Goal: Information Seeking & Learning: Learn about a topic

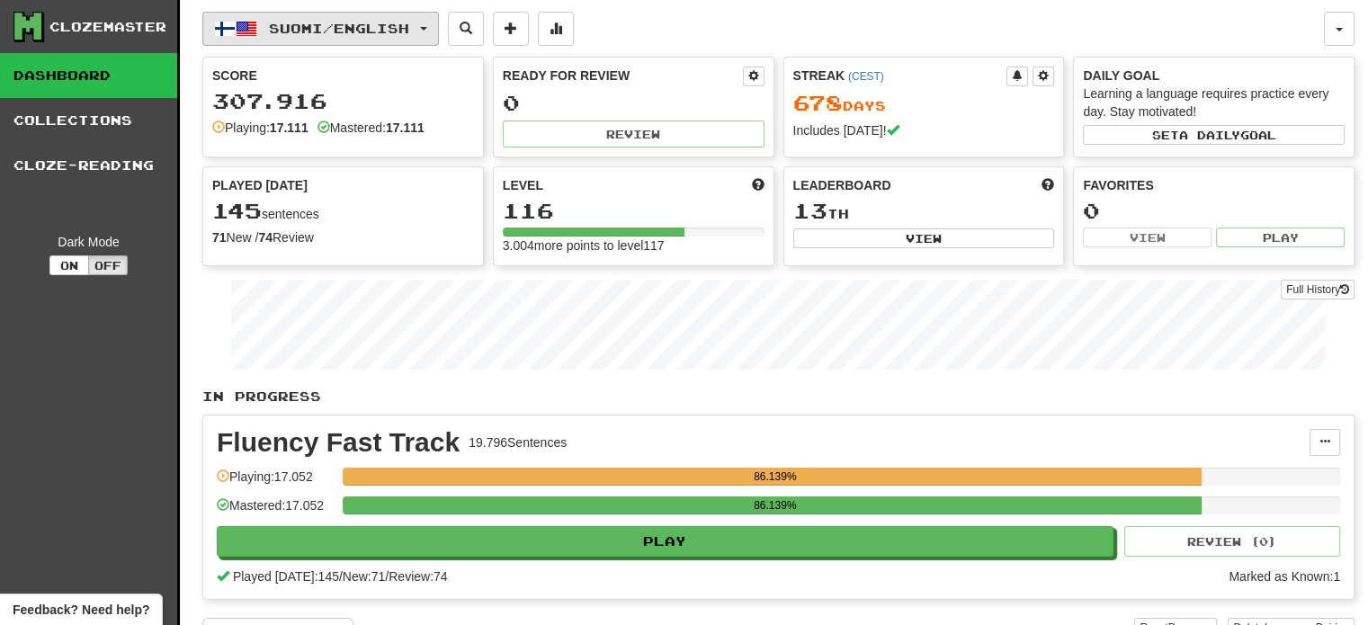
click at [385, 21] on span "Suomi / English" at bounding box center [339, 28] width 140 height 15
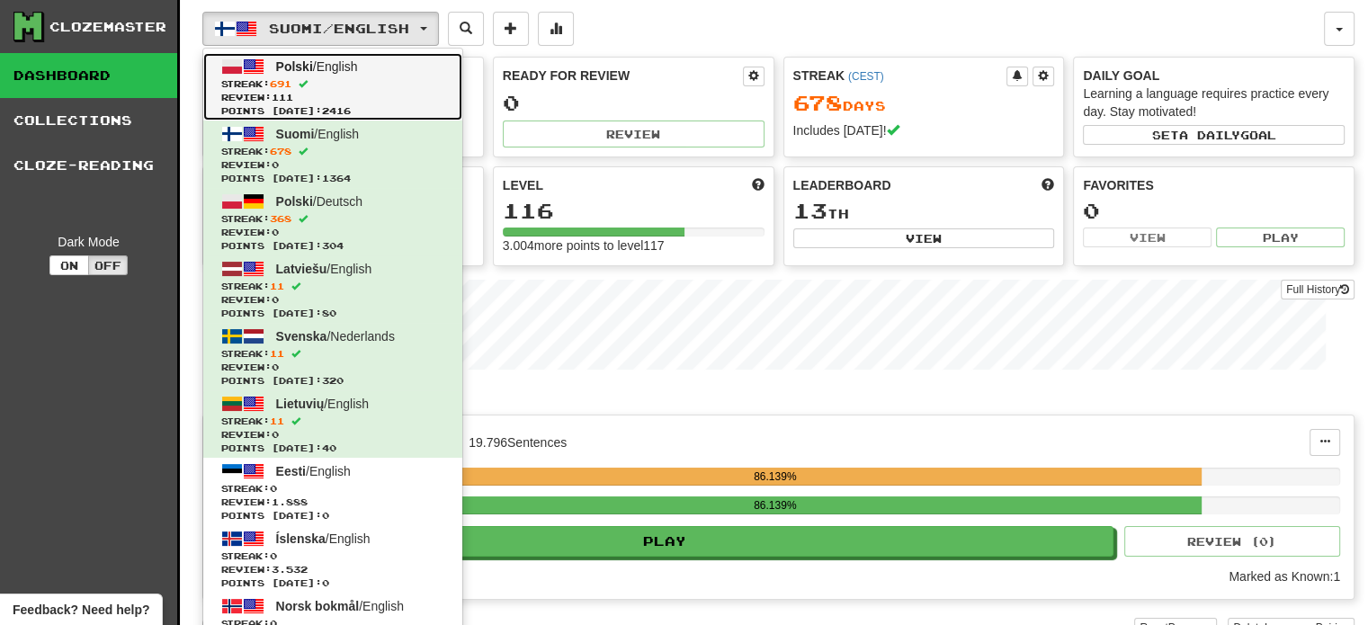
click at [301, 107] on span "Points [DATE]: 2416" at bounding box center [332, 110] width 223 height 13
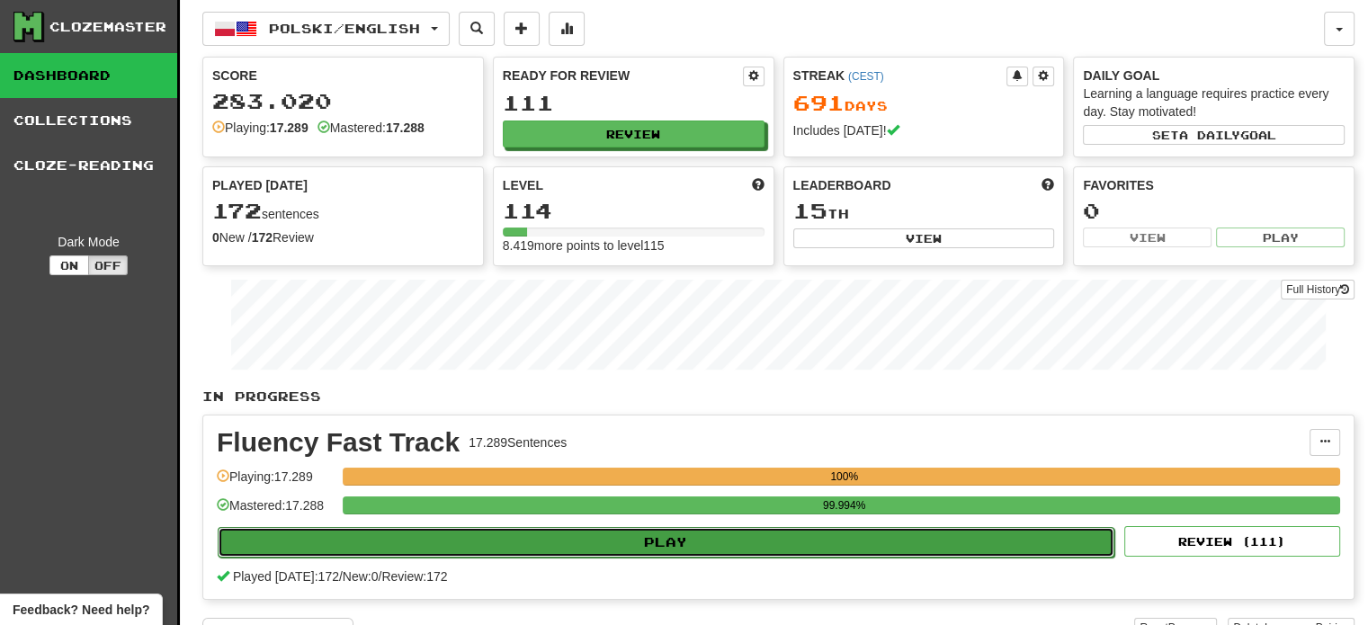
click at [576, 546] on button "Play" at bounding box center [666, 542] width 896 height 31
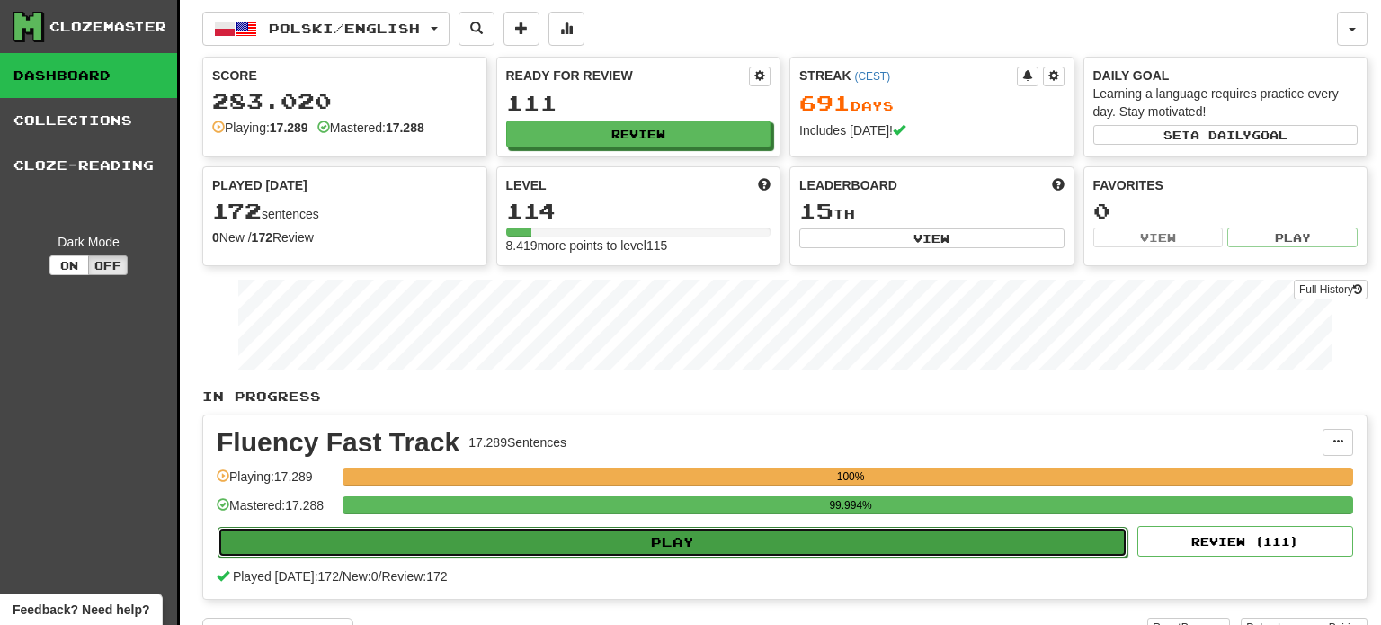
select select "**"
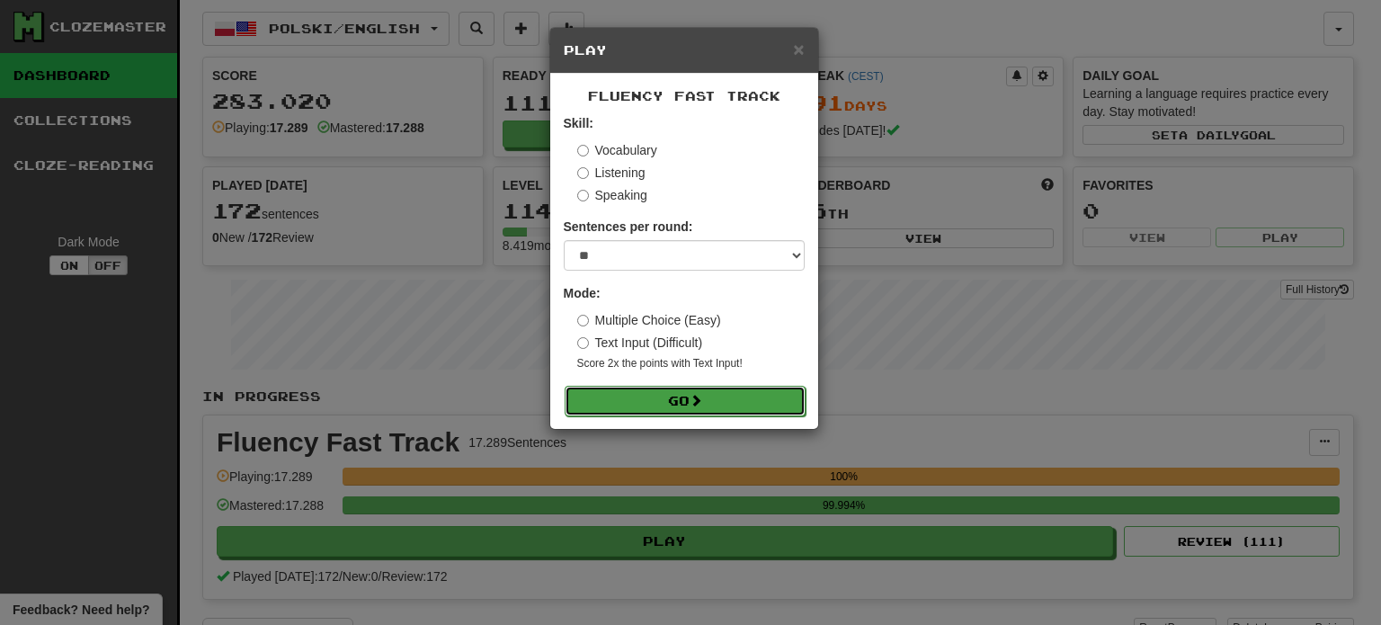
click at [662, 401] on button "Go" at bounding box center [685, 401] width 241 height 31
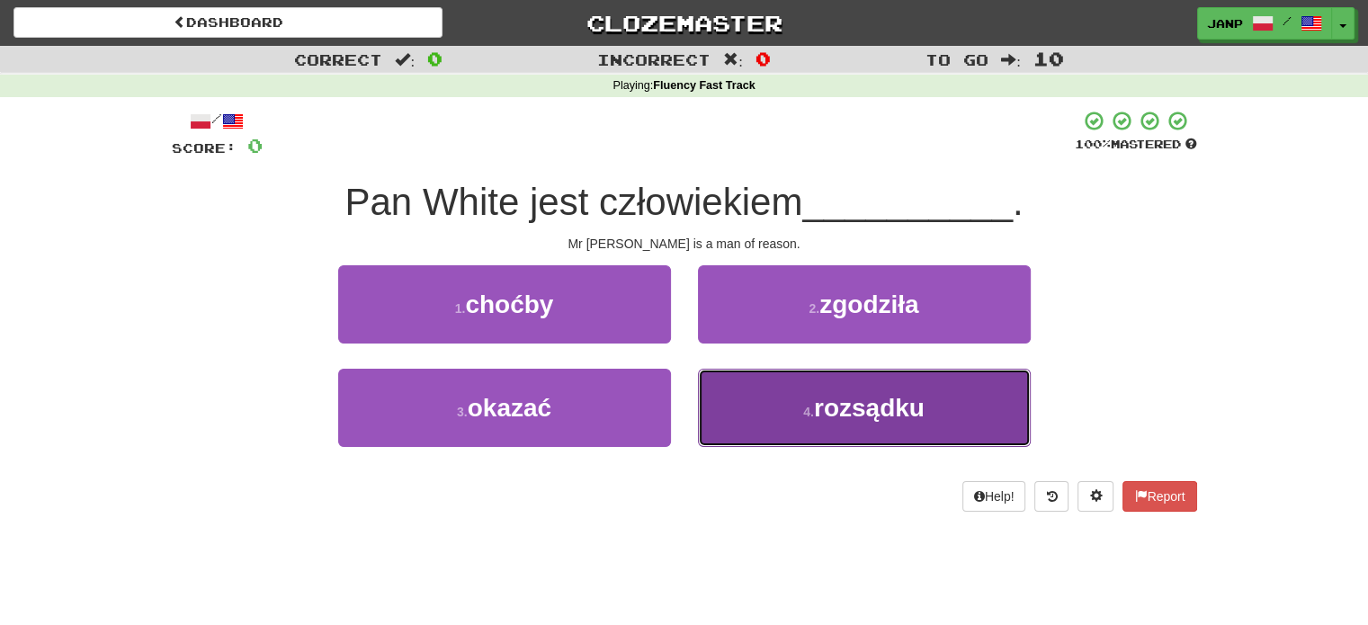
click at [775, 429] on button "4 . rozsądku" at bounding box center [864, 408] width 333 height 78
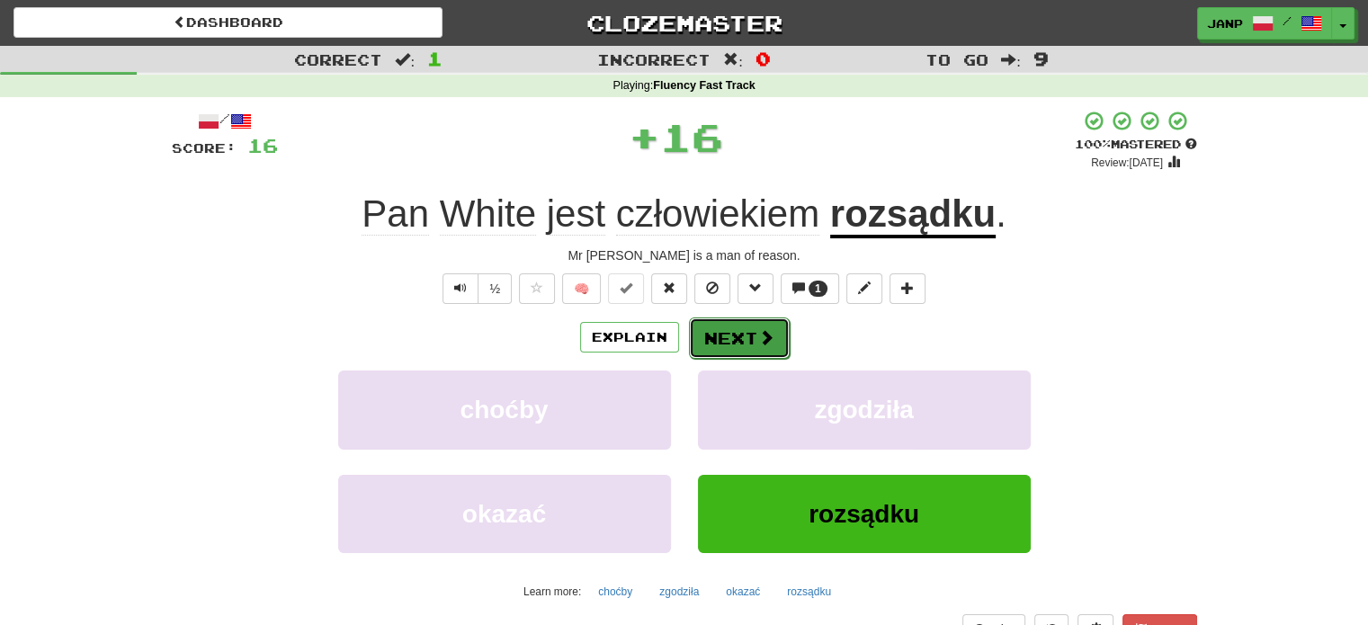
click at [736, 342] on button "Next" at bounding box center [739, 337] width 101 height 41
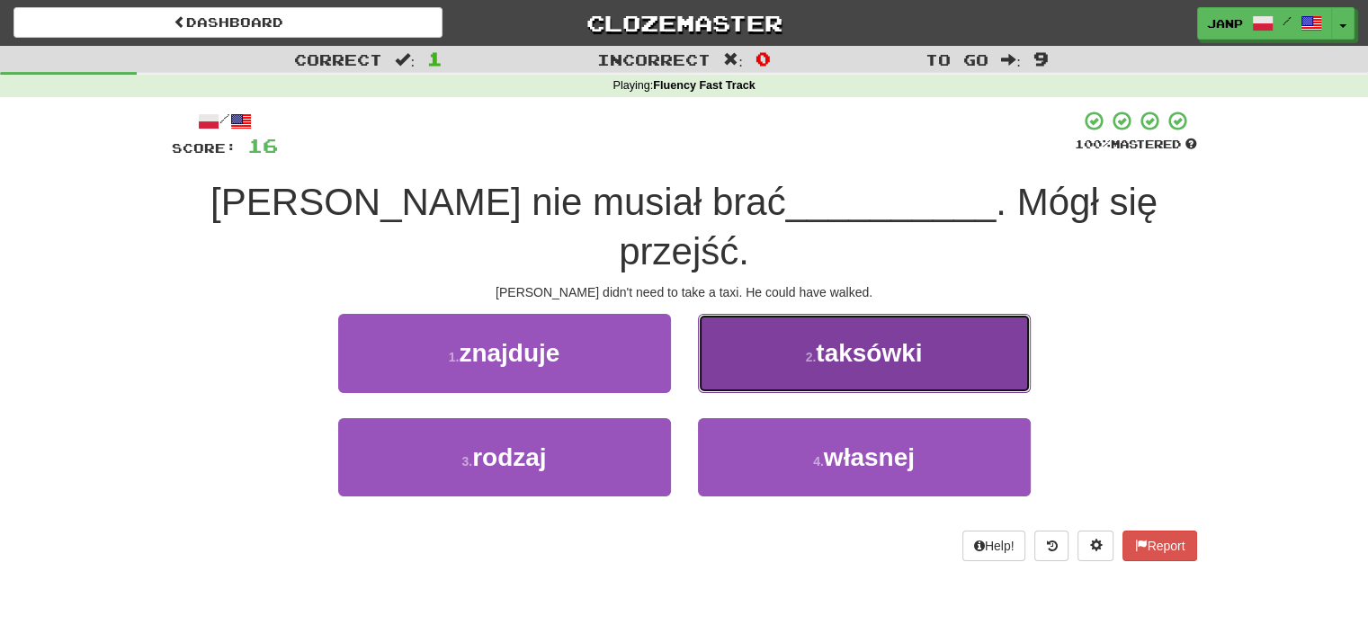
click at [782, 326] on button "2 . taksówki" at bounding box center [864, 353] width 333 height 78
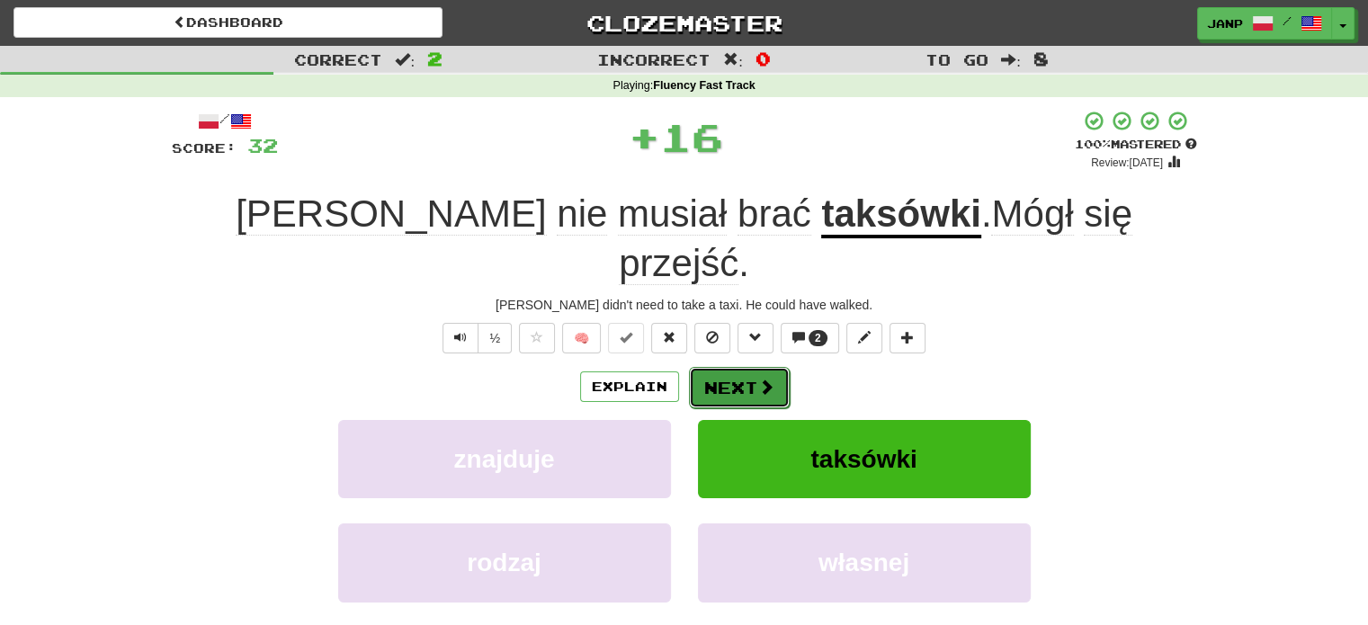
click at [731, 367] on button "Next" at bounding box center [739, 387] width 101 height 41
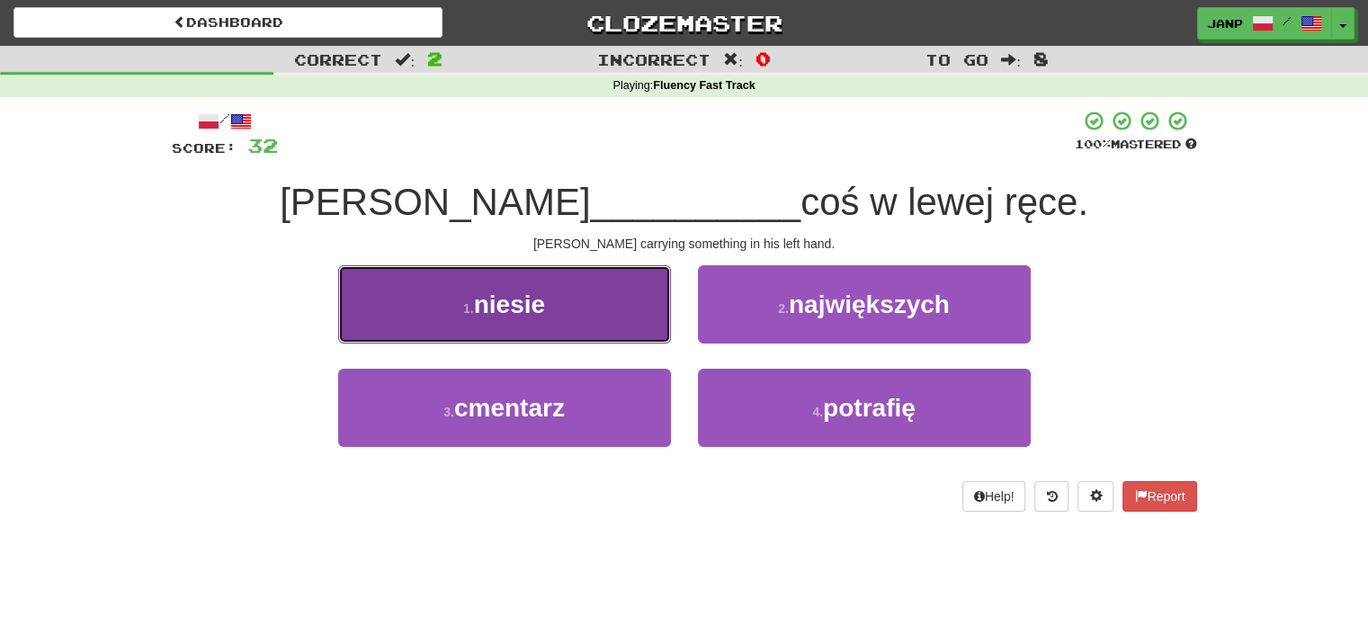
click at [584, 341] on button "1 . niesie" at bounding box center [504, 304] width 333 height 78
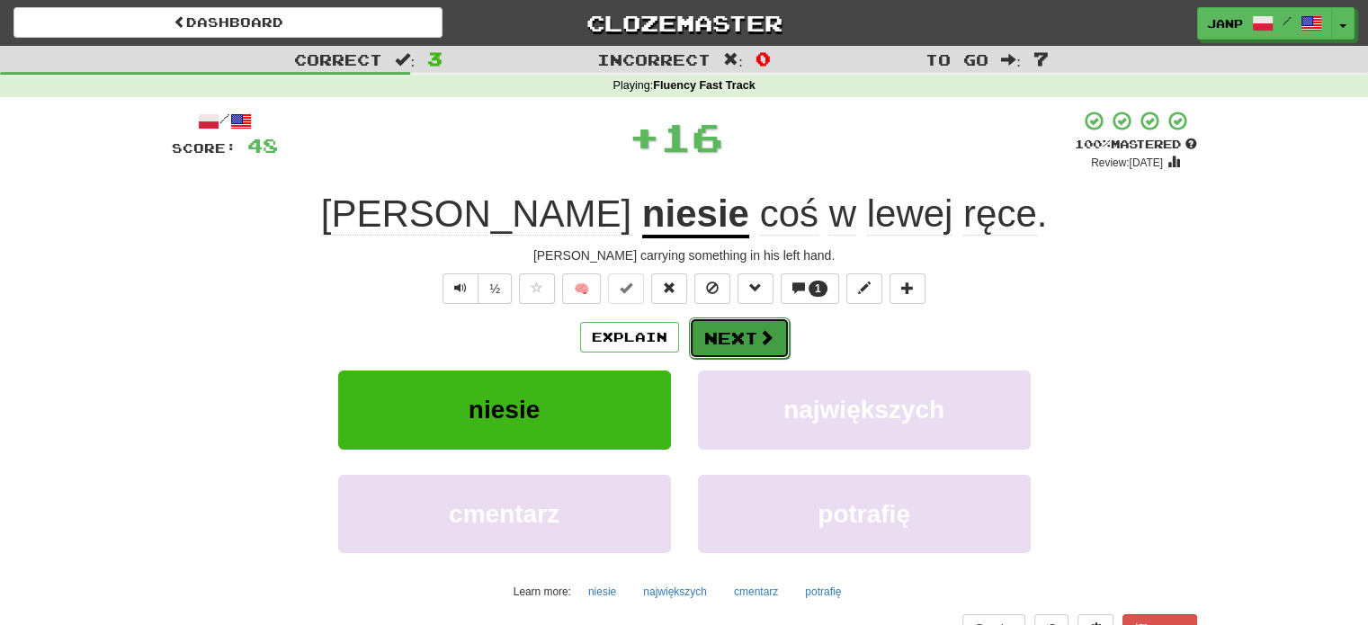
click at [731, 344] on button "Next" at bounding box center [739, 337] width 101 height 41
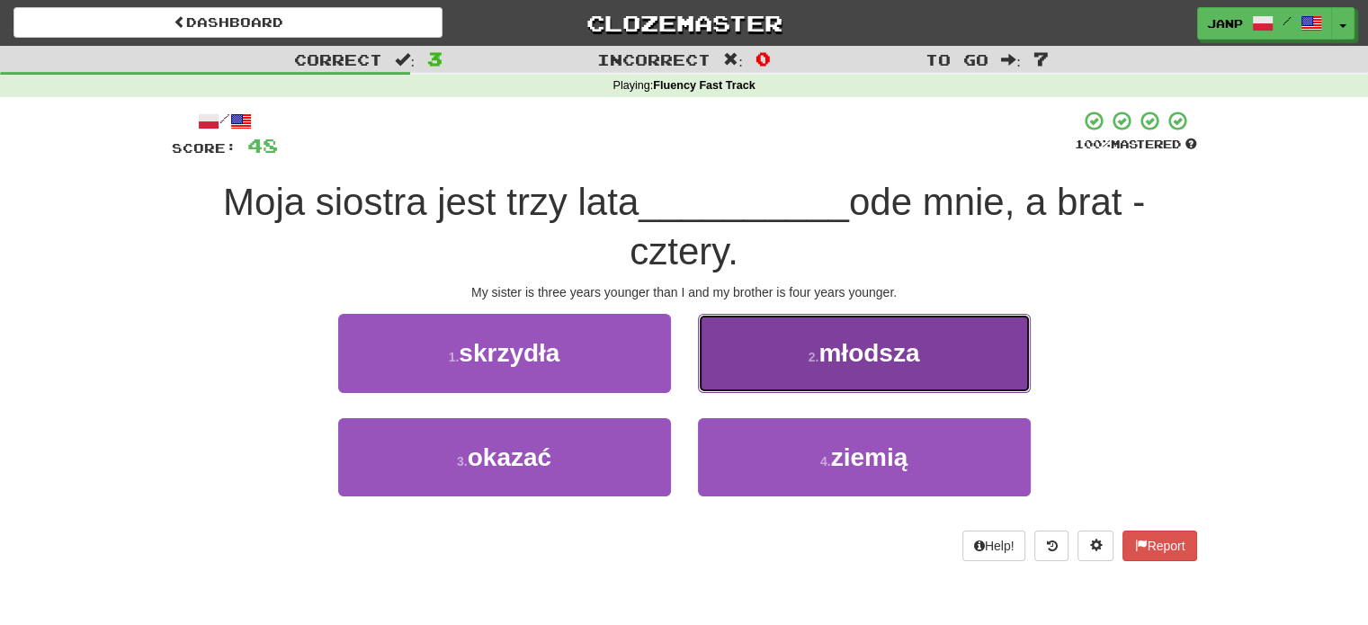
click at [735, 350] on button "2 . młodsza" at bounding box center [864, 353] width 333 height 78
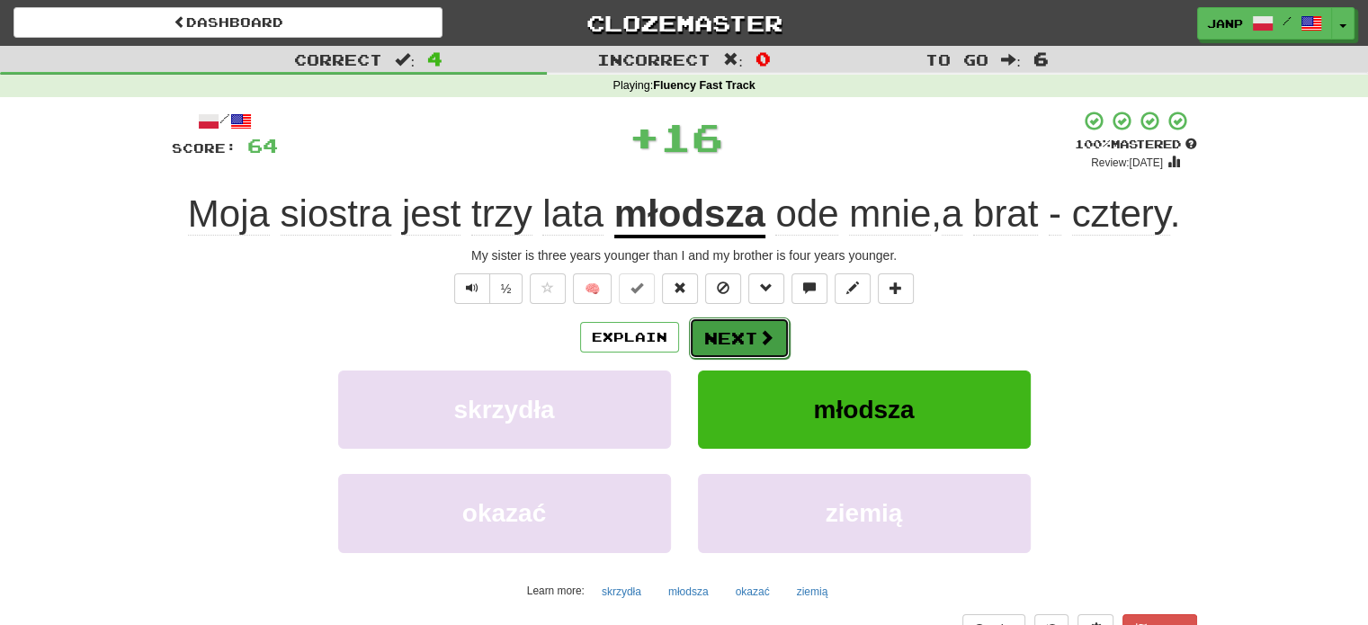
click at [717, 342] on button "Next" at bounding box center [739, 337] width 101 height 41
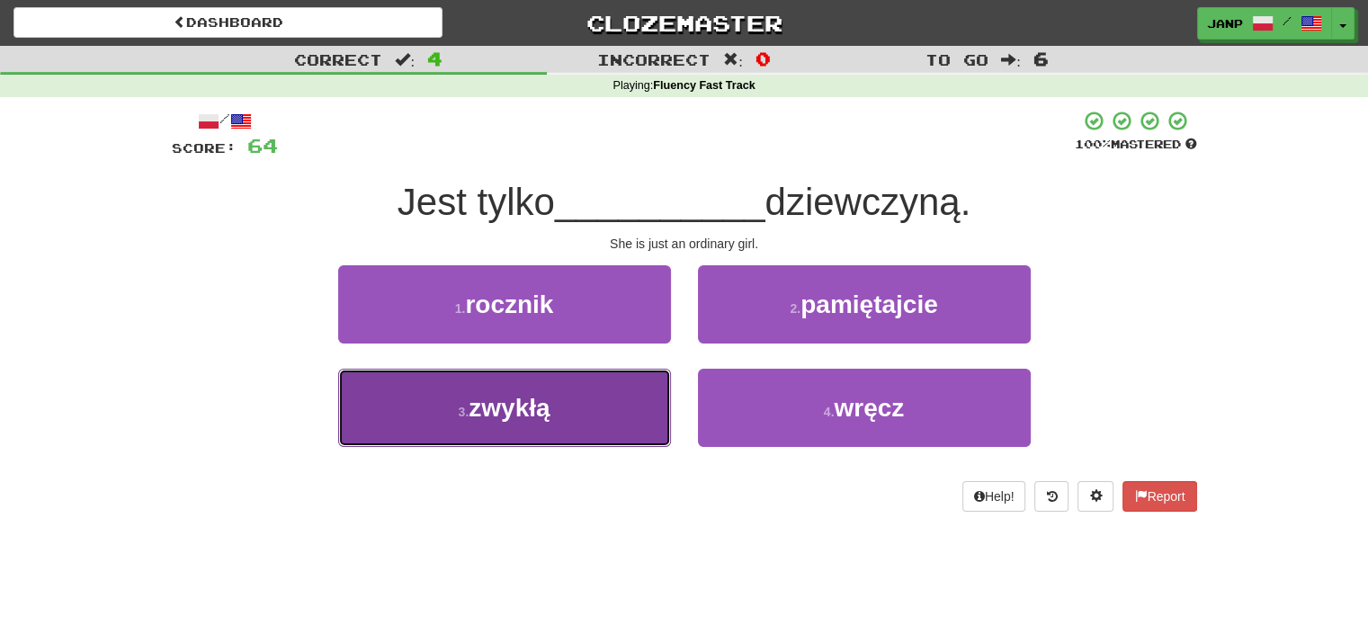
click at [608, 414] on button "3 . zwykłą" at bounding box center [504, 408] width 333 height 78
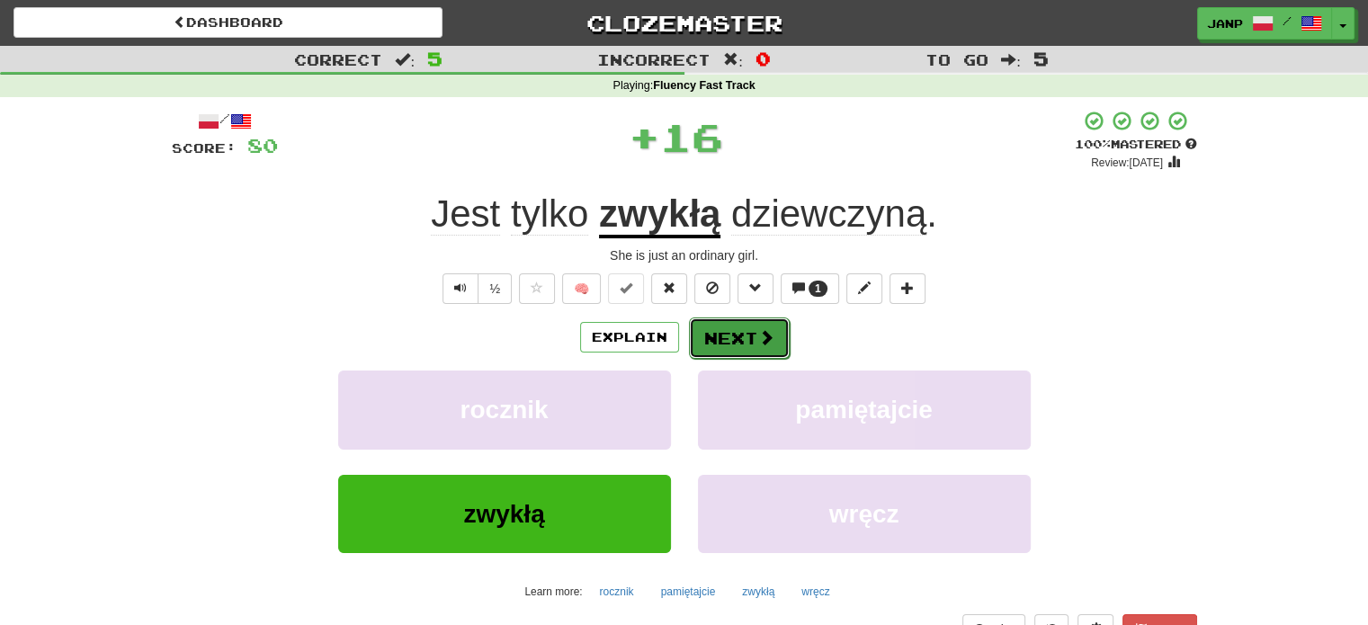
click at [738, 333] on button "Next" at bounding box center [739, 337] width 101 height 41
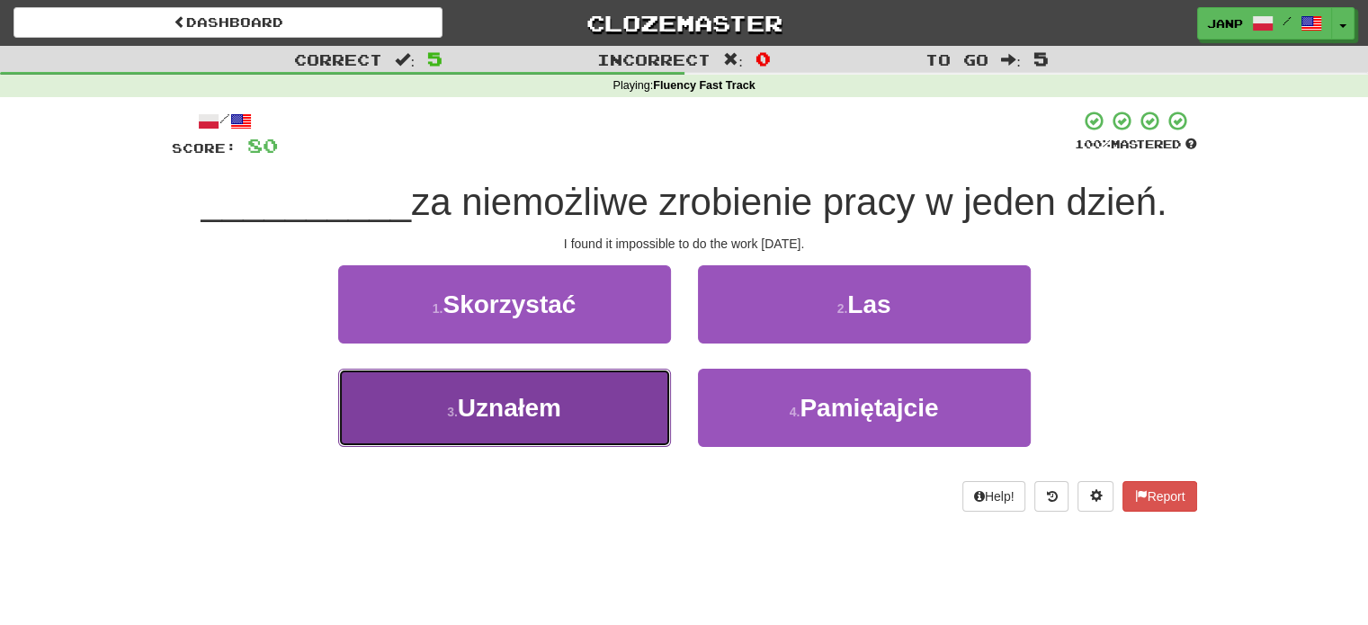
click at [634, 407] on button "3 . Uznałem" at bounding box center [504, 408] width 333 height 78
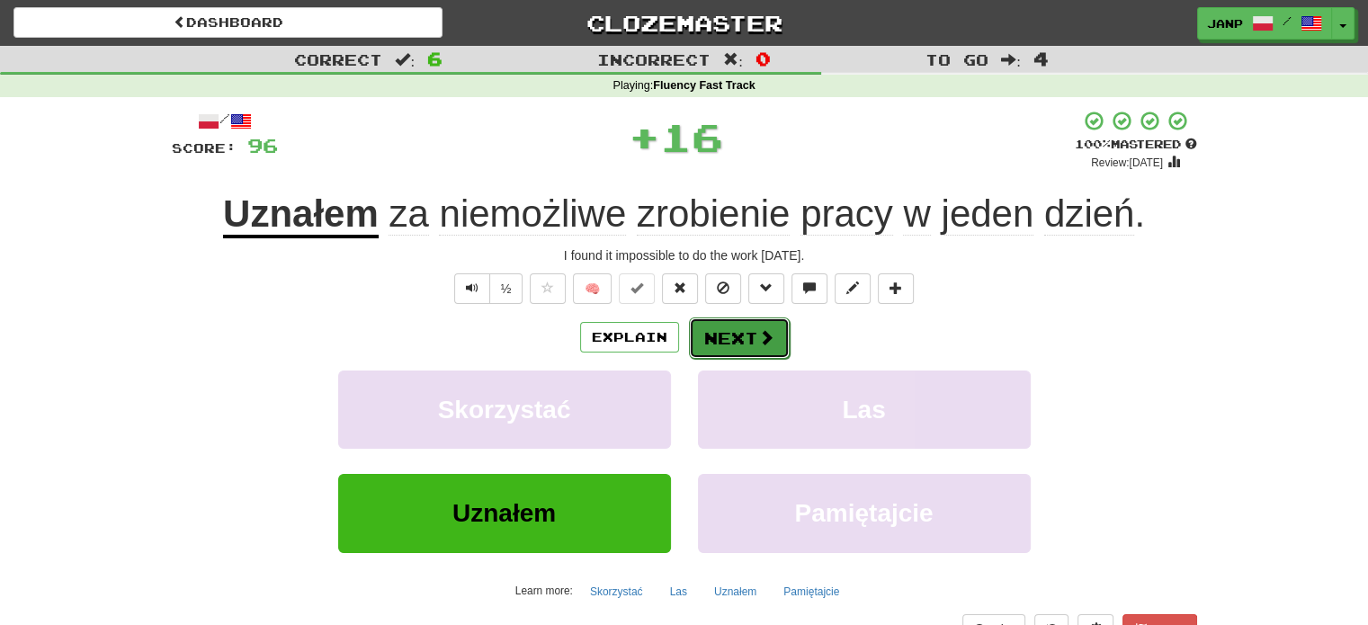
click at [728, 344] on button "Next" at bounding box center [739, 337] width 101 height 41
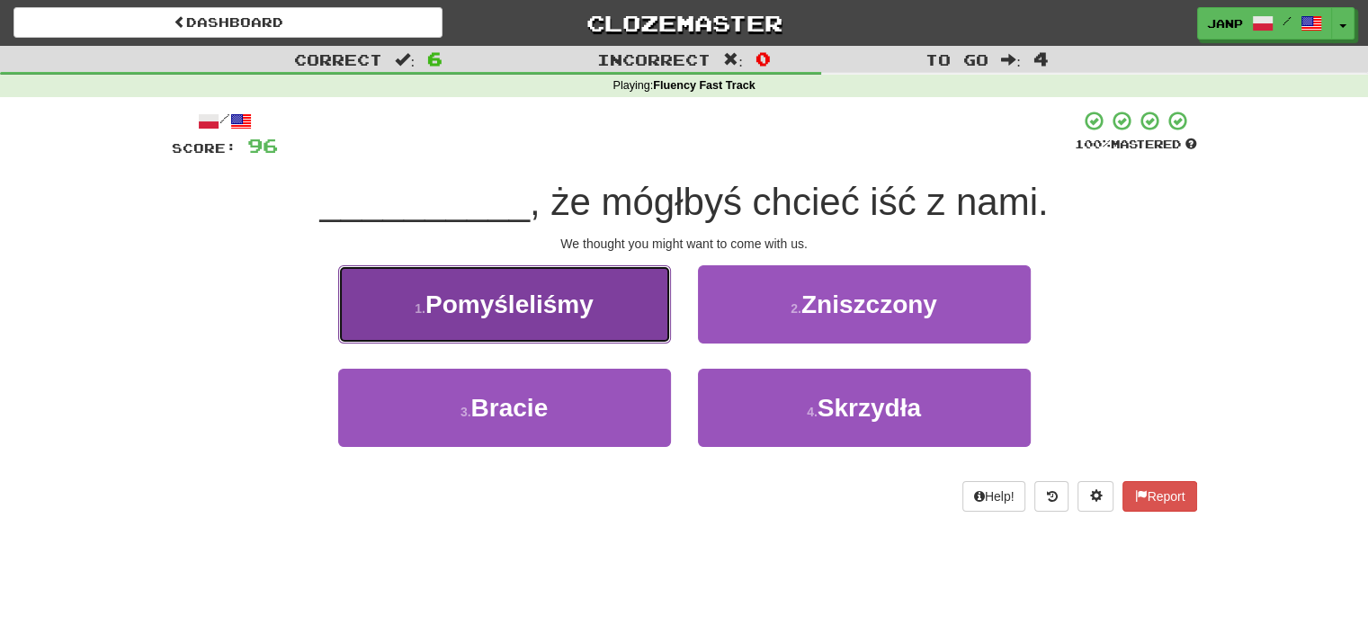
click at [629, 317] on button "1 . Pomyśleliśmy" at bounding box center [504, 304] width 333 height 78
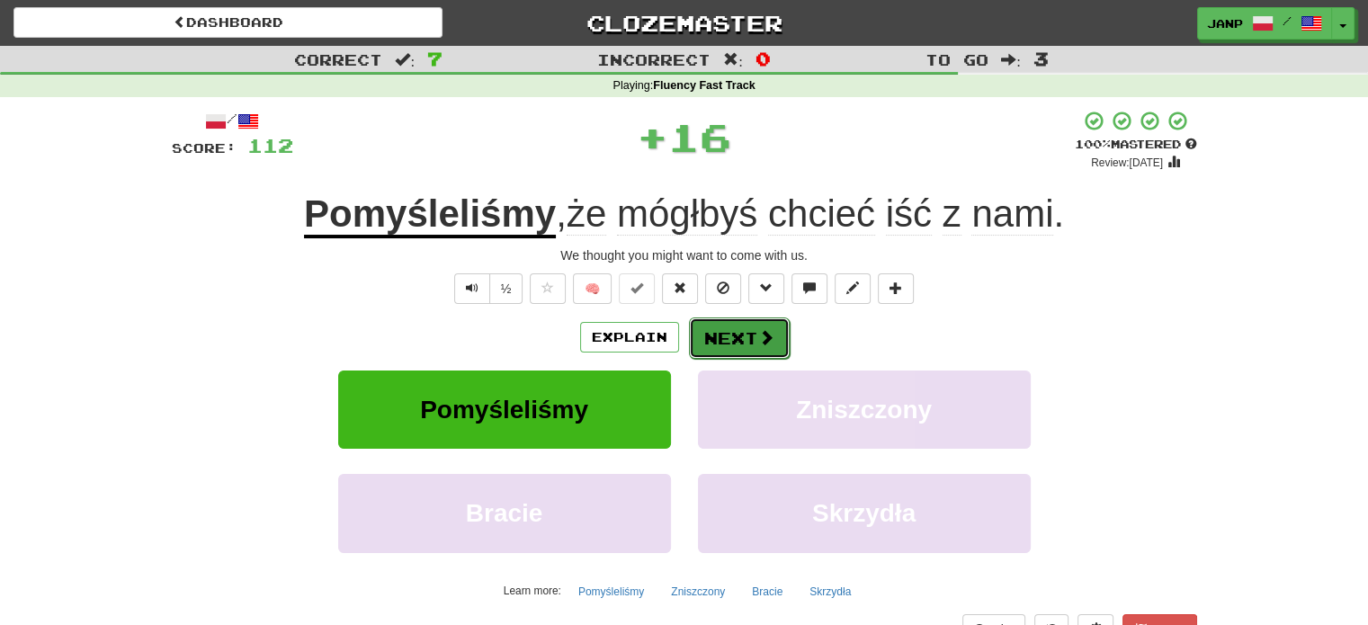
click at [730, 341] on button "Next" at bounding box center [739, 337] width 101 height 41
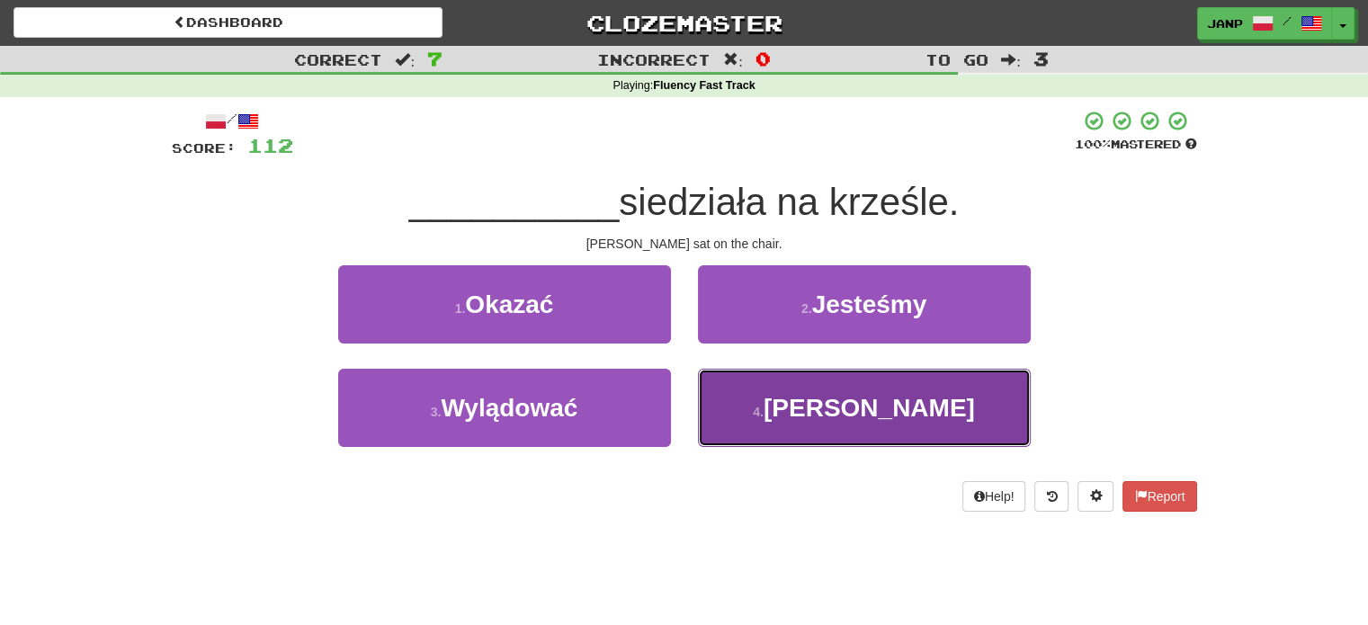
click at [742, 402] on button "4 . Laurie" at bounding box center [864, 408] width 333 height 78
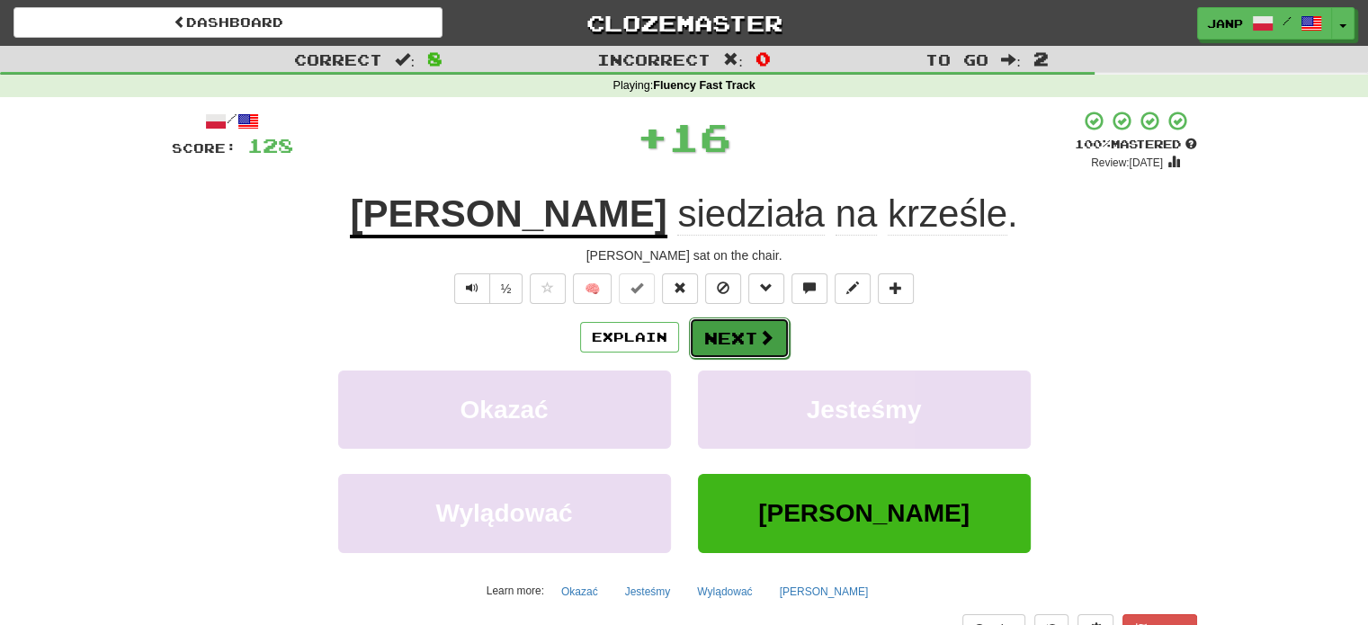
click at [726, 349] on button "Next" at bounding box center [739, 337] width 101 height 41
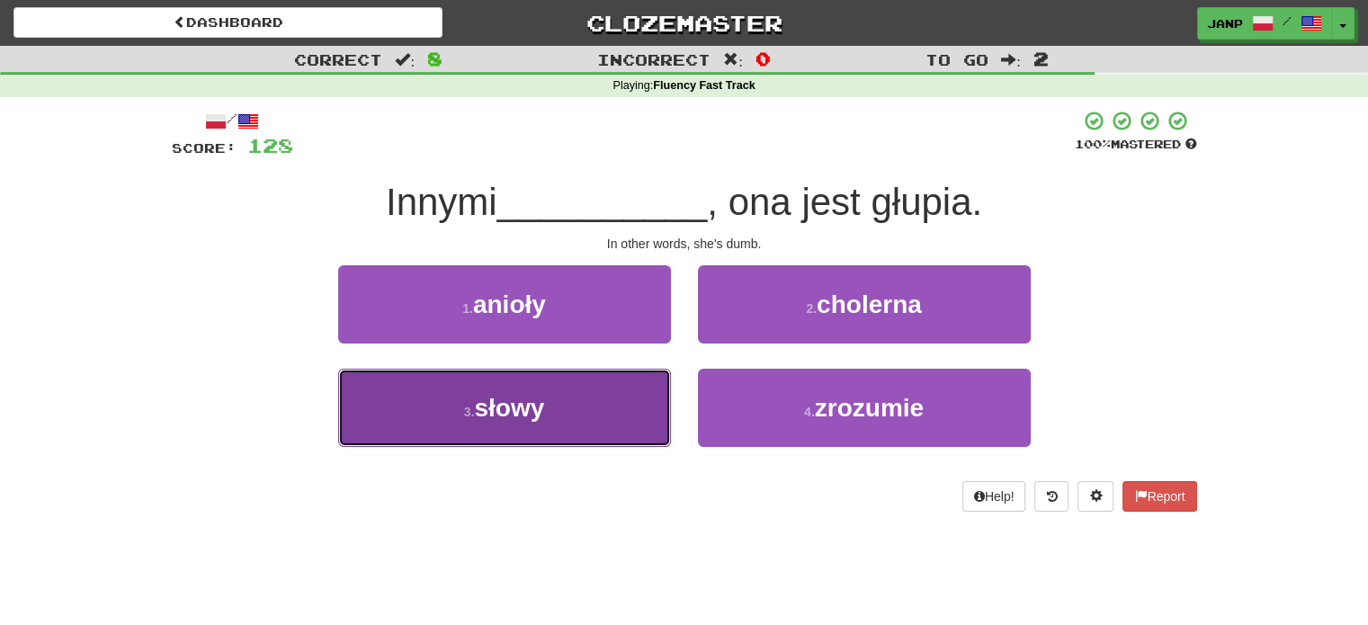
click at [575, 409] on button "3 . słowy" at bounding box center [504, 408] width 333 height 78
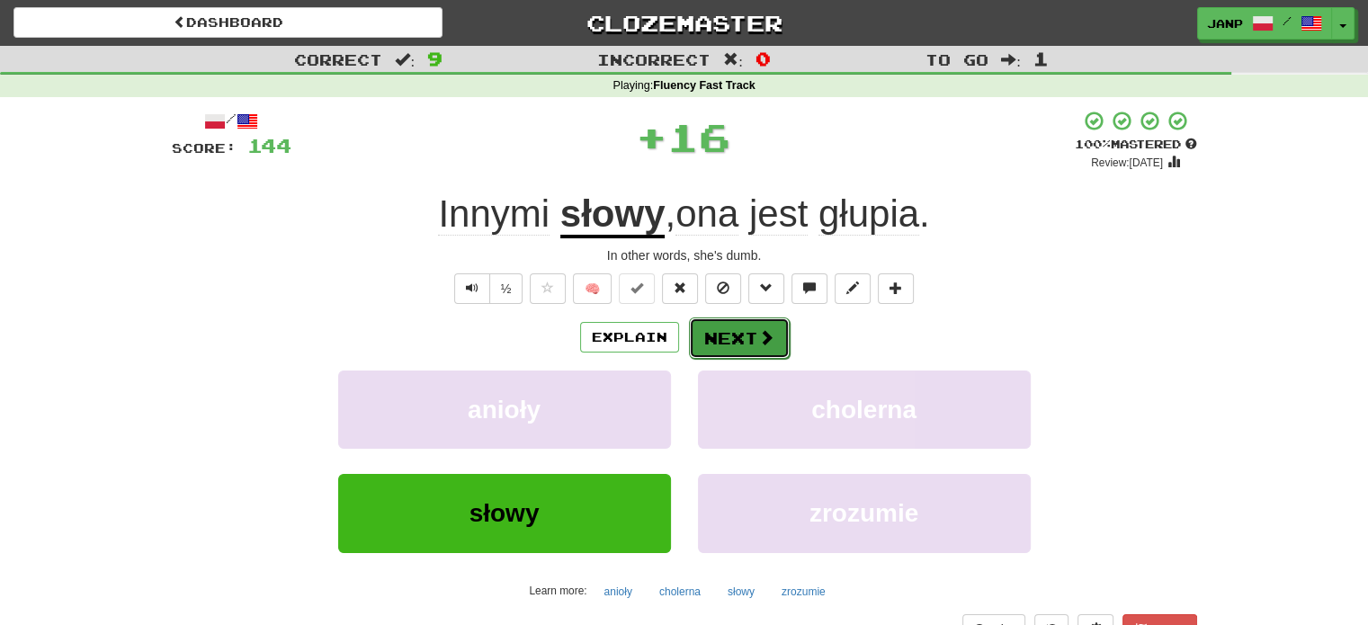
click at [745, 340] on button "Next" at bounding box center [739, 337] width 101 height 41
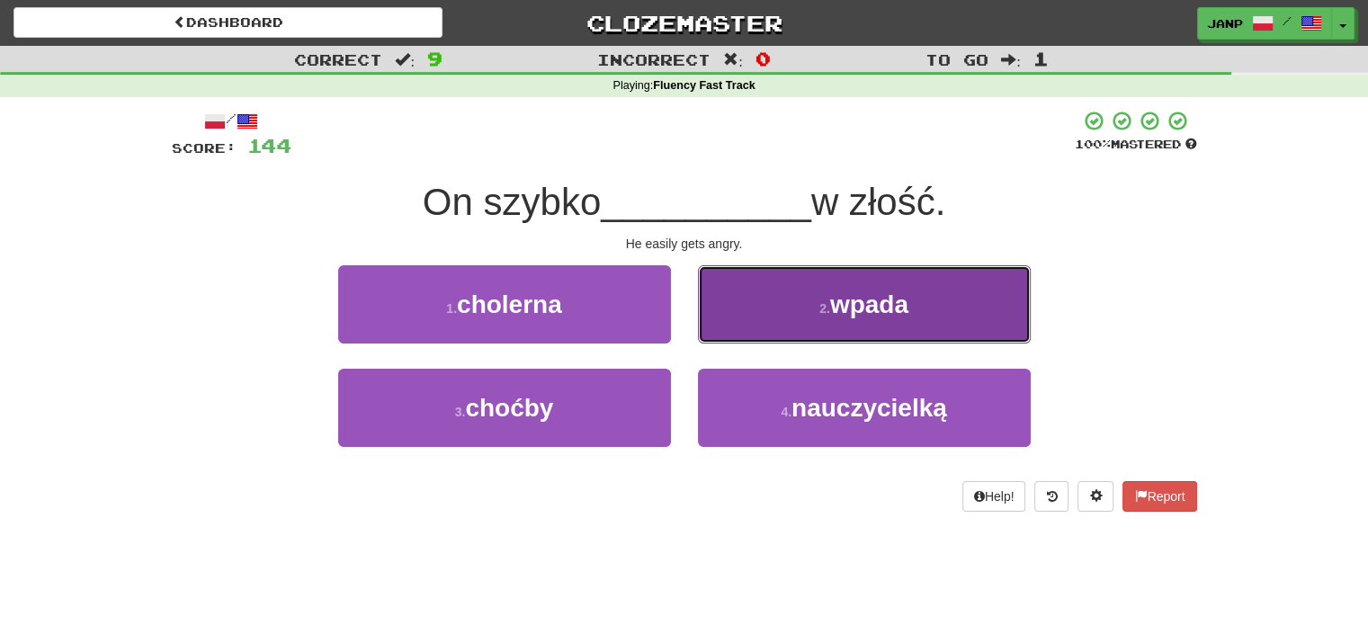
click at [749, 338] on button "2 . wpada" at bounding box center [864, 304] width 333 height 78
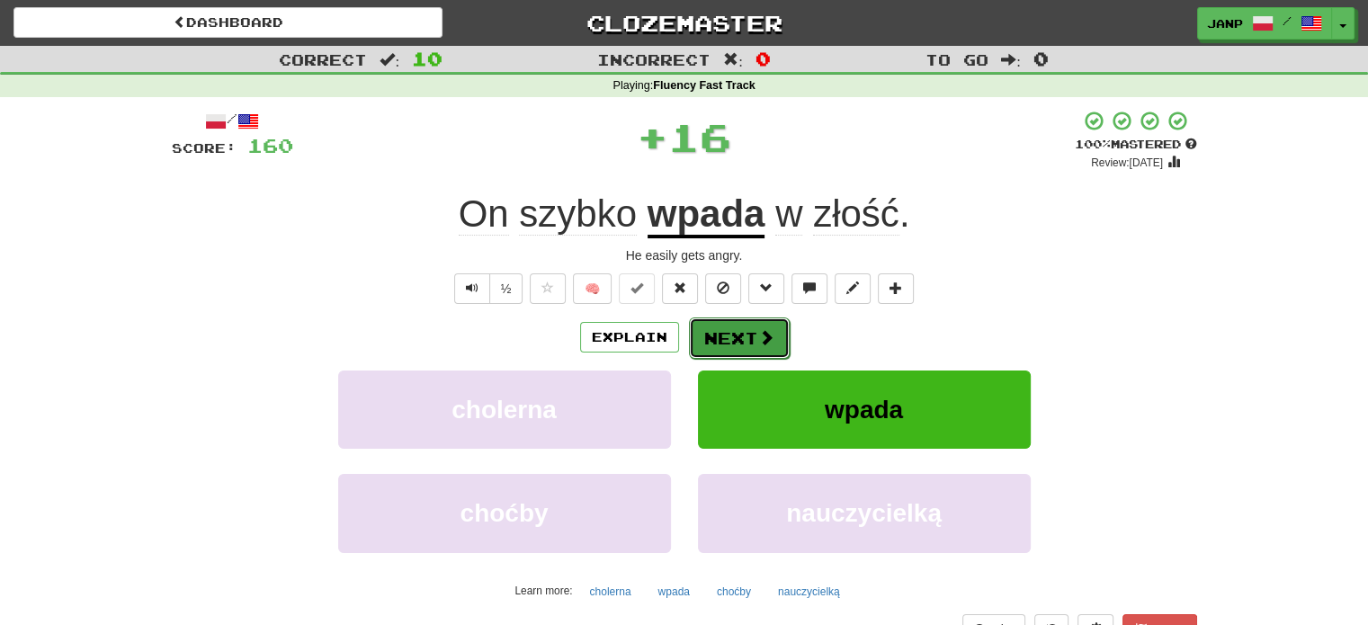
click at [723, 328] on button "Next" at bounding box center [739, 337] width 101 height 41
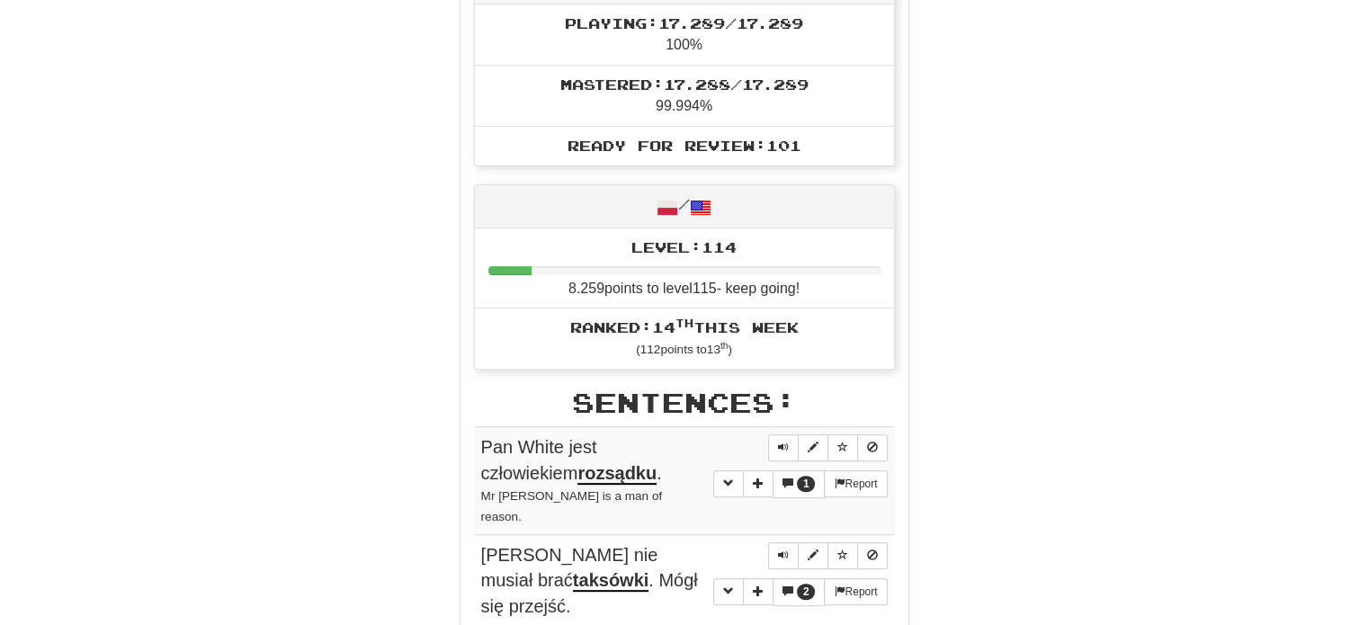
scroll to position [899, 0]
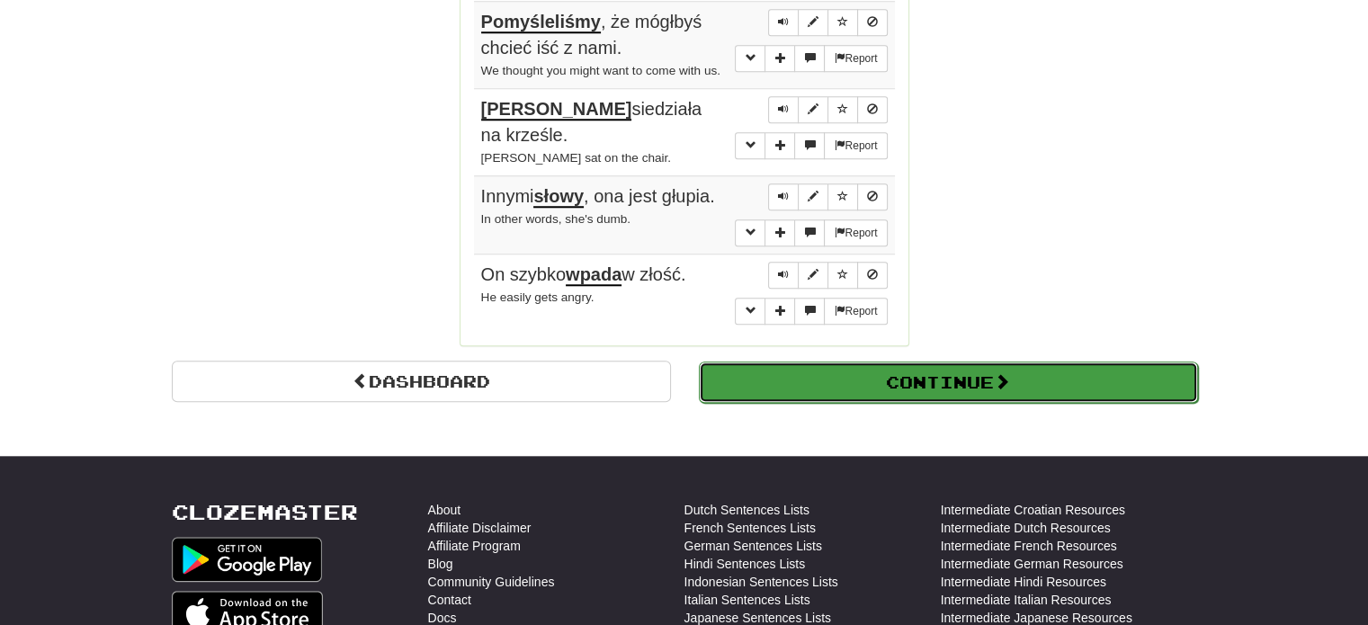
click at [906, 361] on button "Continue" at bounding box center [948, 381] width 499 height 41
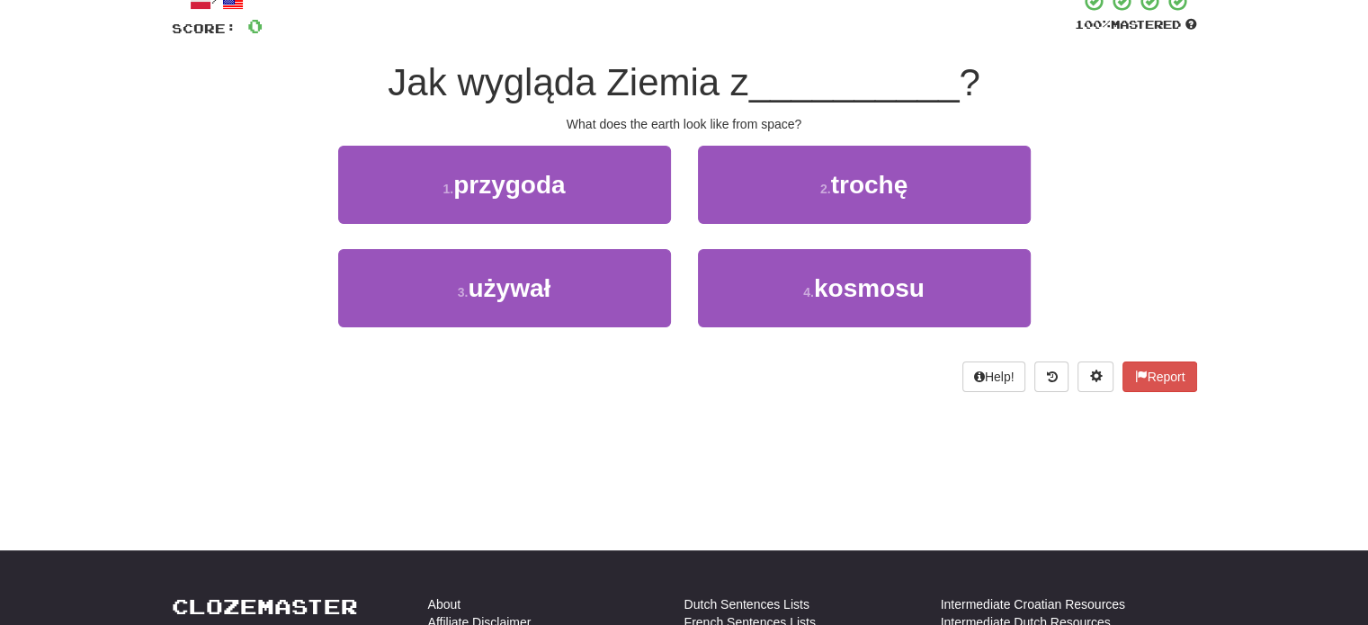
scroll to position [0, 0]
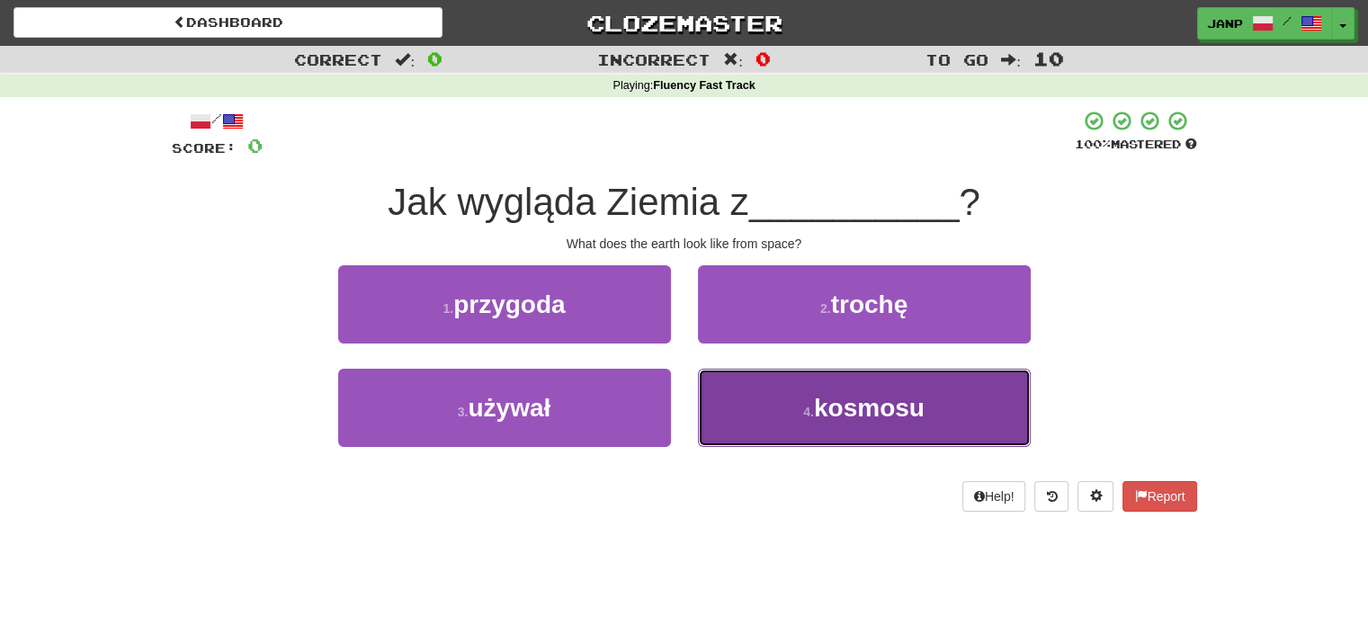
click at [790, 419] on button "4 . kosmosu" at bounding box center [864, 408] width 333 height 78
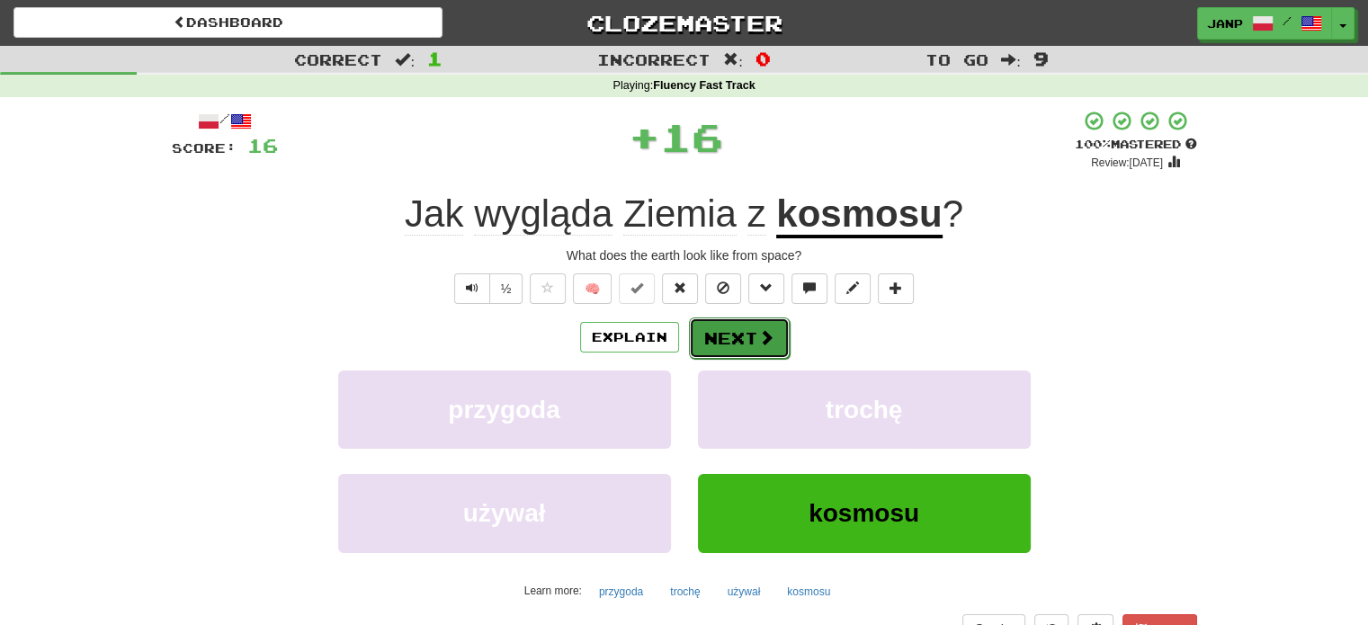
click at [719, 328] on button "Next" at bounding box center [739, 337] width 101 height 41
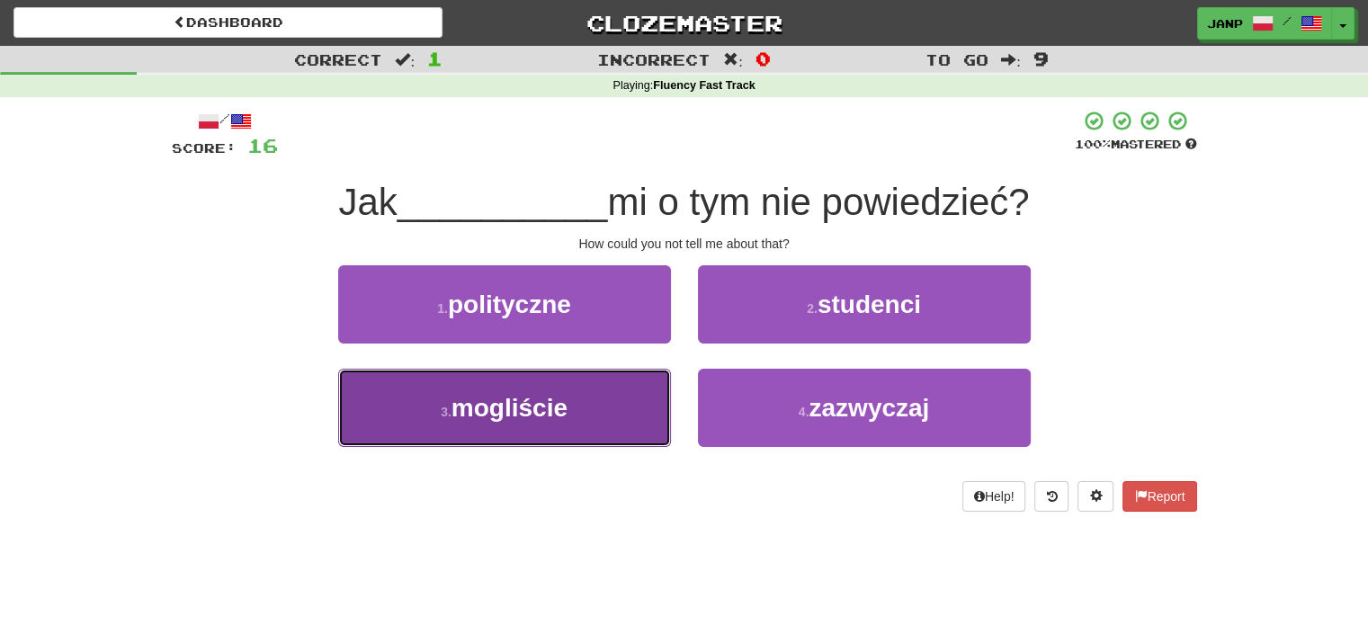
click at [591, 395] on button "3 . mogliście" at bounding box center [504, 408] width 333 height 78
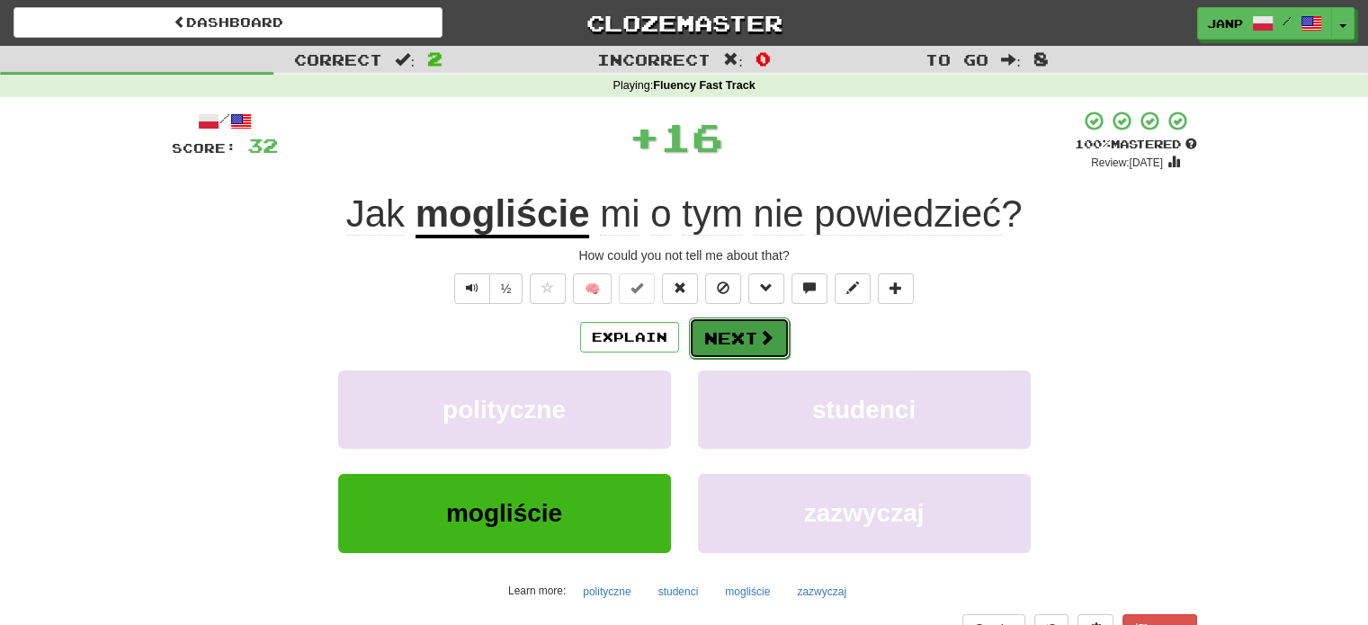
click at [716, 329] on button "Next" at bounding box center [739, 337] width 101 height 41
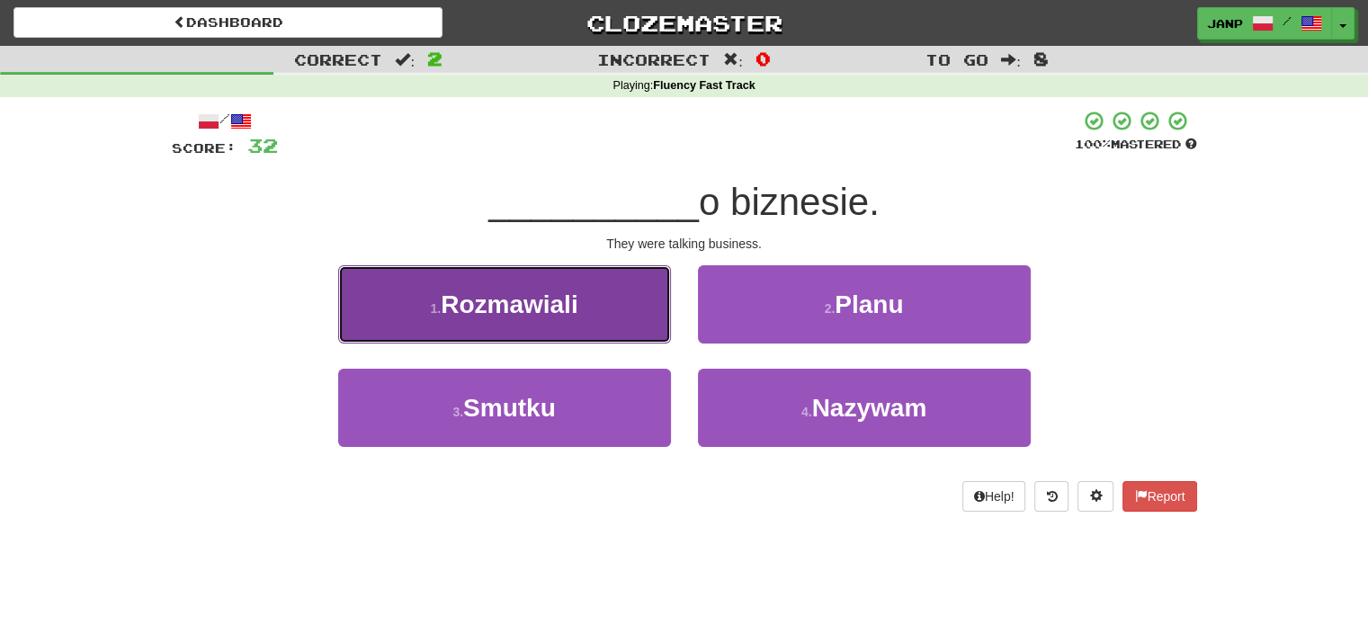
click at [618, 323] on button "1 . Rozmawiali" at bounding box center [504, 304] width 333 height 78
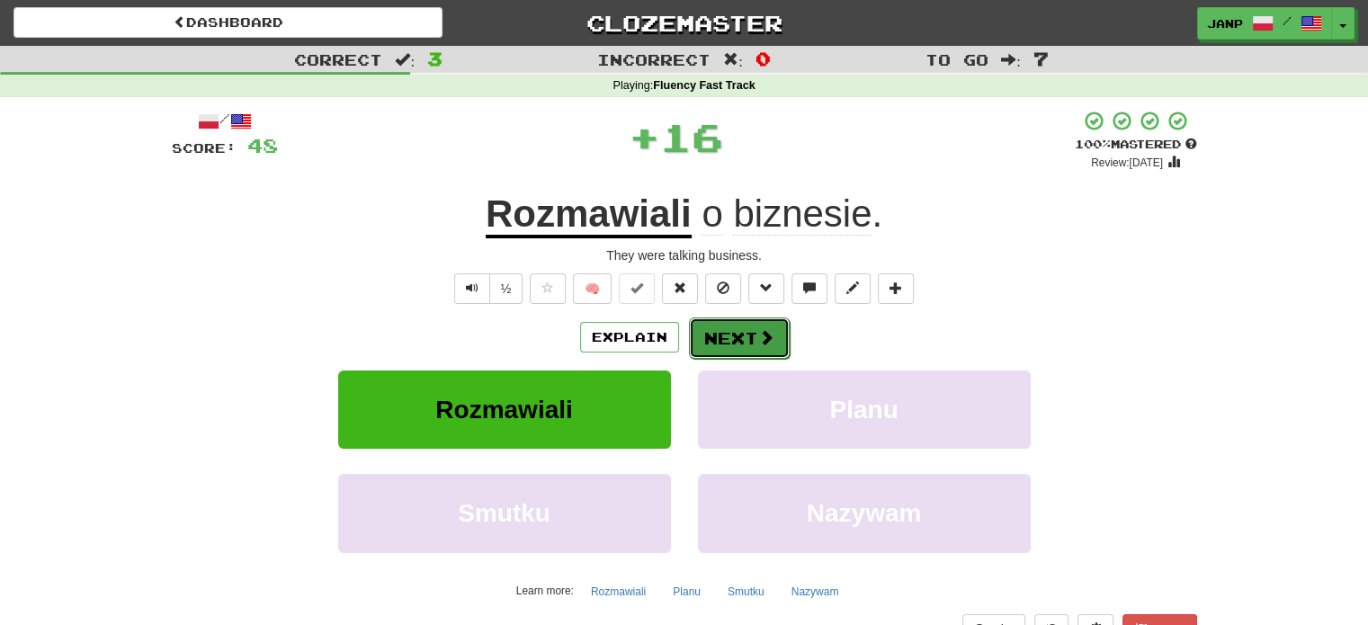
click at [717, 333] on button "Next" at bounding box center [739, 337] width 101 height 41
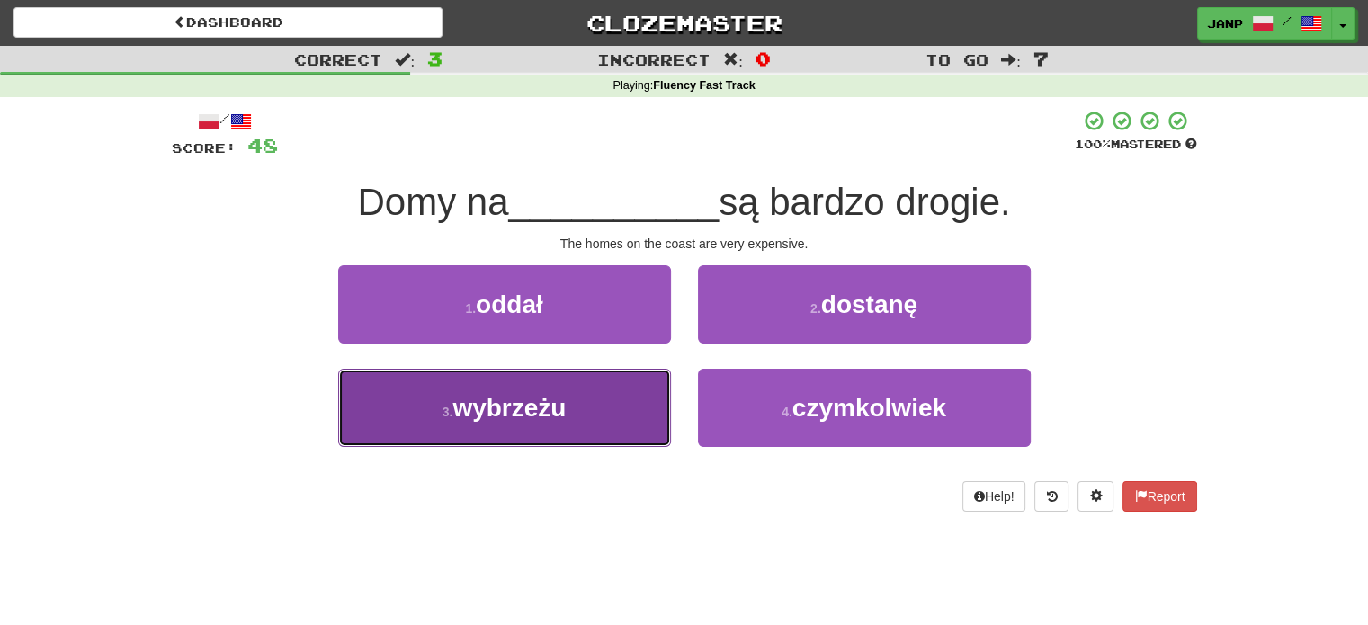
click at [588, 403] on button "3 . wybrzeżu" at bounding box center [504, 408] width 333 height 78
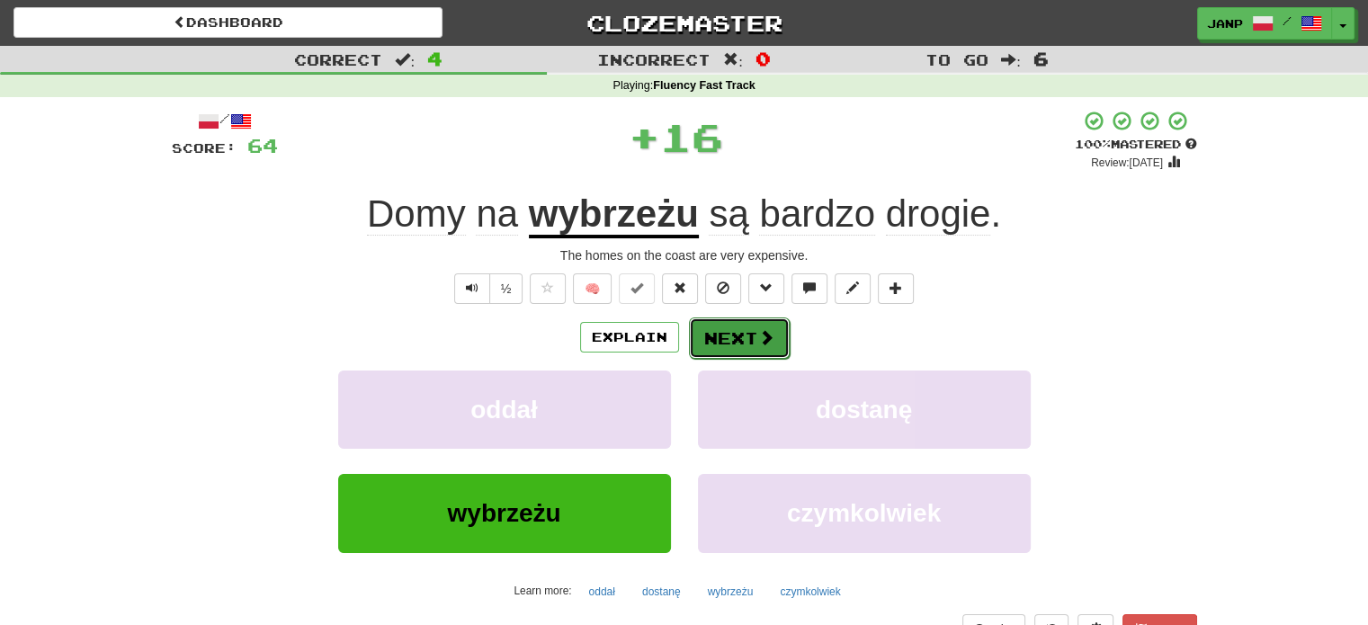
click at [718, 326] on button "Next" at bounding box center [739, 337] width 101 height 41
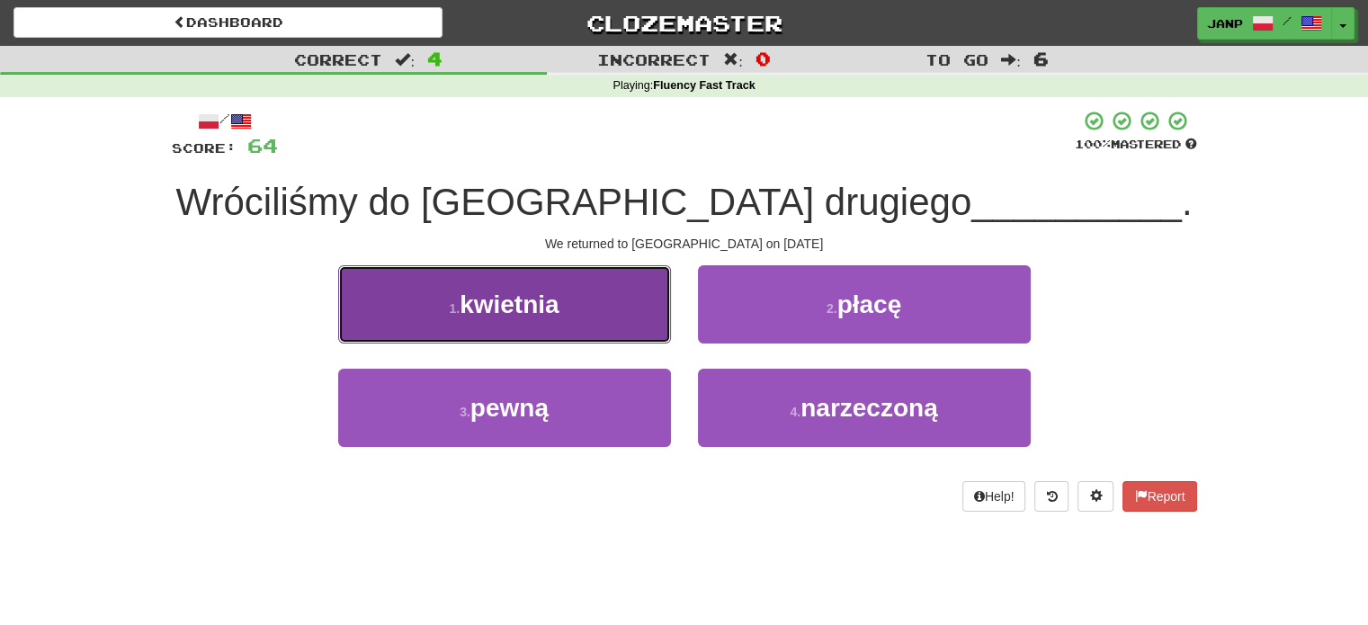
click at [611, 329] on button "1 . kwietnia" at bounding box center [504, 304] width 333 height 78
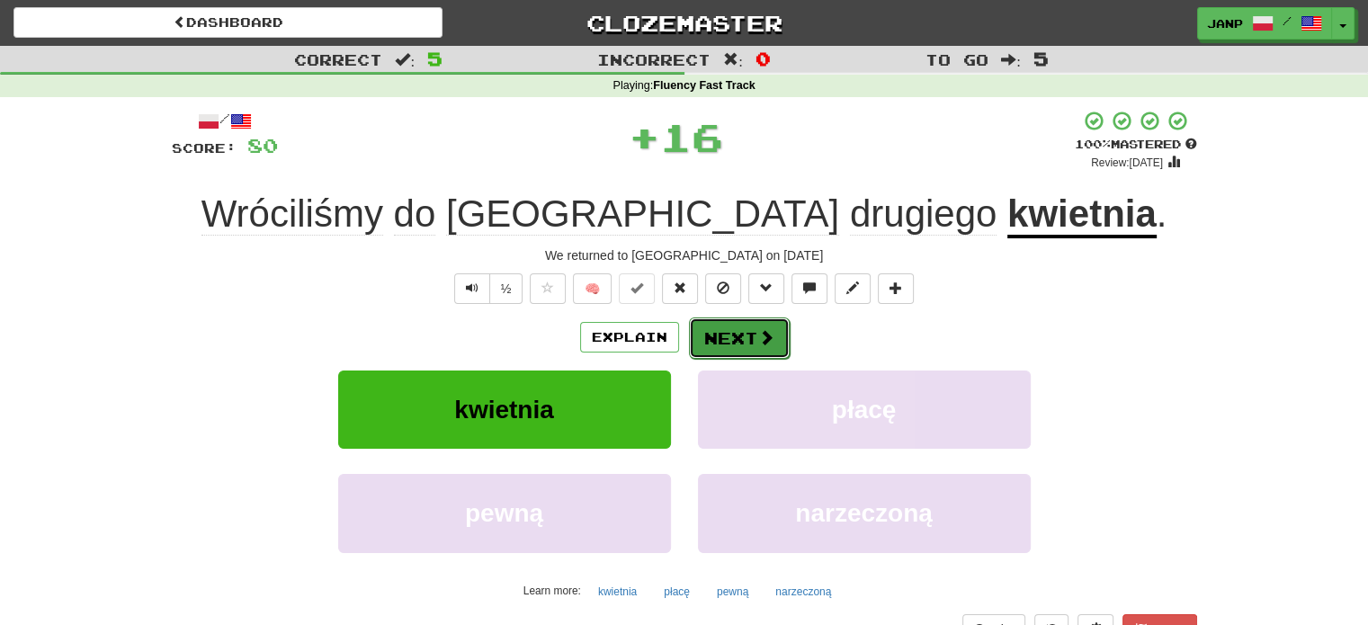
click at [716, 328] on button "Next" at bounding box center [739, 337] width 101 height 41
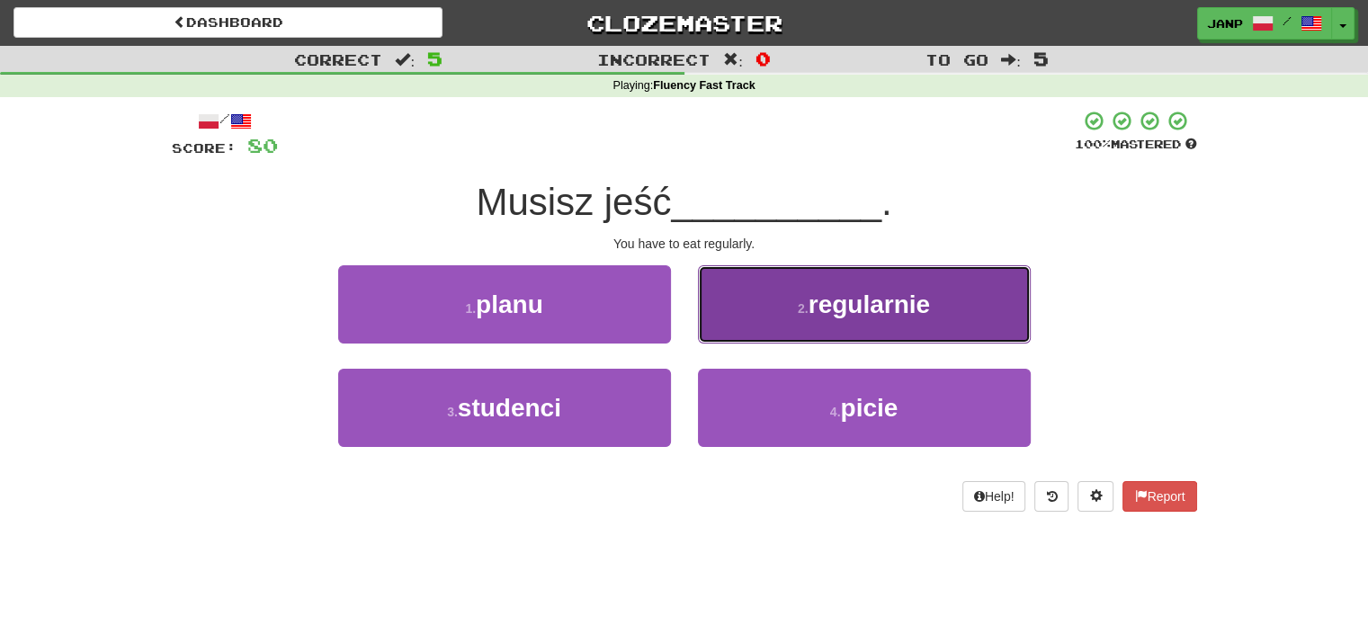
click at [745, 325] on button "2 . regularnie" at bounding box center [864, 304] width 333 height 78
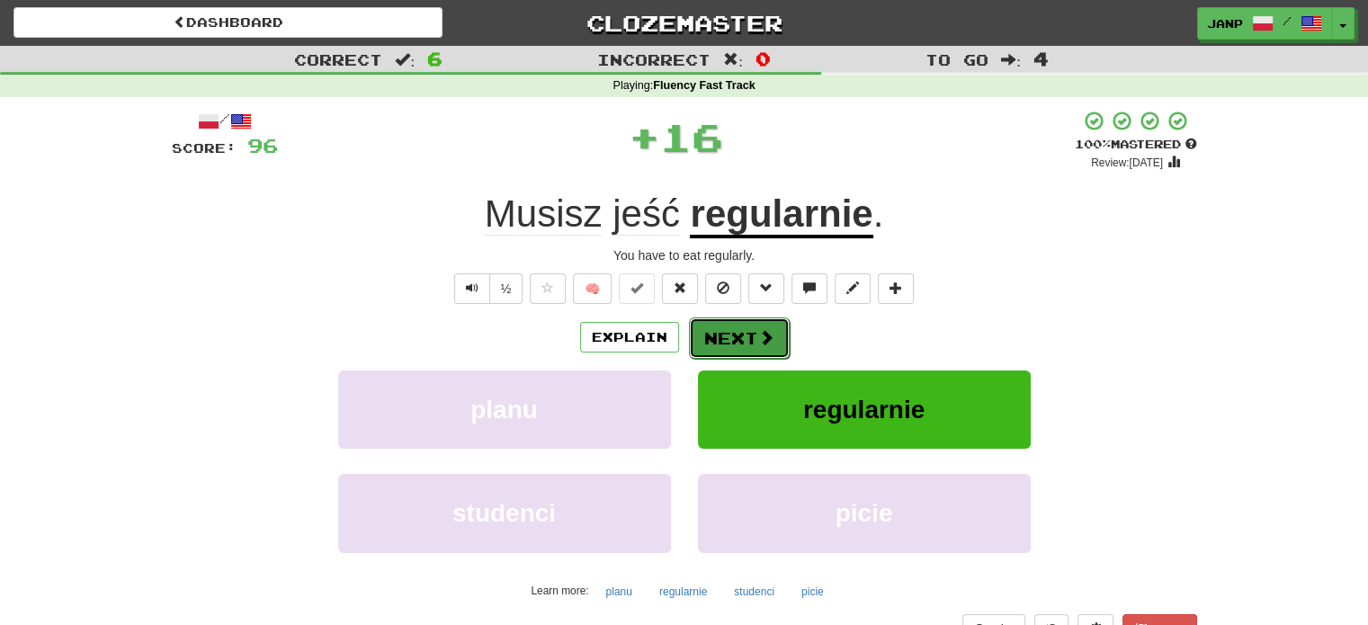
click at [698, 326] on button "Next" at bounding box center [739, 337] width 101 height 41
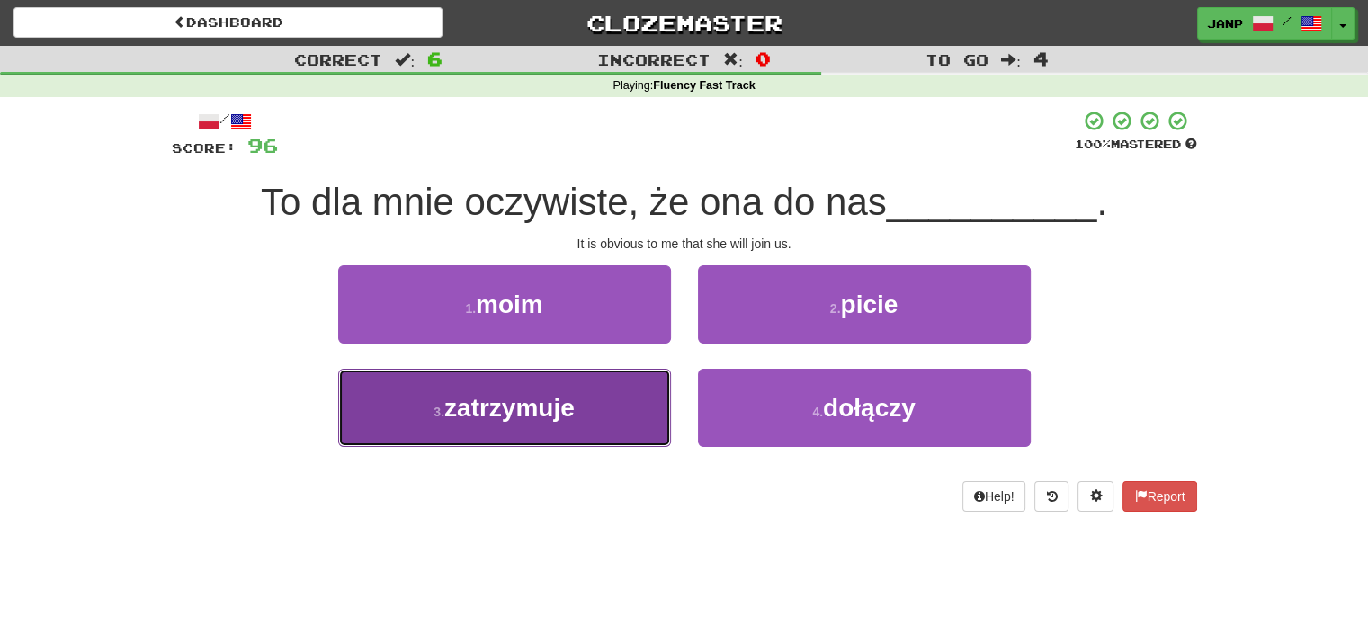
click at [651, 405] on button "3 . zatrzymuje" at bounding box center [504, 408] width 333 height 78
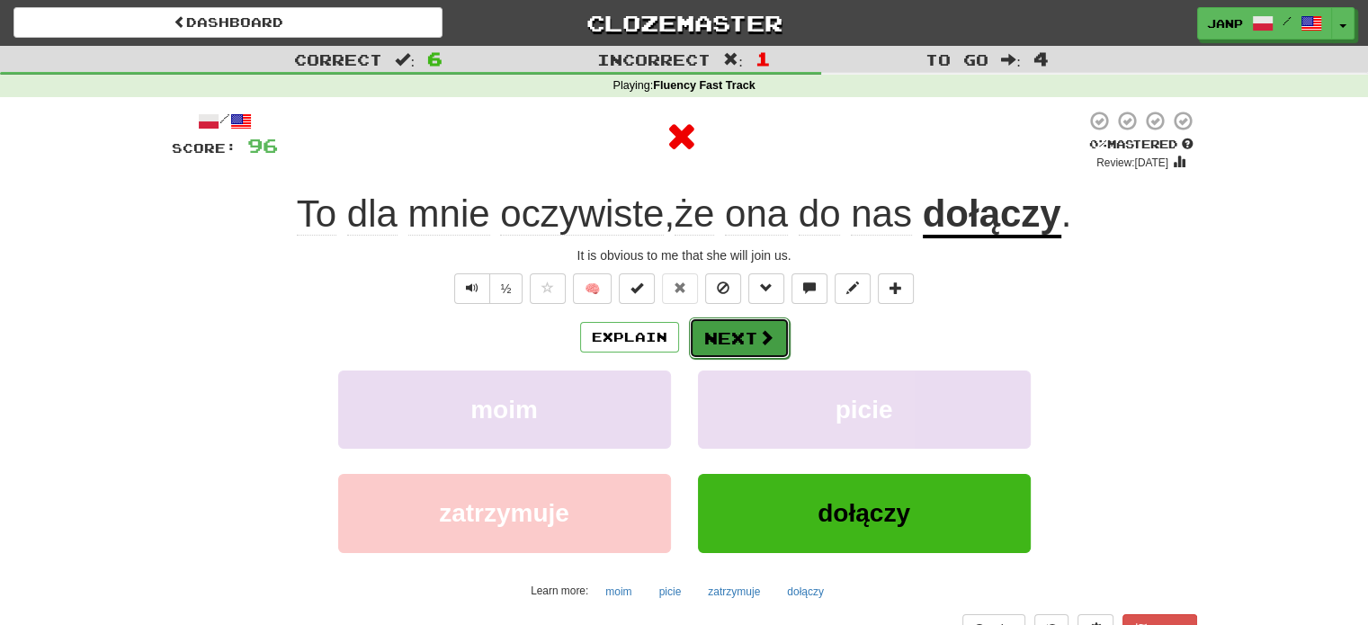
click at [730, 341] on button "Next" at bounding box center [739, 337] width 101 height 41
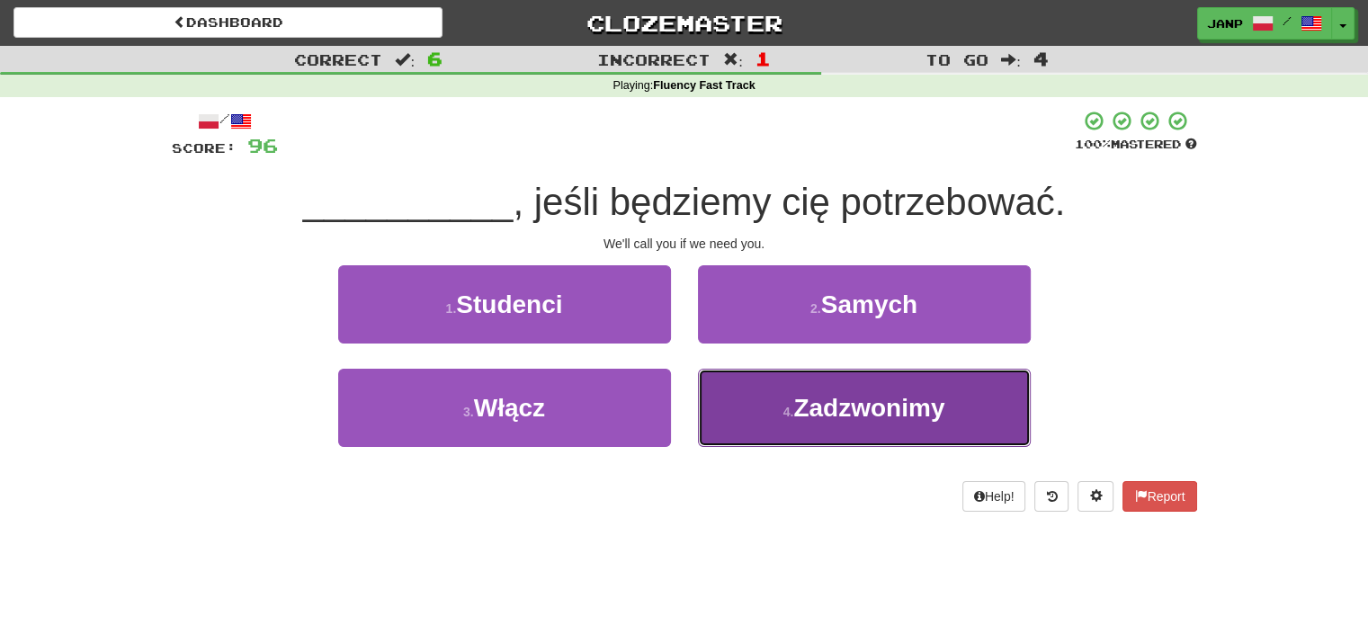
click at [730, 402] on button "4 . Zadzwonimy" at bounding box center [864, 408] width 333 height 78
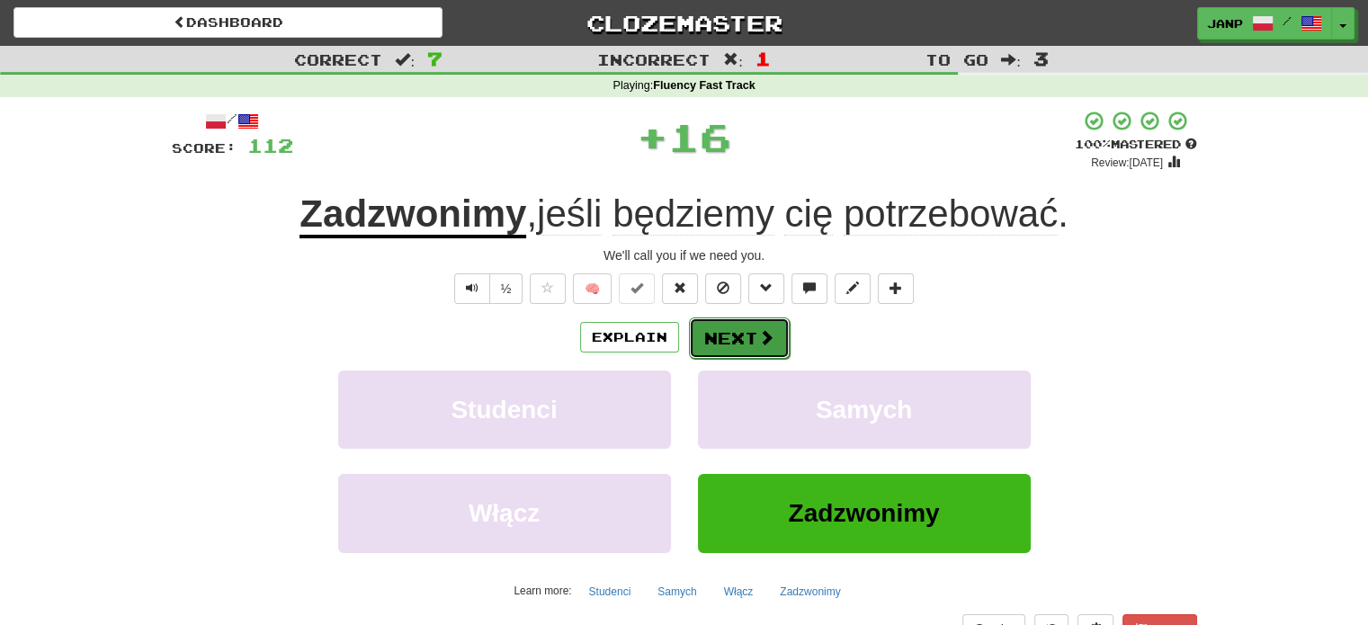
click at [733, 337] on button "Next" at bounding box center [739, 337] width 101 height 41
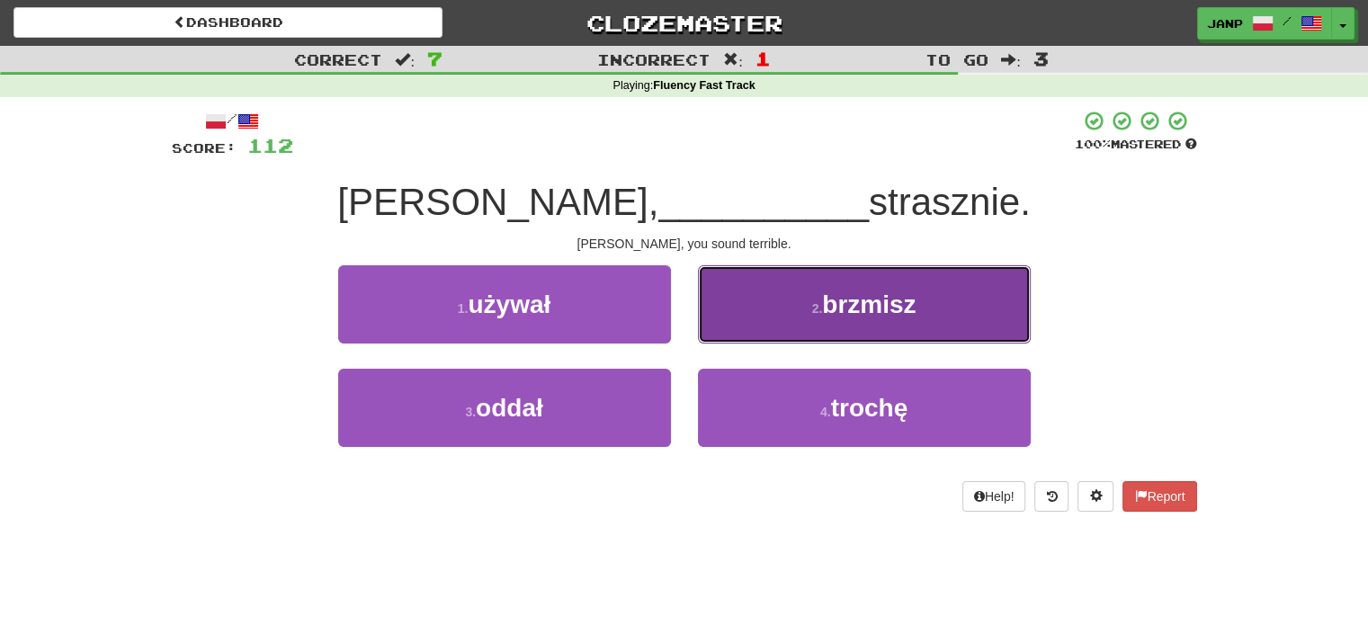
click at [730, 320] on button "2 . brzmisz" at bounding box center [864, 304] width 333 height 78
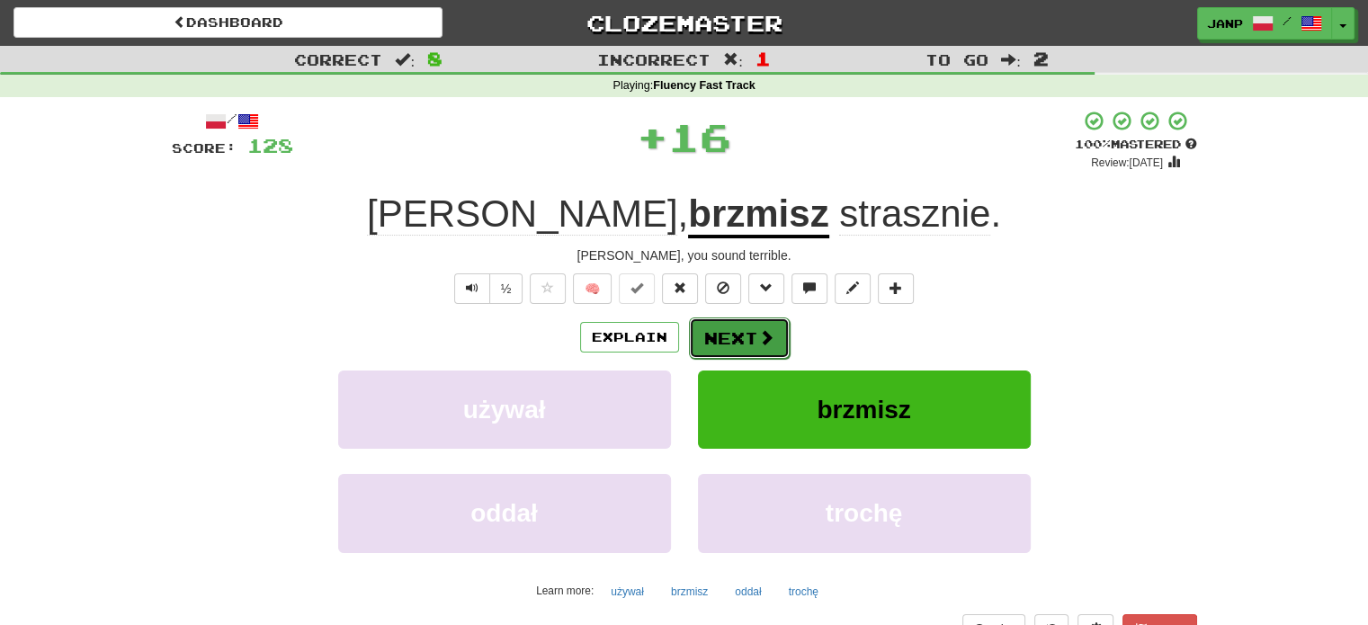
click at [741, 340] on button "Next" at bounding box center [739, 337] width 101 height 41
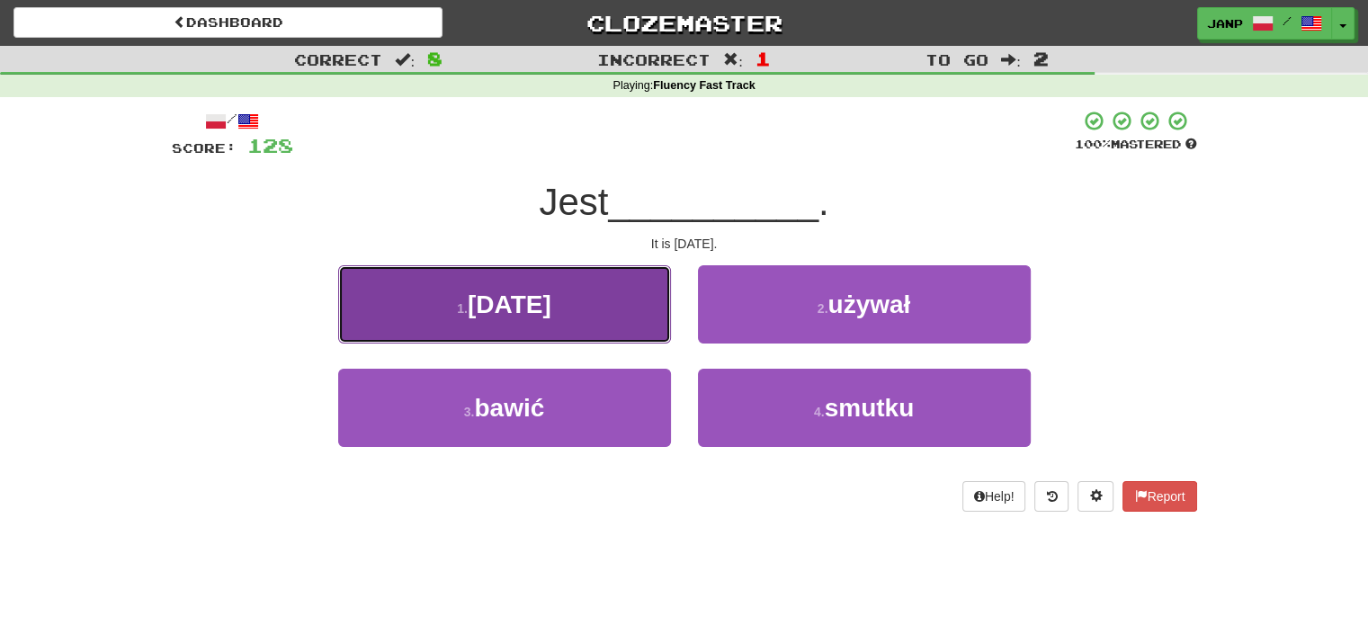
click at [647, 325] on button "1 . sobota" at bounding box center [504, 304] width 333 height 78
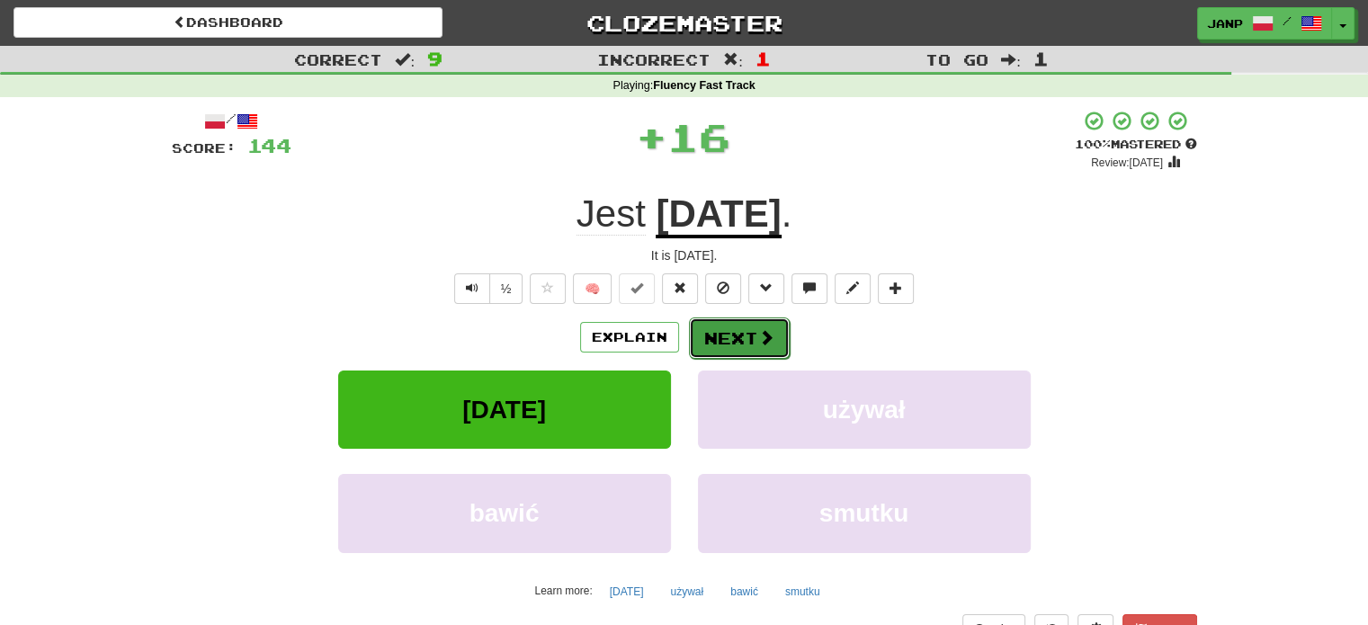
click at [720, 326] on button "Next" at bounding box center [739, 337] width 101 height 41
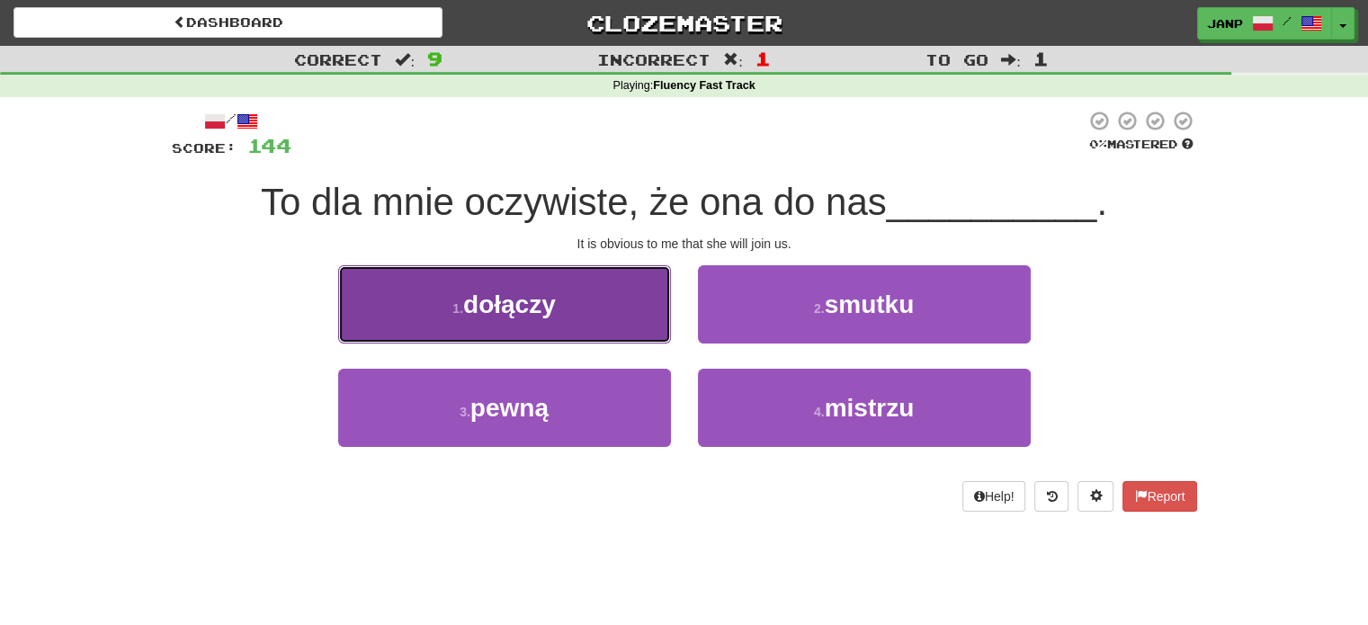
click at [617, 318] on button "1 . dołączy" at bounding box center [504, 304] width 333 height 78
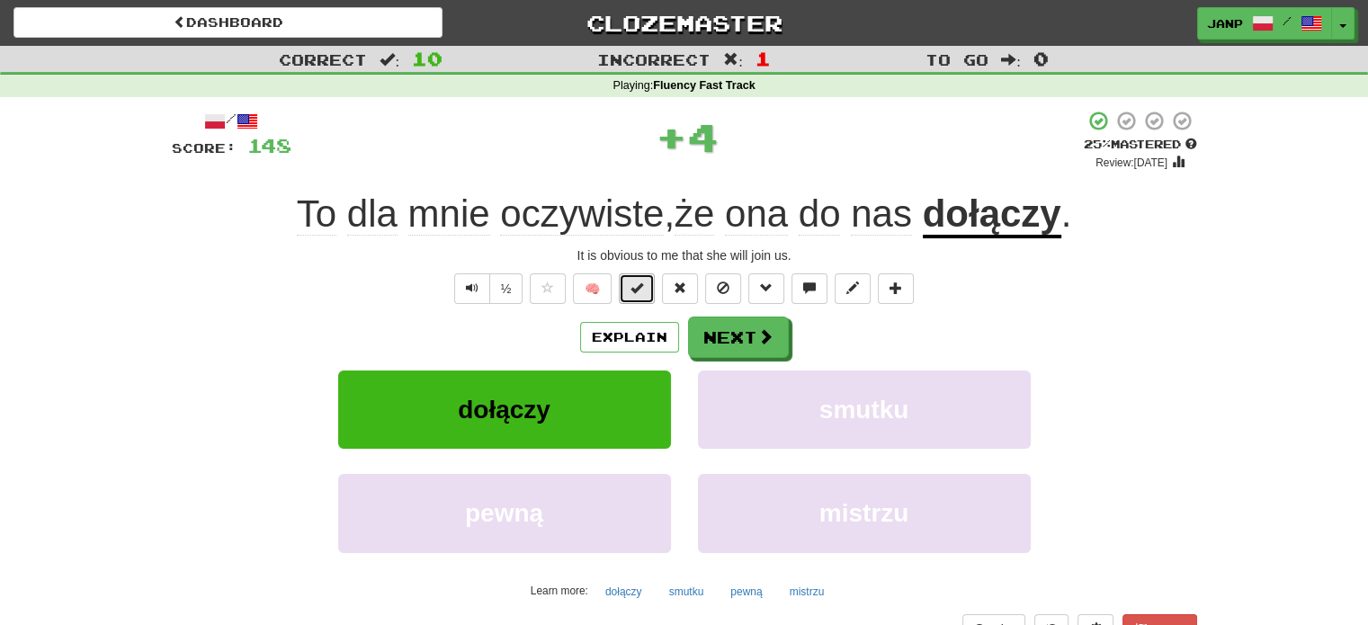
click at [640, 290] on span at bounding box center [636, 287] width 13 height 13
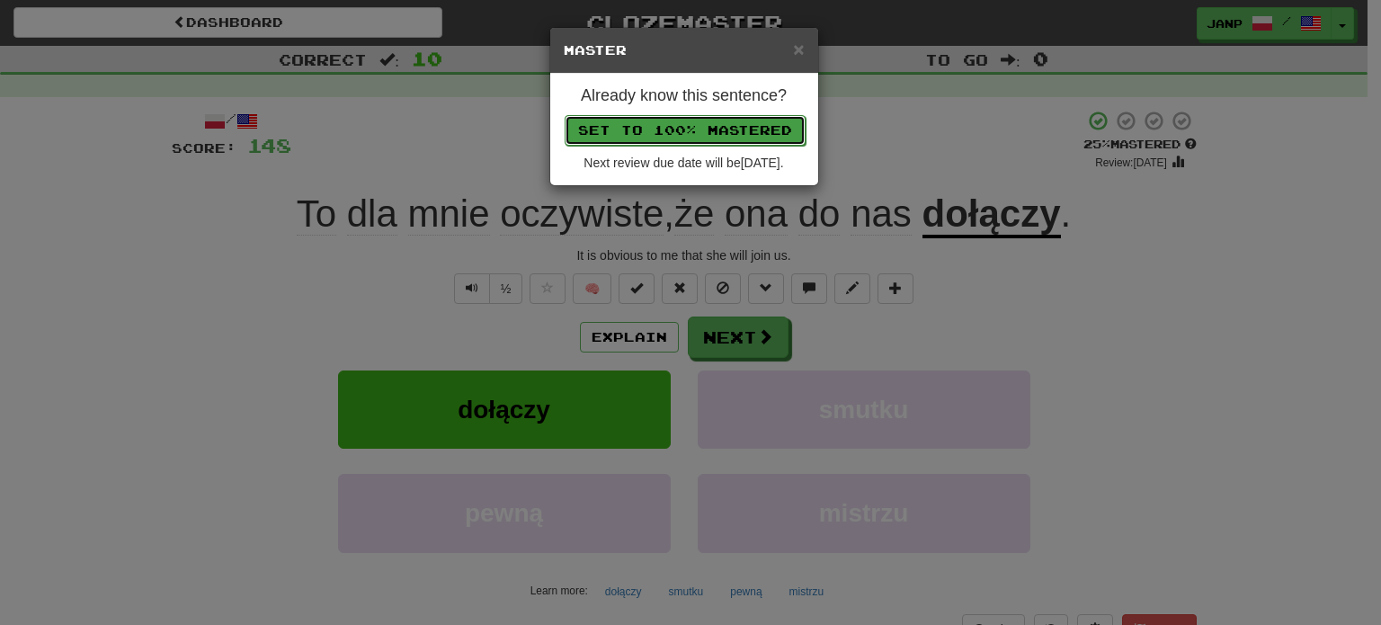
click at [691, 122] on button "Set to 100% Mastered" at bounding box center [685, 130] width 241 height 31
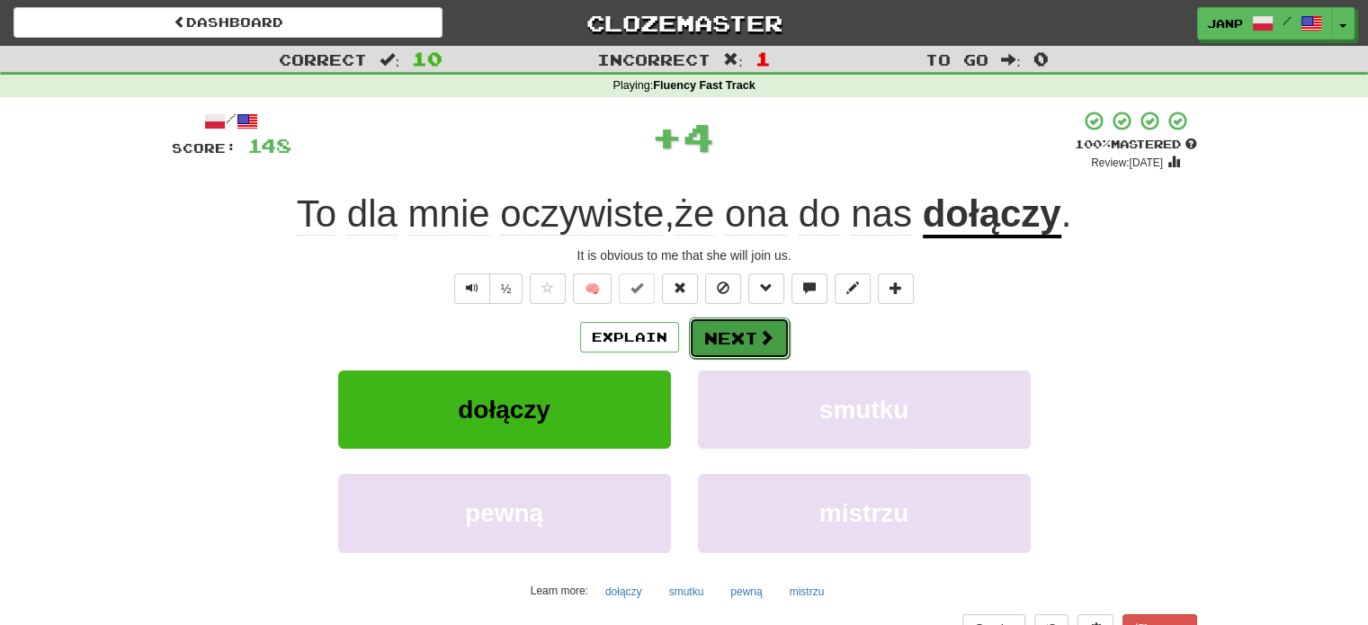
click at [730, 337] on button "Next" at bounding box center [739, 337] width 101 height 41
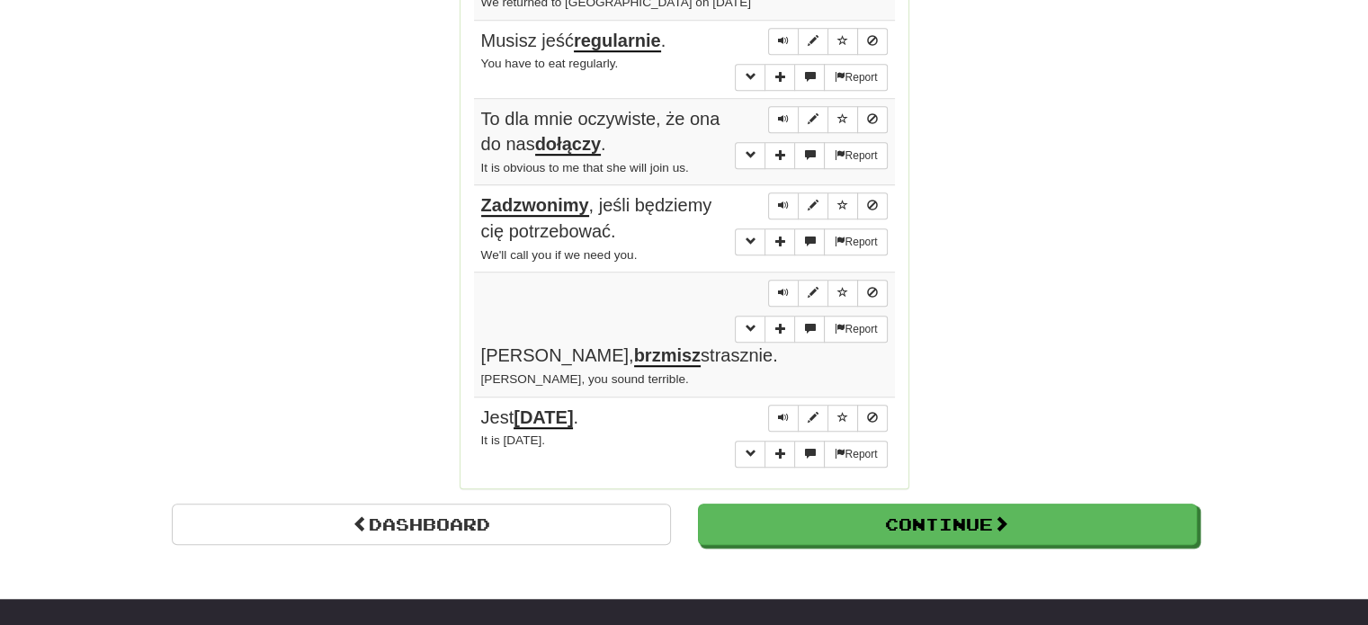
scroll to position [1529, 0]
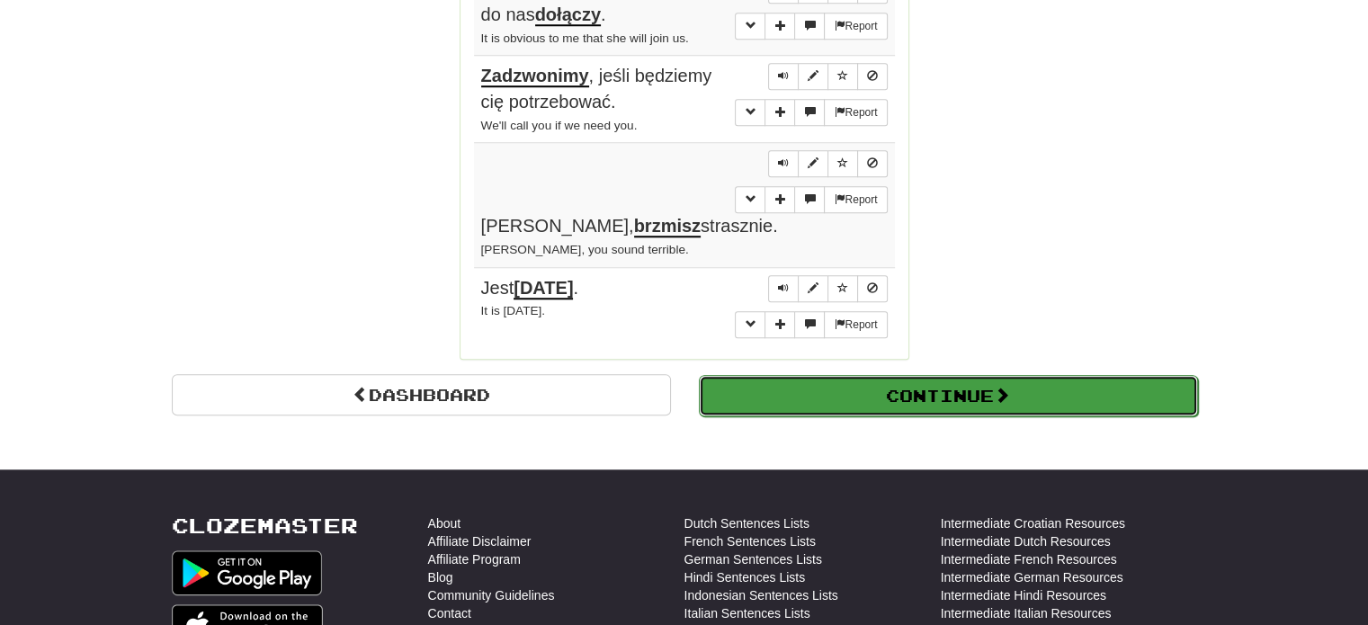
click at [914, 375] on button "Continue" at bounding box center [948, 395] width 499 height 41
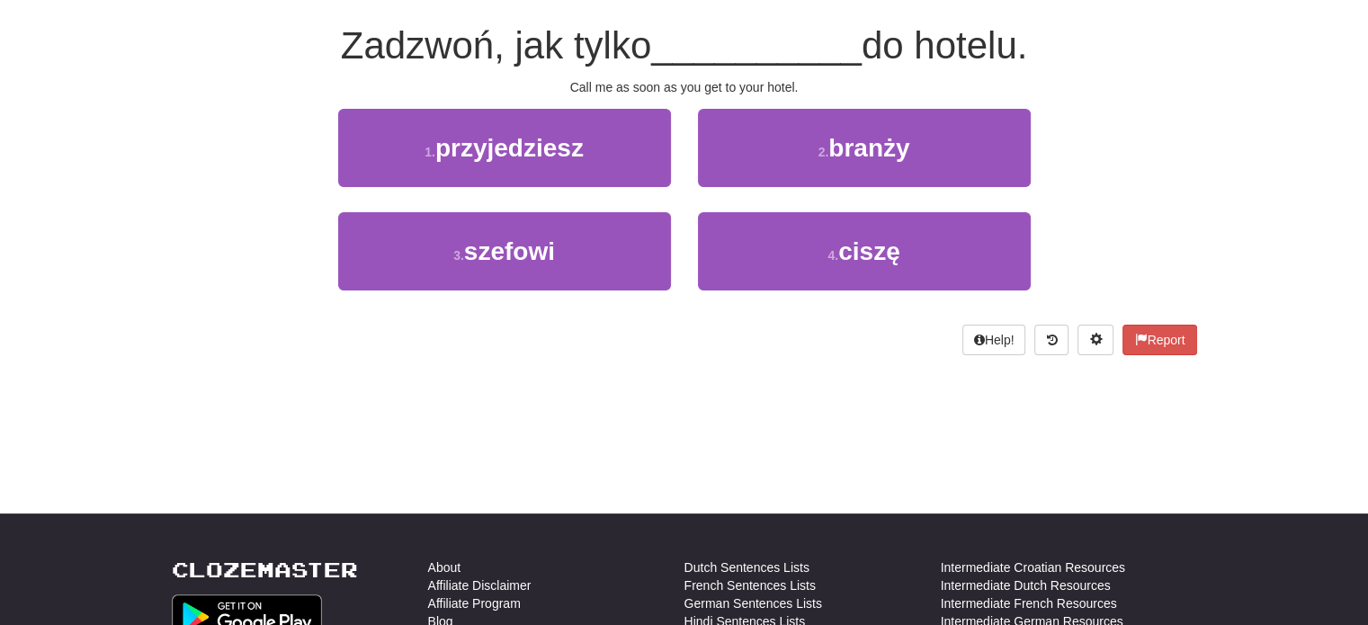
scroll to position [10, 0]
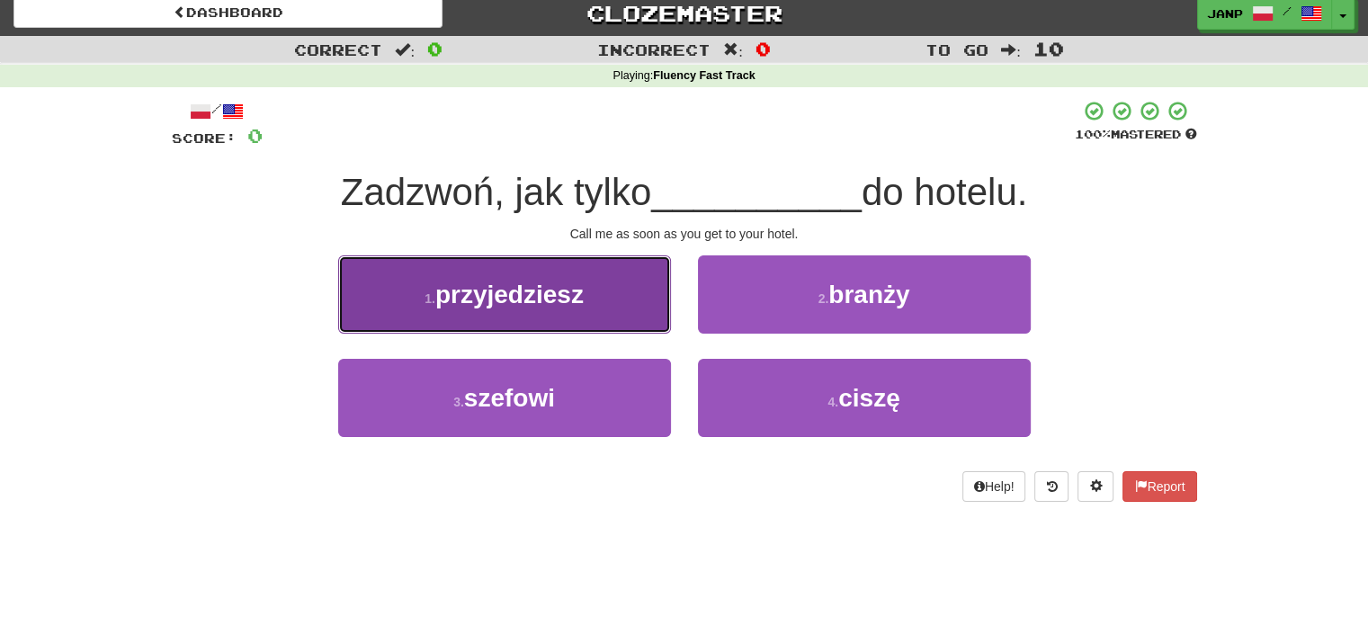
click at [634, 324] on button "1 . przyjedziesz" at bounding box center [504, 294] width 333 height 78
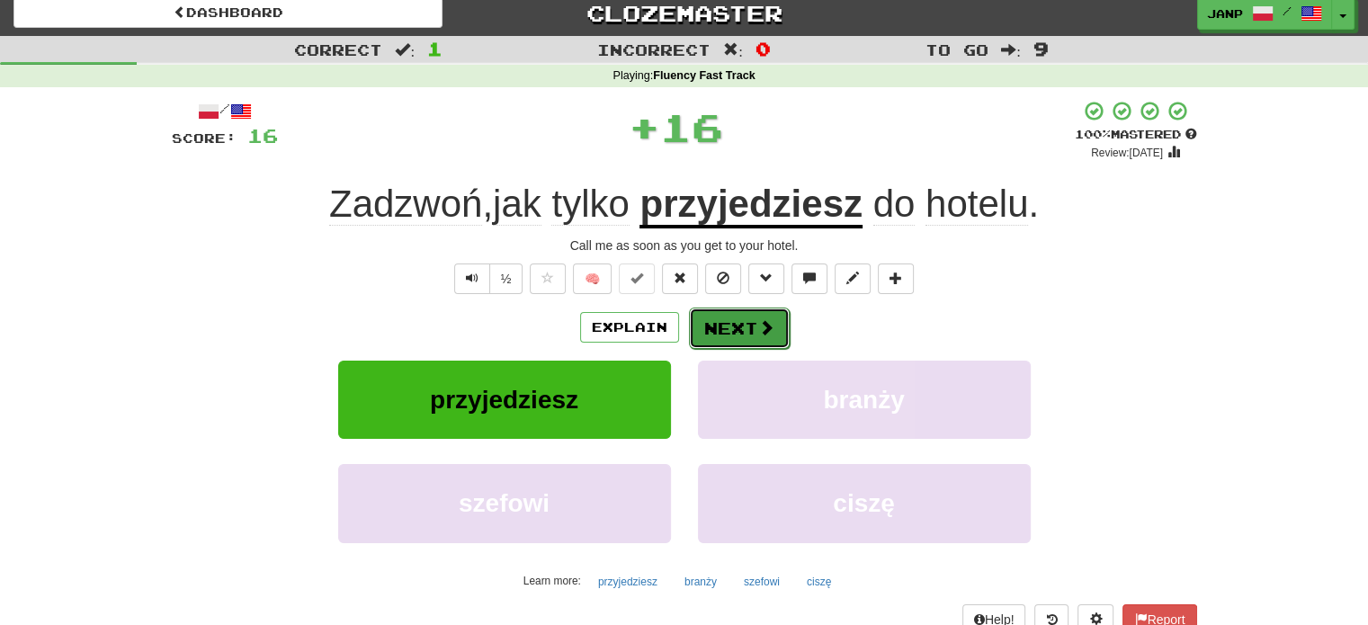
click at [728, 327] on button "Next" at bounding box center [739, 328] width 101 height 41
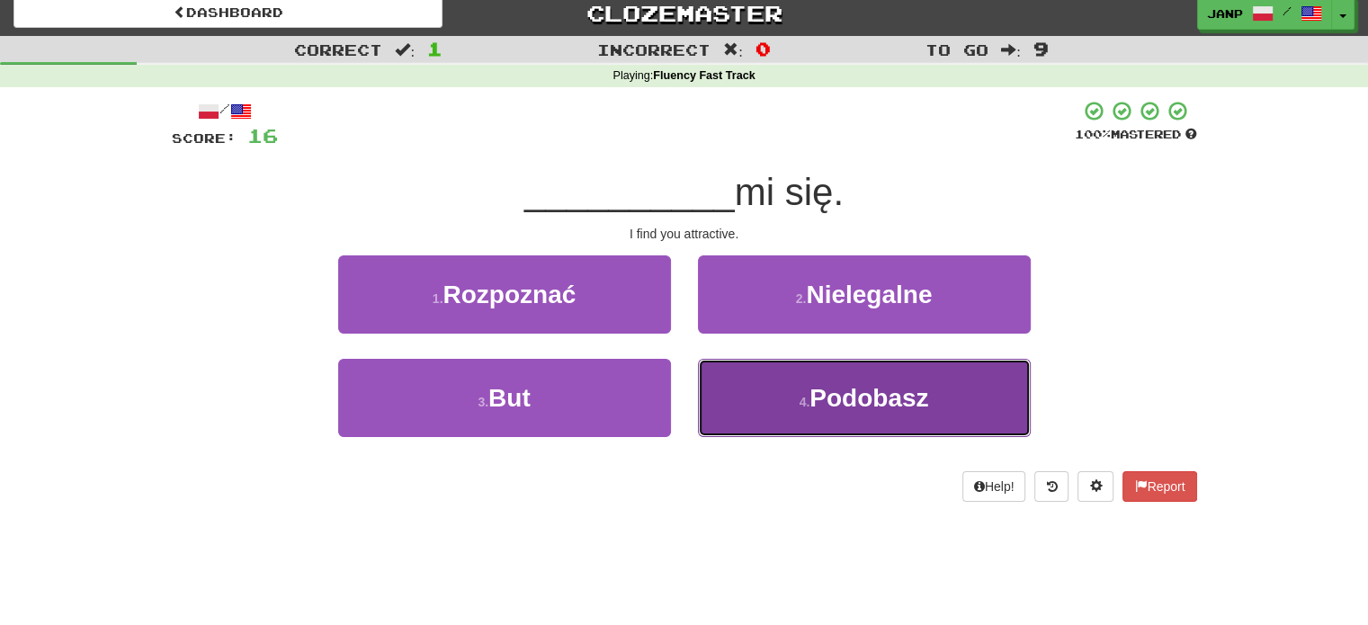
click at [745, 398] on button "4 . Podobasz" at bounding box center [864, 398] width 333 height 78
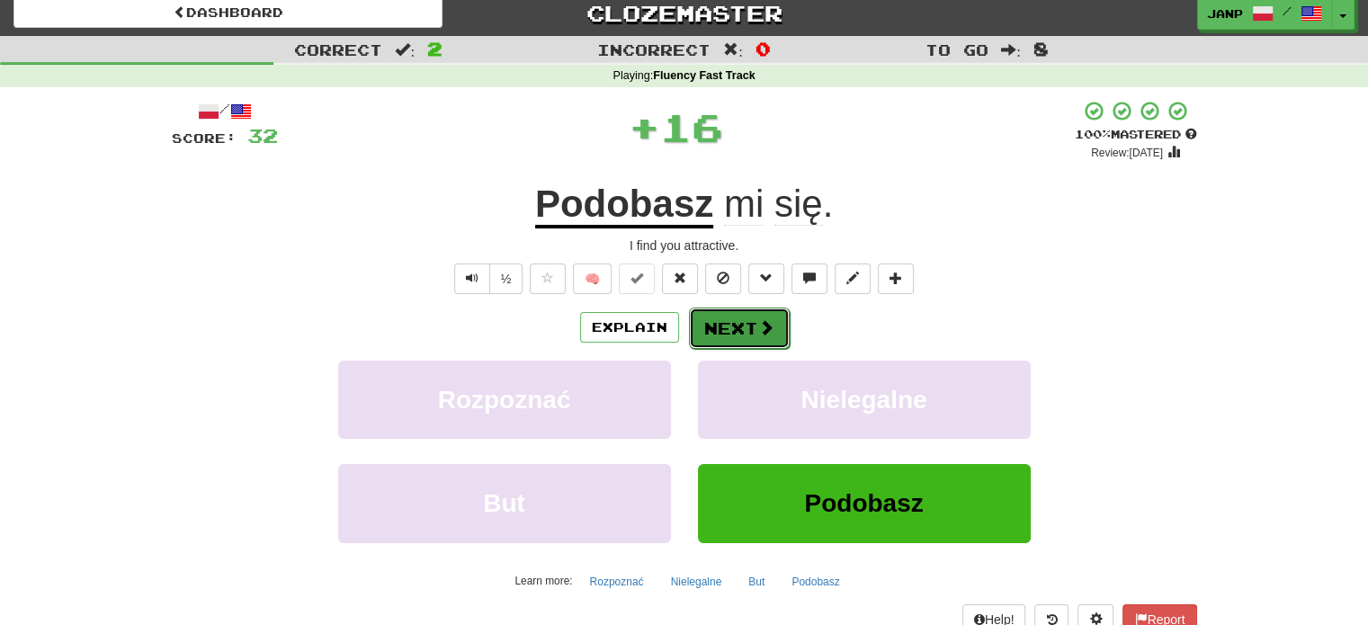
click at [730, 334] on button "Next" at bounding box center [739, 328] width 101 height 41
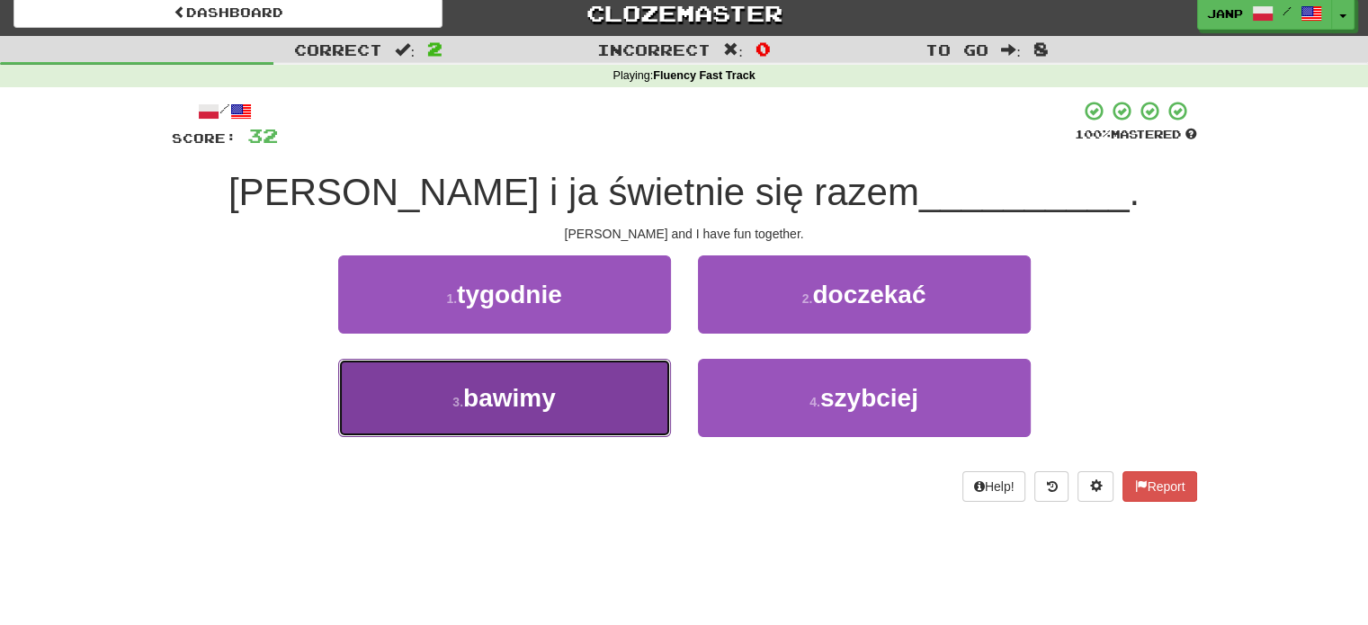
click at [597, 397] on button "3 . bawimy" at bounding box center [504, 398] width 333 height 78
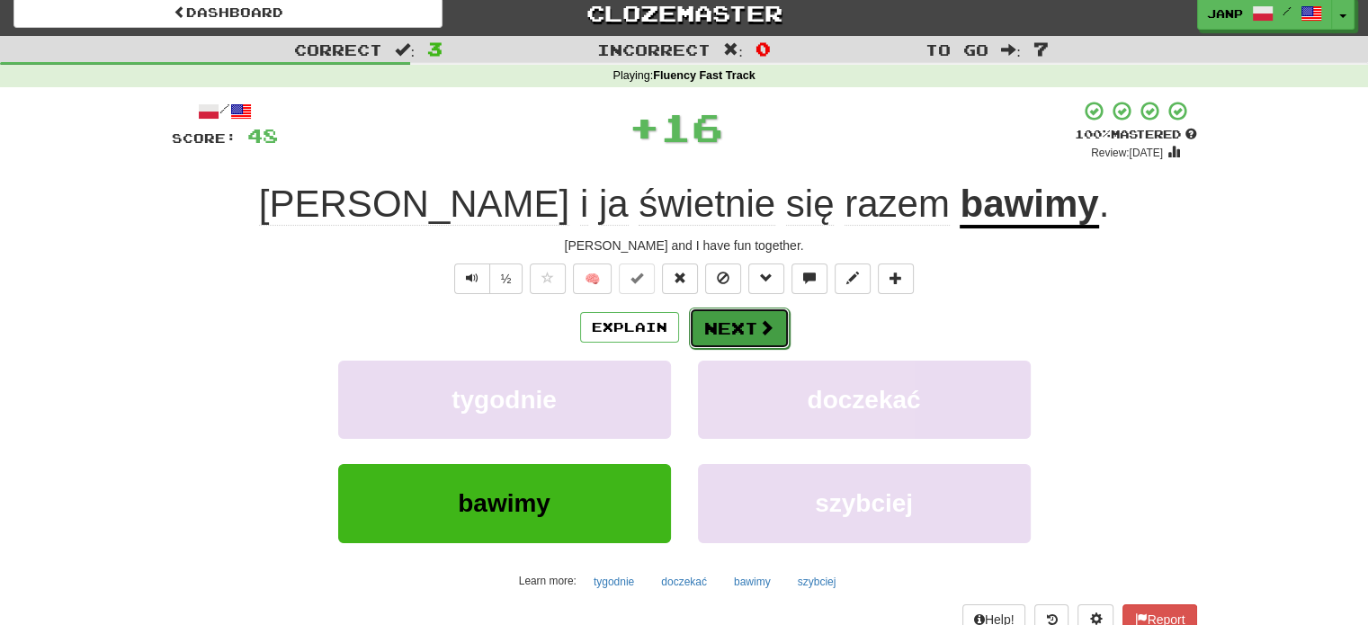
click at [709, 334] on button "Next" at bounding box center [739, 328] width 101 height 41
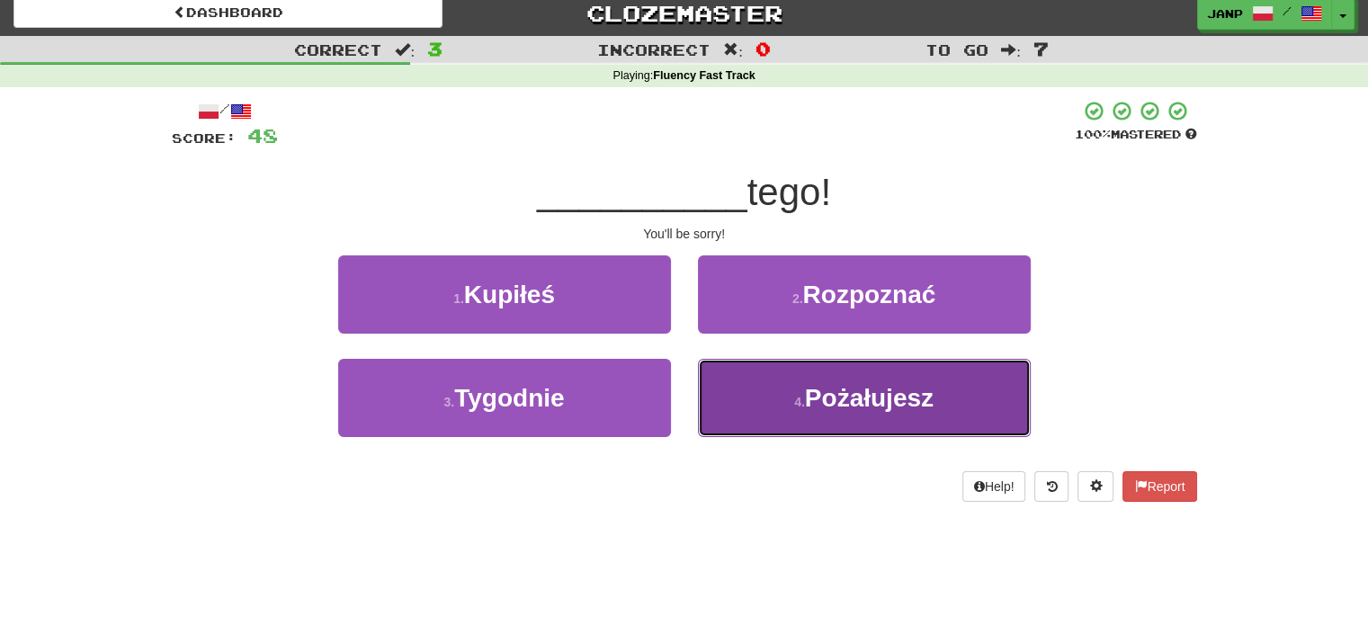
click at [745, 396] on button "4 . Pożałujesz" at bounding box center [864, 398] width 333 height 78
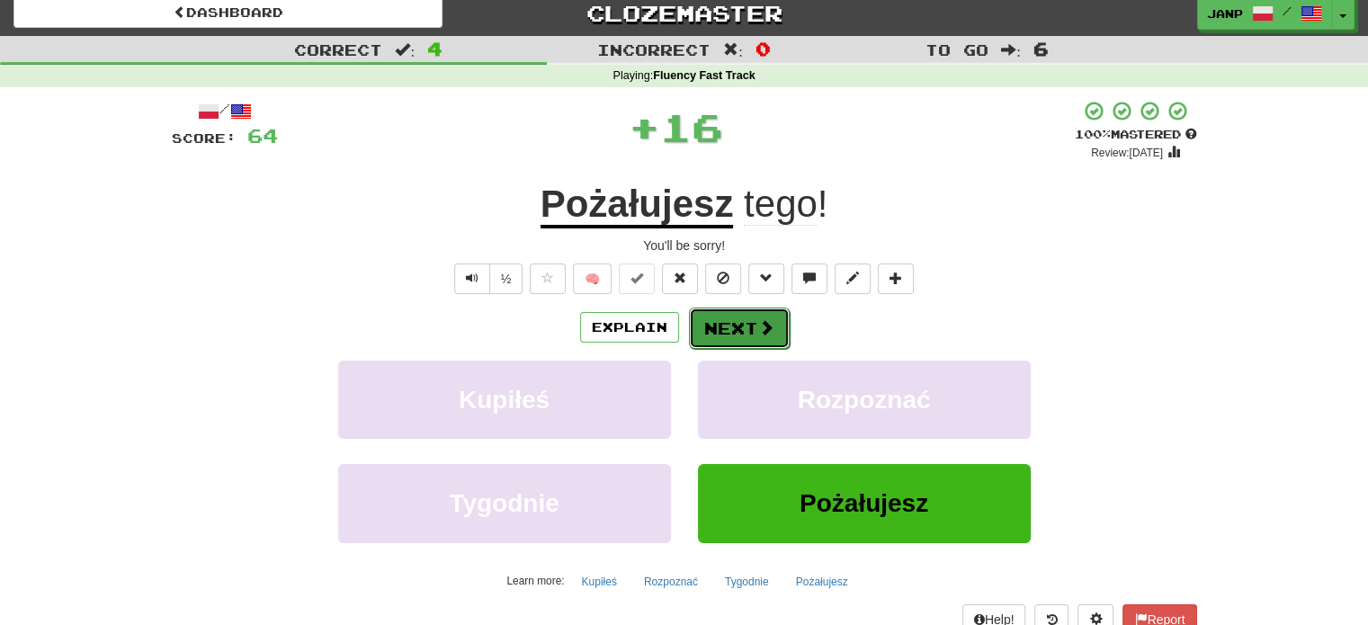
click at [721, 329] on button "Next" at bounding box center [739, 328] width 101 height 41
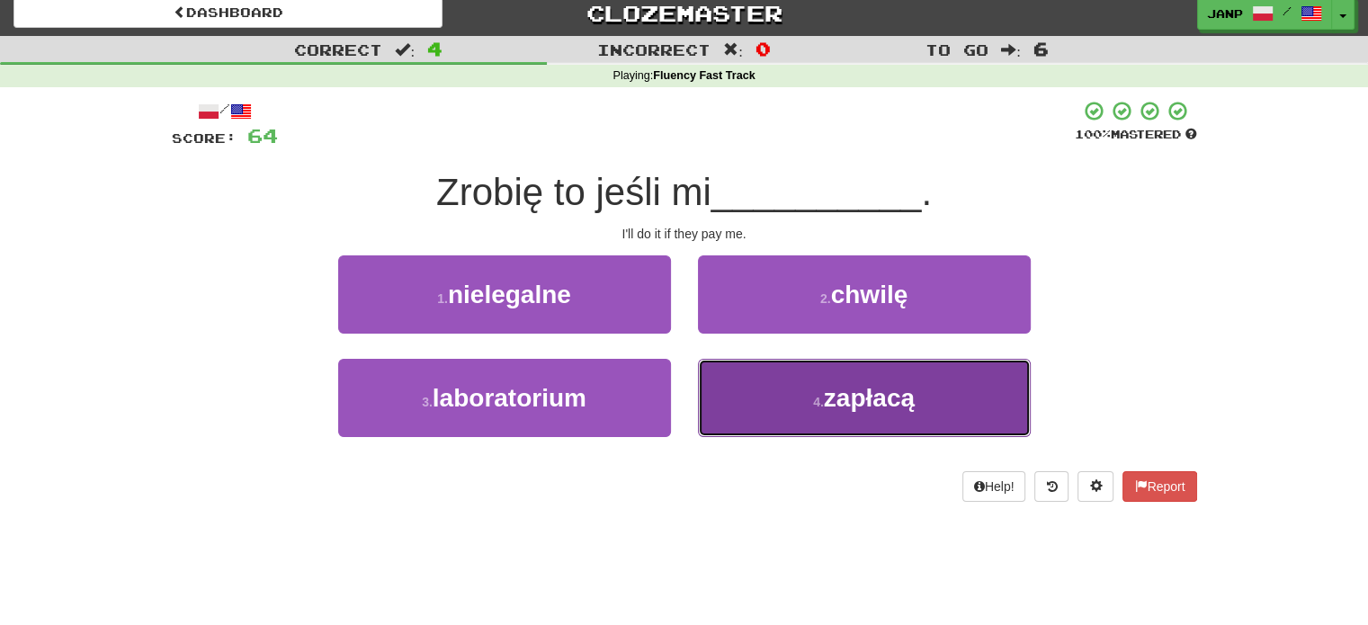
click at [759, 390] on button "4 . zapłacą" at bounding box center [864, 398] width 333 height 78
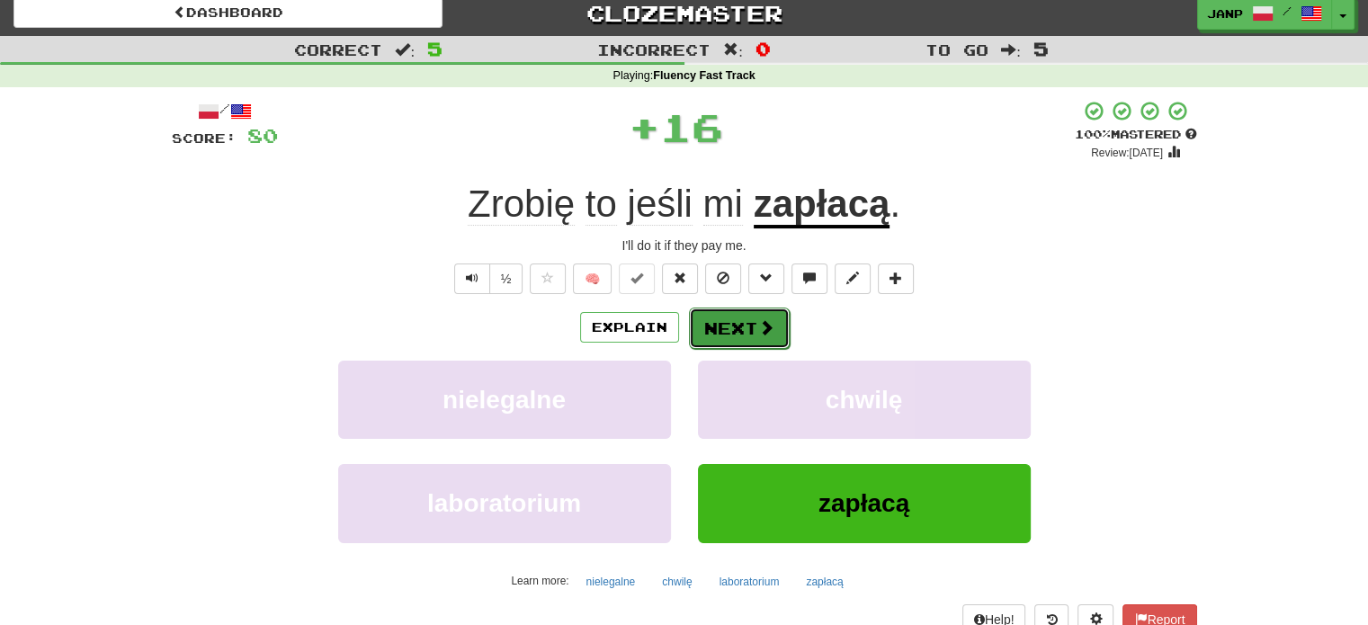
click at [718, 326] on button "Next" at bounding box center [739, 328] width 101 height 41
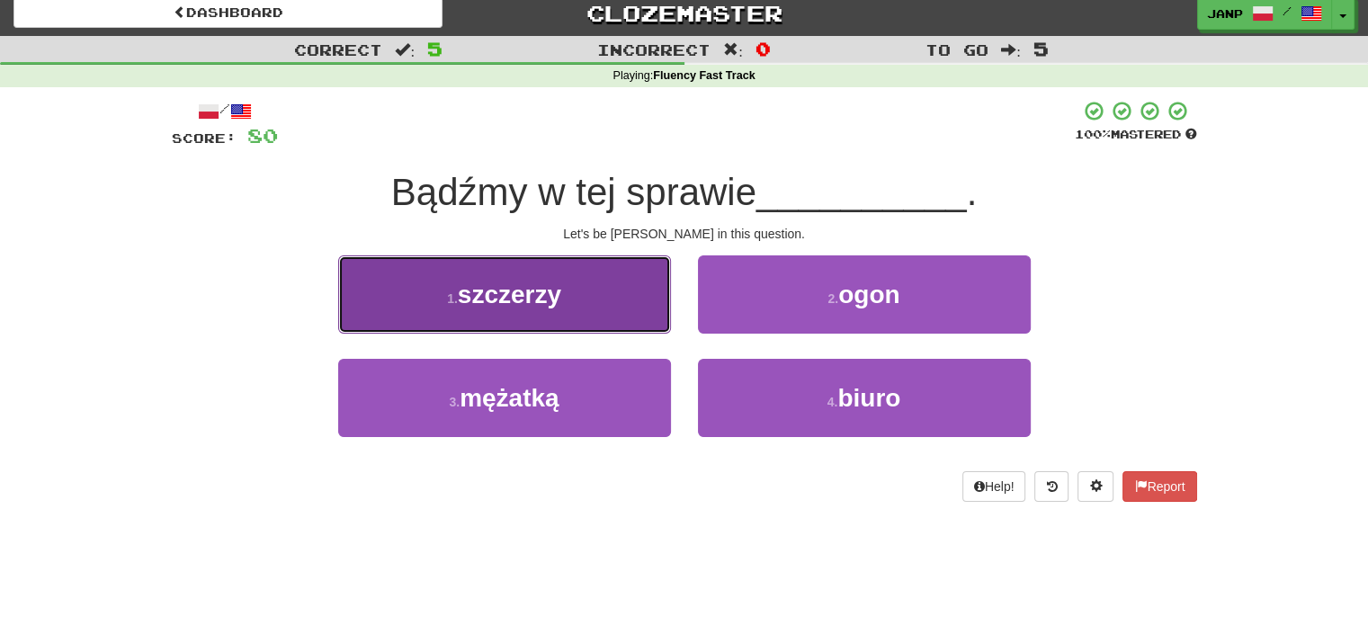
click at [617, 311] on button "1 . szczerzy" at bounding box center [504, 294] width 333 height 78
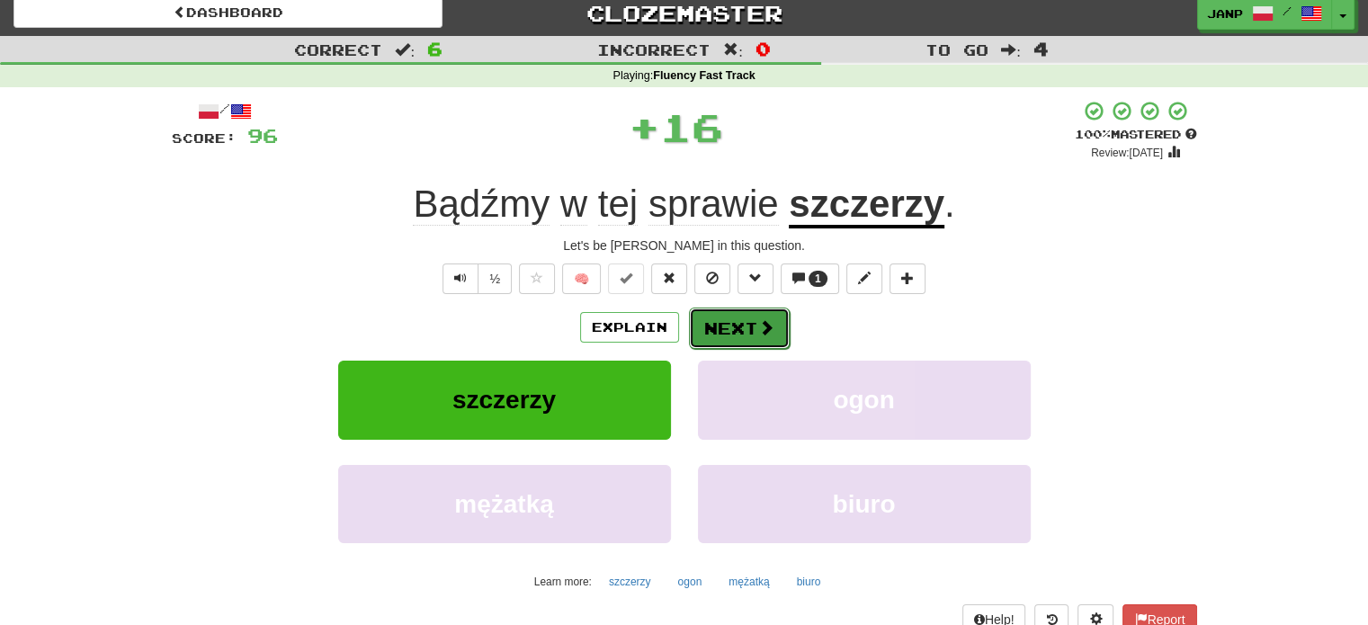
click at [732, 326] on button "Next" at bounding box center [739, 328] width 101 height 41
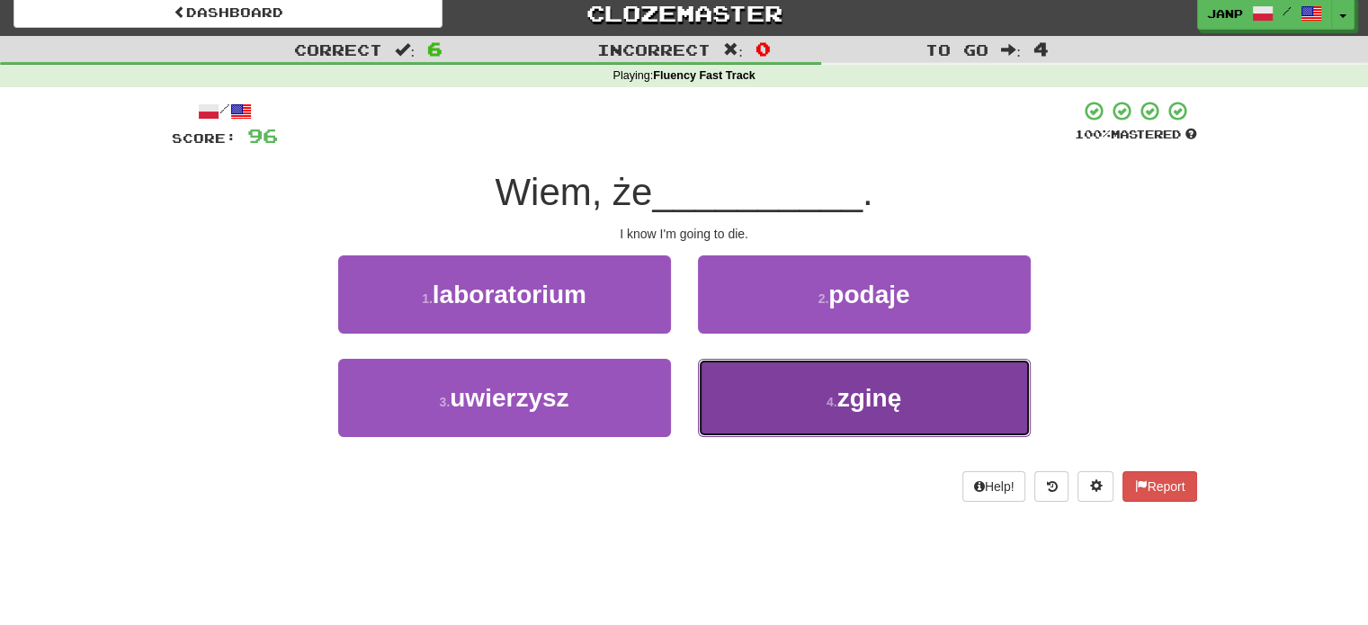
click at [750, 391] on button "4 . zginę" at bounding box center [864, 398] width 333 height 78
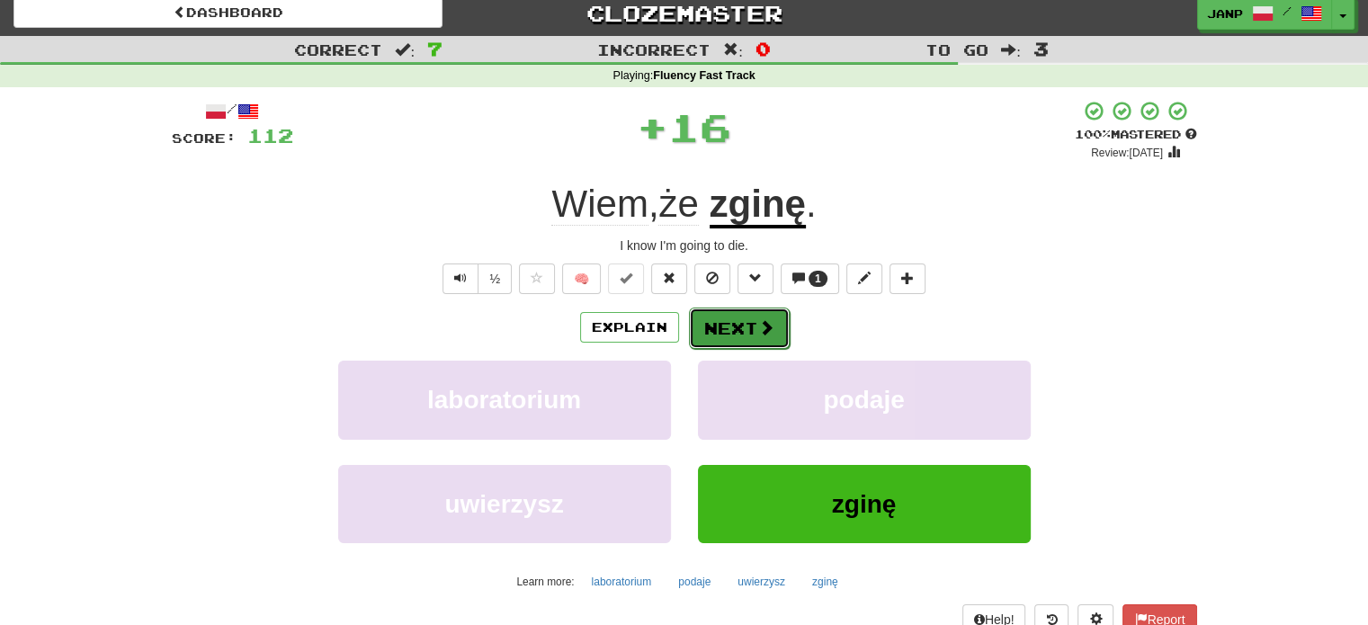
click at [737, 326] on button "Next" at bounding box center [739, 328] width 101 height 41
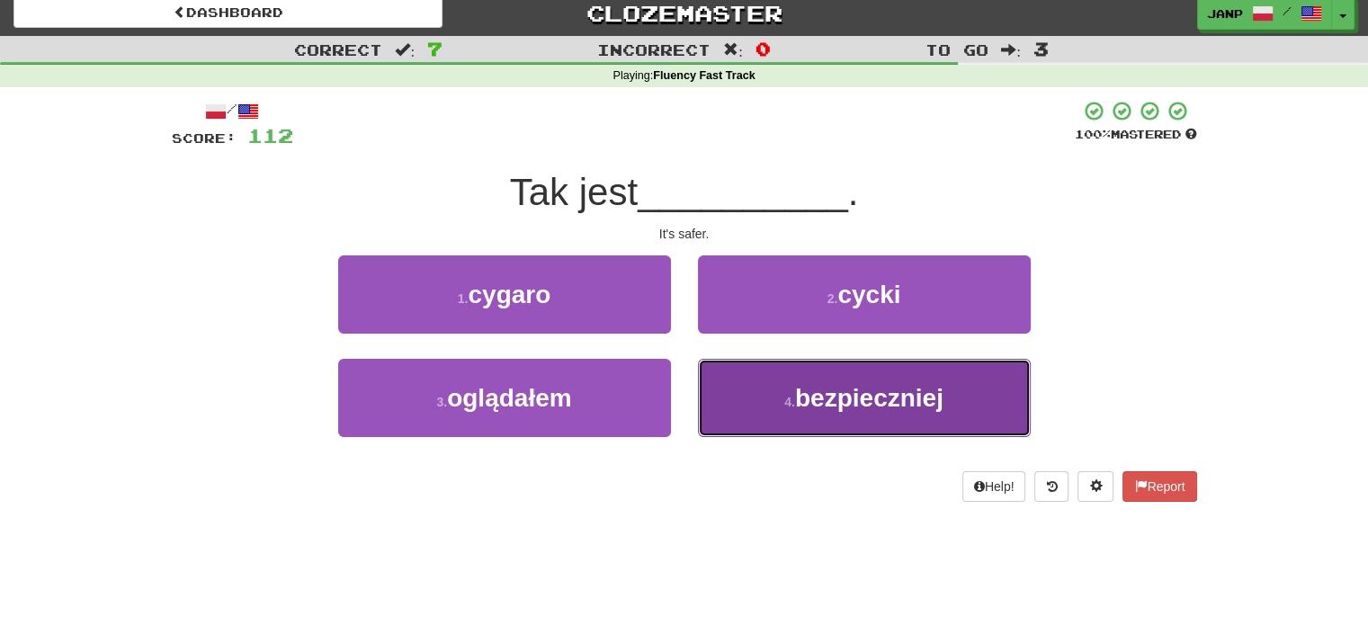
click at [745, 397] on button "4 . bezpieczniej" at bounding box center [864, 398] width 333 height 78
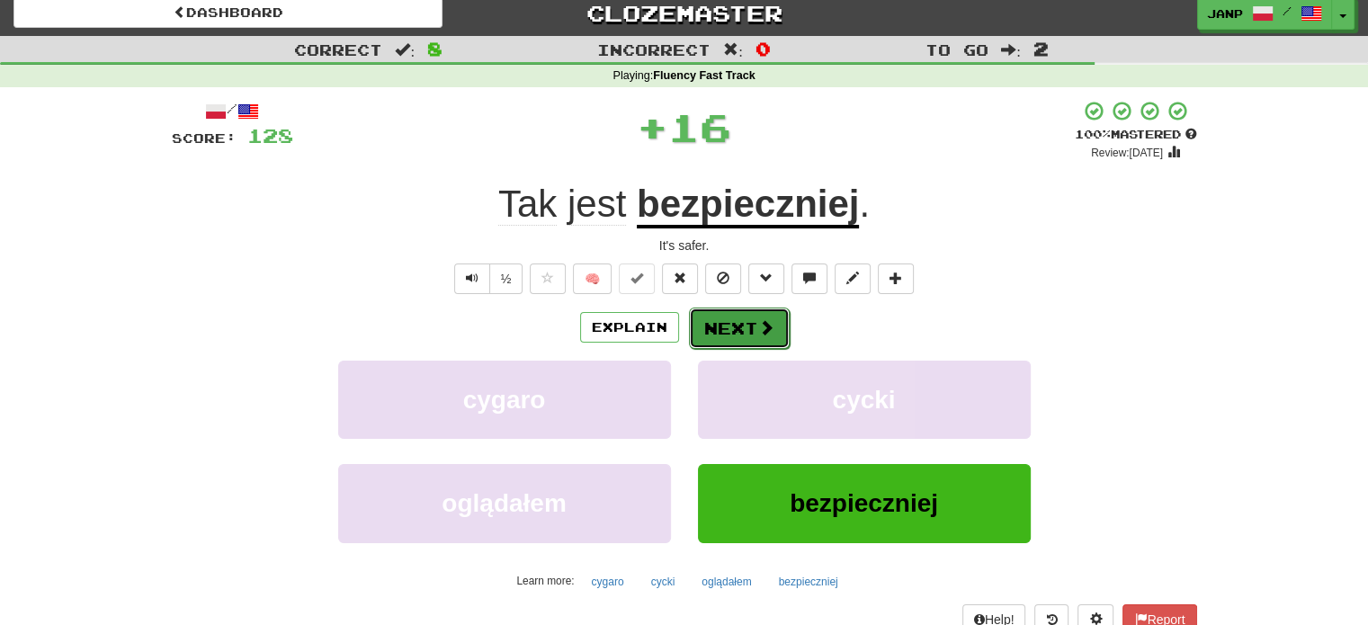
click at [733, 330] on button "Next" at bounding box center [739, 328] width 101 height 41
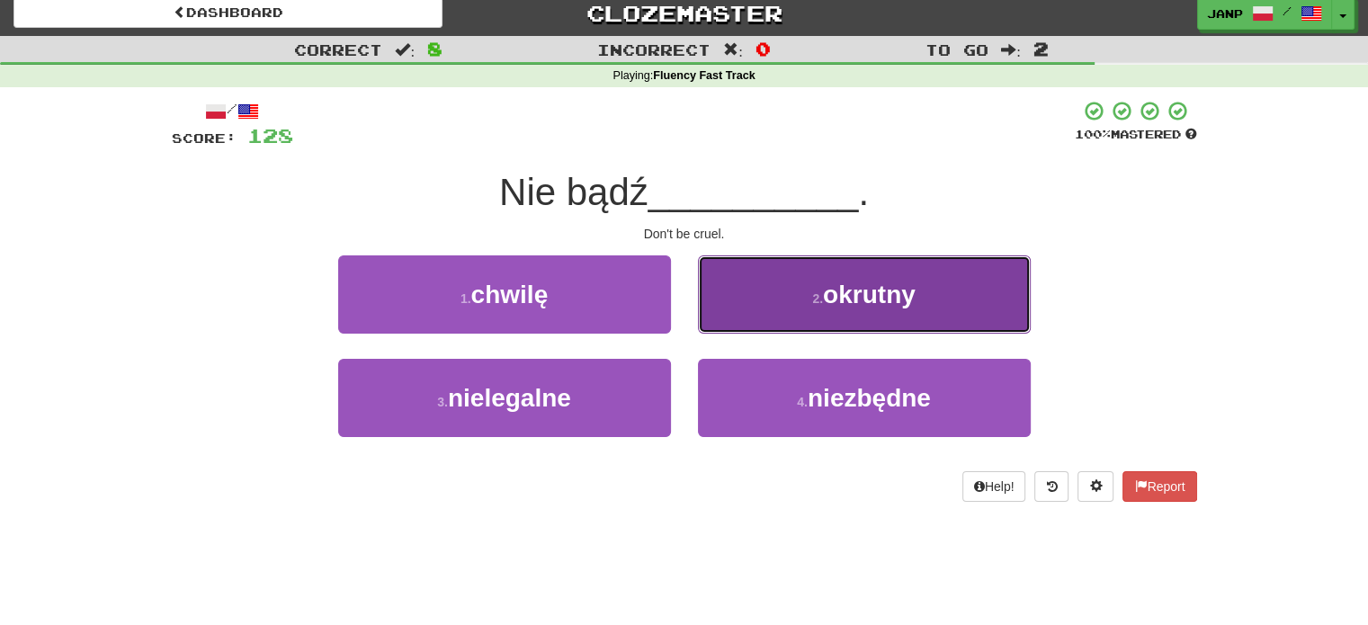
click at [745, 316] on button "2 . okrutny" at bounding box center [864, 294] width 333 height 78
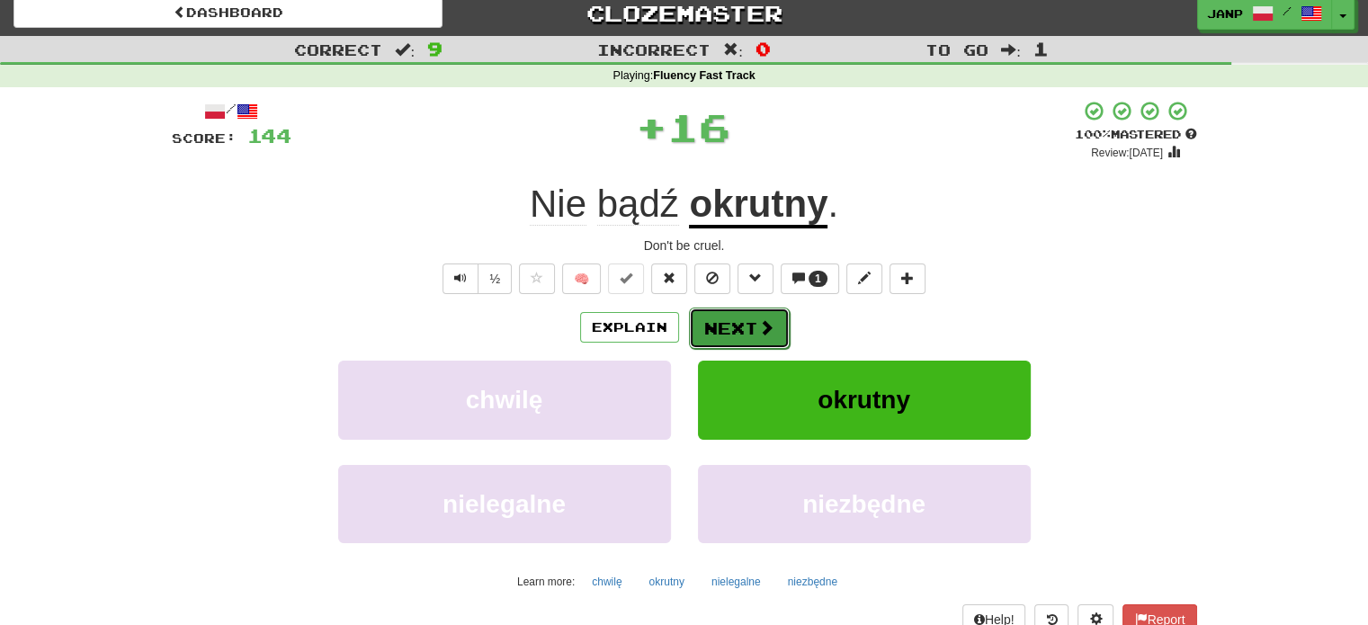
click at [749, 336] on button "Next" at bounding box center [739, 328] width 101 height 41
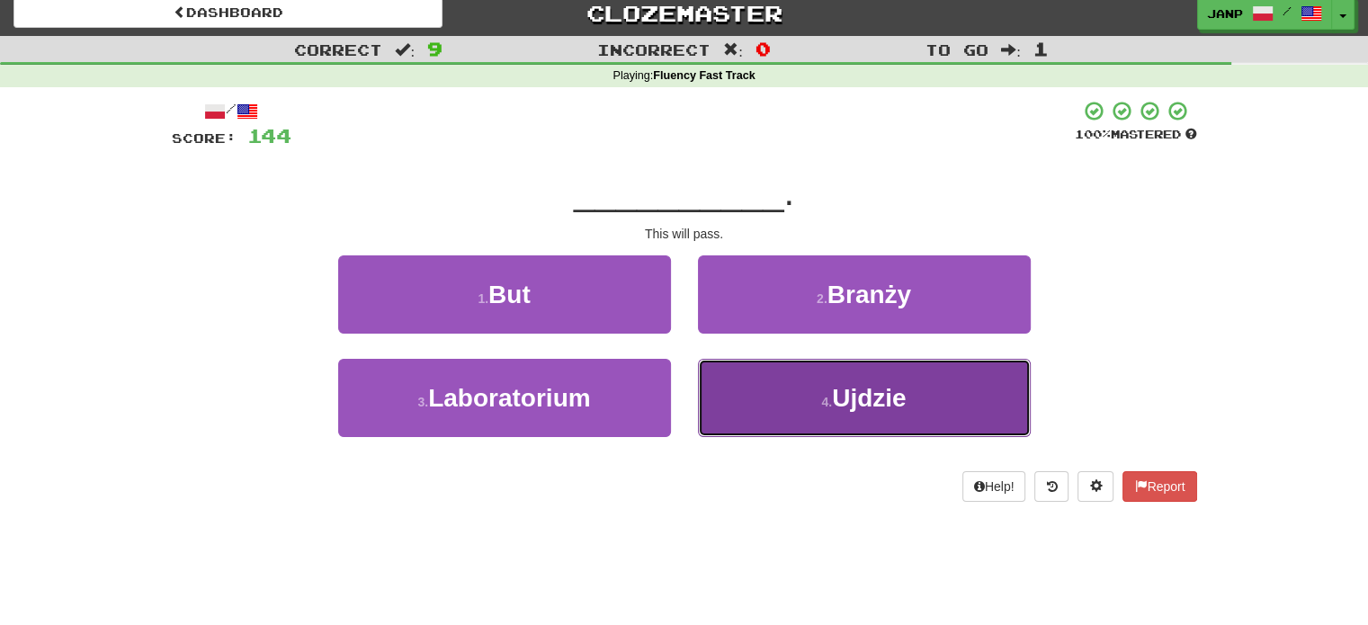
click at [744, 389] on button "4 . Ujdzie" at bounding box center [864, 398] width 333 height 78
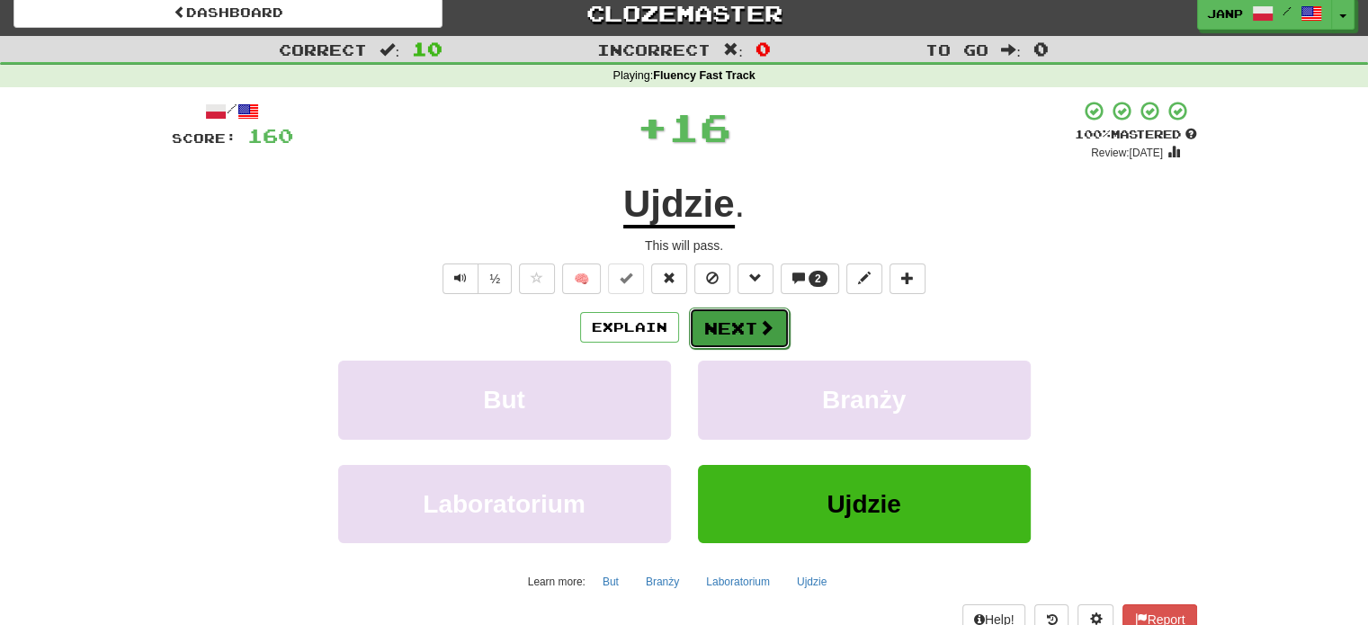
click at [718, 316] on button "Next" at bounding box center [739, 328] width 101 height 41
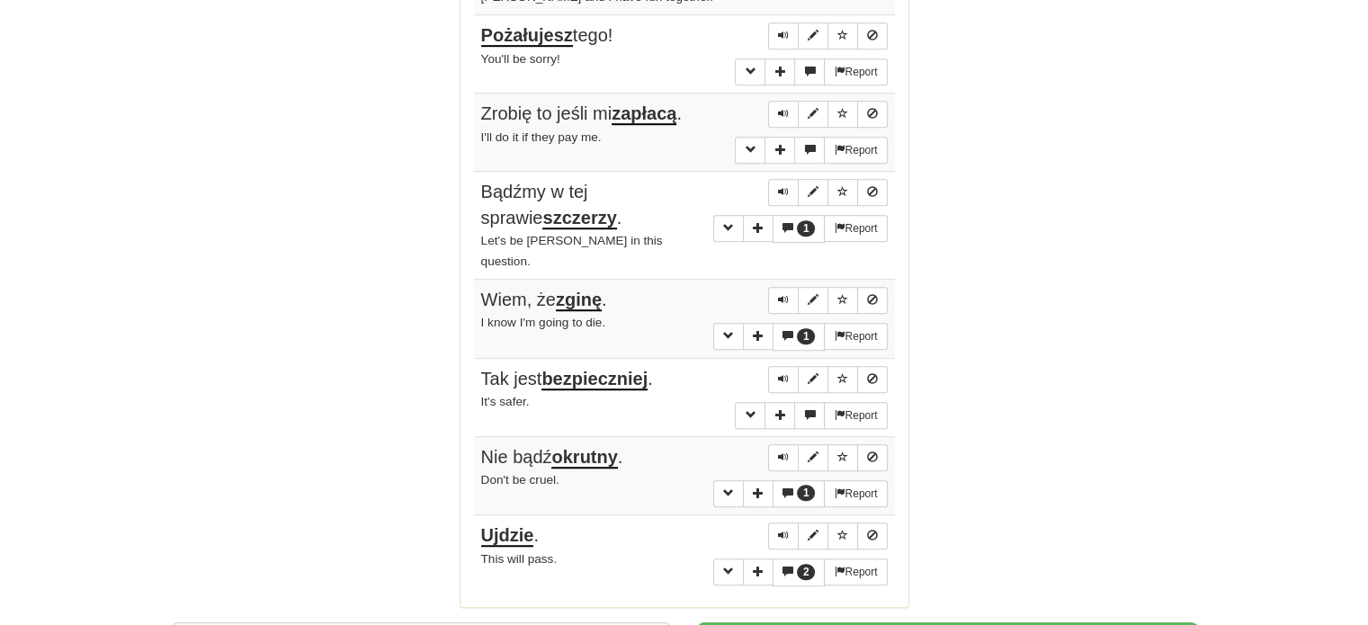
scroll to position [1449, 0]
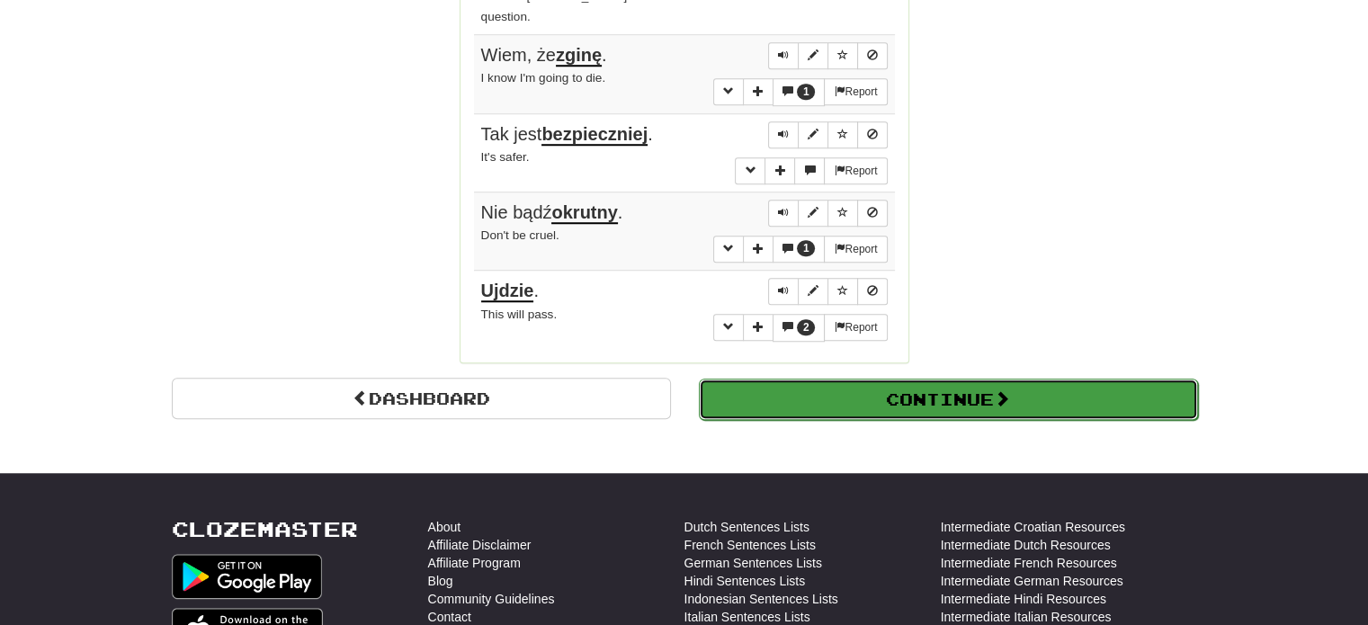
click at [758, 379] on button "Continue" at bounding box center [948, 399] width 499 height 41
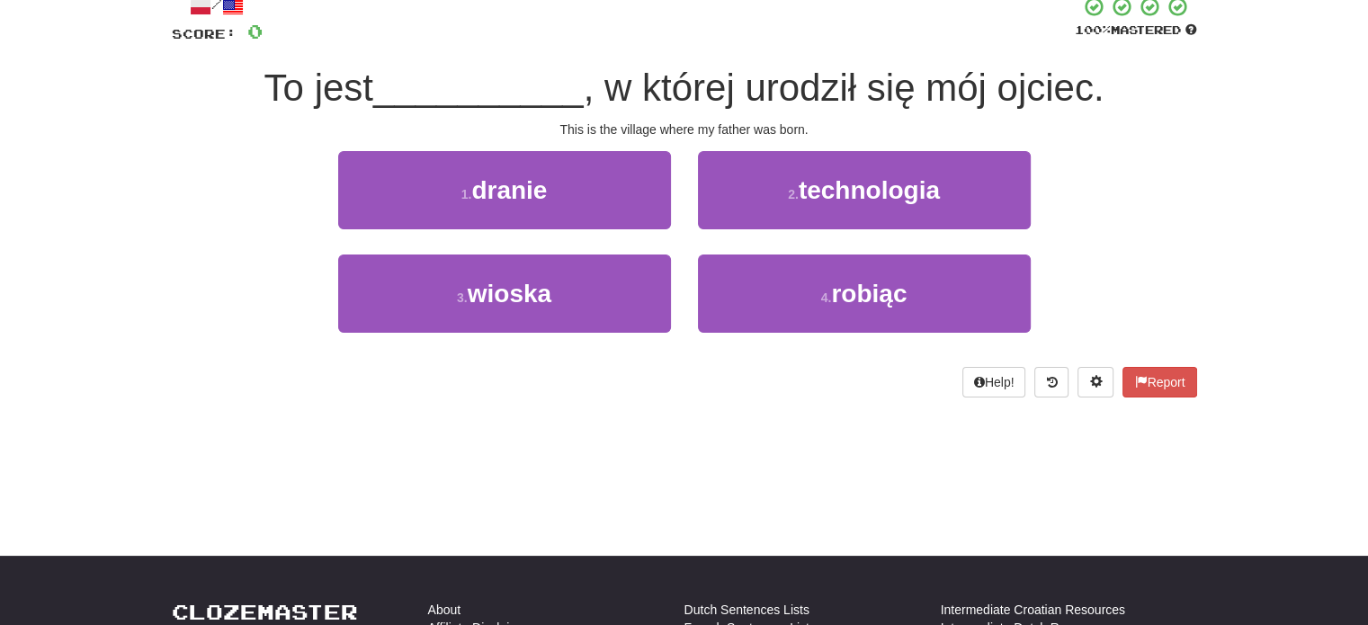
scroll to position [111, 0]
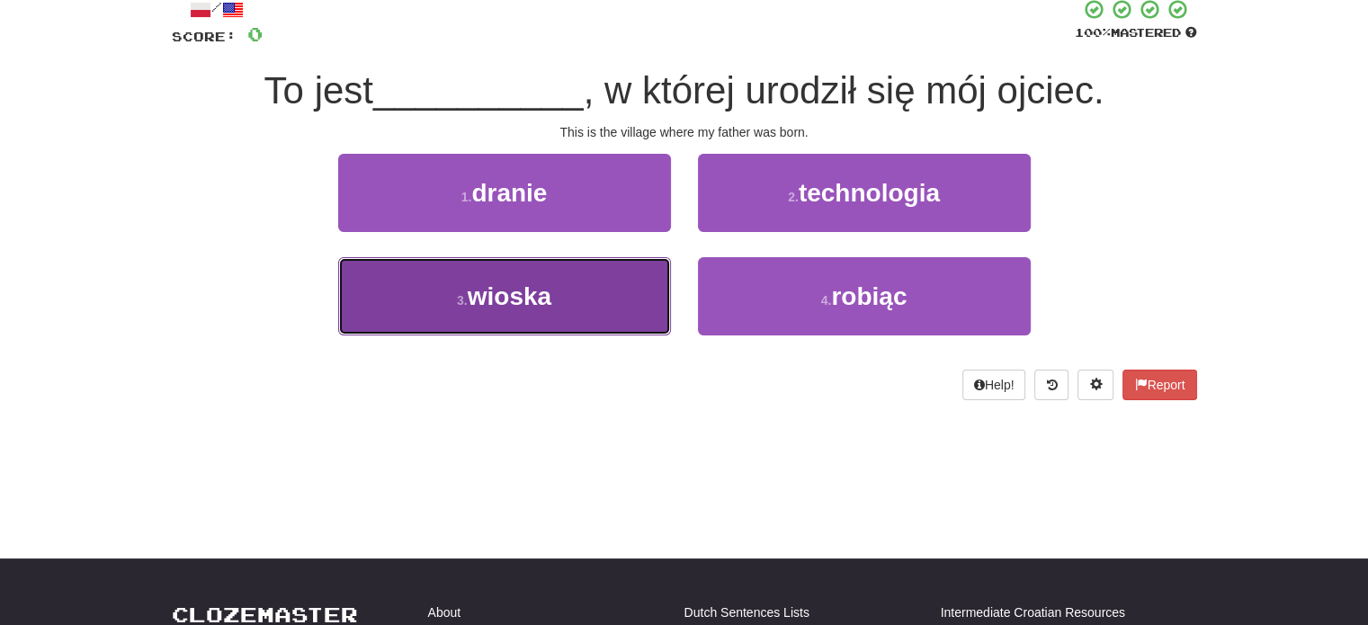
click at [578, 324] on button "3 . wioska" at bounding box center [504, 296] width 333 height 78
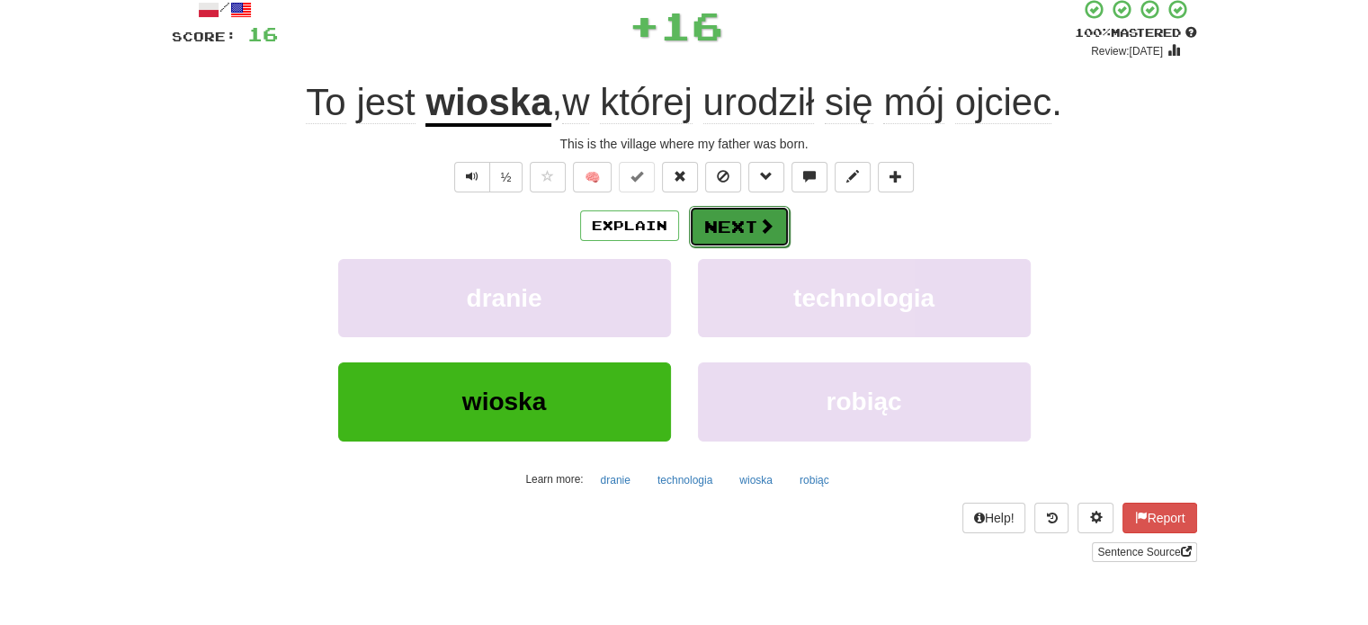
click at [726, 235] on button "Next" at bounding box center [739, 226] width 101 height 41
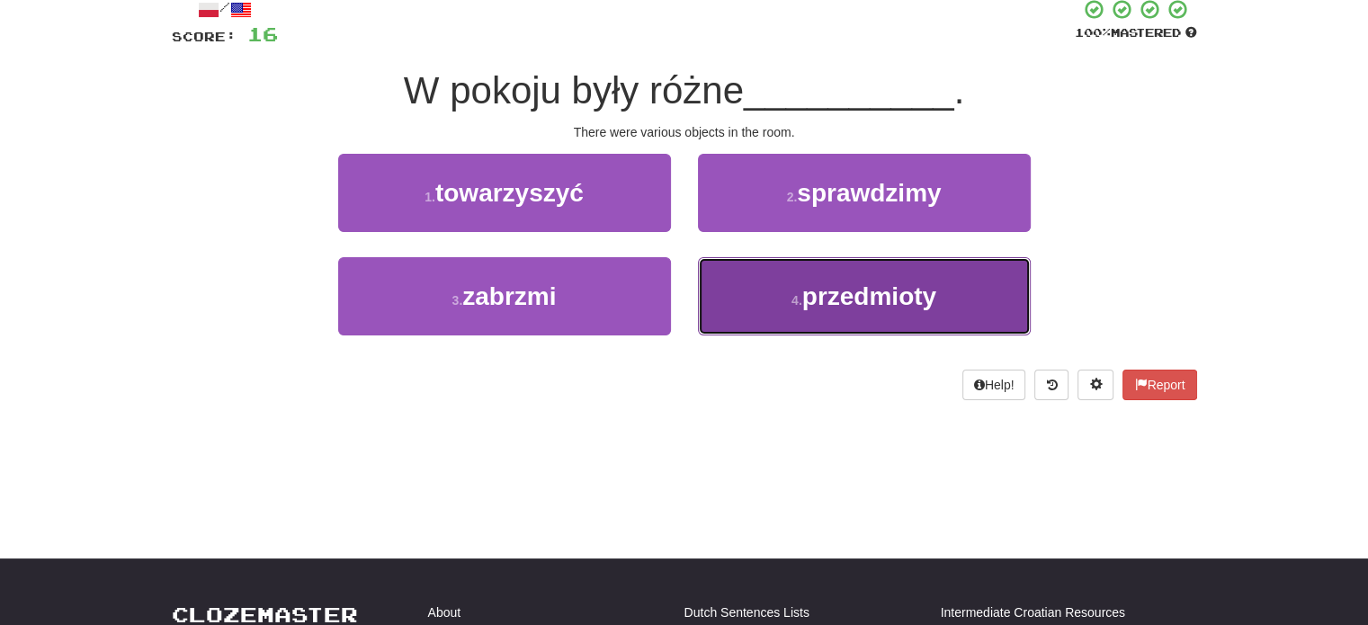
click at [727, 263] on button "4 . przedmioty" at bounding box center [864, 296] width 333 height 78
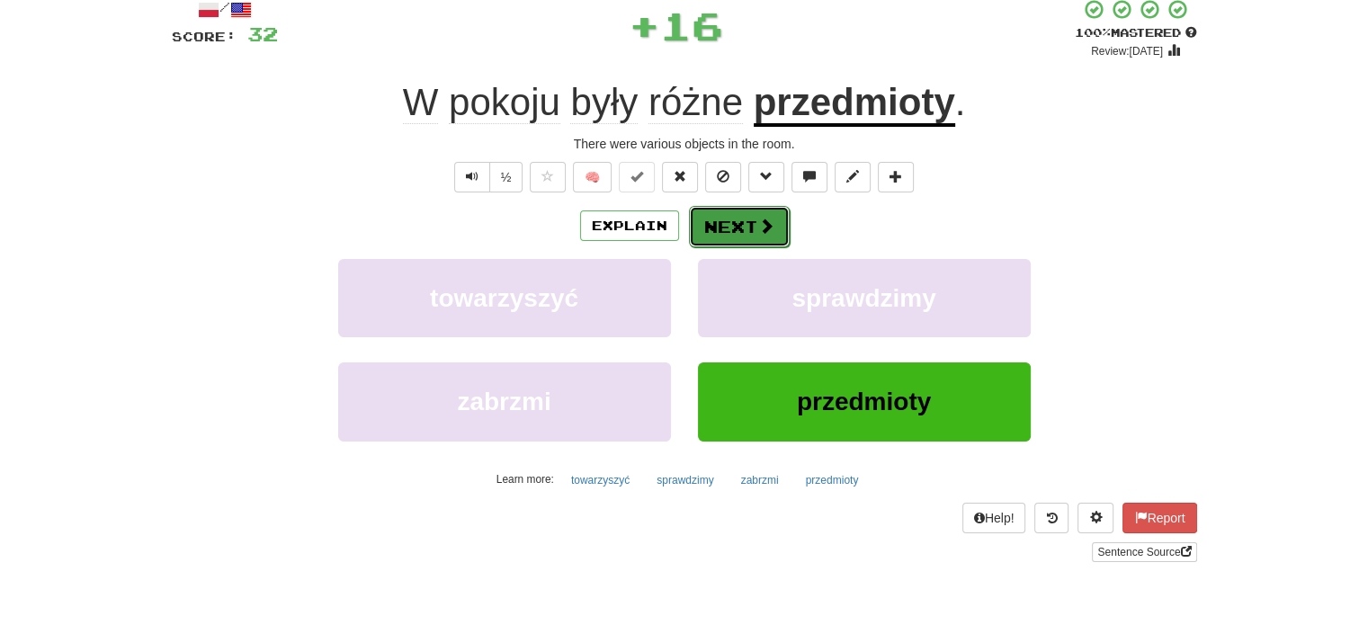
click at [711, 229] on button "Next" at bounding box center [739, 226] width 101 height 41
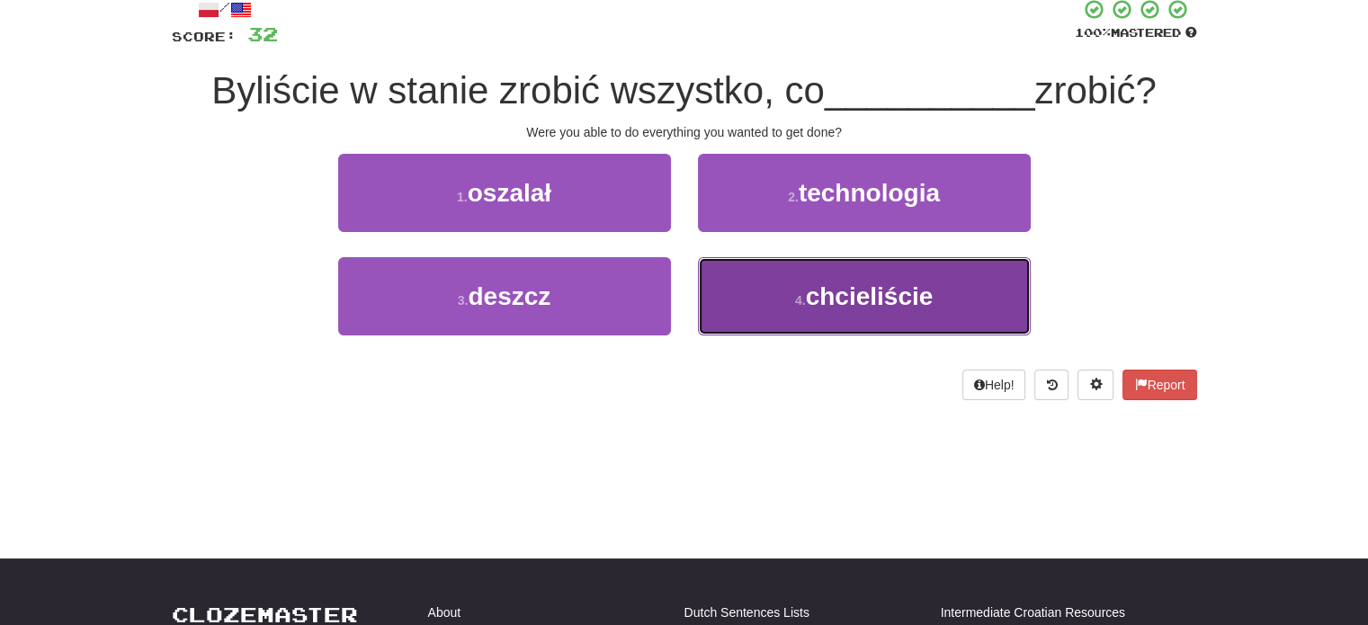
click at [742, 298] on button "4 . chcieliście" at bounding box center [864, 296] width 333 height 78
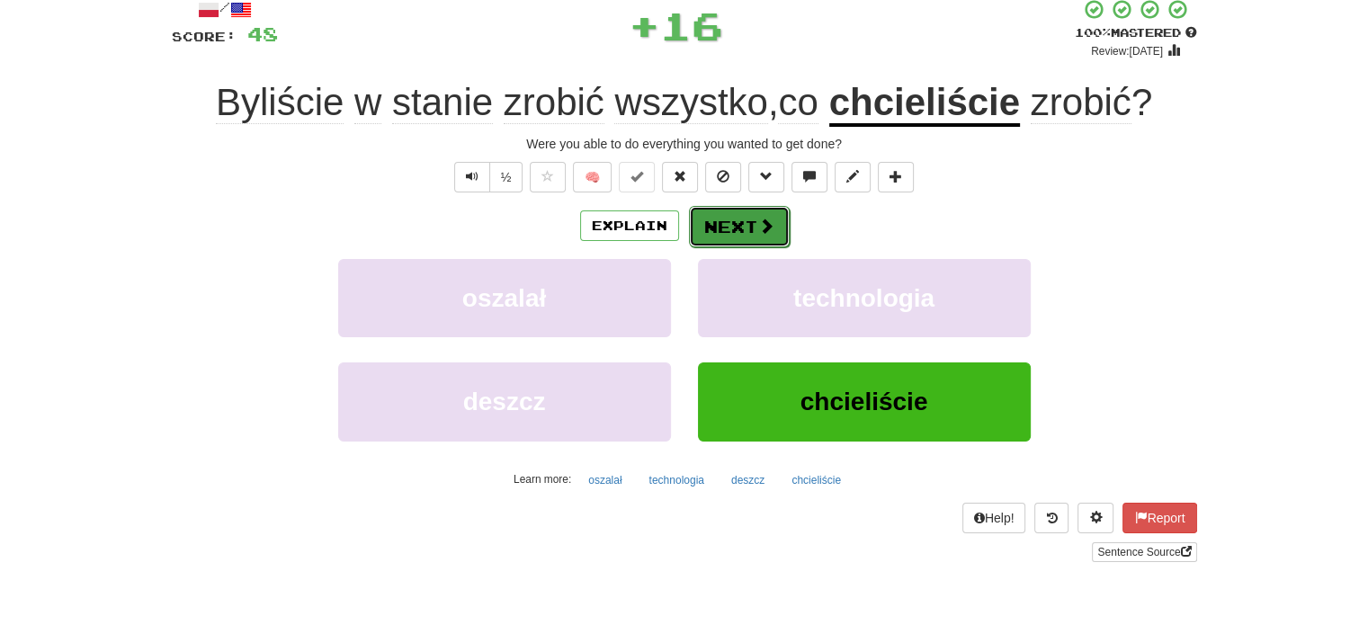
click at [739, 222] on button "Next" at bounding box center [739, 226] width 101 height 41
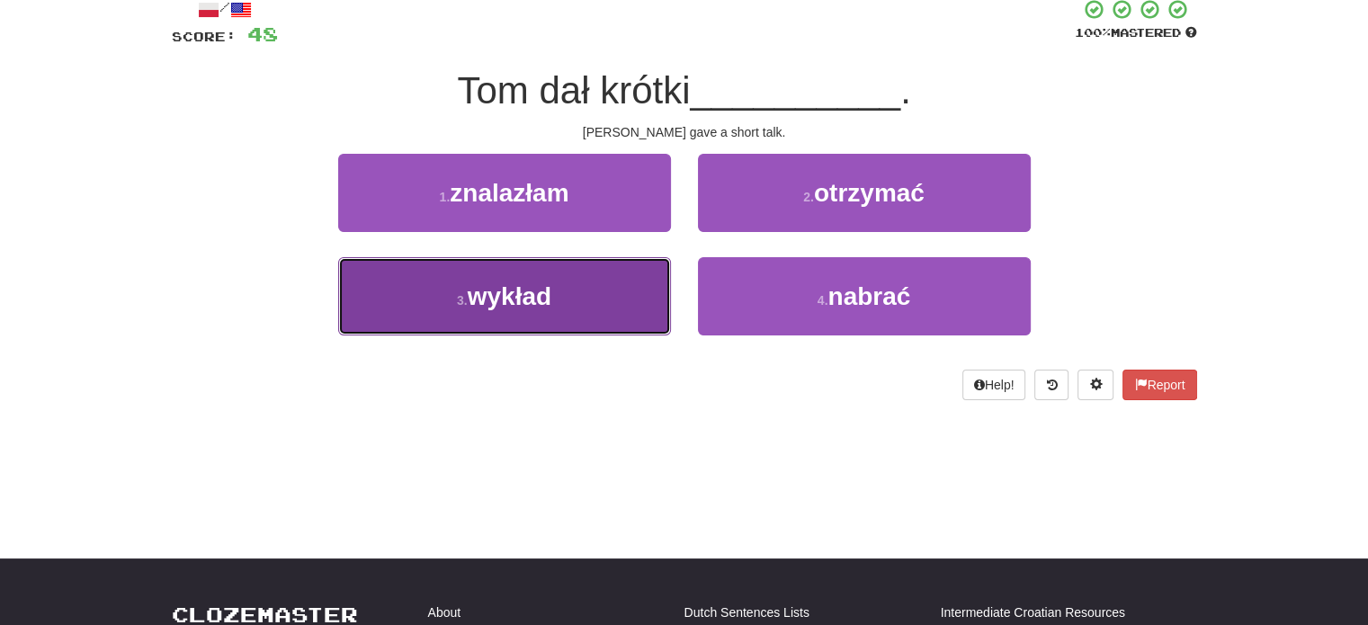
click at [585, 308] on button "3 . wykład" at bounding box center [504, 296] width 333 height 78
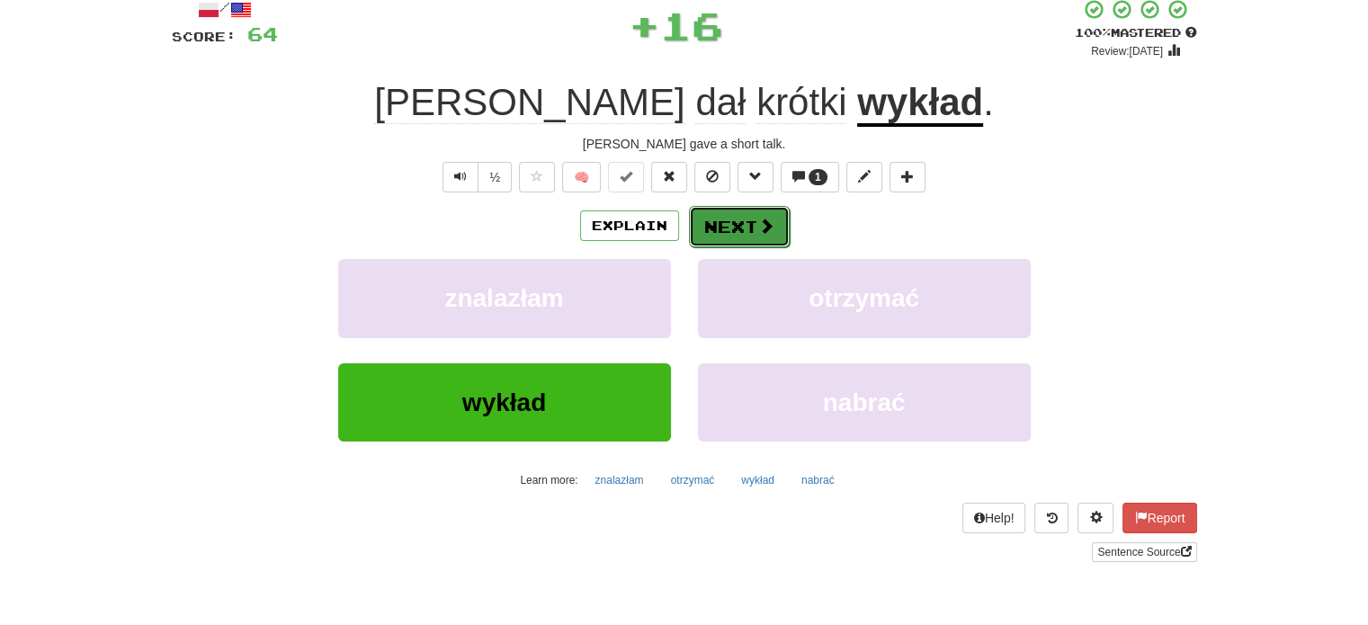
click at [749, 227] on button "Next" at bounding box center [739, 226] width 101 height 41
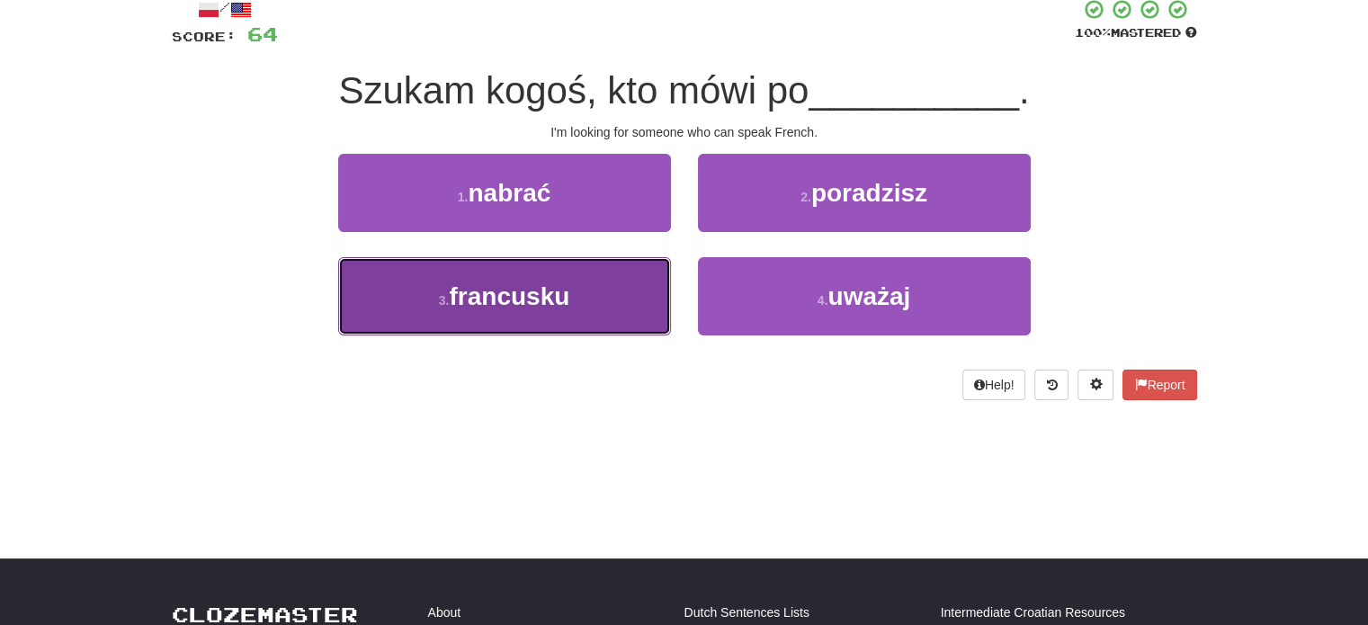
click at [597, 286] on button "3 . francusku" at bounding box center [504, 296] width 333 height 78
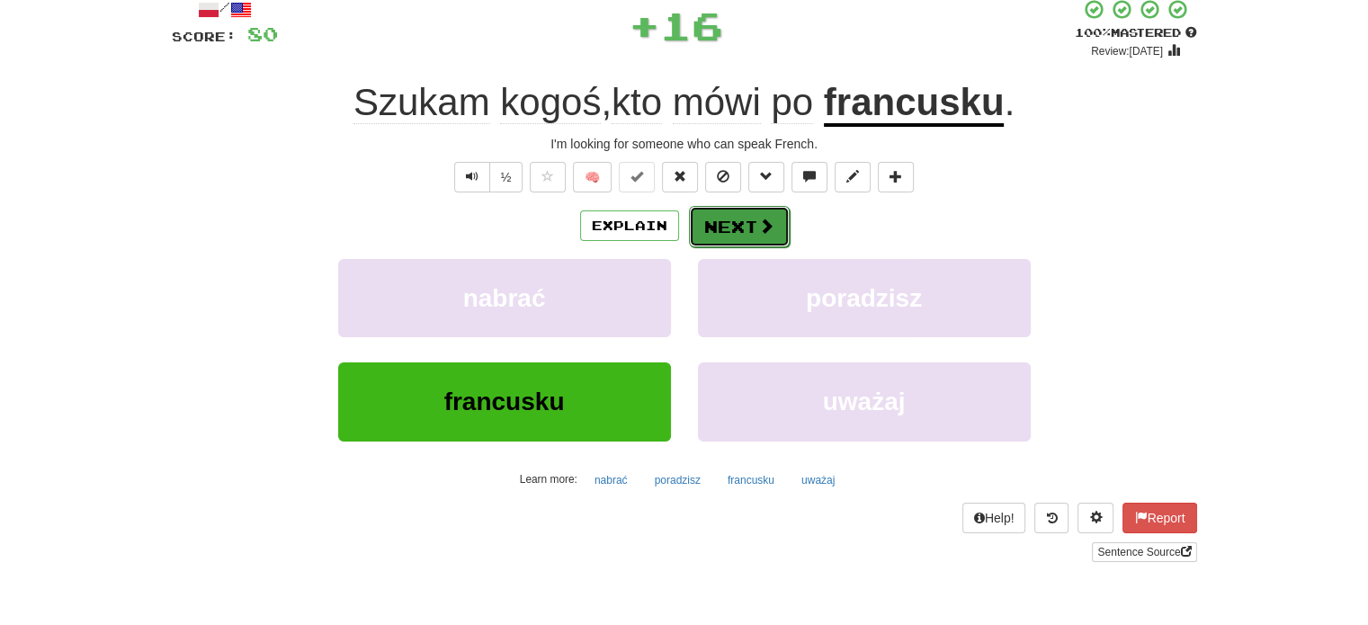
click at [716, 234] on button "Next" at bounding box center [739, 226] width 101 height 41
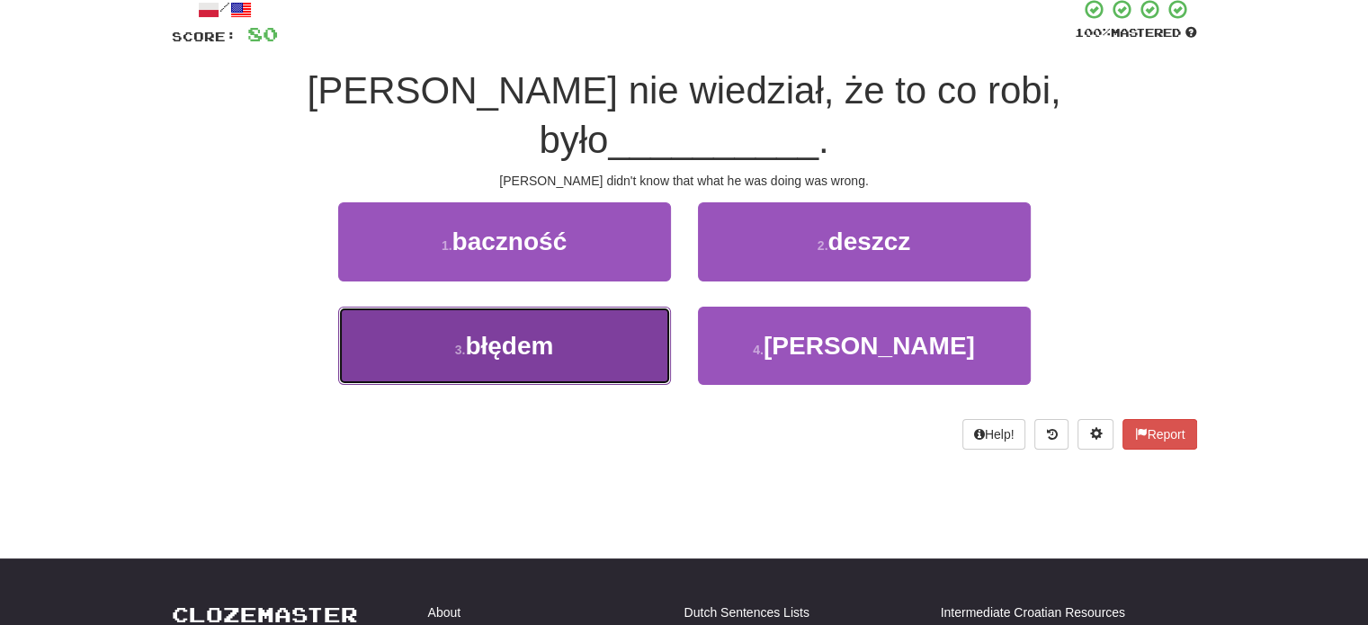
click at [622, 307] on button "3 . błędem" at bounding box center [504, 346] width 333 height 78
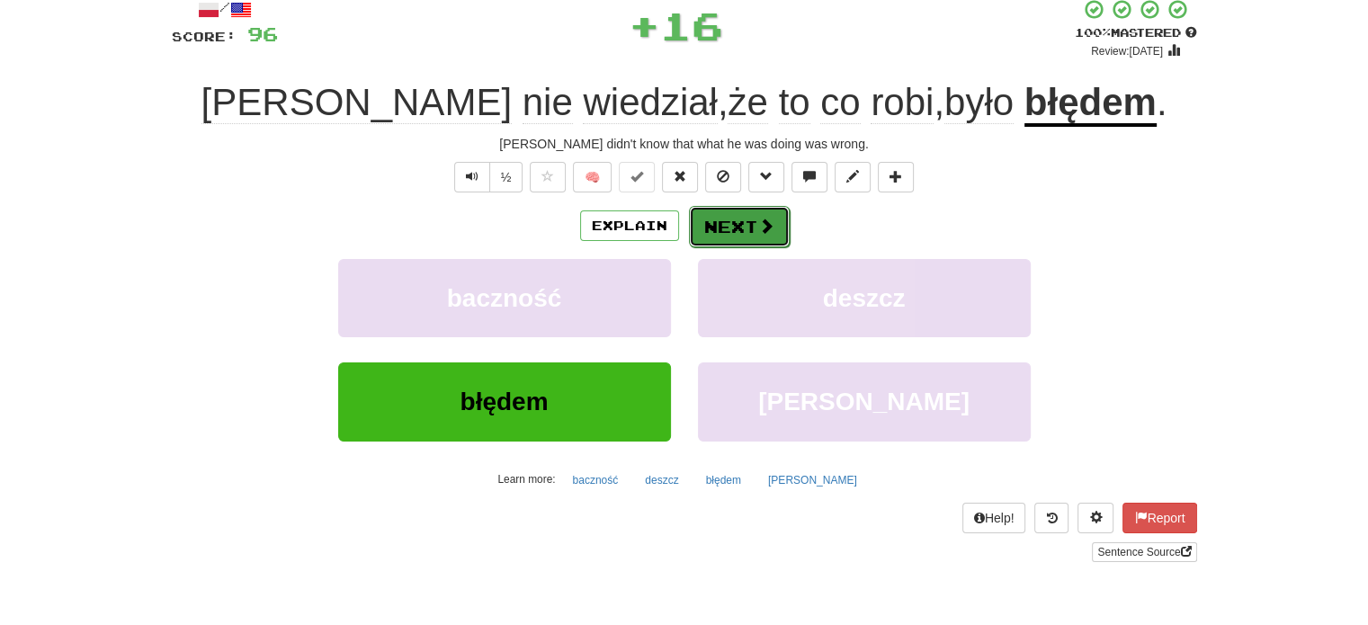
click at [727, 224] on button "Next" at bounding box center [739, 226] width 101 height 41
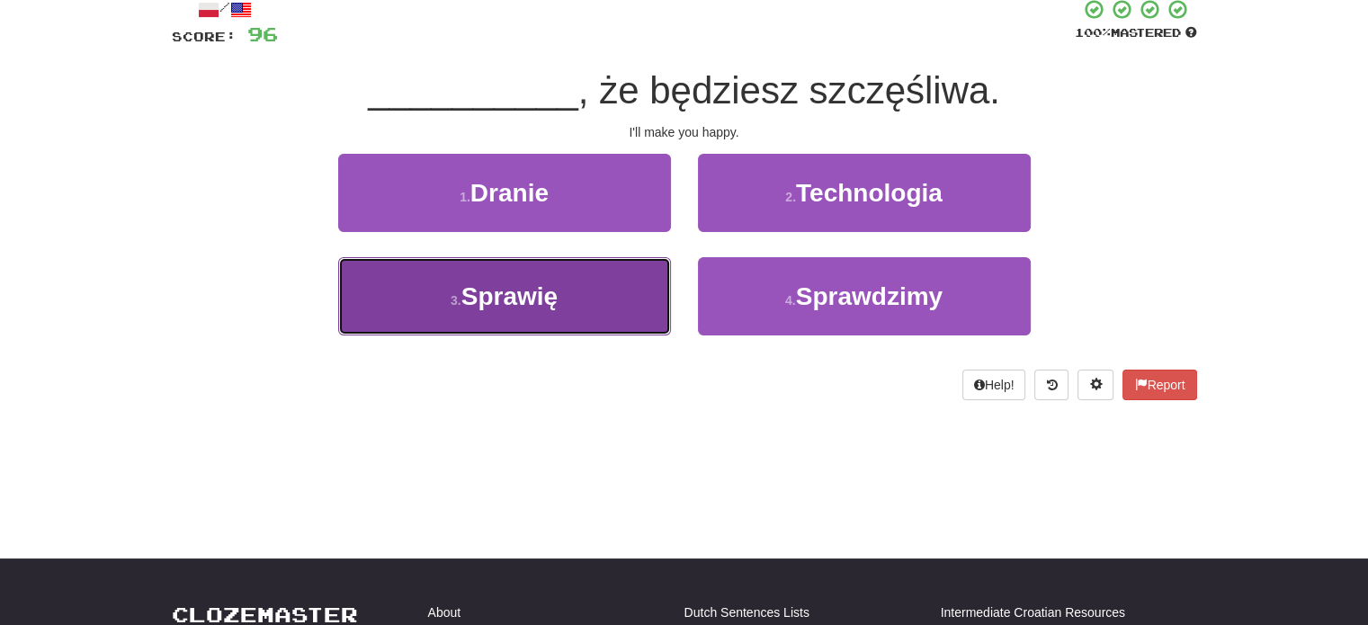
click at [629, 301] on button "3 . Sprawię" at bounding box center [504, 296] width 333 height 78
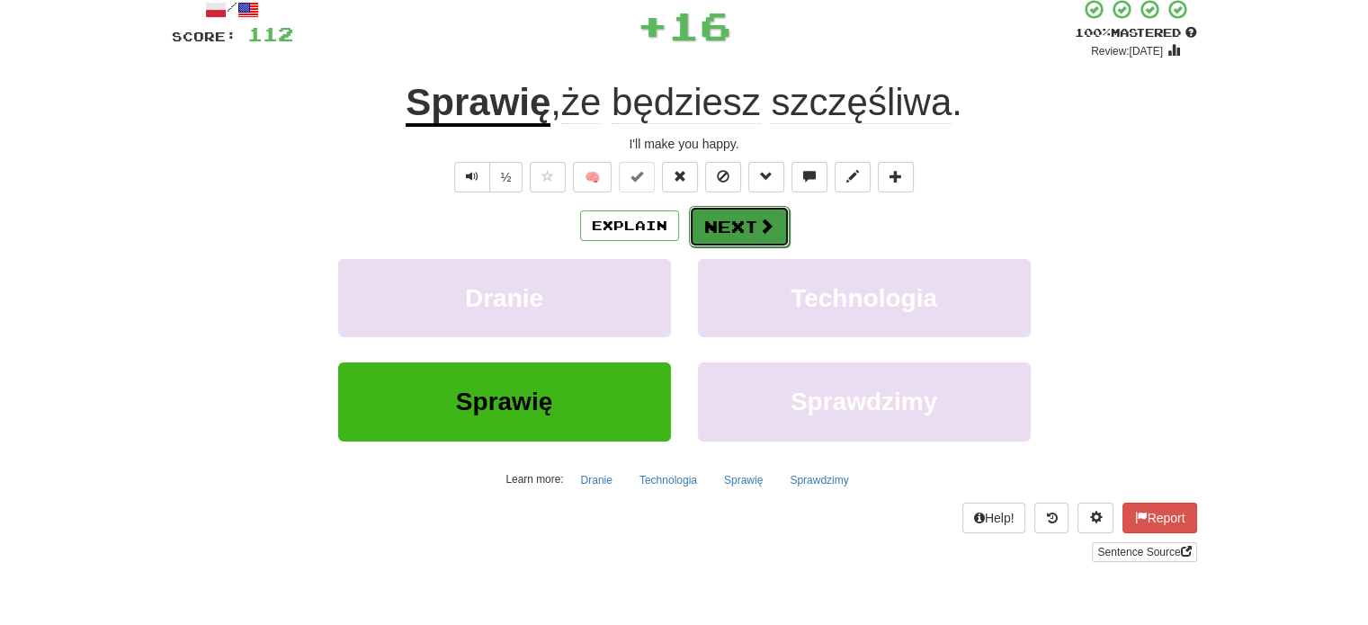
click at [701, 213] on button "Next" at bounding box center [739, 226] width 101 height 41
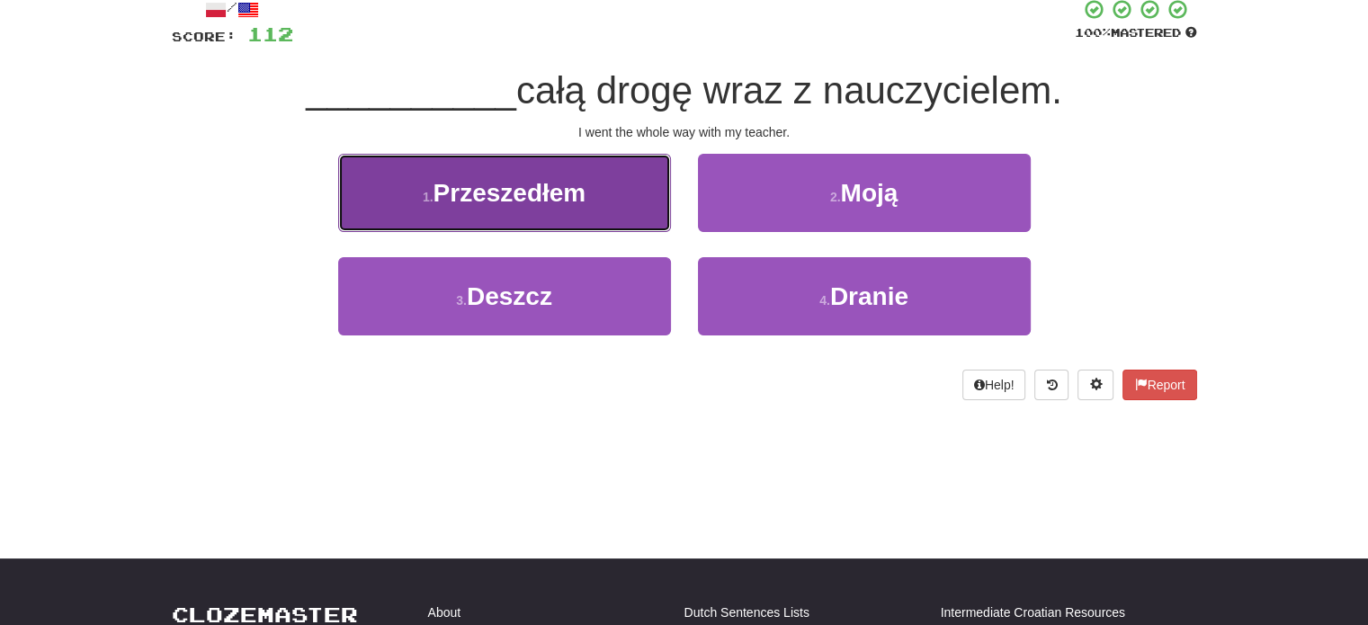
click at [605, 217] on button "1 . Przeszedłem" at bounding box center [504, 193] width 333 height 78
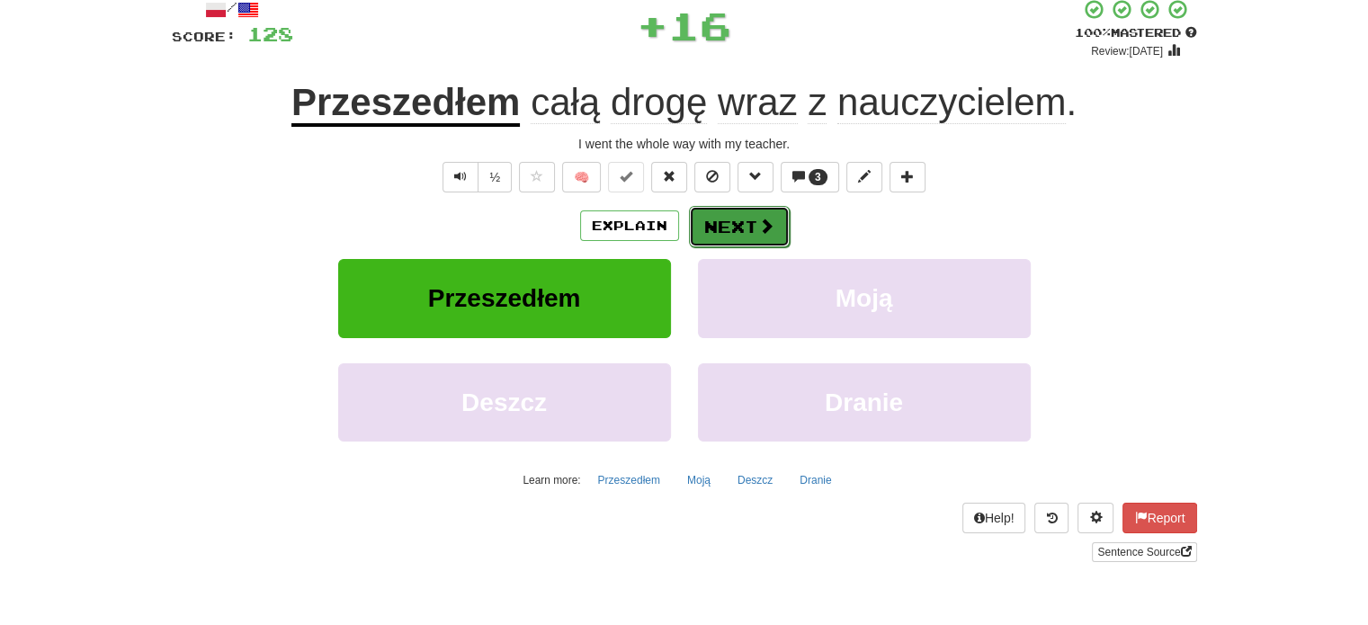
click at [719, 221] on button "Next" at bounding box center [739, 226] width 101 height 41
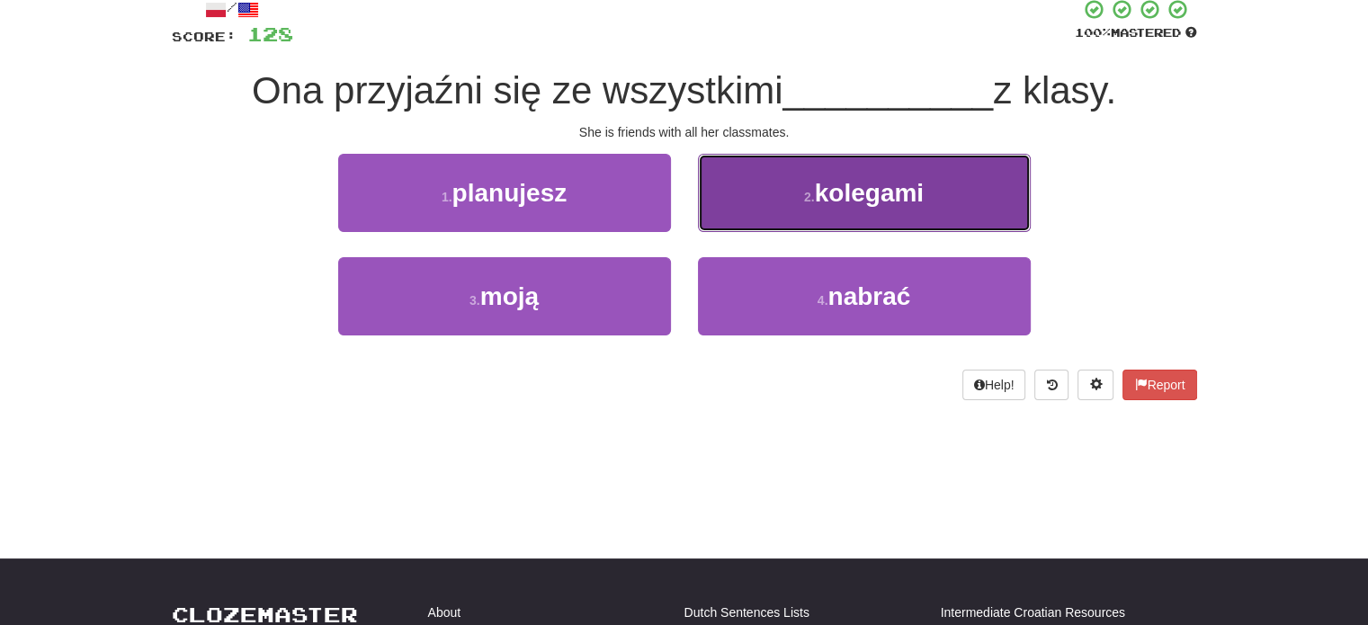
click at [741, 219] on button "2 . kolegami" at bounding box center [864, 193] width 333 height 78
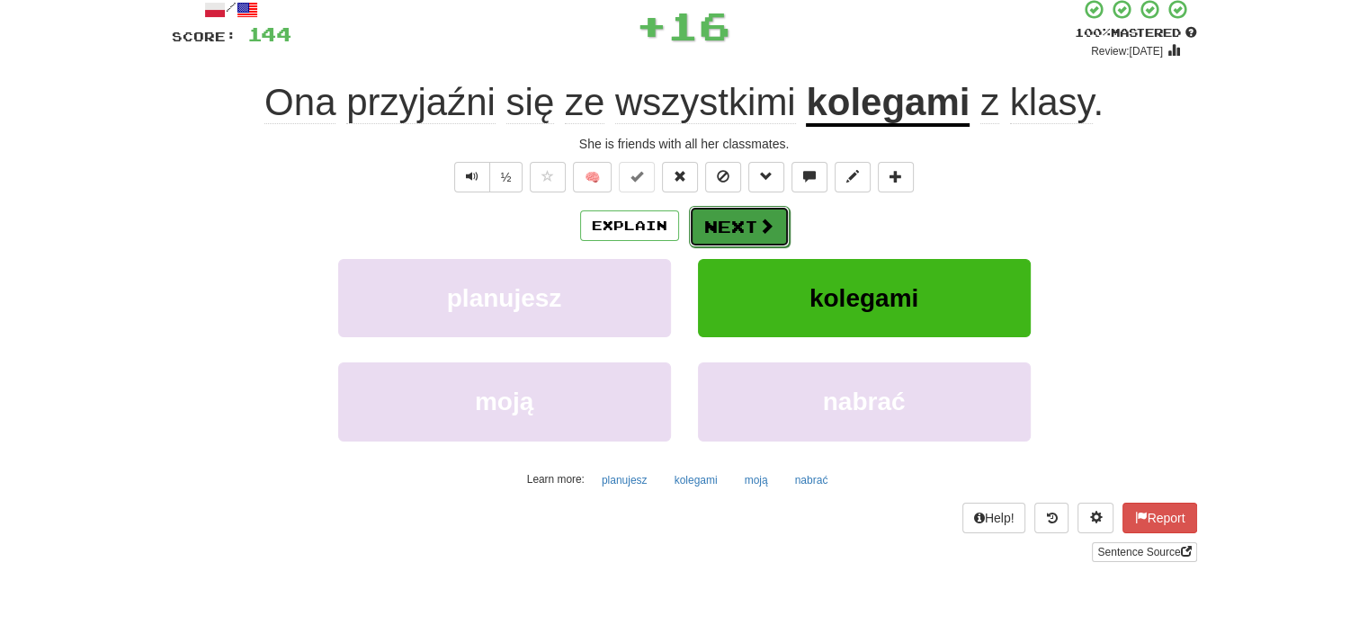
click at [722, 223] on button "Next" at bounding box center [739, 226] width 101 height 41
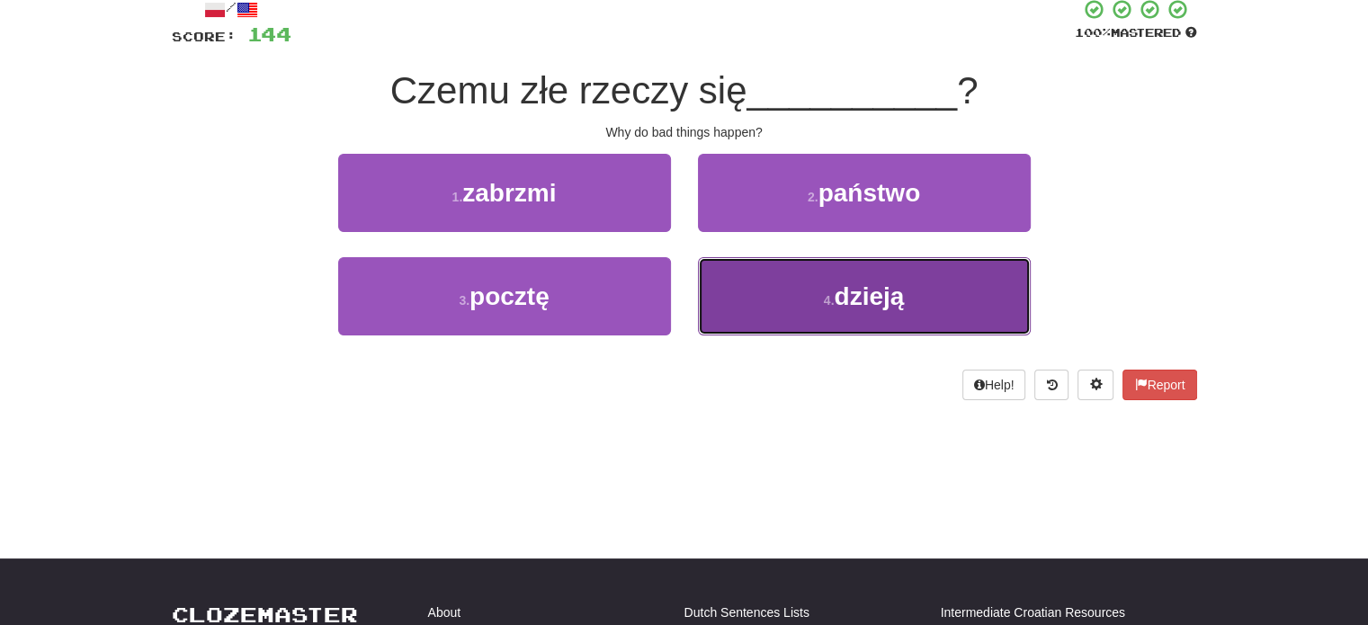
click at [775, 298] on button "4 . dzieją" at bounding box center [864, 296] width 333 height 78
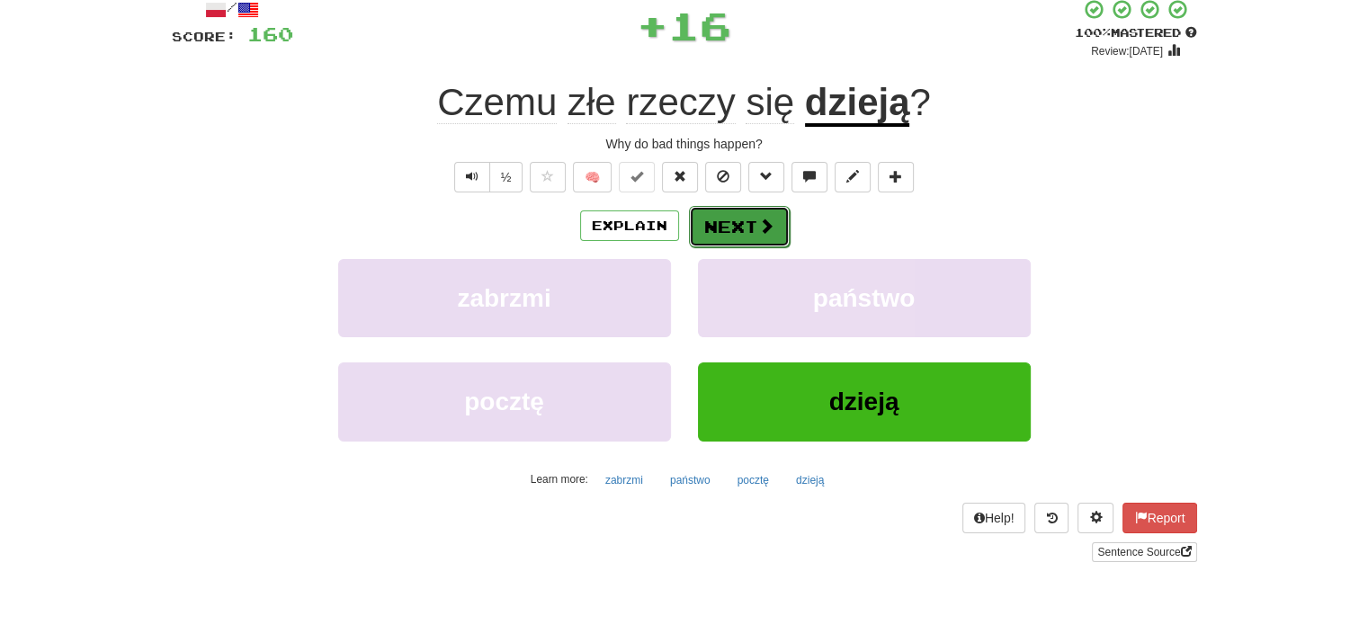
click at [734, 227] on button "Next" at bounding box center [739, 226] width 101 height 41
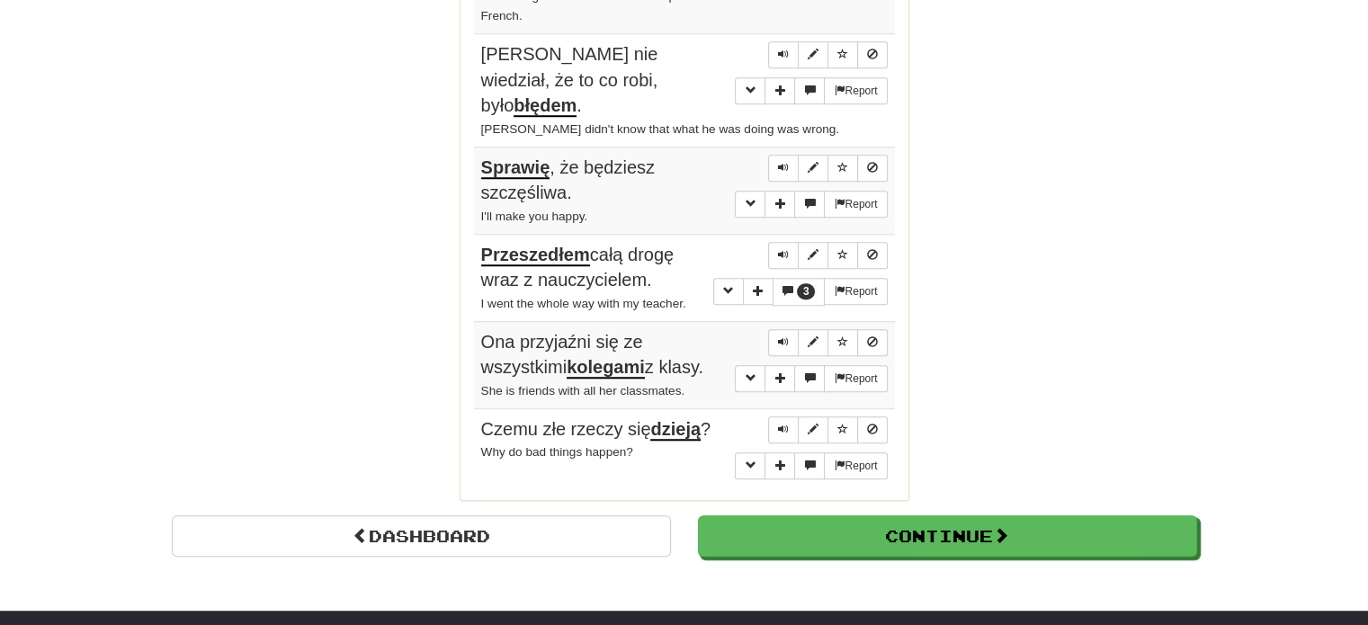
scroll to position [1538, 0]
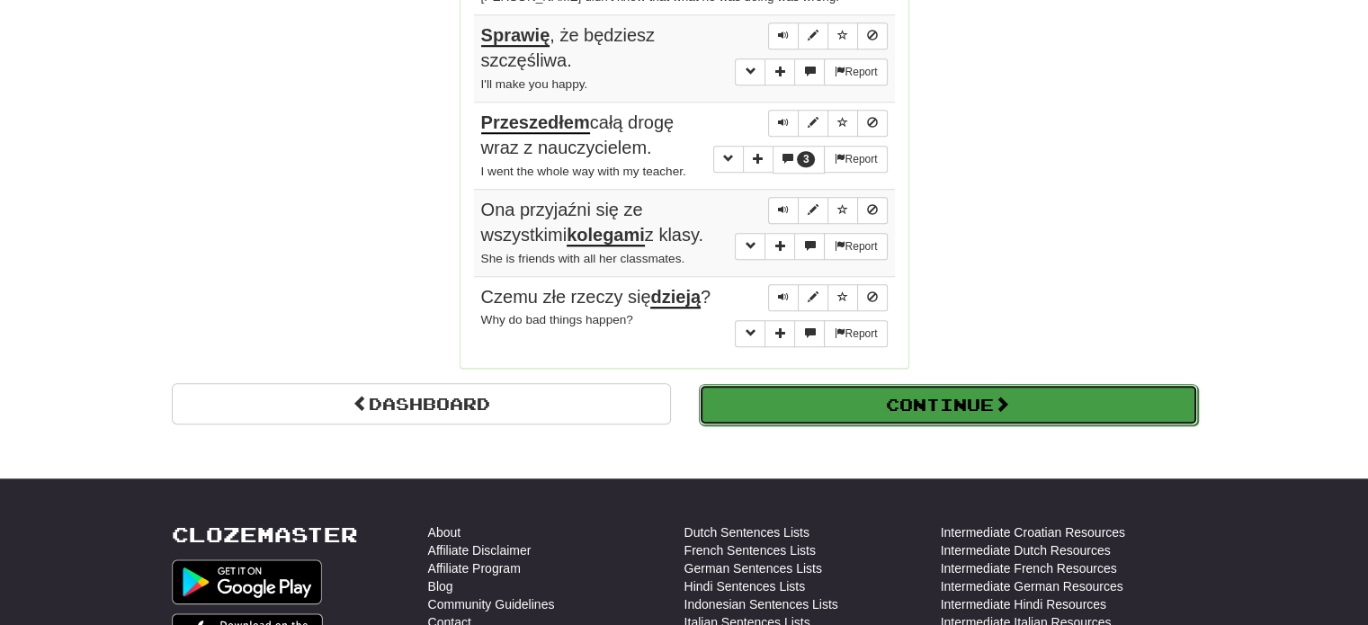
click at [797, 398] on button "Continue" at bounding box center [948, 404] width 499 height 41
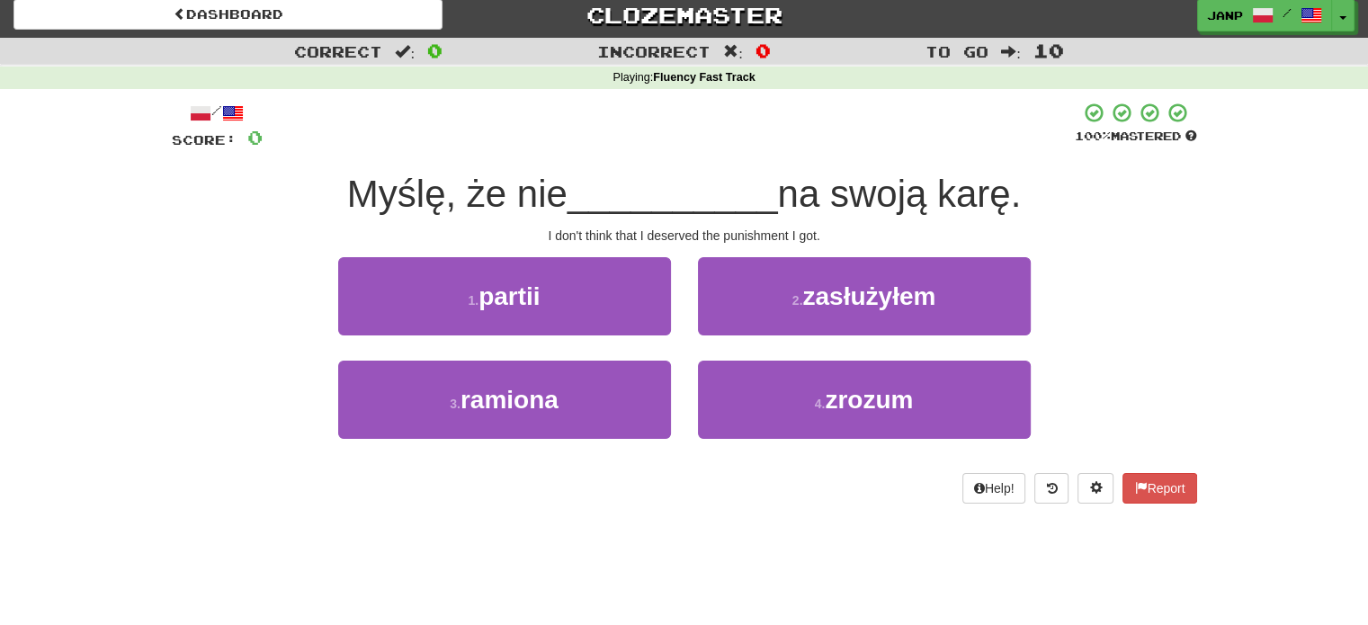
scroll to position [0, 0]
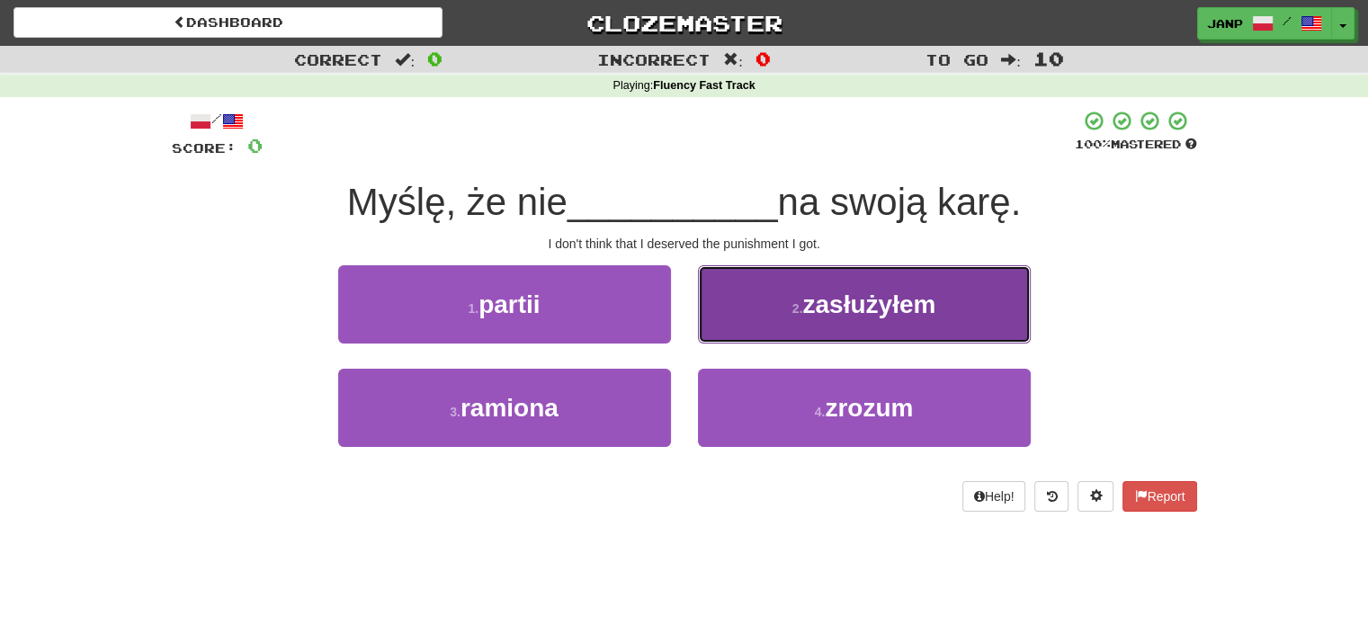
click at [749, 326] on button "2 . zasłużyłem" at bounding box center [864, 304] width 333 height 78
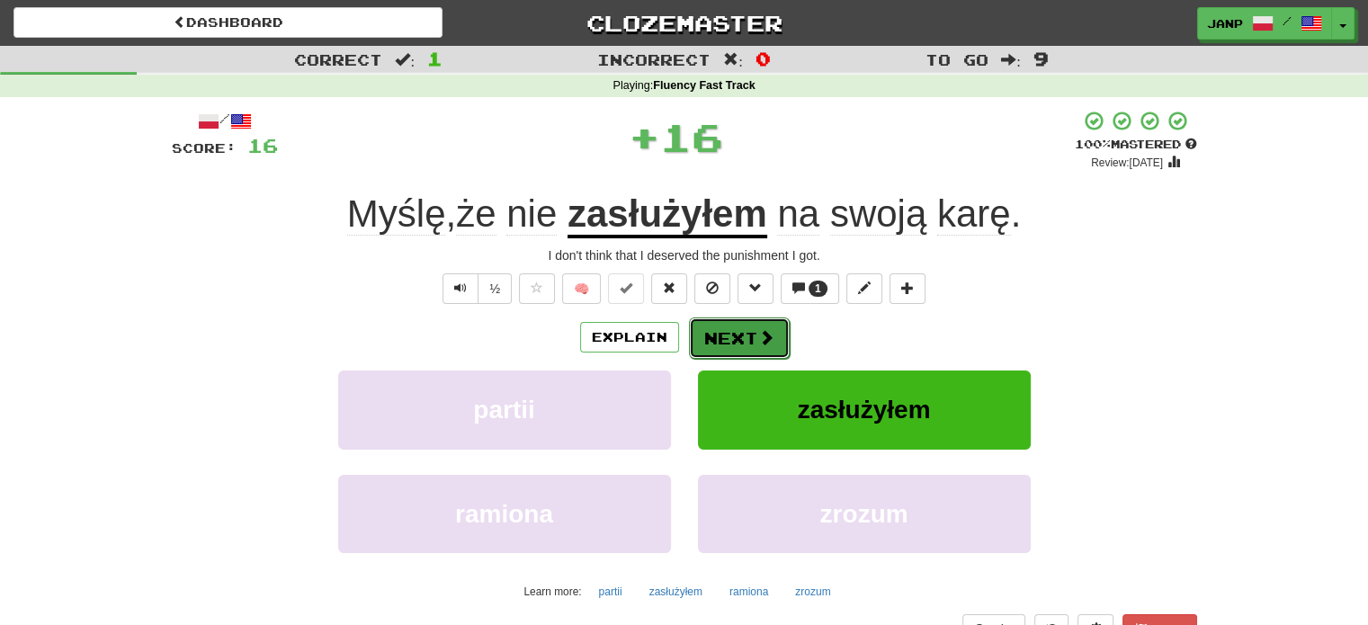
click at [730, 341] on button "Next" at bounding box center [739, 337] width 101 height 41
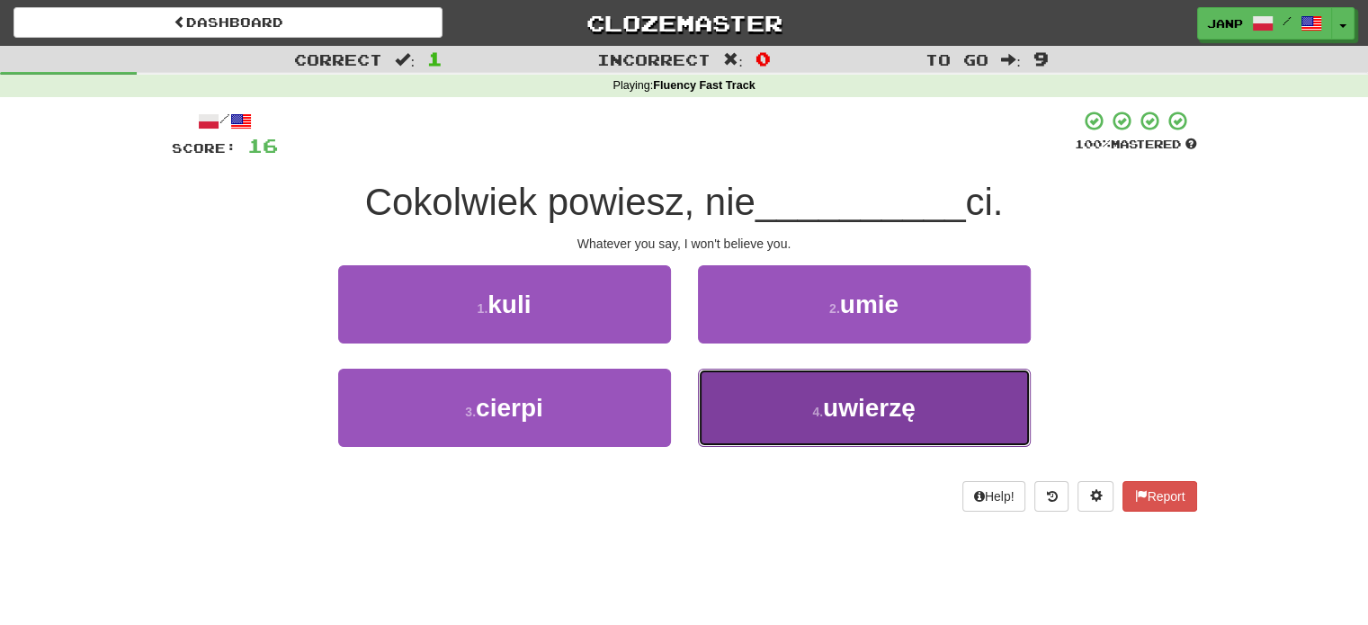
click at [747, 400] on button "4 . uwierzę" at bounding box center [864, 408] width 333 height 78
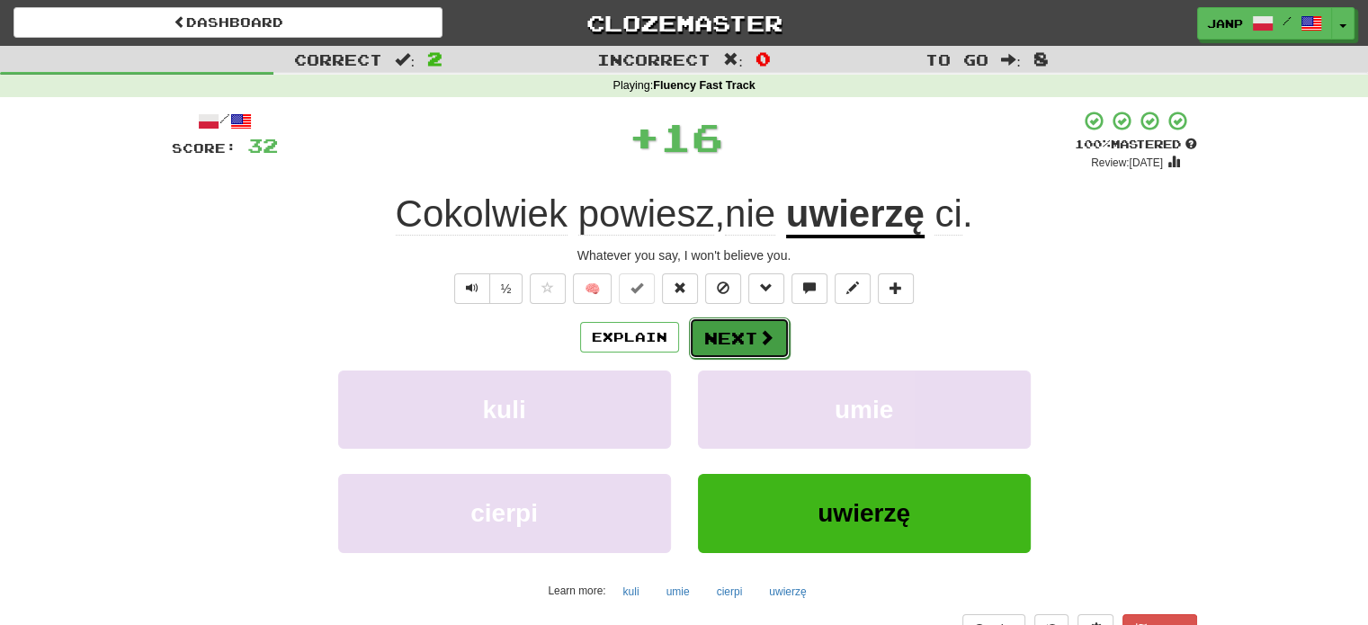
click at [734, 330] on button "Next" at bounding box center [739, 337] width 101 height 41
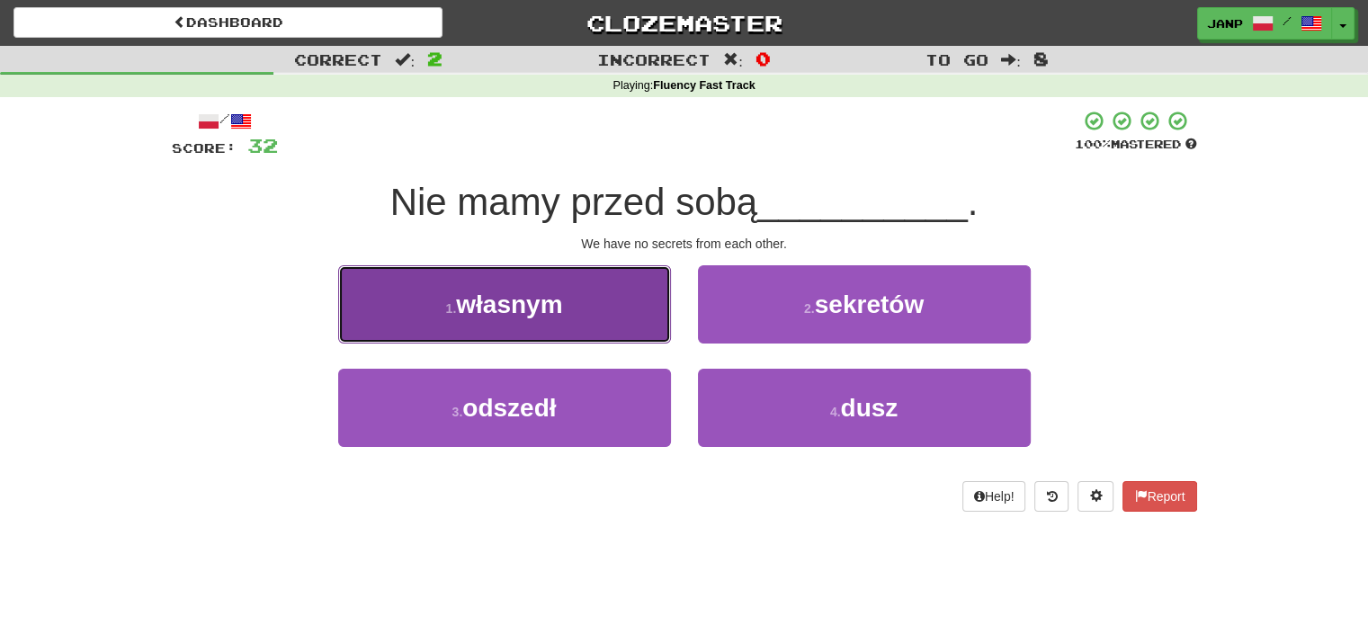
click at [630, 302] on button "1 . własnym" at bounding box center [504, 304] width 333 height 78
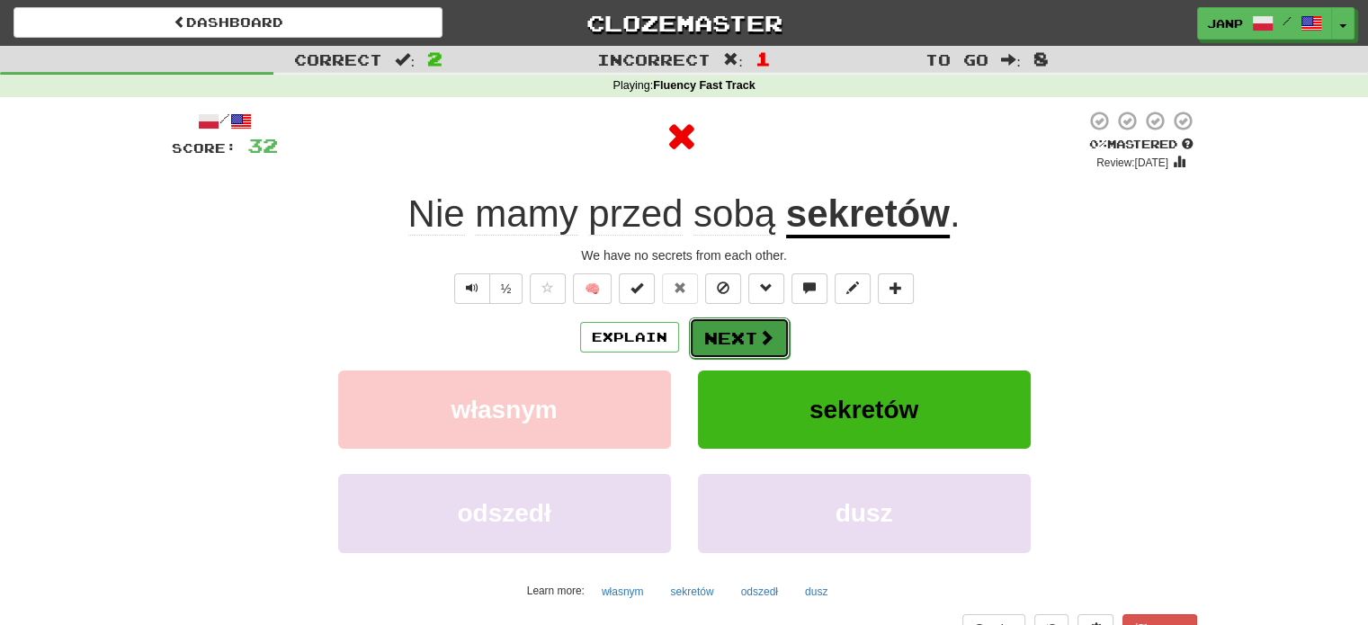
click at [740, 340] on button "Next" at bounding box center [739, 337] width 101 height 41
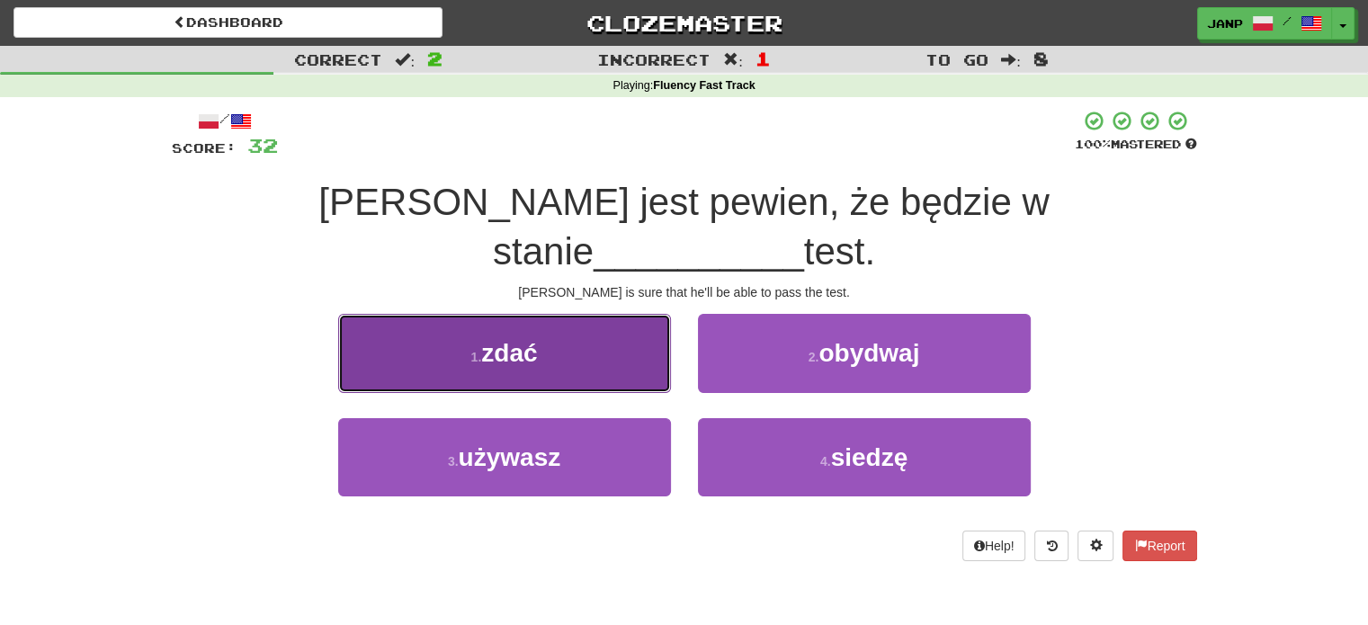
click at [615, 314] on button "1 . zdać" at bounding box center [504, 353] width 333 height 78
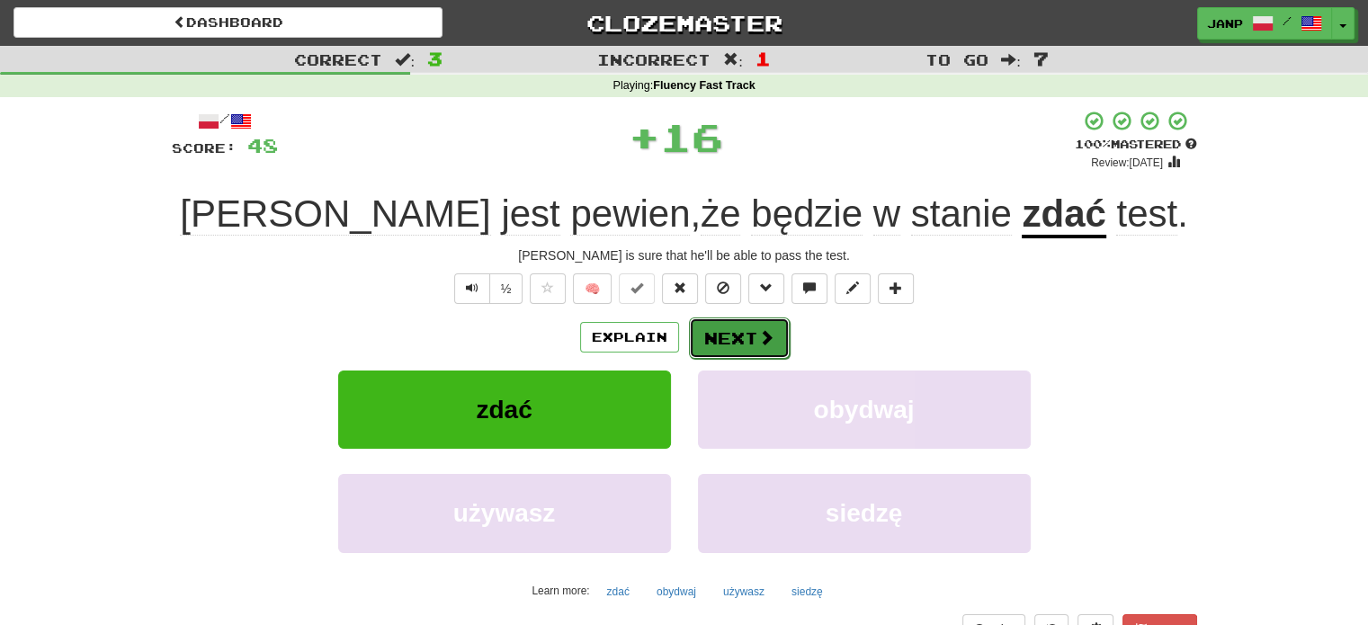
click at [722, 330] on button "Next" at bounding box center [739, 337] width 101 height 41
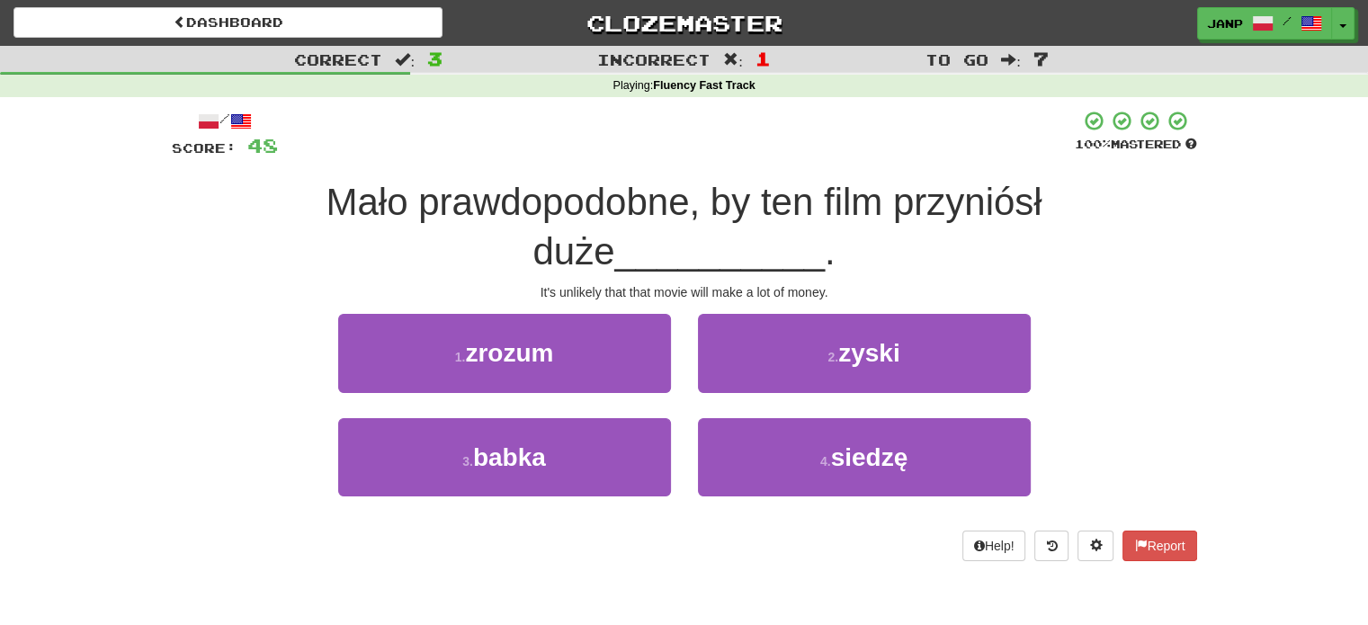
click at [695, 359] on div "2 . zyski" at bounding box center [864, 365] width 360 height 103
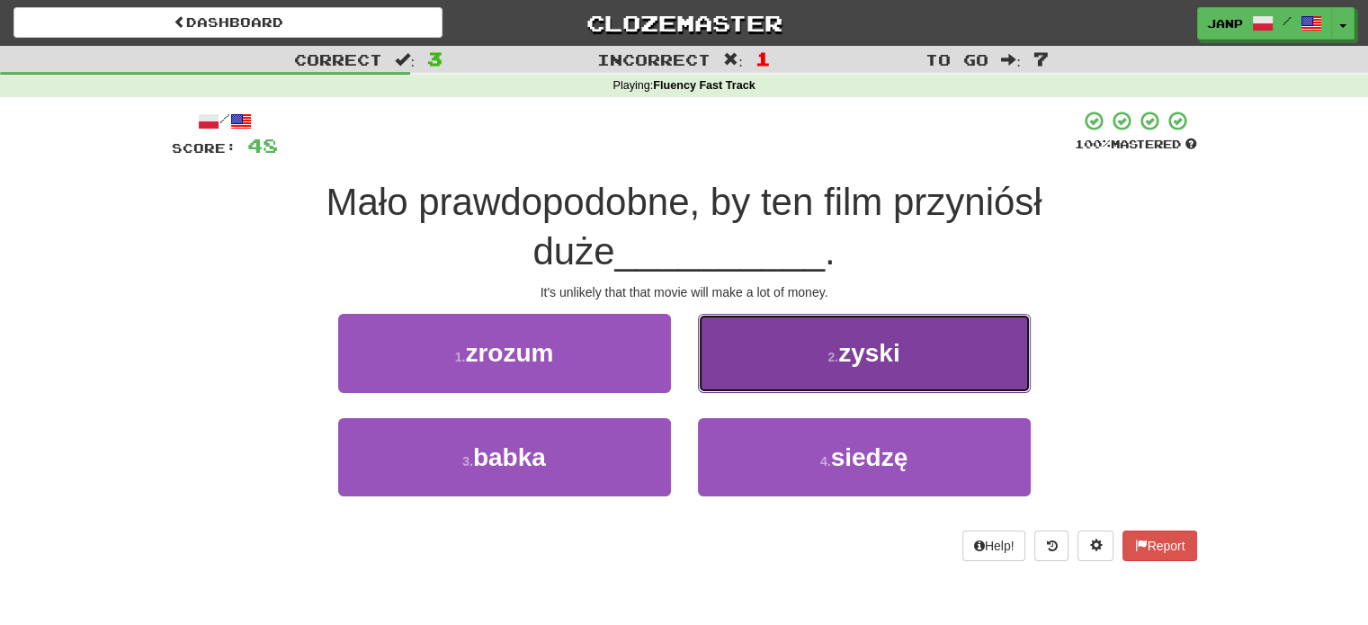
click at [720, 359] on button "2 . zyski" at bounding box center [864, 353] width 333 height 78
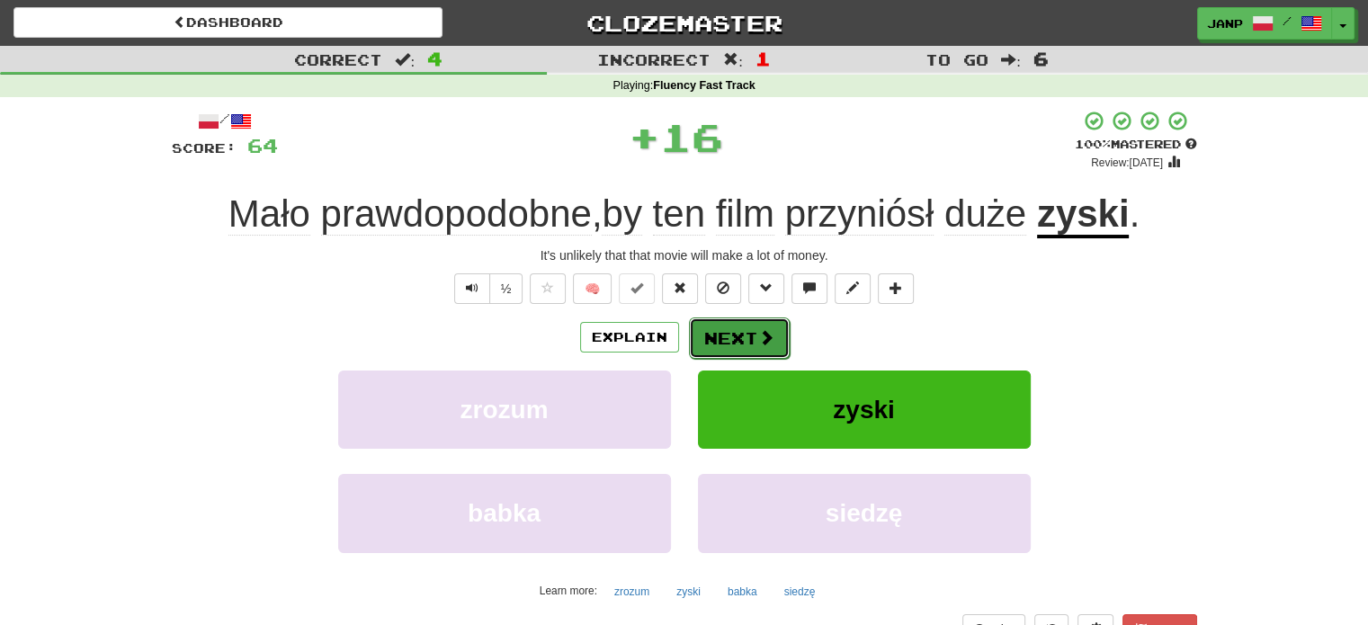
click at [712, 334] on button "Next" at bounding box center [739, 337] width 101 height 41
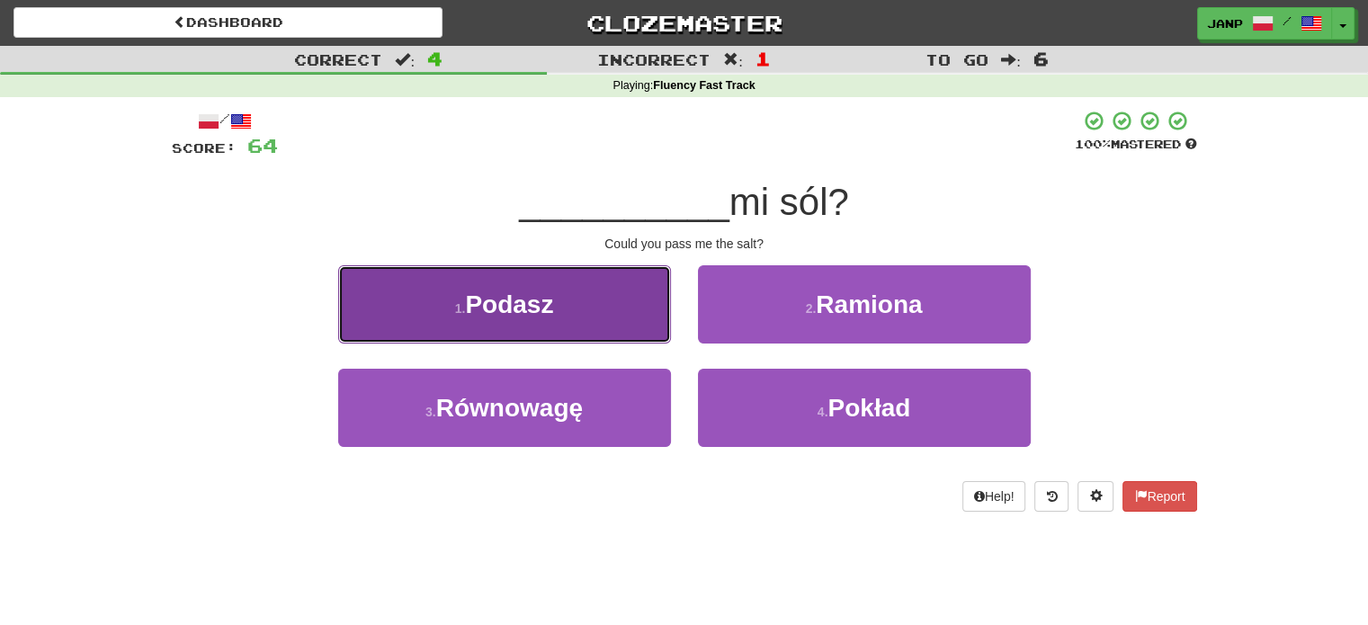
click at [621, 323] on button "1 . Podasz" at bounding box center [504, 304] width 333 height 78
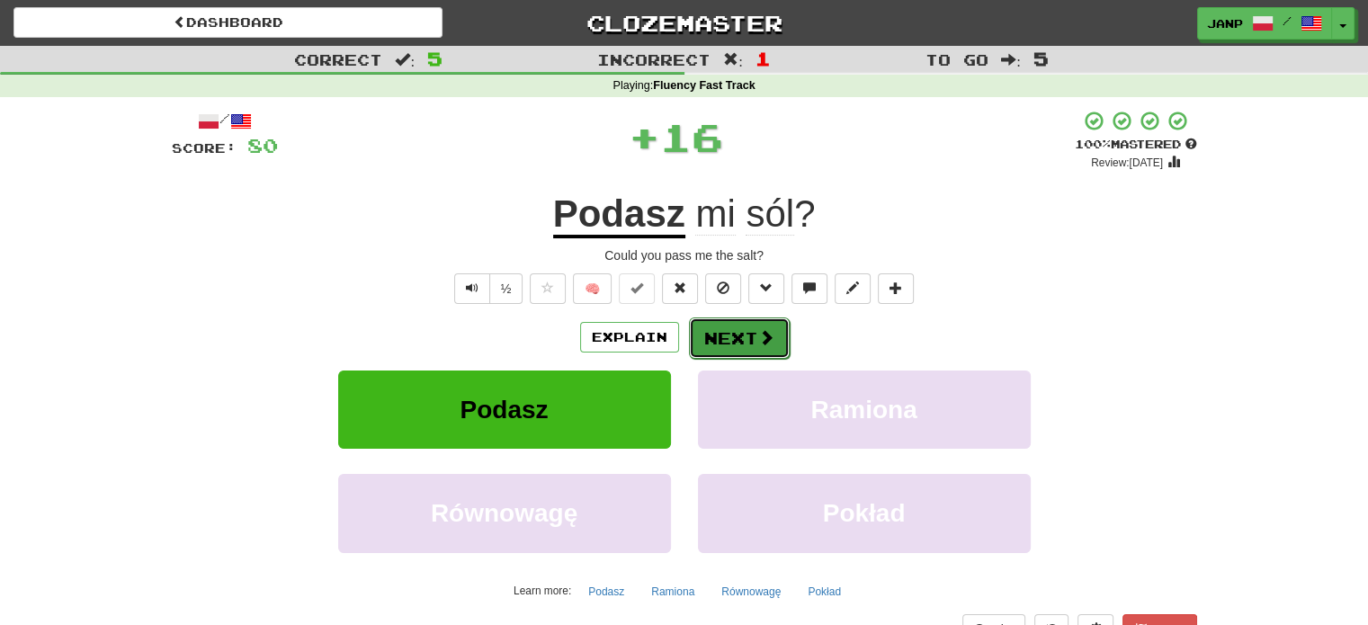
click at [736, 341] on button "Next" at bounding box center [739, 337] width 101 height 41
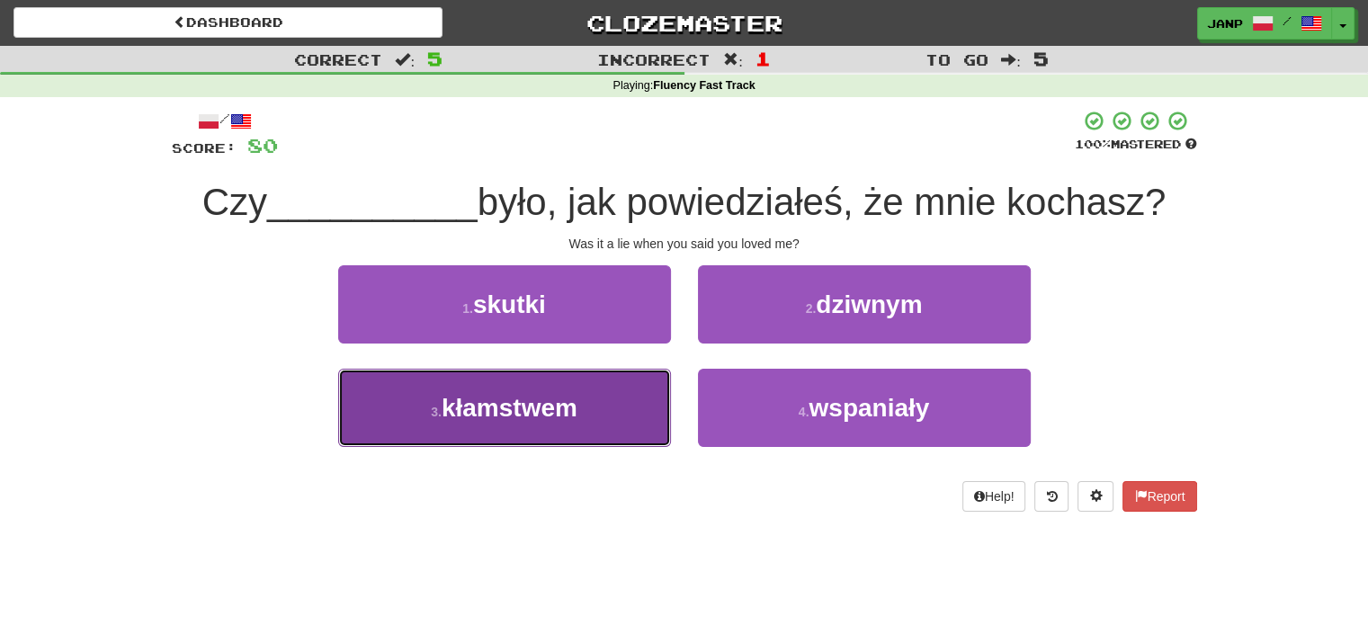
click at [607, 397] on button "3 . kłamstwem" at bounding box center [504, 408] width 333 height 78
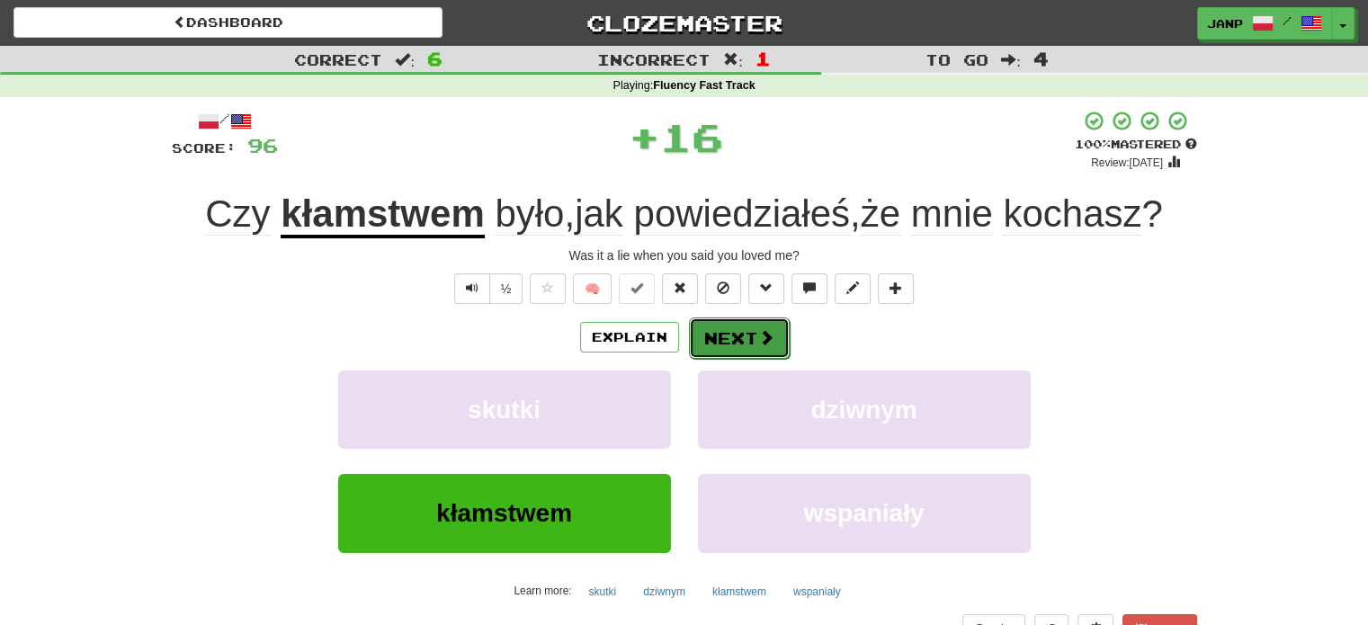
click at [758, 334] on span at bounding box center [766, 337] width 16 height 16
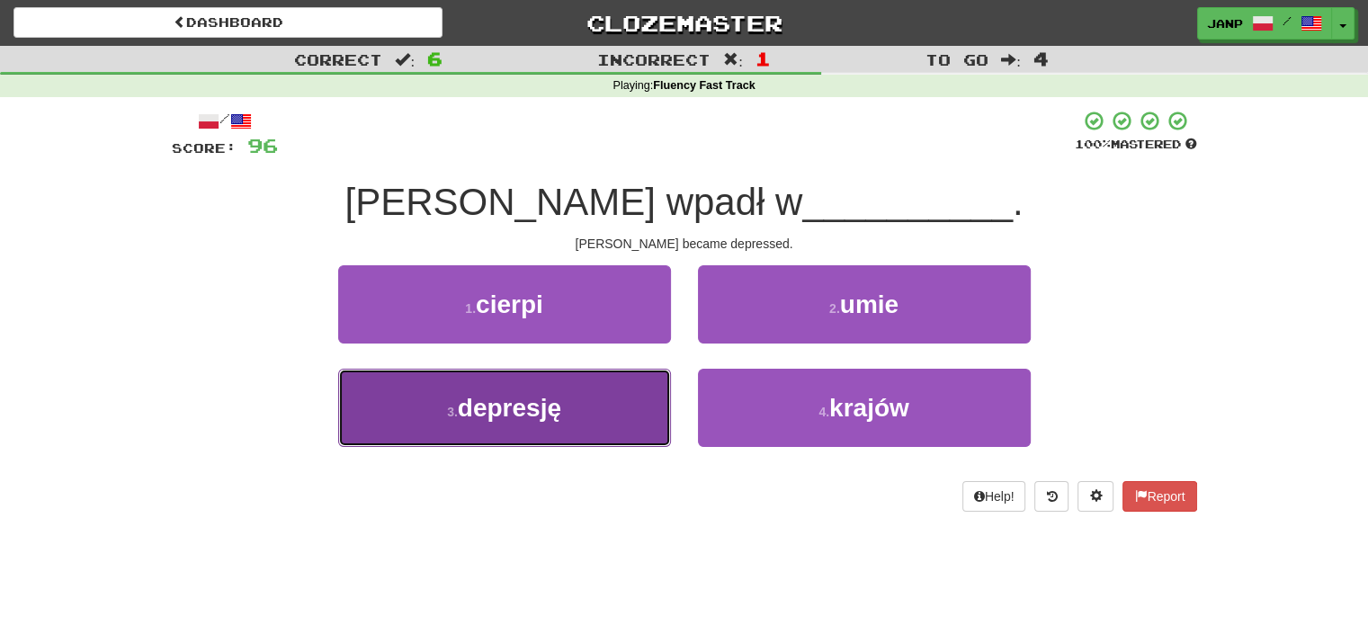
drag, startPoint x: 637, startPoint y: 407, endPoint x: 644, endPoint y: 368, distance: 40.2
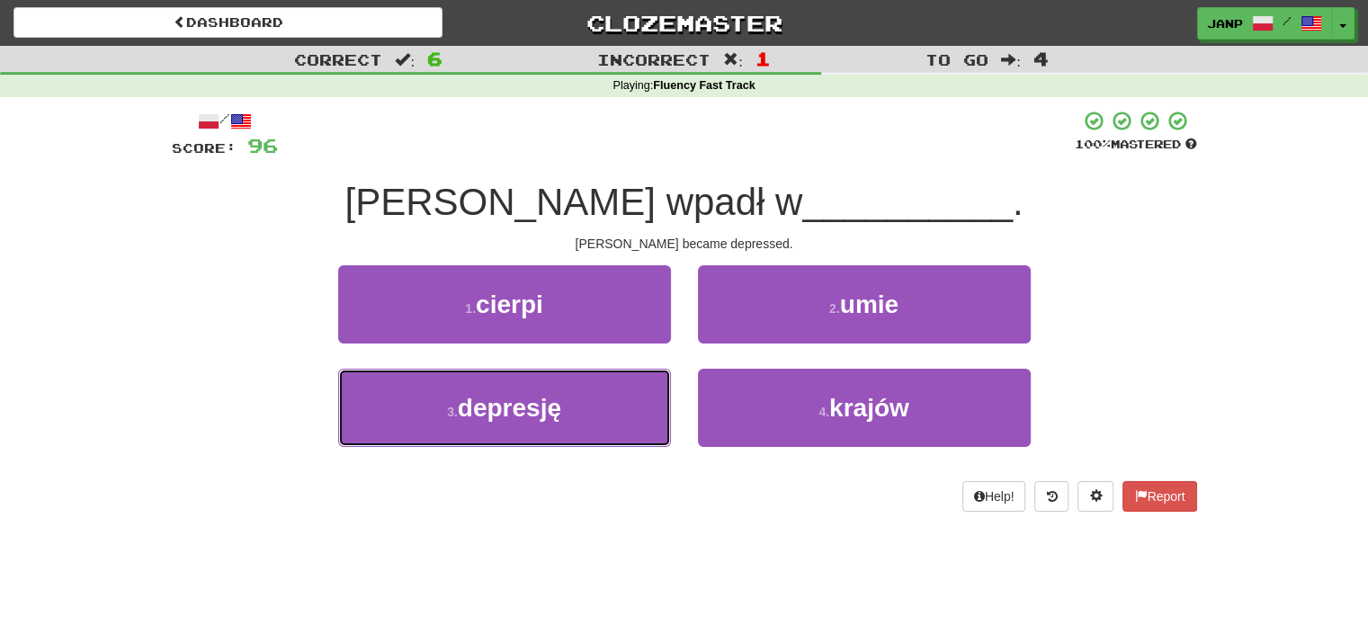
click at [636, 407] on button "3 . depresję" at bounding box center [504, 408] width 333 height 78
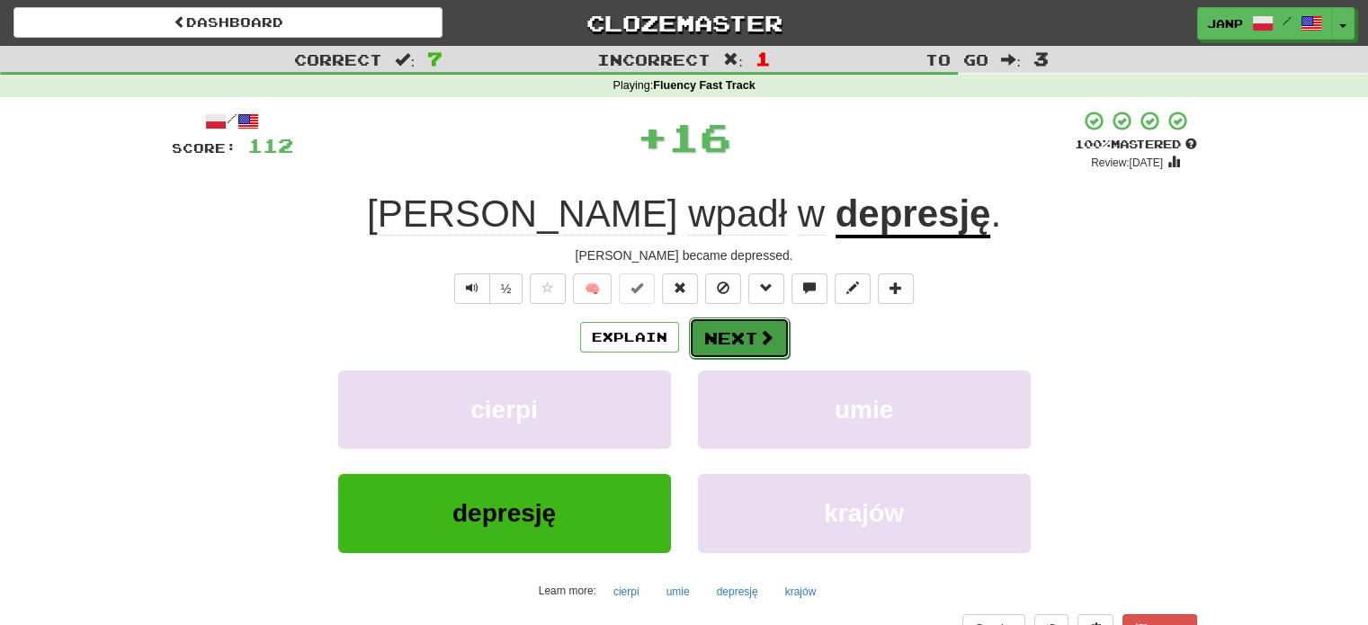
click at [731, 336] on button "Next" at bounding box center [739, 337] width 101 height 41
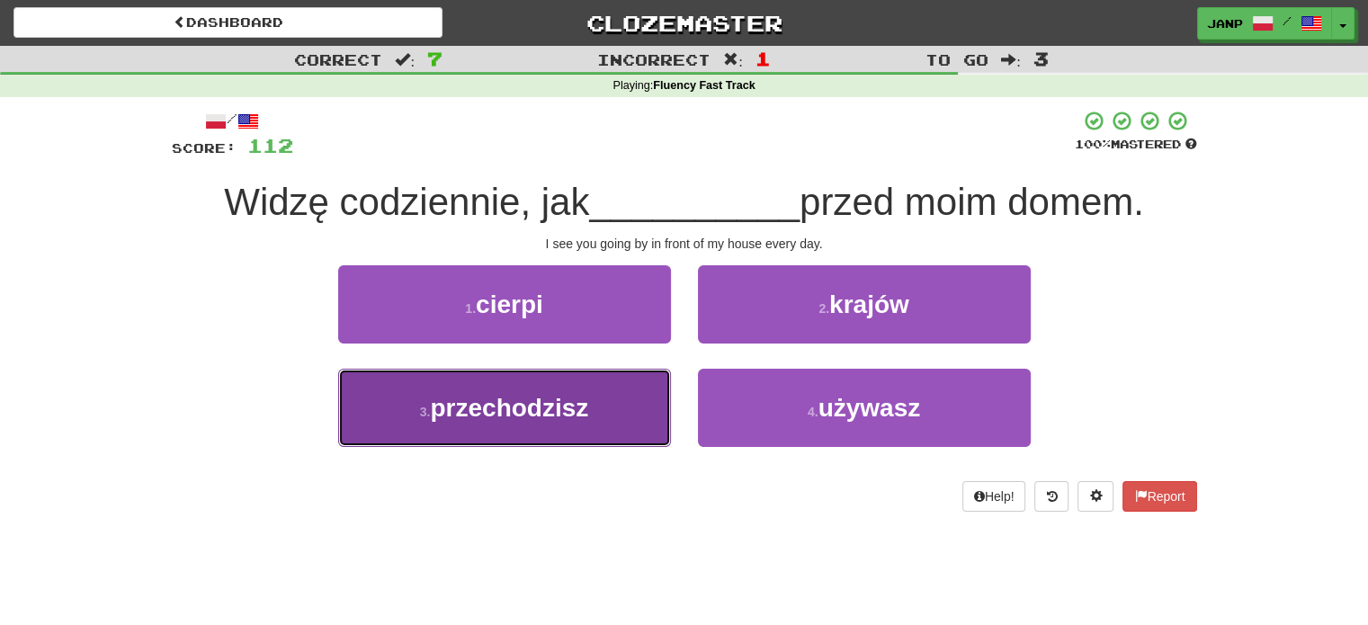
click at [615, 406] on button "3 . przechodzisz" at bounding box center [504, 408] width 333 height 78
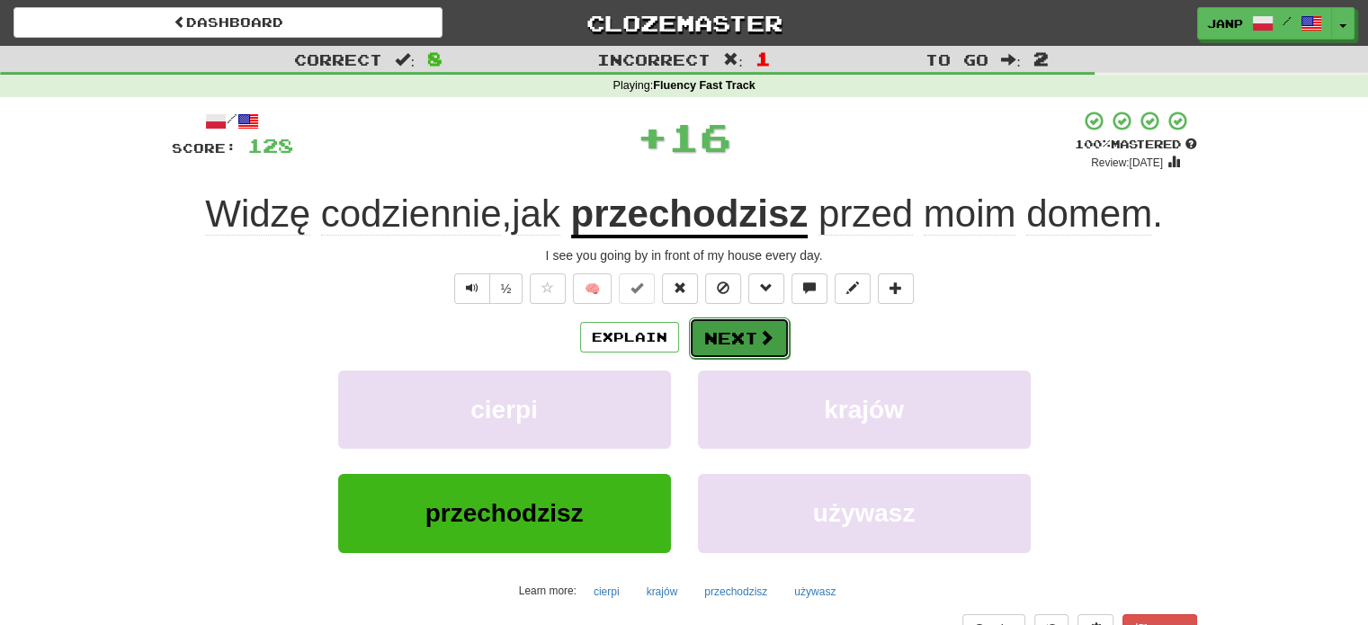
click at [734, 334] on button "Next" at bounding box center [739, 337] width 101 height 41
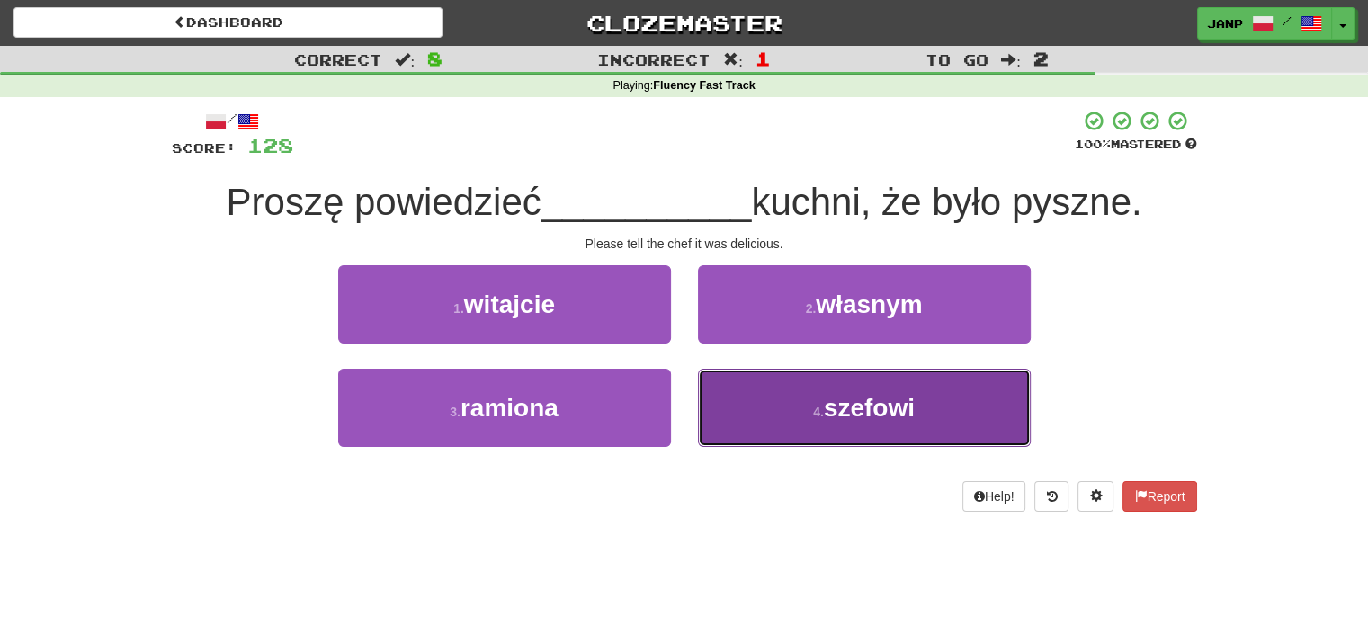
click at [747, 426] on button "4 . szefowi" at bounding box center [864, 408] width 333 height 78
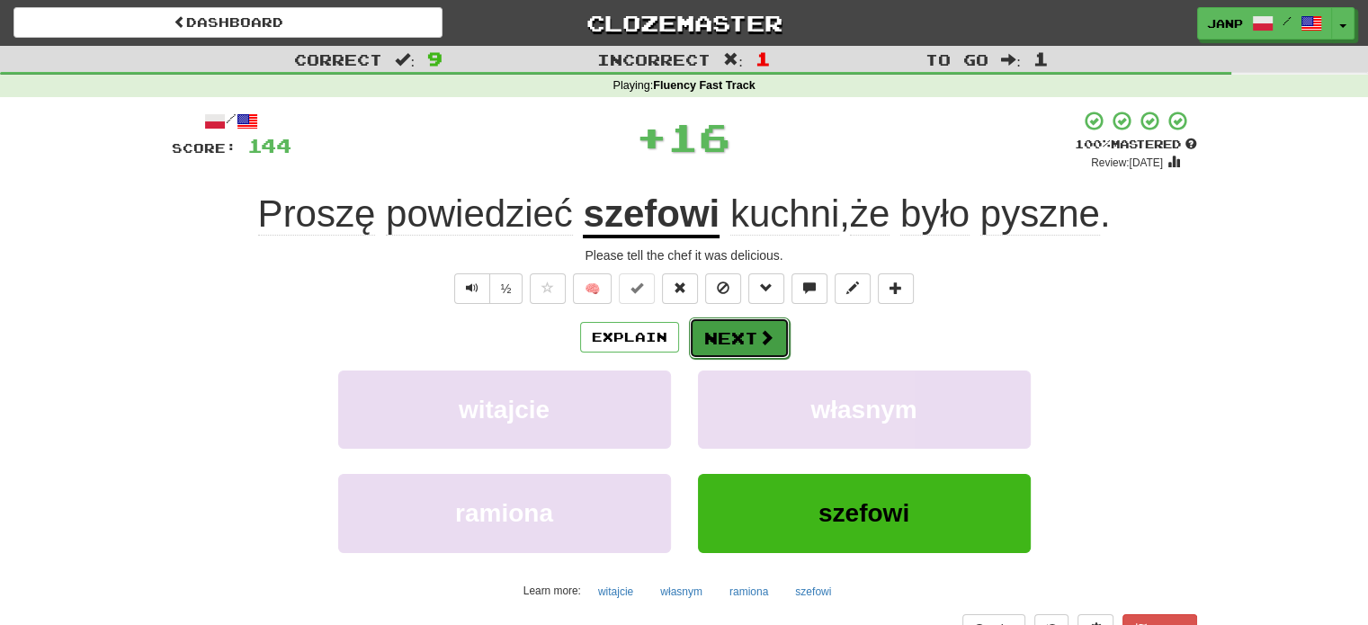
click at [730, 340] on button "Next" at bounding box center [739, 337] width 101 height 41
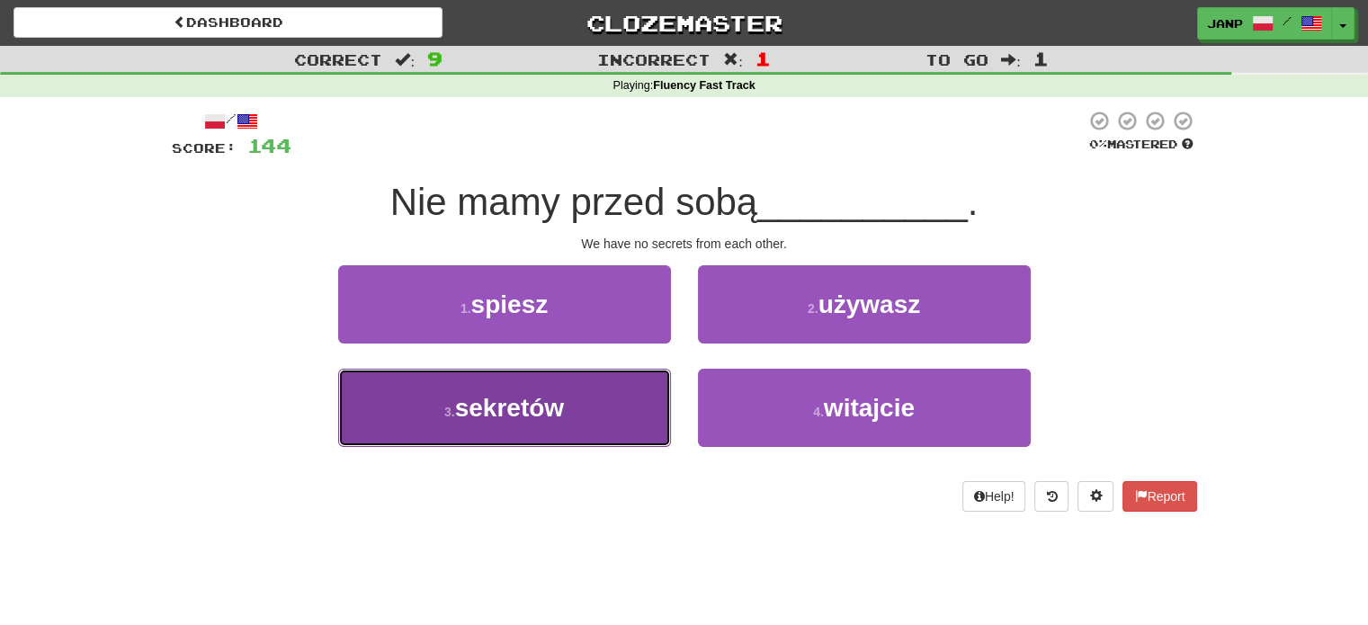
click at [596, 398] on button "3 . sekretów" at bounding box center [504, 408] width 333 height 78
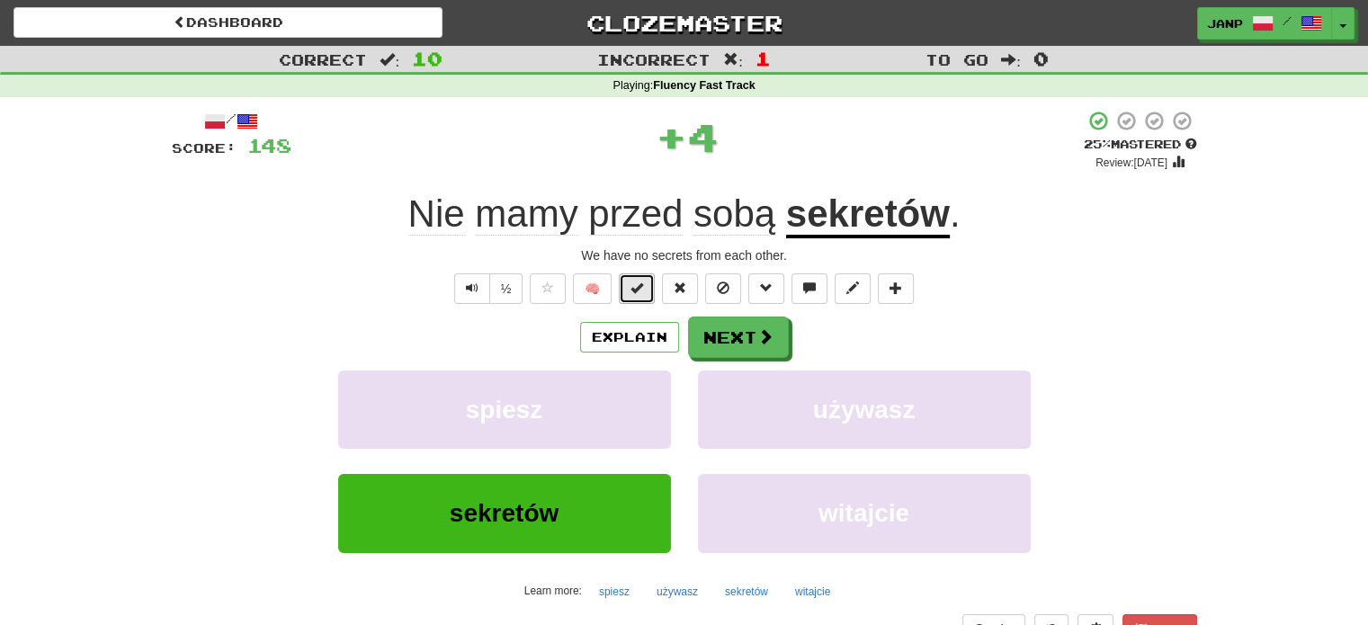
click at [637, 291] on span at bounding box center [636, 287] width 13 height 13
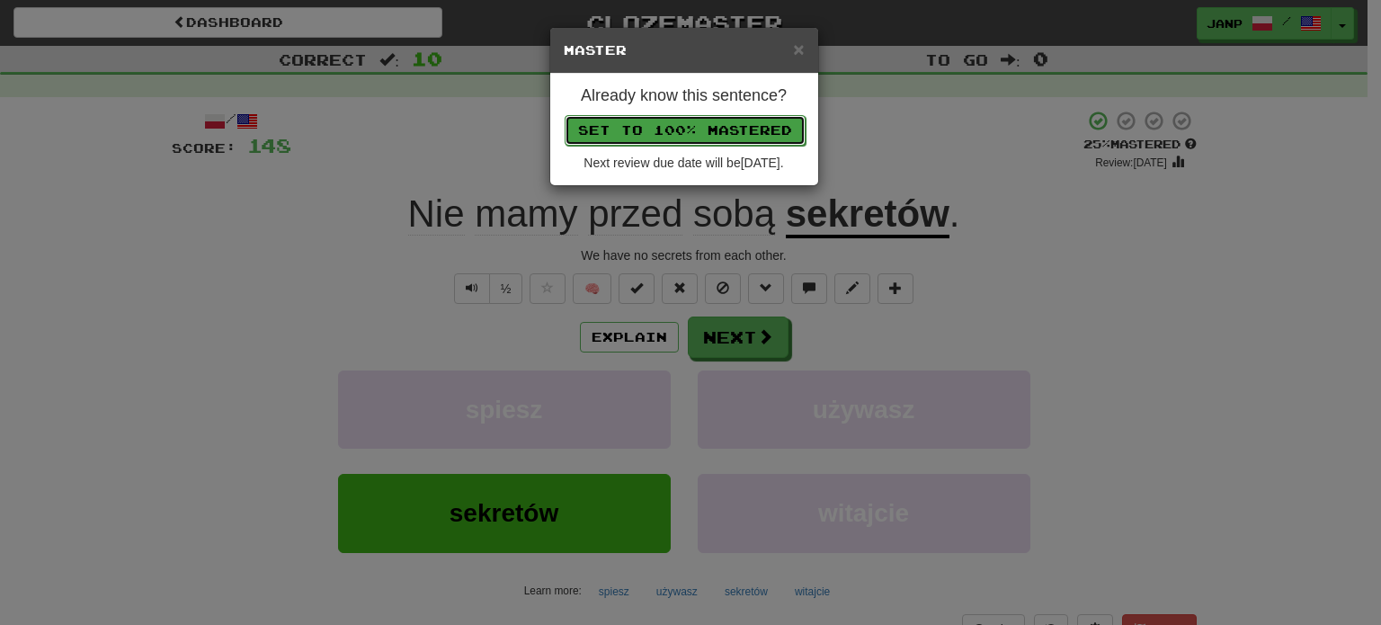
click at [654, 122] on button "Set to 100% Mastered" at bounding box center [685, 130] width 241 height 31
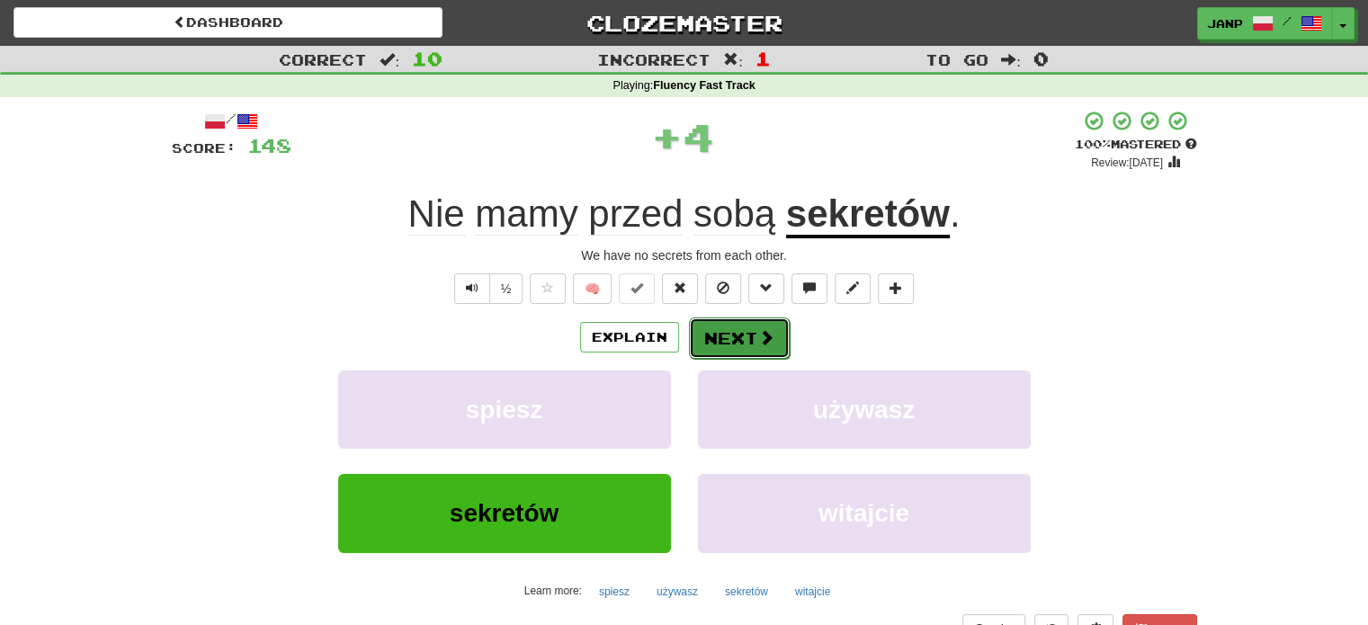
click at [710, 342] on button "Next" at bounding box center [739, 337] width 101 height 41
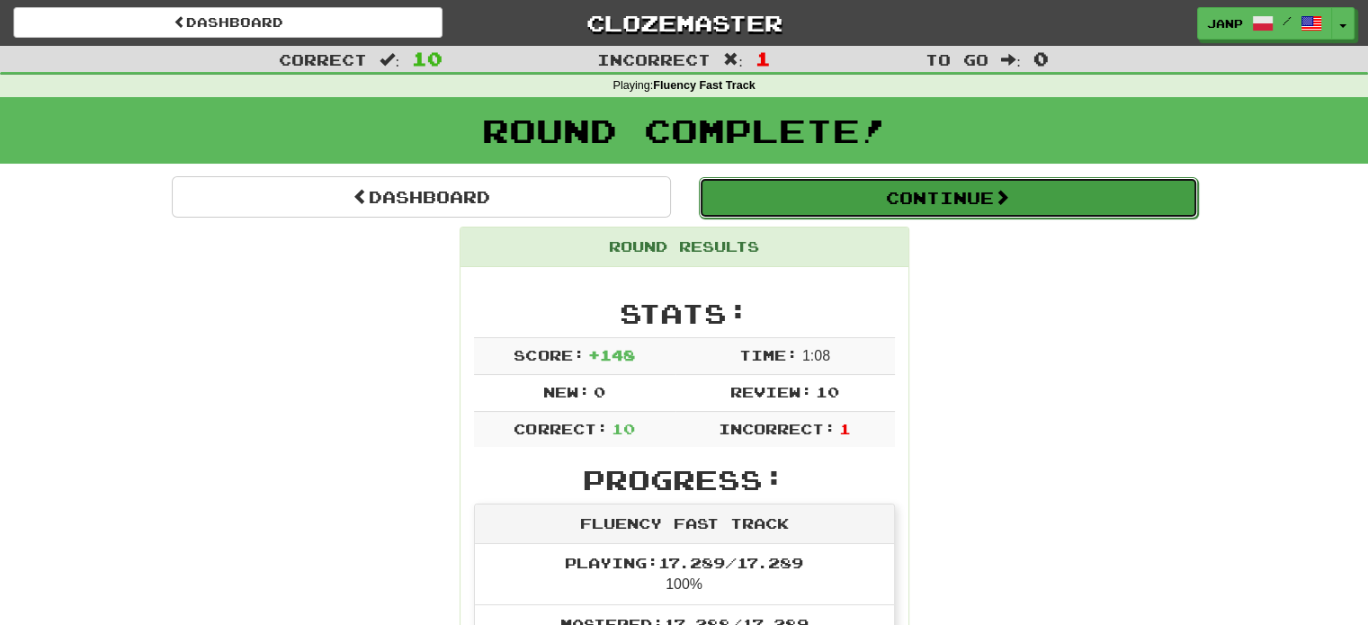
click at [901, 204] on button "Continue" at bounding box center [948, 197] width 499 height 41
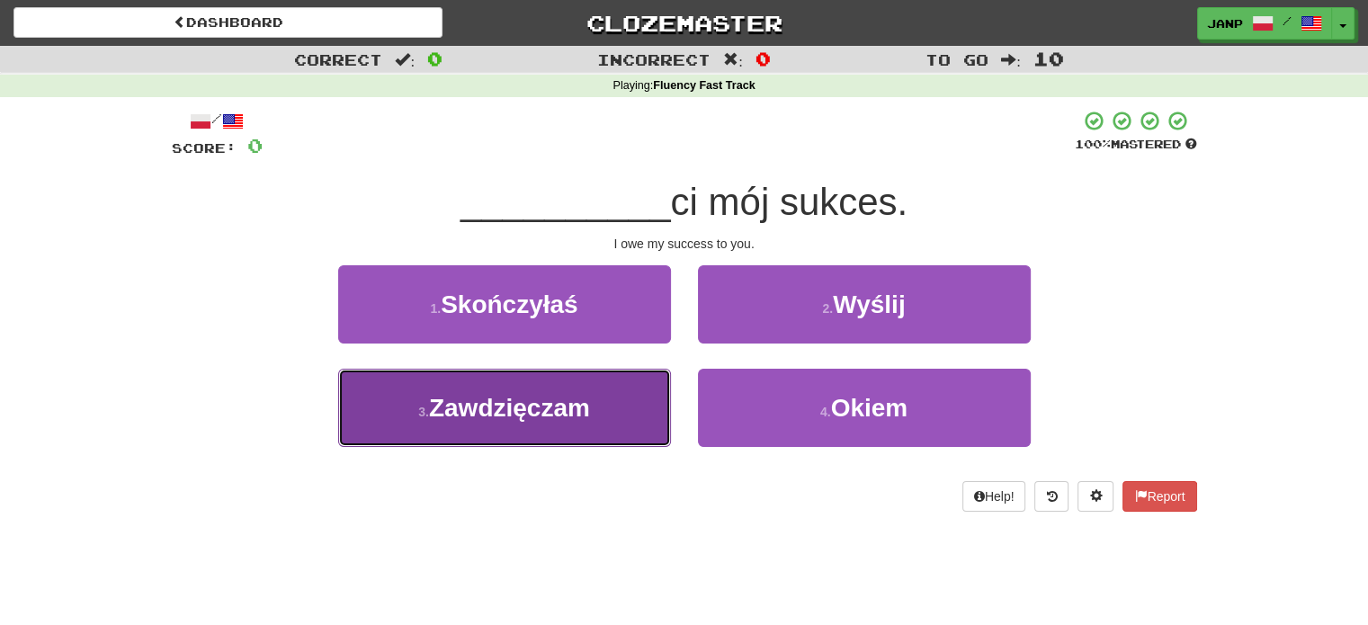
click at [529, 424] on button "3 . Zawdzięczam" at bounding box center [504, 408] width 333 height 78
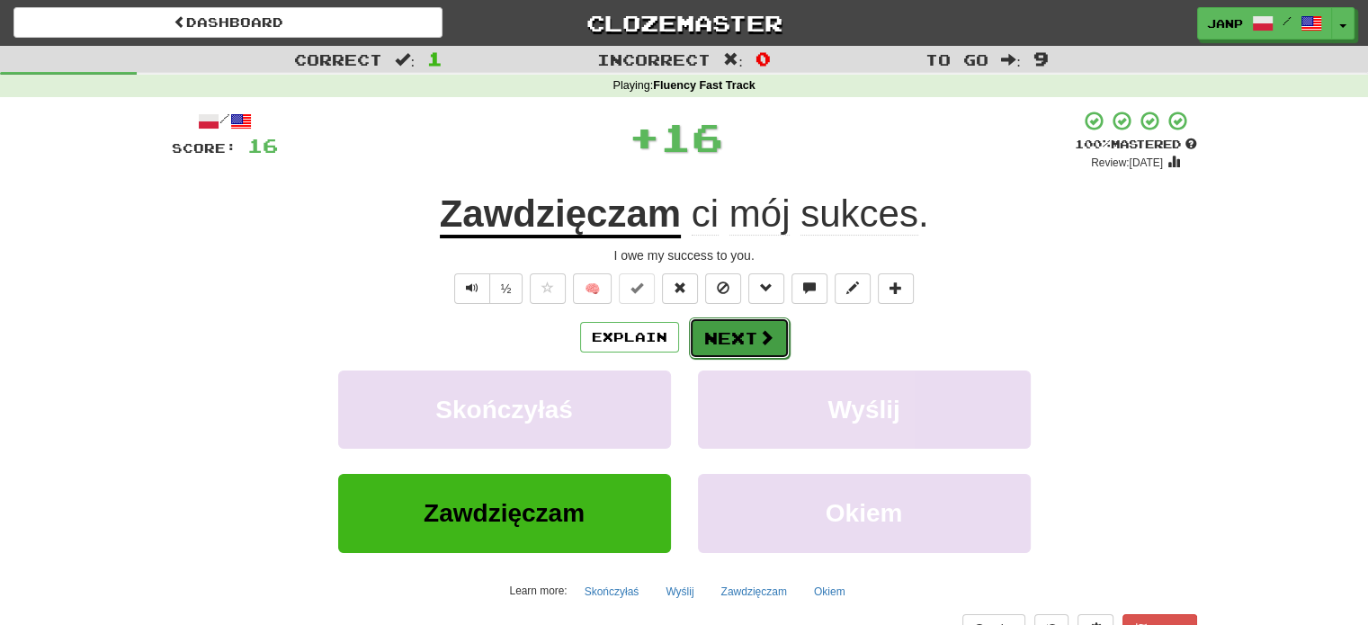
click at [736, 331] on button "Next" at bounding box center [739, 337] width 101 height 41
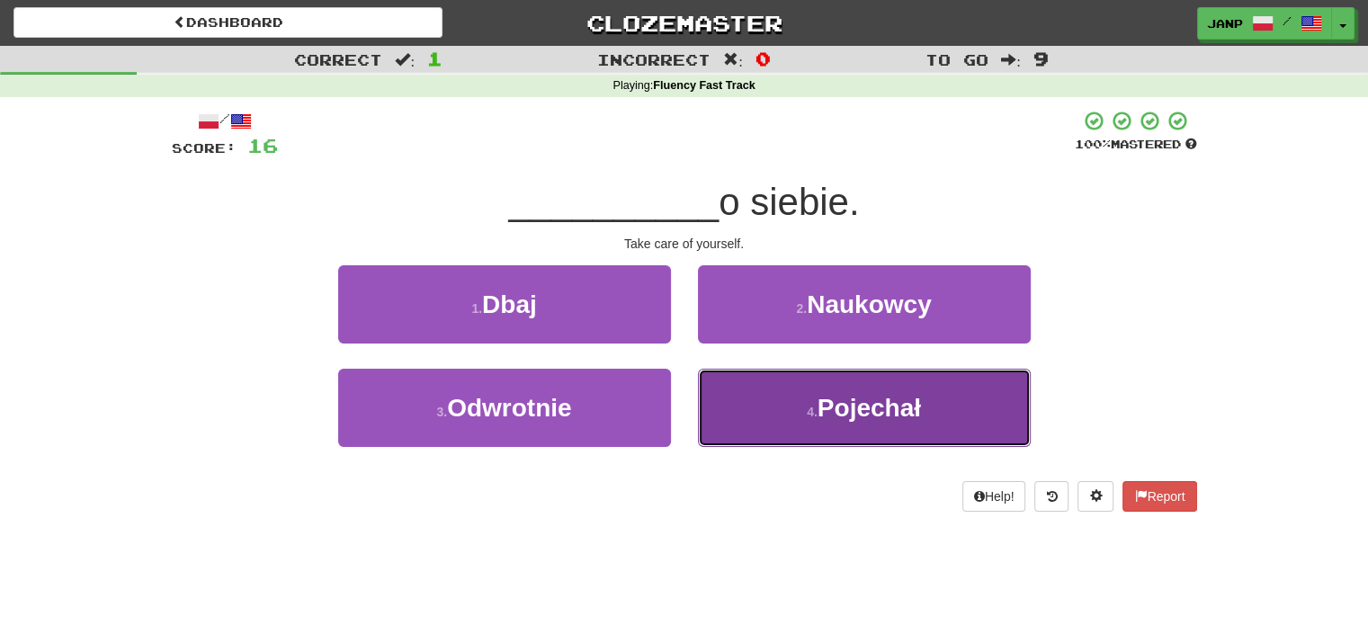
click at [773, 388] on button "4 . Pojechał" at bounding box center [864, 408] width 333 height 78
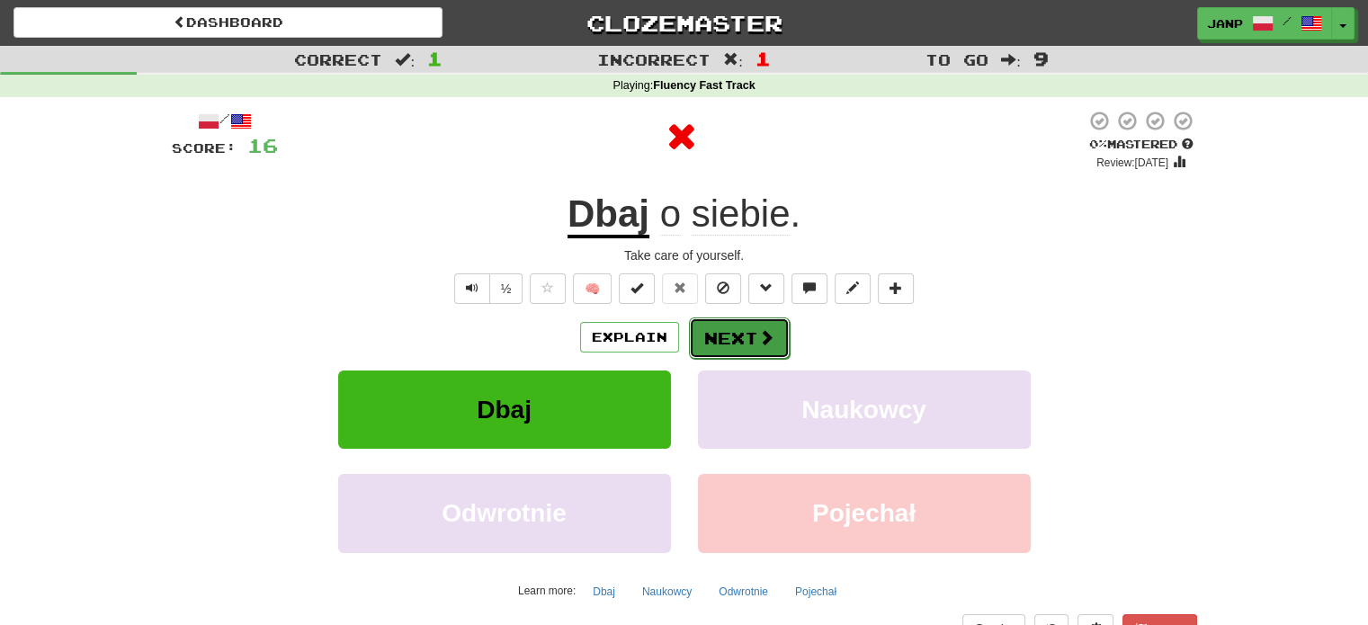
click at [748, 347] on button "Next" at bounding box center [739, 337] width 101 height 41
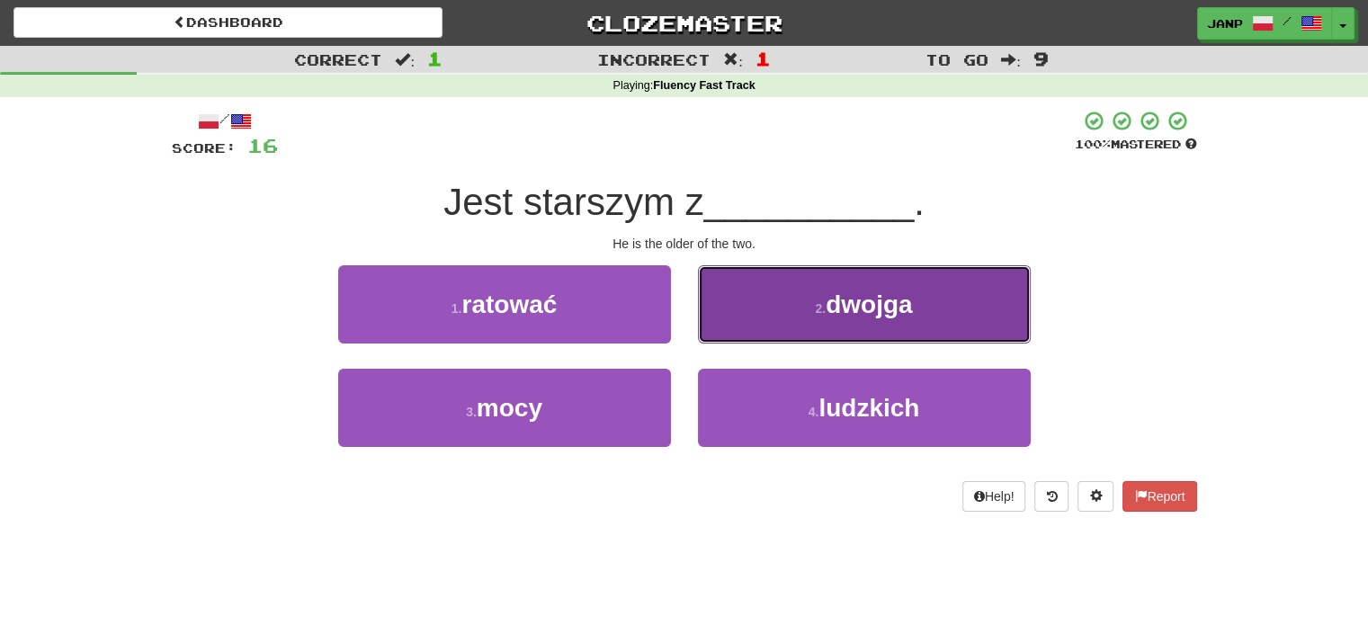
click at [769, 324] on button "2 . dwojga" at bounding box center [864, 304] width 333 height 78
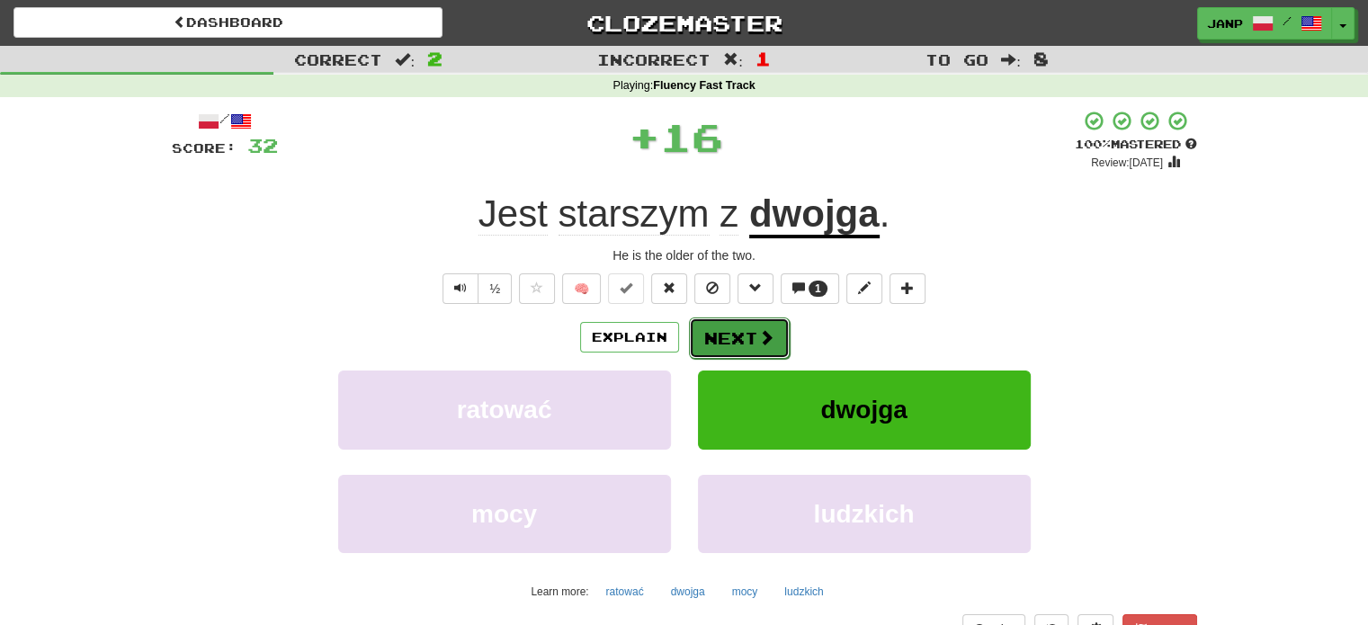
click at [725, 337] on button "Next" at bounding box center [739, 337] width 101 height 41
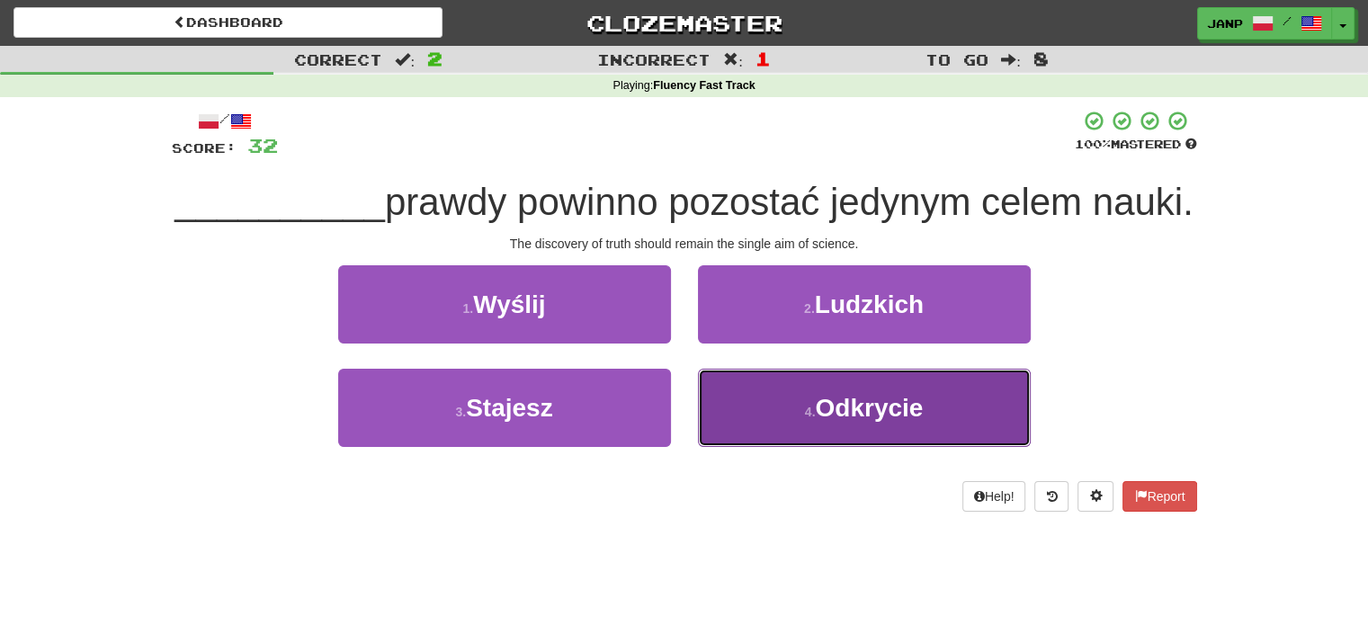
click at [752, 437] on button "4 . Odkrycie" at bounding box center [864, 408] width 333 height 78
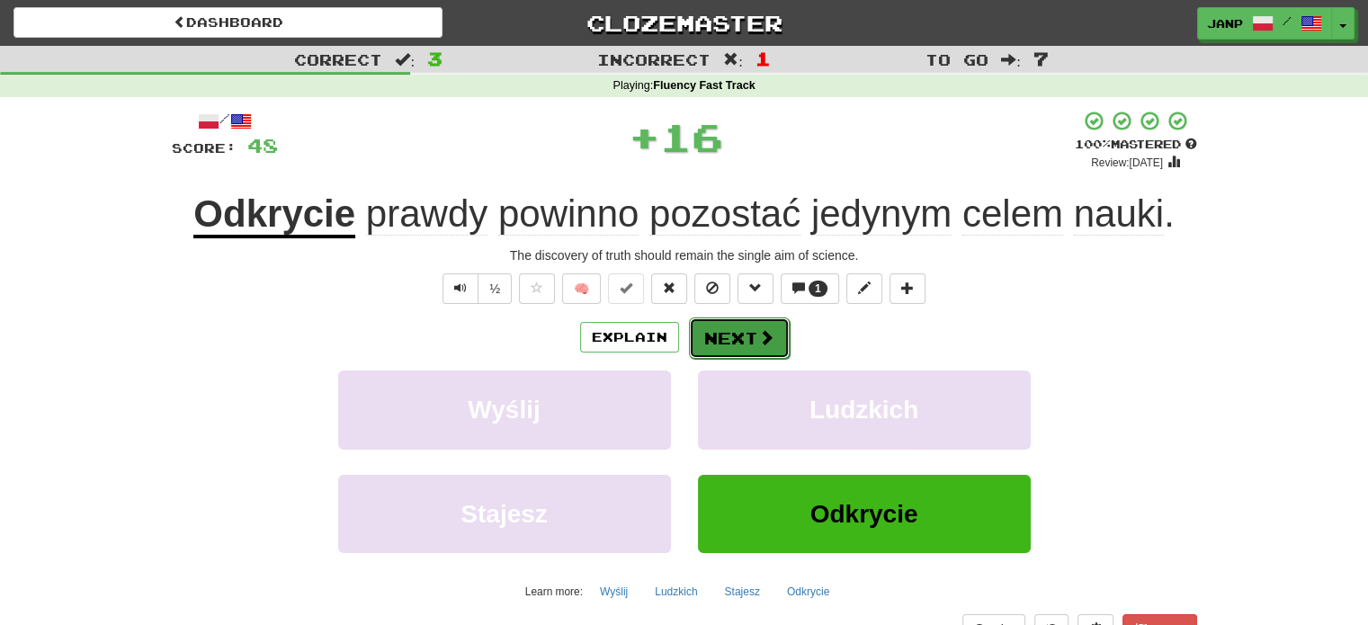
click at [750, 330] on button "Next" at bounding box center [739, 337] width 101 height 41
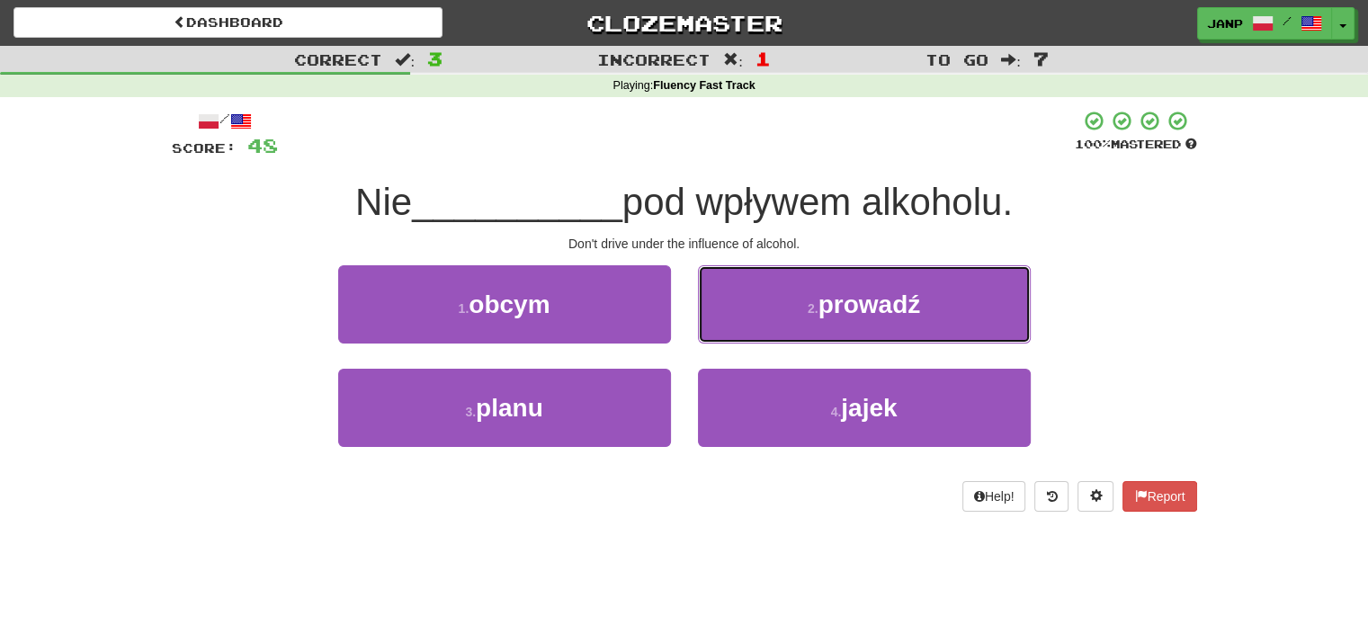
click at [750, 330] on button "2 . prowadź" at bounding box center [864, 304] width 333 height 78
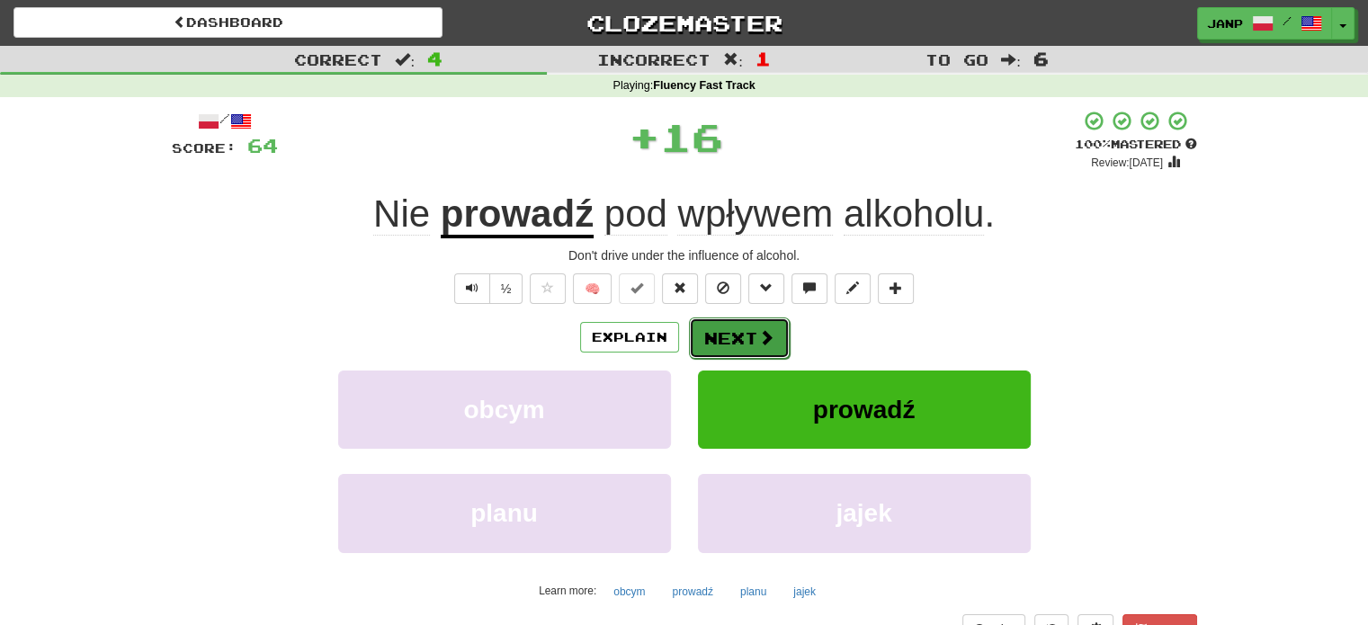
click at [734, 332] on button "Next" at bounding box center [739, 337] width 101 height 41
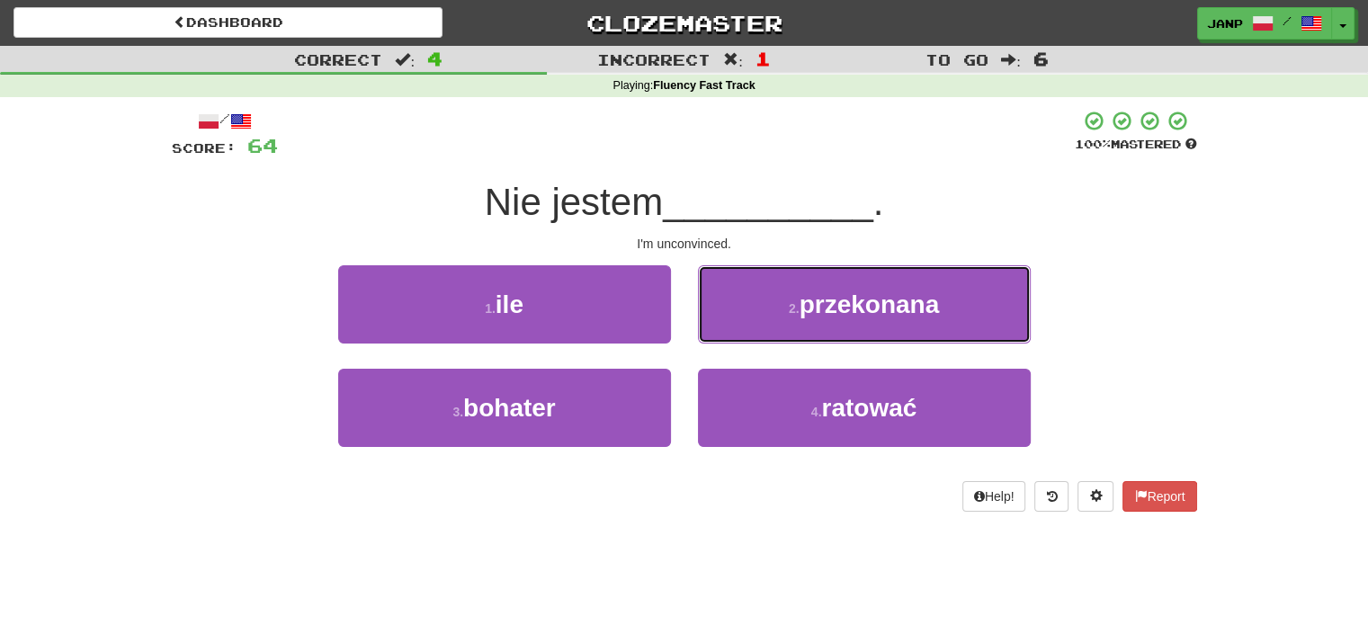
click at [734, 332] on button "2 . przekonana" at bounding box center [864, 304] width 333 height 78
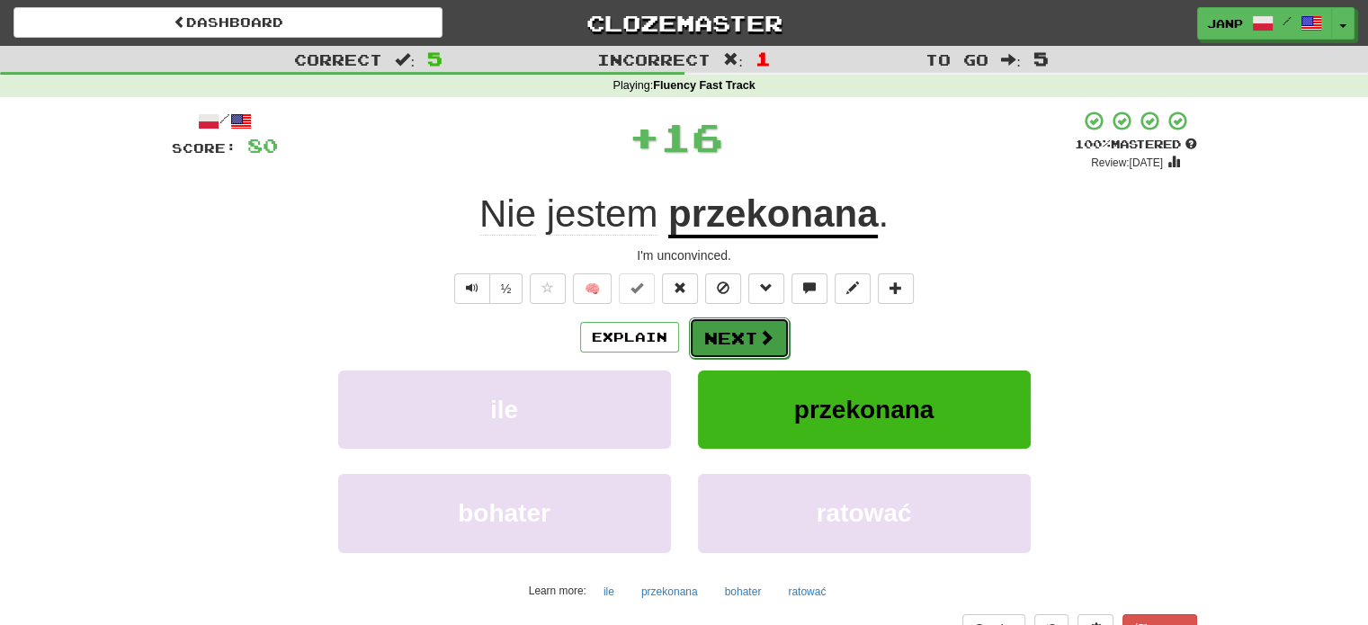
click at [724, 334] on button "Next" at bounding box center [739, 337] width 101 height 41
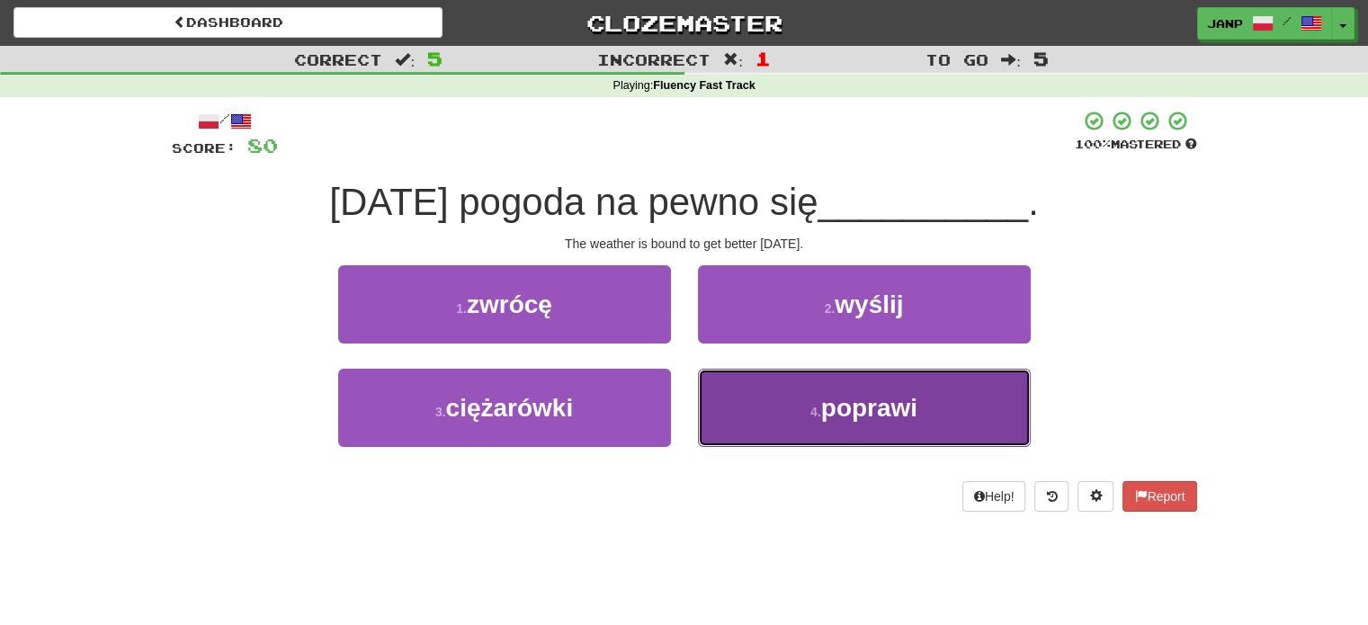
click at [728, 396] on button "4 . poprawi" at bounding box center [864, 408] width 333 height 78
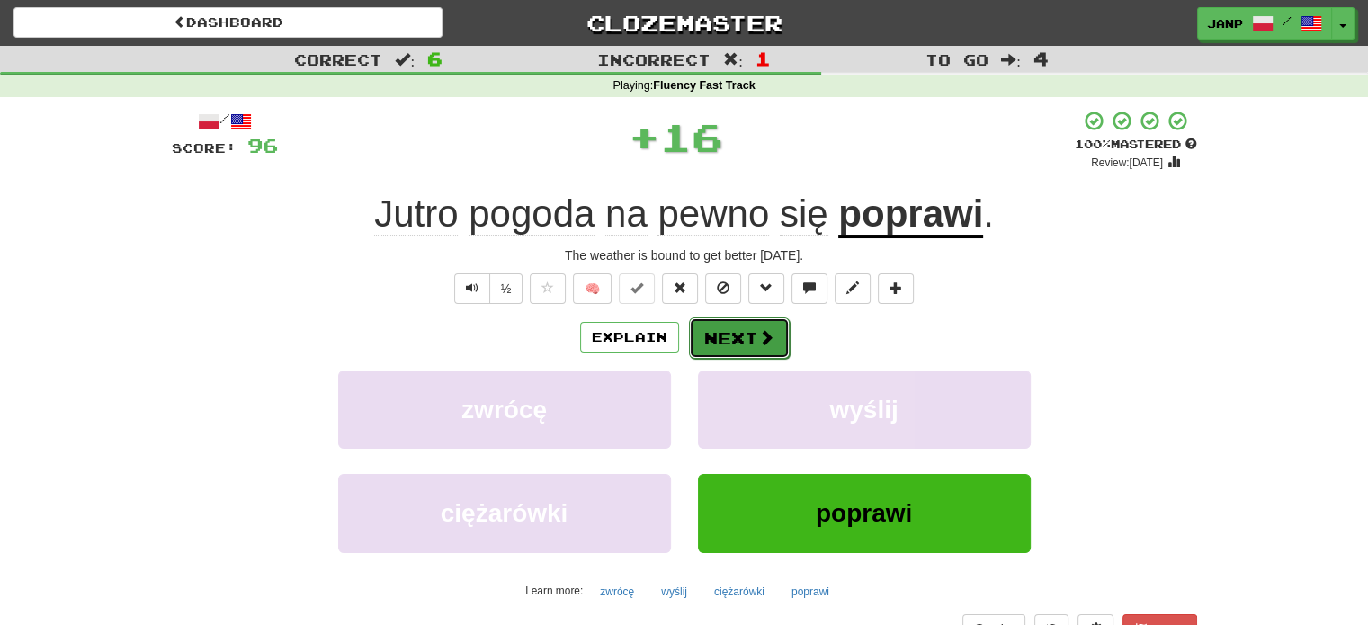
click at [734, 340] on button "Next" at bounding box center [739, 337] width 101 height 41
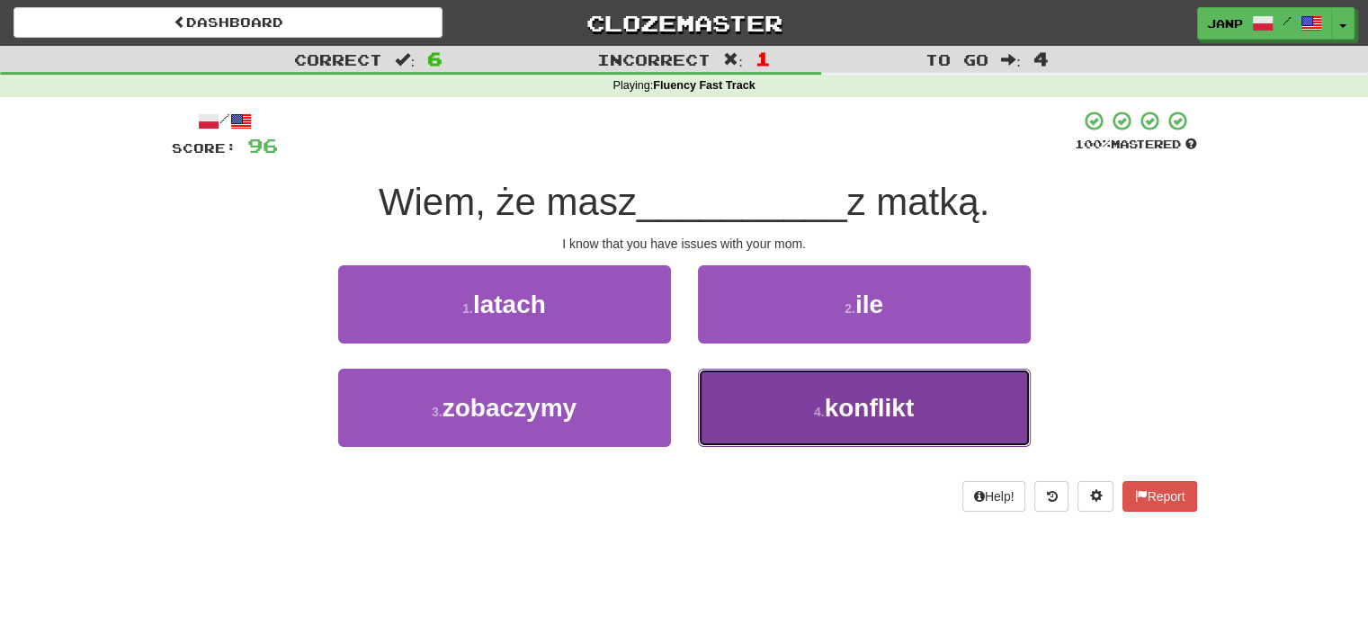
click at [729, 393] on button "4 . konflikt" at bounding box center [864, 408] width 333 height 78
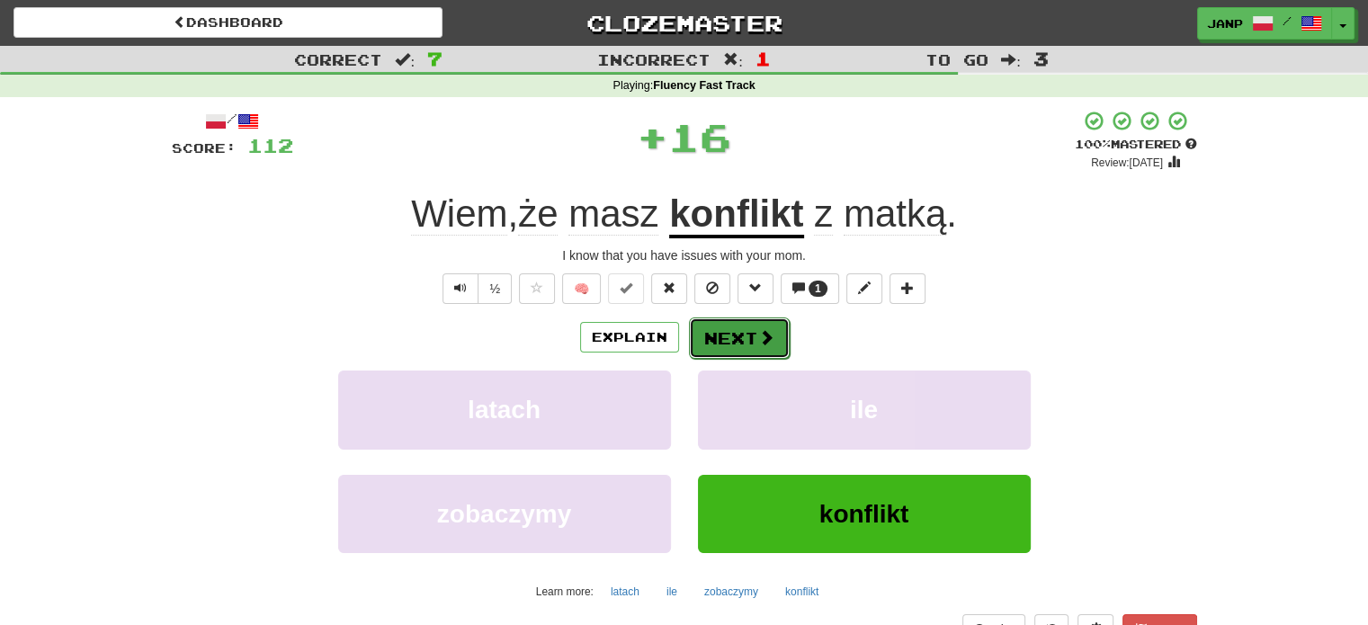
click at [742, 337] on button "Next" at bounding box center [739, 337] width 101 height 41
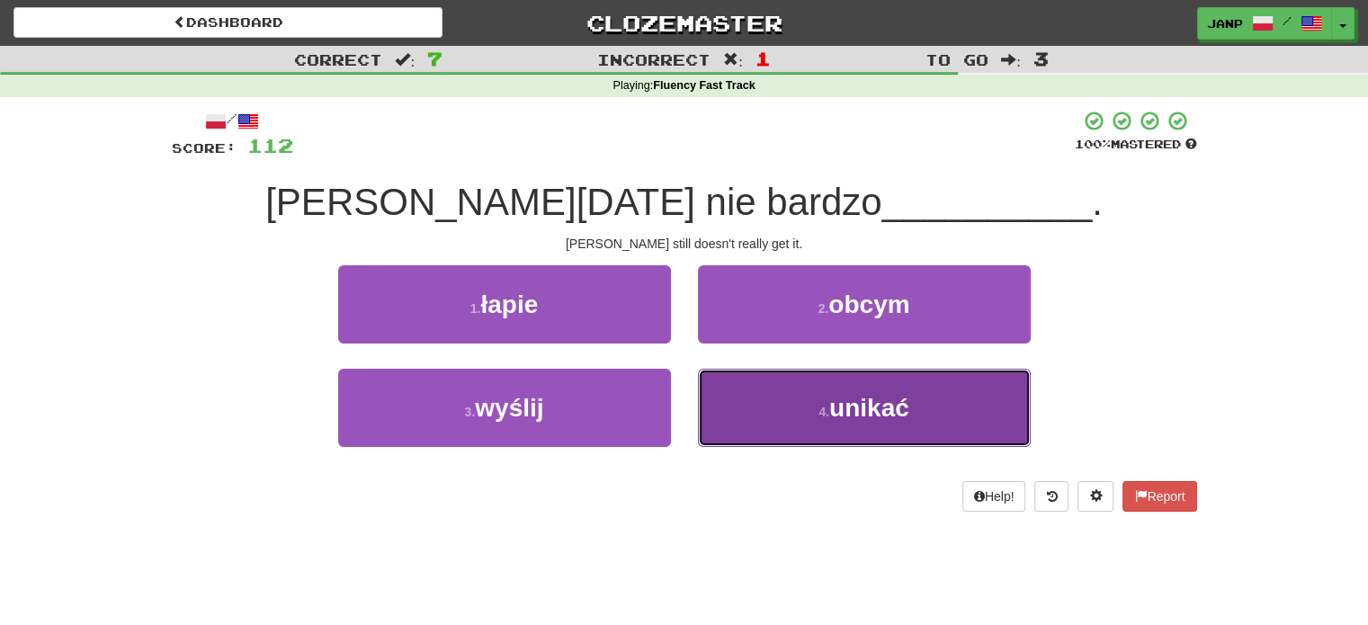
click at [752, 406] on button "4 . unikać" at bounding box center [864, 408] width 333 height 78
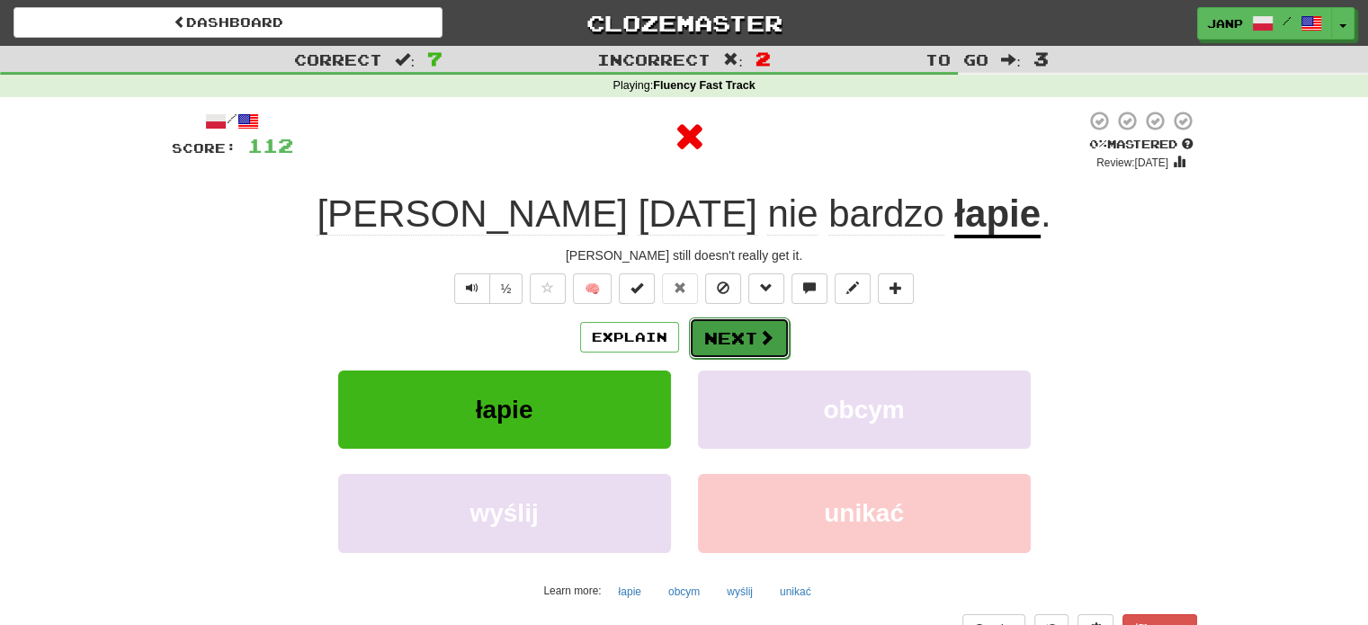
click at [711, 338] on button "Next" at bounding box center [739, 337] width 101 height 41
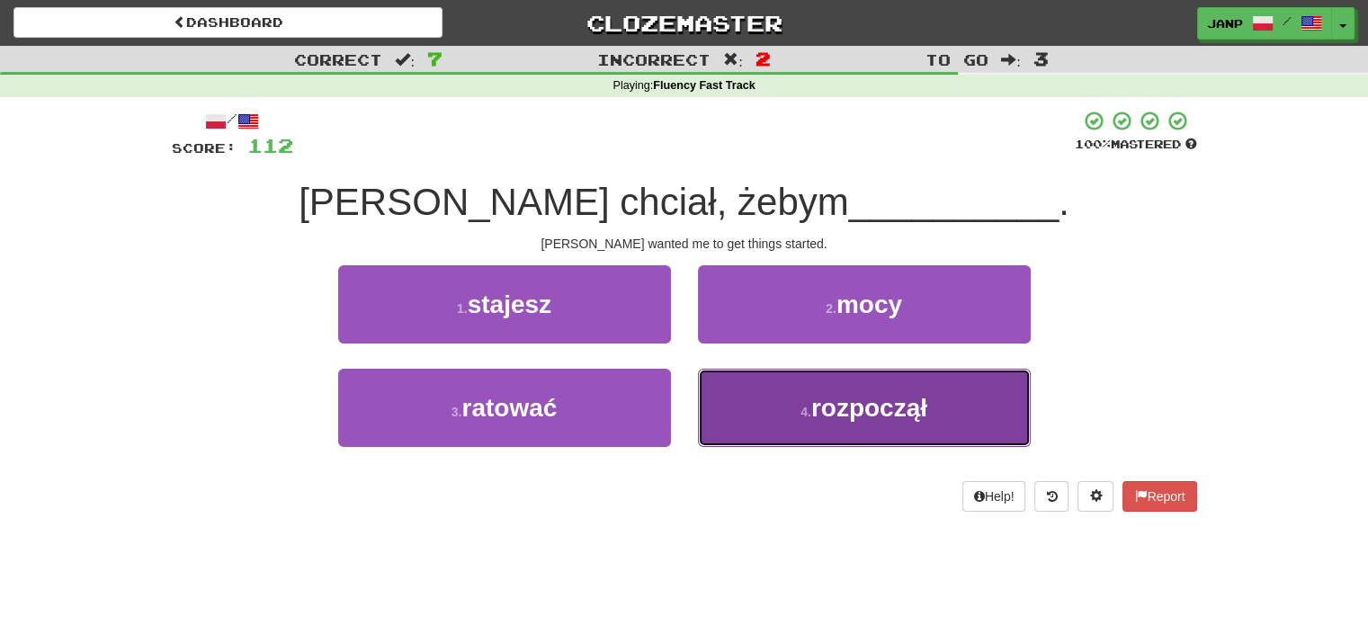
click at [736, 387] on button "4 . rozpoczął" at bounding box center [864, 408] width 333 height 78
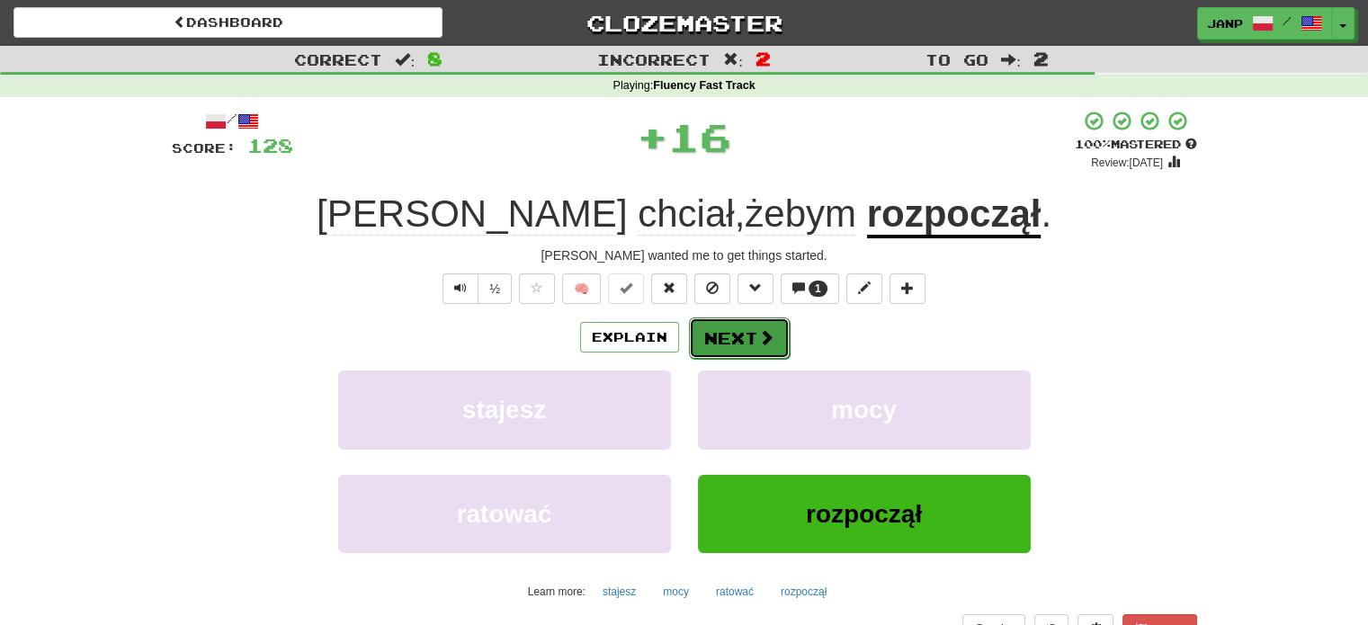
click at [741, 326] on button "Next" at bounding box center [739, 337] width 101 height 41
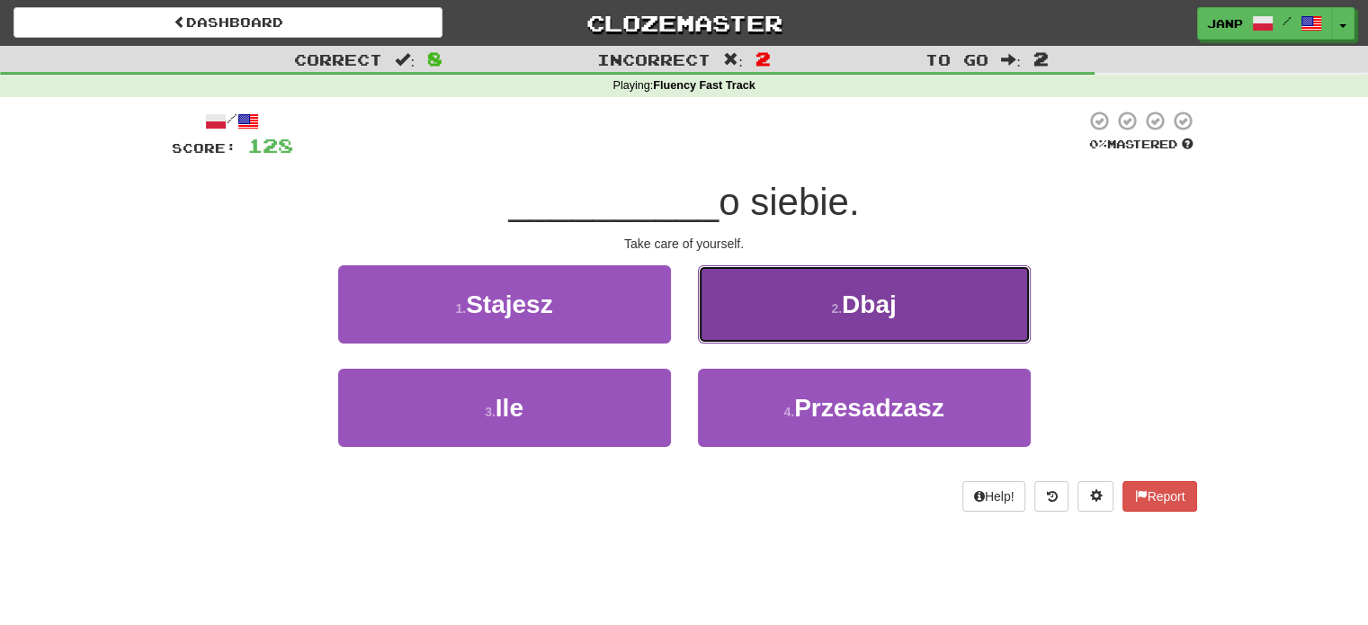
click at [753, 331] on button "2 . Dbaj" at bounding box center [864, 304] width 333 height 78
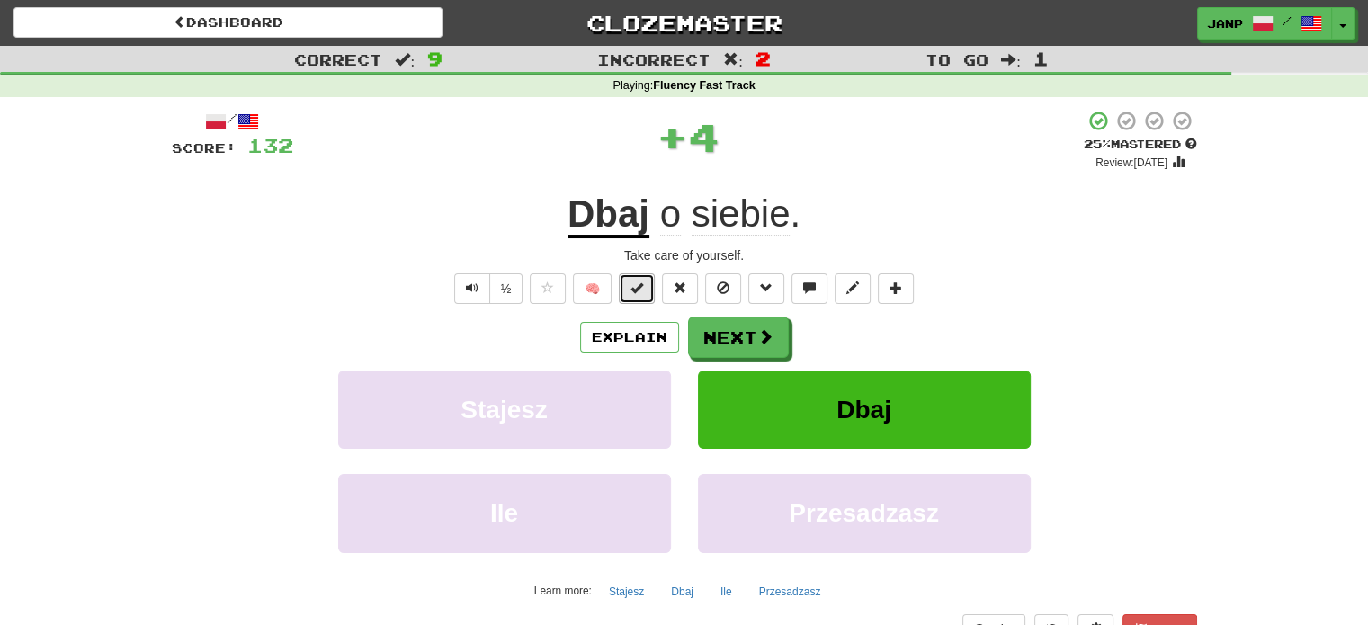
click at [639, 289] on span at bounding box center [636, 287] width 13 height 13
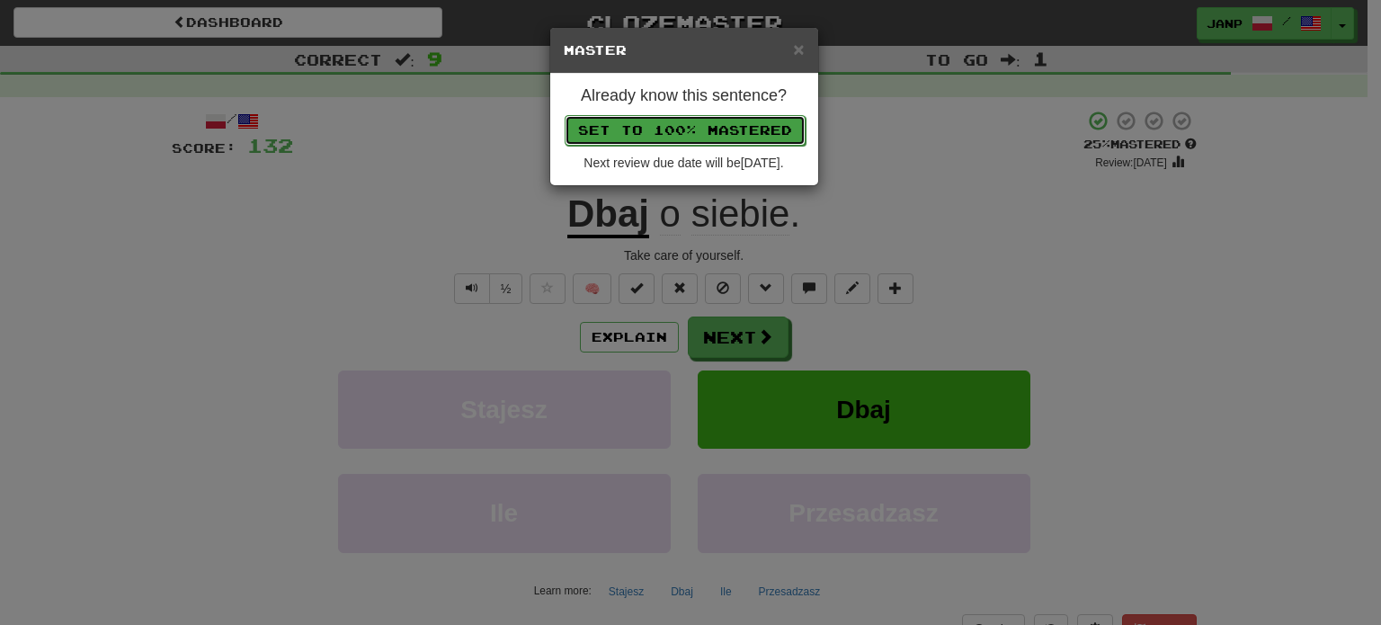
click at [673, 128] on button "Set to 100% Mastered" at bounding box center [685, 130] width 241 height 31
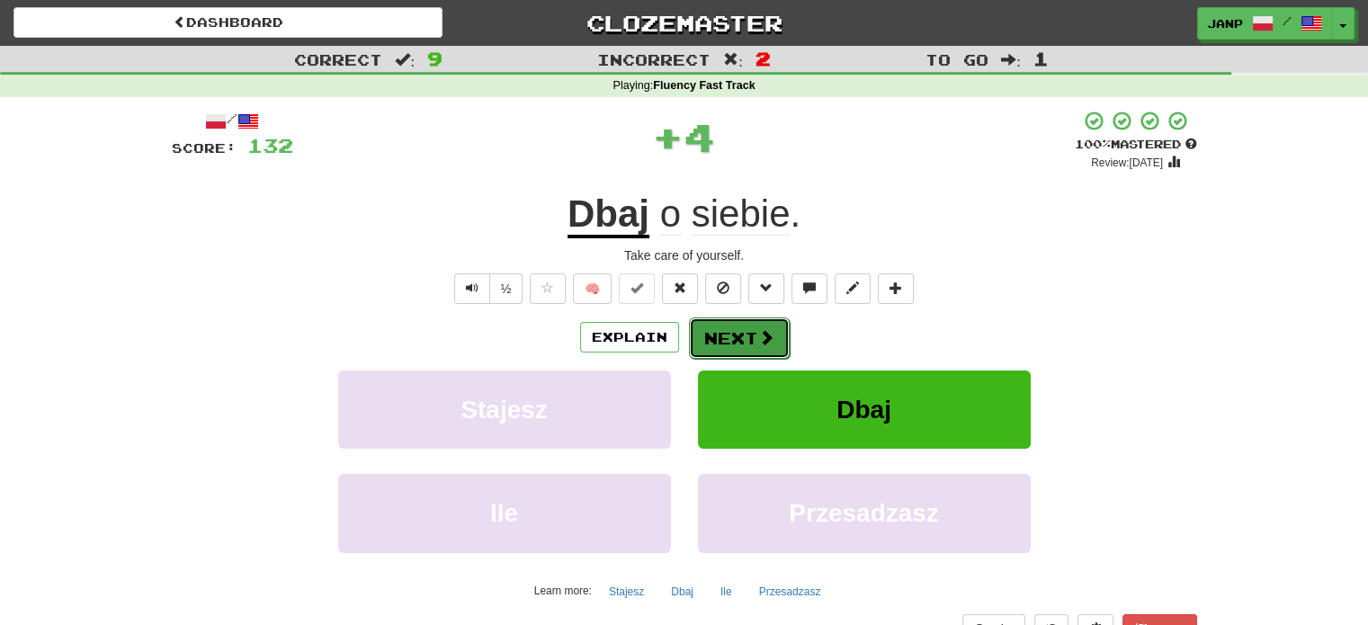
click at [774, 337] on button "Next" at bounding box center [739, 337] width 101 height 41
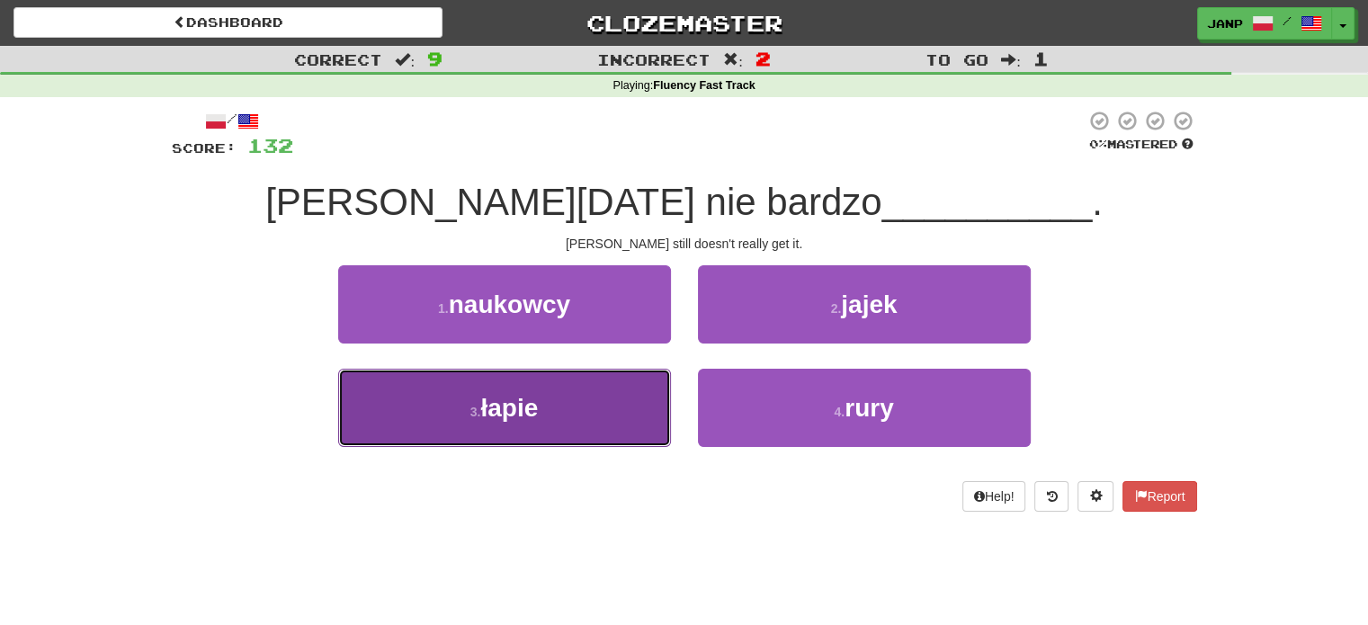
click at [618, 414] on button "3 . łapie" at bounding box center [504, 408] width 333 height 78
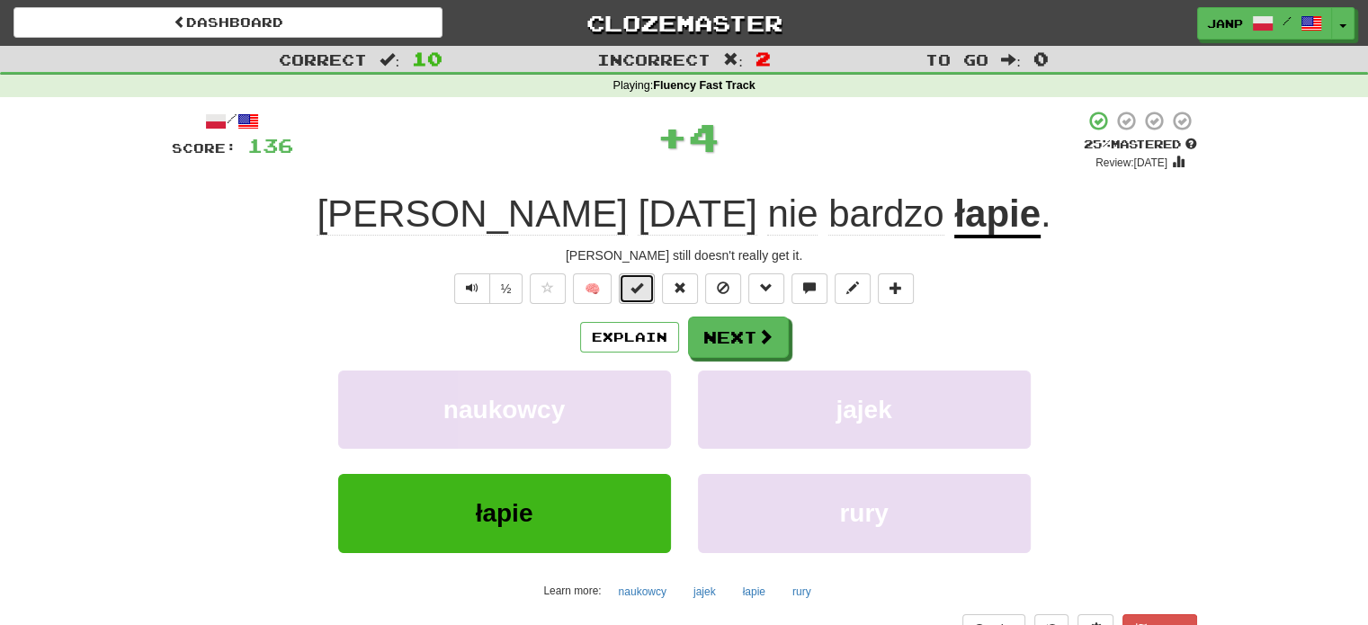
click at [638, 297] on button at bounding box center [637, 288] width 36 height 31
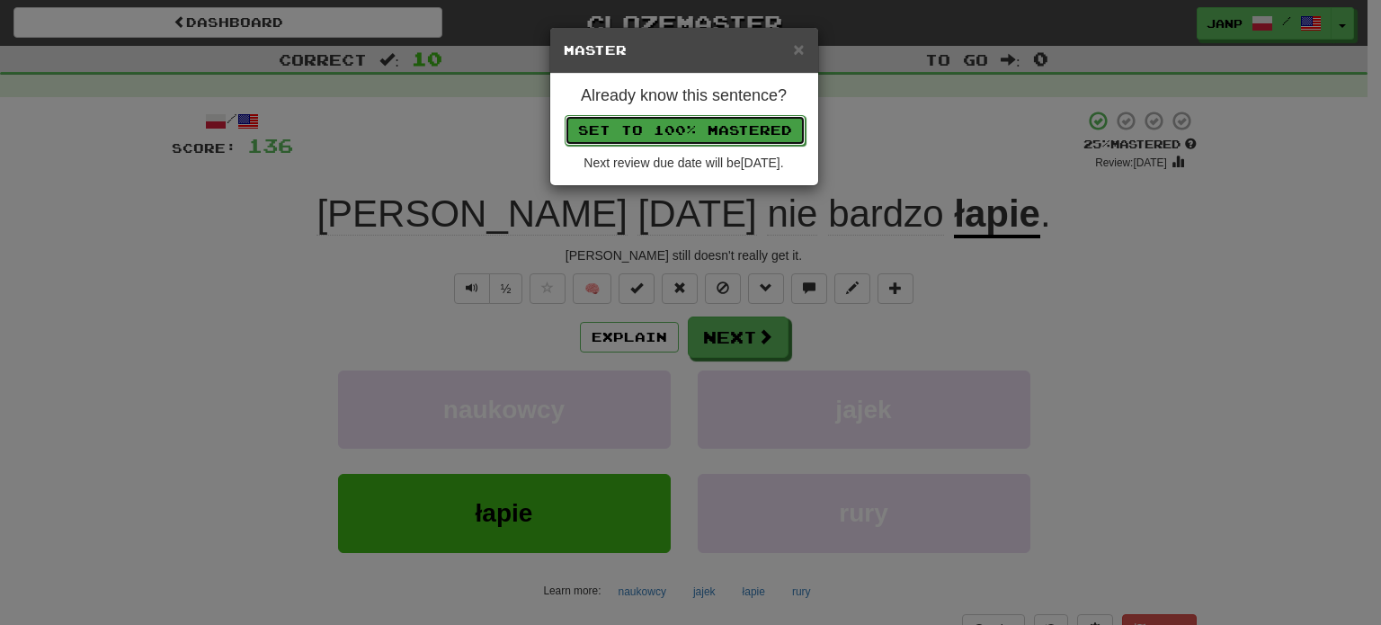
click at [701, 129] on button "Set to 100% Mastered" at bounding box center [685, 130] width 241 height 31
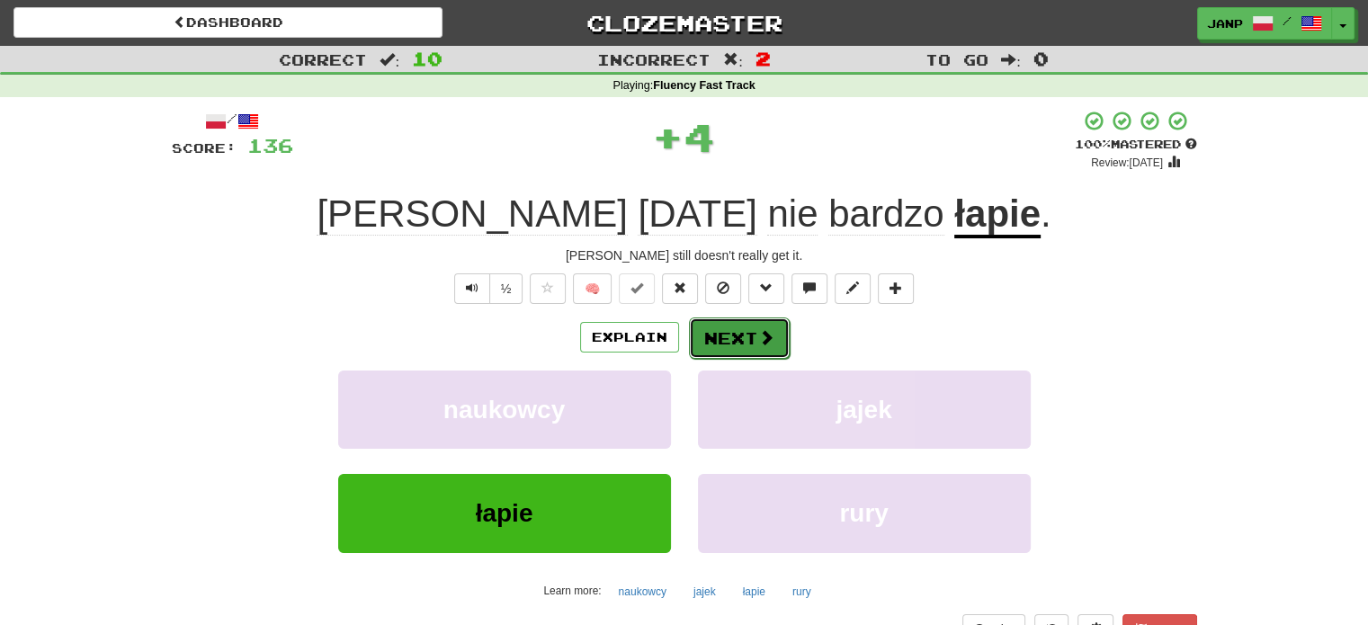
click at [731, 343] on button "Next" at bounding box center [739, 337] width 101 height 41
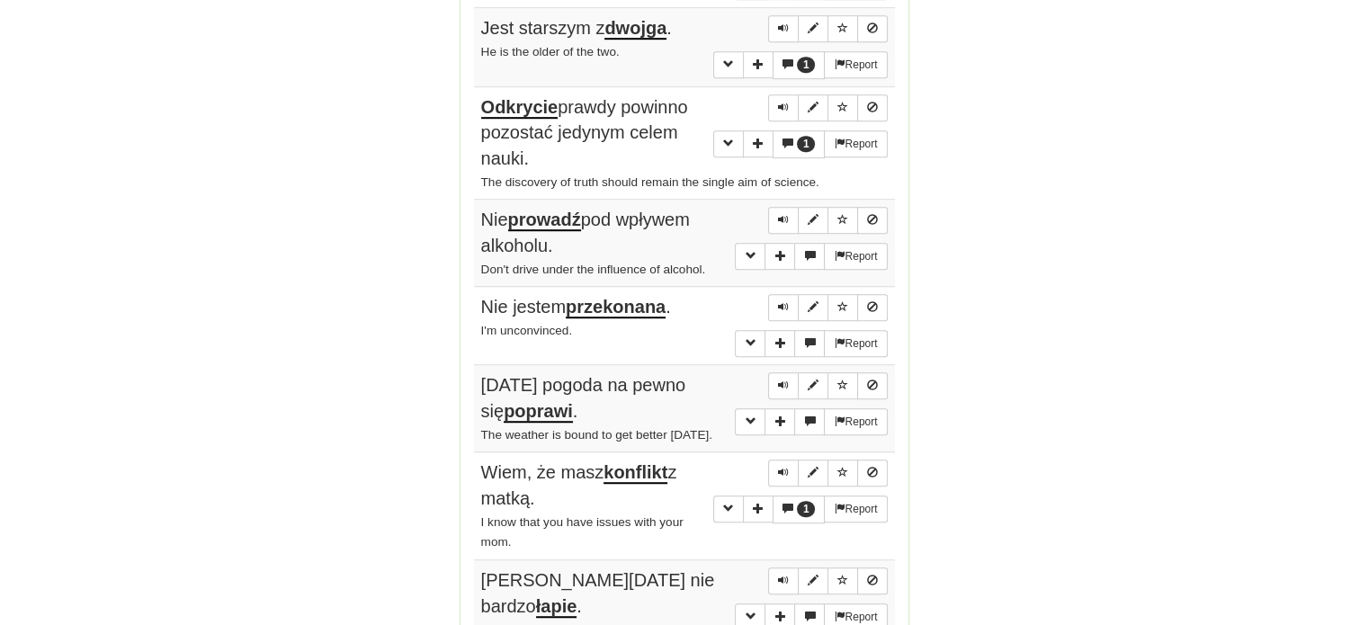
scroll to position [1439, 0]
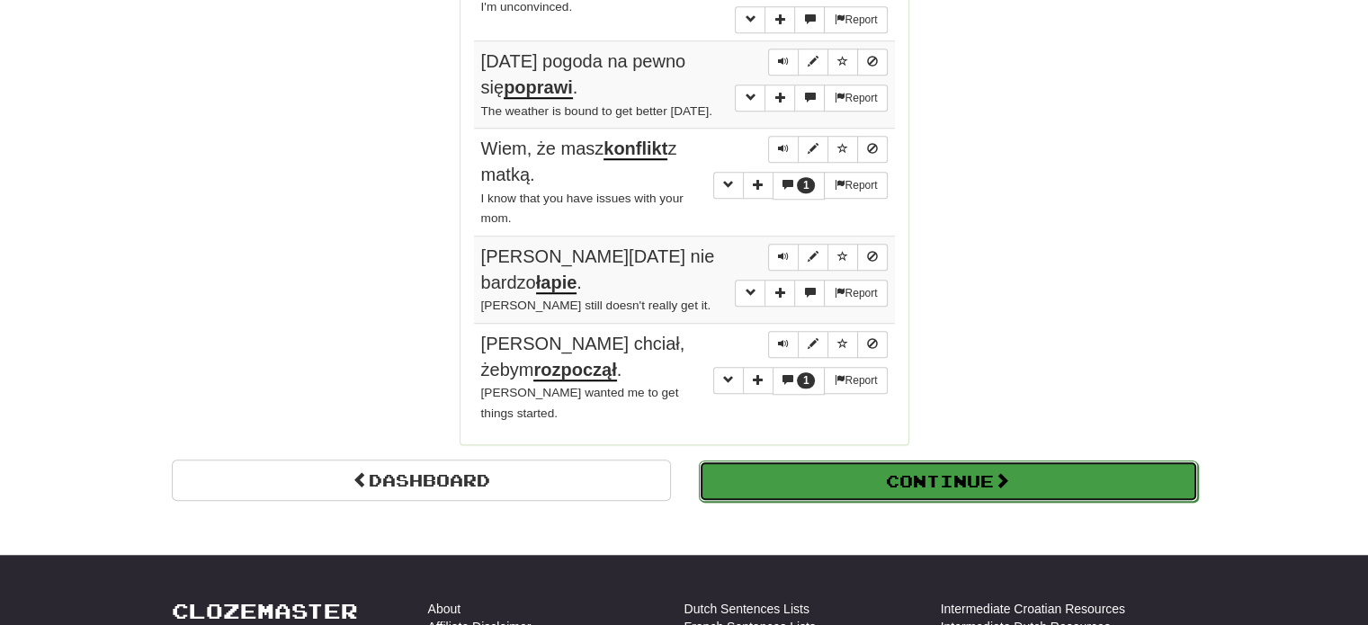
click at [850, 460] on button "Continue" at bounding box center [948, 480] width 499 height 41
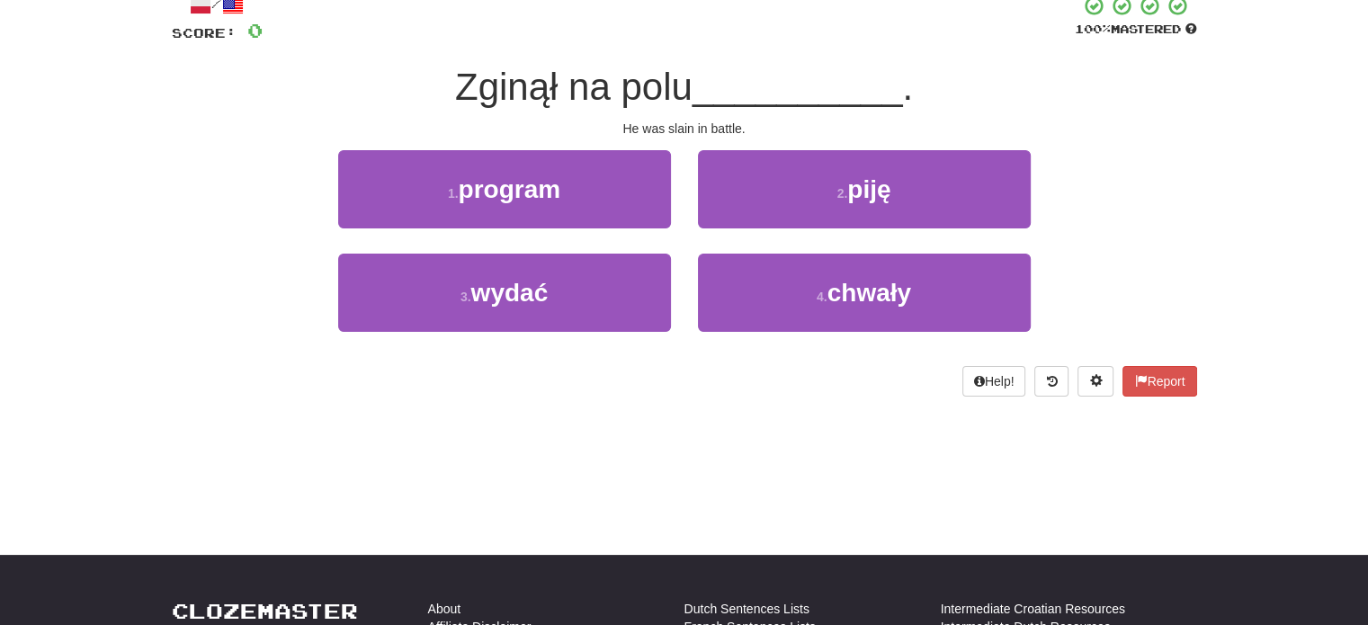
scroll to position [9, 0]
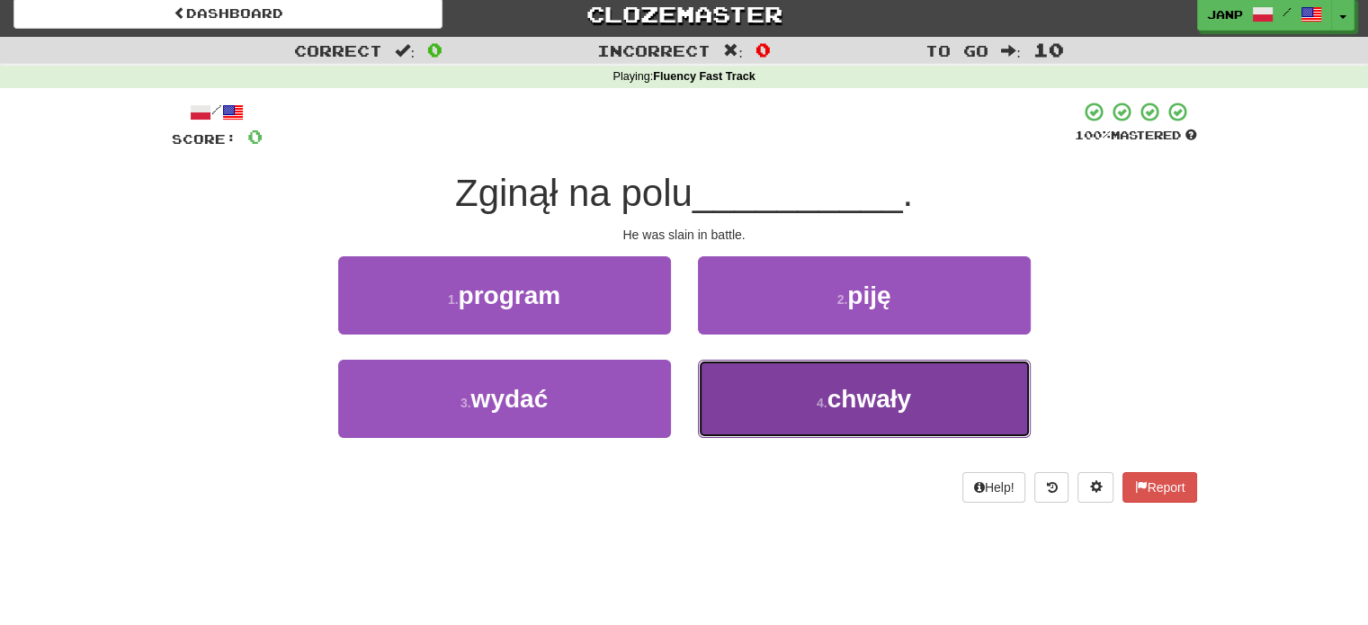
click at [745, 426] on button "4 . chwały" at bounding box center [864, 399] width 333 height 78
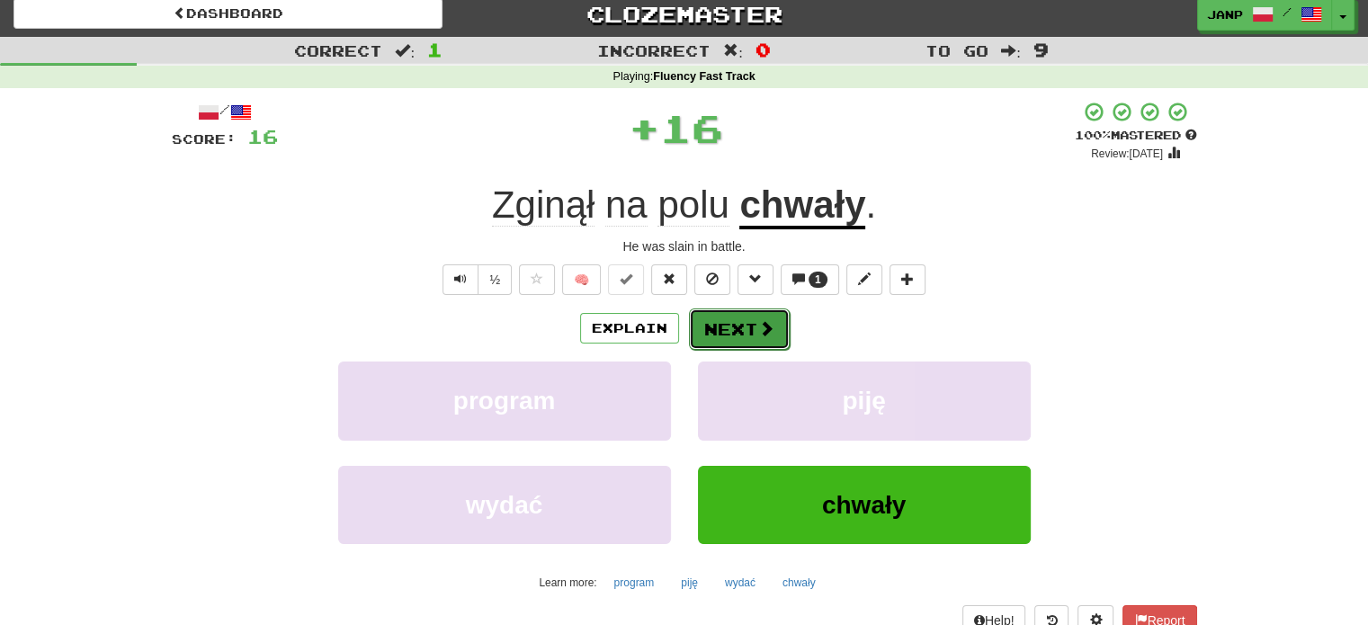
click at [759, 323] on span at bounding box center [766, 328] width 16 height 16
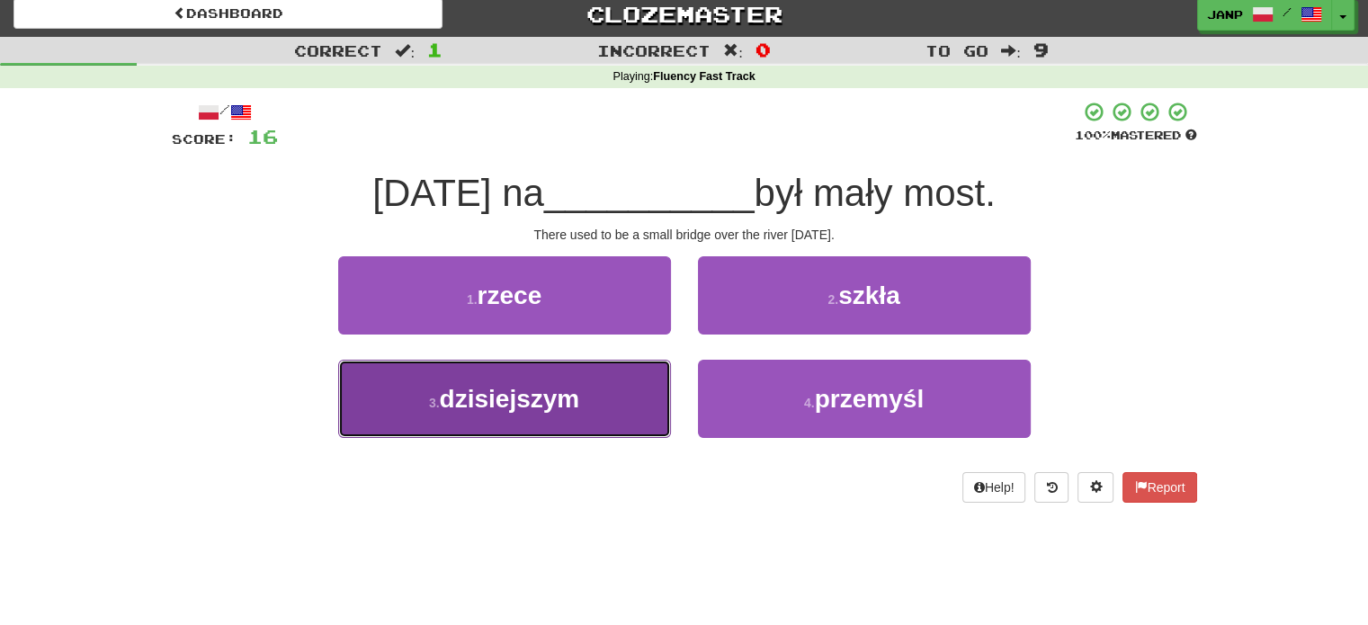
click at [636, 397] on button "3 . dzisiejszym" at bounding box center [504, 399] width 333 height 78
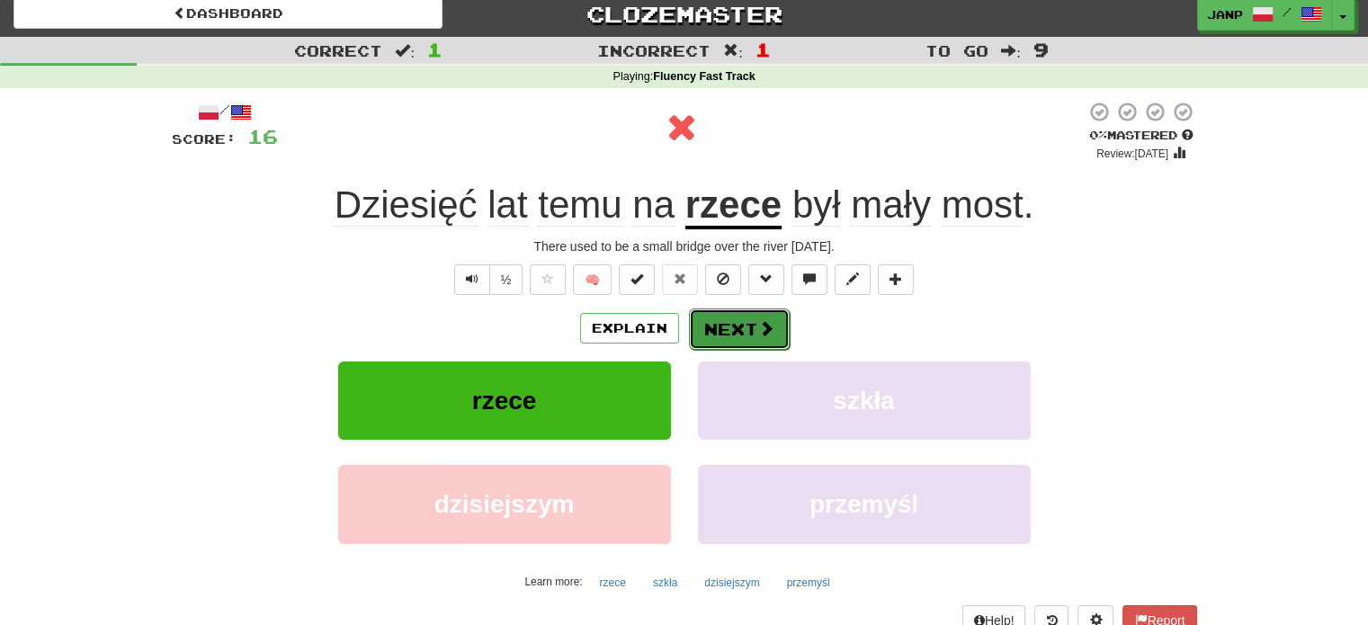
click at [750, 325] on button "Next" at bounding box center [739, 328] width 101 height 41
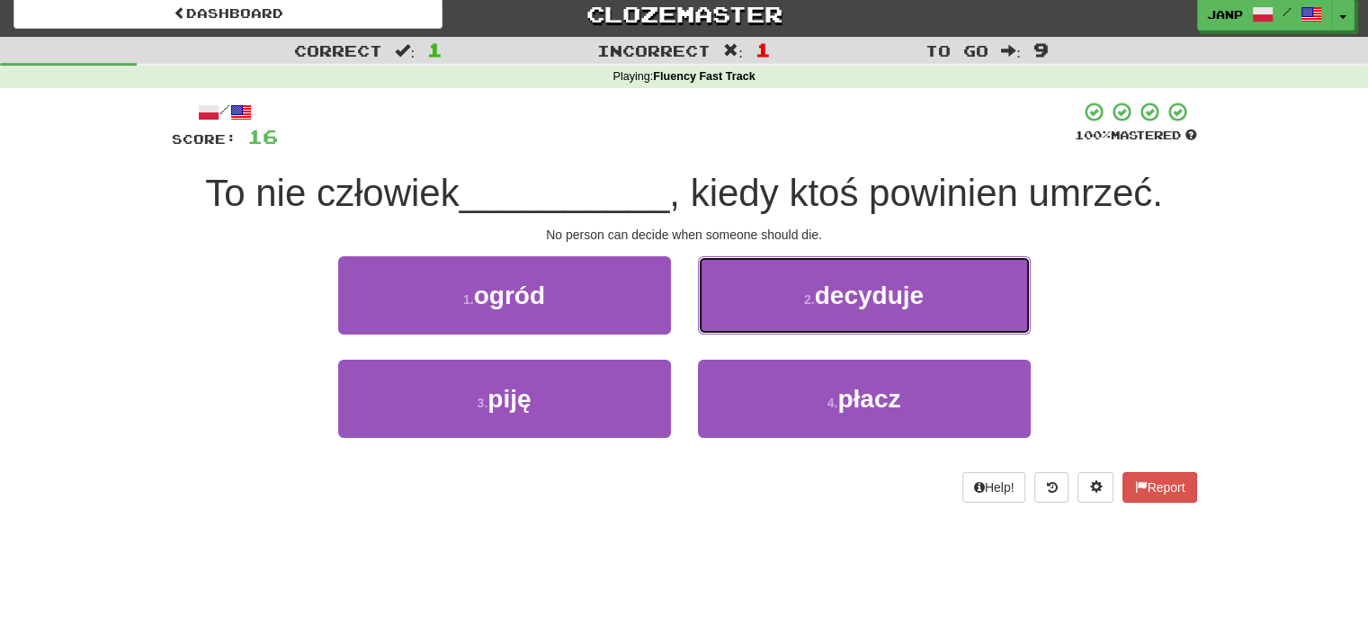
click at [750, 325] on button "2 . decyduje" at bounding box center [864, 295] width 333 height 78
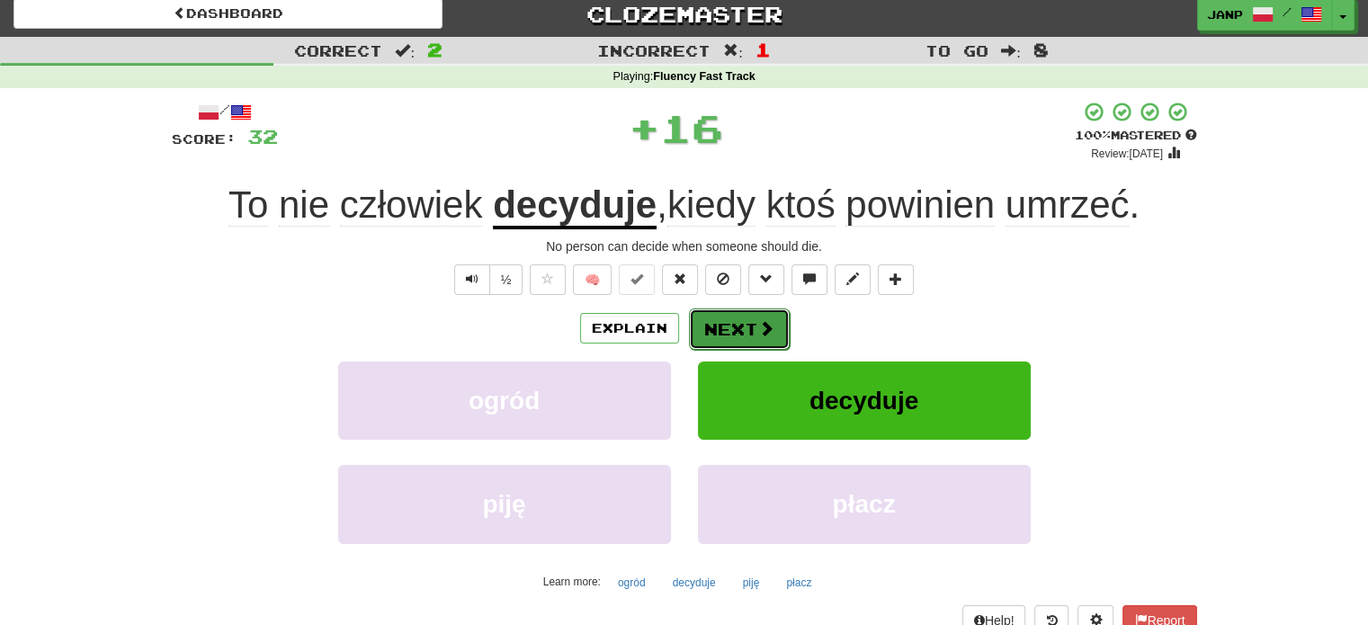
click at [721, 313] on button "Next" at bounding box center [739, 328] width 101 height 41
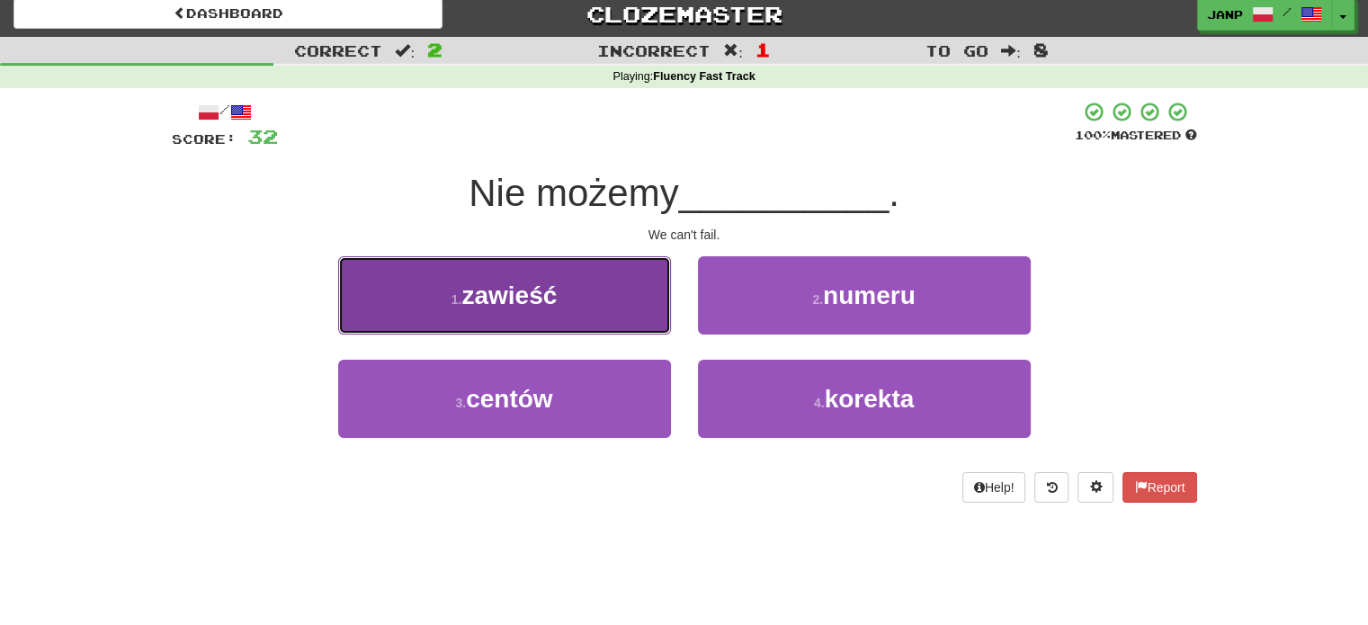
click at [640, 308] on button "1 . zawieść" at bounding box center [504, 295] width 333 height 78
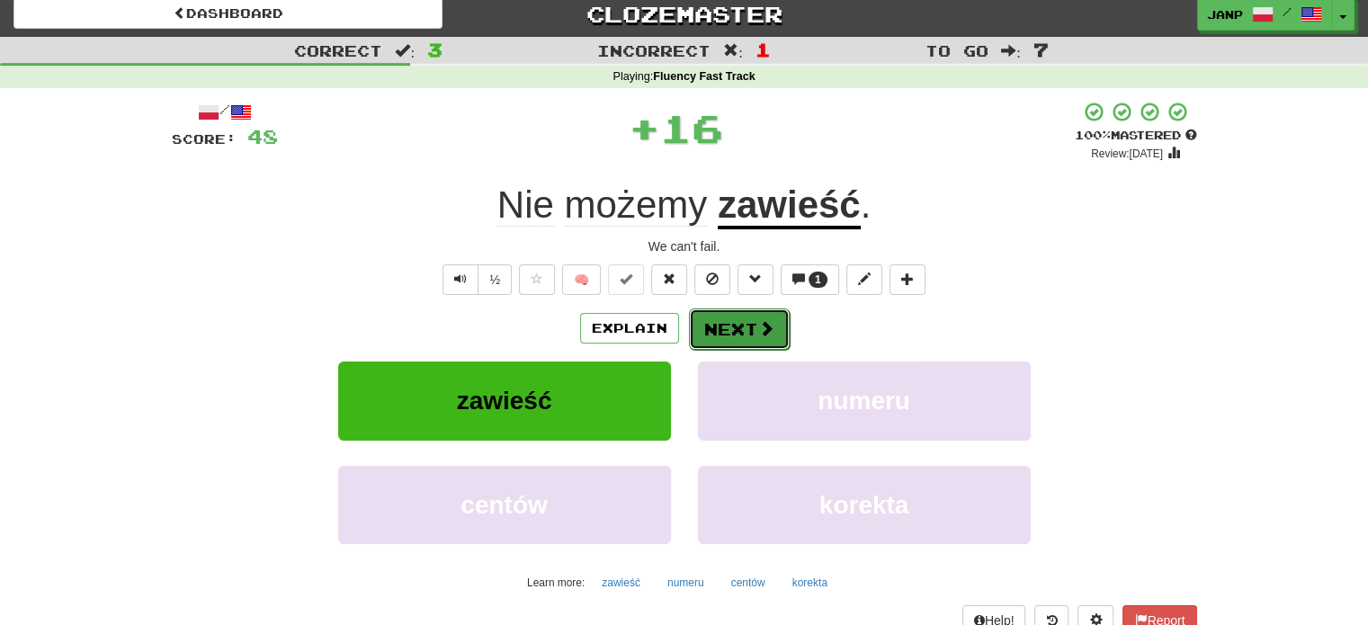
click at [754, 326] on button "Next" at bounding box center [739, 328] width 101 height 41
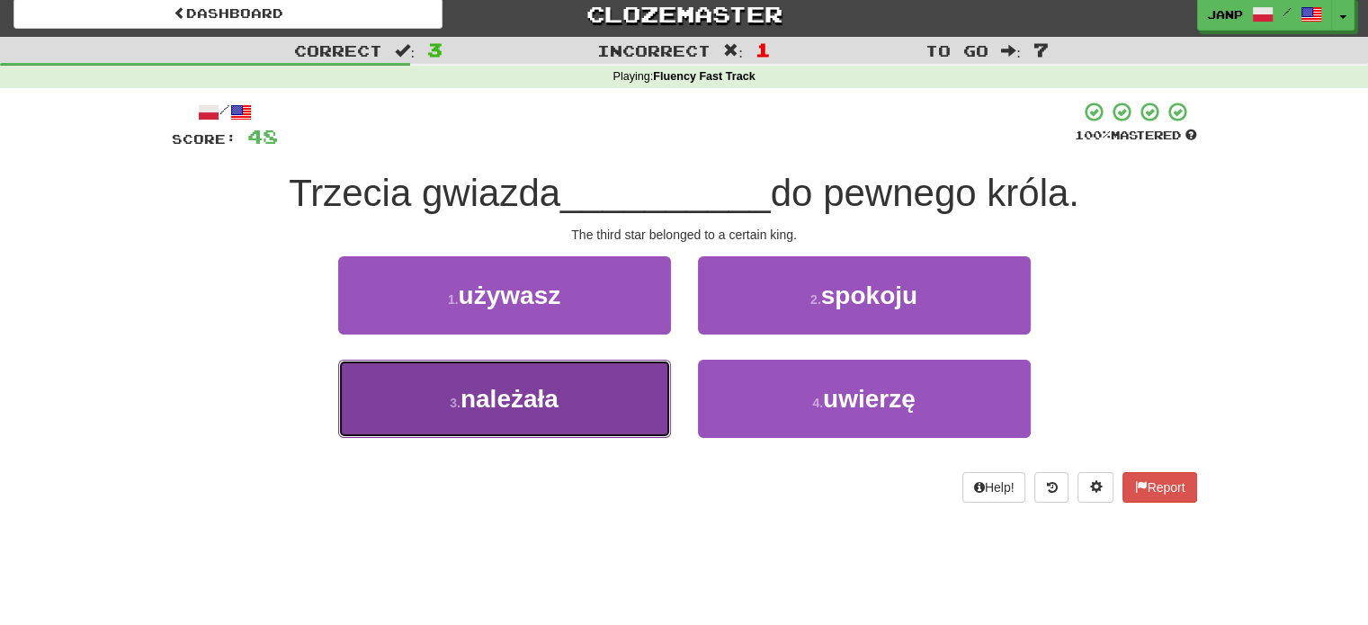
click at [635, 402] on button "3 . należała" at bounding box center [504, 399] width 333 height 78
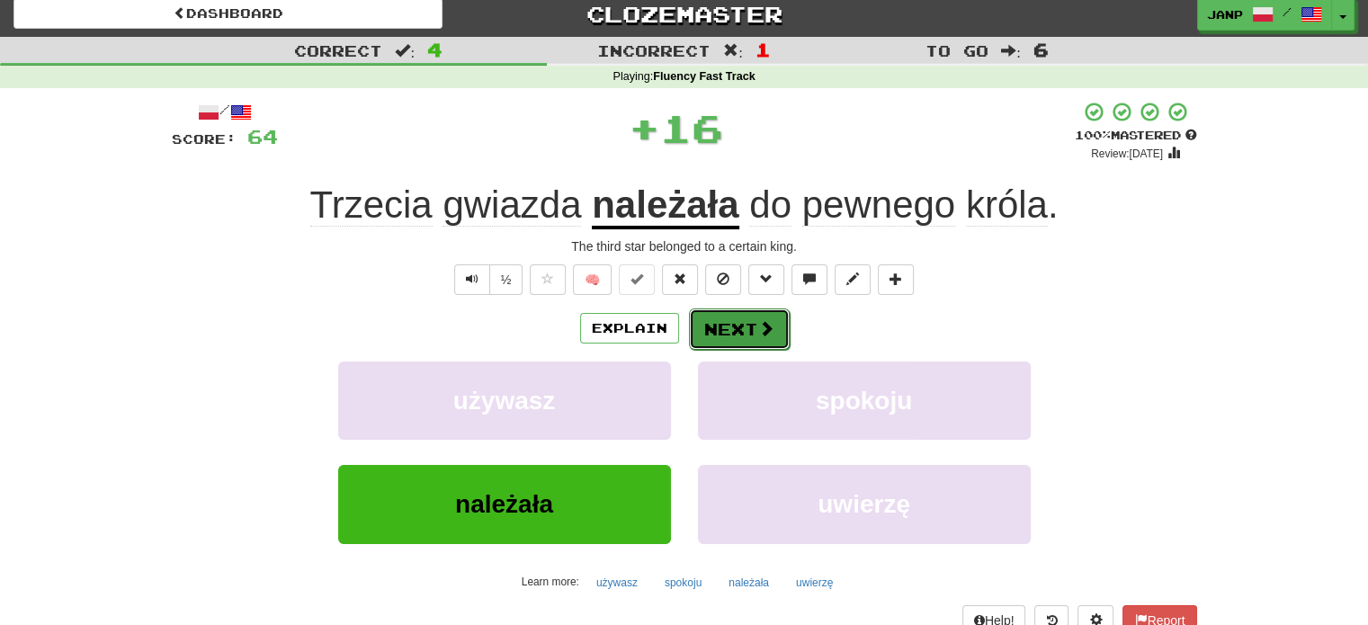
click at [726, 331] on button "Next" at bounding box center [739, 328] width 101 height 41
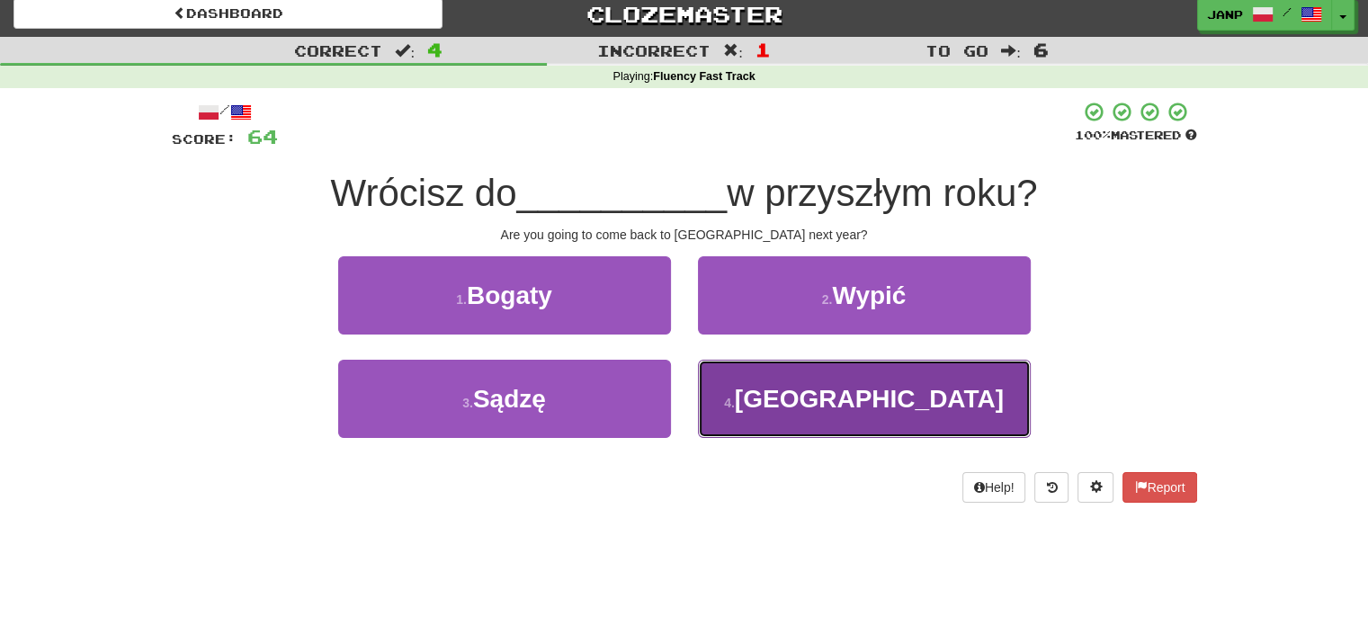
click at [773, 379] on button "4 . Włoch" at bounding box center [864, 399] width 333 height 78
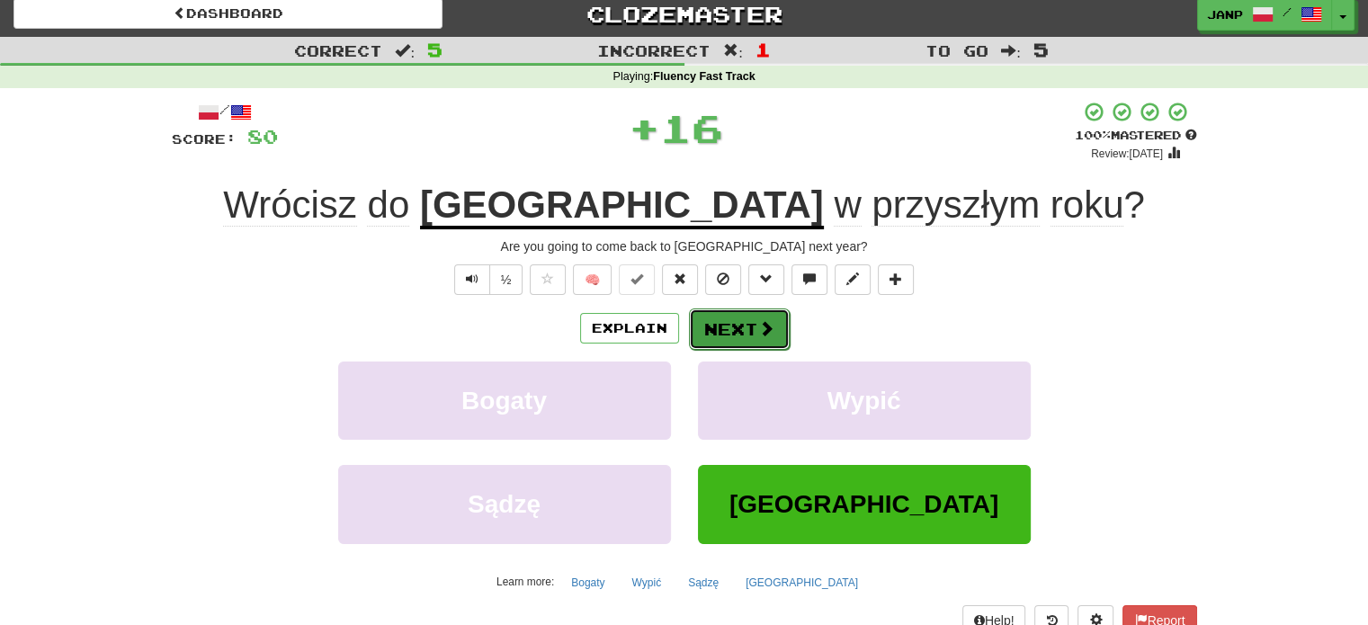
click at [766, 327] on span at bounding box center [766, 328] width 16 height 16
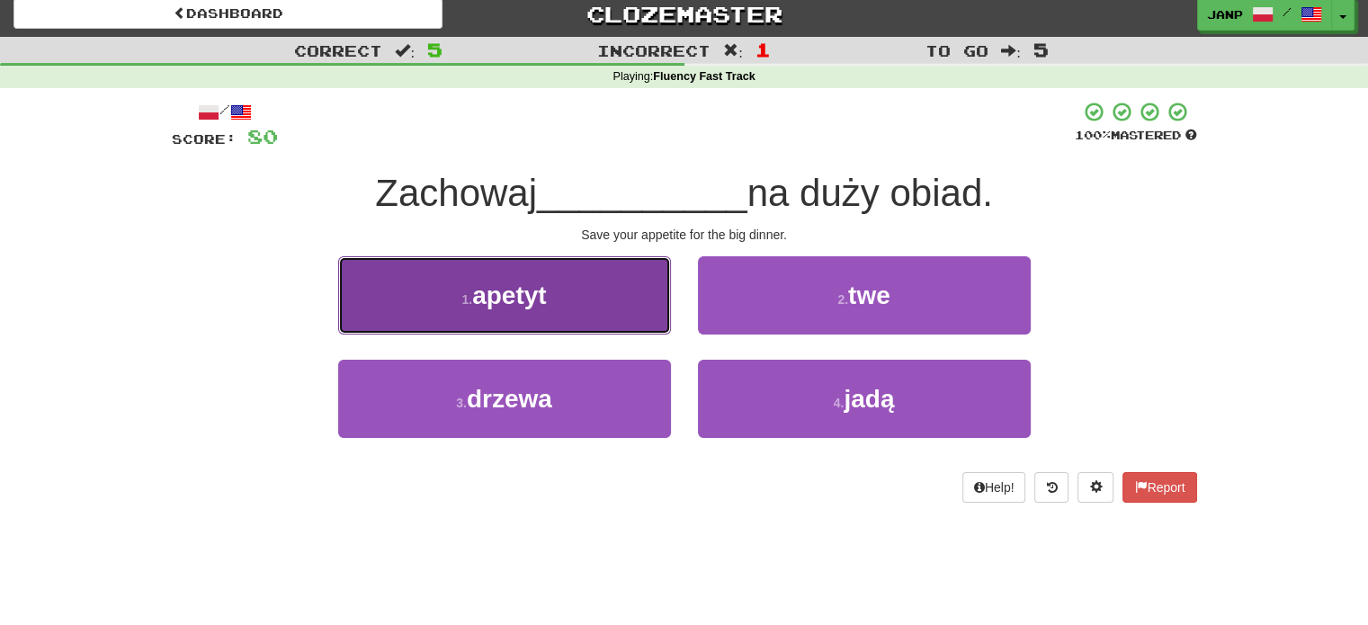
click at [571, 287] on button "1 . apetyt" at bounding box center [504, 295] width 333 height 78
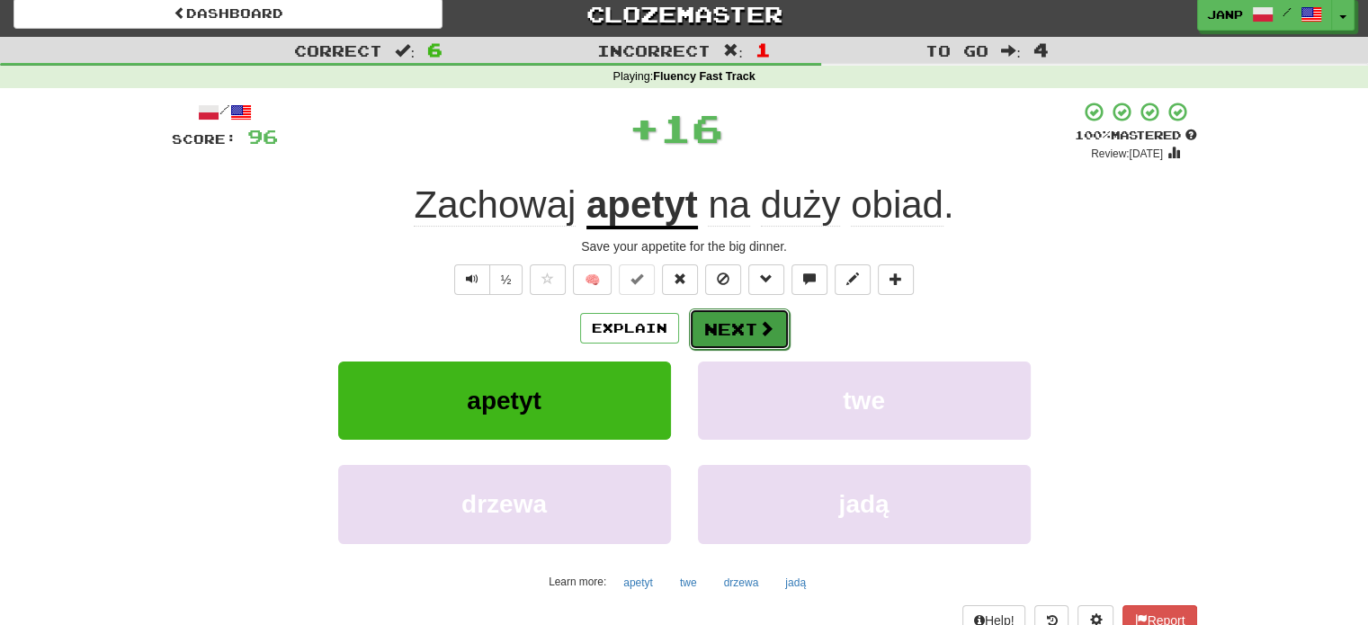
click at [764, 320] on span at bounding box center [766, 328] width 16 height 16
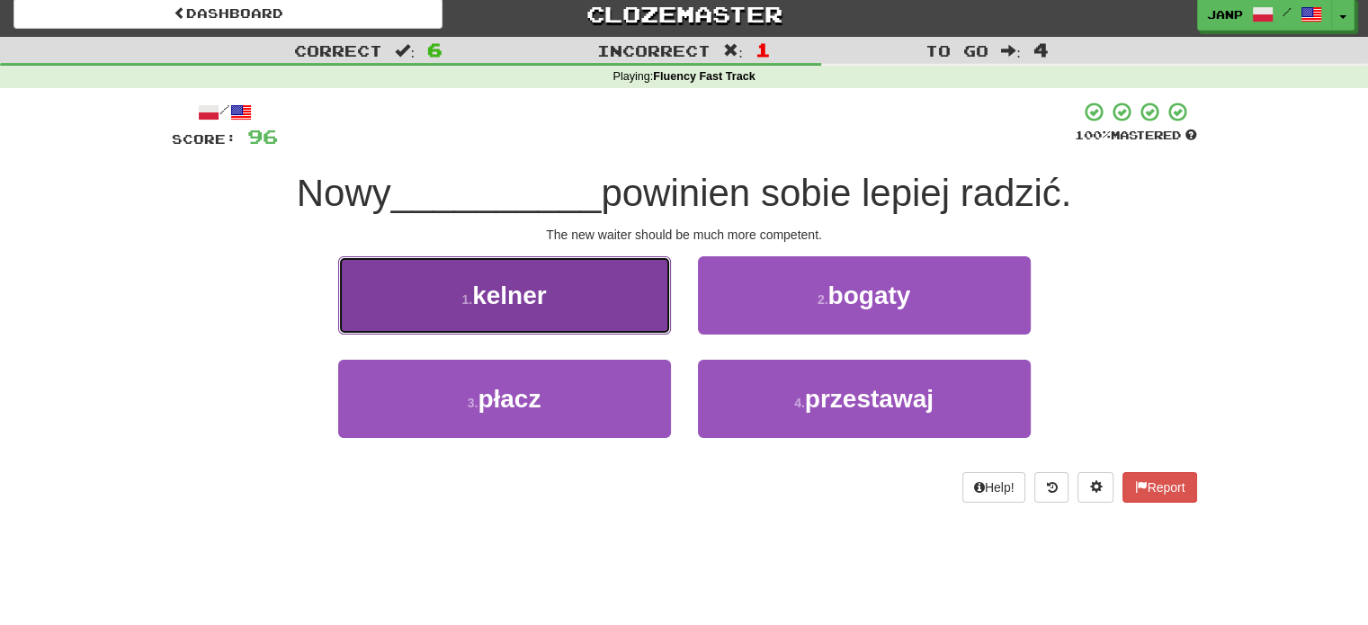
click at [637, 314] on button "1 . kelner" at bounding box center [504, 295] width 333 height 78
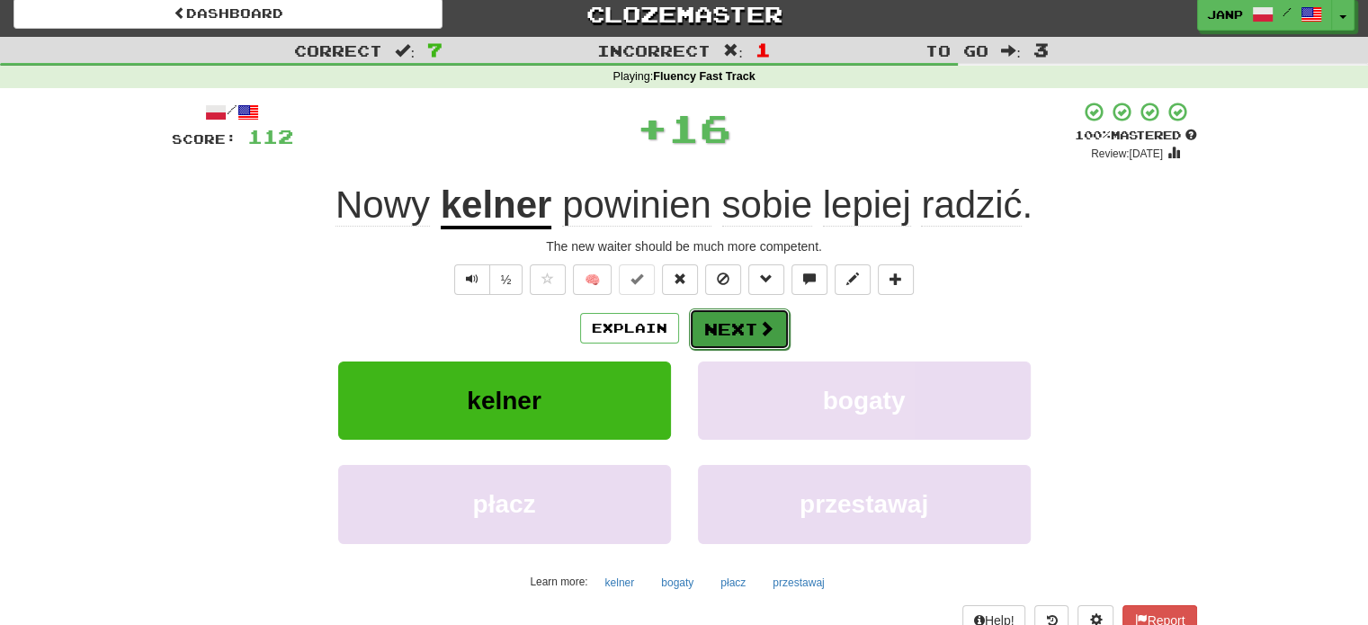
click at [742, 315] on button "Next" at bounding box center [739, 328] width 101 height 41
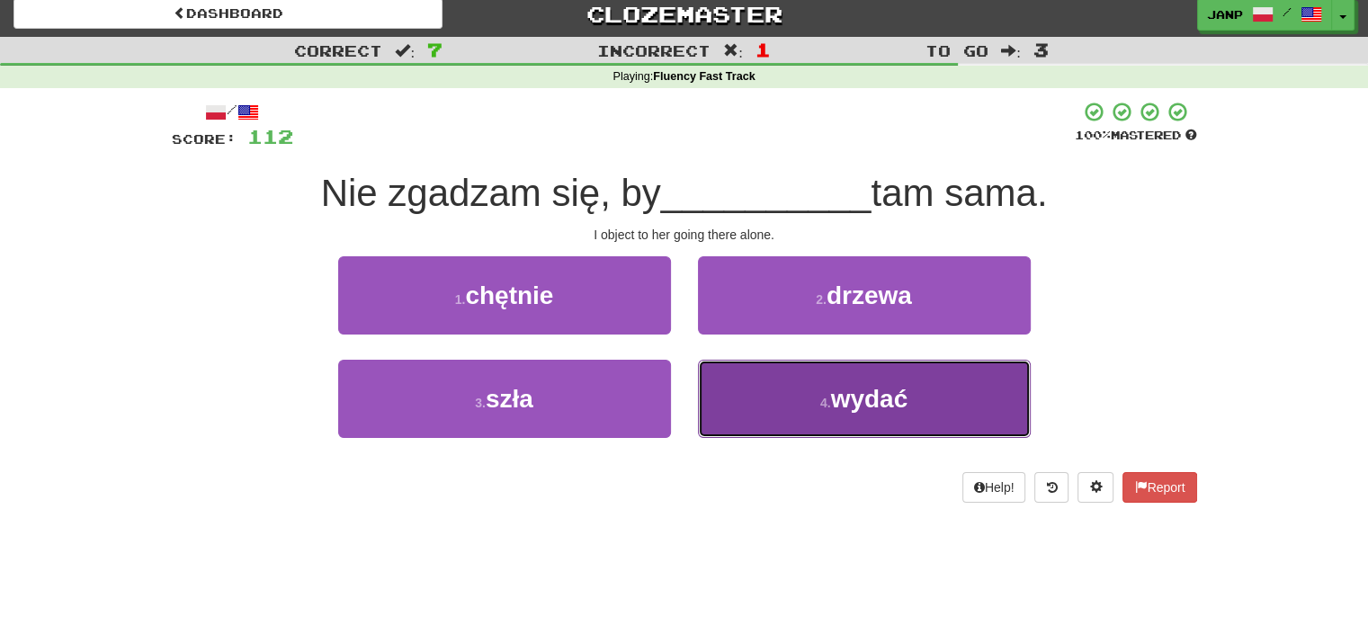
click at [752, 380] on button "4 . wydać" at bounding box center [864, 399] width 333 height 78
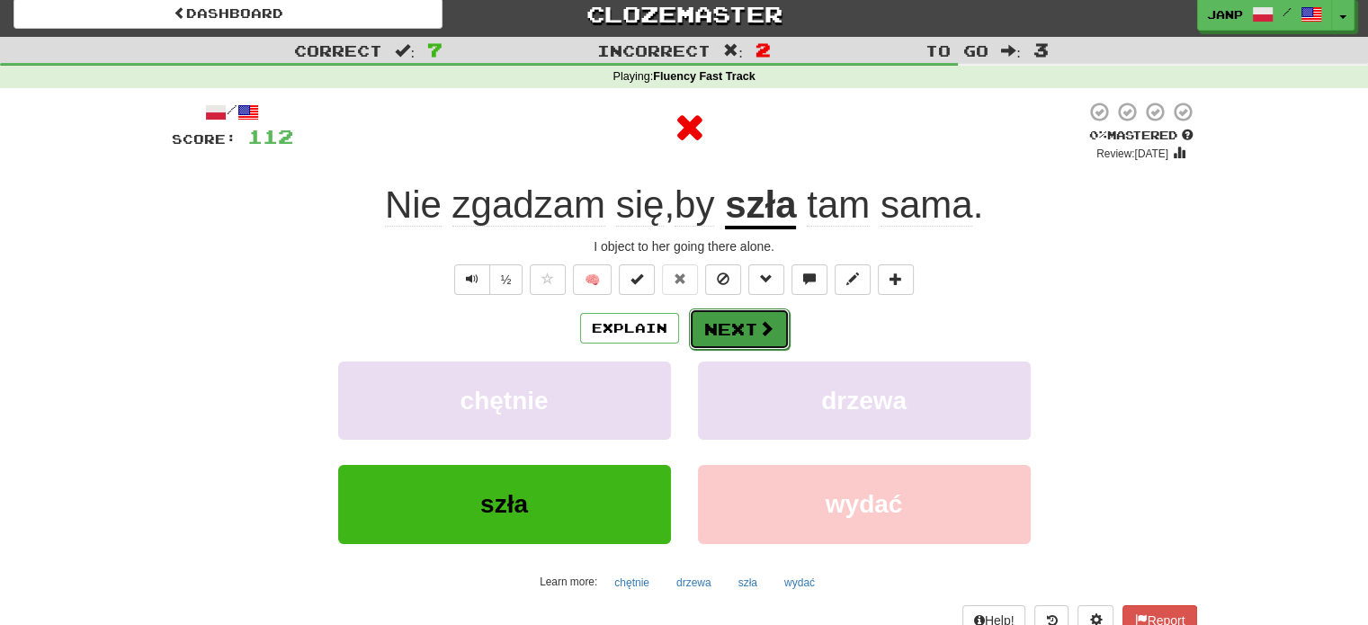
click at [739, 336] on button "Next" at bounding box center [739, 328] width 101 height 41
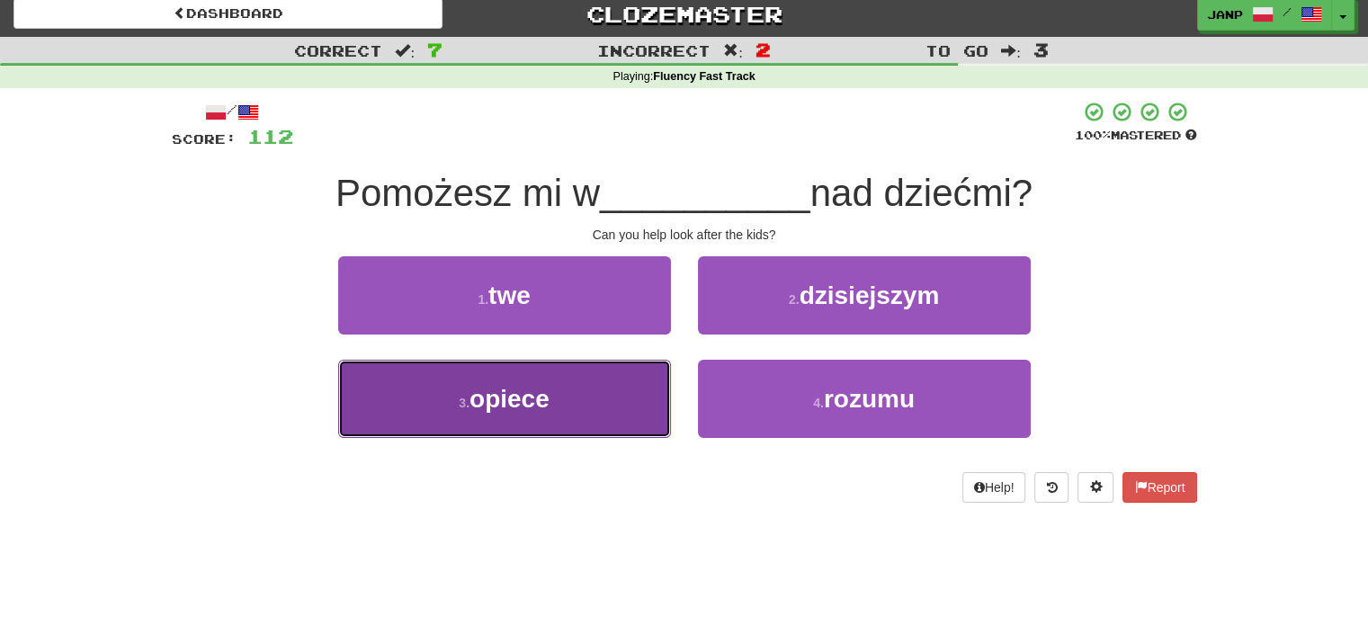
click at [571, 389] on button "3 . opiece" at bounding box center [504, 399] width 333 height 78
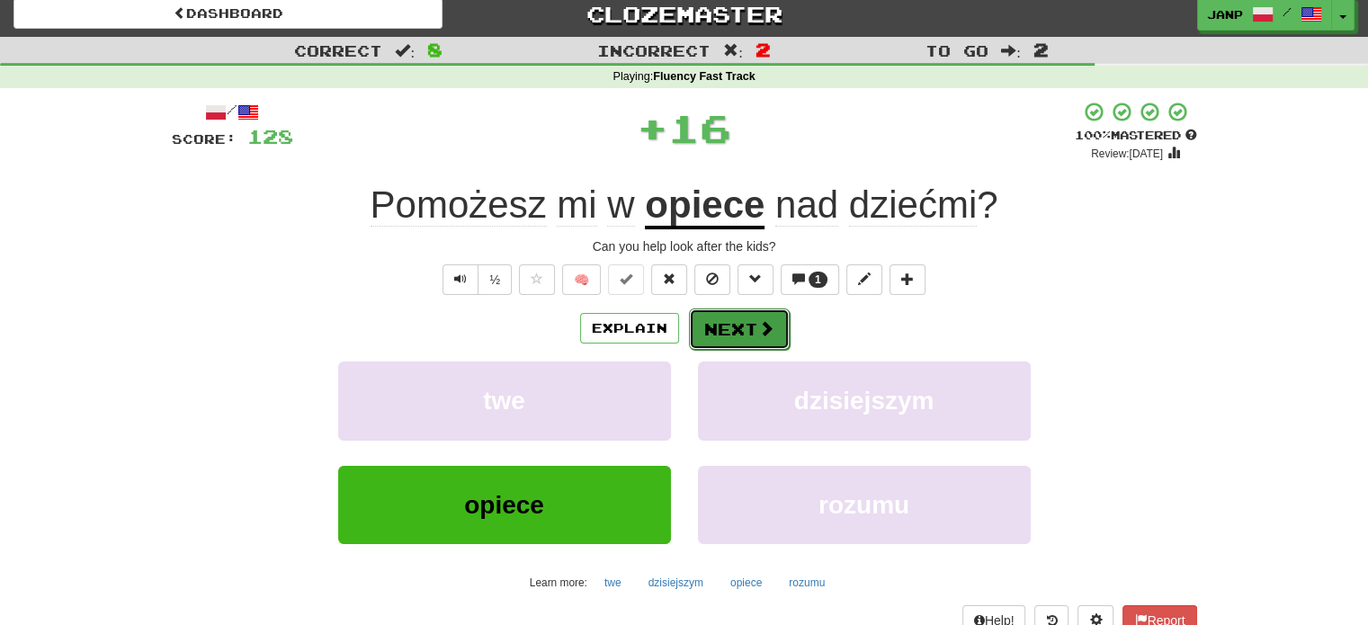
click at [744, 315] on button "Next" at bounding box center [739, 328] width 101 height 41
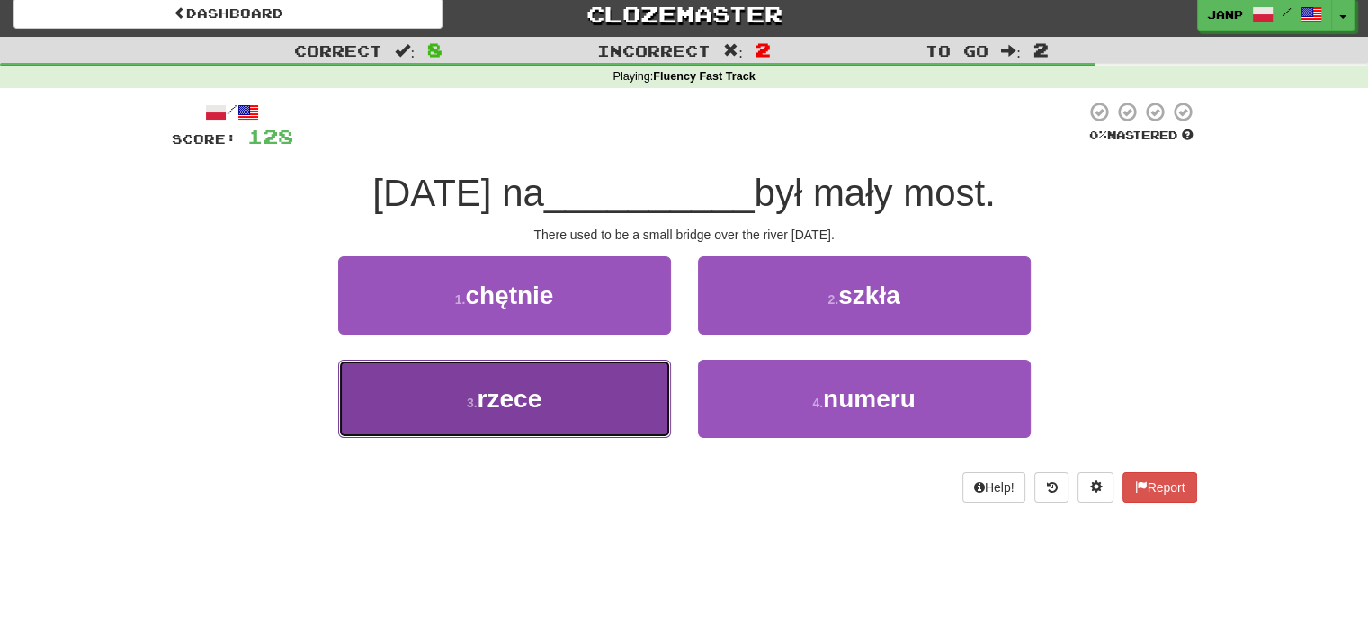
click at [571, 398] on button "3 . rzece" at bounding box center [504, 399] width 333 height 78
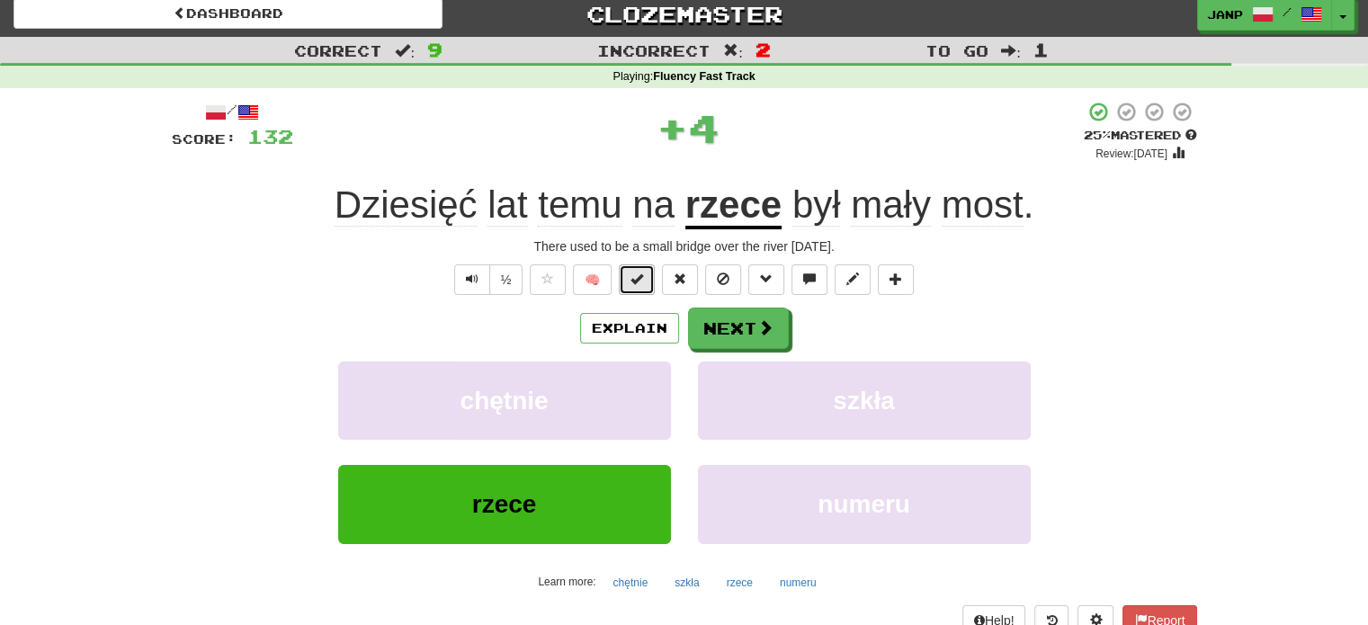
click at [638, 283] on span at bounding box center [636, 278] width 13 height 13
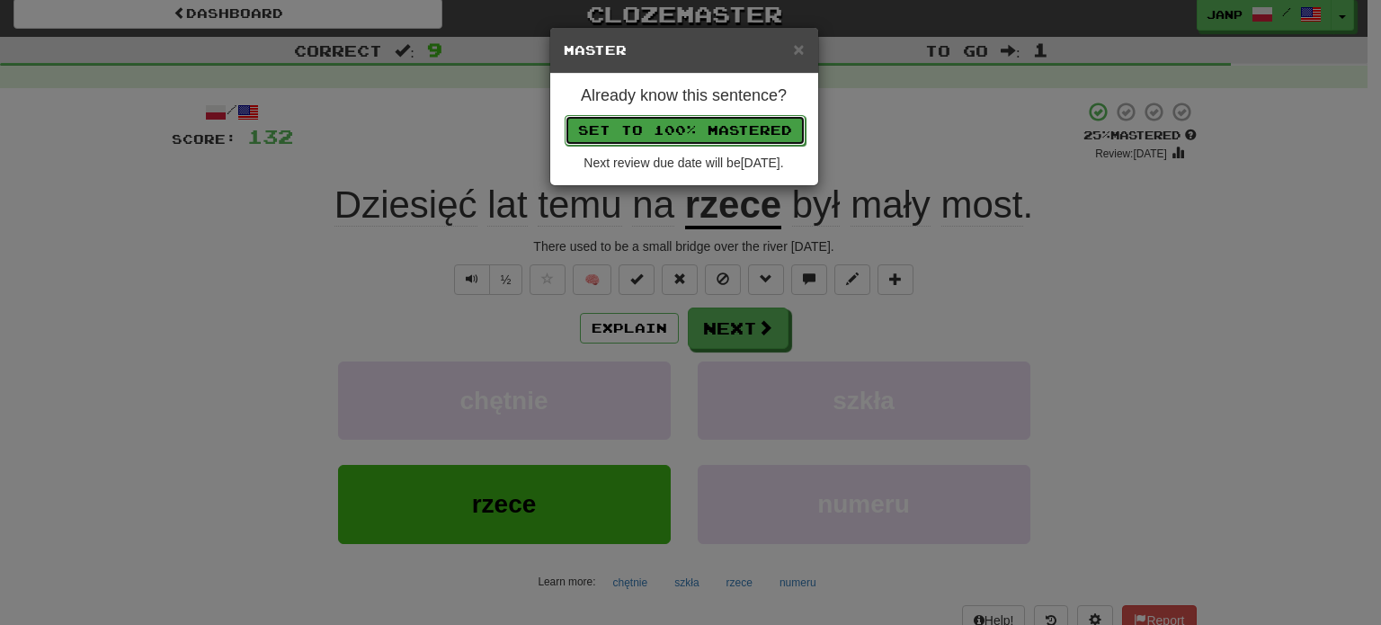
click at [719, 117] on button "Set to 100% Mastered" at bounding box center [685, 130] width 241 height 31
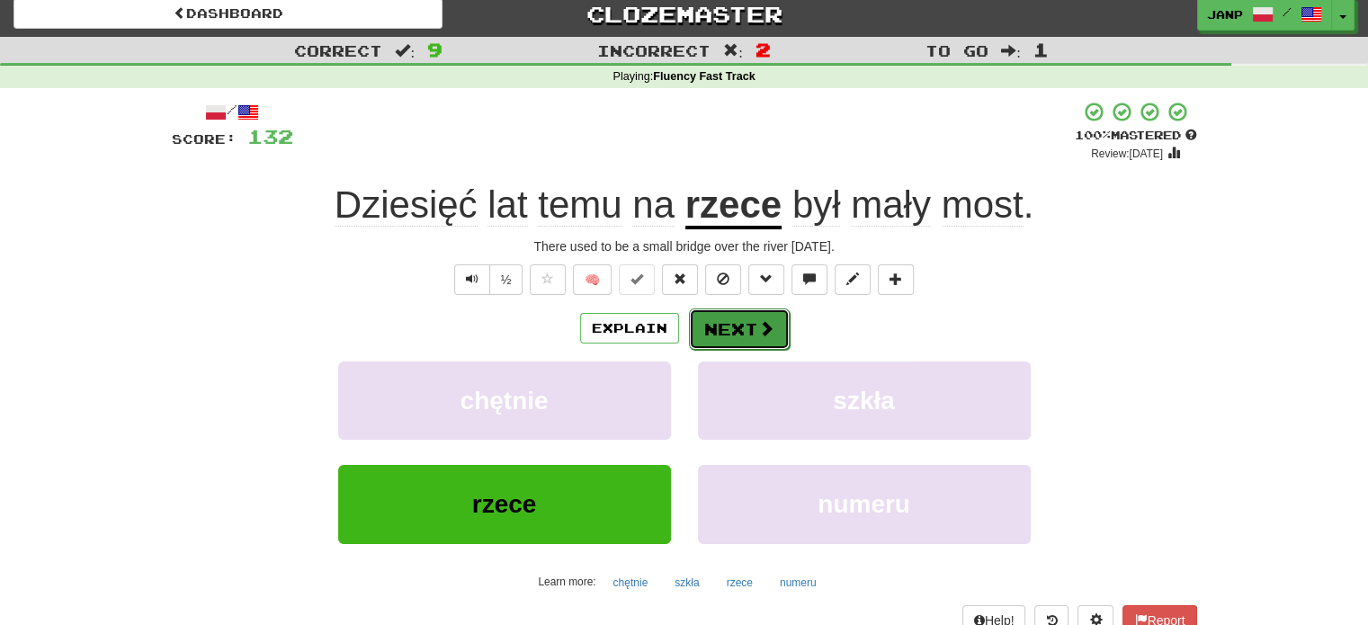
click at [758, 320] on span at bounding box center [766, 328] width 16 height 16
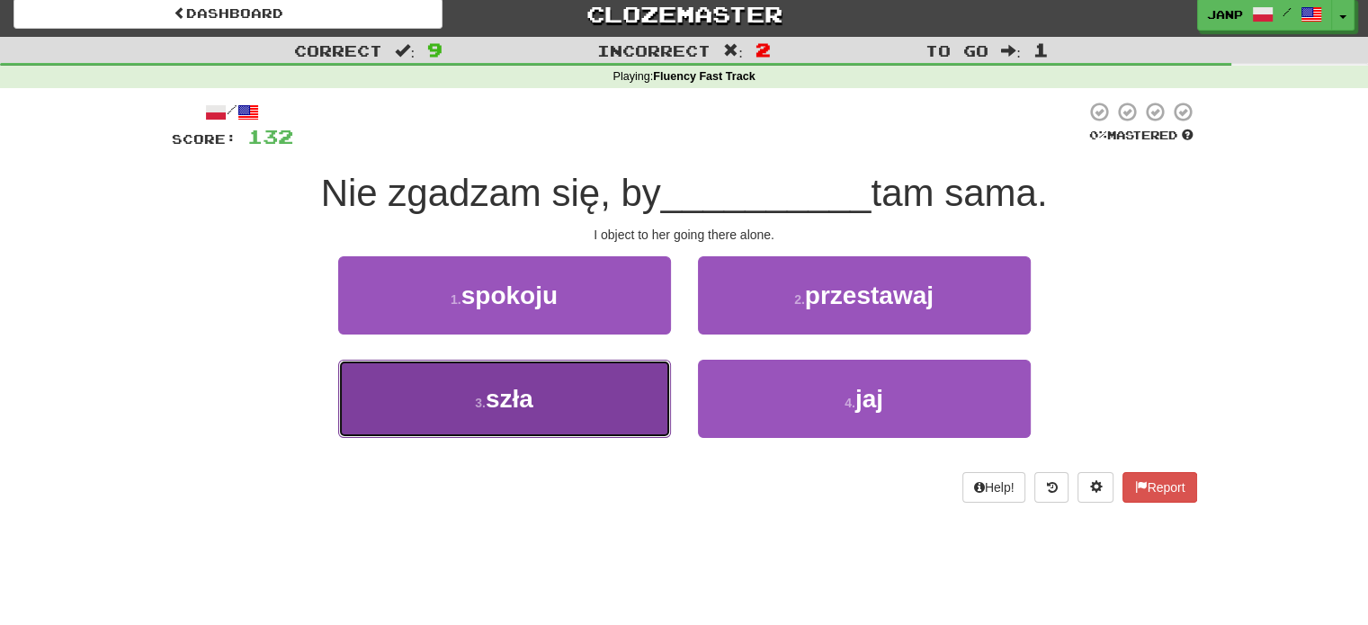
click at [608, 380] on button "3 . szła" at bounding box center [504, 399] width 333 height 78
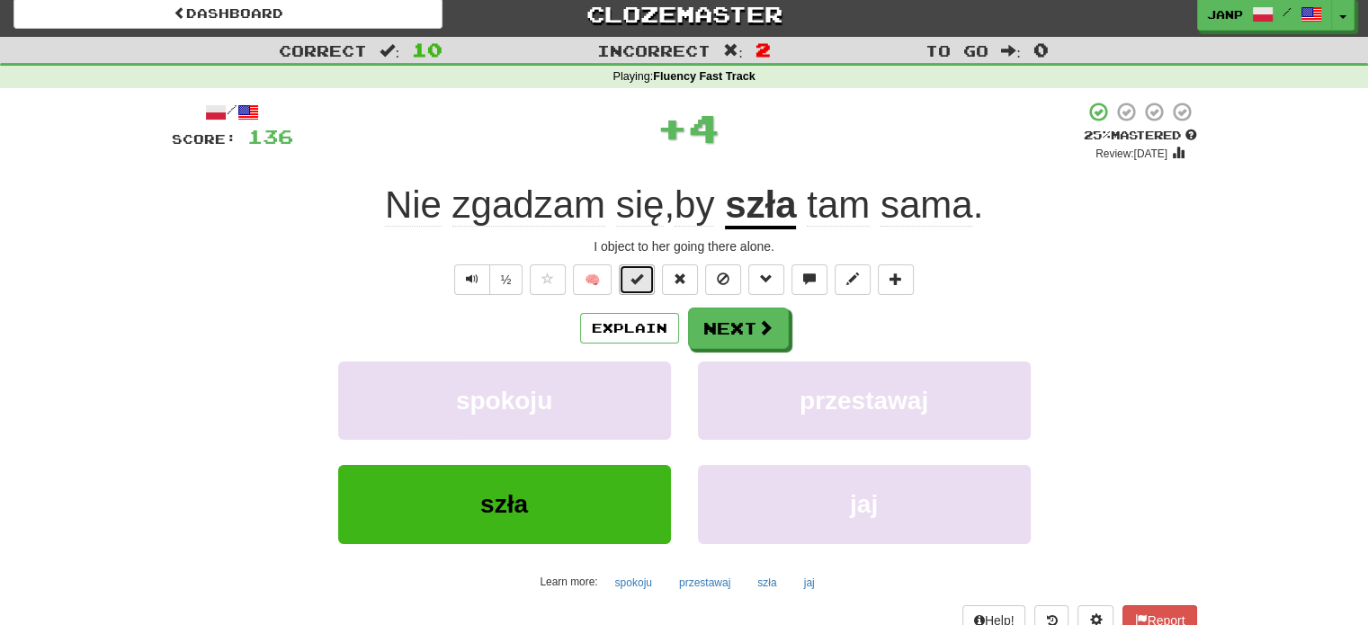
click at [639, 276] on span at bounding box center [636, 278] width 13 height 13
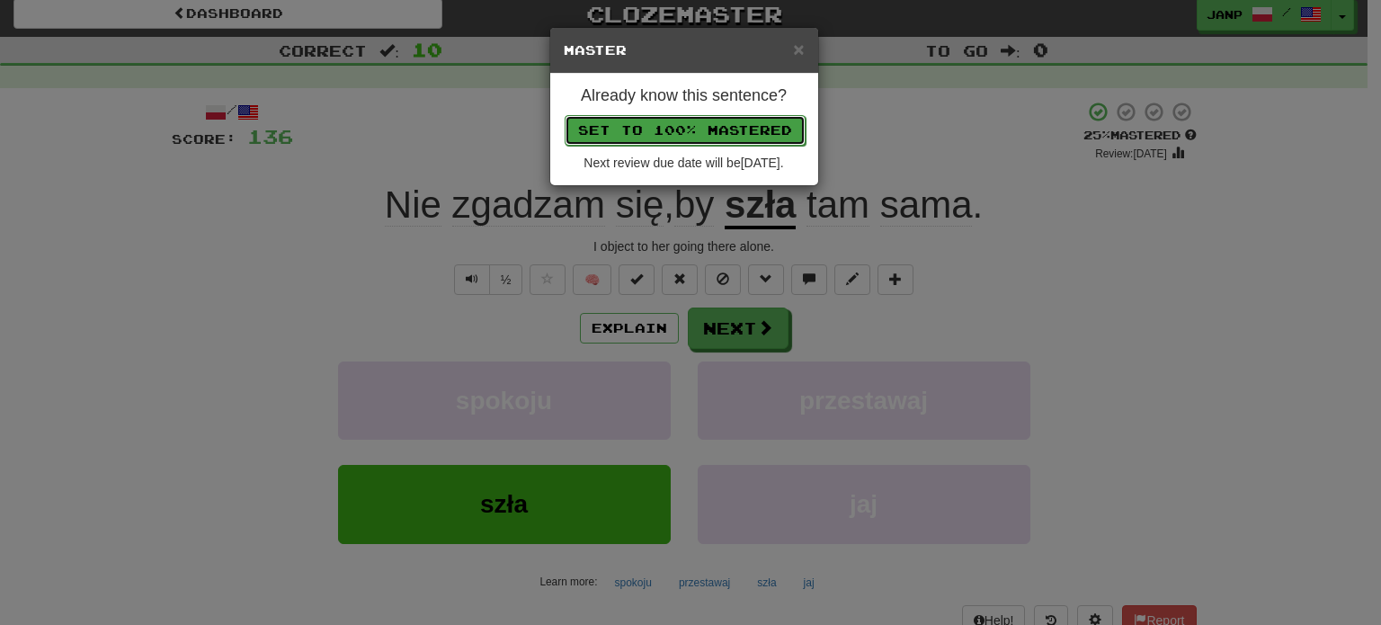
click at [694, 115] on button "Set to 100% Mastered" at bounding box center [685, 130] width 241 height 31
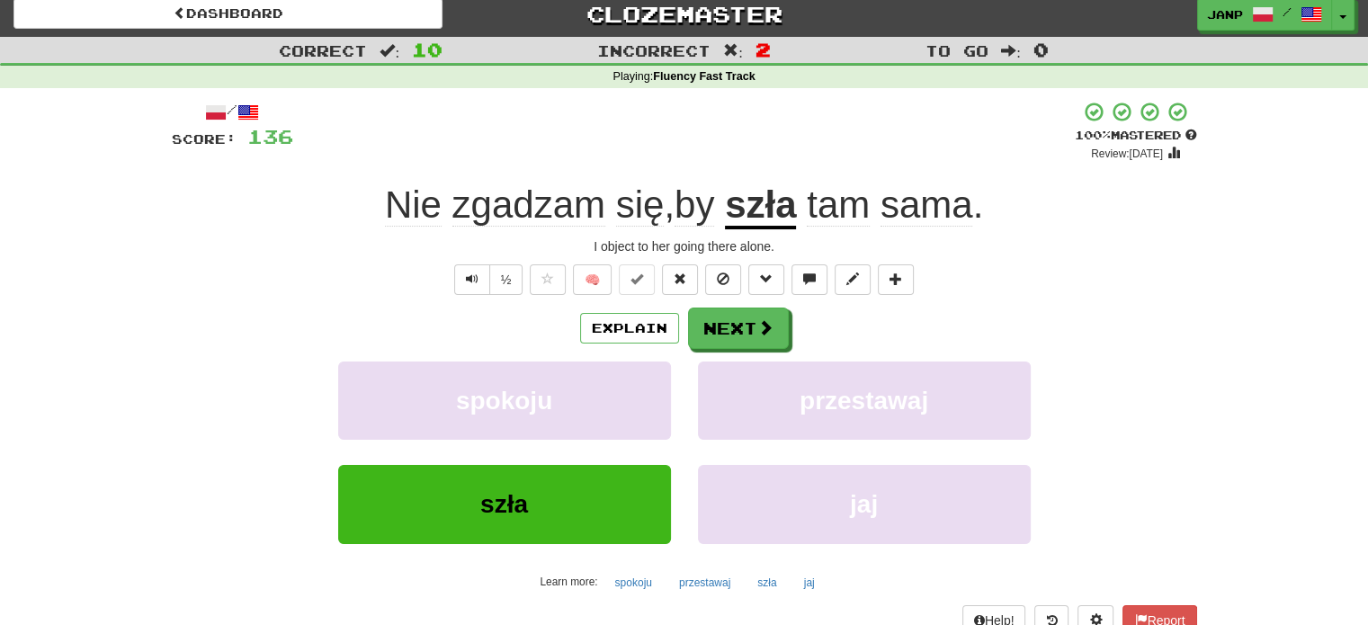
click at [709, 304] on div "/ Score: 136 + 4 100 % Mastered Review: 2026-02-15 Nie zgadzam się , by szła ta…" at bounding box center [684, 383] width 1025 height 564
click at [710, 319] on button "Next" at bounding box center [739, 328] width 101 height 41
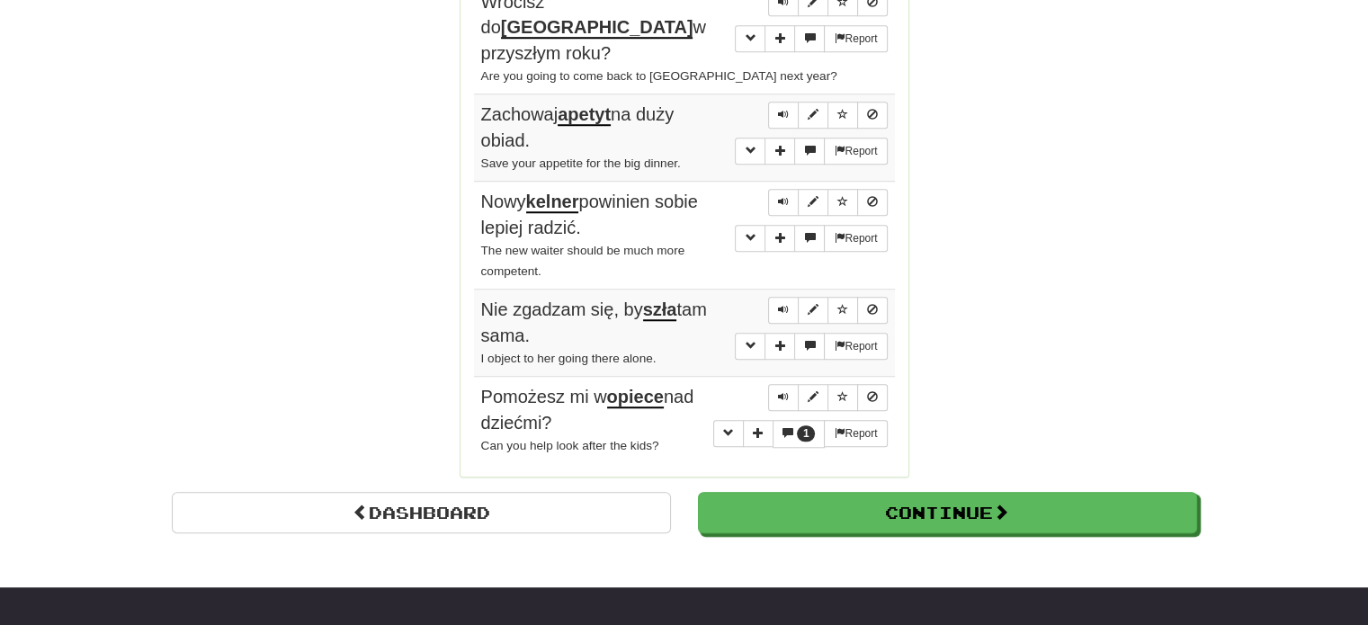
scroll to position [1448, 0]
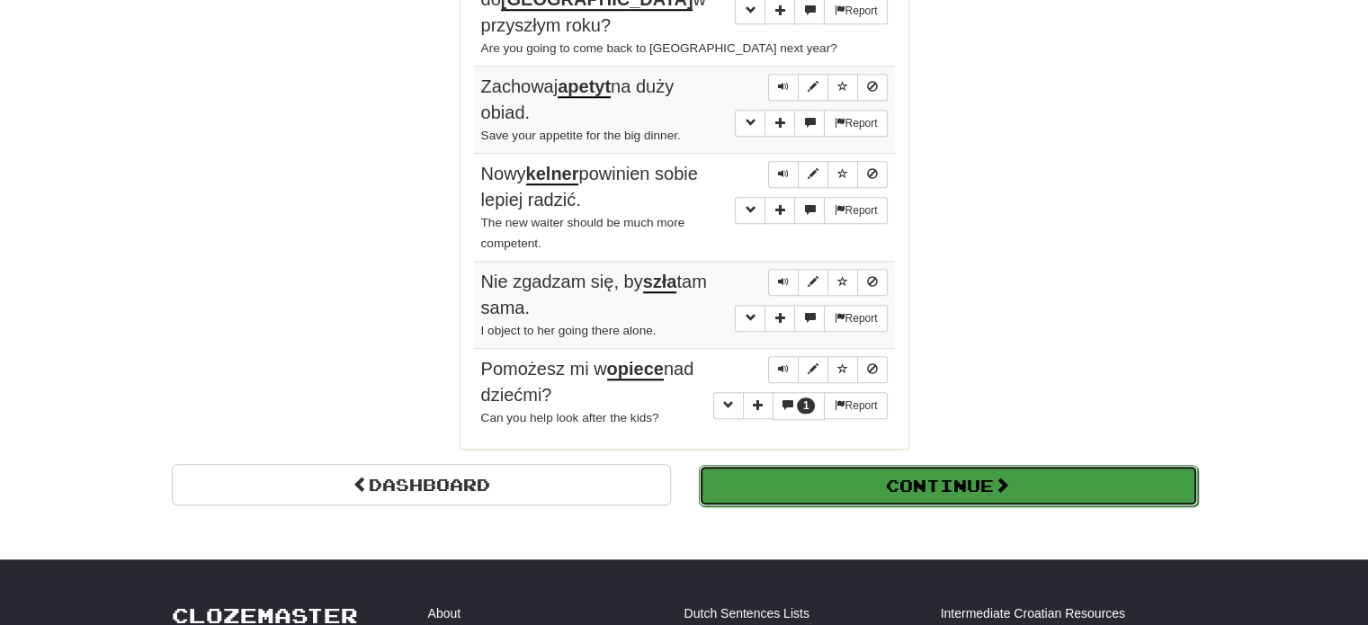
click at [910, 483] on button "Continue" at bounding box center [948, 485] width 499 height 41
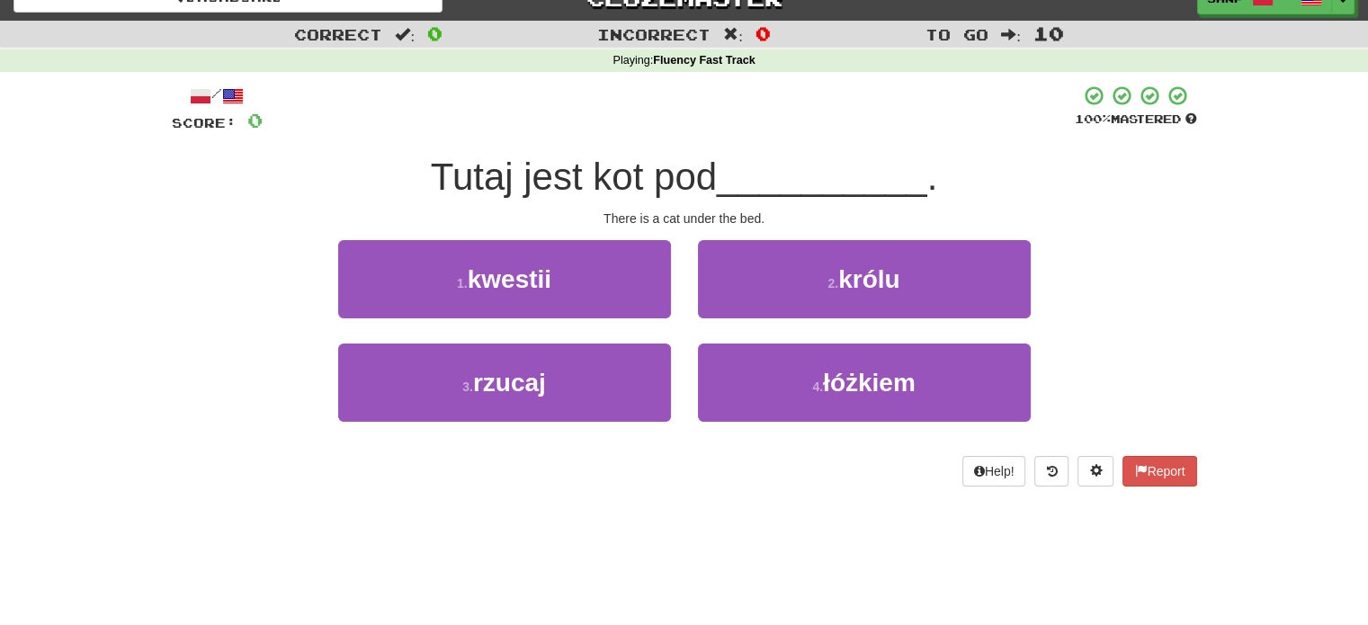
scroll to position [15, 0]
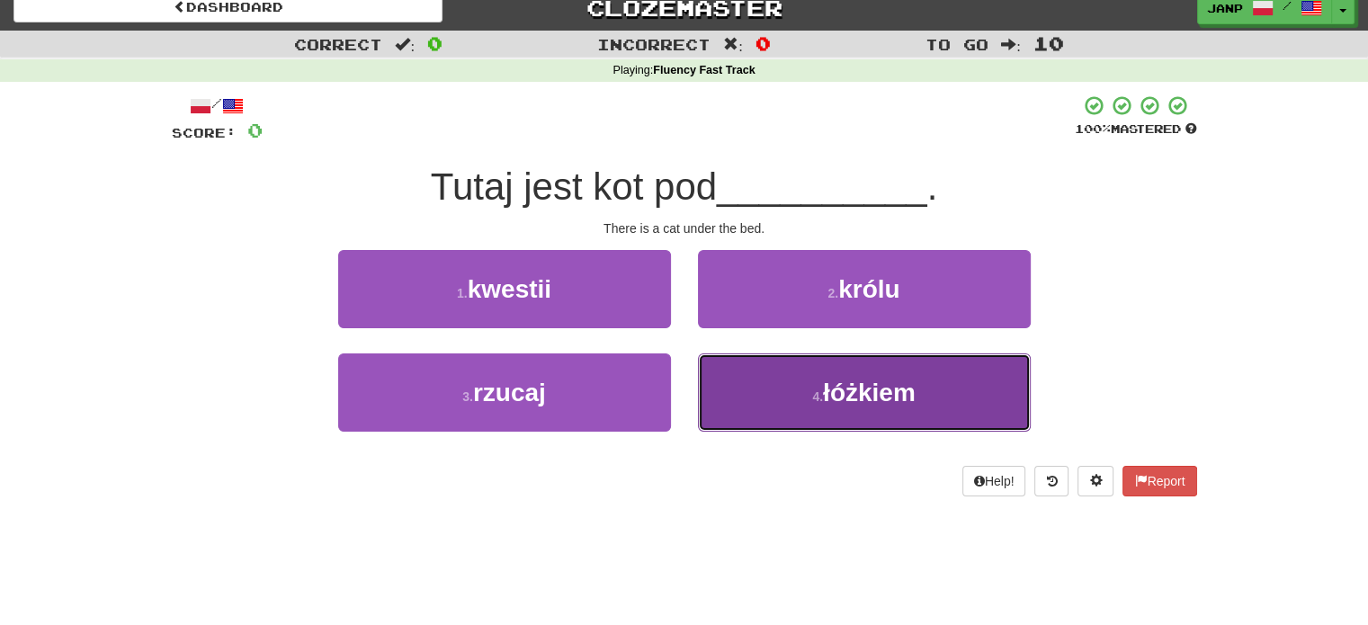
click at [831, 386] on span "łóżkiem" at bounding box center [869, 393] width 93 height 28
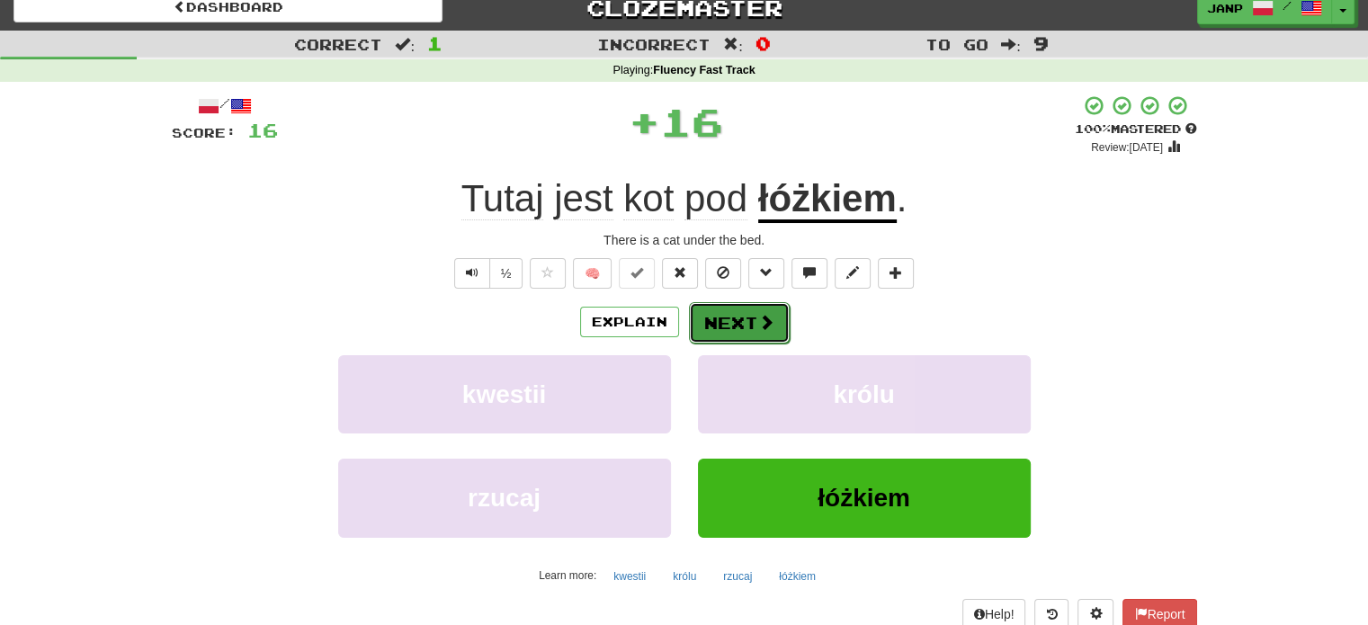
click at [722, 322] on button "Next" at bounding box center [739, 322] width 101 height 41
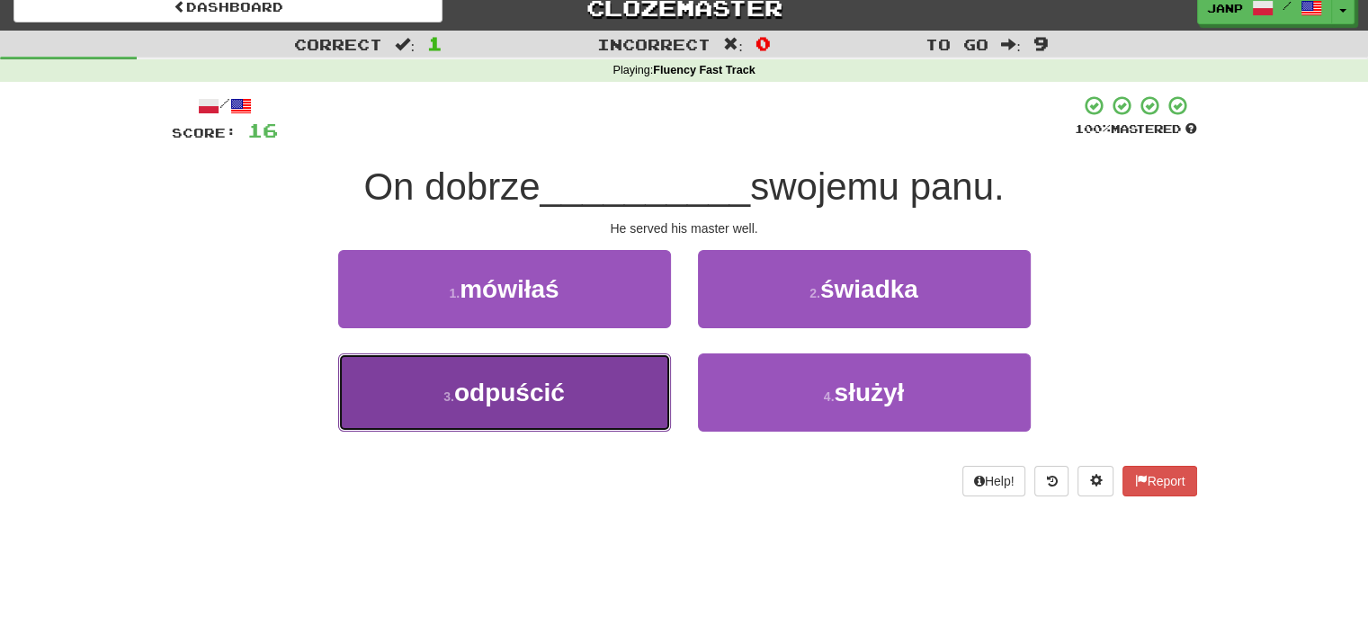
click at [633, 355] on button "3 . odpuścić" at bounding box center [504, 392] width 333 height 78
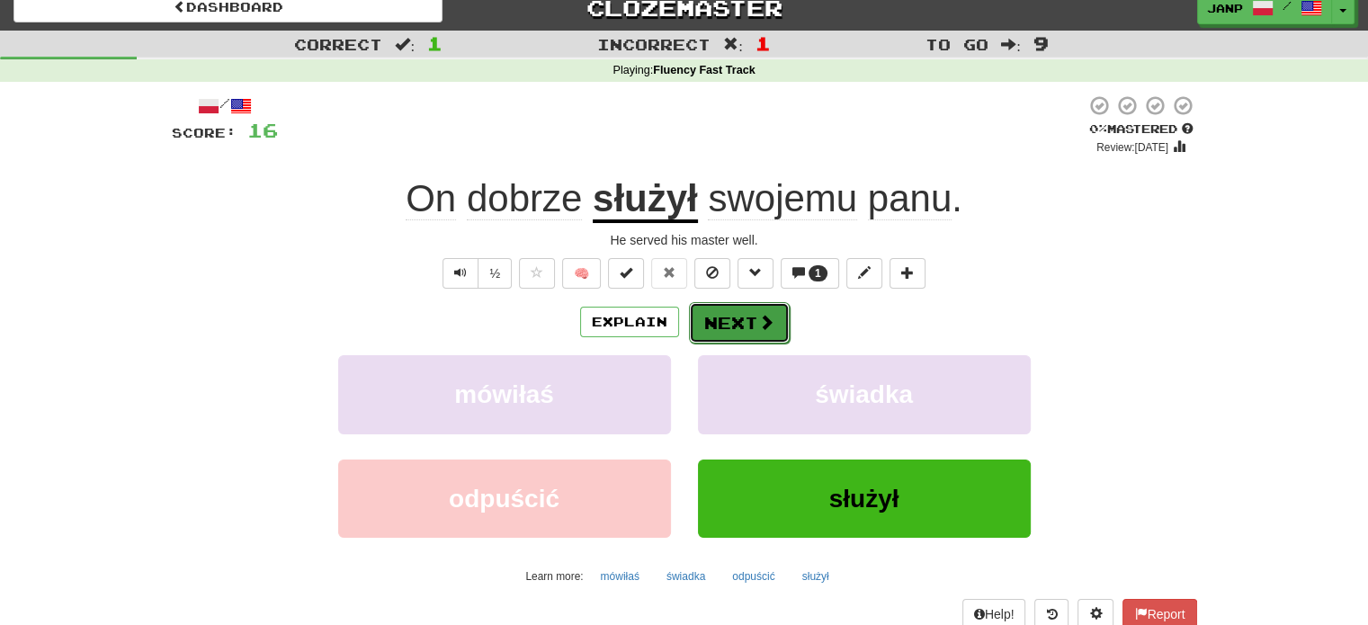
click at [728, 323] on button "Next" at bounding box center [739, 322] width 101 height 41
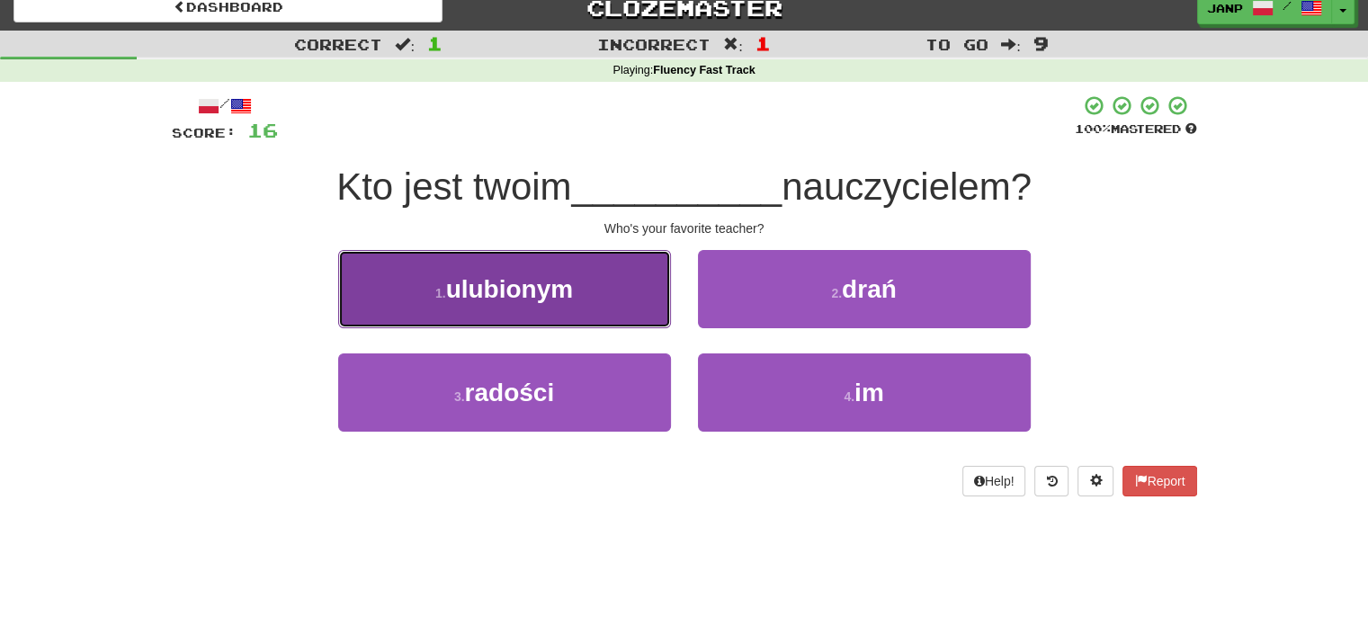
click at [616, 306] on button "1 . ulubionym" at bounding box center [504, 289] width 333 height 78
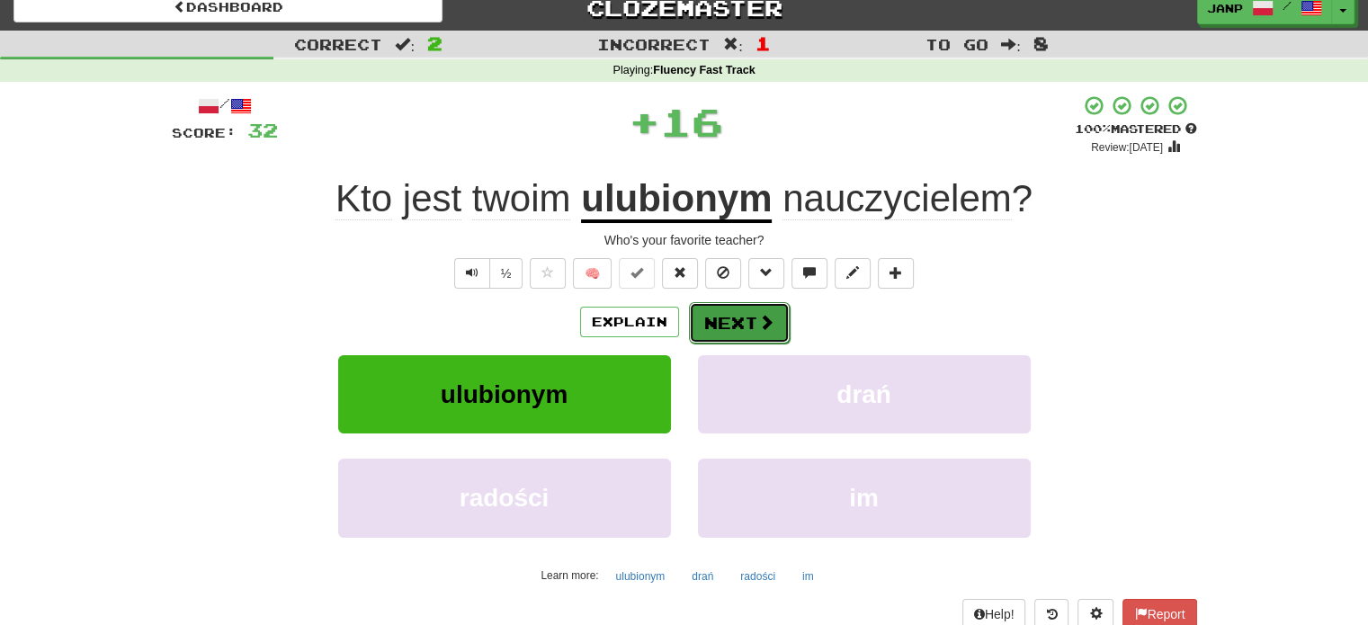
click at [736, 323] on button "Next" at bounding box center [739, 322] width 101 height 41
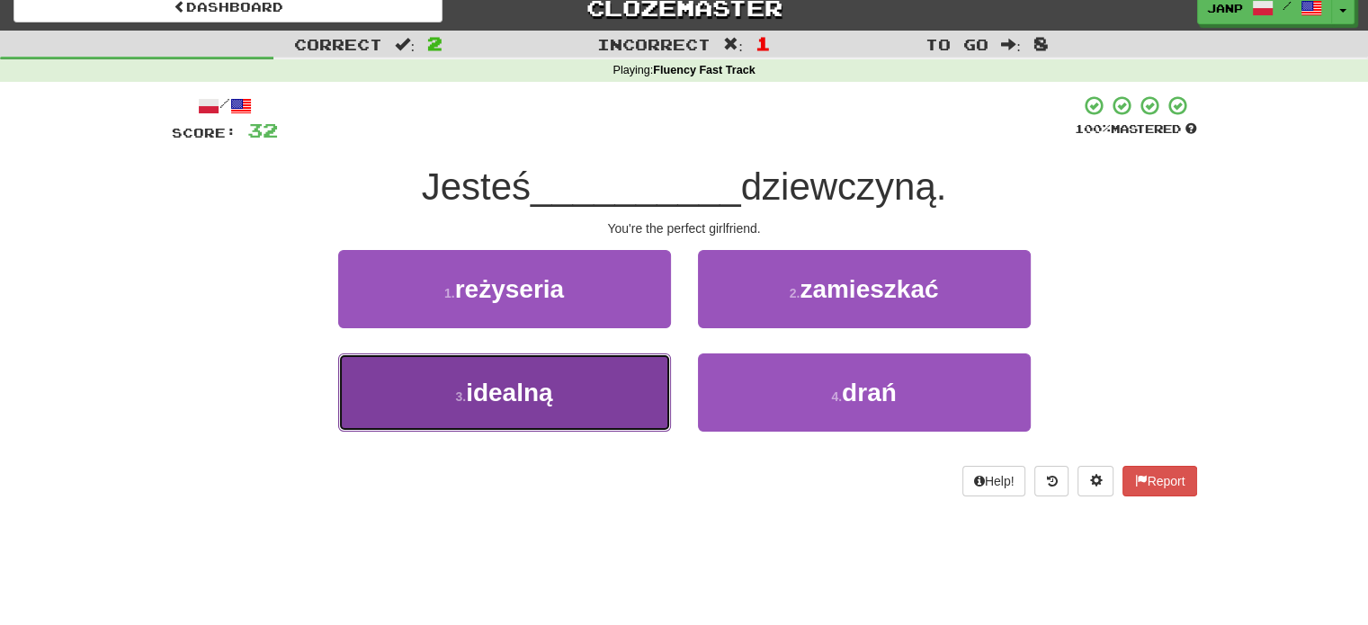
click at [604, 389] on button "3 . idealną" at bounding box center [504, 392] width 333 height 78
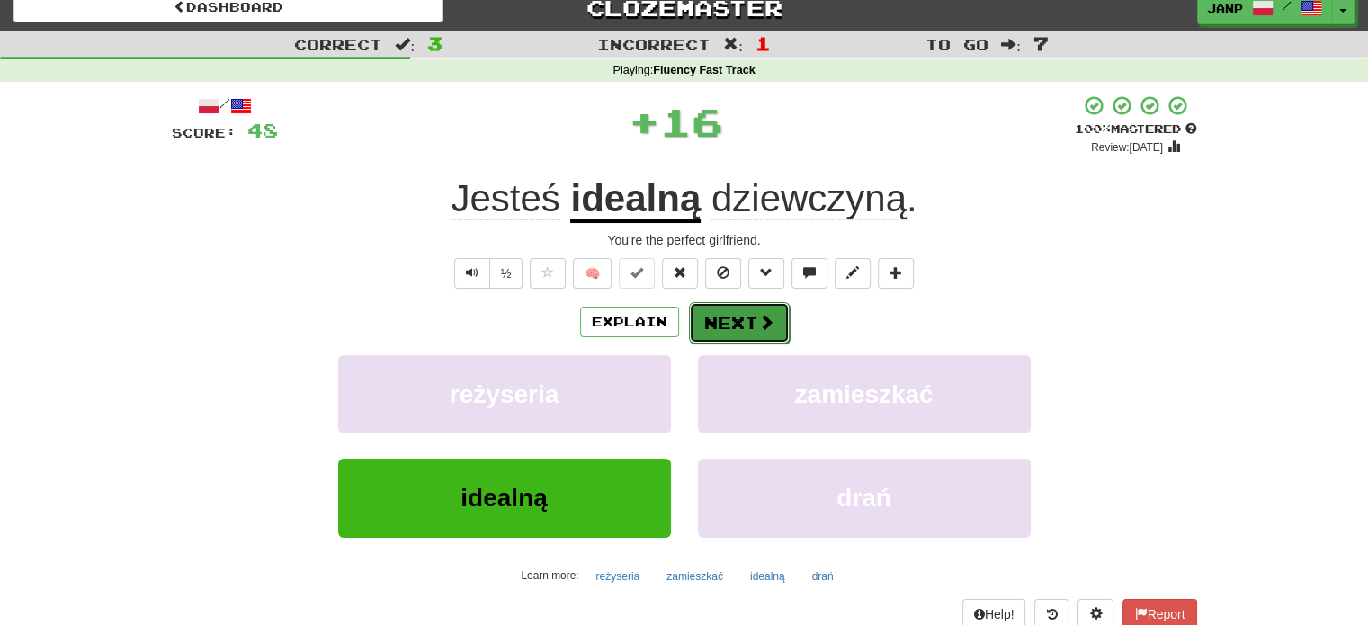
click at [714, 316] on button "Next" at bounding box center [739, 322] width 101 height 41
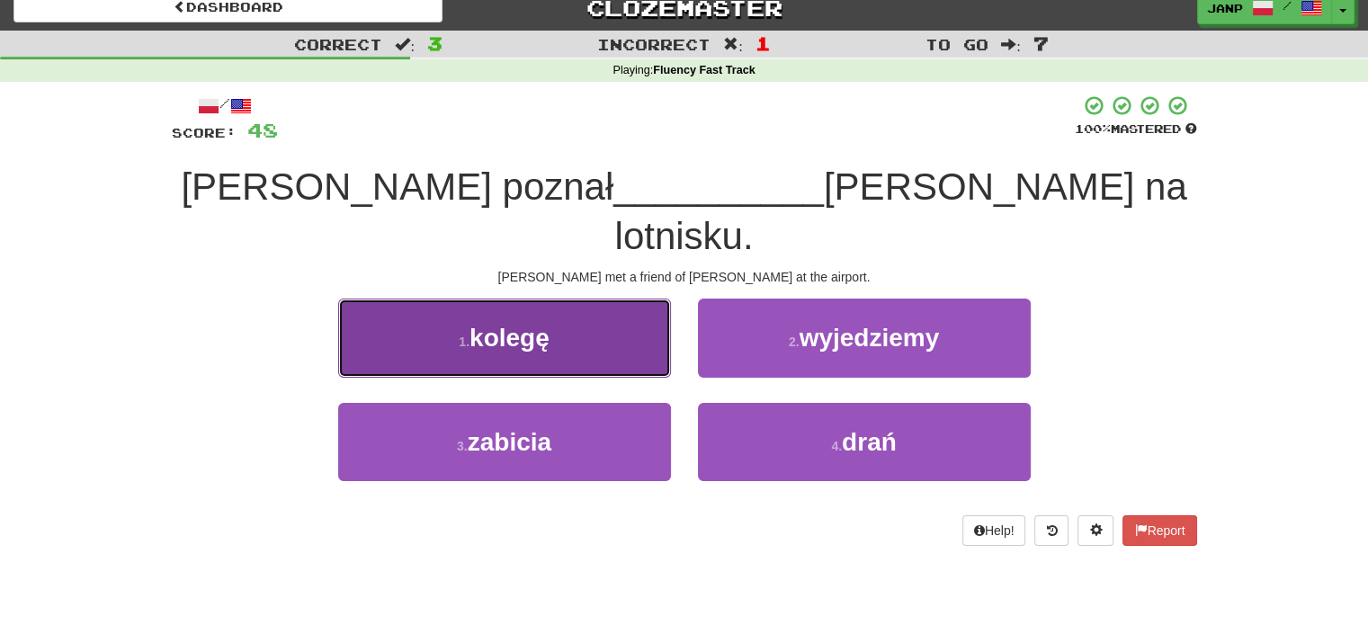
click at [647, 301] on button "1 . kolegę" at bounding box center [504, 338] width 333 height 78
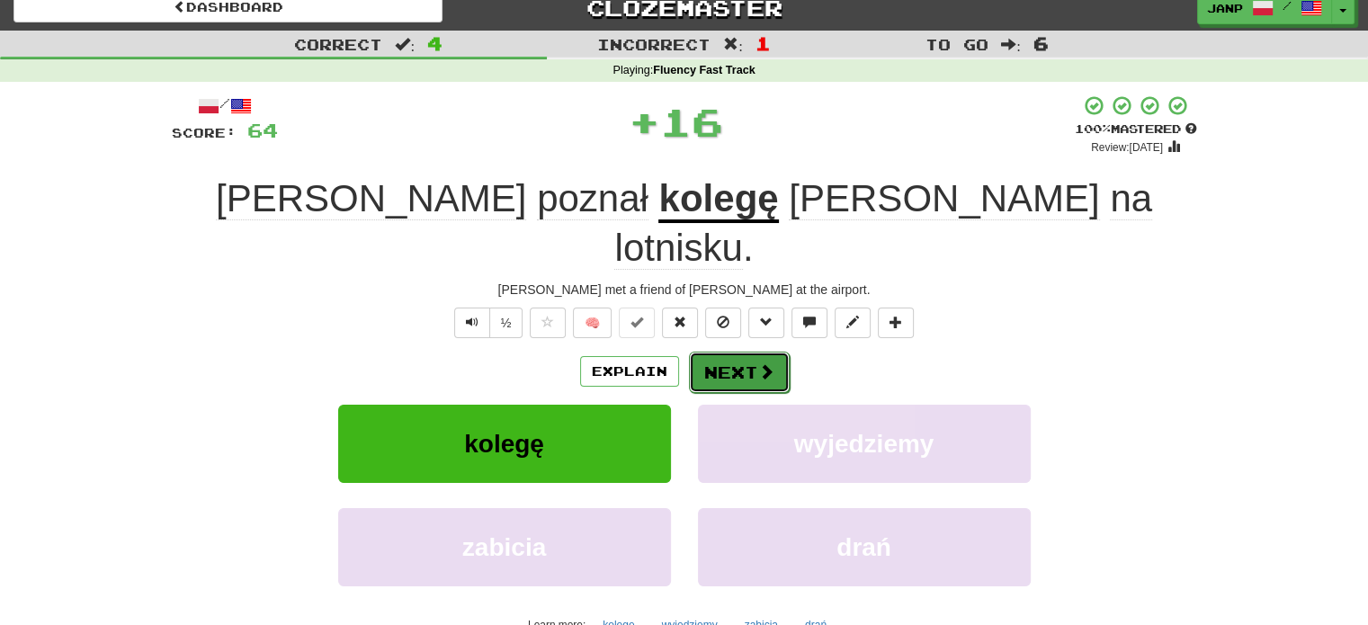
click at [719, 352] on button "Next" at bounding box center [739, 372] width 101 height 41
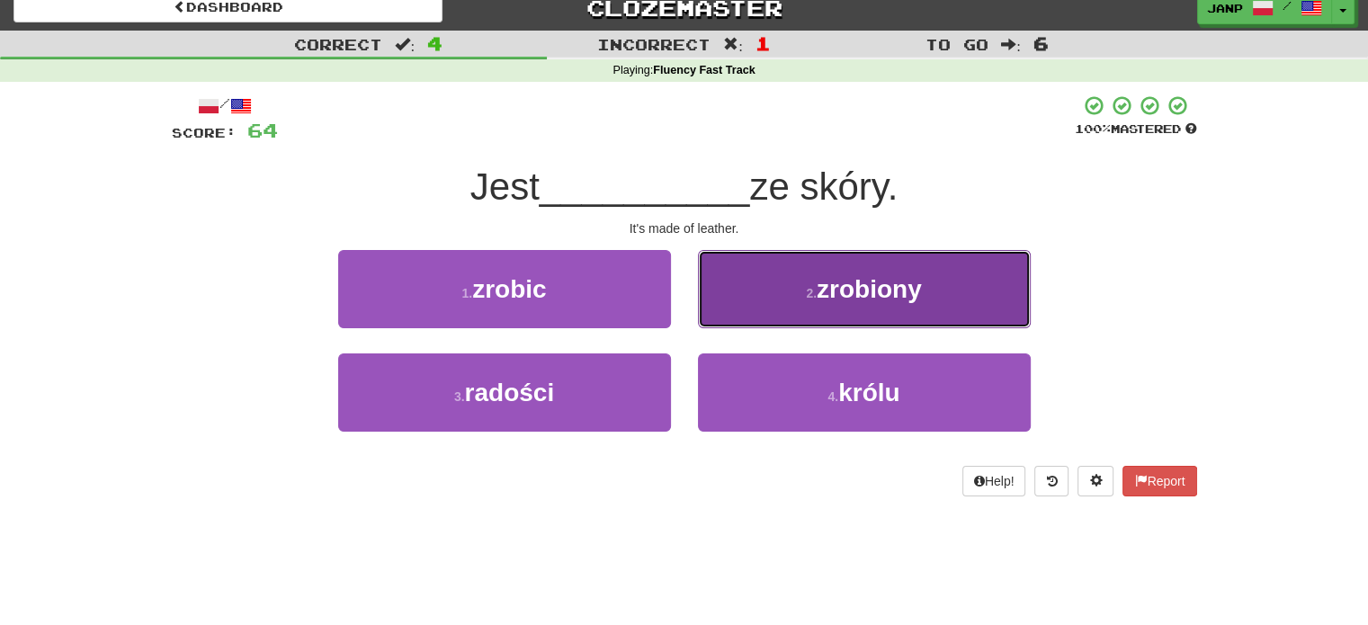
click at [780, 302] on button "2 . zrobiony" at bounding box center [864, 289] width 333 height 78
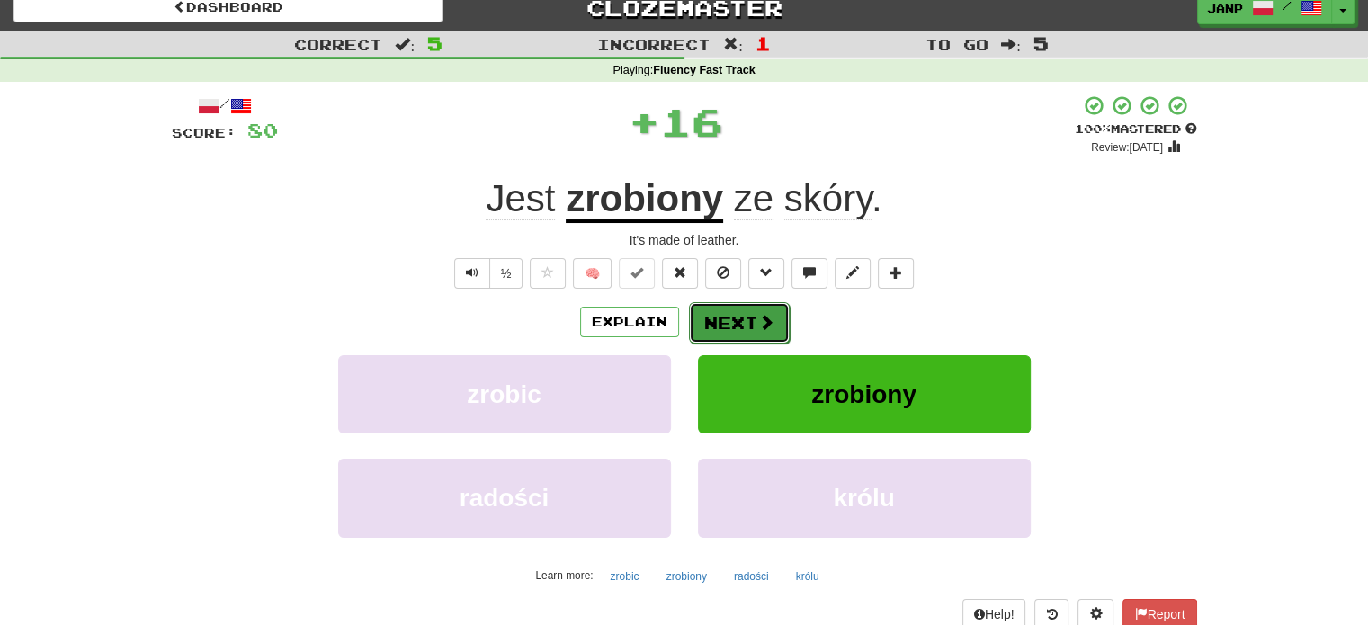
click at [729, 317] on button "Next" at bounding box center [739, 322] width 101 height 41
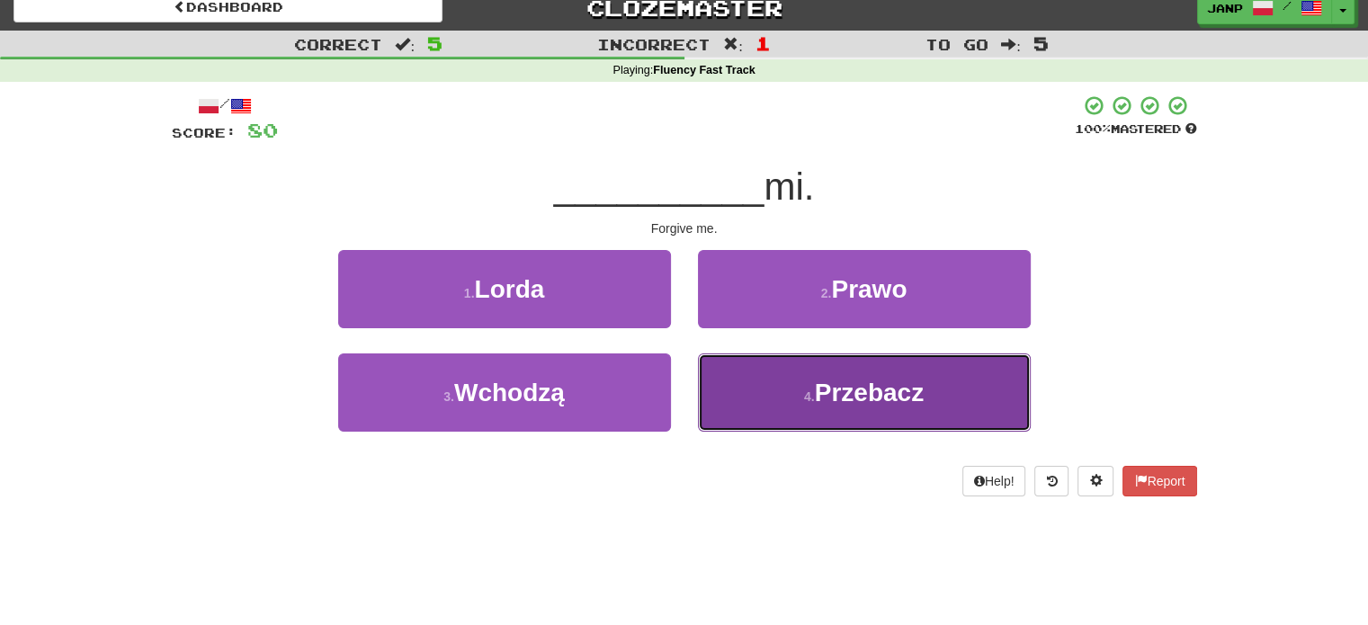
click at [741, 386] on button "4 . Przebacz" at bounding box center [864, 392] width 333 height 78
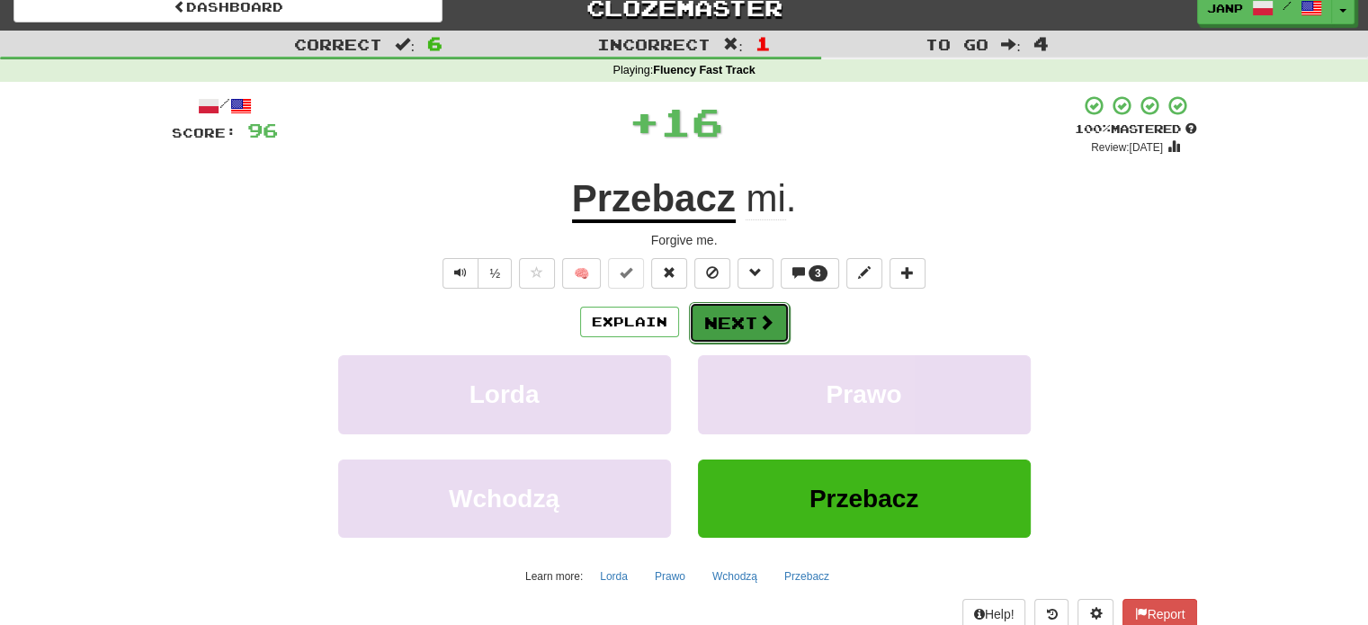
click at [739, 326] on button "Next" at bounding box center [739, 322] width 101 height 41
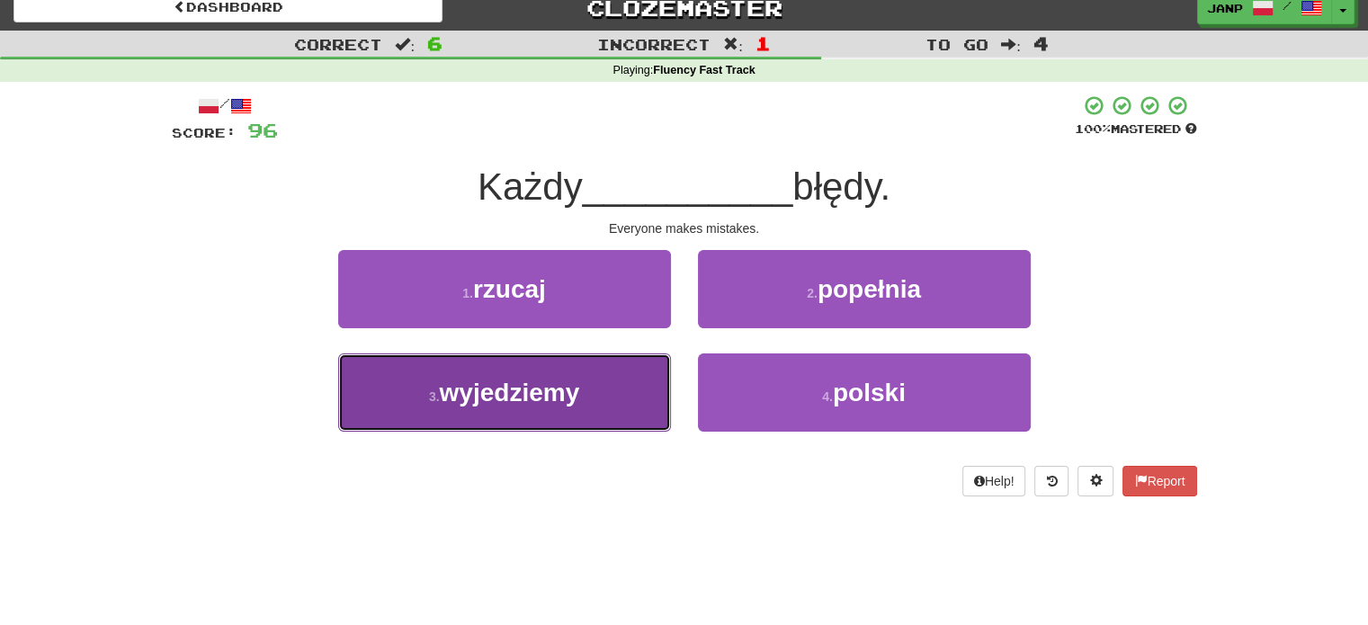
click at [625, 385] on button "3 . wyjedziemy" at bounding box center [504, 392] width 333 height 78
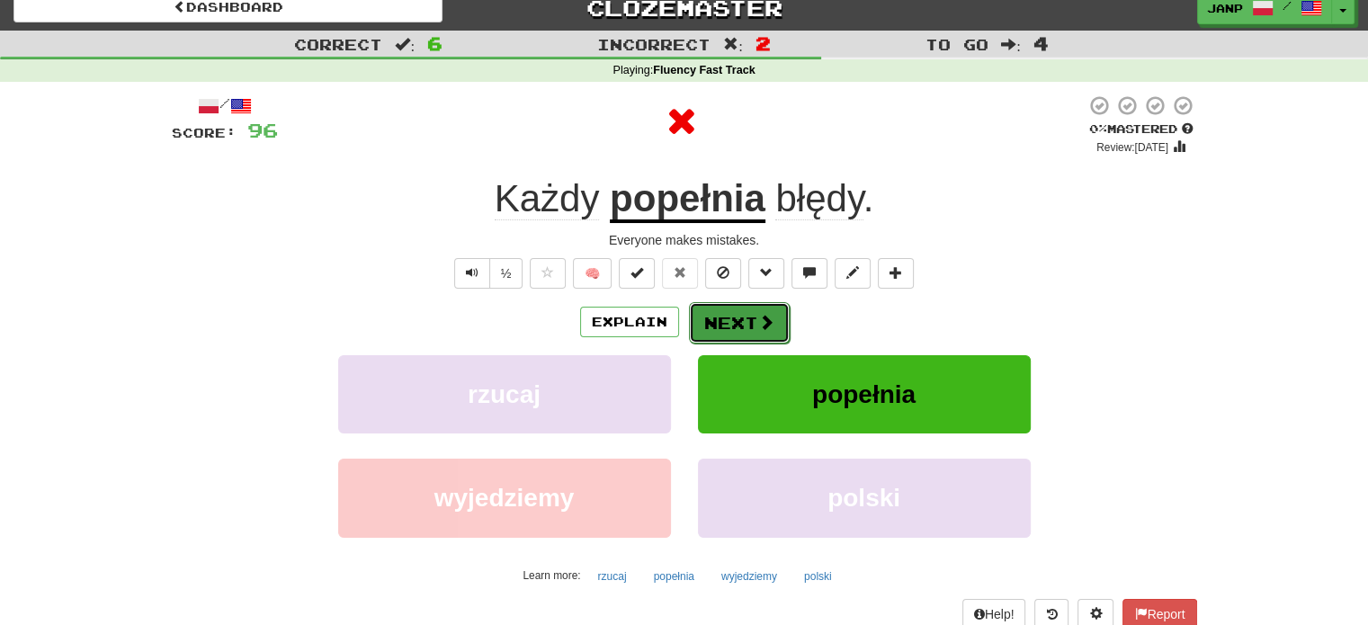
click at [718, 312] on button "Next" at bounding box center [739, 322] width 101 height 41
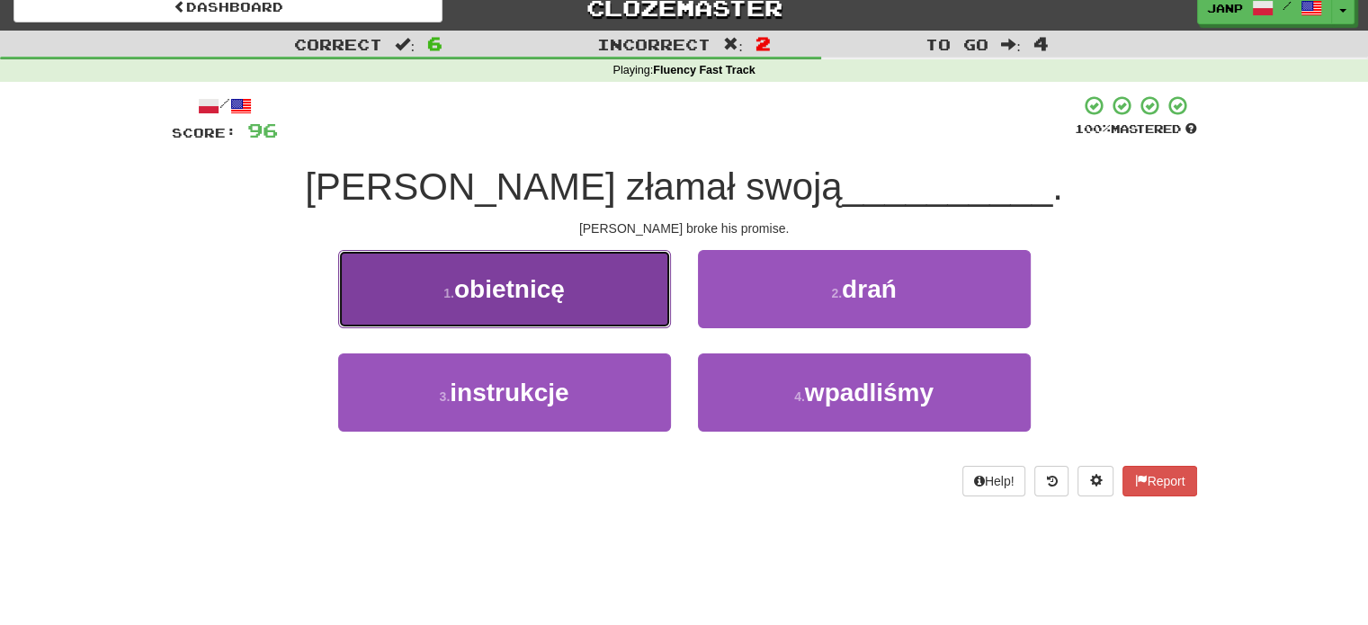
click at [622, 290] on button "1 . obietnicę" at bounding box center [504, 289] width 333 height 78
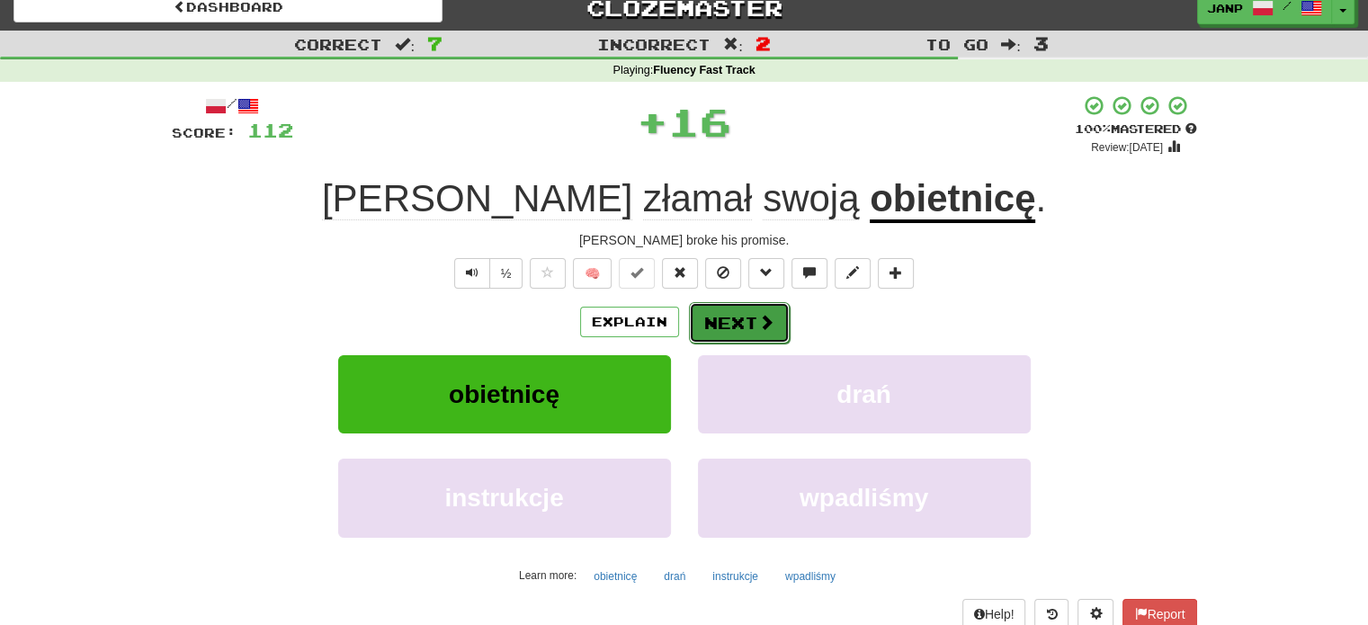
click at [703, 317] on button "Next" at bounding box center [739, 322] width 101 height 41
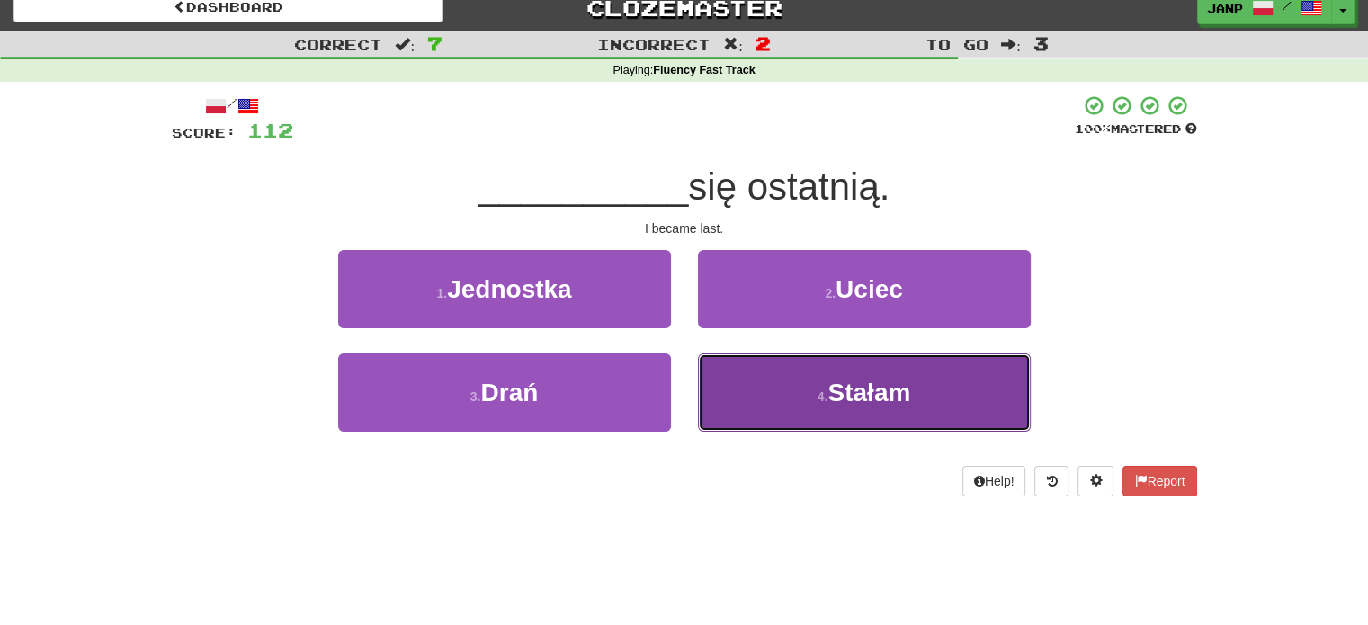
click at [727, 386] on button "4 . Stałam" at bounding box center [864, 392] width 333 height 78
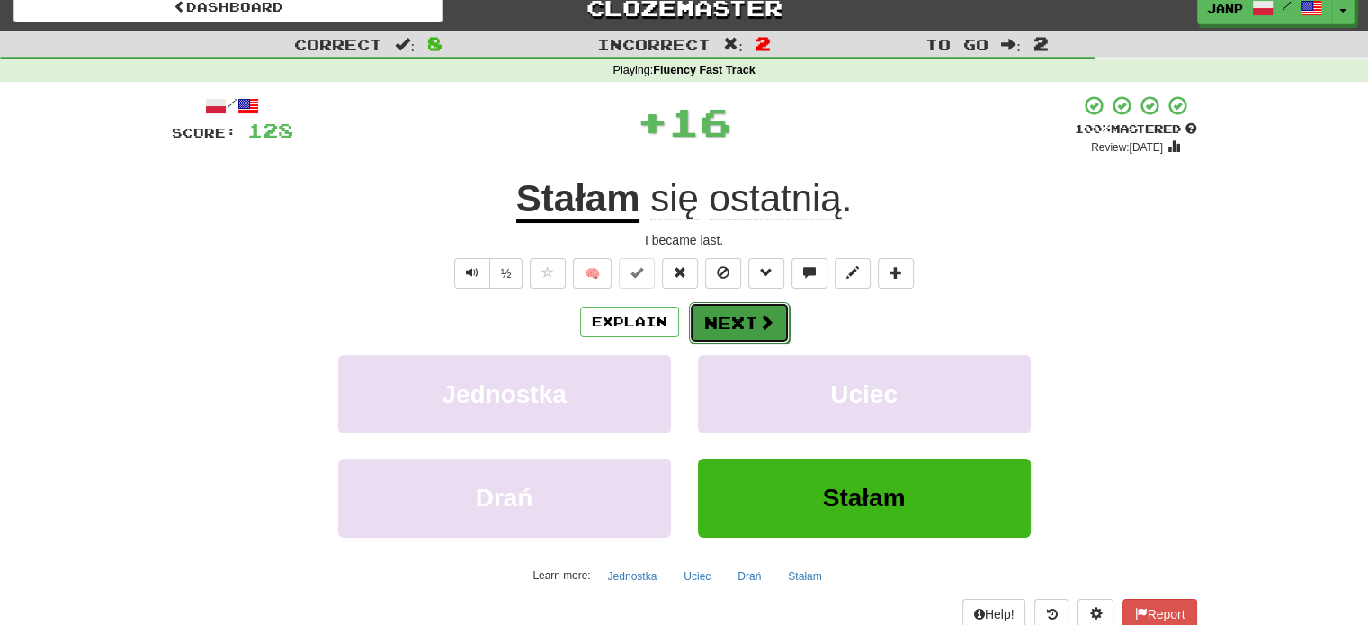
click at [727, 324] on button "Next" at bounding box center [739, 322] width 101 height 41
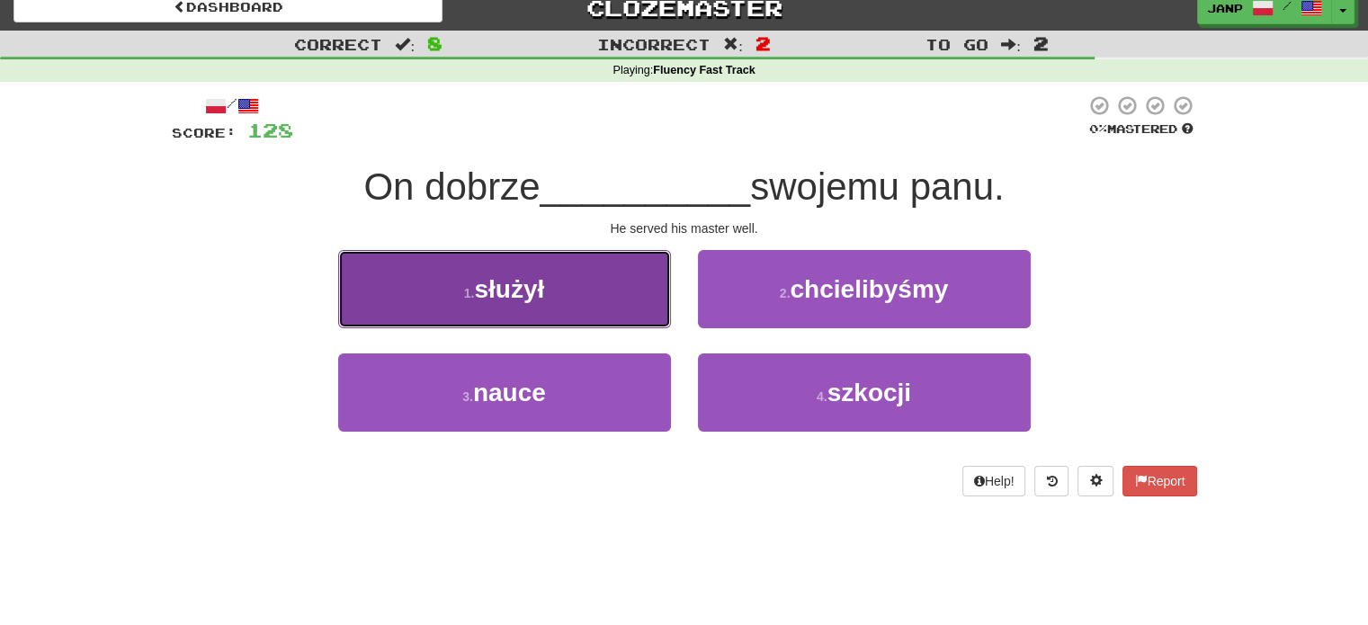
click at [594, 298] on button "1 . służył" at bounding box center [504, 289] width 333 height 78
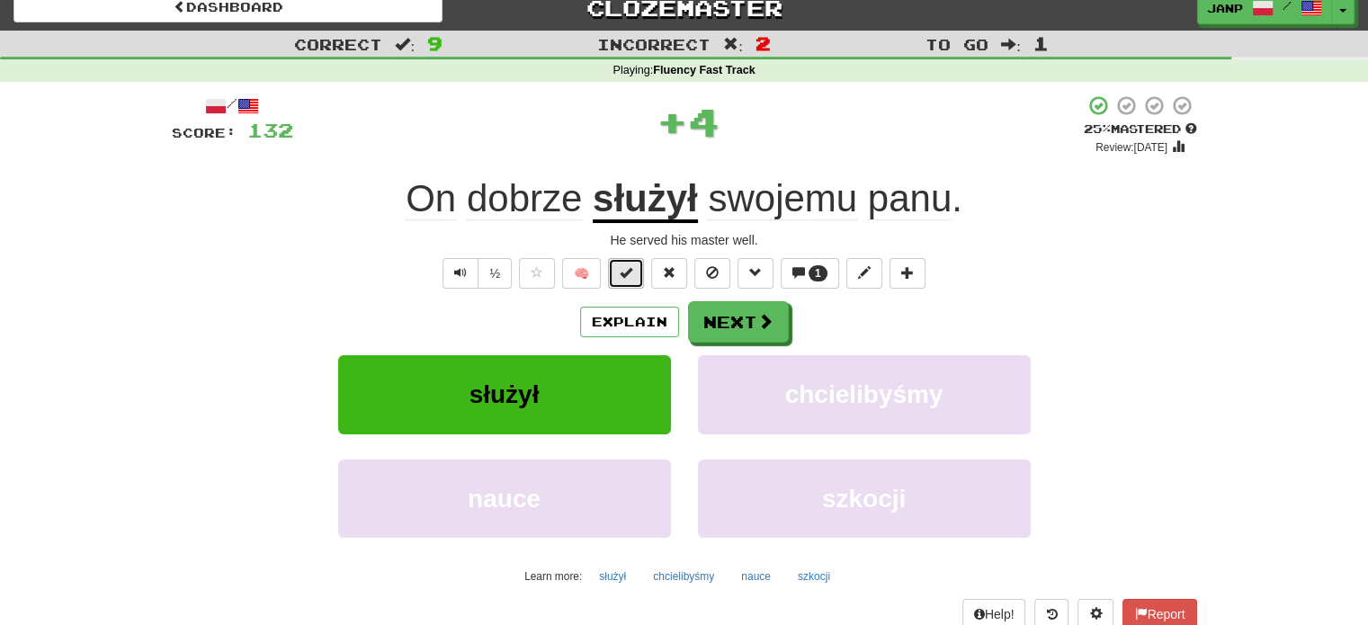
click at [626, 271] on span at bounding box center [626, 272] width 13 height 13
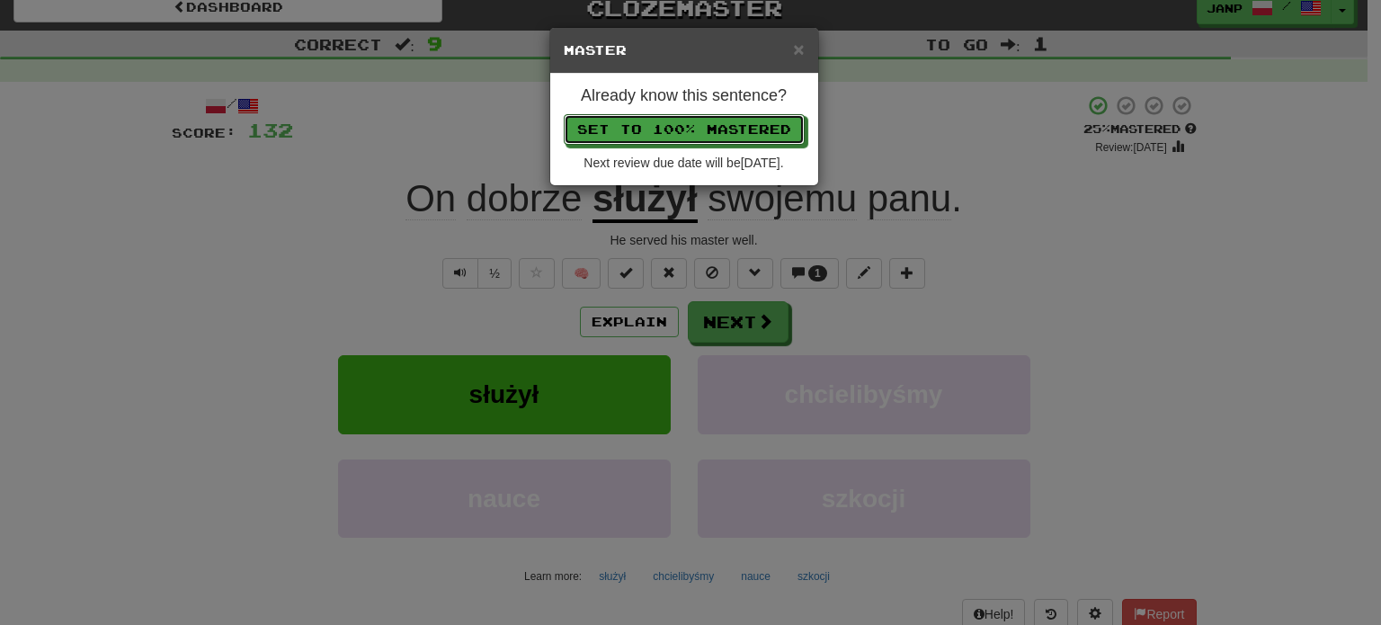
click at [666, 138] on button "Set to 100% Mastered" at bounding box center [684, 129] width 241 height 31
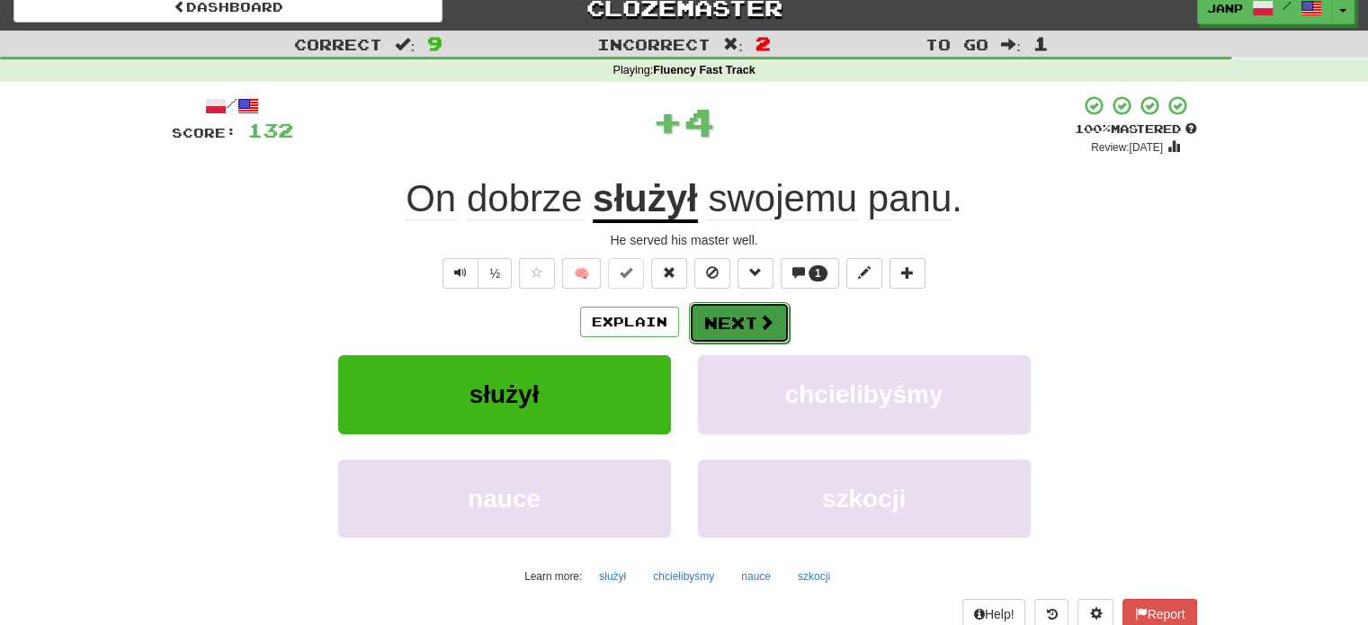
click at [731, 313] on button "Next" at bounding box center [739, 322] width 101 height 41
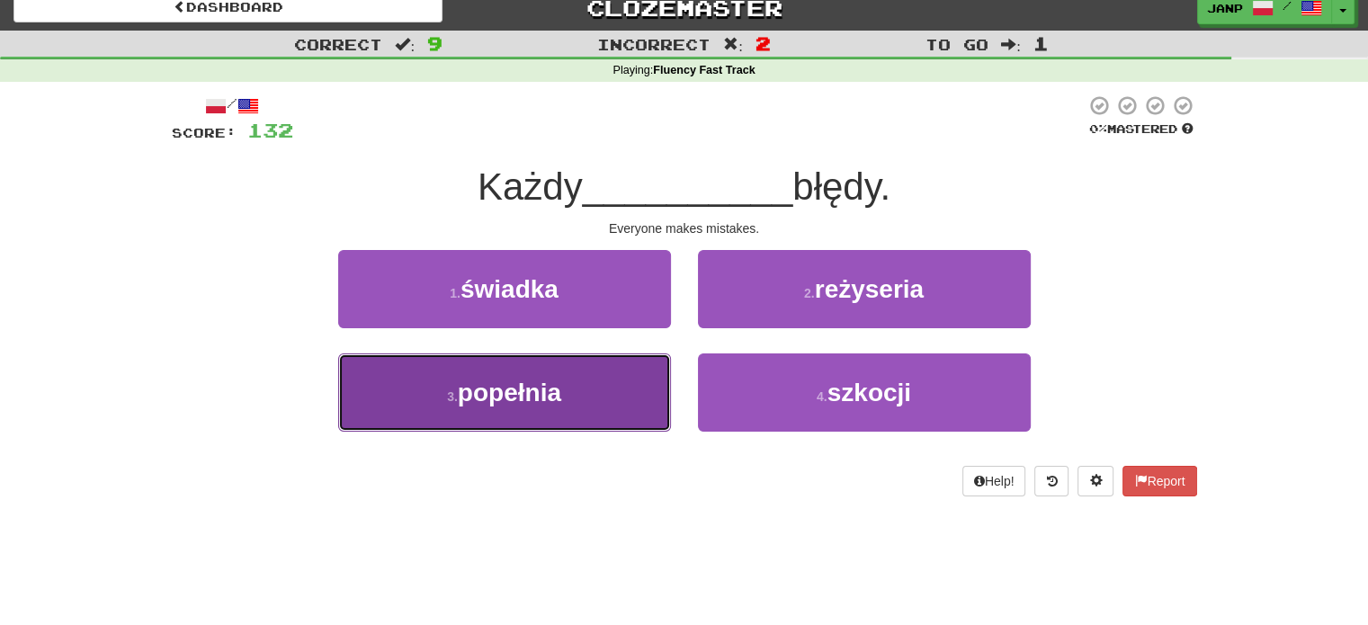
click at [629, 368] on button "3 . popełnia" at bounding box center [504, 392] width 333 height 78
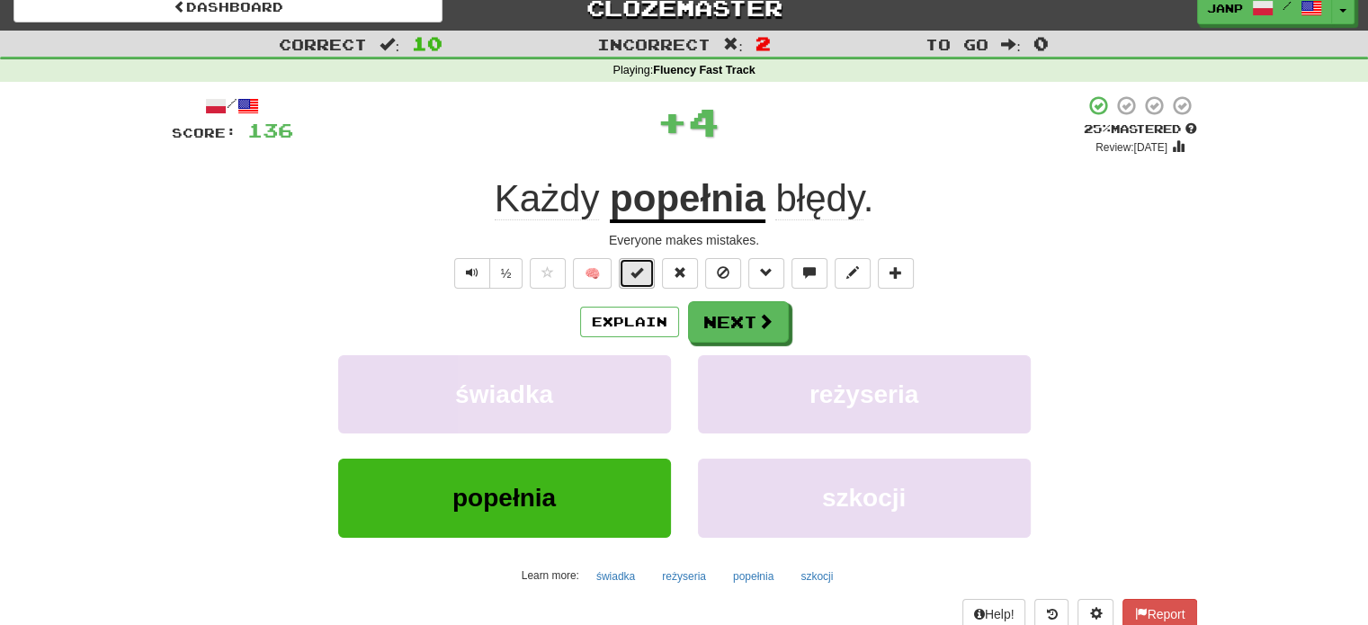
click at [644, 274] on button at bounding box center [637, 273] width 36 height 31
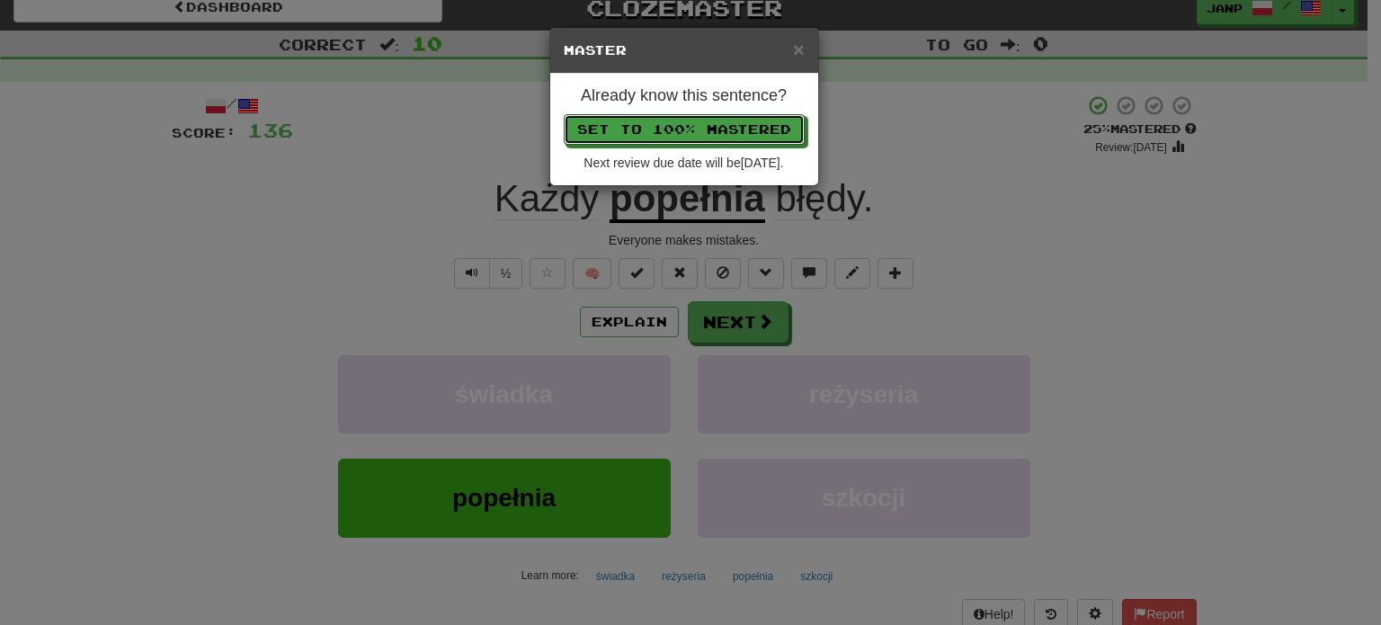
click at [671, 140] on button "Set to 100% Mastered" at bounding box center [684, 129] width 241 height 31
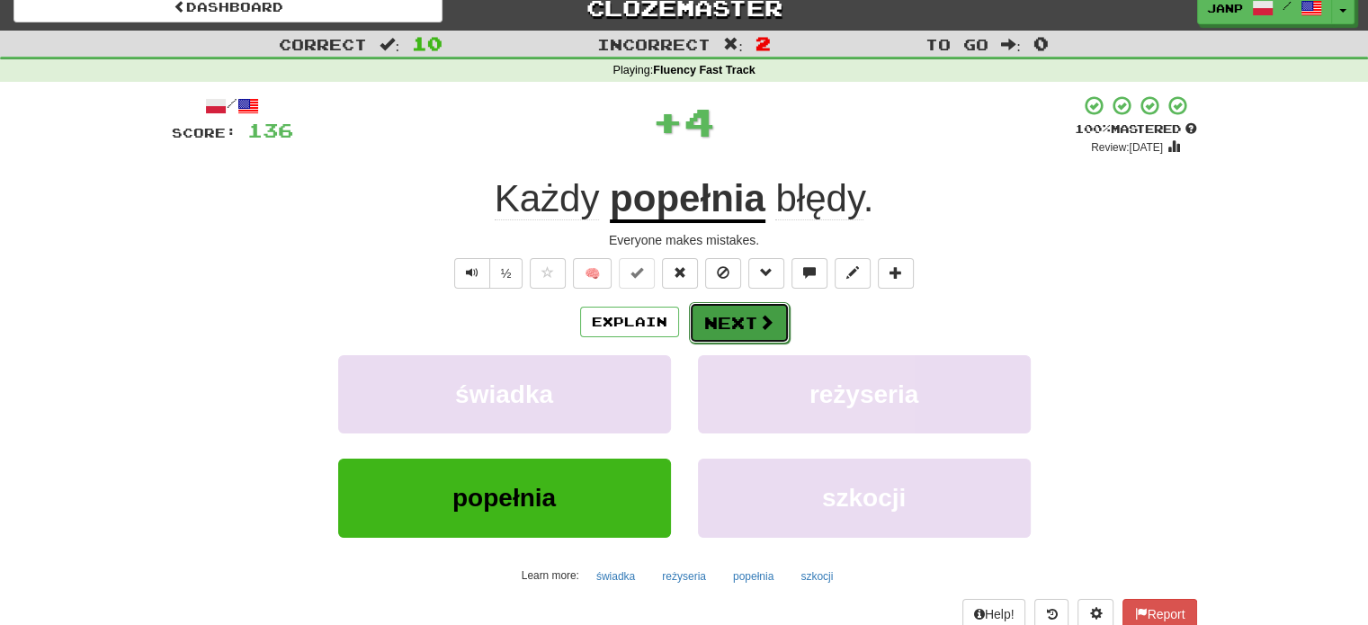
click at [745, 318] on button "Next" at bounding box center [739, 322] width 101 height 41
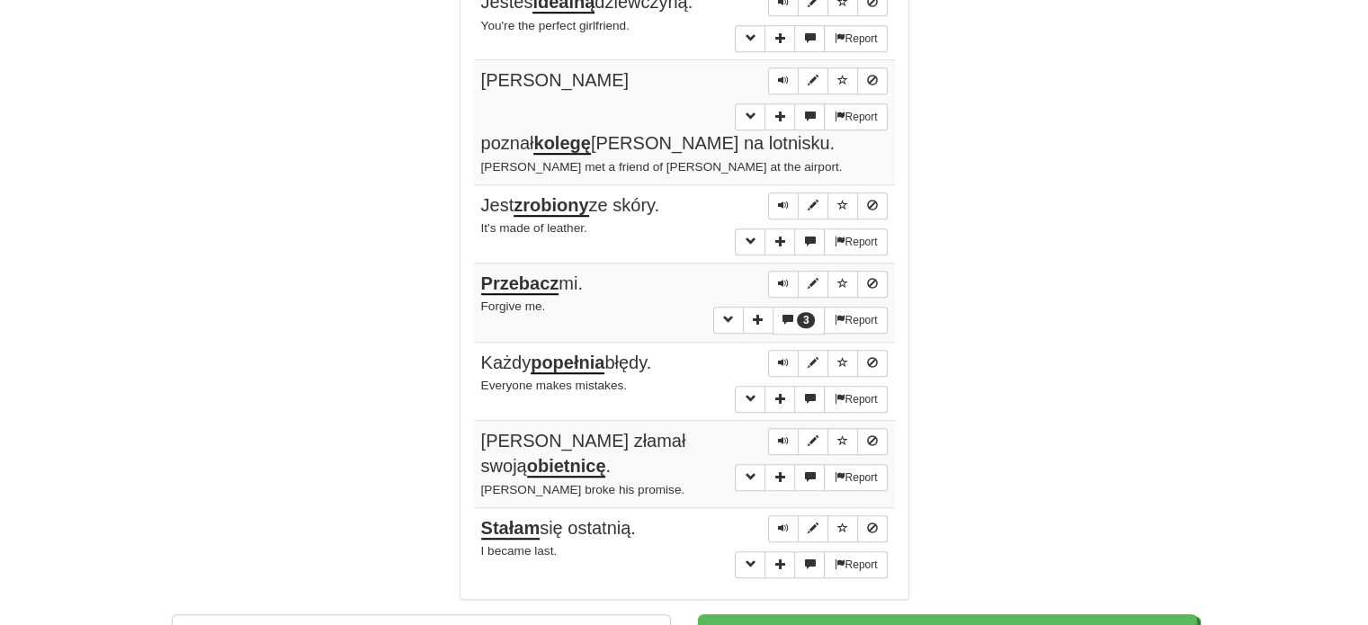
scroll to position [1454, 0]
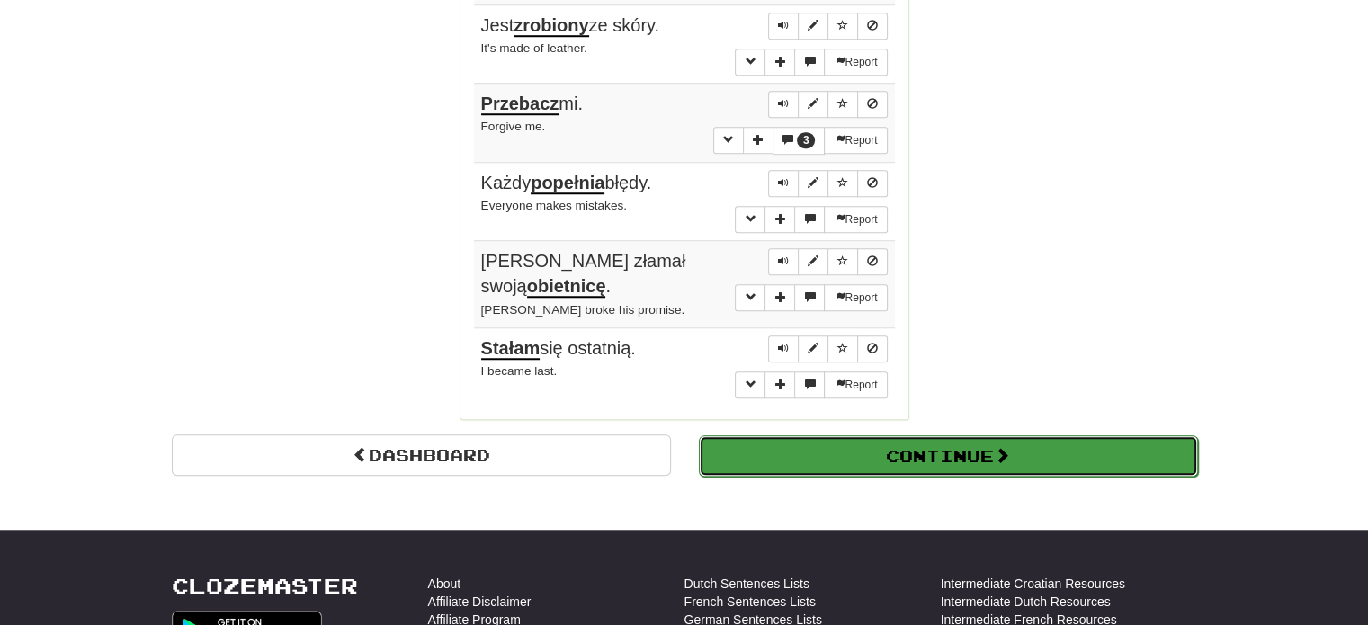
click at [875, 435] on button "Continue" at bounding box center [948, 455] width 499 height 41
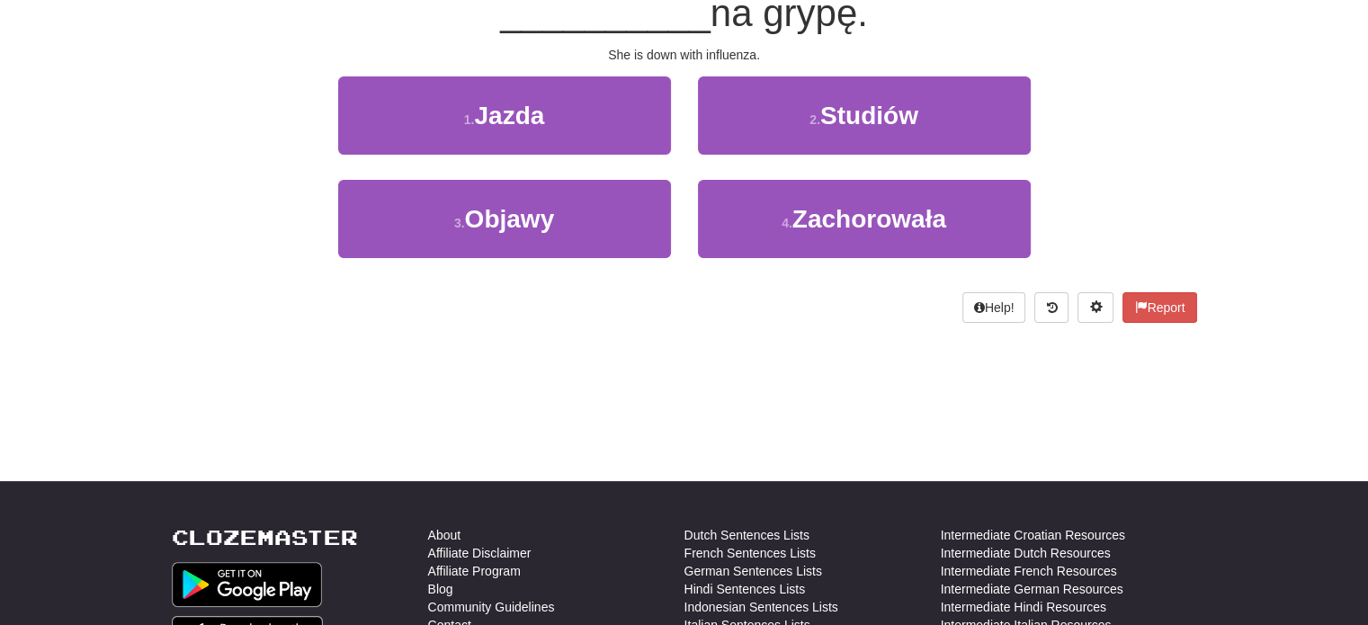
scroll to position [99, 0]
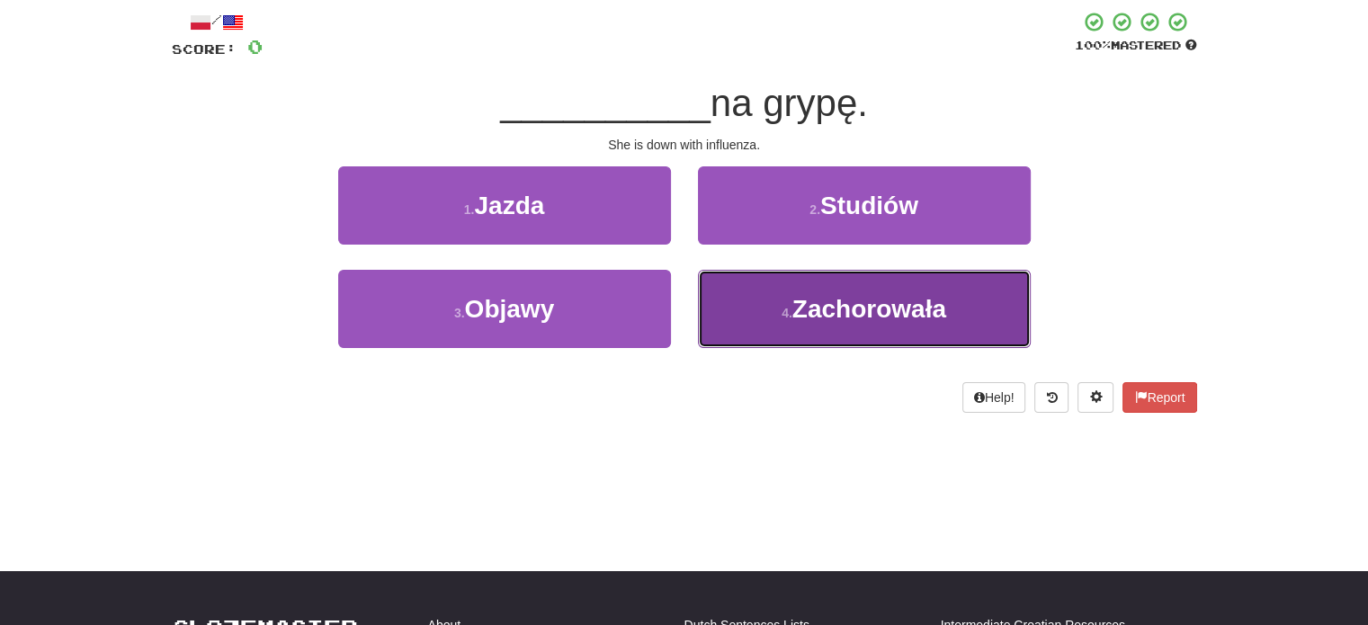
click at [764, 337] on button "4 . Zachorowała" at bounding box center [864, 309] width 333 height 78
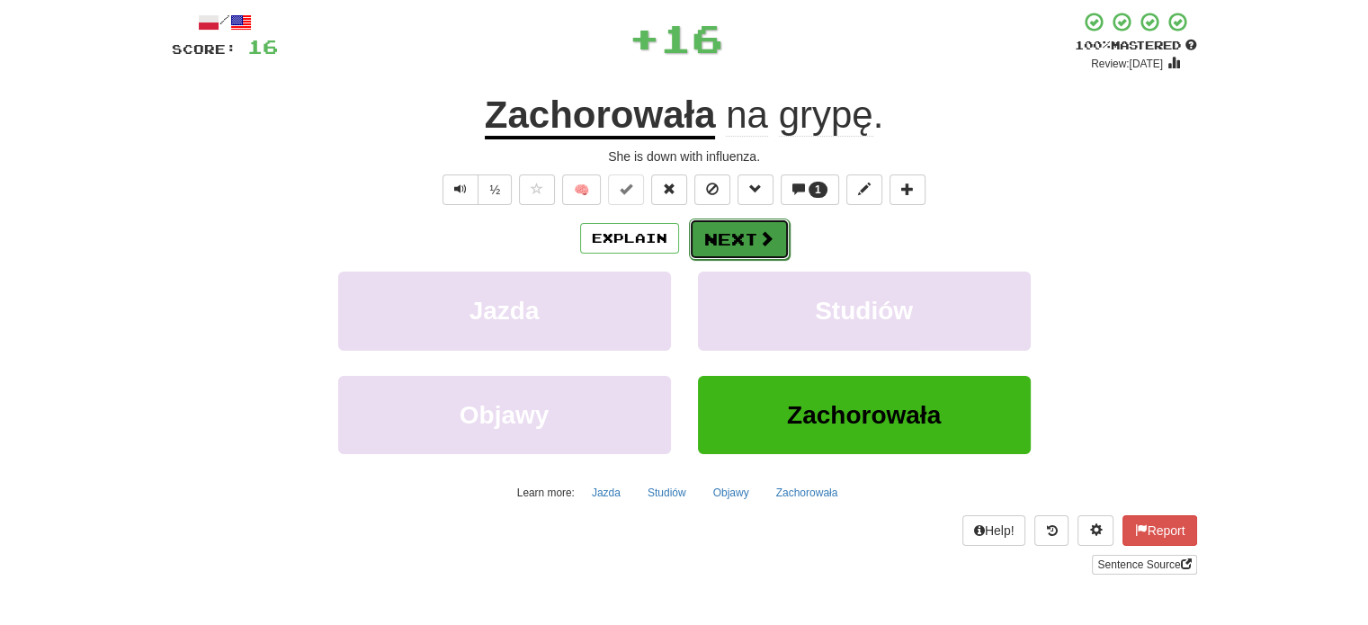
click at [713, 244] on button "Next" at bounding box center [739, 239] width 101 height 41
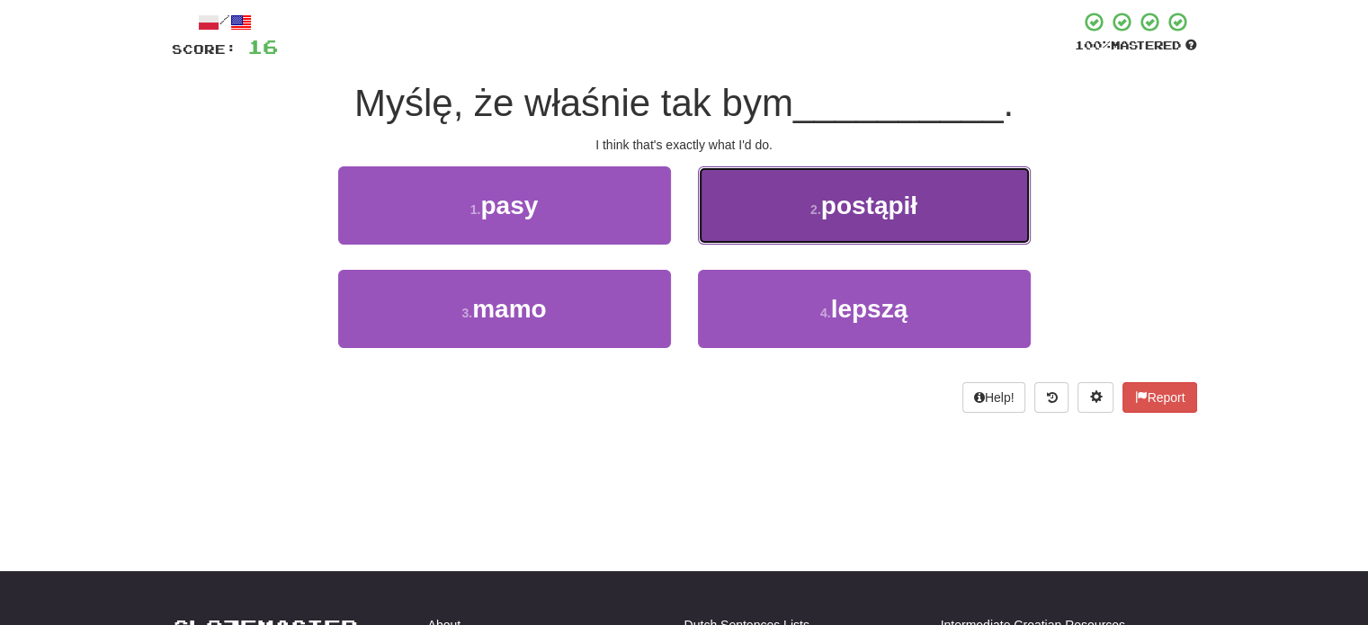
click at [745, 227] on button "2 . postąpił" at bounding box center [864, 205] width 333 height 78
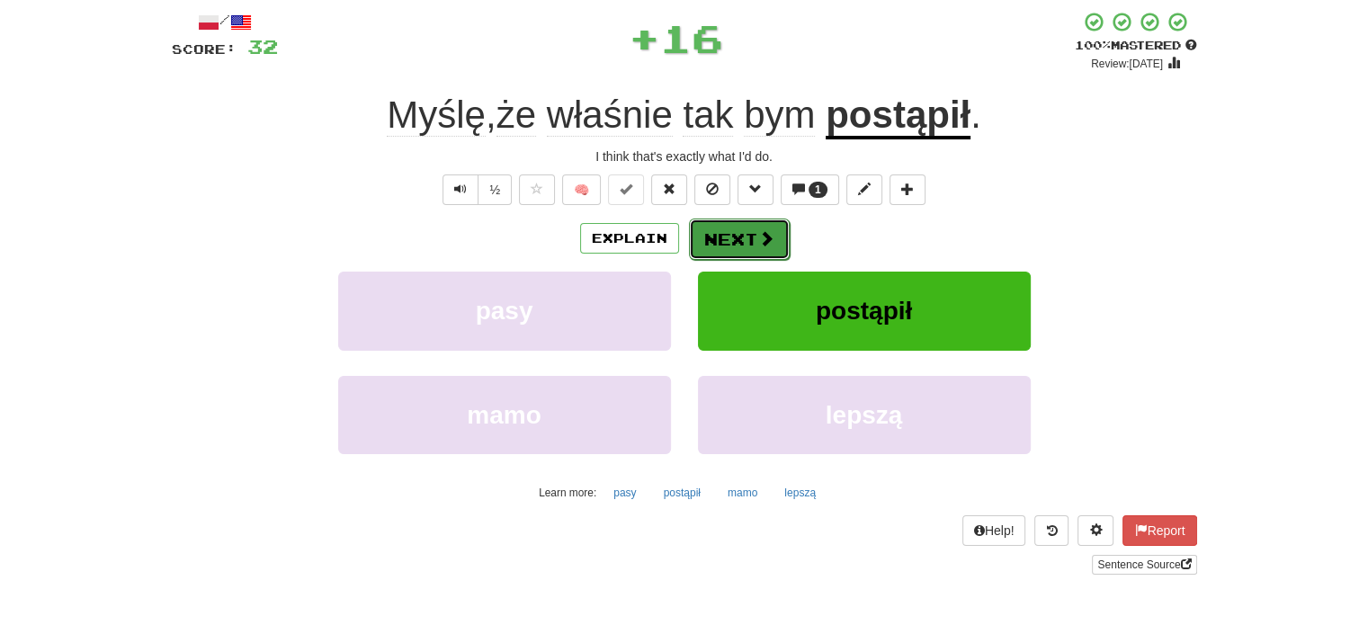
click at [749, 241] on button "Next" at bounding box center [739, 239] width 101 height 41
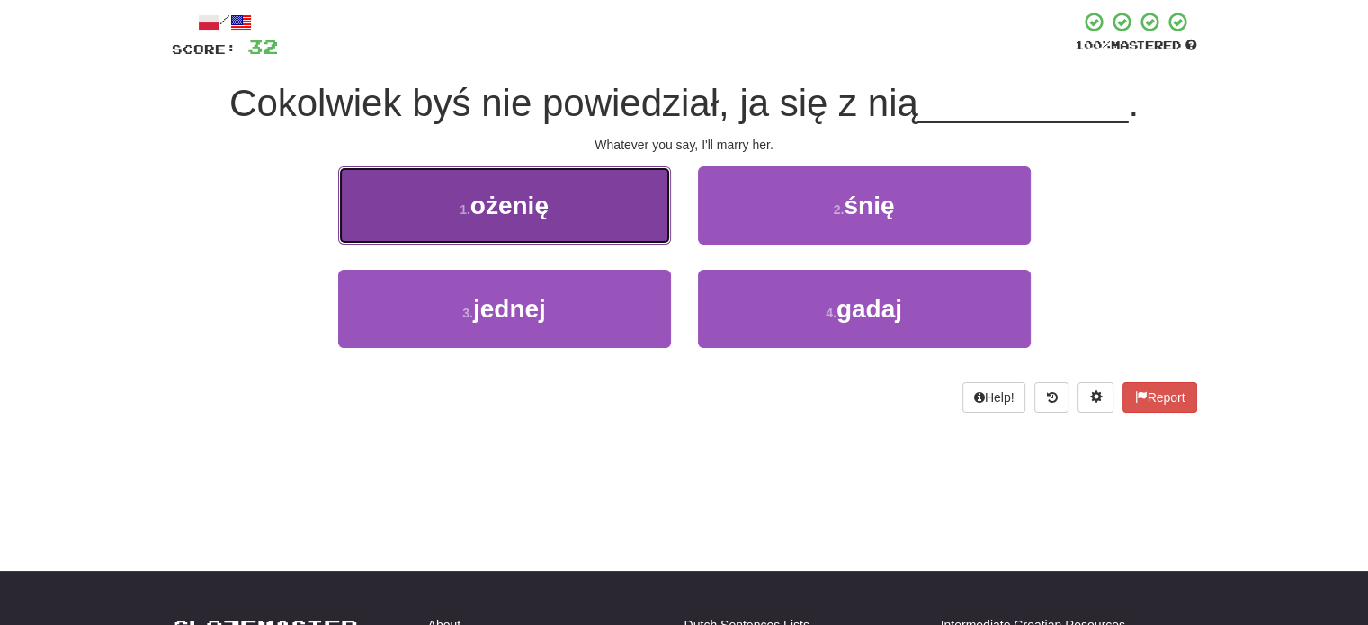
click at [561, 210] on button "1 . ożenię" at bounding box center [504, 205] width 333 height 78
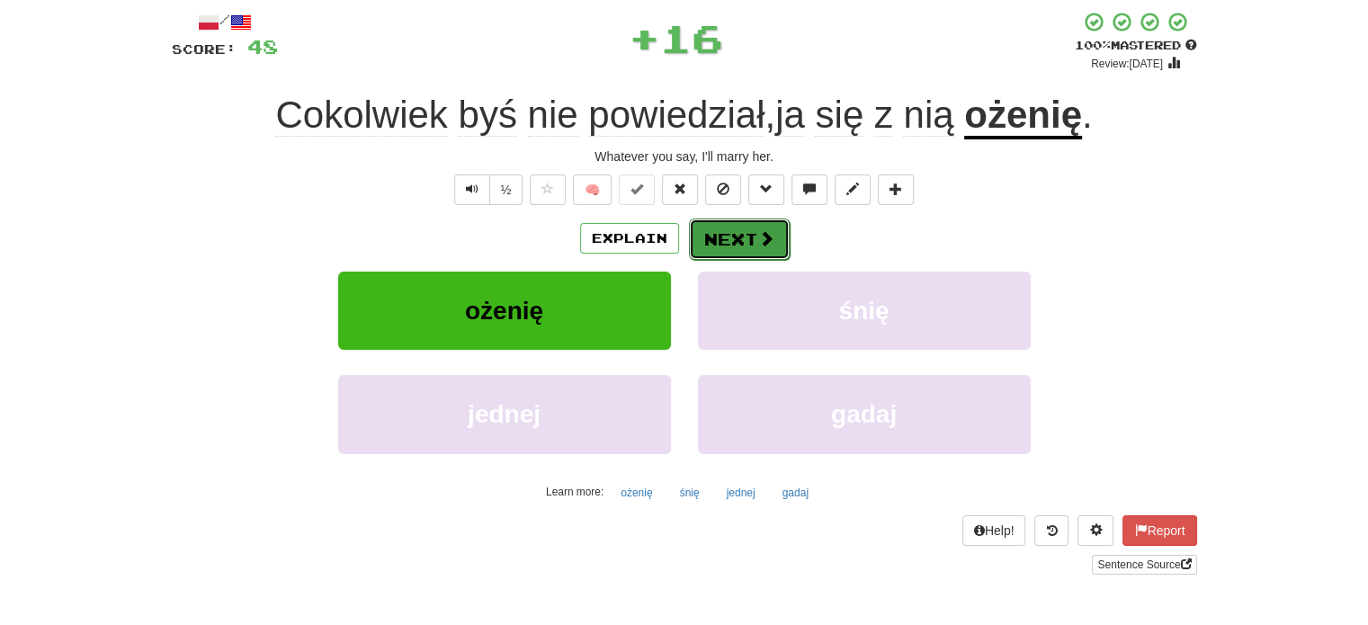
click at [716, 236] on button "Next" at bounding box center [739, 239] width 101 height 41
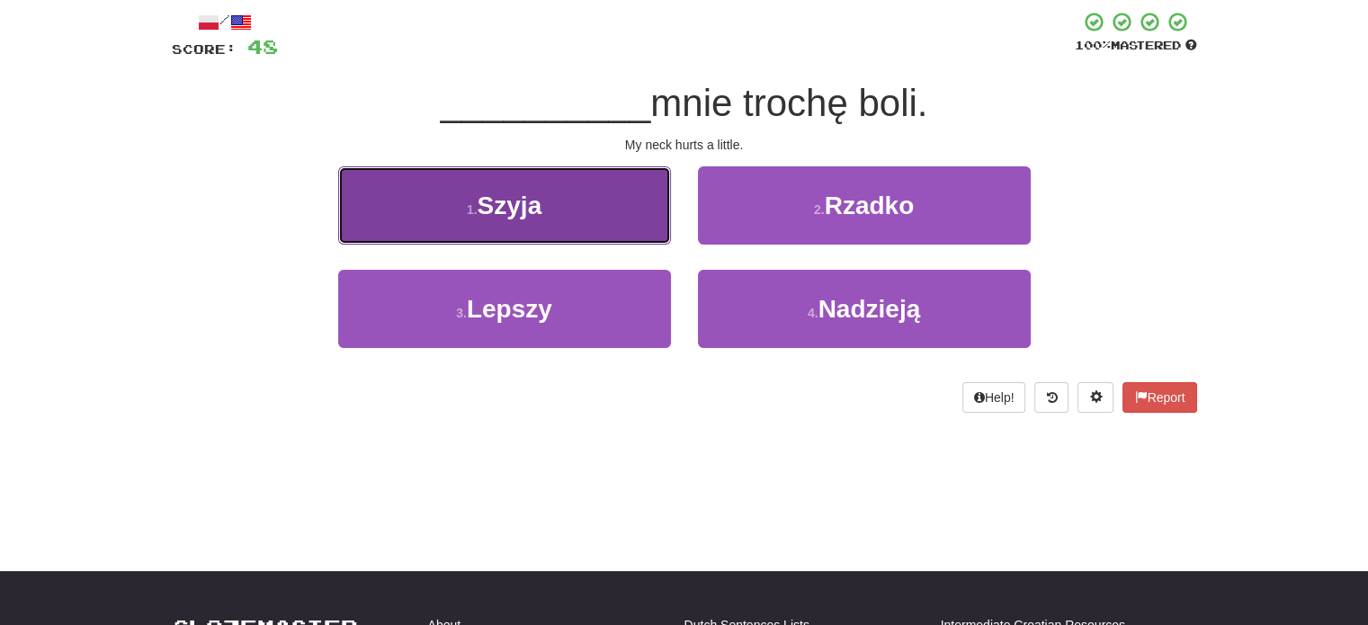
click at [606, 219] on button "1 . Szyja" at bounding box center [504, 205] width 333 height 78
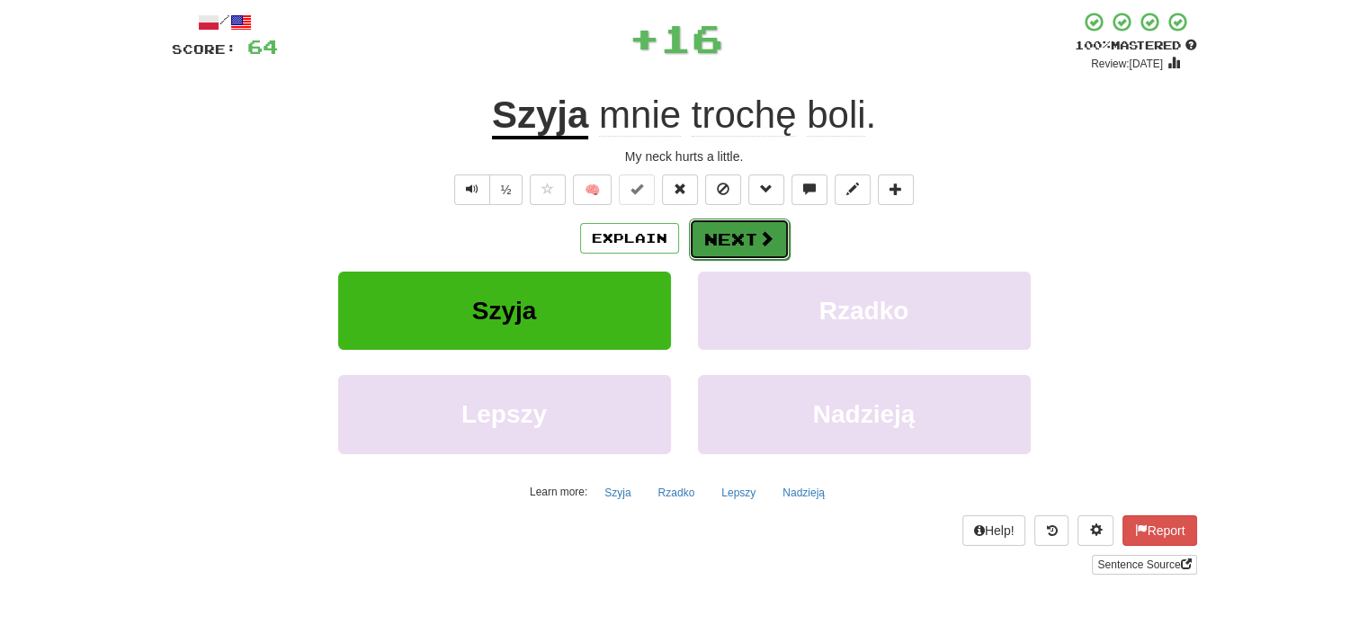
click at [740, 240] on button "Next" at bounding box center [739, 239] width 101 height 41
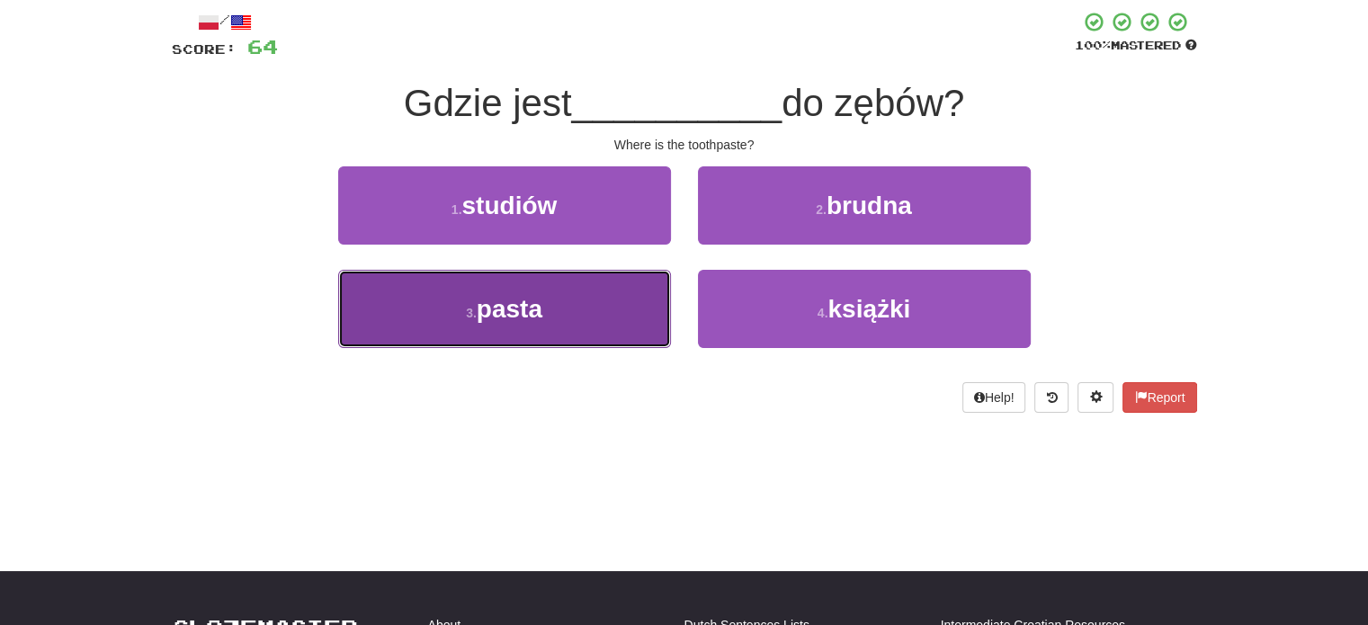
click at [658, 307] on button "3 . pasta" at bounding box center [504, 309] width 333 height 78
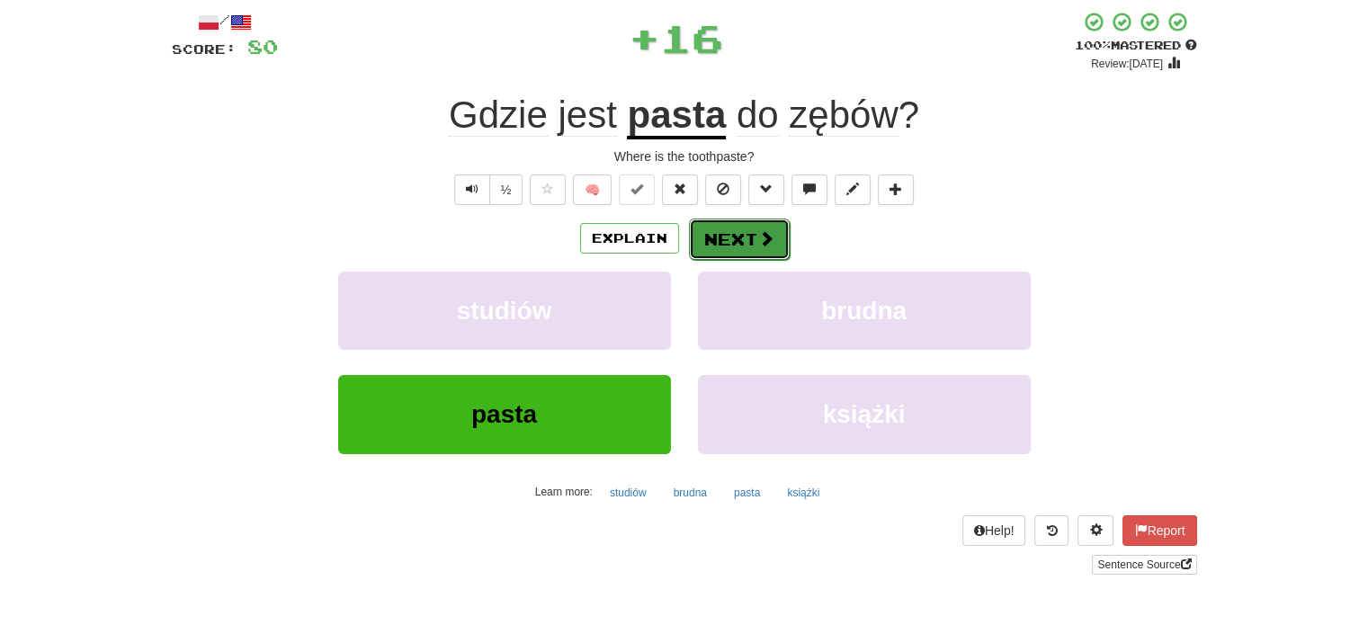
click at [711, 233] on button "Next" at bounding box center [739, 239] width 101 height 41
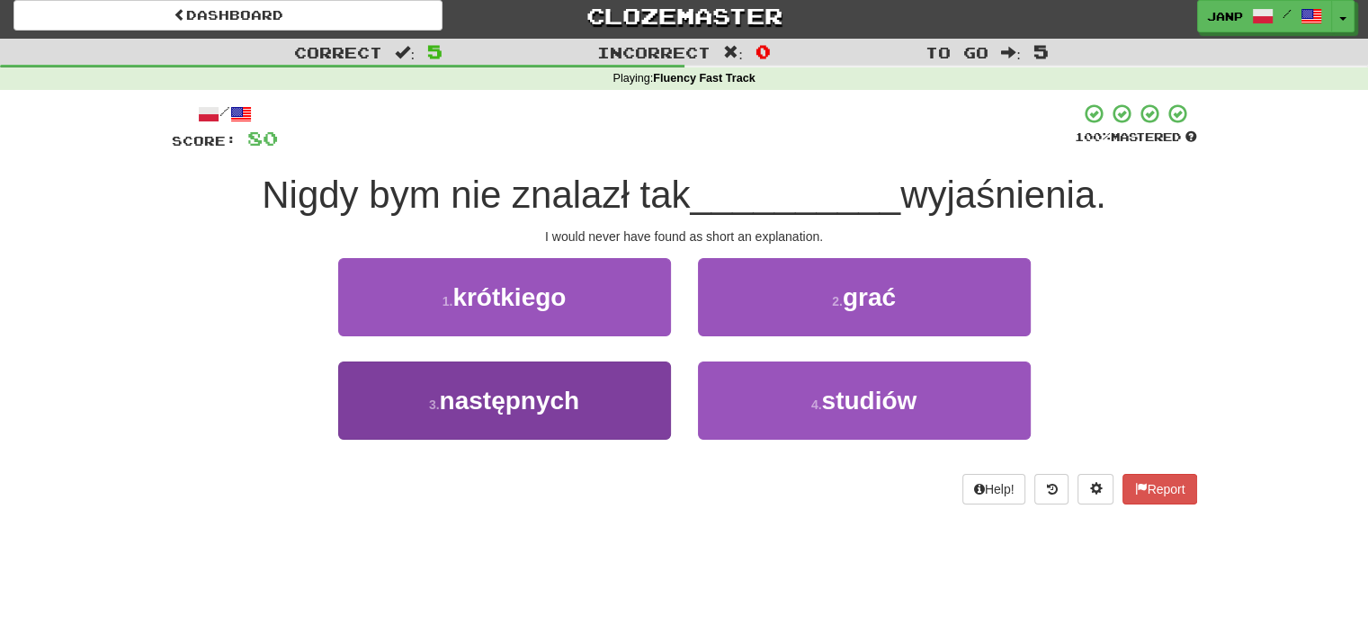
scroll to position [0, 0]
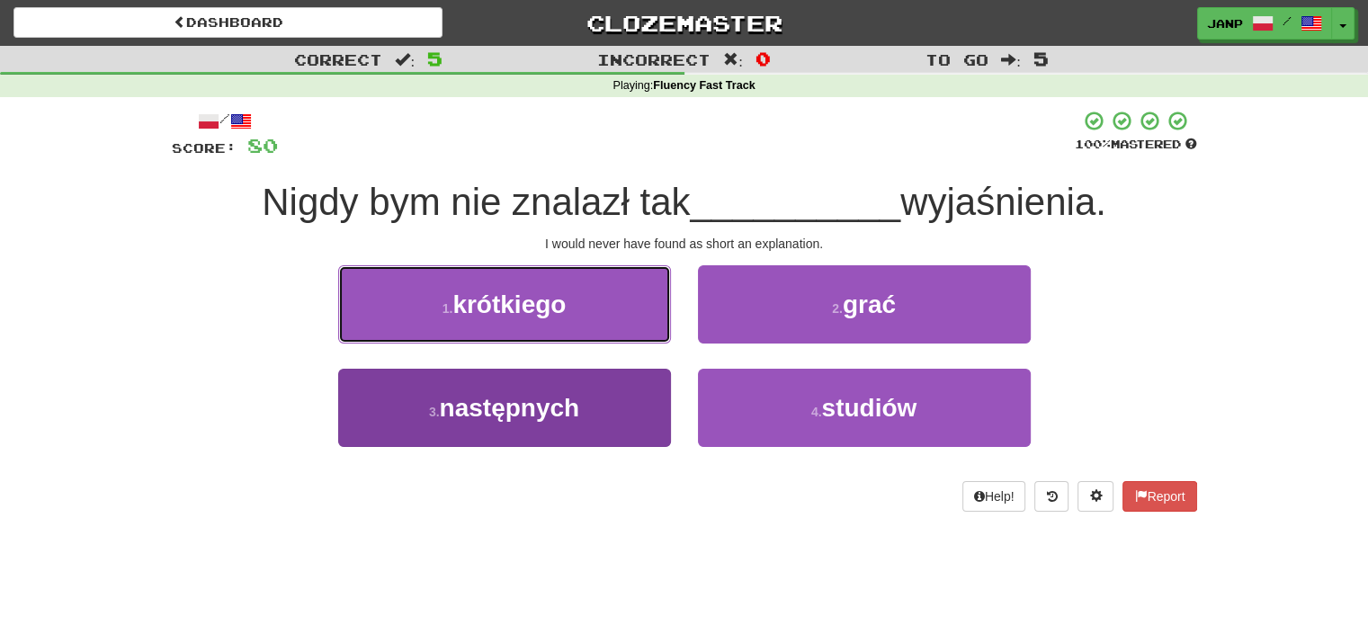
click at [613, 330] on button "1 . krótkiego" at bounding box center [504, 304] width 333 height 78
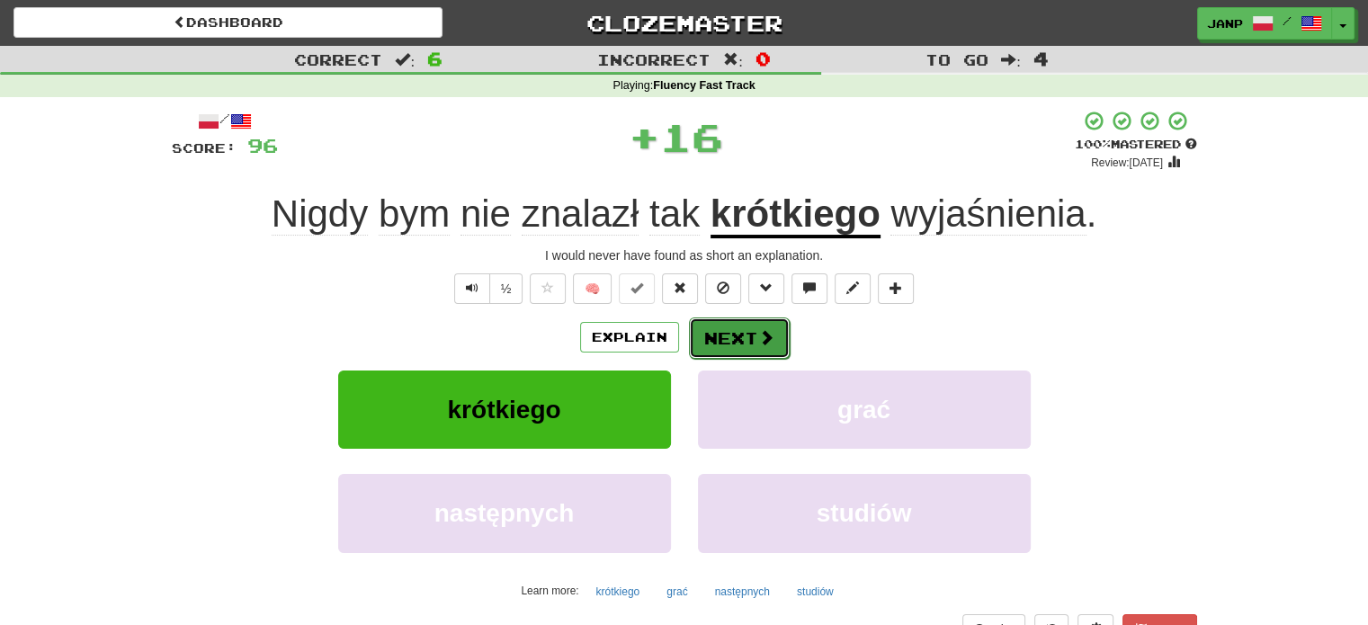
click at [725, 332] on button "Next" at bounding box center [739, 337] width 101 height 41
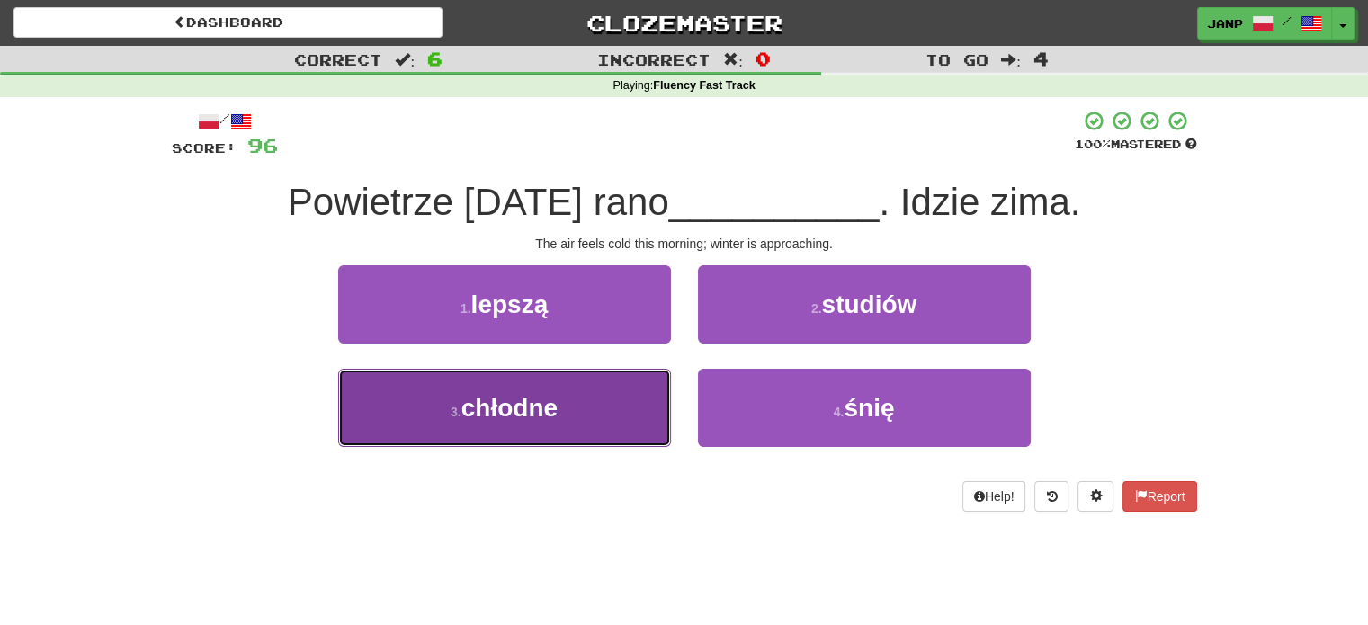
click at [617, 402] on button "3 . chłodne" at bounding box center [504, 408] width 333 height 78
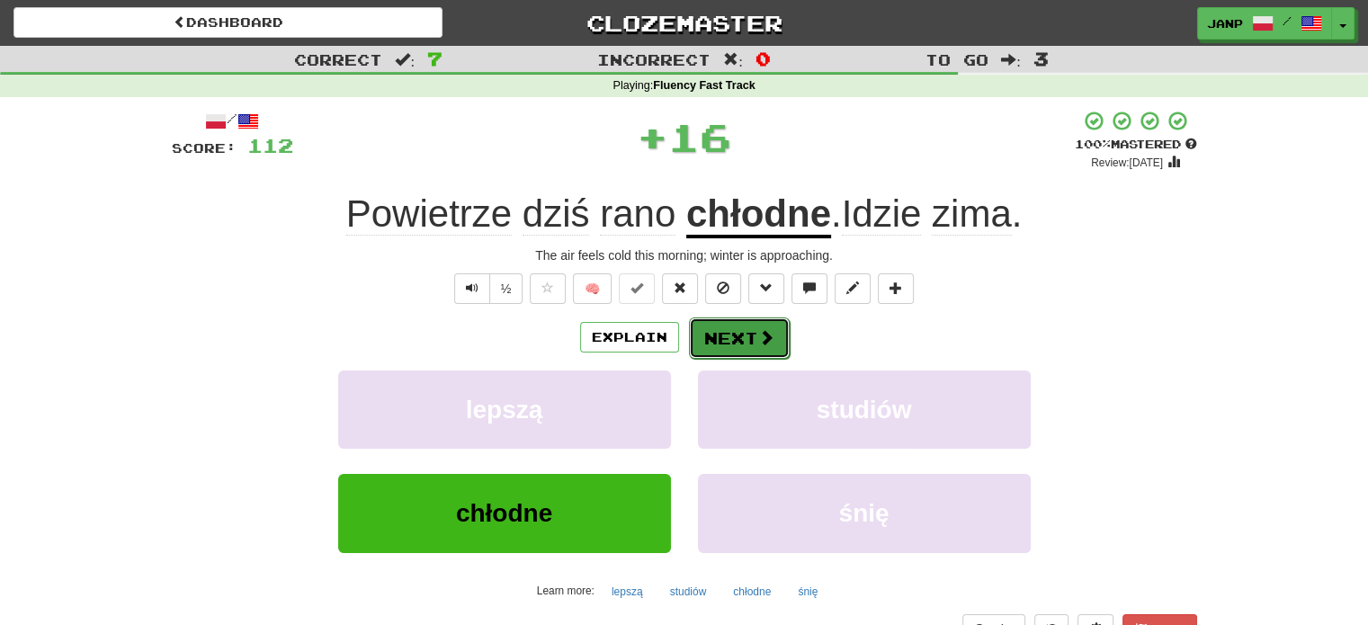
click at [727, 352] on button "Next" at bounding box center [739, 337] width 101 height 41
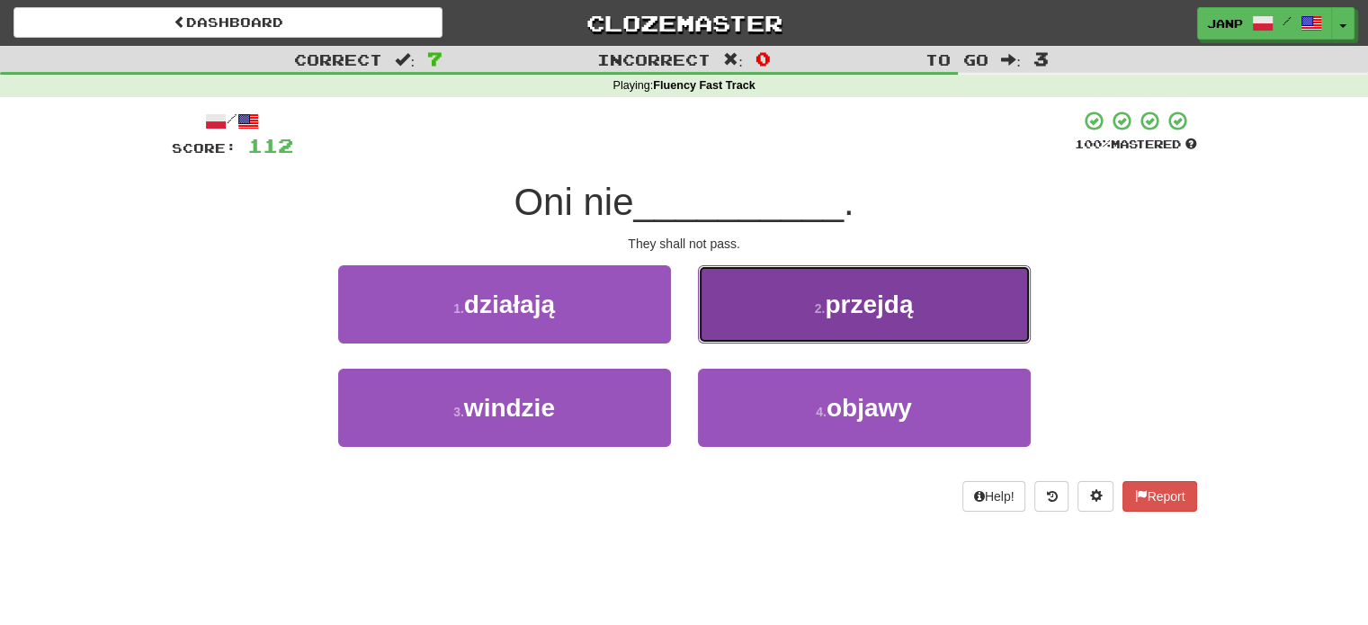
click at [752, 334] on button "2 . przejdą" at bounding box center [864, 304] width 333 height 78
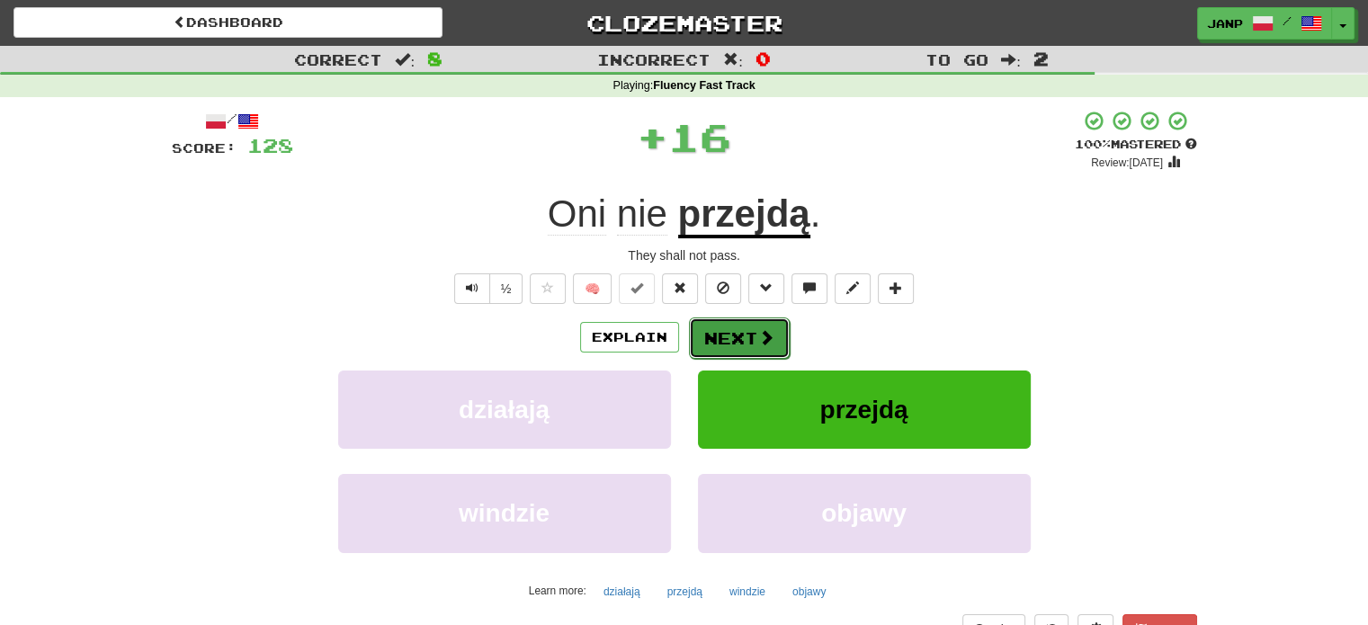
click at [734, 335] on button "Next" at bounding box center [739, 337] width 101 height 41
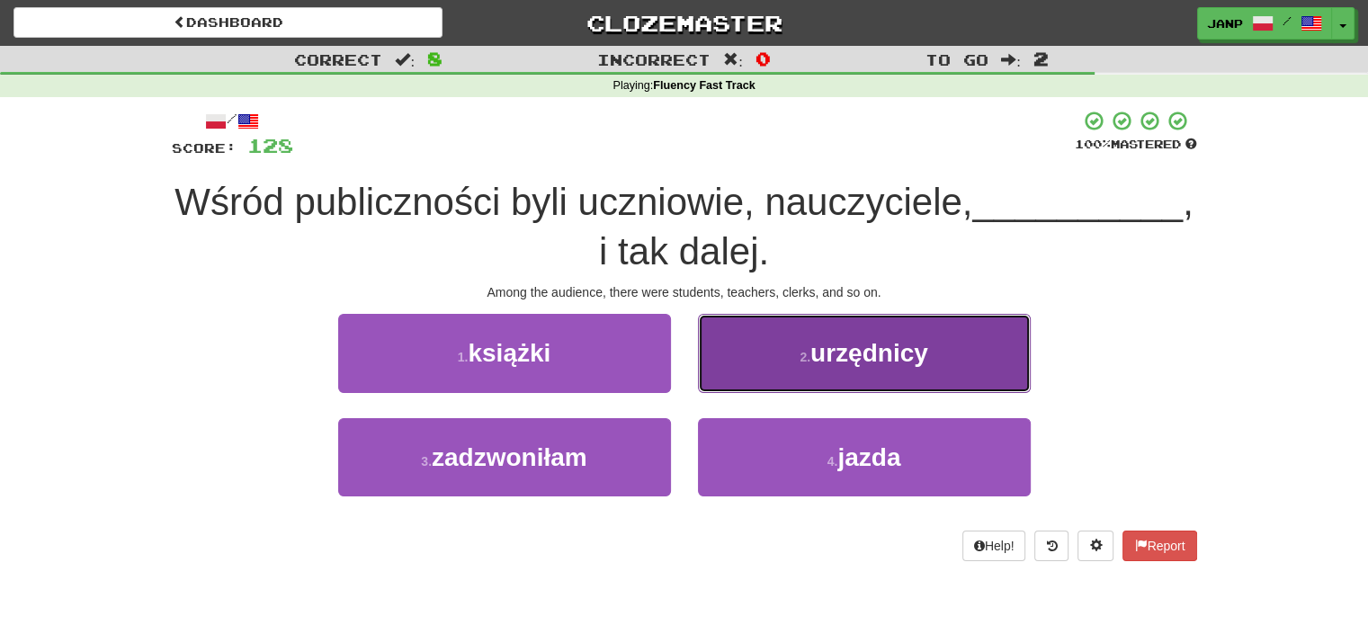
click at [747, 373] on button "2 . urzędnicy" at bounding box center [864, 353] width 333 height 78
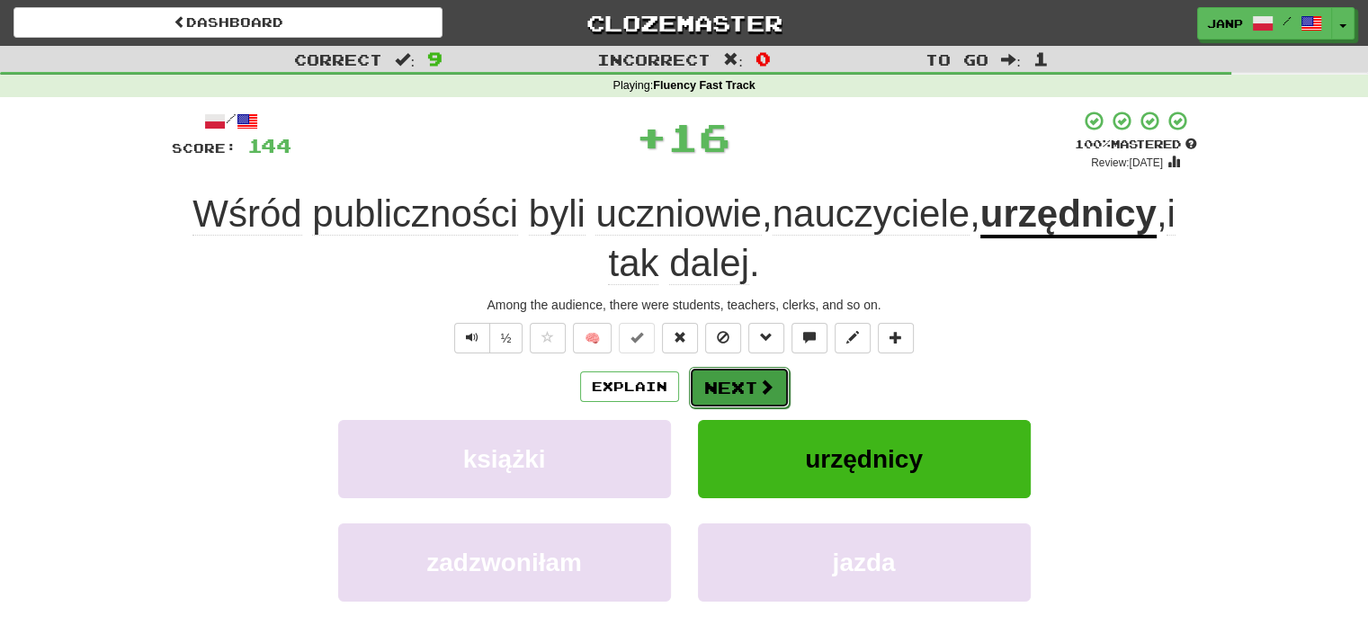
click at [736, 381] on button "Next" at bounding box center [739, 387] width 101 height 41
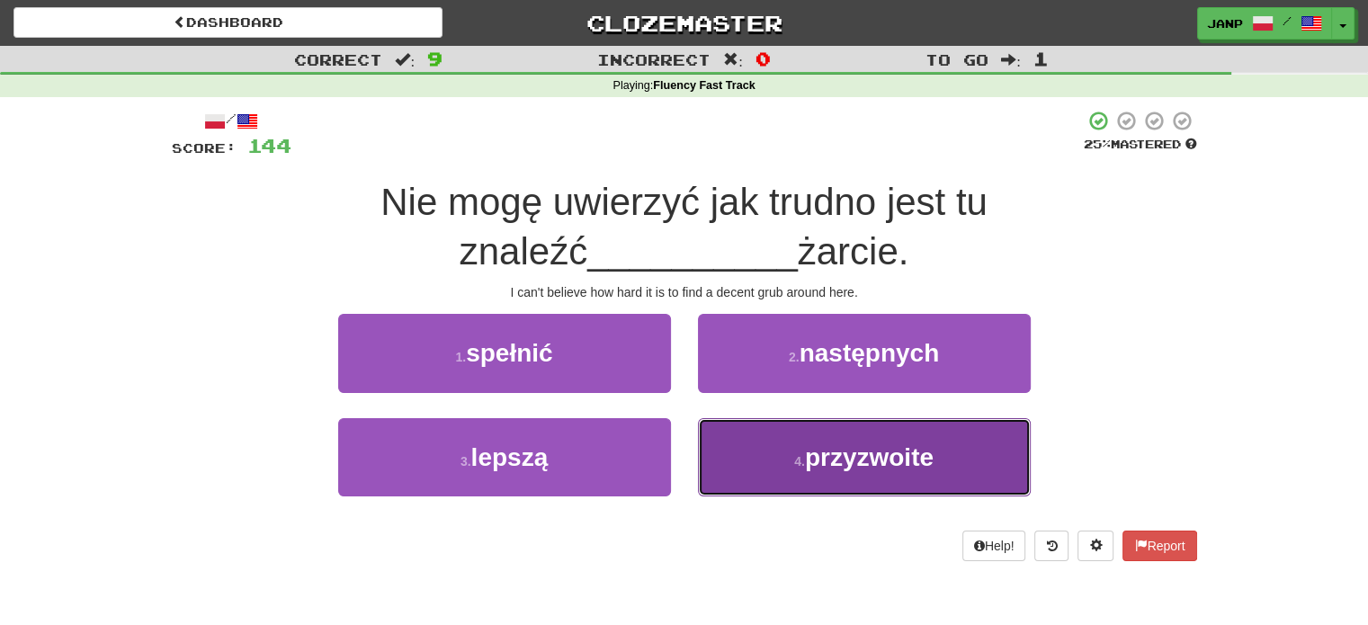
click at [772, 459] on button "4 . przyzwoite" at bounding box center [864, 457] width 333 height 78
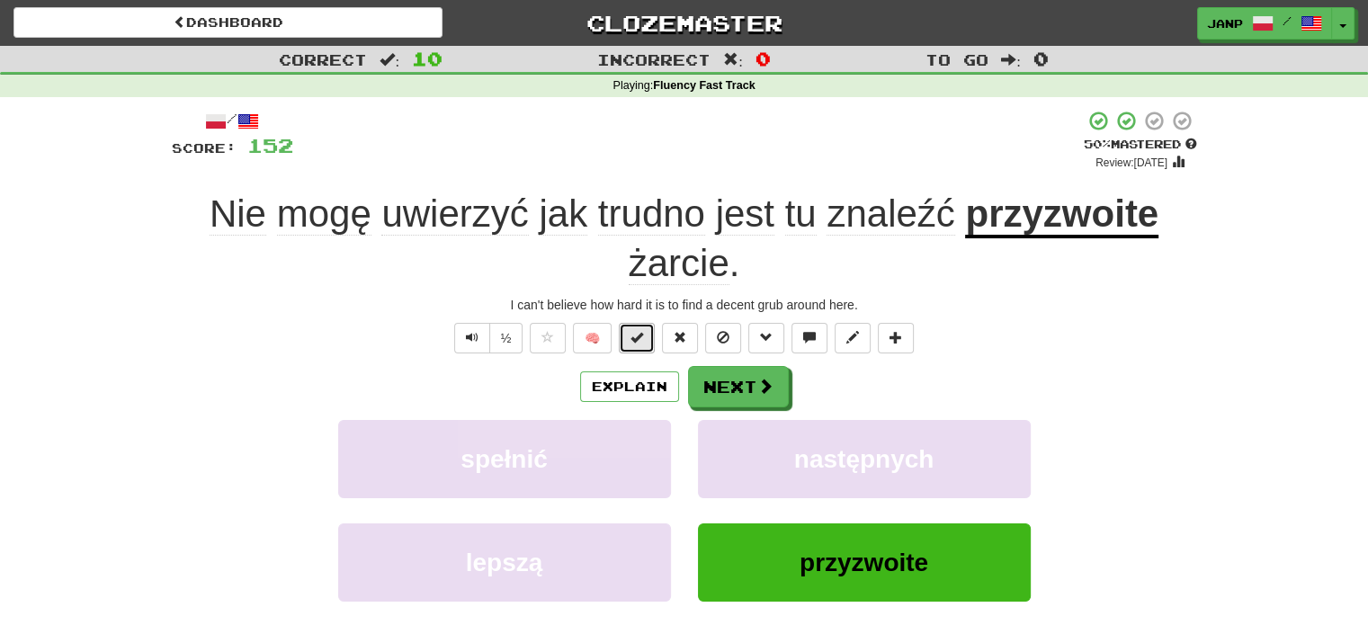
click at [637, 339] on span at bounding box center [636, 337] width 13 height 13
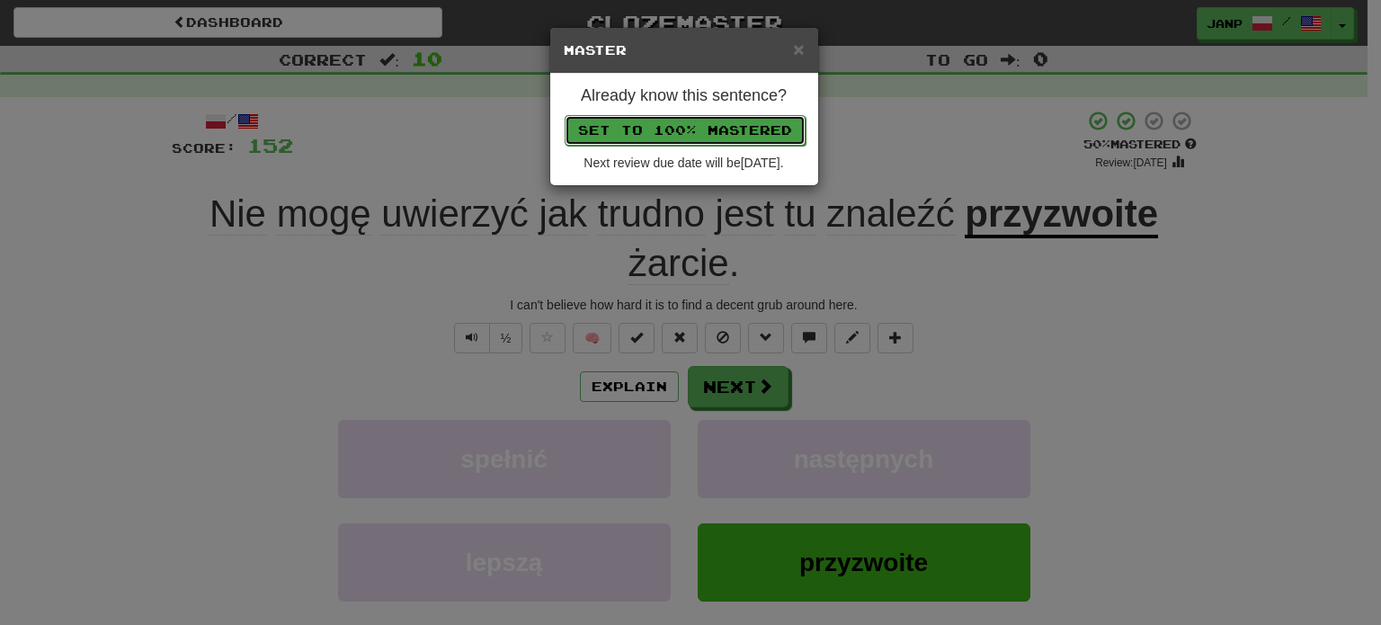
click at [673, 129] on button "Set to 100% Mastered" at bounding box center [685, 130] width 241 height 31
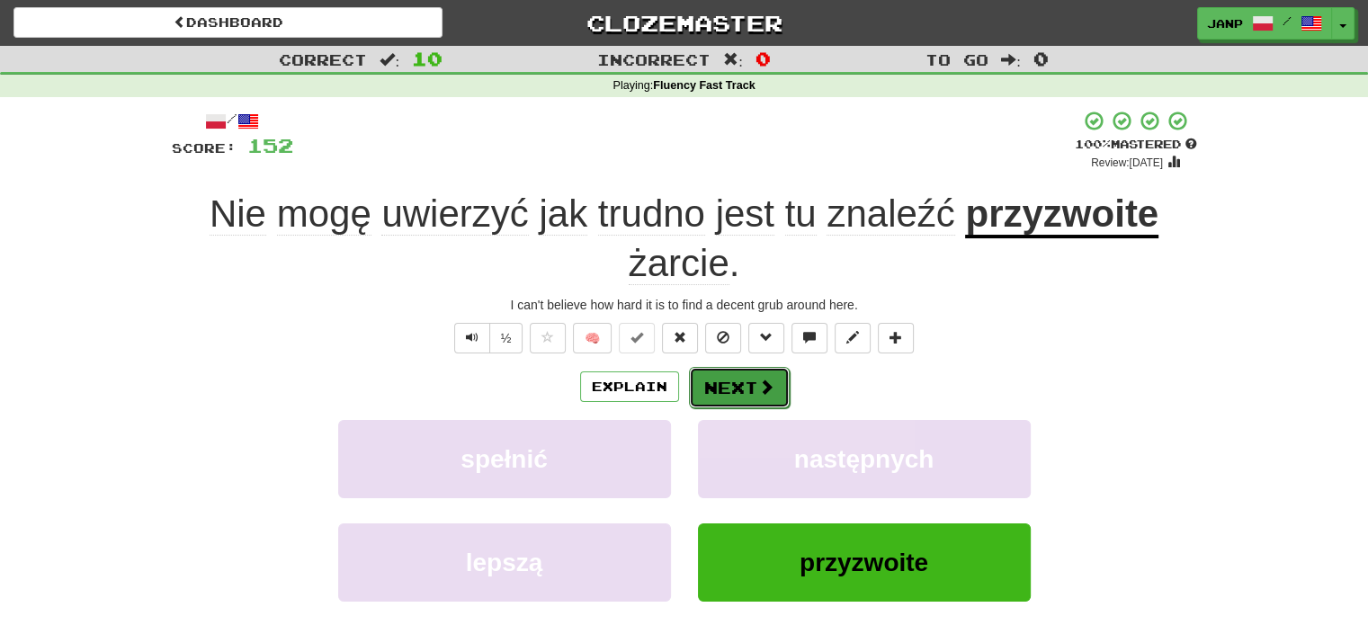
click at [773, 385] on button "Next" at bounding box center [739, 387] width 101 height 41
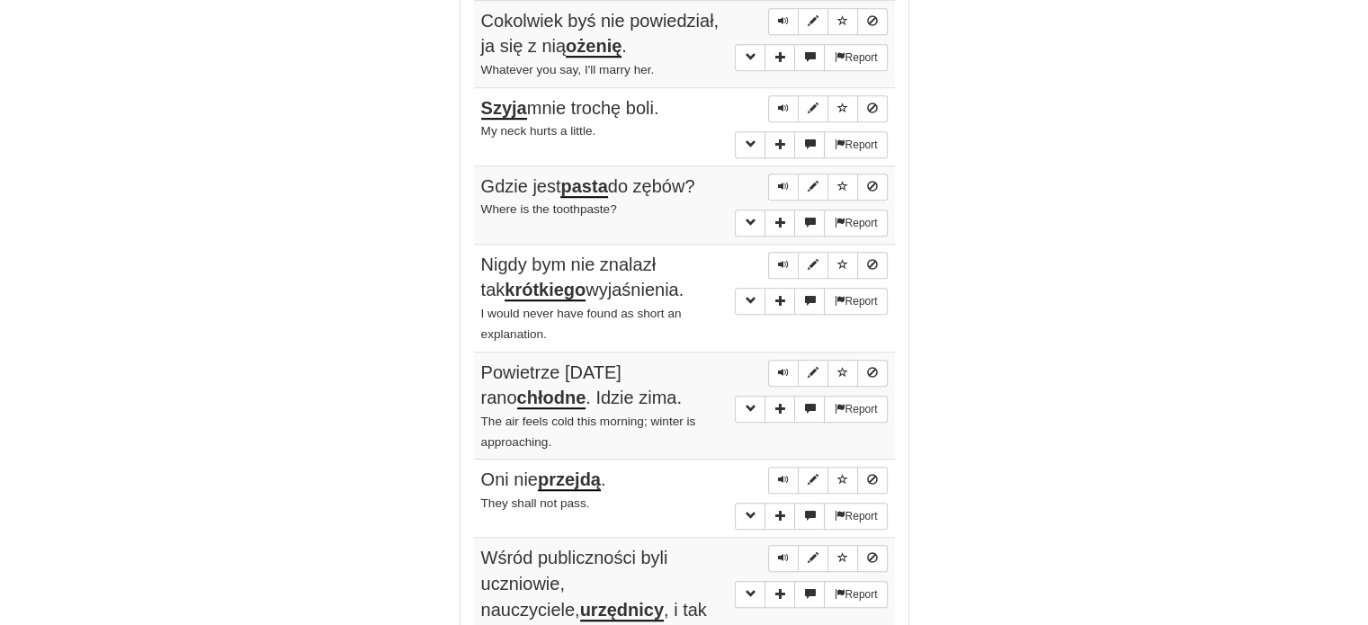
scroll to position [1349, 0]
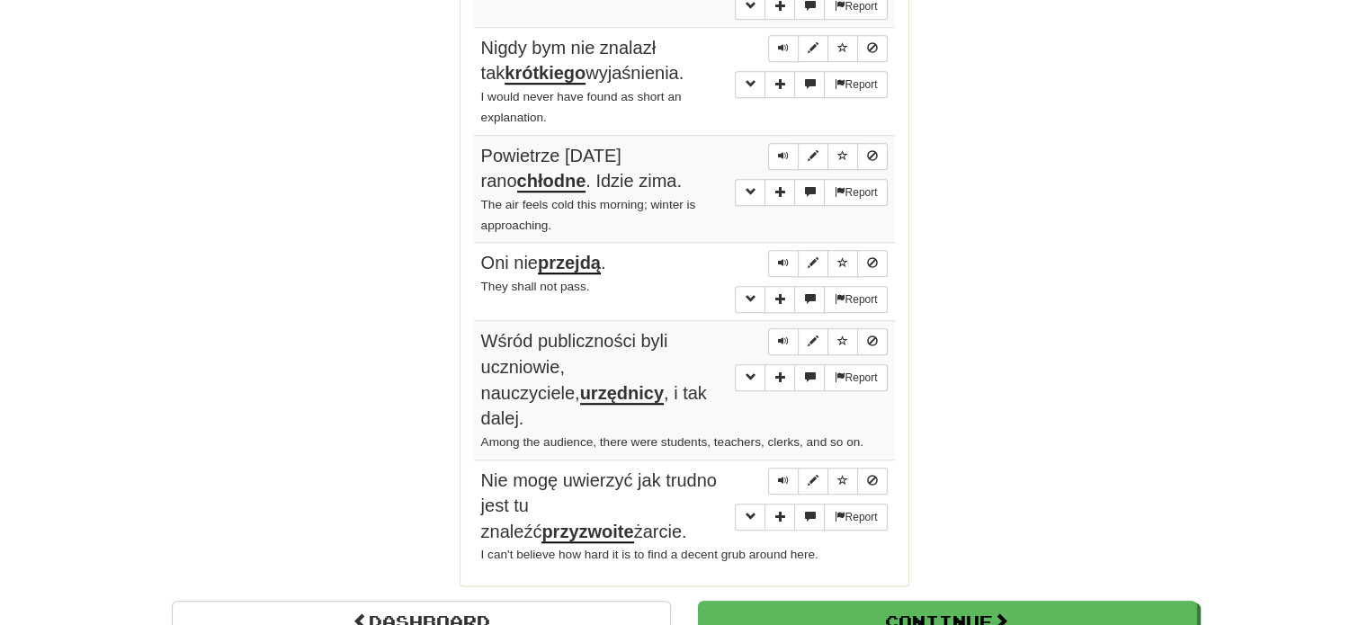
click at [633, 522] on u "przyzwoite" at bounding box center [587, 533] width 92 height 22
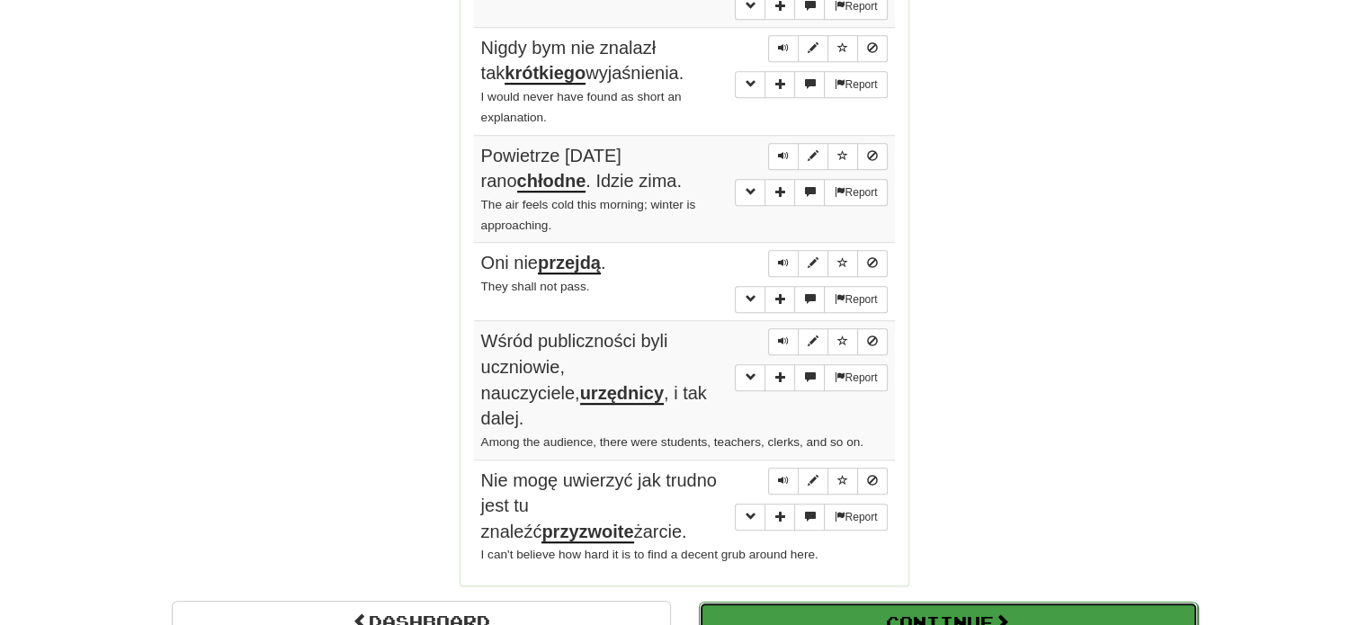
click at [863, 602] on button "Continue" at bounding box center [948, 622] width 499 height 41
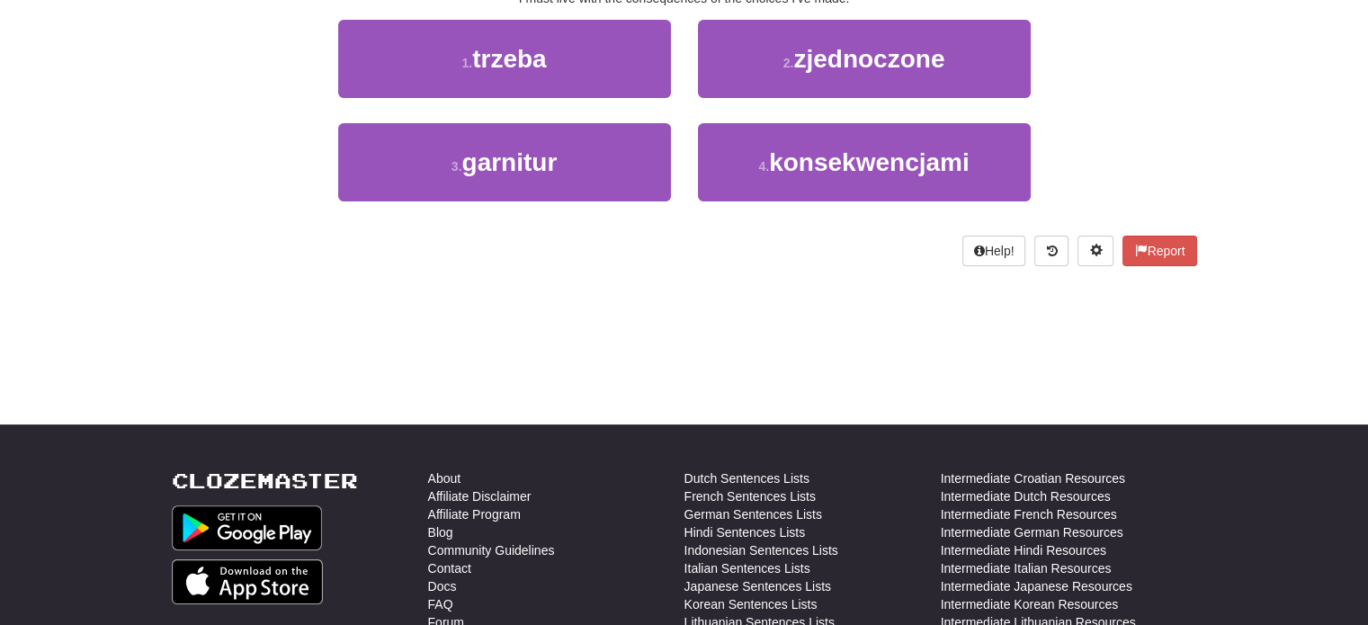
scroll to position [111, 0]
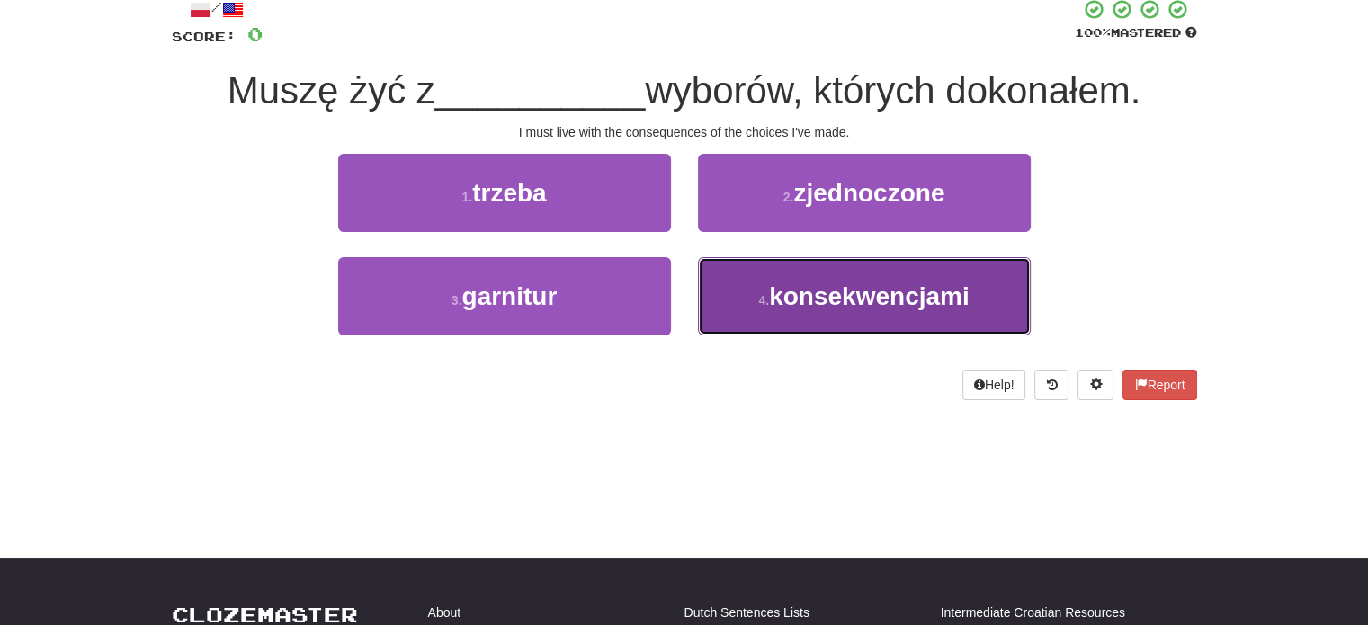
click at [870, 325] on button "4 . konsekwencjami" at bounding box center [864, 296] width 333 height 78
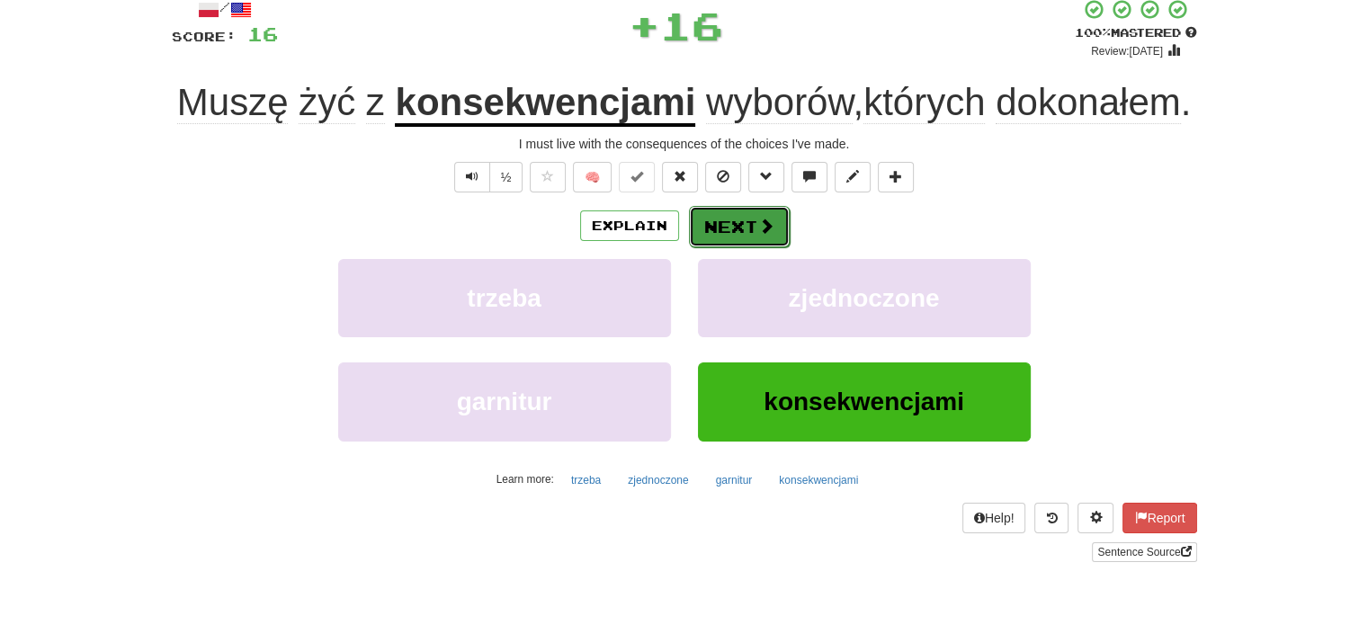
click at [723, 236] on button "Next" at bounding box center [739, 226] width 101 height 41
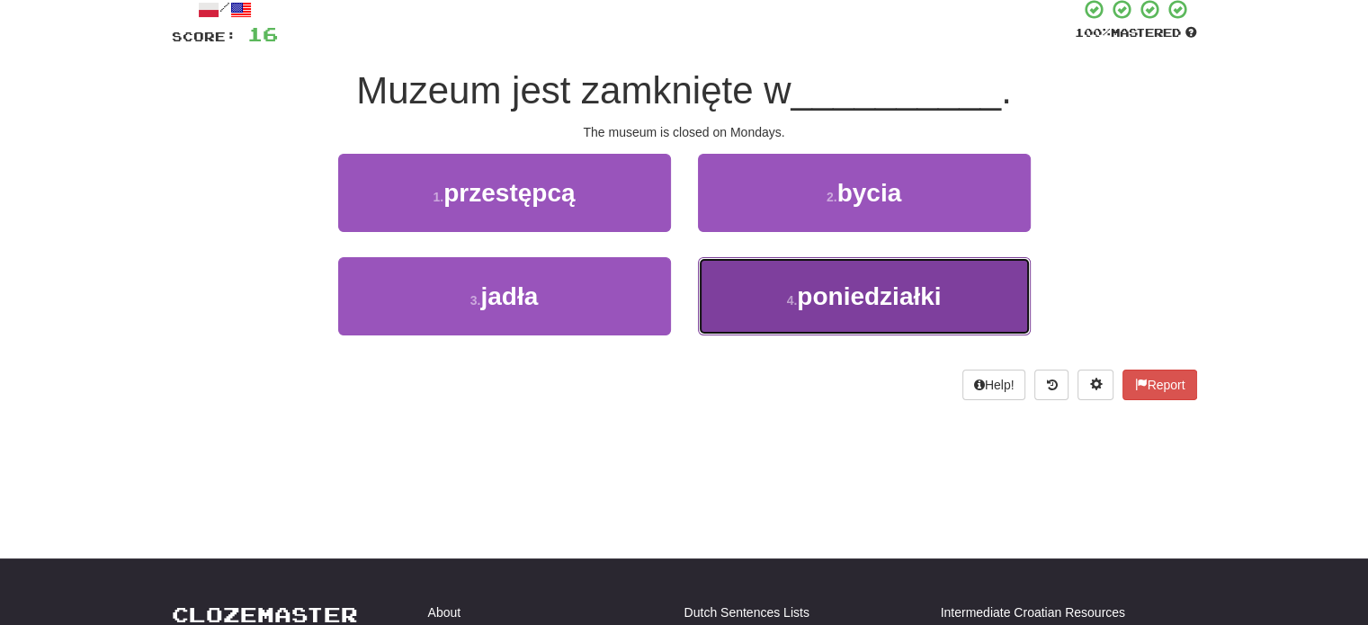
click at [750, 317] on button "4 . poniedziałki" at bounding box center [864, 296] width 333 height 78
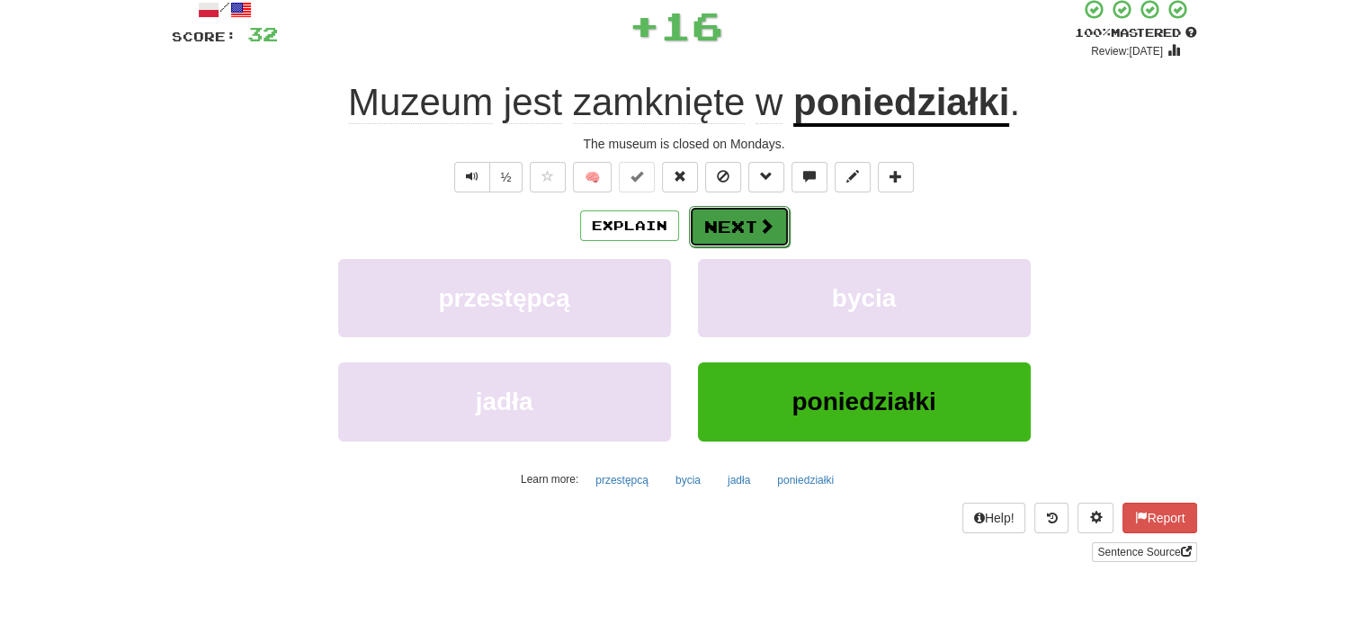
click at [748, 242] on button "Next" at bounding box center [739, 226] width 101 height 41
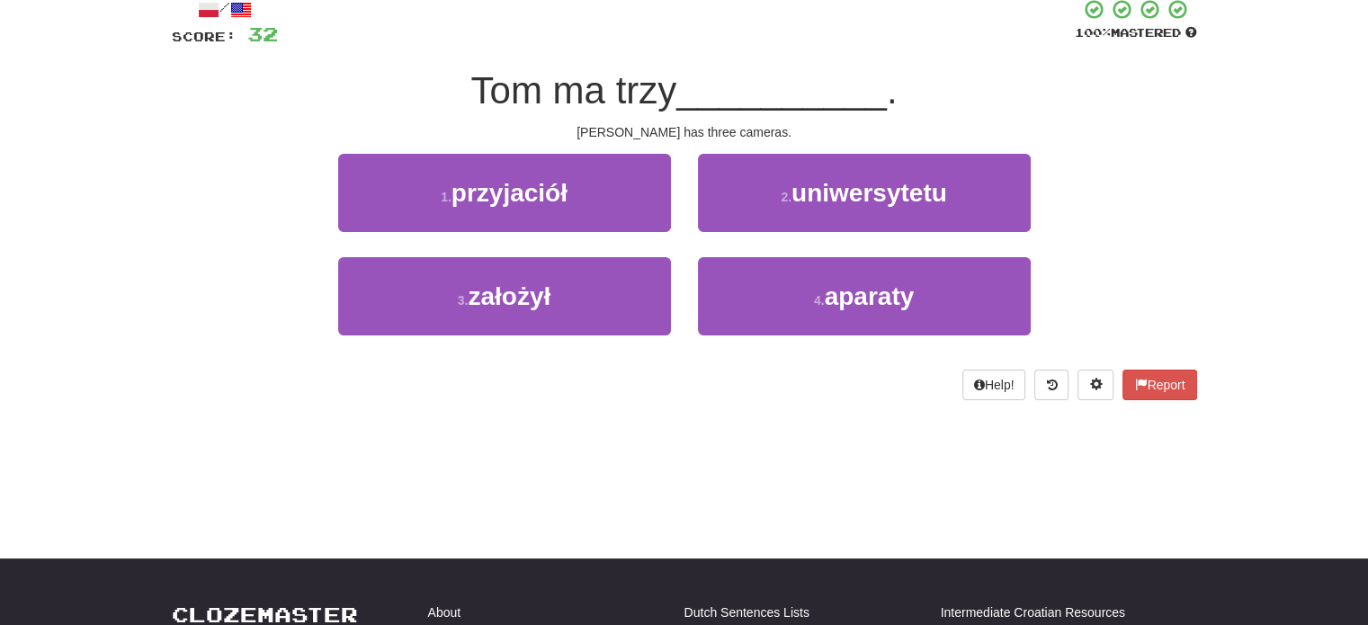
click at [828, 336] on div "4 . aparaty" at bounding box center [864, 308] width 360 height 103
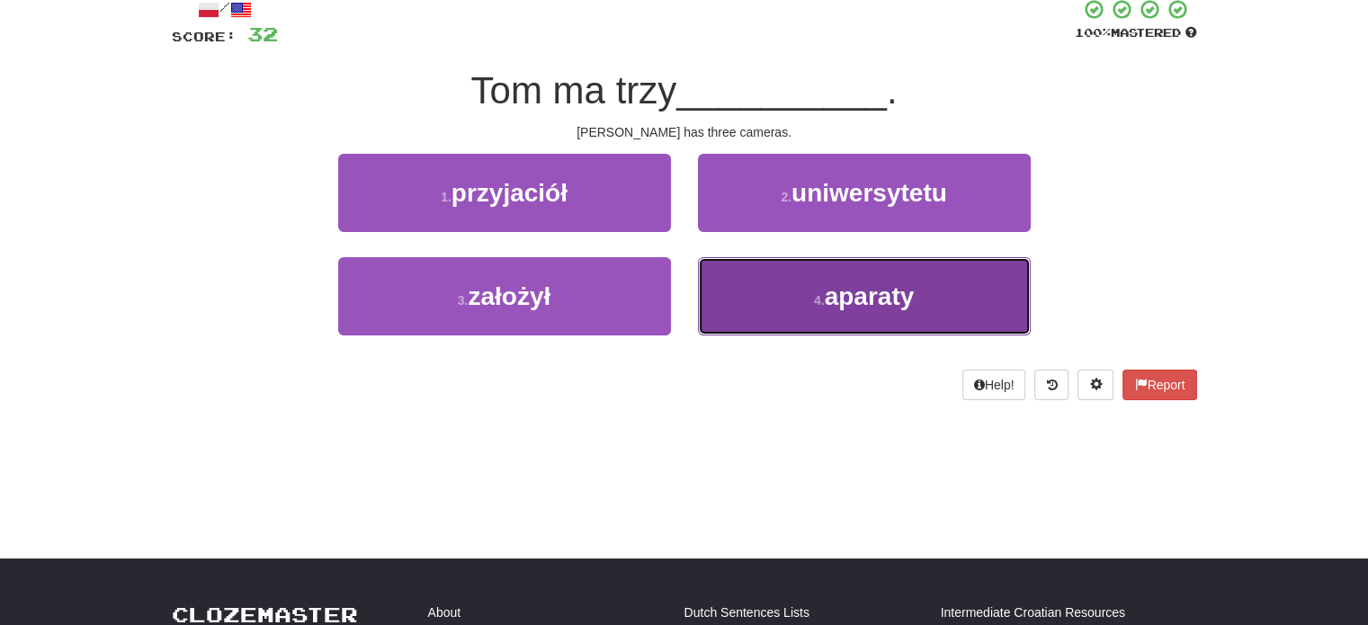
click at [828, 316] on button "4 . aparaty" at bounding box center [864, 296] width 333 height 78
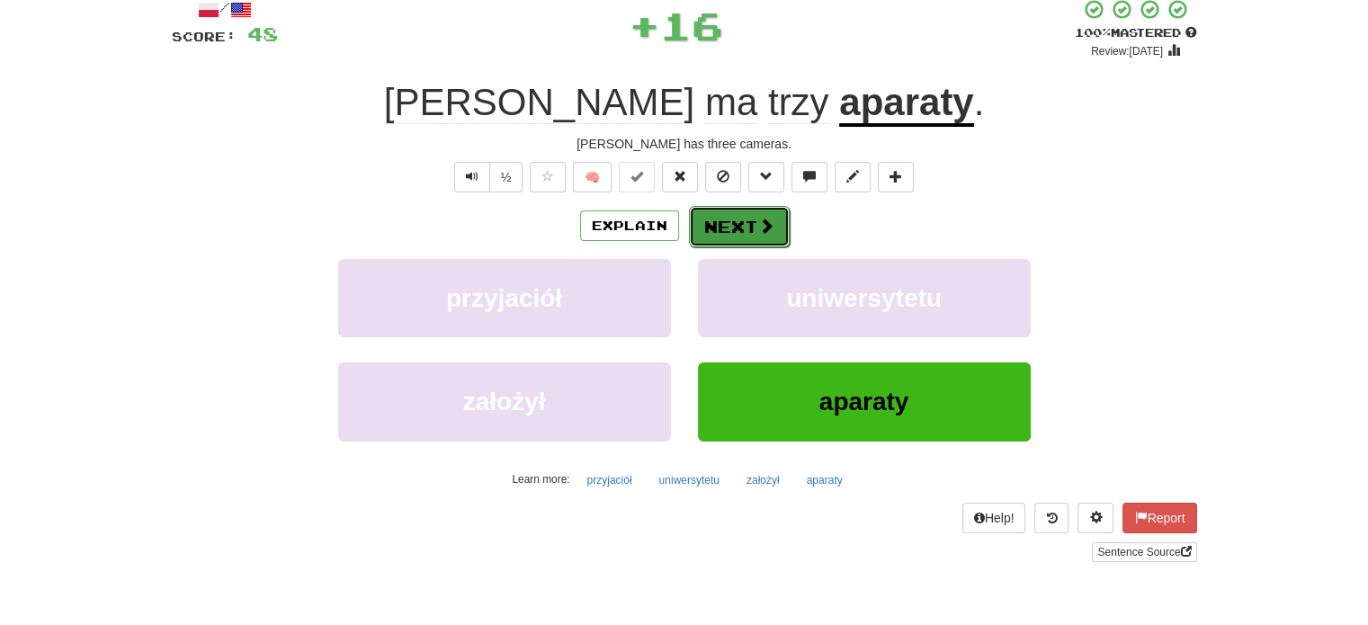
click at [706, 217] on button "Next" at bounding box center [739, 226] width 101 height 41
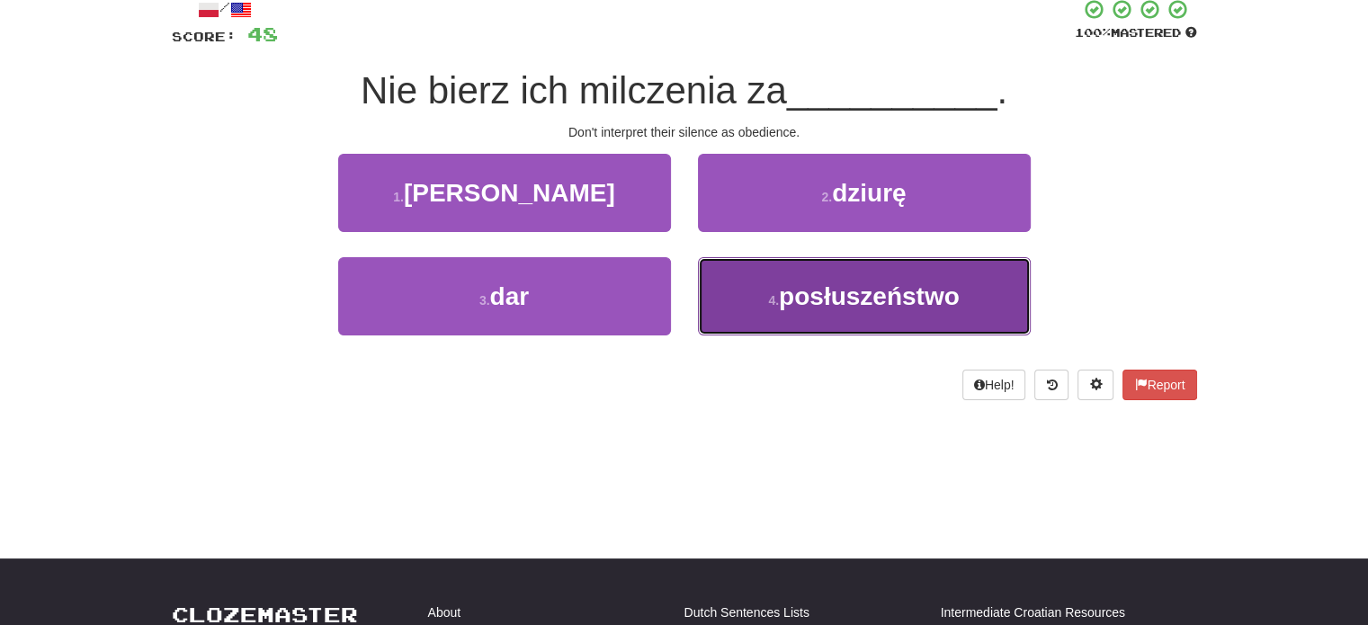
click at [798, 312] on button "4 . posłuszeństwo" at bounding box center [864, 296] width 333 height 78
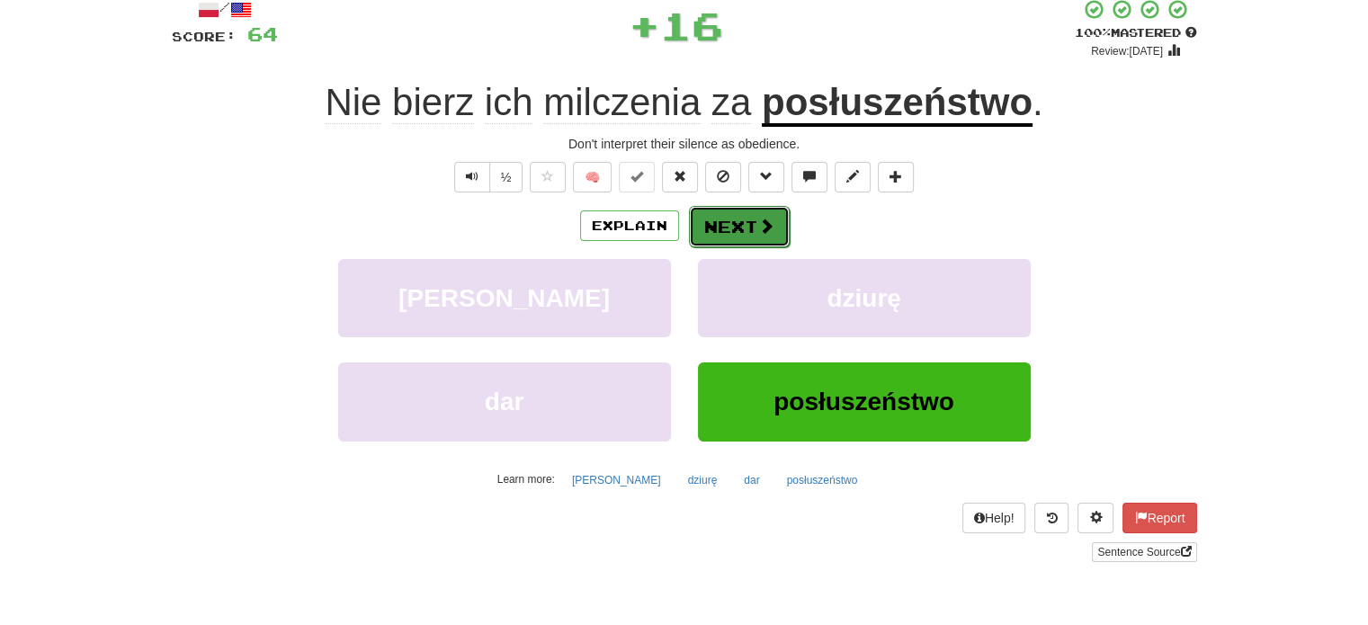
click at [727, 231] on button "Next" at bounding box center [739, 226] width 101 height 41
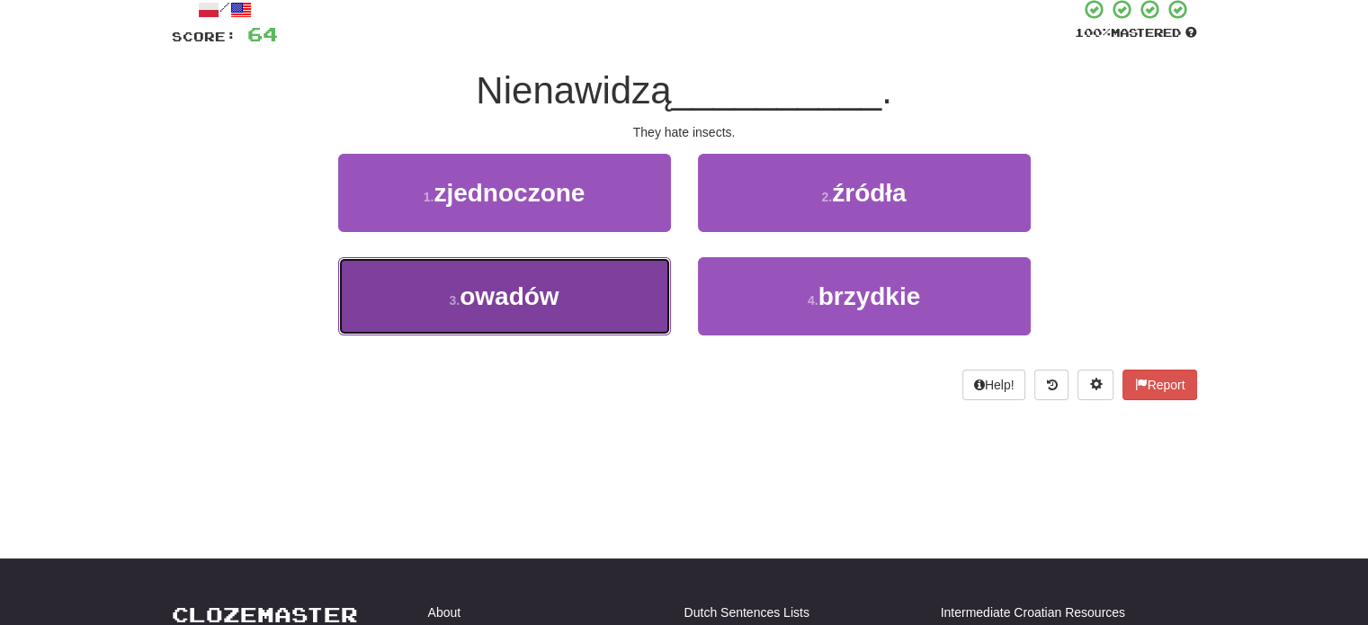
click at [645, 296] on button "3 . owadów" at bounding box center [504, 296] width 333 height 78
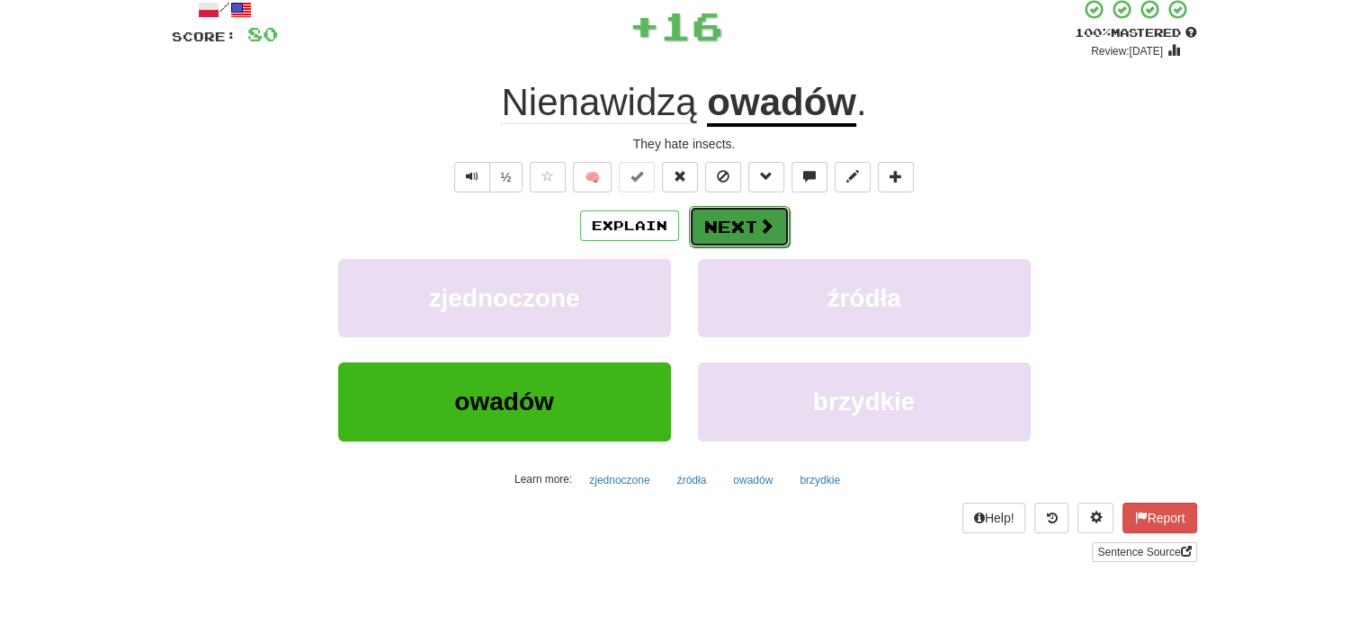
click at [716, 226] on button "Next" at bounding box center [739, 226] width 101 height 41
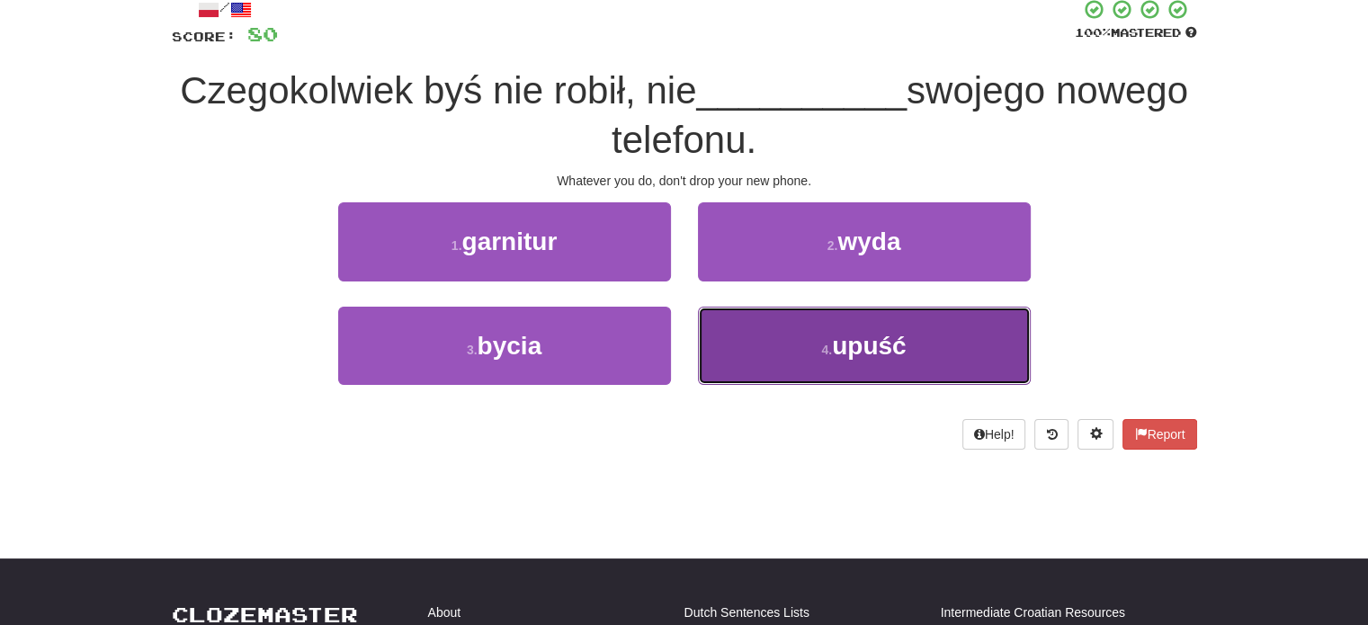
click at [773, 322] on button "4 . upuść" at bounding box center [864, 346] width 333 height 78
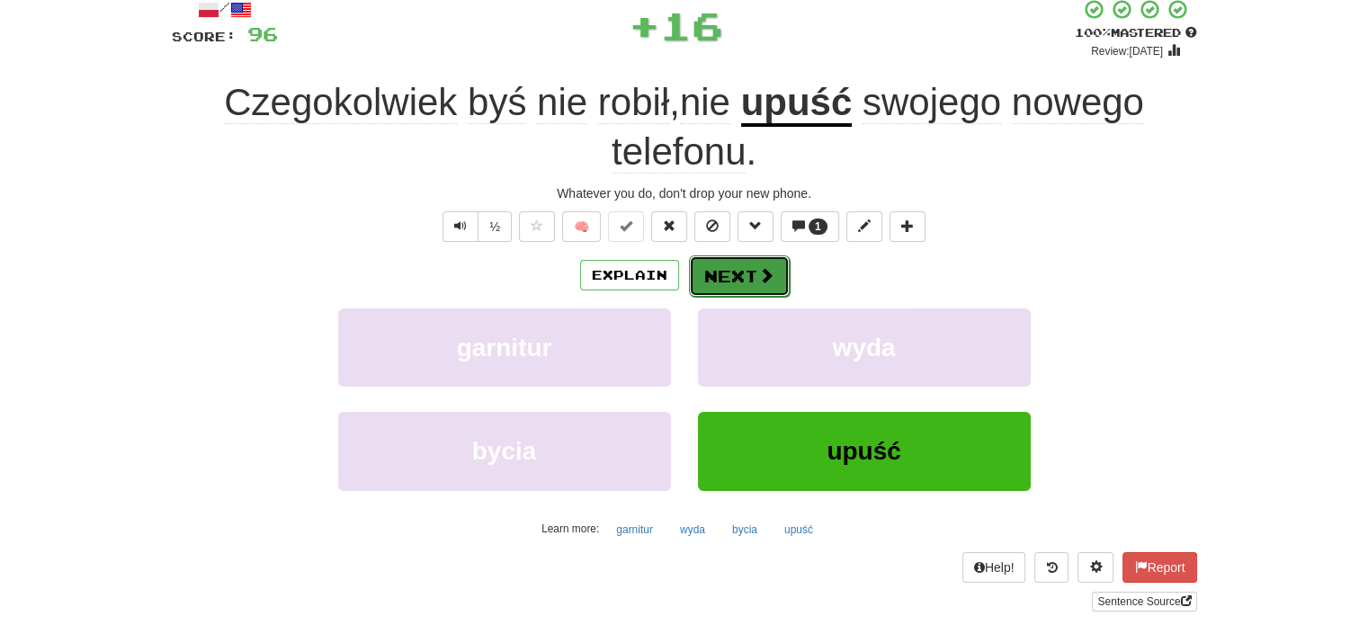
click at [742, 277] on button "Next" at bounding box center [739, 275] width 101 height 41
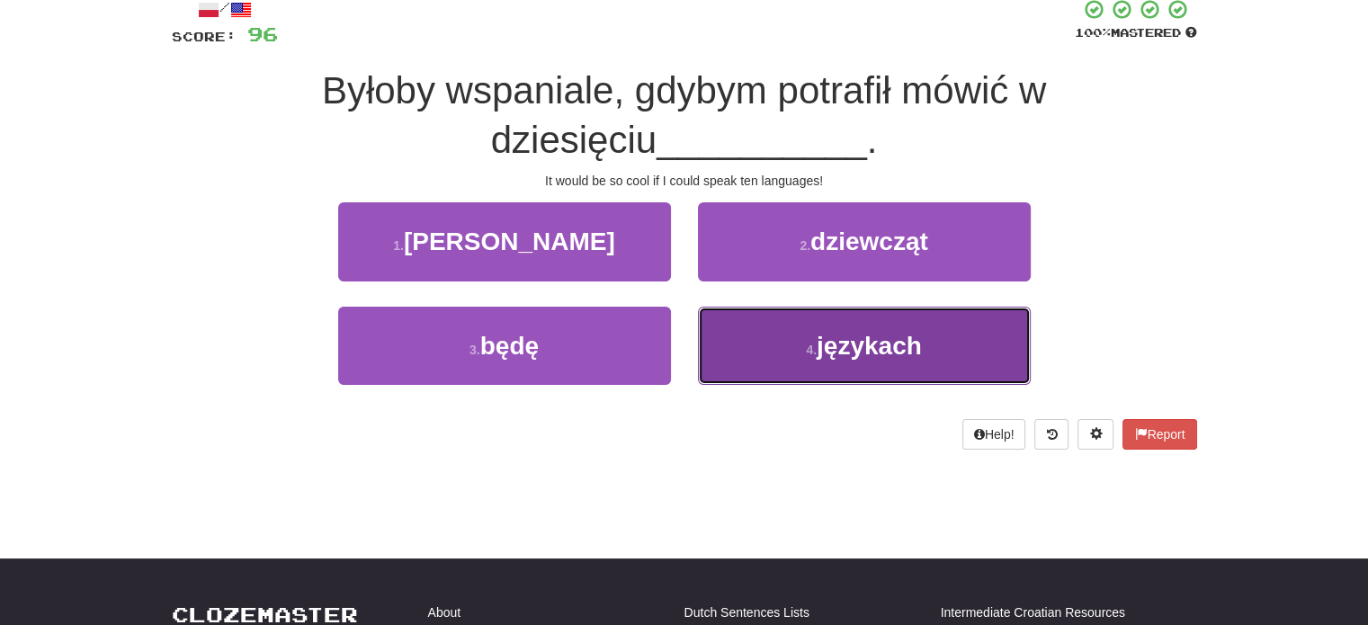
click at [752, 357] on button "4 . językach" at bounding box center [864, 346] width 333 height 78
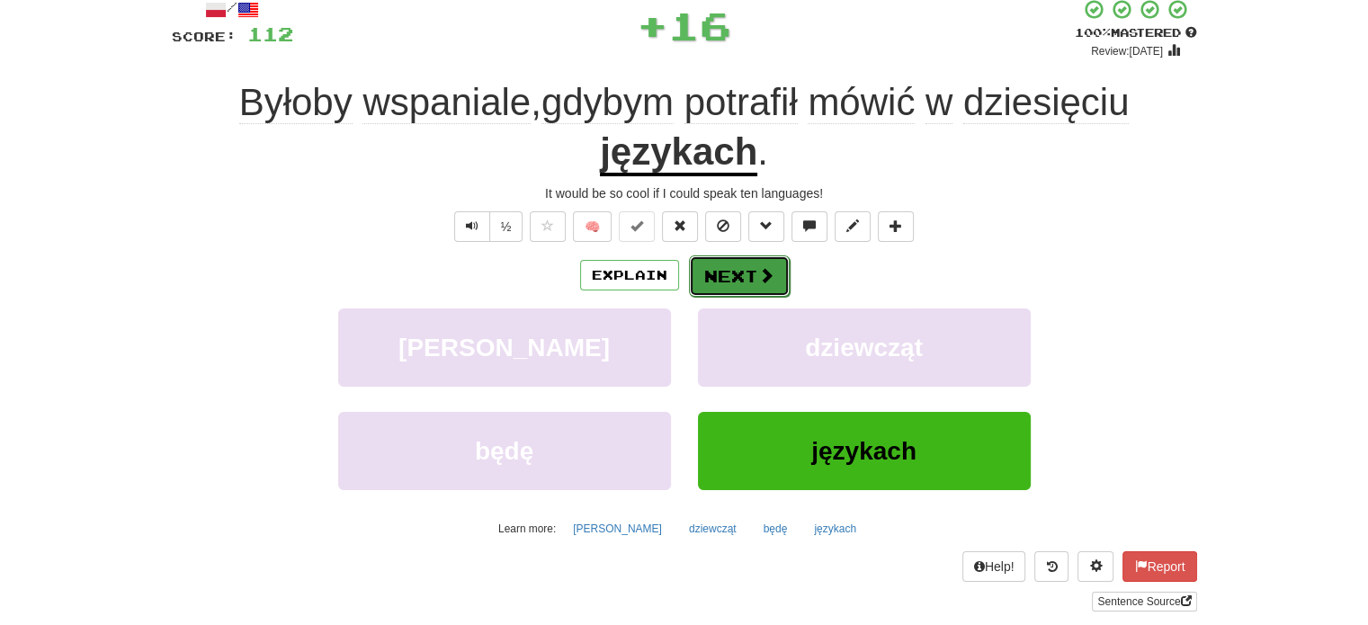
click at [716, 262] on button "Next" at bounding box center [739, 275] width 101 height 41
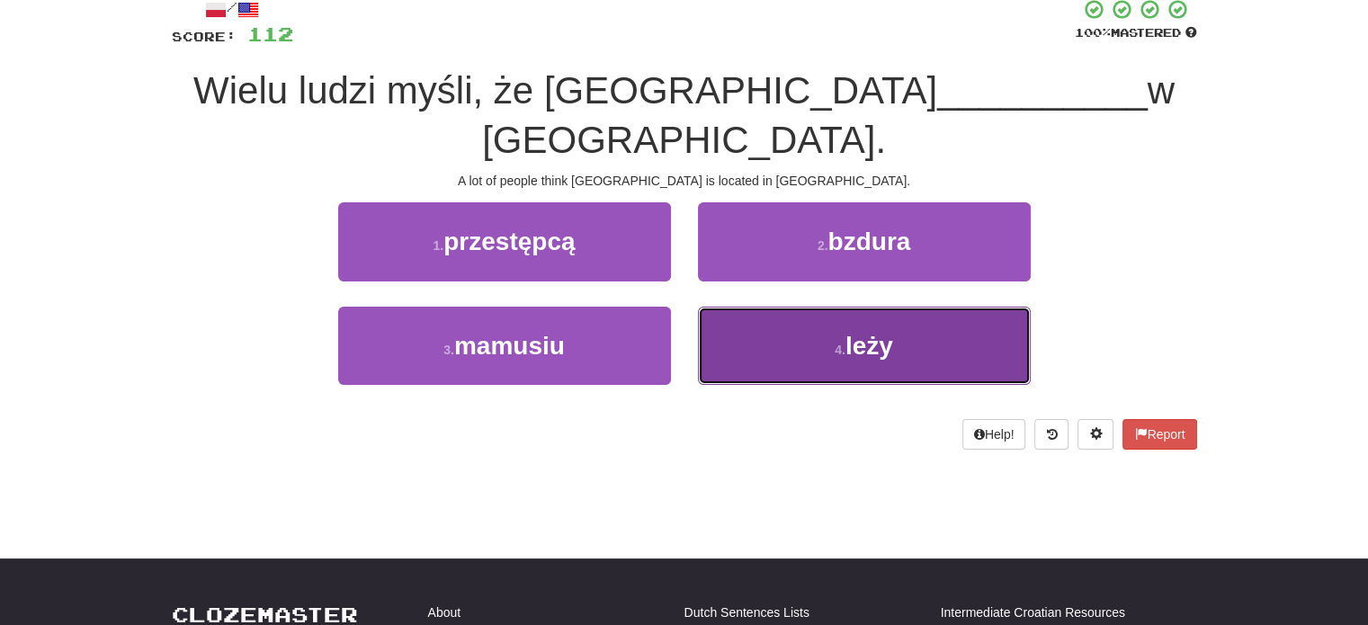
click at [752, 307] on button "4 . leży" at bounding box center [864, 346] width 333 height 78
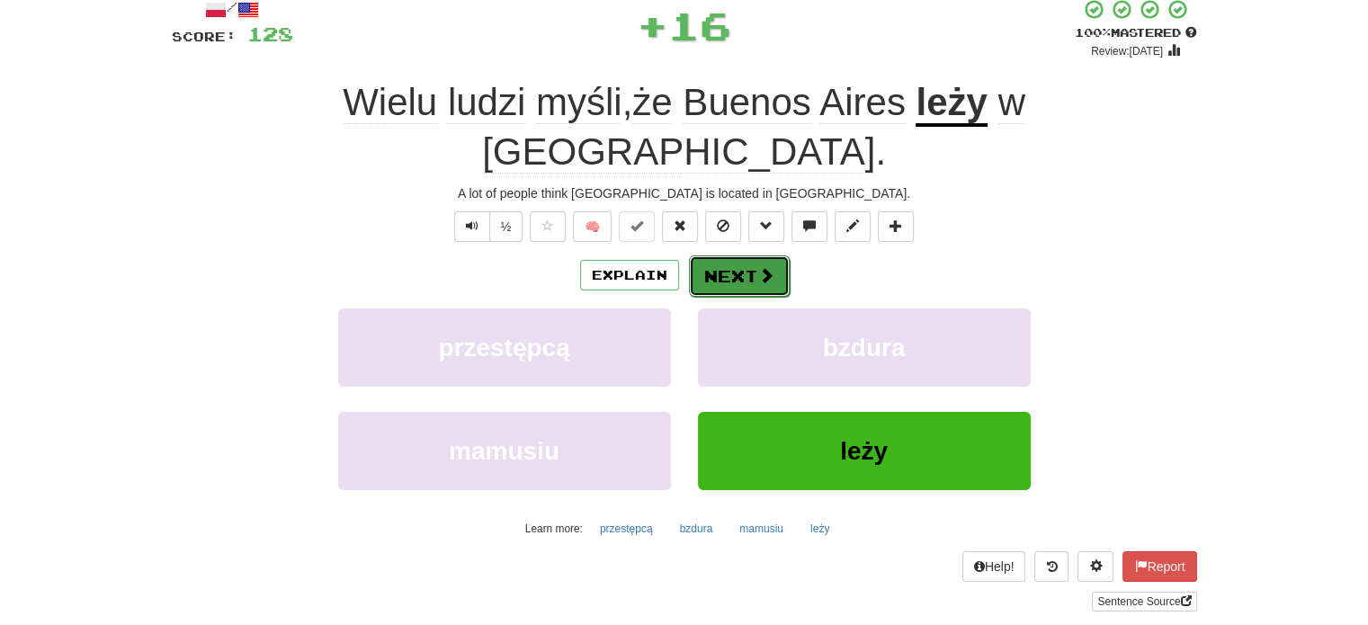
click at [762, 267] on span at bounding box center [766, 275] width 16 height 16
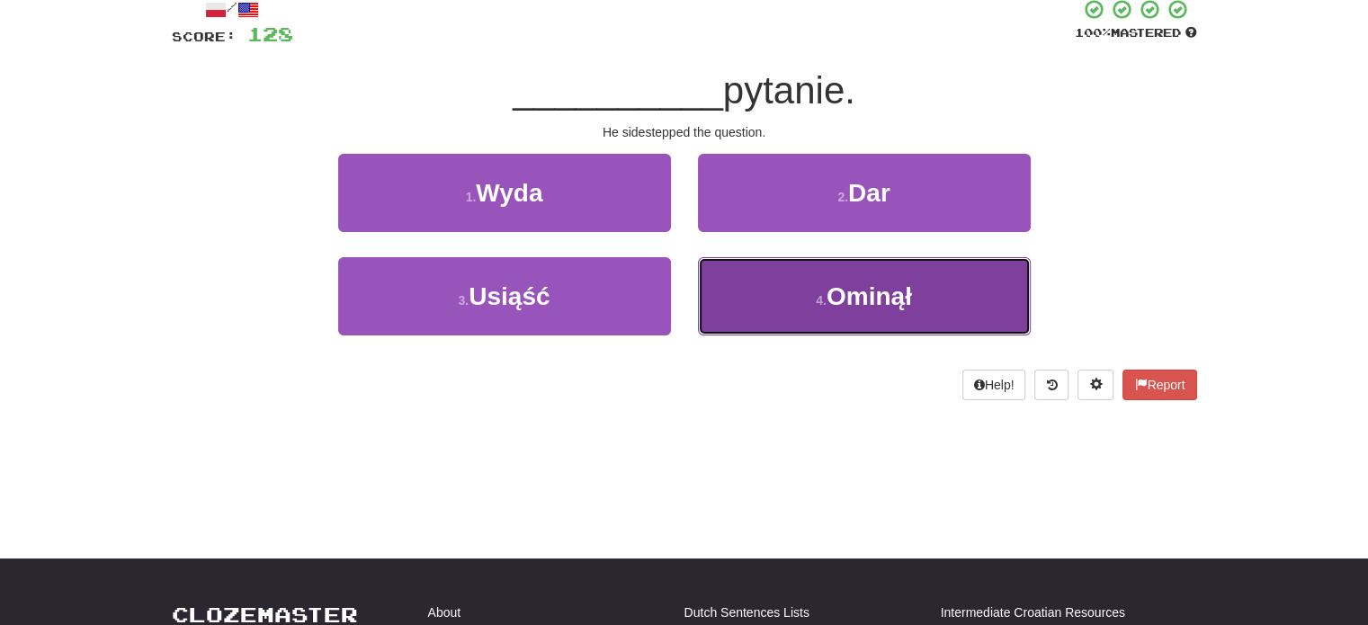
click at [795, 304] on button "4 . Ominął" at bounding box center [864, 296] width 333 height 78
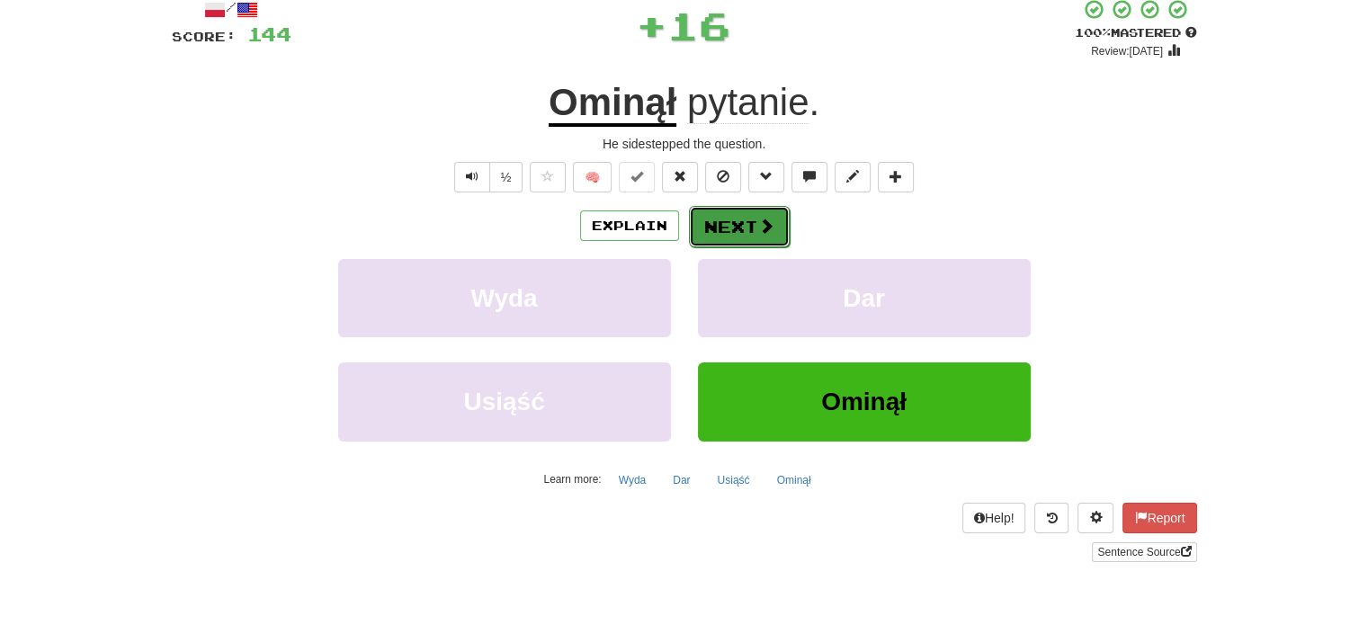
click at [725, 233] on button "Next" at bounding box center [739, 226] width 101 height 41
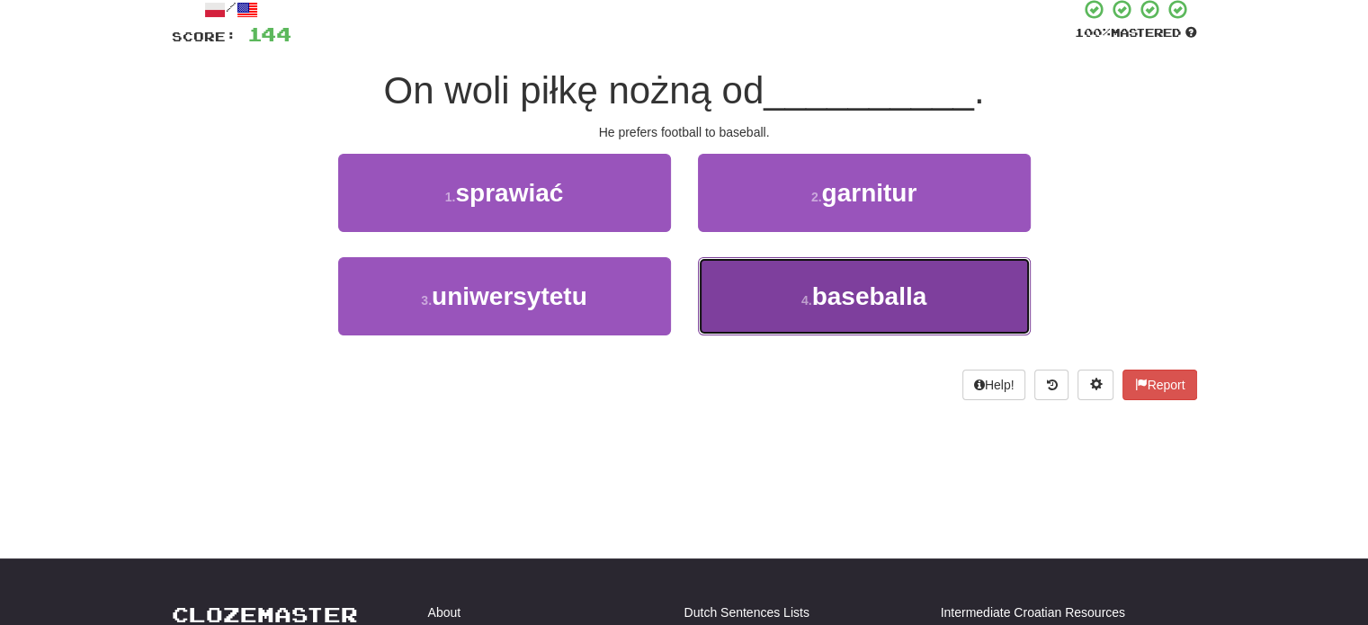
click at [752, 280] on button "4 . baseballa" at bounding box center [864, 296] width 333 height 78
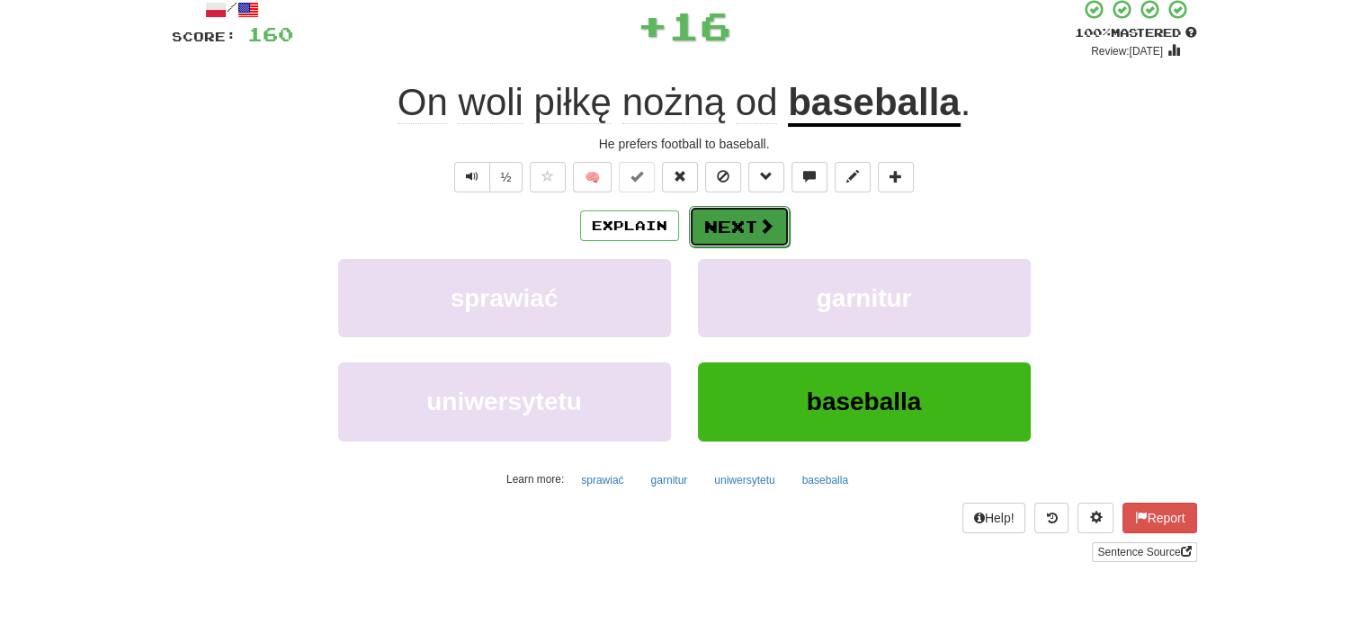
click at [711, 223] on button "Next" at bounding box center [739, 226] width 101 height 41
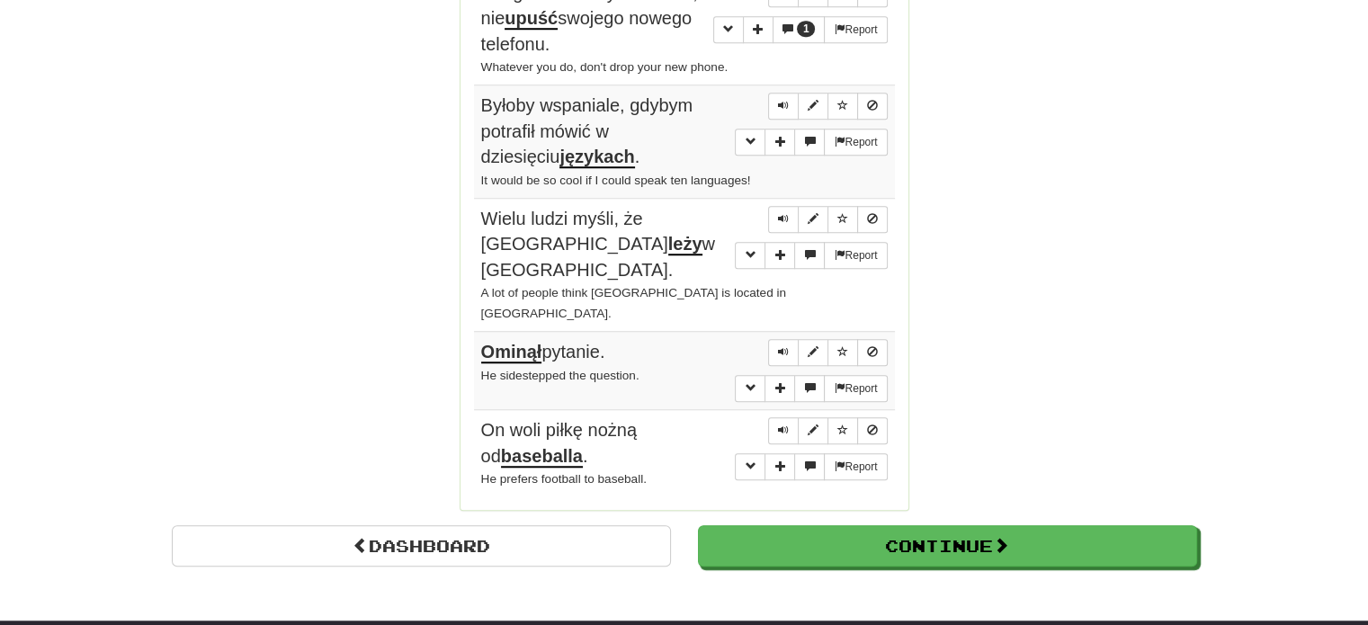
scroll to position [1628, 0]
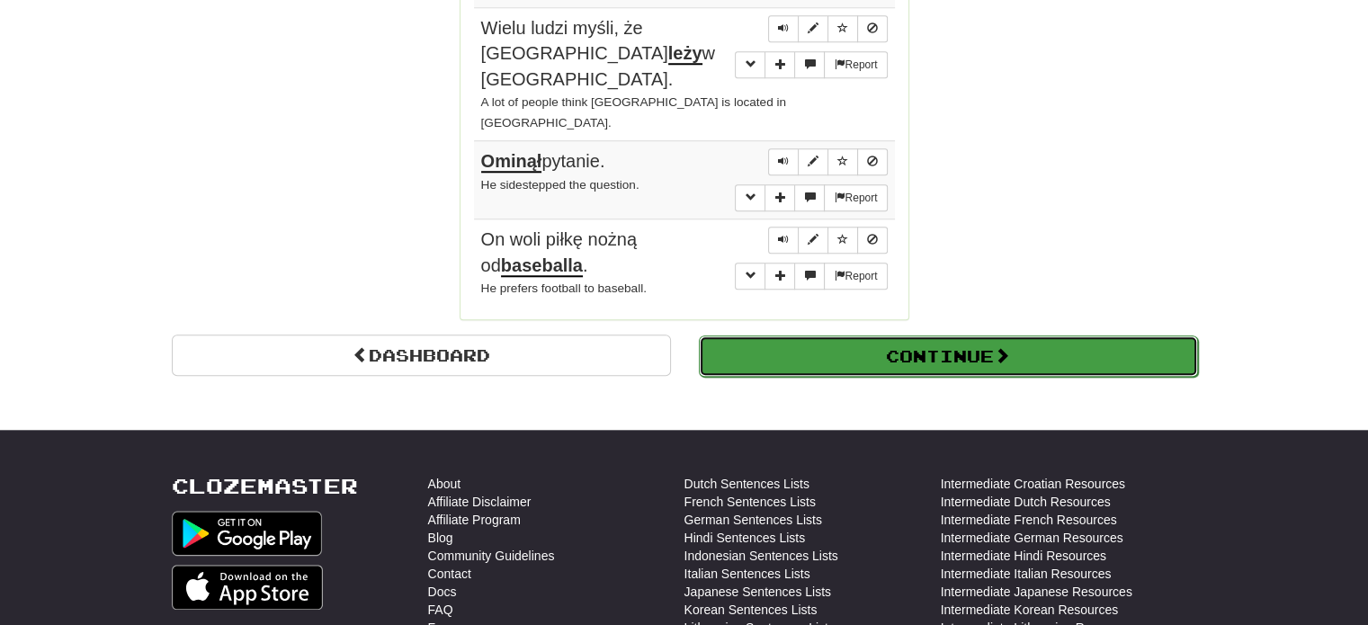
click at [768, 335] on button "Continue" at bounding box center [948, 355] width 499 height 41
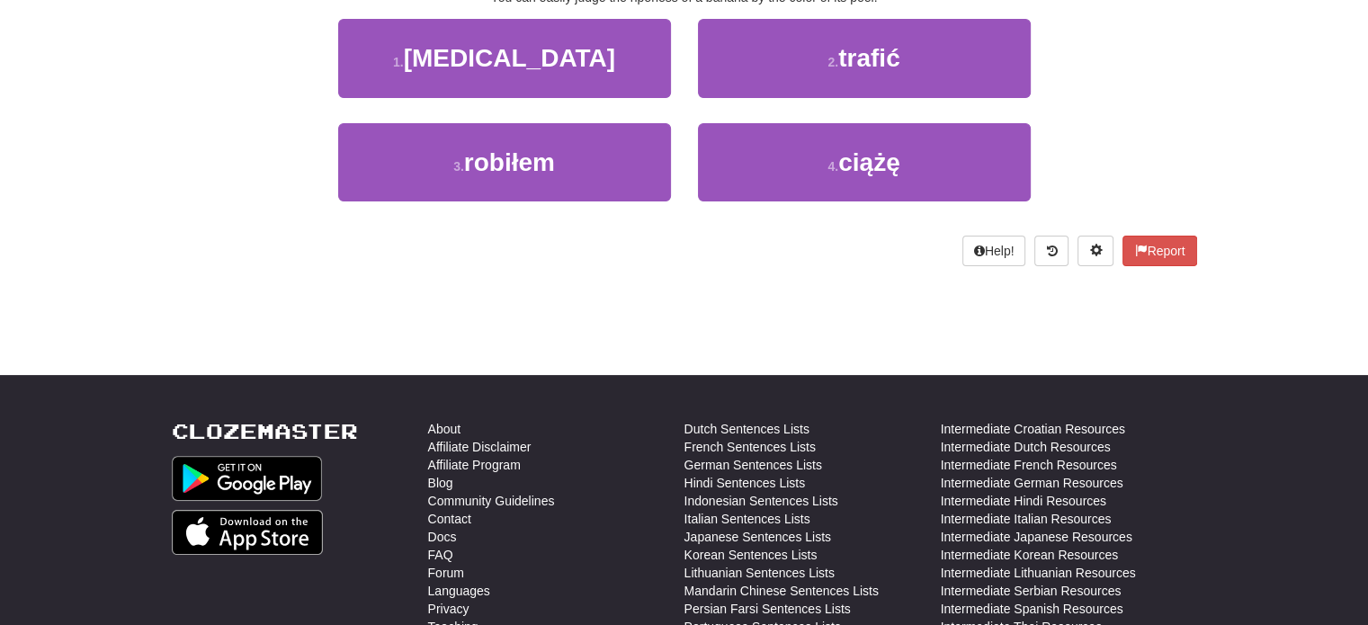
scroll to position [115, 0]
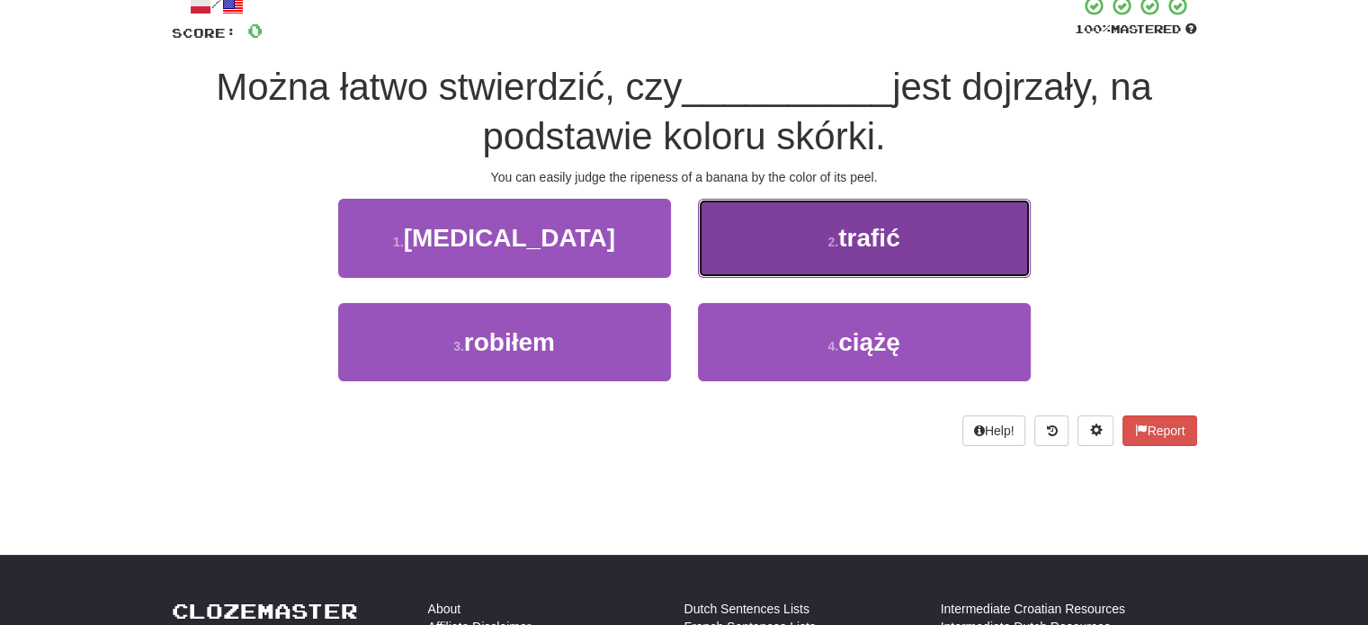
click at [833, 244] on small "2 ." at bounding box center [832, 242] width 11 height 14
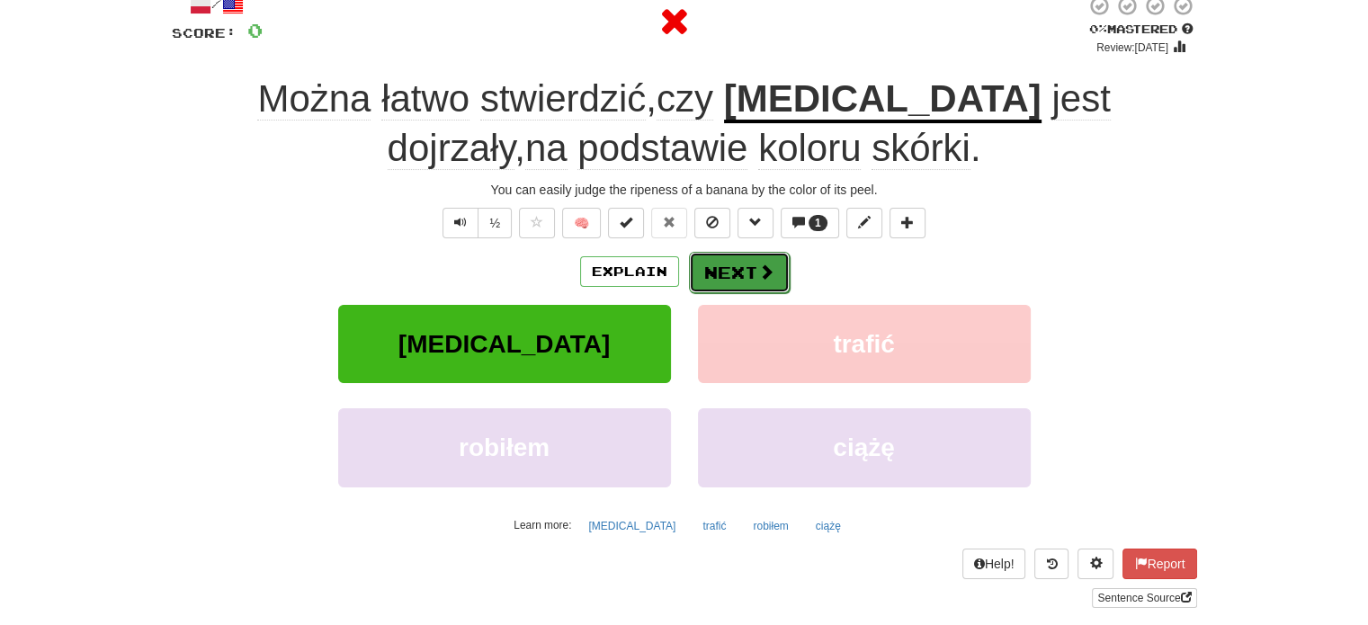
click at [762, 259] on button "Next" at bounding box center [739, 272] width 101 height 41
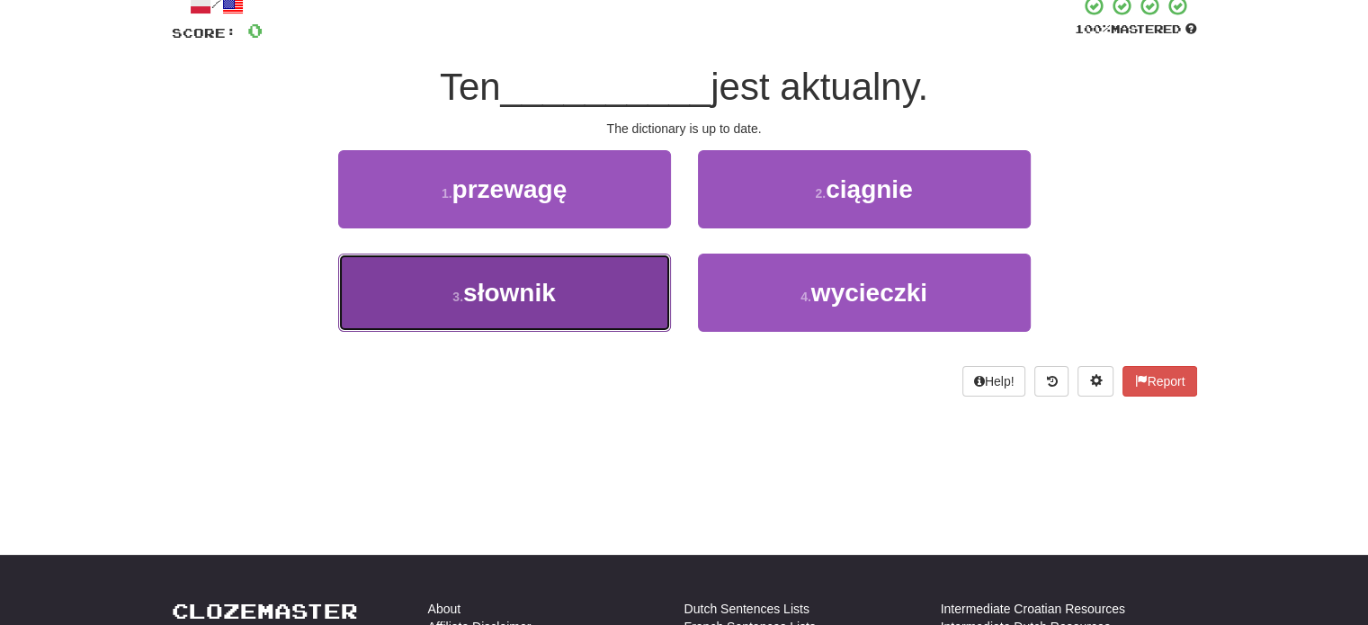
click at [605, 302] on button "3 . słownik" at bounding box center [504, 293] width 333 height 78
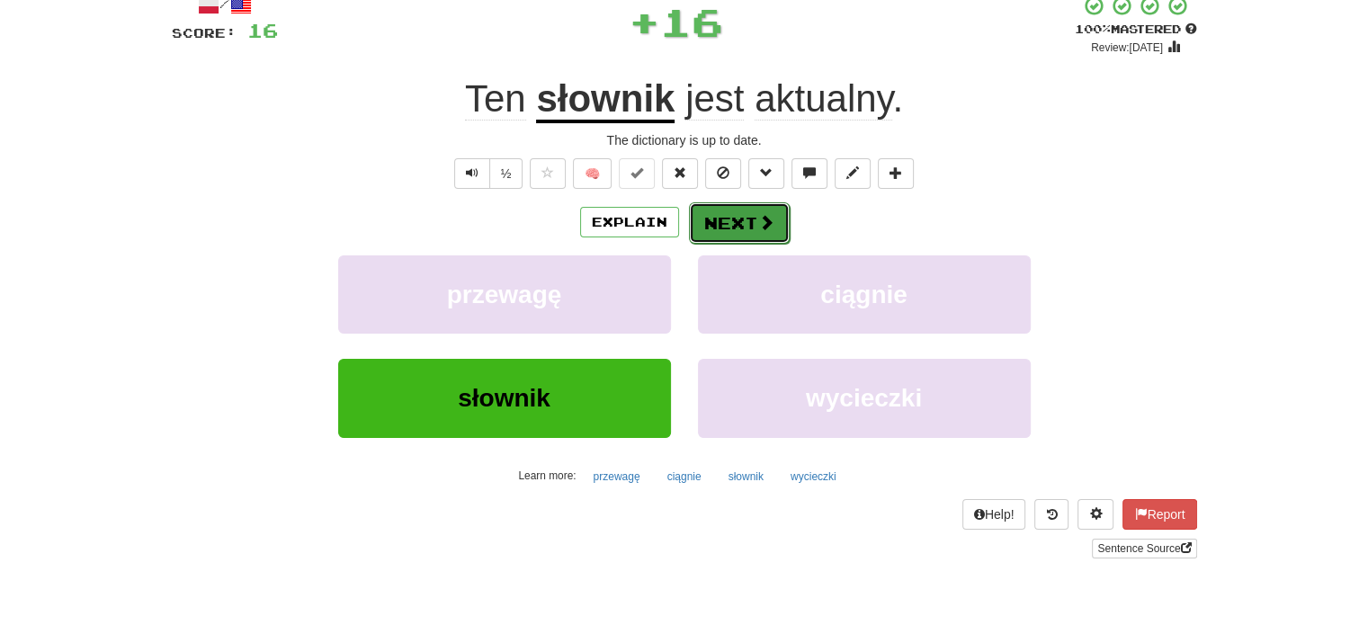
click at [745, 217] on button "Next" at bounding box center [739, 222] width 101 height 41
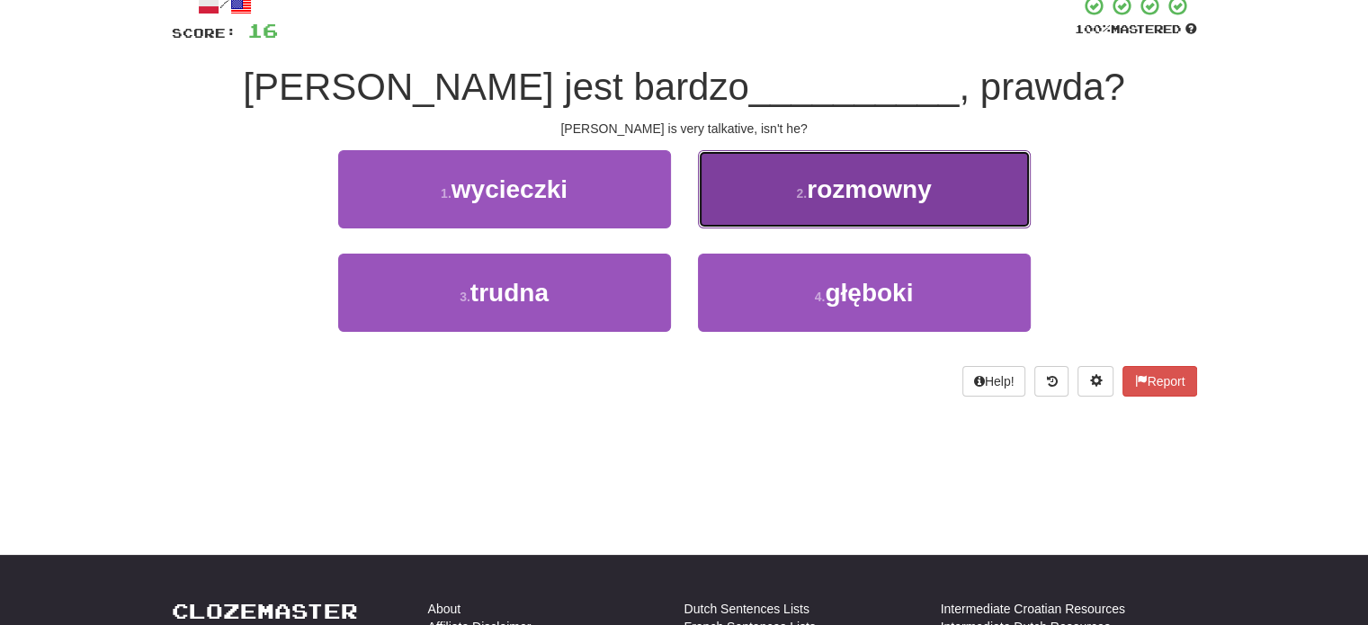
click at [745, 218] on button "2 . rozmowny" at bounding box center [864, 189] width 333 height 78
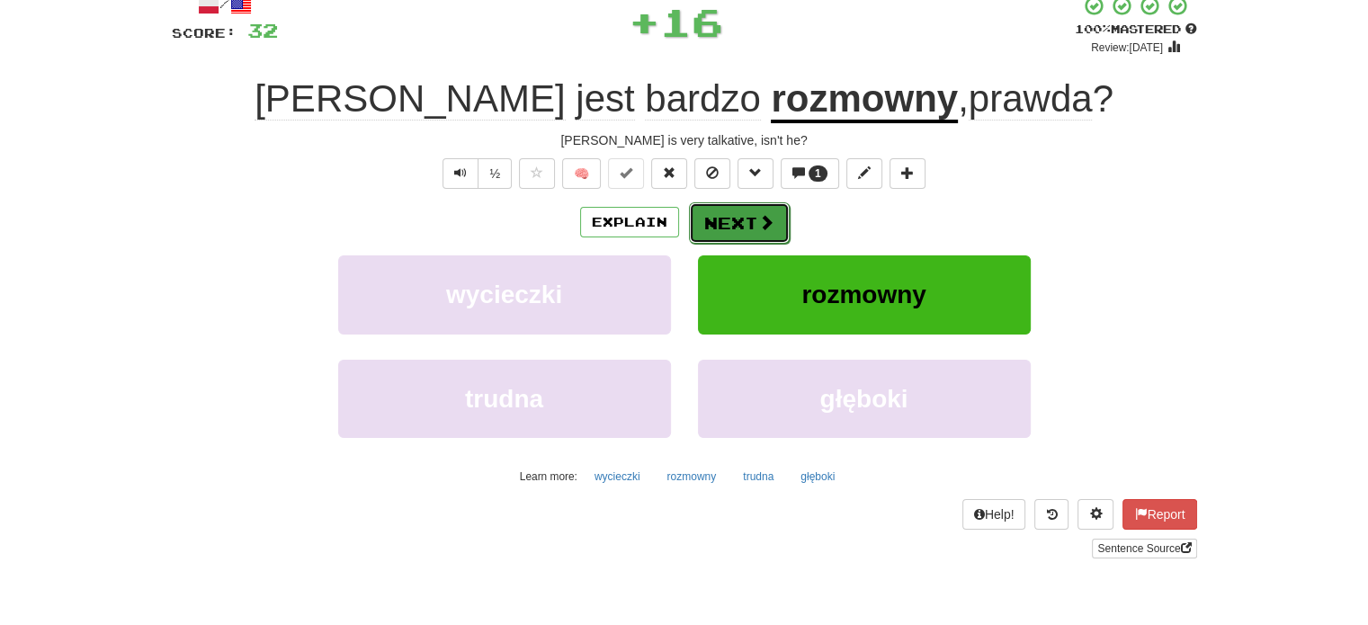
click at [719, 218] on button "Next" at bounding box center [739, 222] width 101 height 41
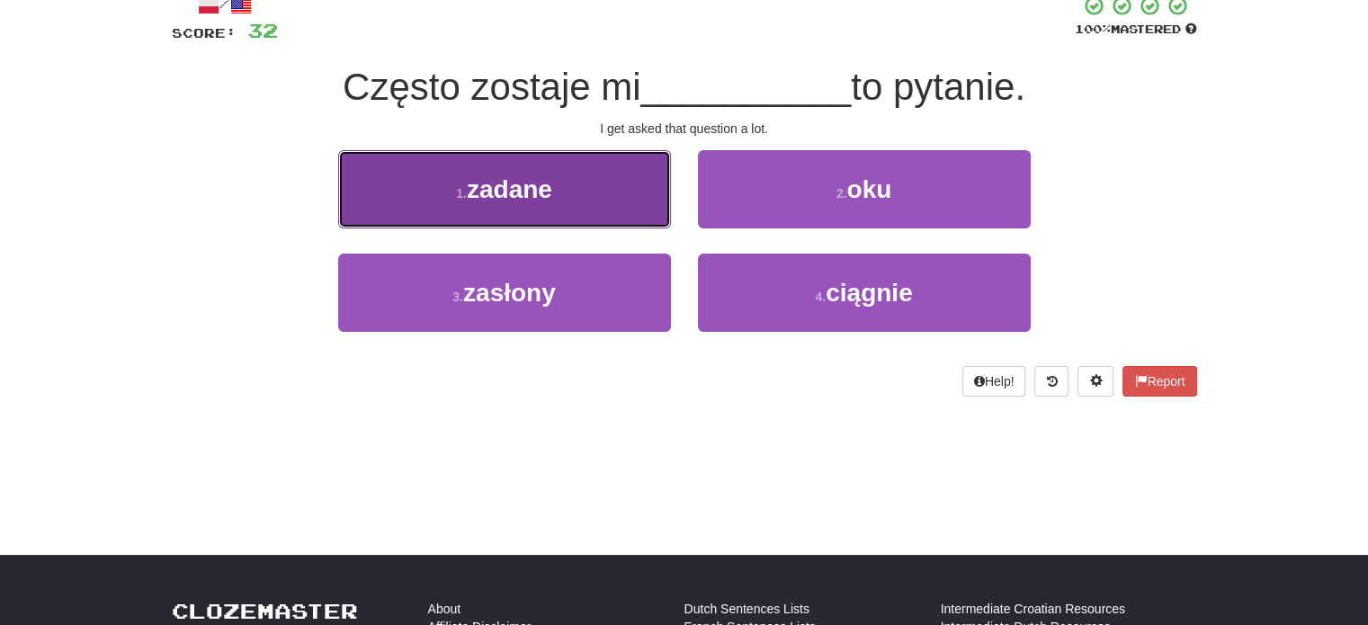
click at [636, 218] on button "1 . zadane" at bounding box center [504, 189] width 333 height 78
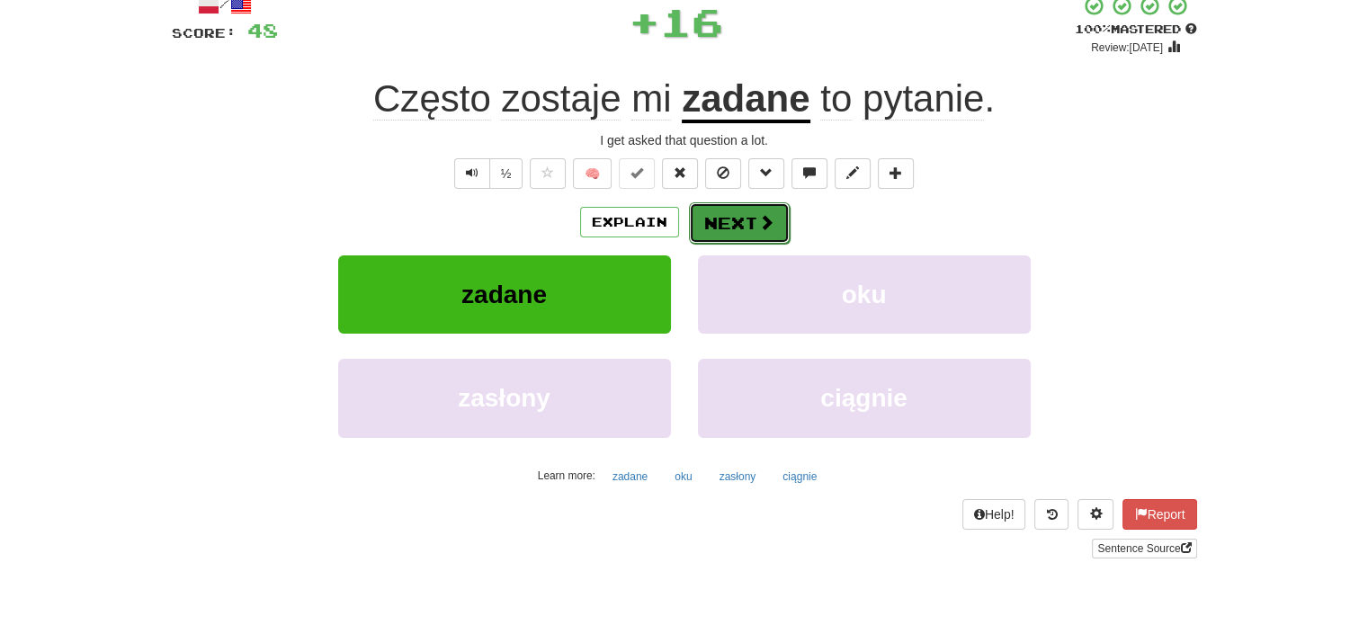
click at [733, 224] on button "Next" at bounding box center [739, 222] width 101 height 41
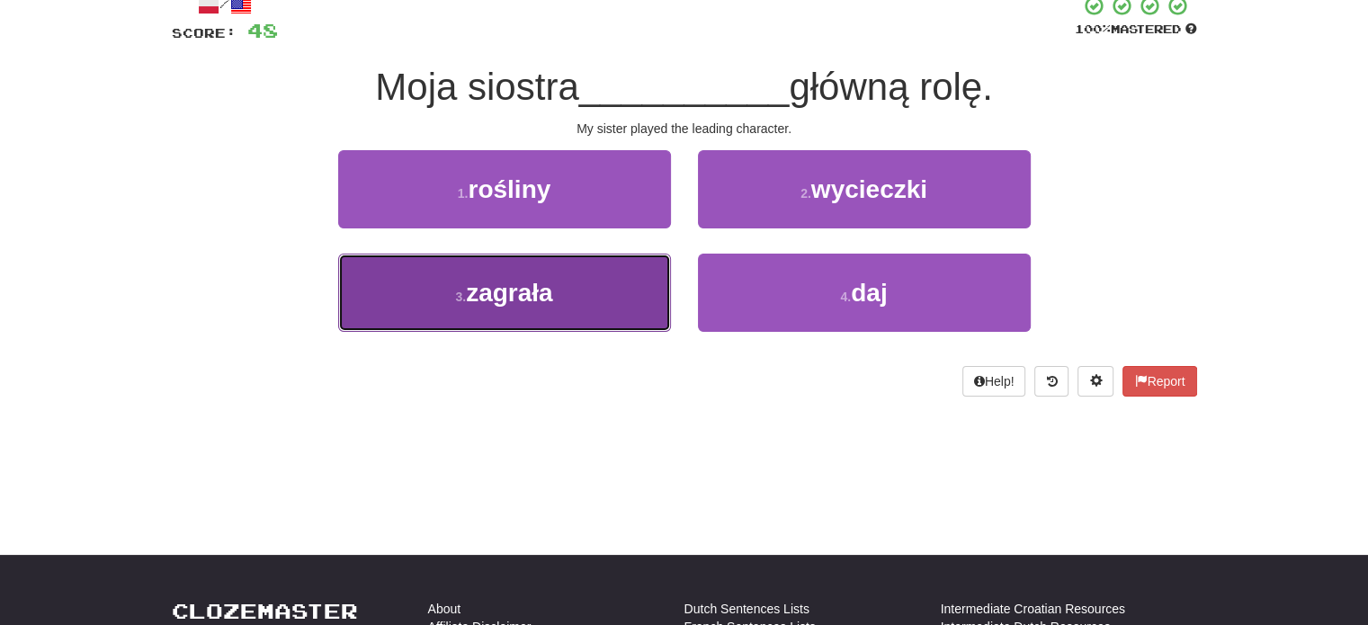
click at [598, 285] on button "3 . zagrała" at bounding box center [504, 293] width 333 height 78
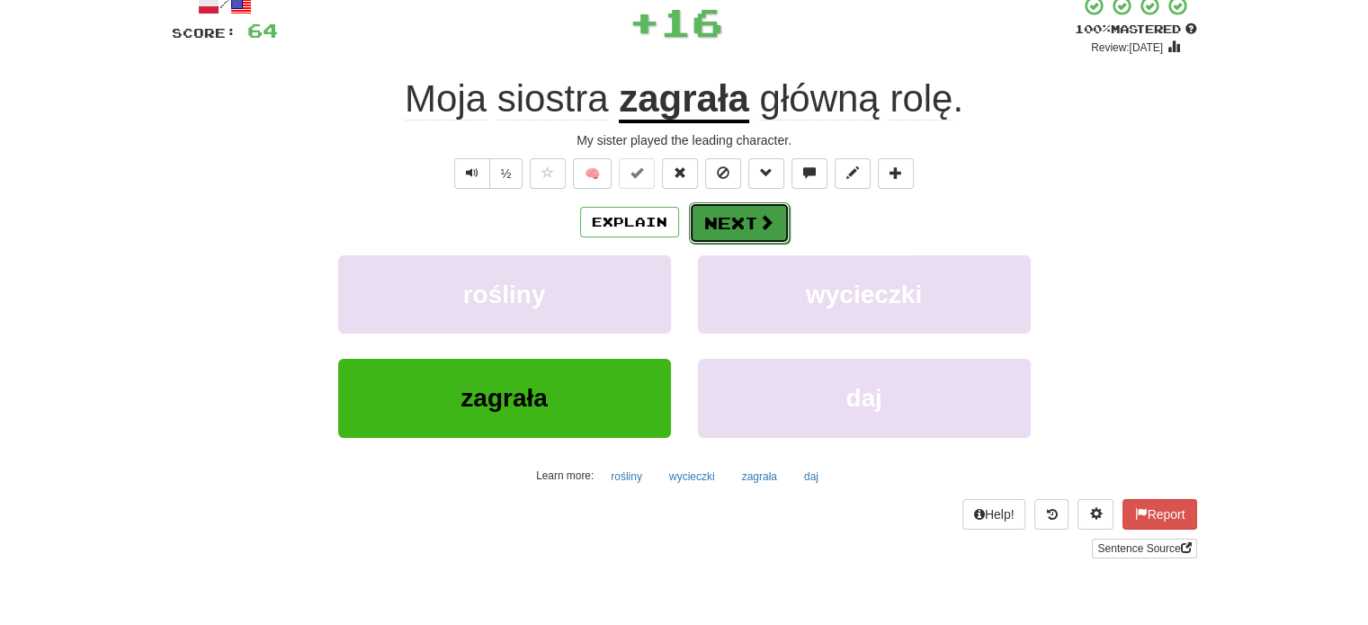
click at [730, 227] on button "Next" at bounding box center [739, 222] width 101 height 41
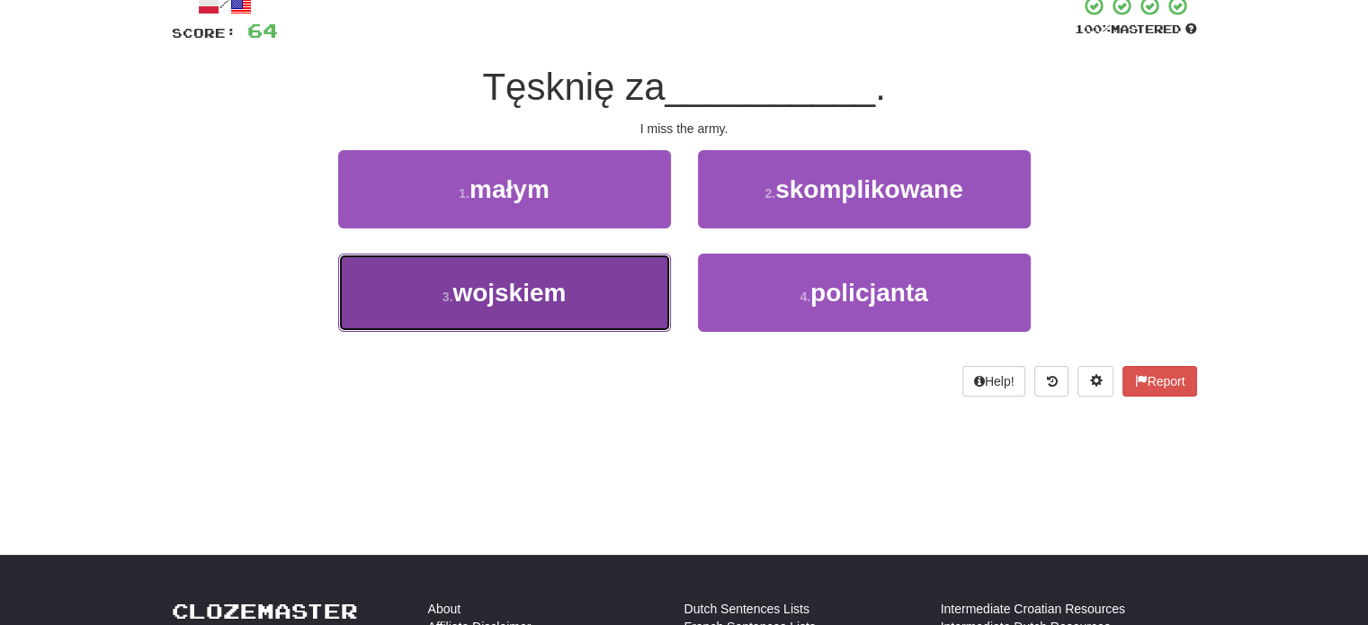
click at [620, 302] on button "3 . wojskiem" at bounding box center [504, 293] width 333 height 78
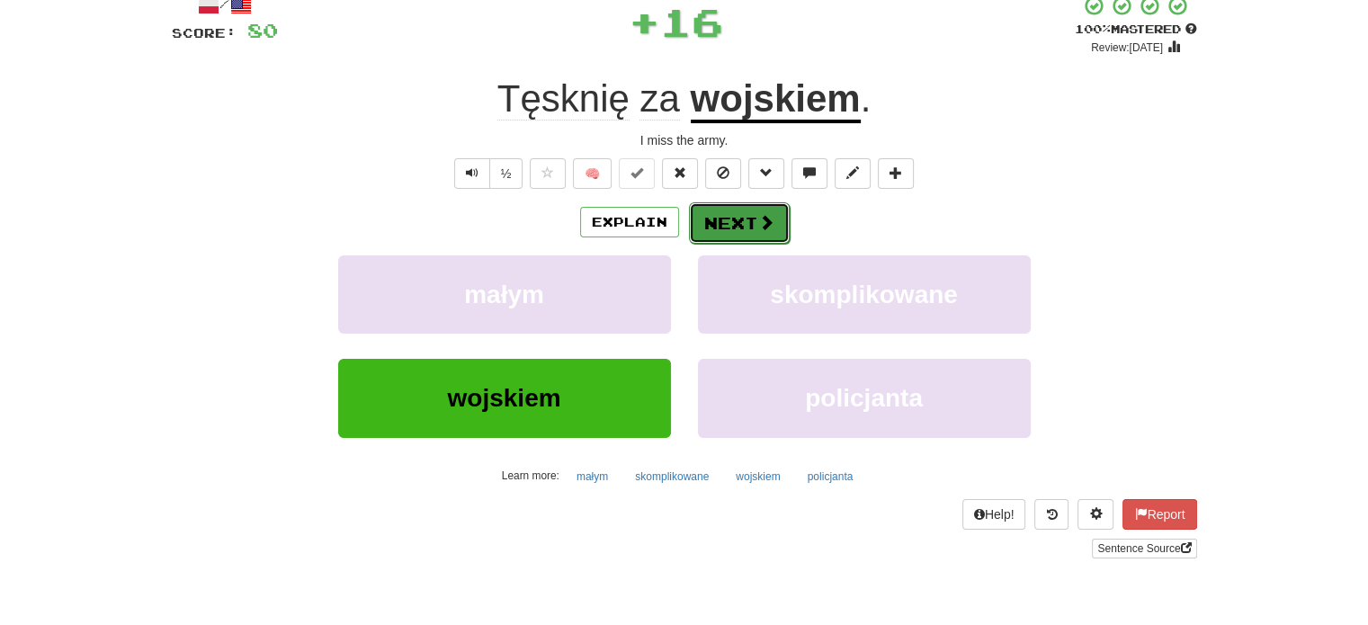
click at [730, 230] on button "Next" at bounding box center [739, 222] width 101 height 41
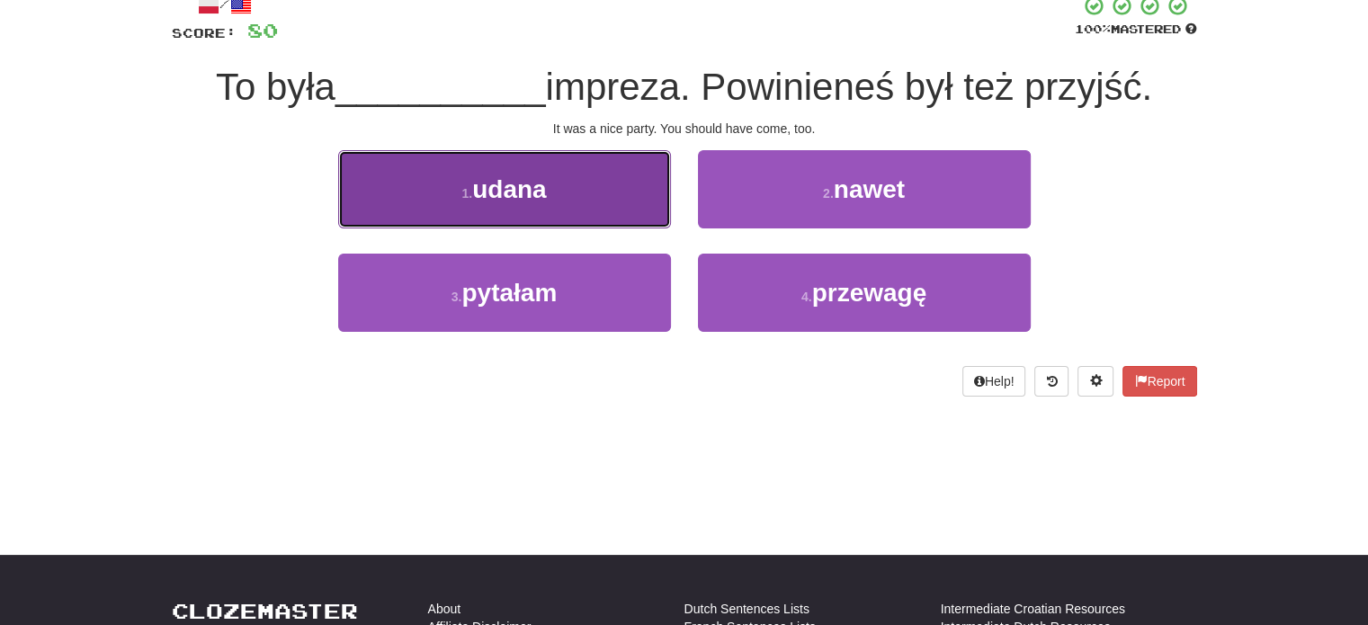
click at [637, 204] on button "1 . udana" at bounding box center [504, 189] width 333 height 78
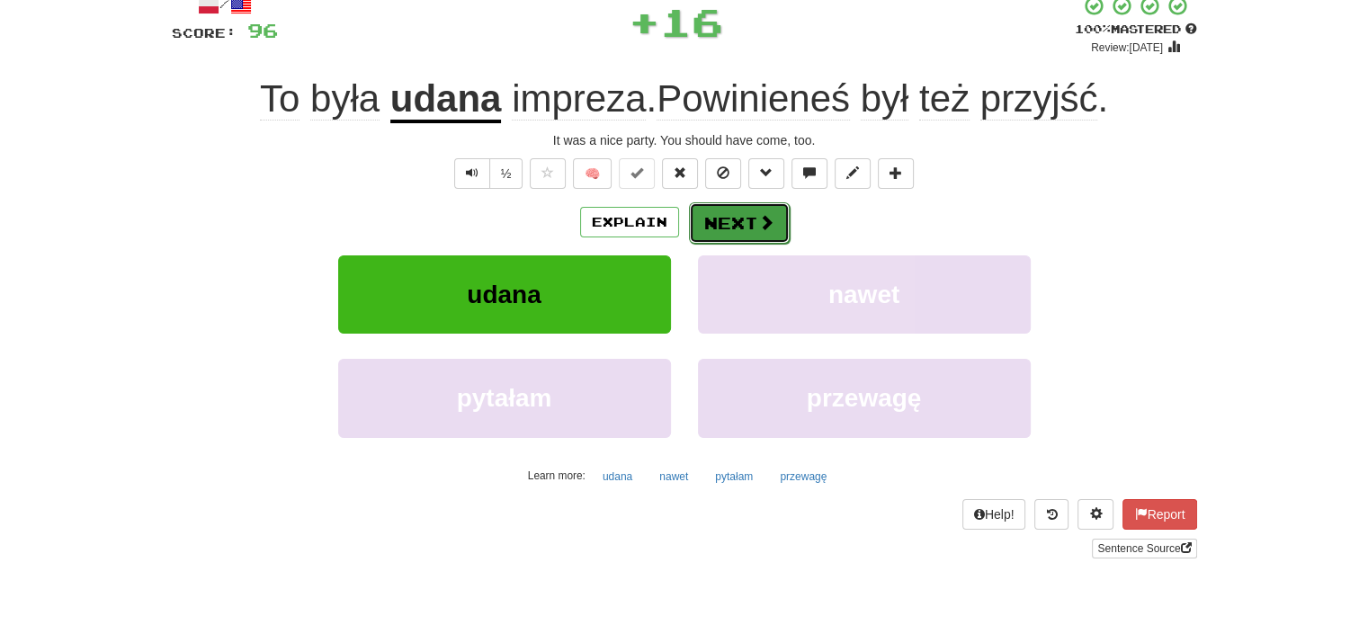
click at [737, 219] on button "Next" at bounding box center [739, 222] width 101 height 41
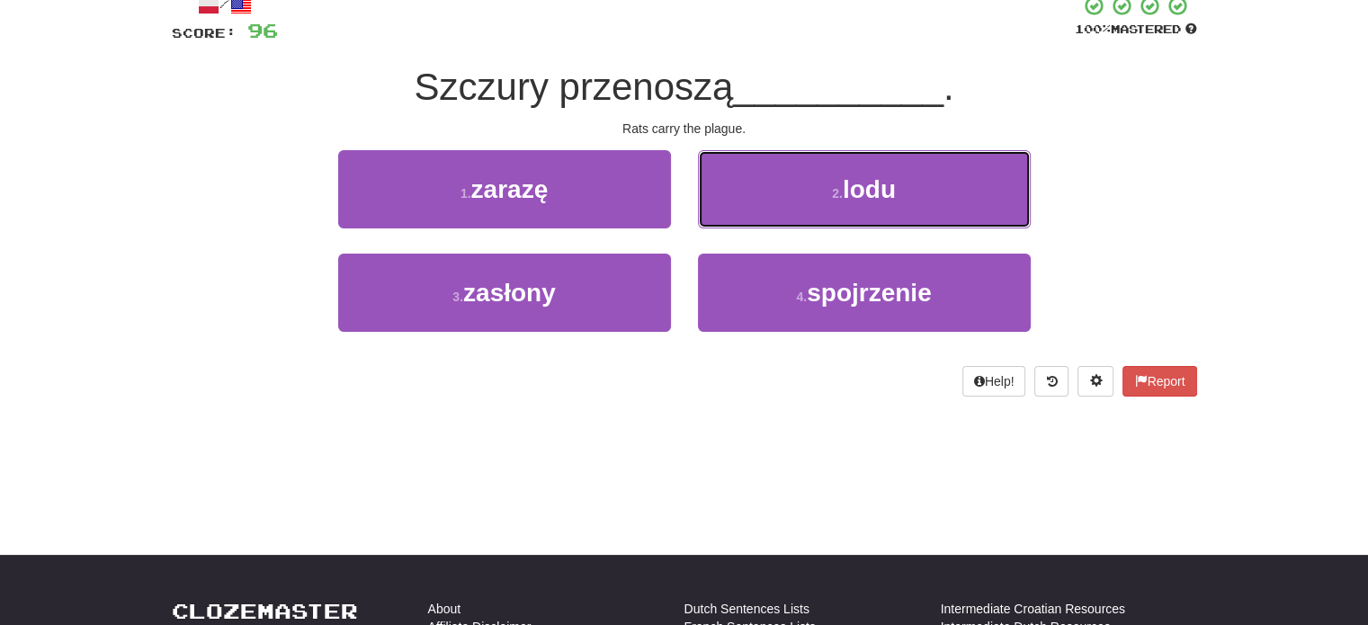
click at [737, 219] on button "2 . lodu" at bounding box center [864, 189] width 333 height 78
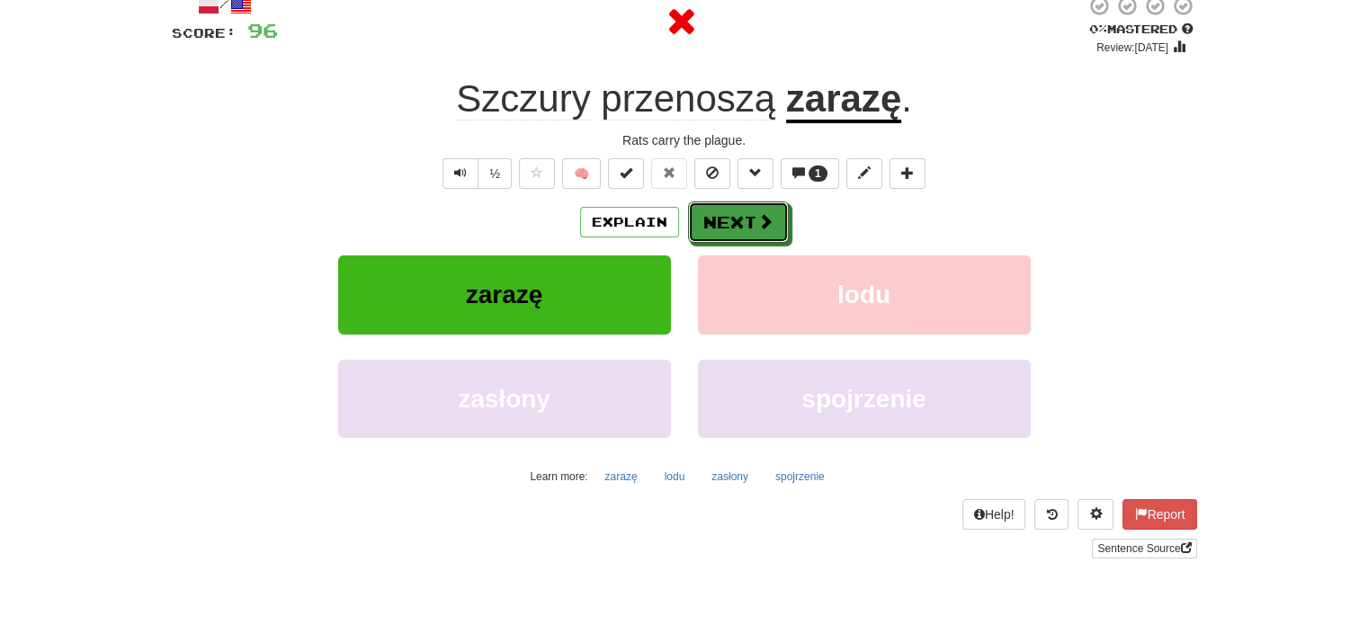
click at [737, 219] on button "Next" at bounding box center [738, 221] width 101 height 41
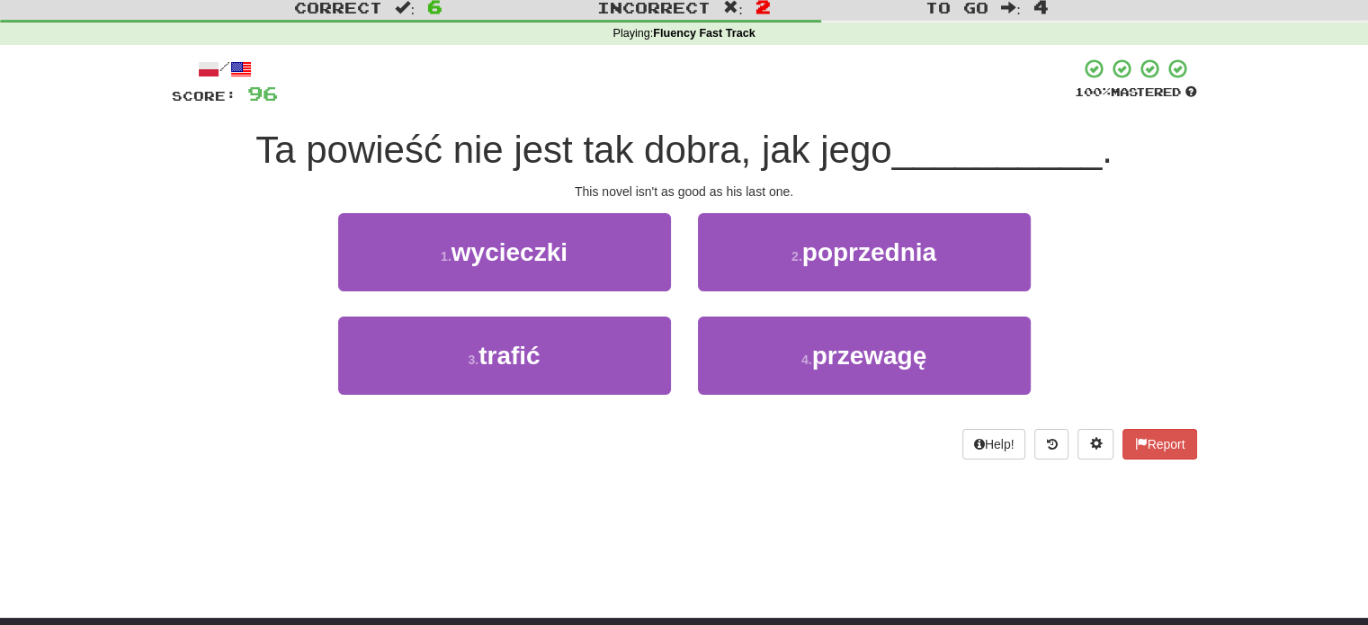
scroll to position [0, 0]
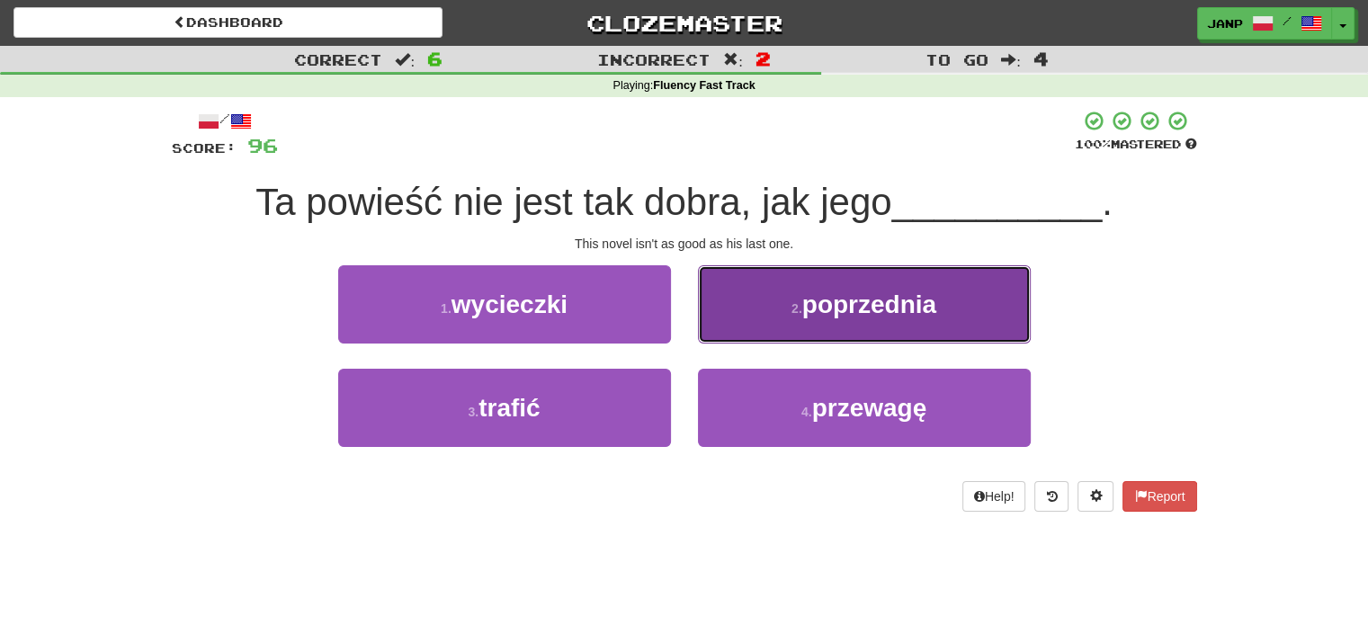
click at [827, 326] on button "2 . poprzednia" at bounding box center [864, 304] width 333 height 78
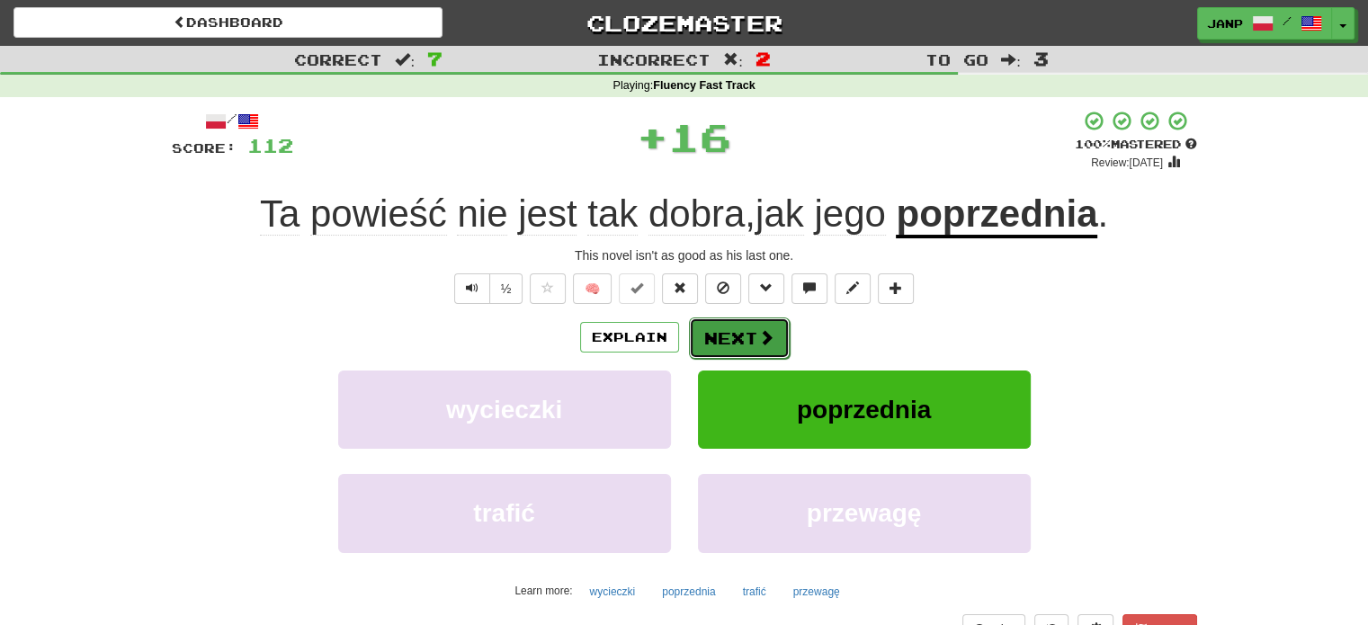
click at [740, 340] on button "Next" at bounding box center [739, 337] width 101 height 41
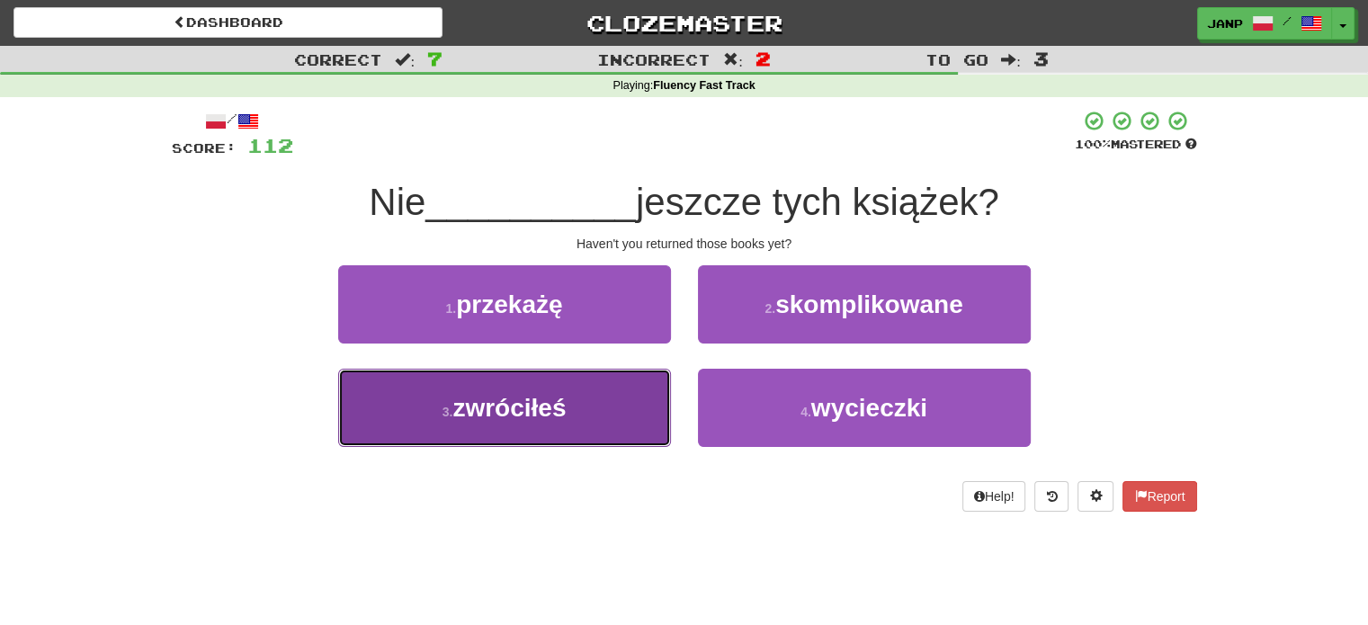
click at [616, 405] on button "3 . zwróciłeś" at bounding box center [504, 408] width 333 height 78
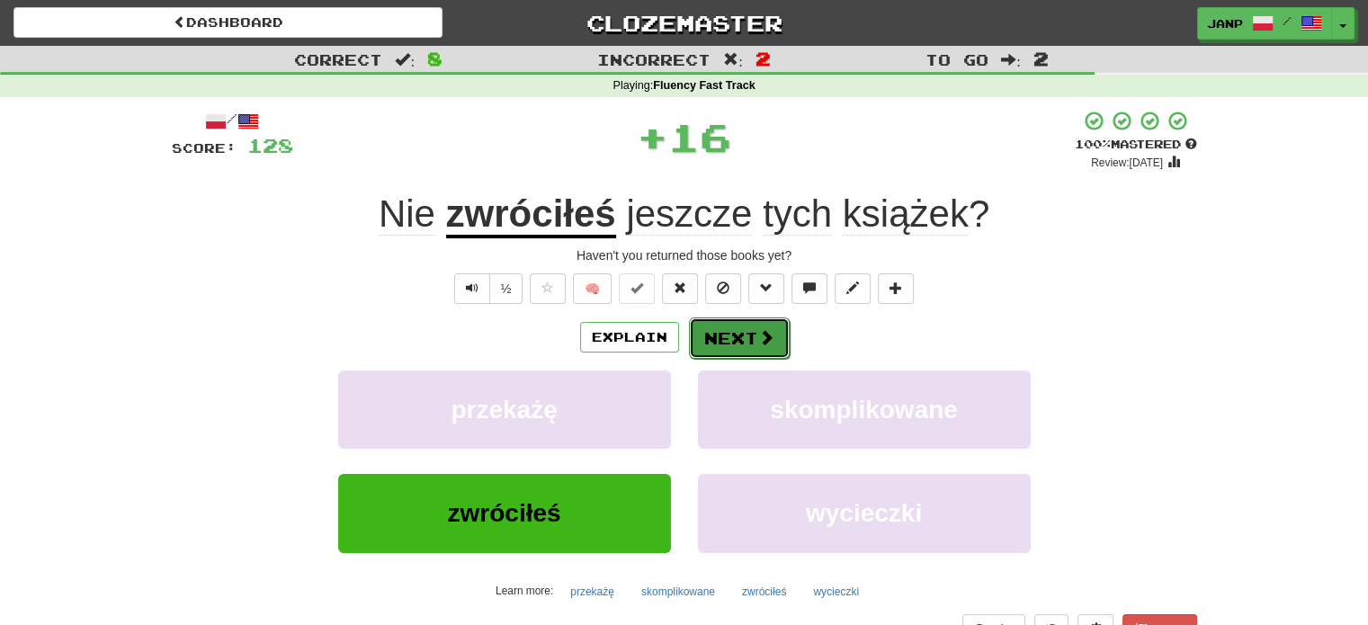
click at [723, 331] on button "Next" at bounding box center [739, 337] width 101 height 41
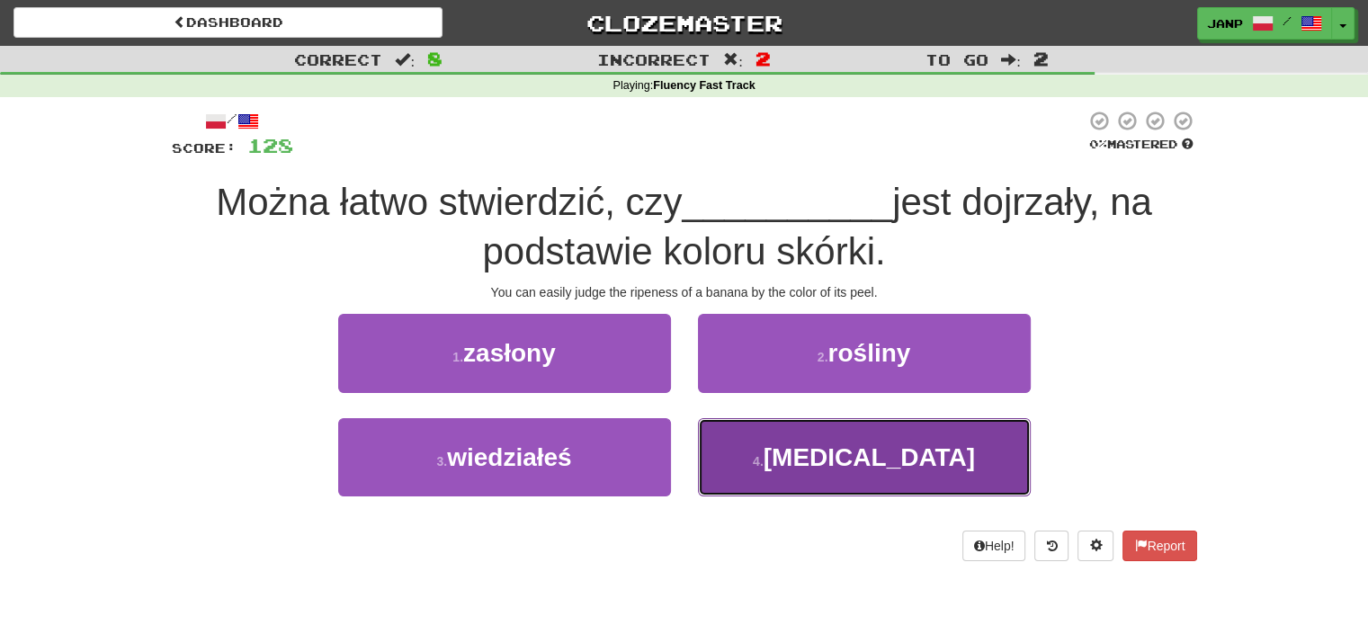
click at [777, 443] on button "4 . banan" at bounding box center [864, 457] width 333 height 78
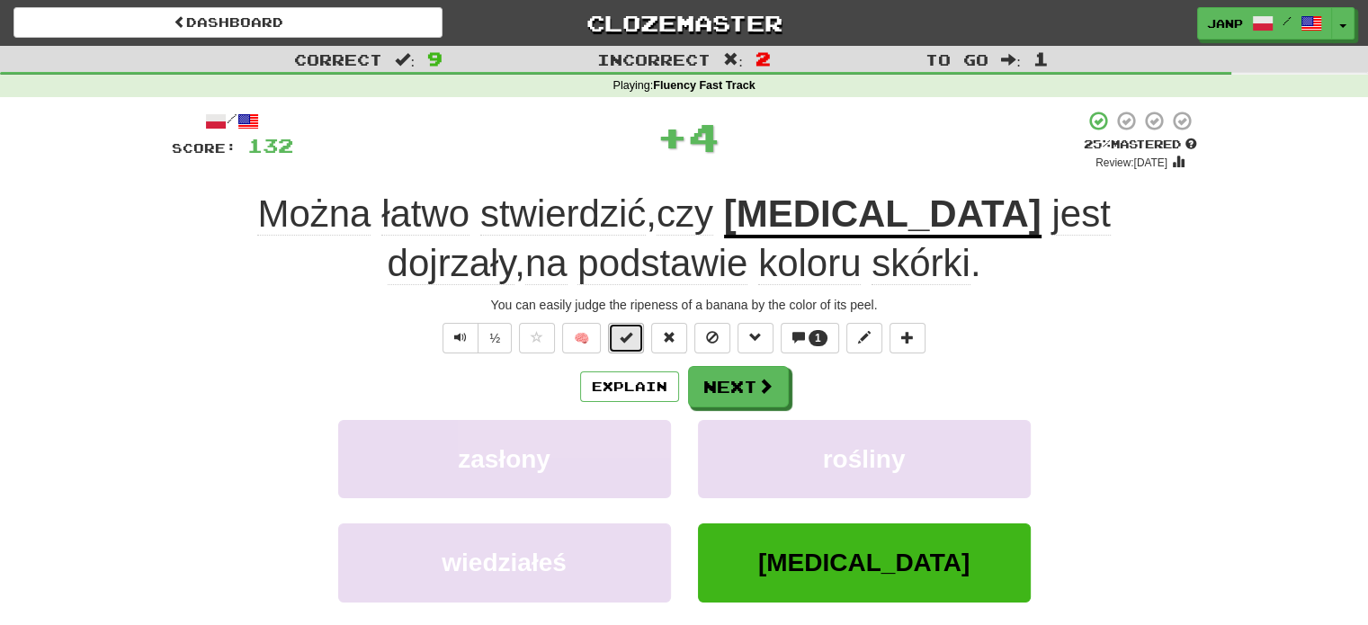
click at [637, 331] on button at bounding box center [626, 338] width 36 height 31
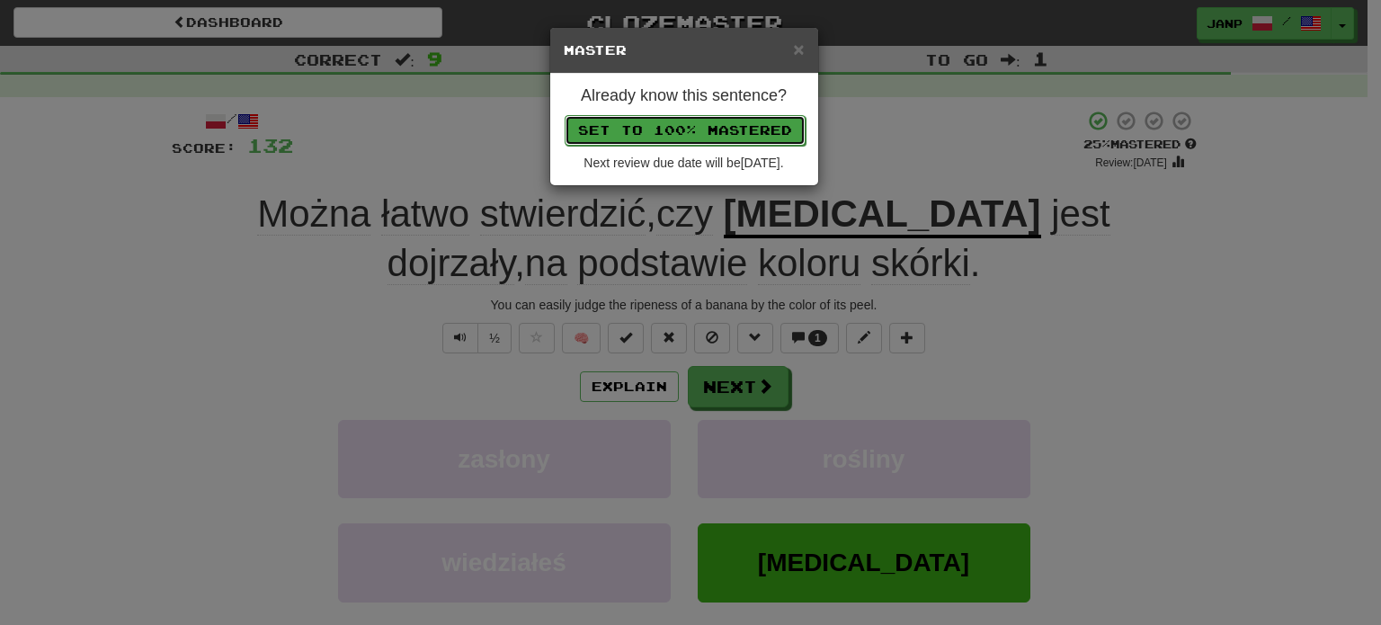
click at [701, 138] on button "Set to 100% Mastered" at bounding box center [685, 130] width 241 height 31
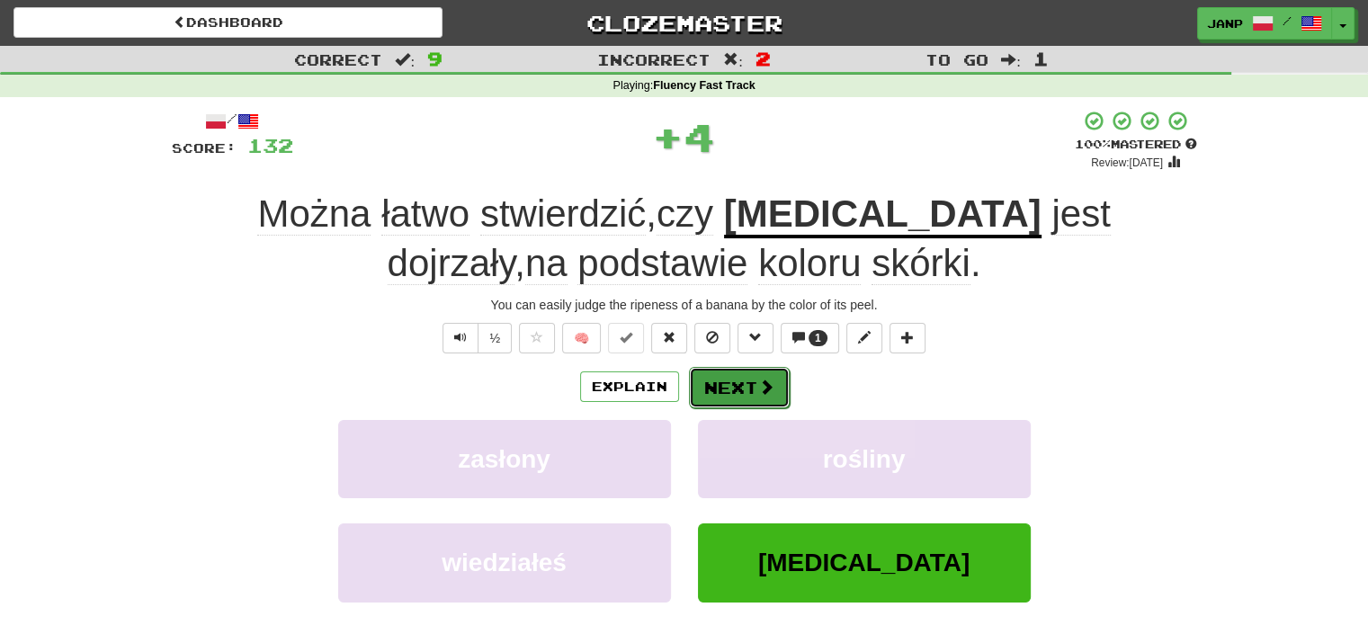
click at [777, 388] on button "Next" at bounding box center [739, 387] width 101 height 41
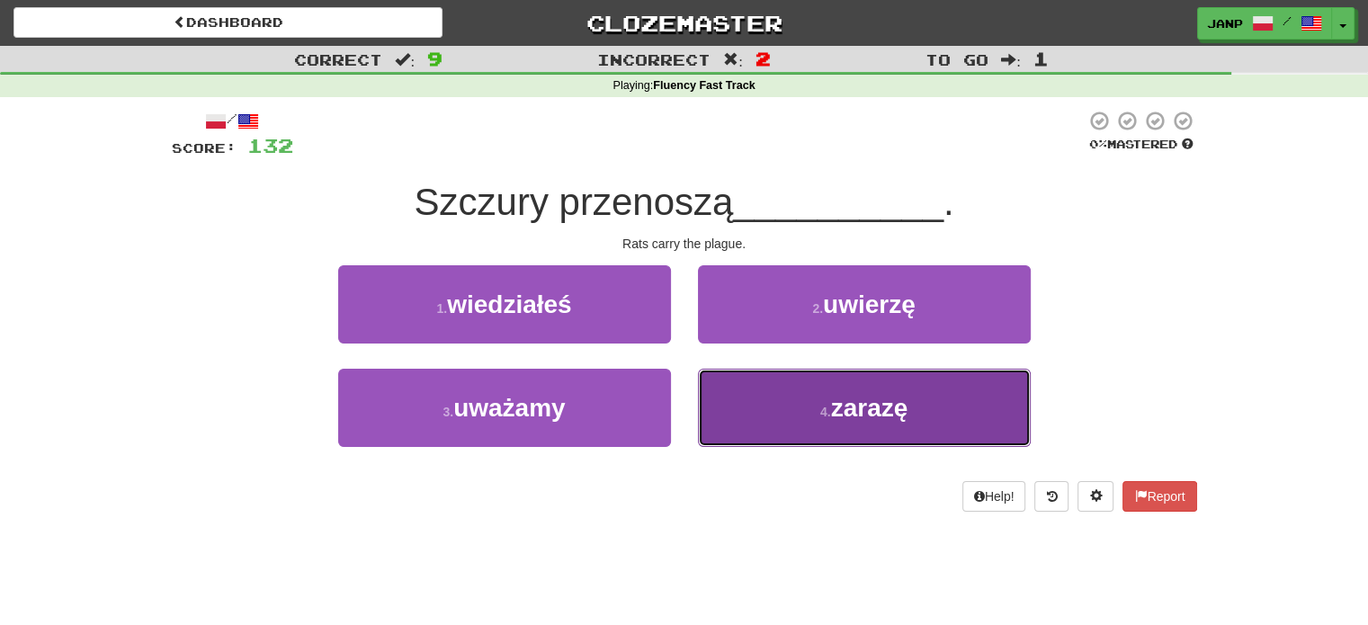
click at [840, 420] on span "zarazę" at bounding box center [869, 408] width 77 height 28
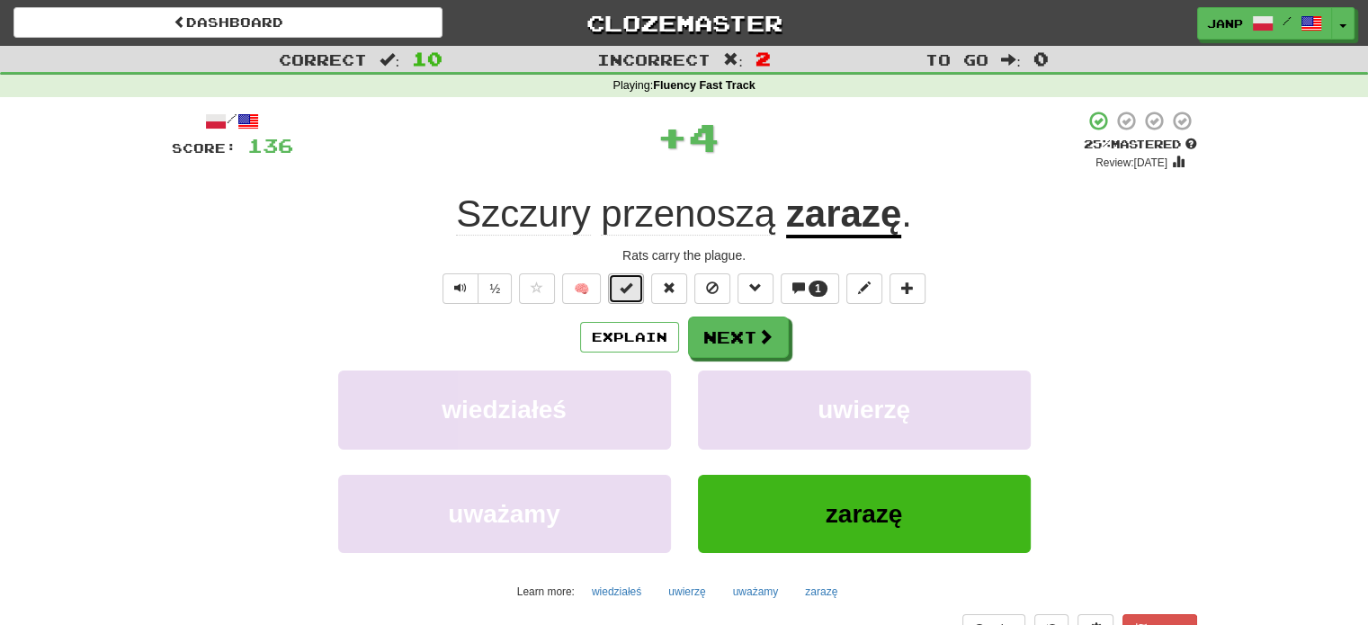
click at [618, 287] on button at bounding box center [626, 288] width 36 height 31
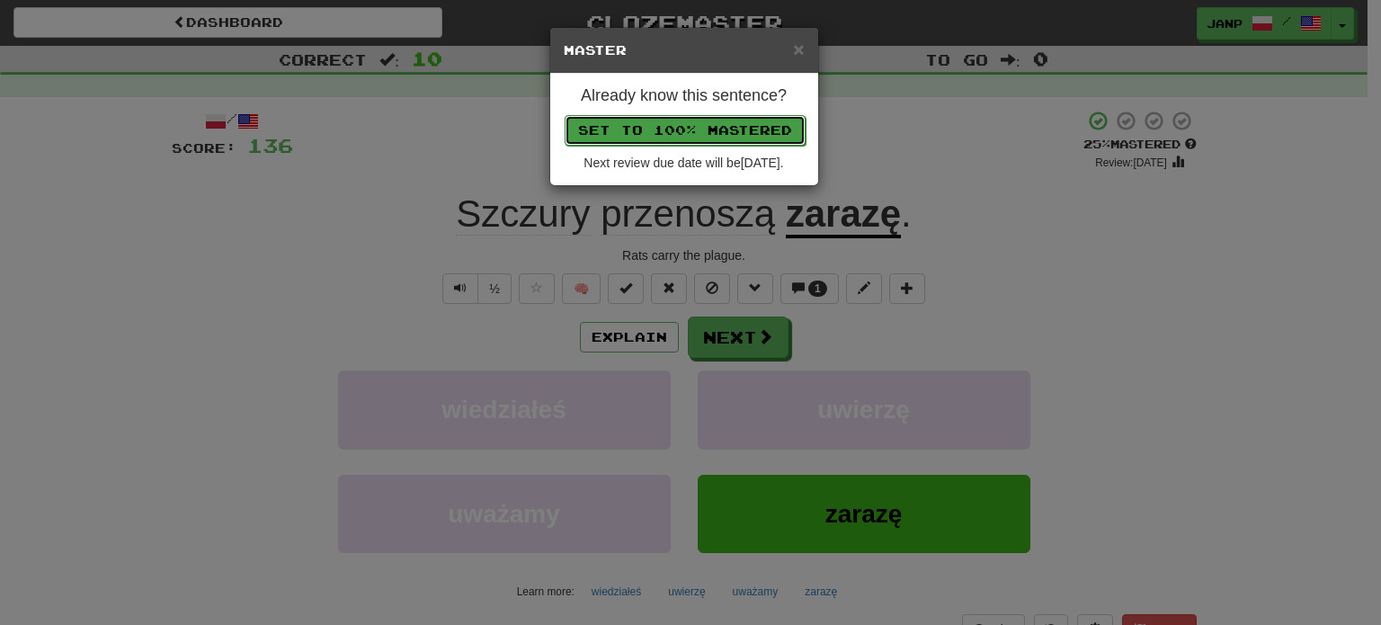
click at [668, 136] on button "Set to 100% Mastered" at bounding box center [685, 130] width 241 height 31
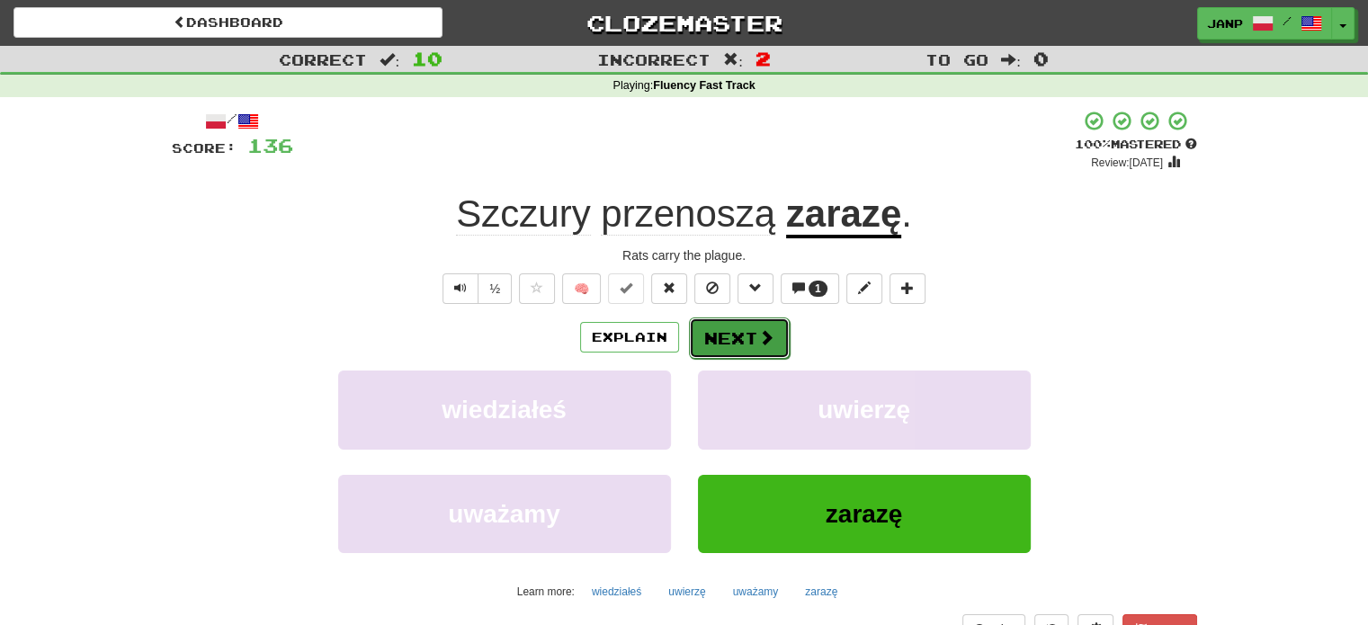
click at [760, 348] on button "Next" at bounding box center [739, 337] width 101 height 41
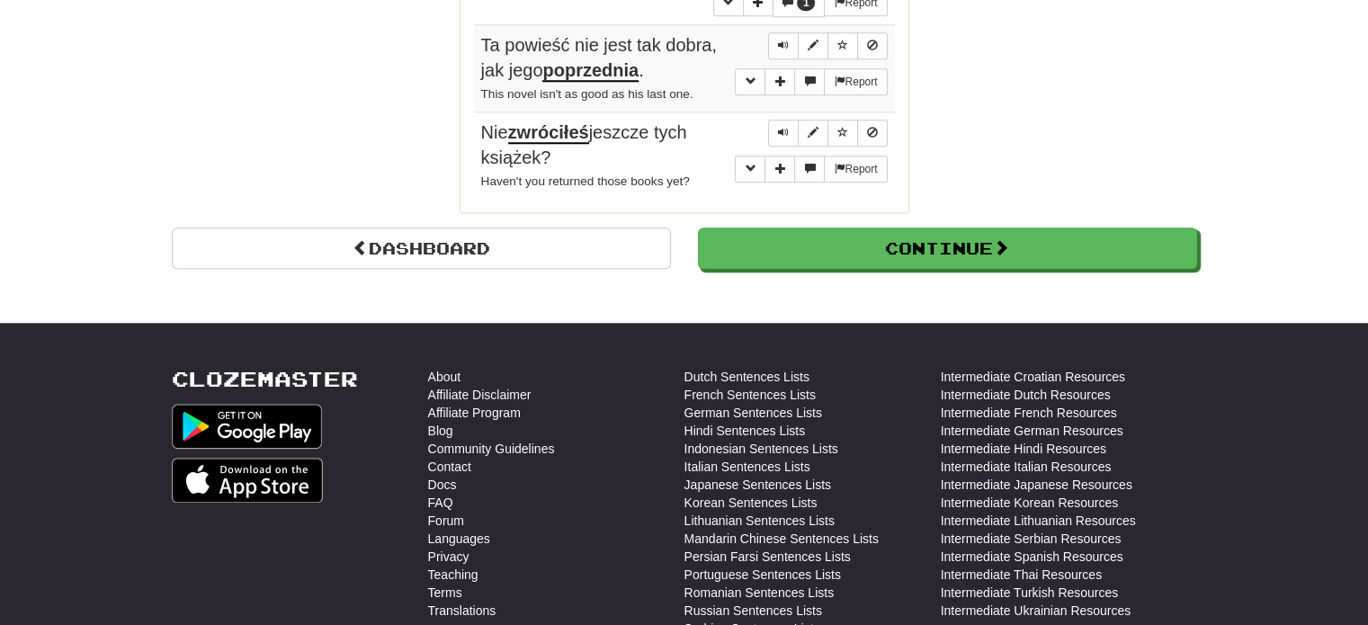
scroll to position [1708, 0]
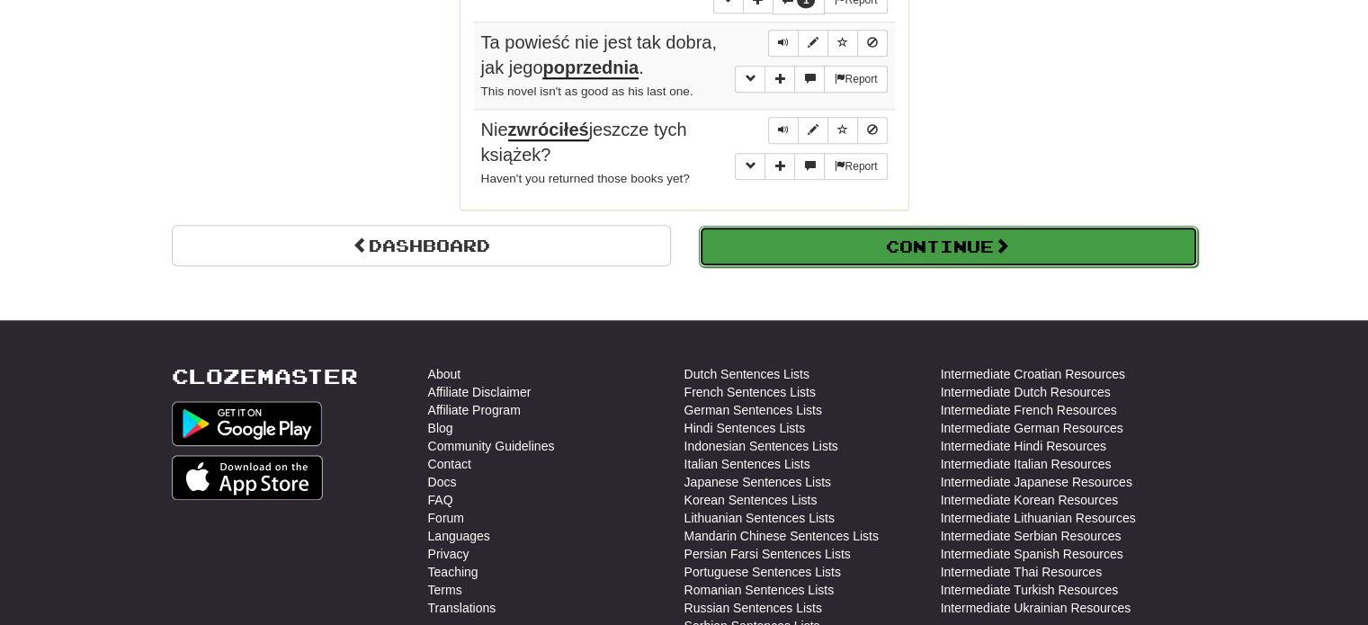
click at [874, 226] on button "Continue" at bounding box center [948, 246] width 499 height 41
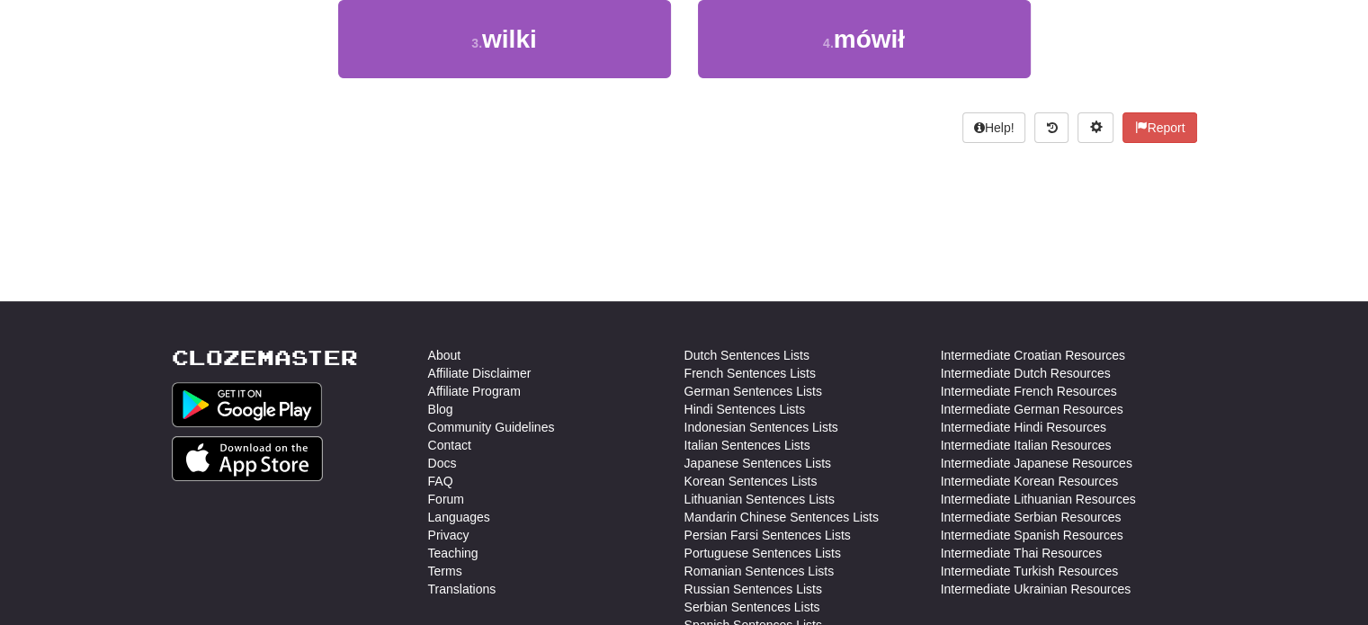
scroll to position [0, 0]
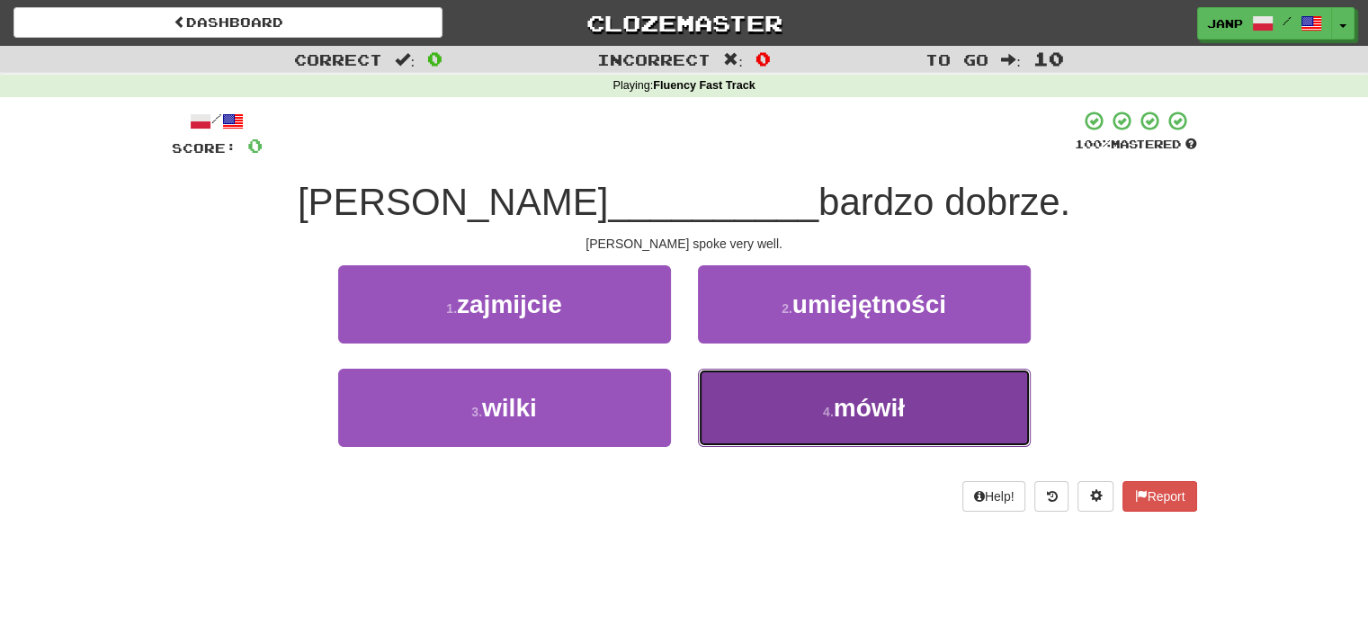
click at [874, 422] on button "4 . mówił" at bounding box center [864, 408] width 333 height 78
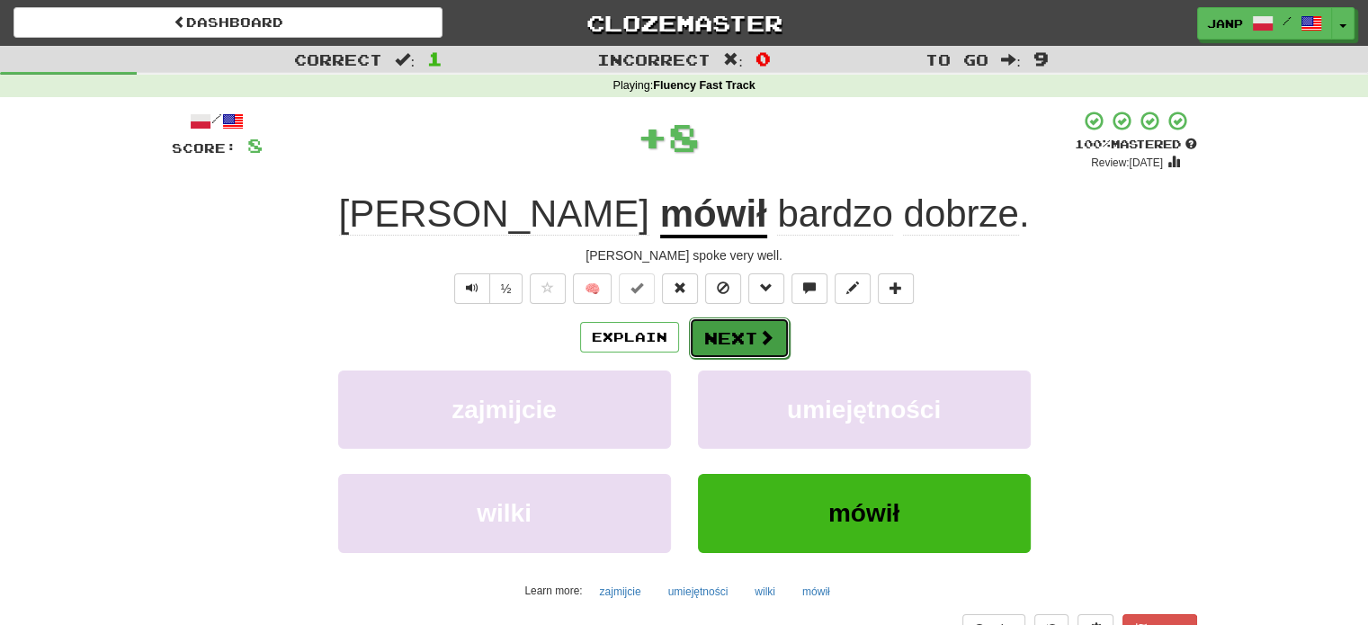
click at [734, 336] on button "Next" at bounding box center [739, 337] width 101 height 41
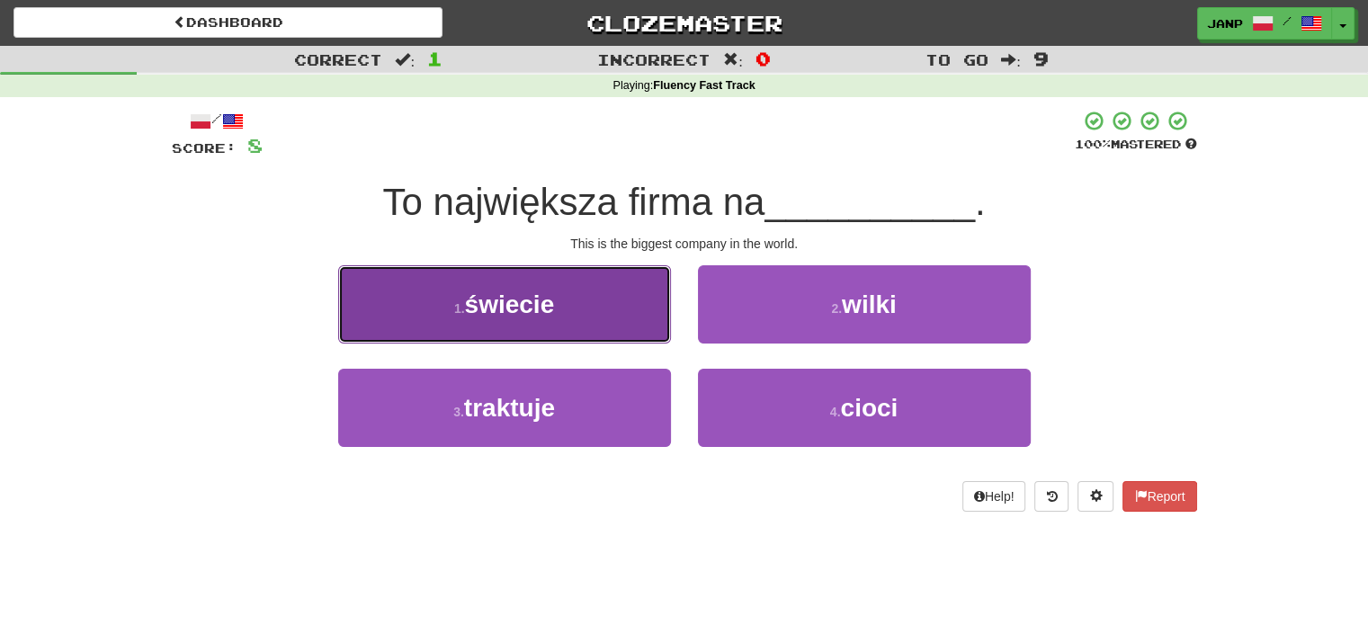
click at [616, 317] on button "1 . świecie" at bounding box center [504, 304] width 333 height 78
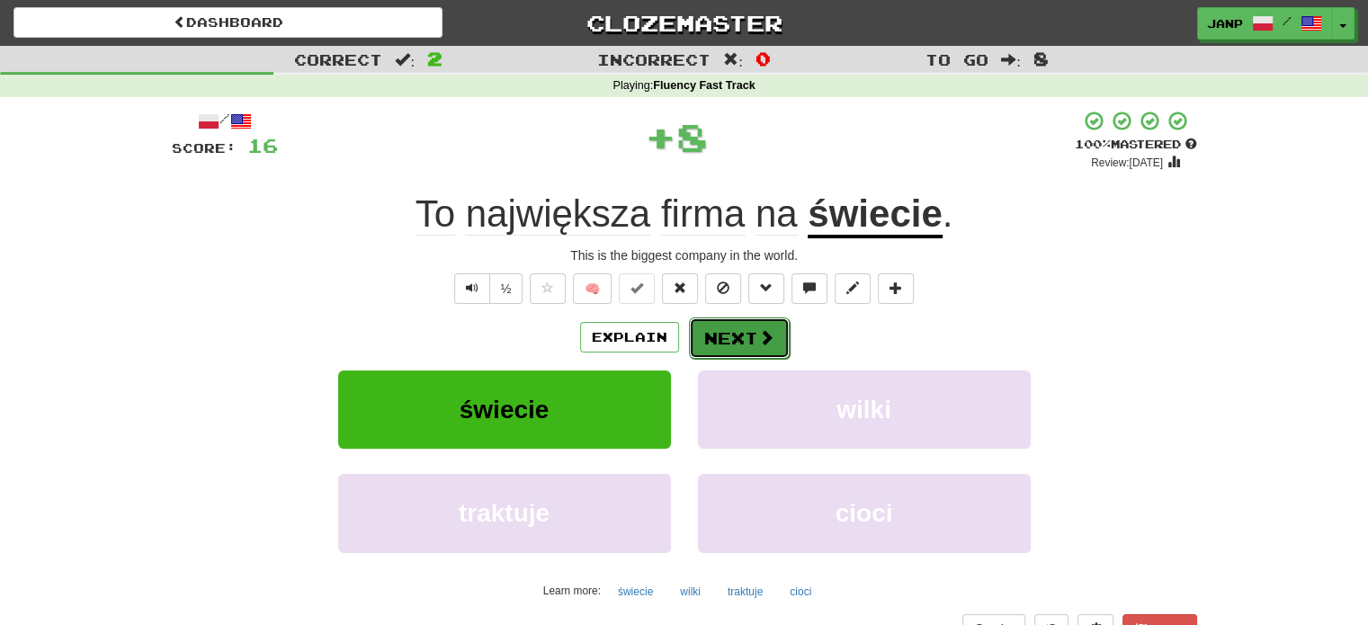
click at [736, 346] on button "Next" at bounding box center [739, 337] width 101 height 41
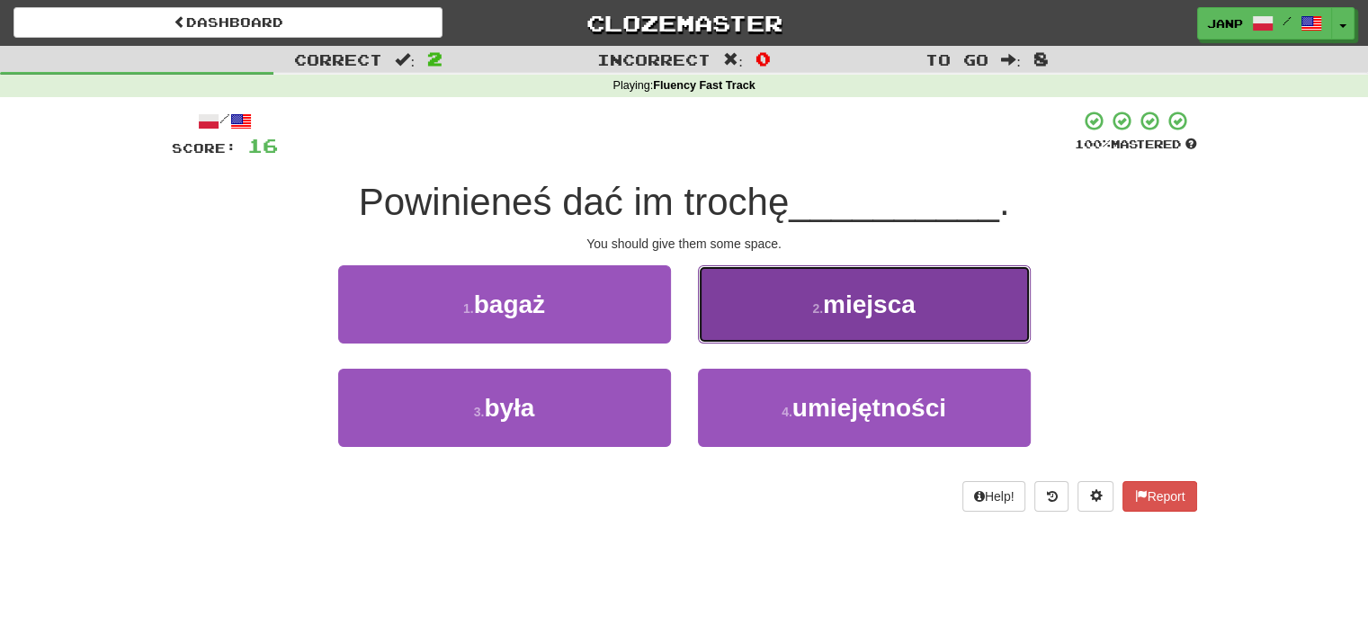
click at [771, 320] on button "2 . miejsca" at bounding box center [864, 304] width 333 height 78
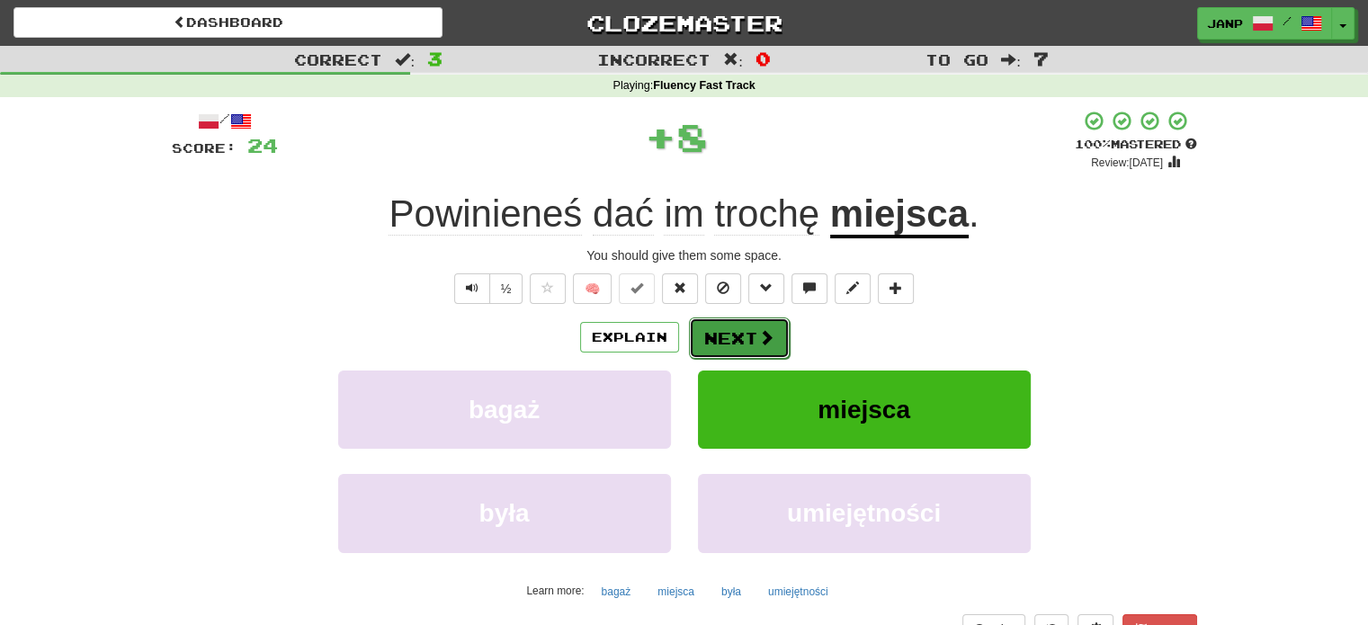
click at [722, 337] on button "Next" at bounding box center [739, 337] width 101 height 41
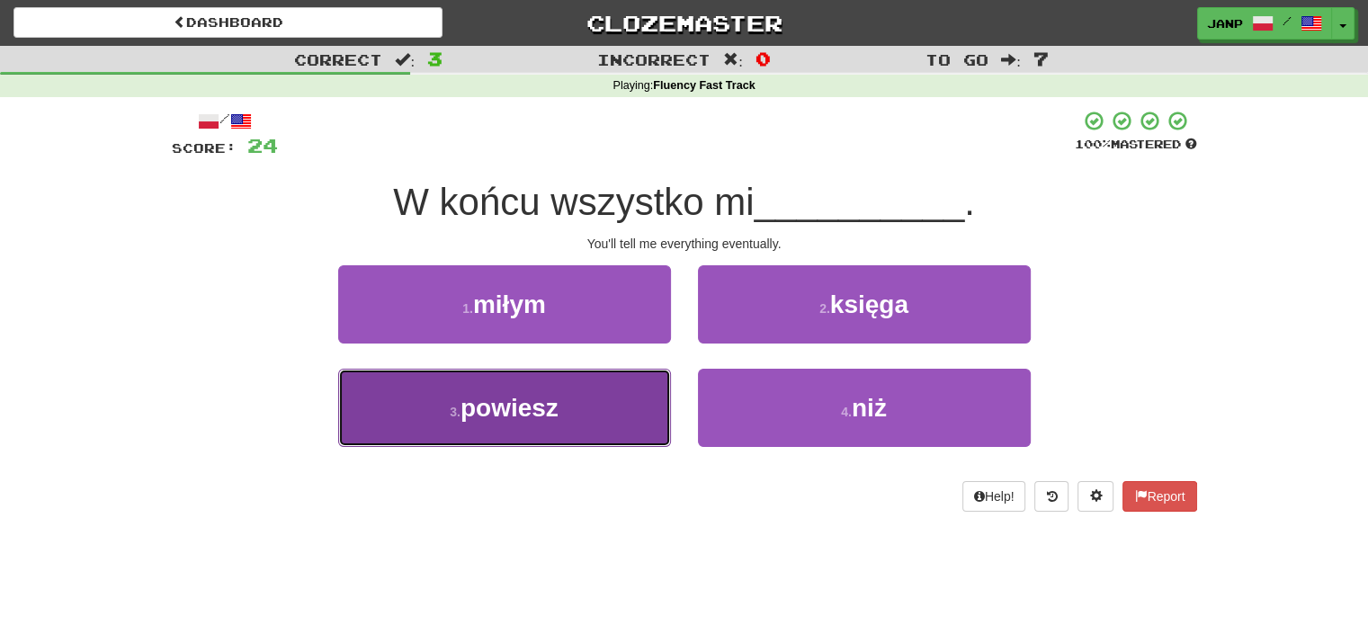
click at [624, 393] on button "3 . powiesz" at bounding box center [504, 408] width 333 height 78
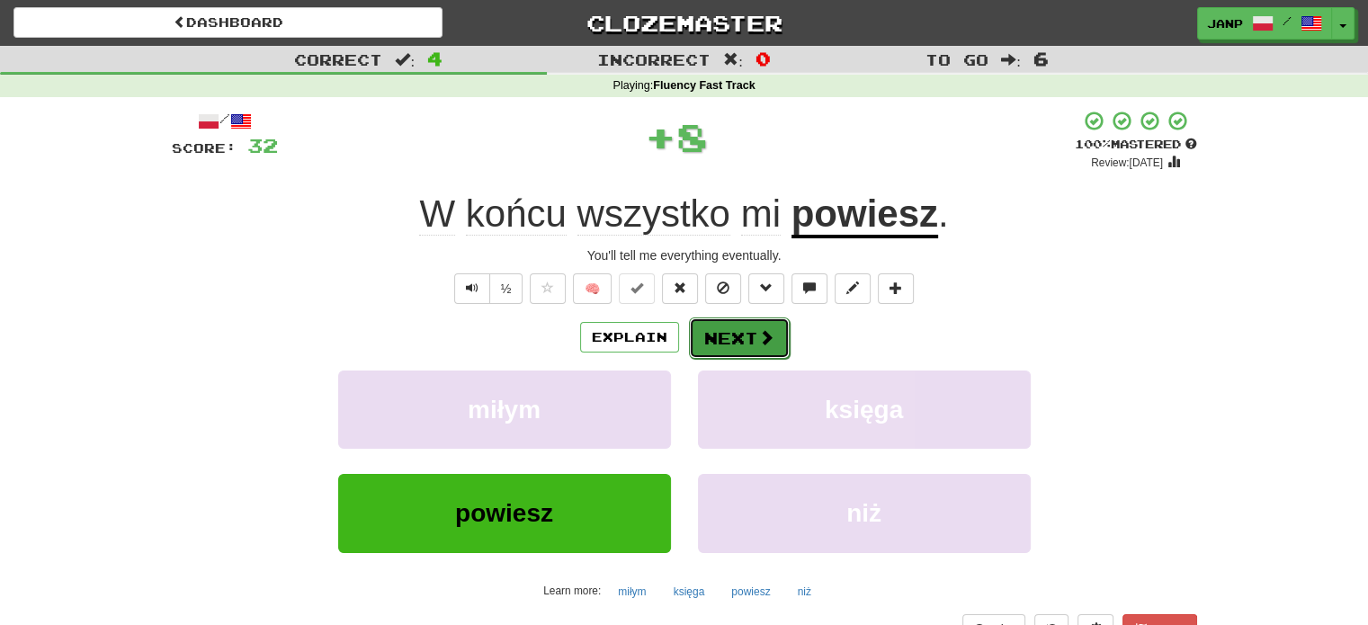
click at [723, 331] on button "Next" at bounding box center [739, 337] width 101 height 41
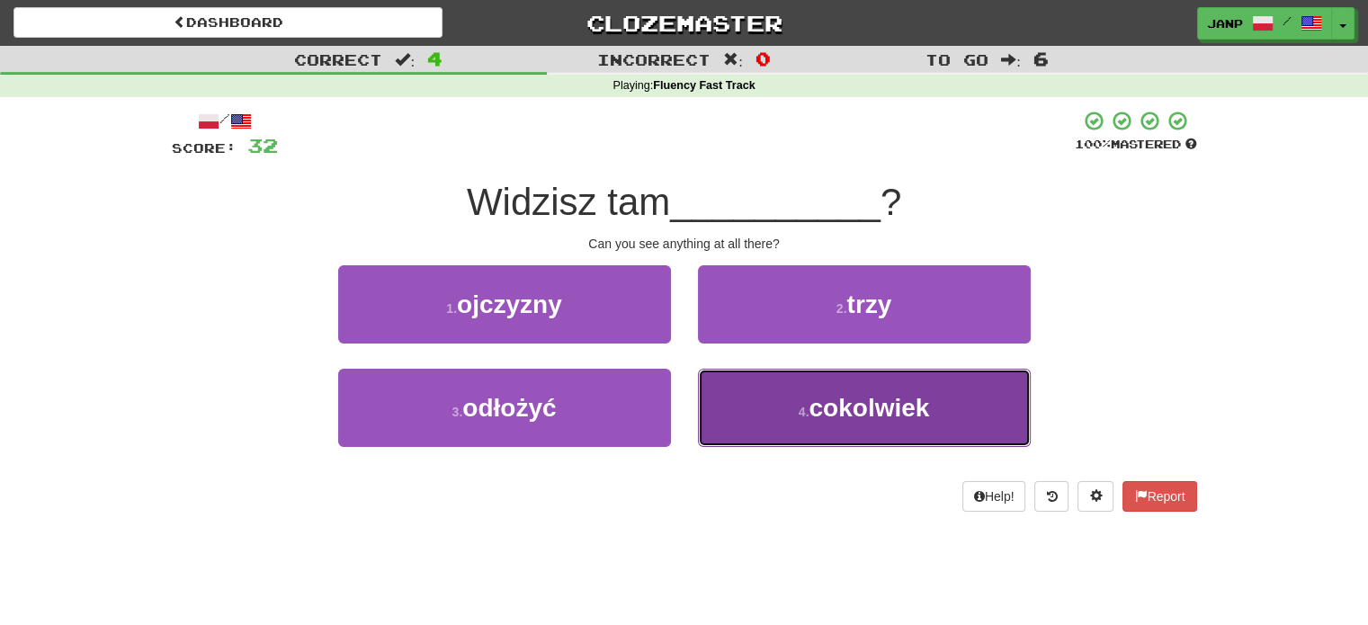
click at [741, 397] on button "4 . cokolwiek" at bounding box center [864, 408] width 333 height 78
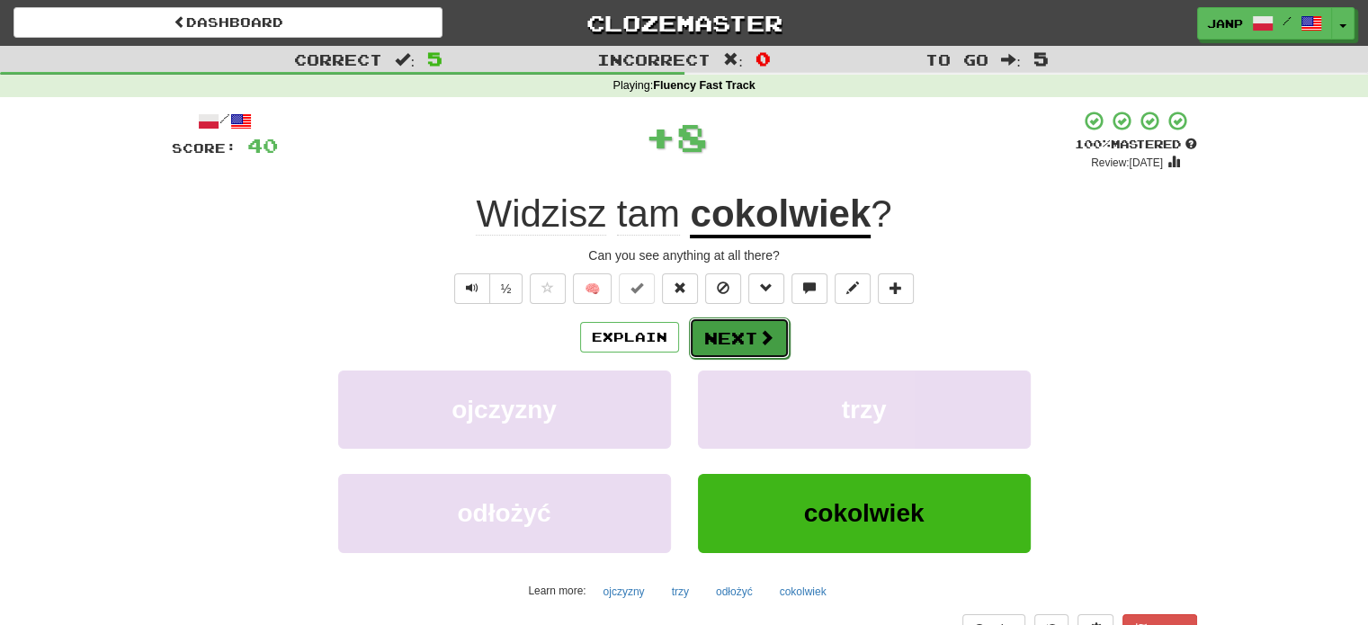
click at [727, 342] on button "Next" at bounding box center [739, 337] width 101 height 41
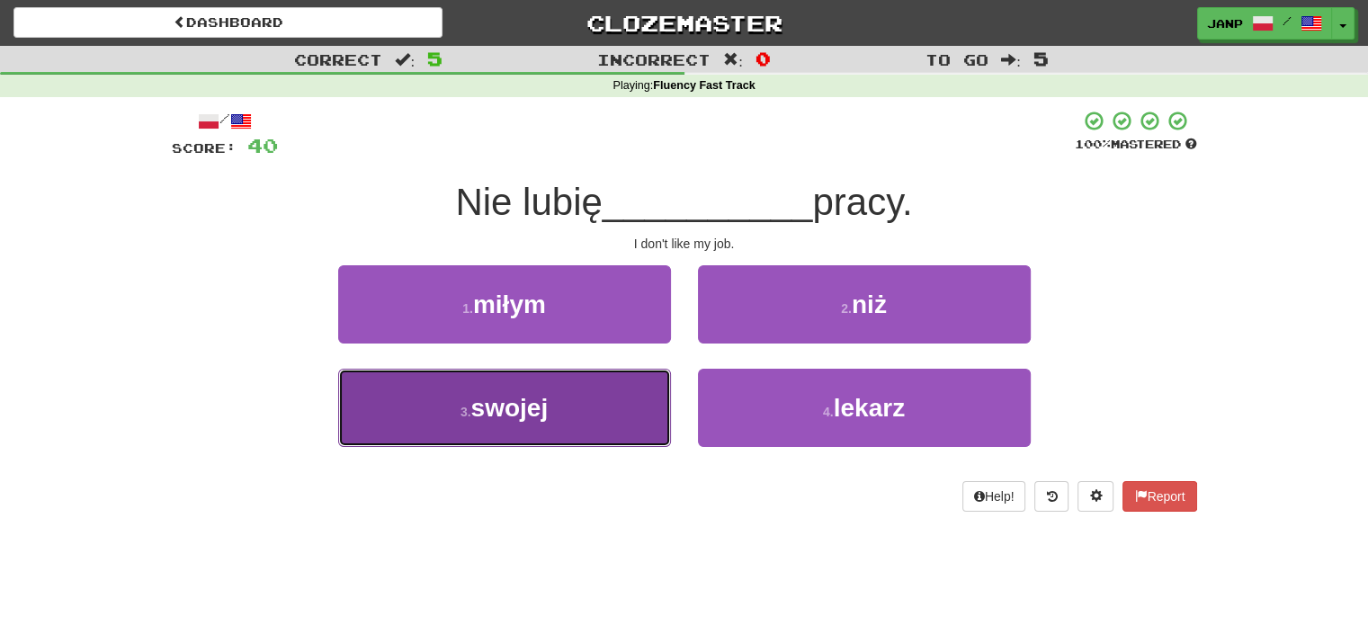
click at [556, 396] on button "3 . swojej" at bounding box center [504, 408] width 333 height 78
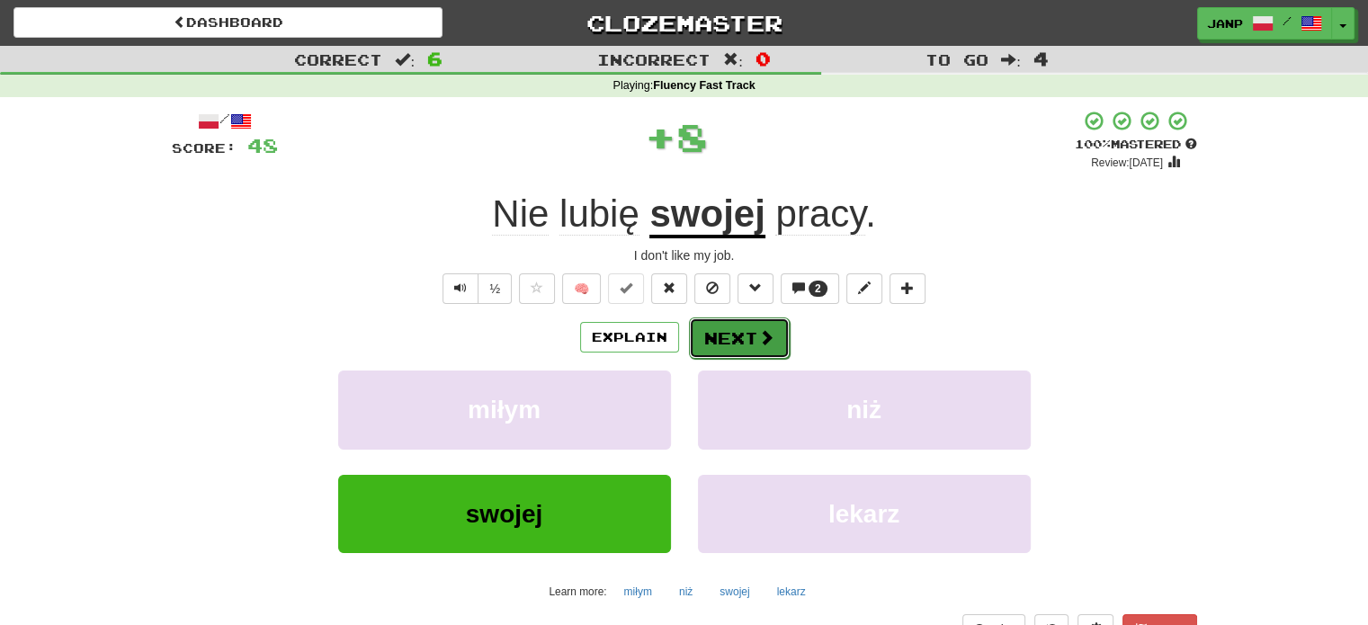
click at [710, 332] on button "Next" at bounding box center [739, 337] width 101 height 41
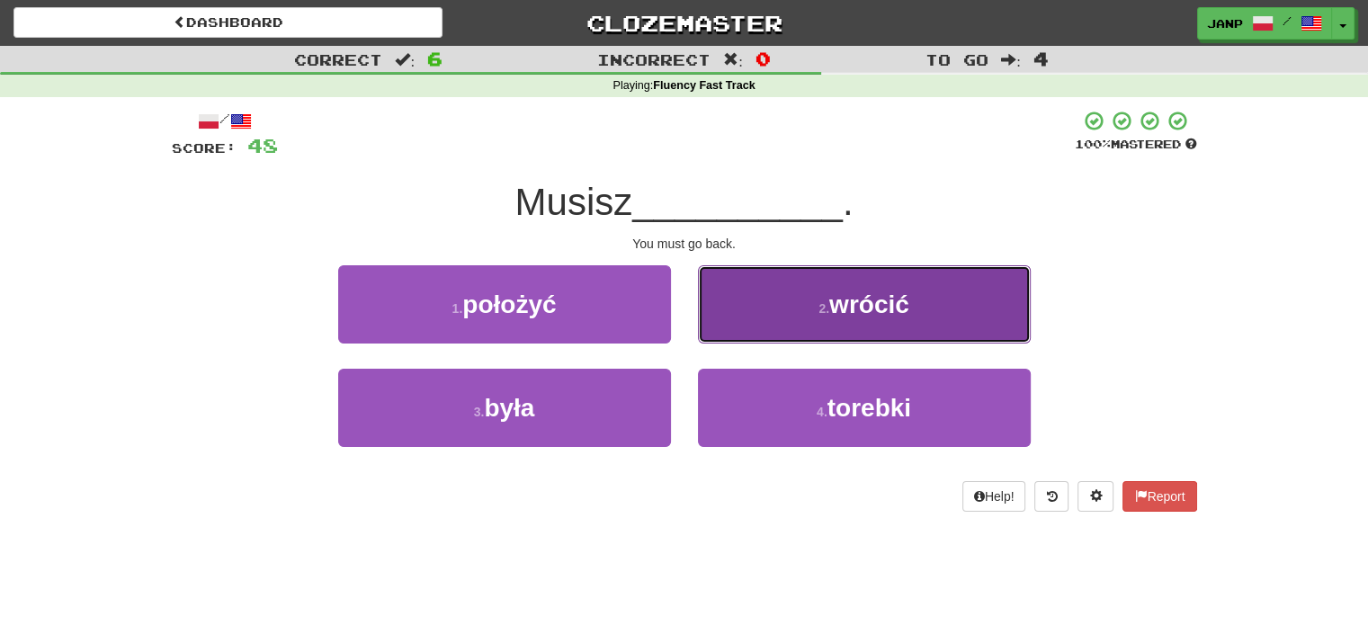
click at [763, 318] on button "2 . wrócić" at bounding box center [864, 304] width 333 height 78
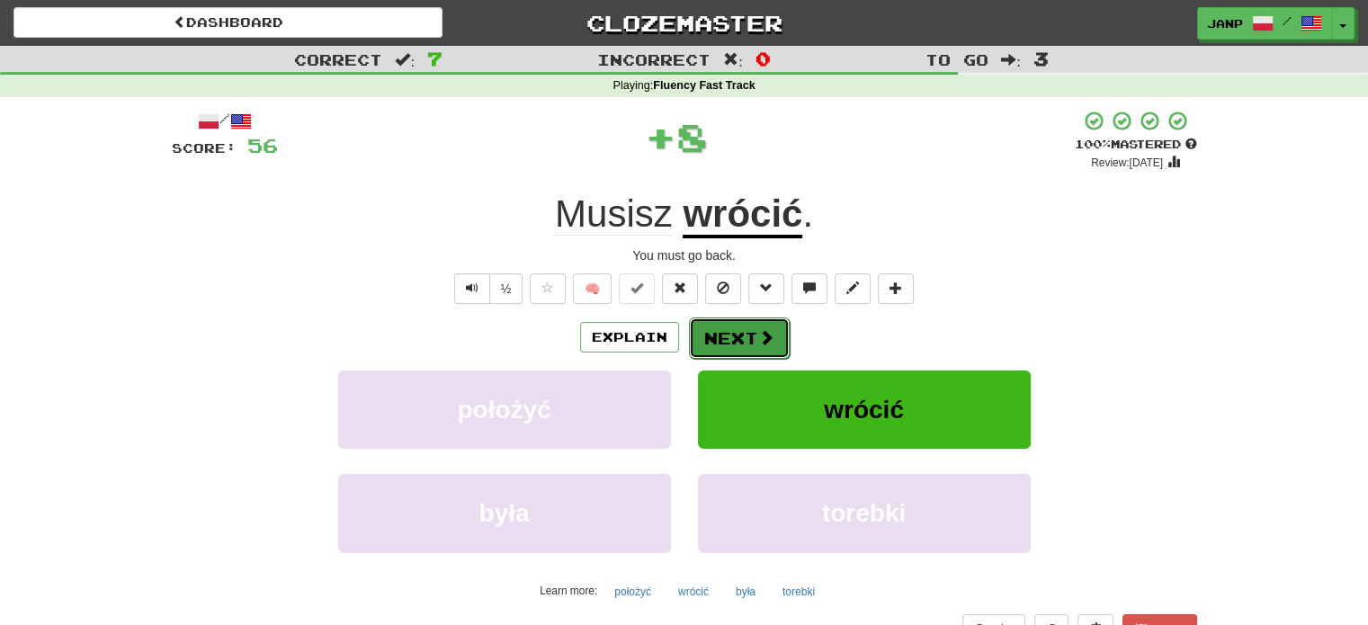
click at [715, 325] on button "Next" at bounding box center [739, 337] width 101 height 41
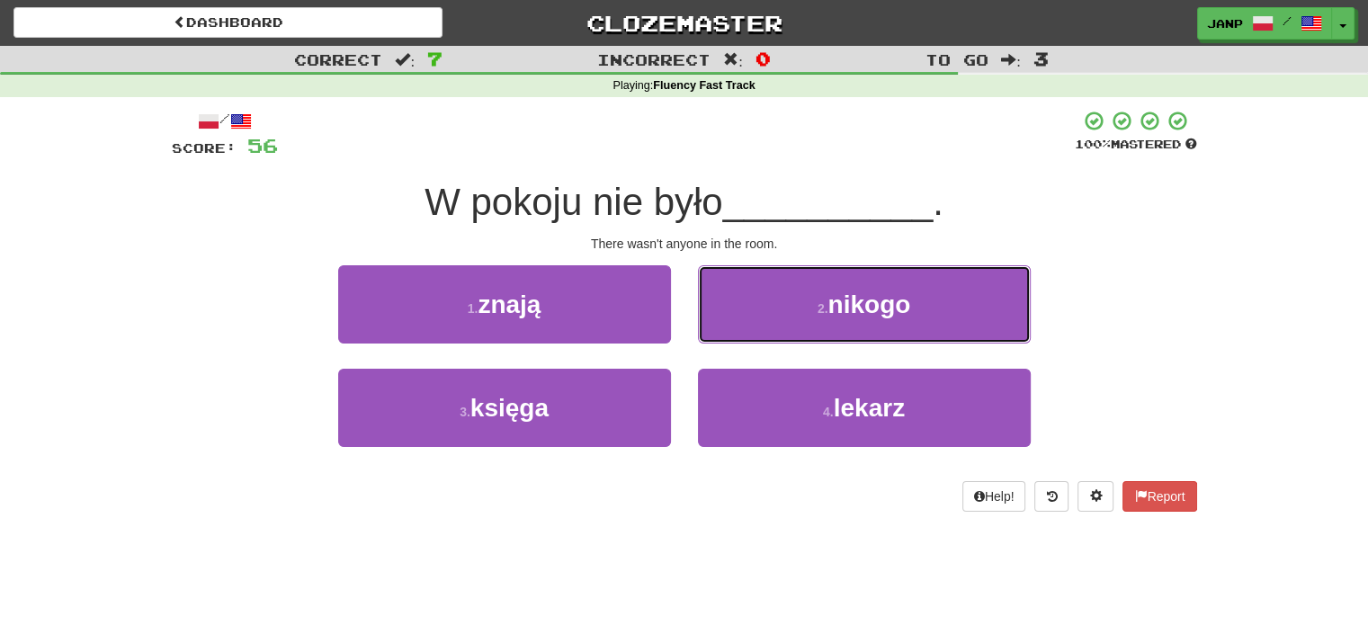
click at [715, 325] on button "2 . nikogo" at bounding box center [864, 304] width 333 height 78
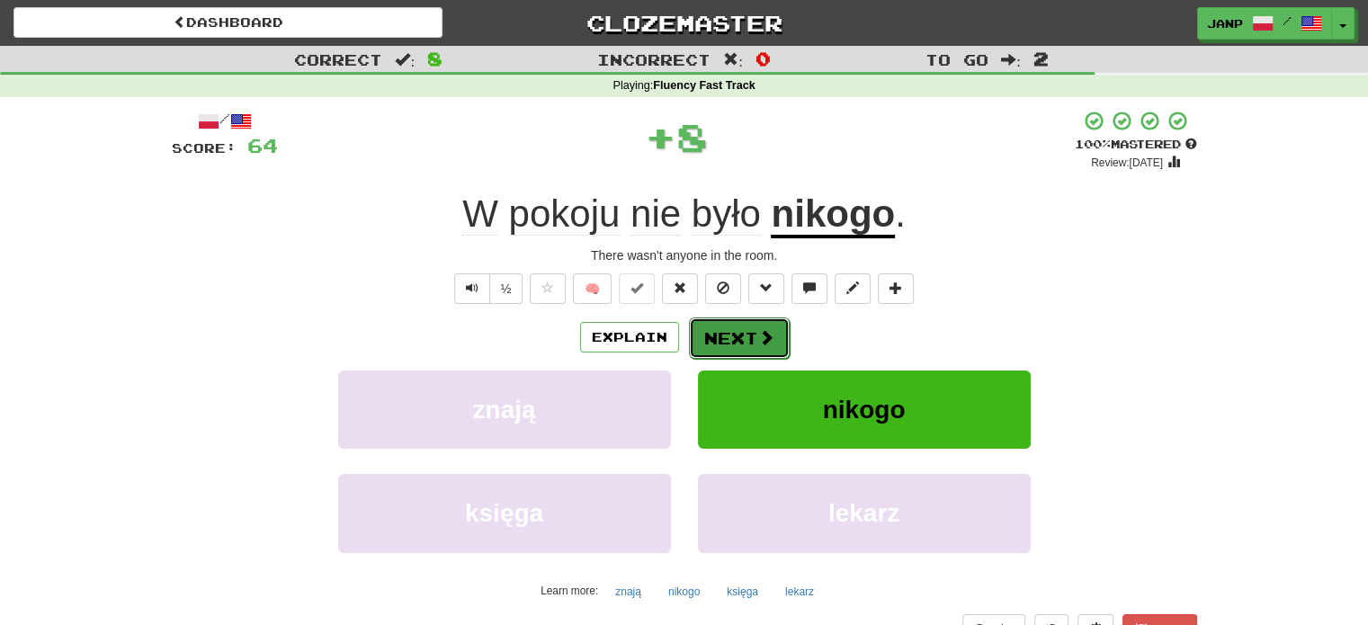
click at [736, 328] on button "Next" at bounding box center [739, 337] width 101 height 41
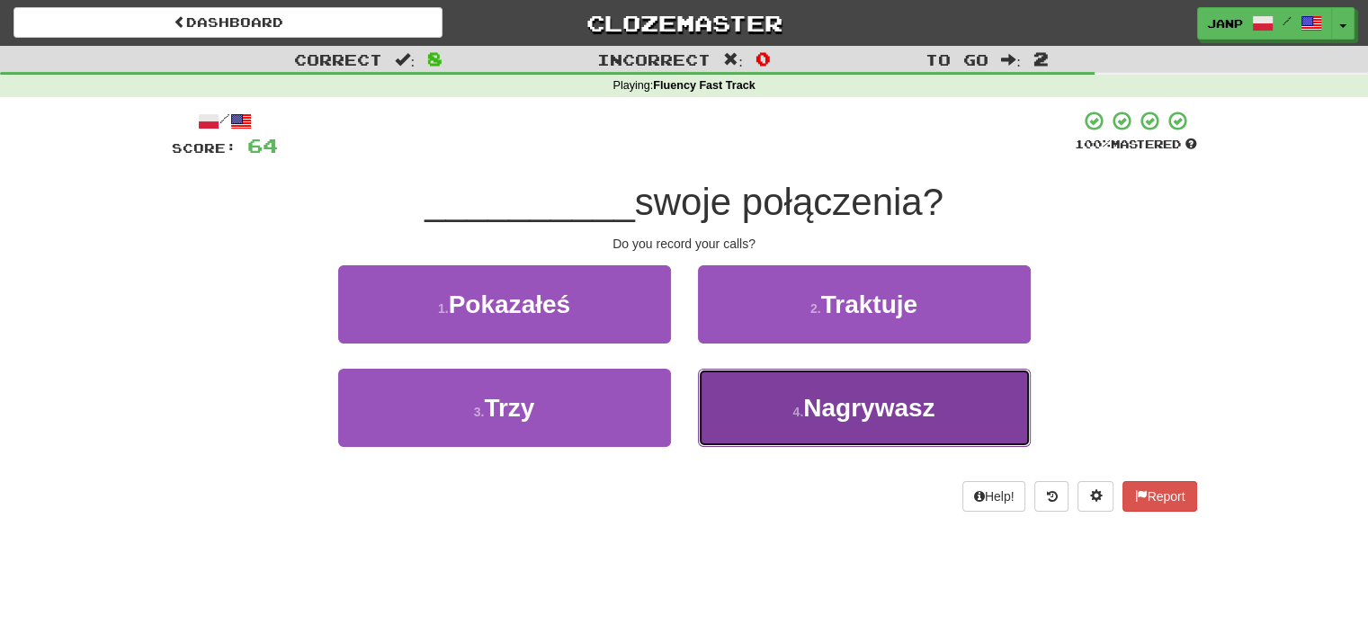
click at [754, 388] on button "4 . Nagrywasz" at bounding box center [864, 408] width 333 height 78
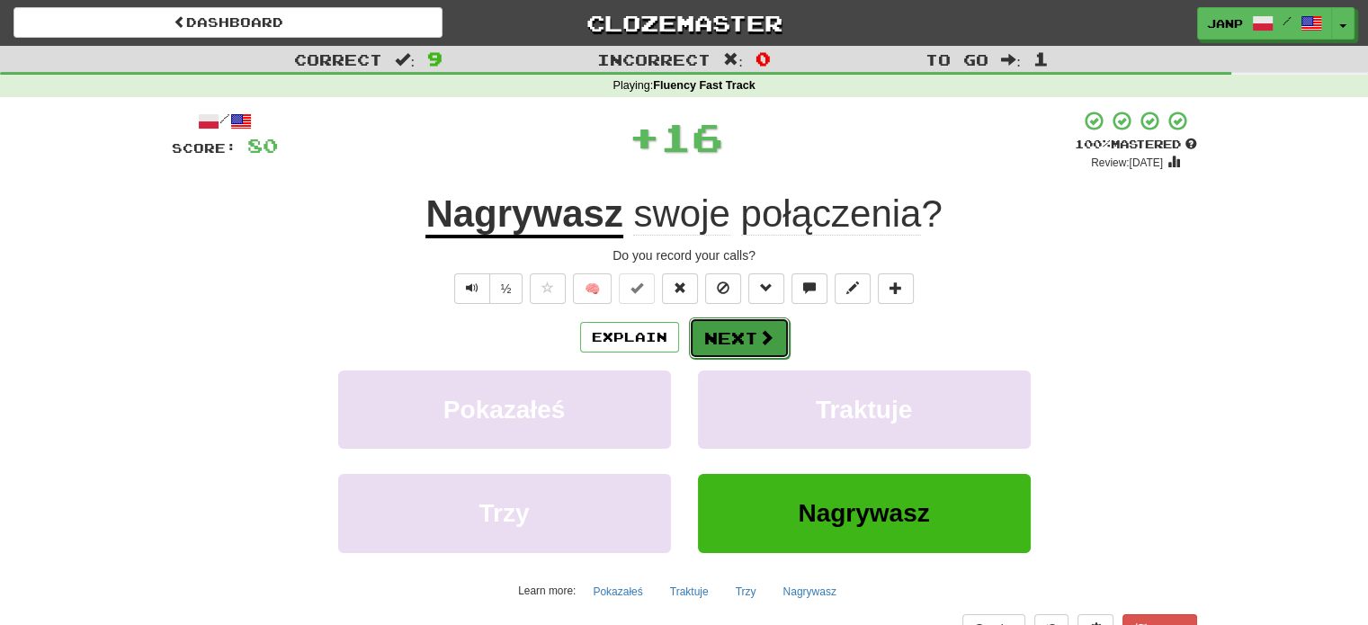
click at [730, 334] on button "Next" at bounding box center [739, 337] width 101 height 41
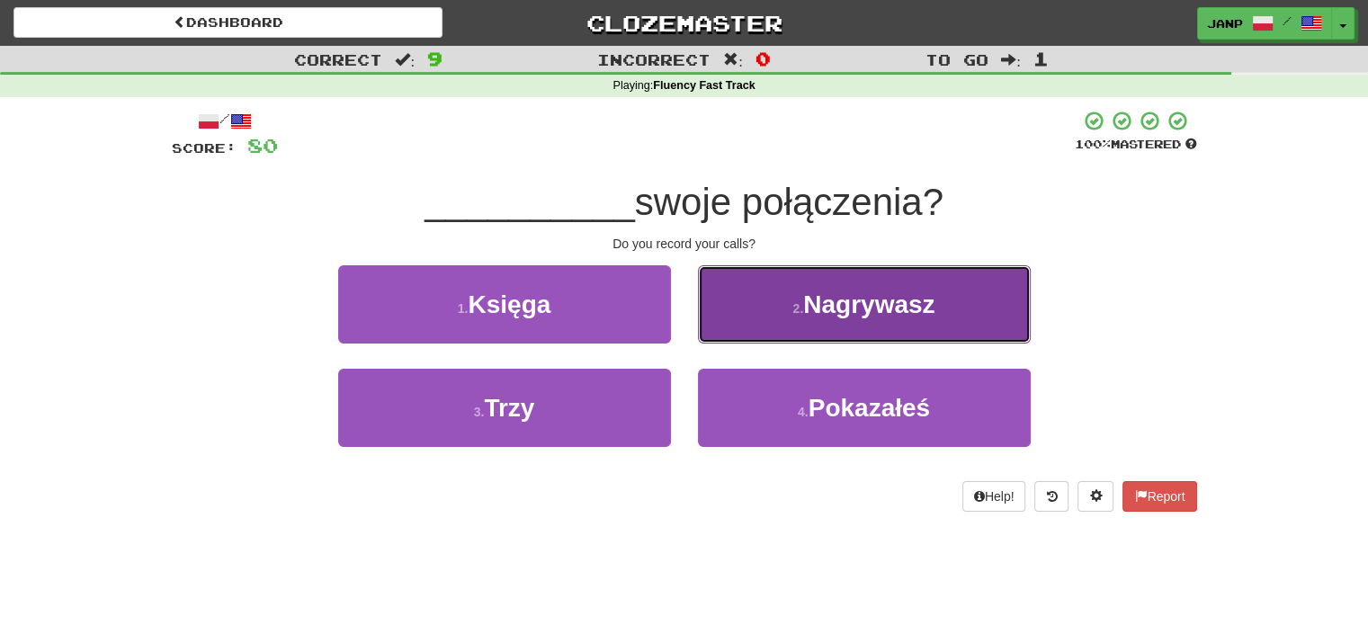
click at [763, 323] on button "2 . Nagrywasz" at bounding box center [864, 304] width 333 height 78
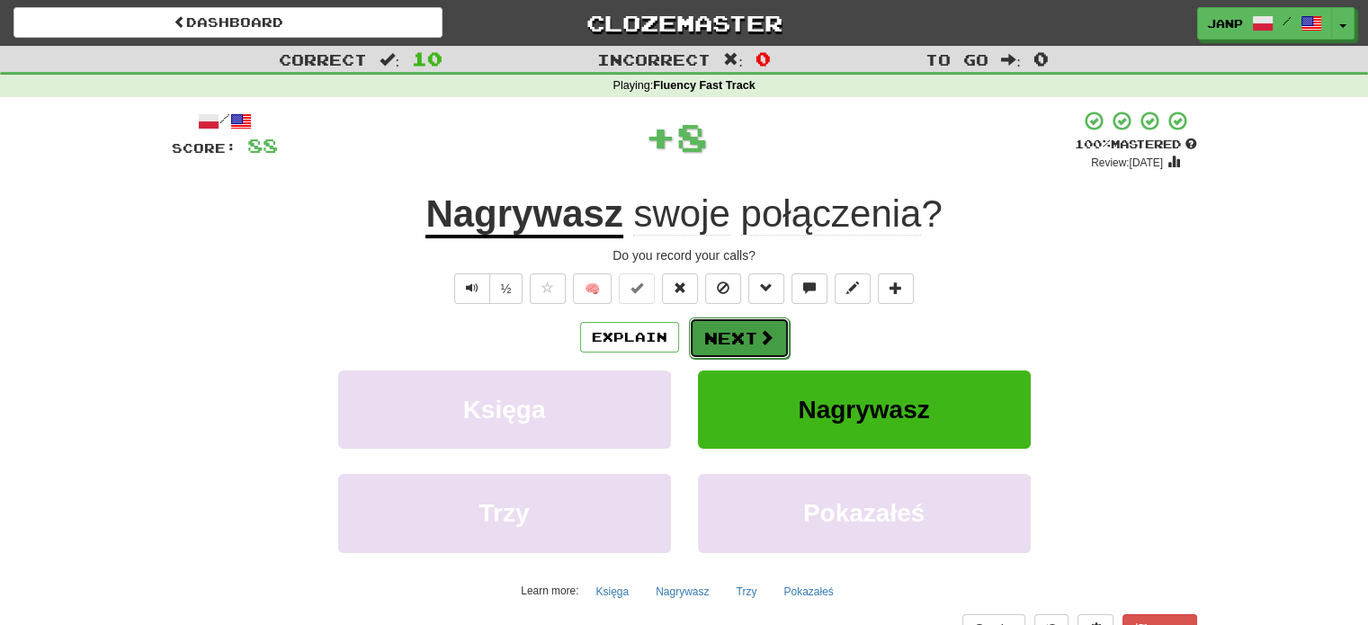
click at [761, 342] on span at bounding box center [766, 337] width 16 height 16
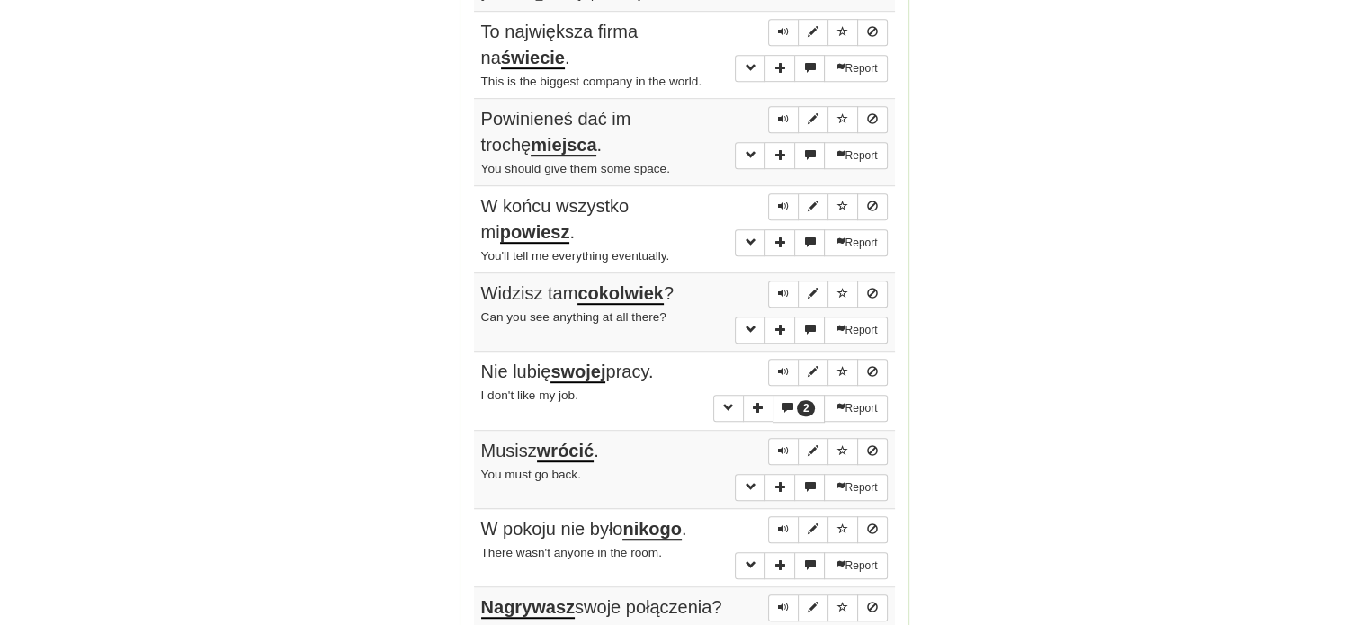
scroll to position [1529, 0]
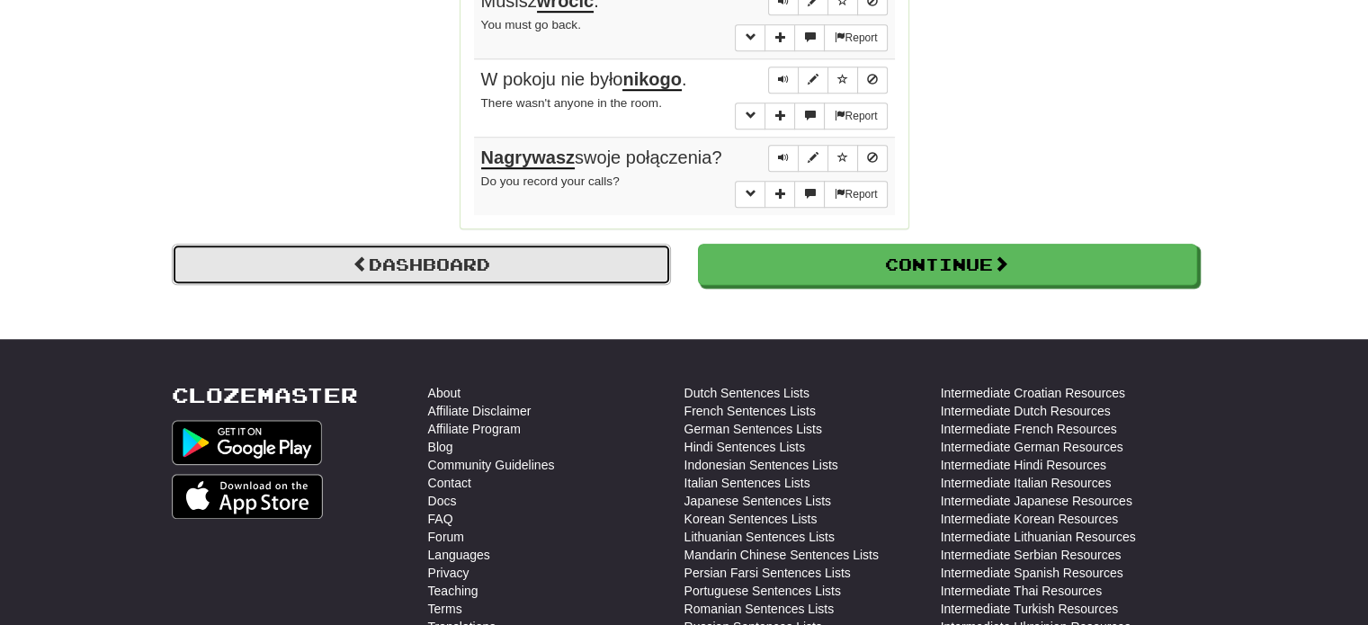
click at [575, 244] on link "Dashboard" at bounding box center [421, 264] width 499 height 41
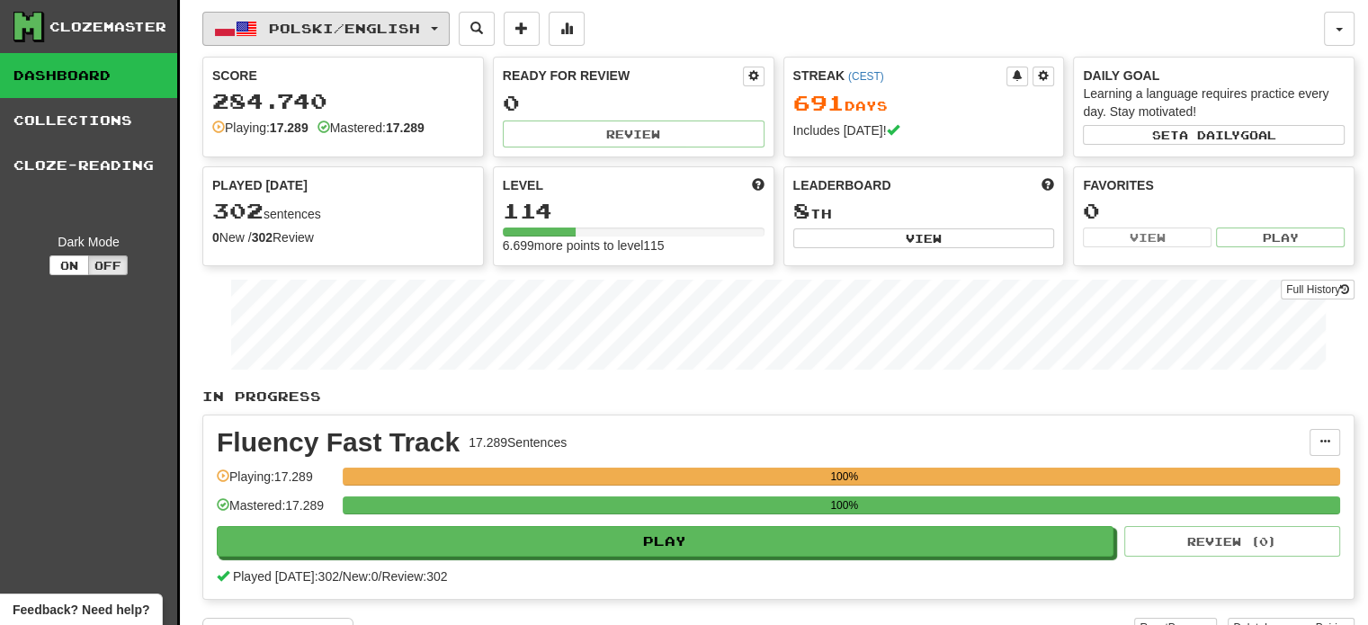
click at [360, 23] on span "Polski / English" at bounding box center [344, 28] width 151 height 15
